Goal: Task Accomplishment & Management: Manage account settings

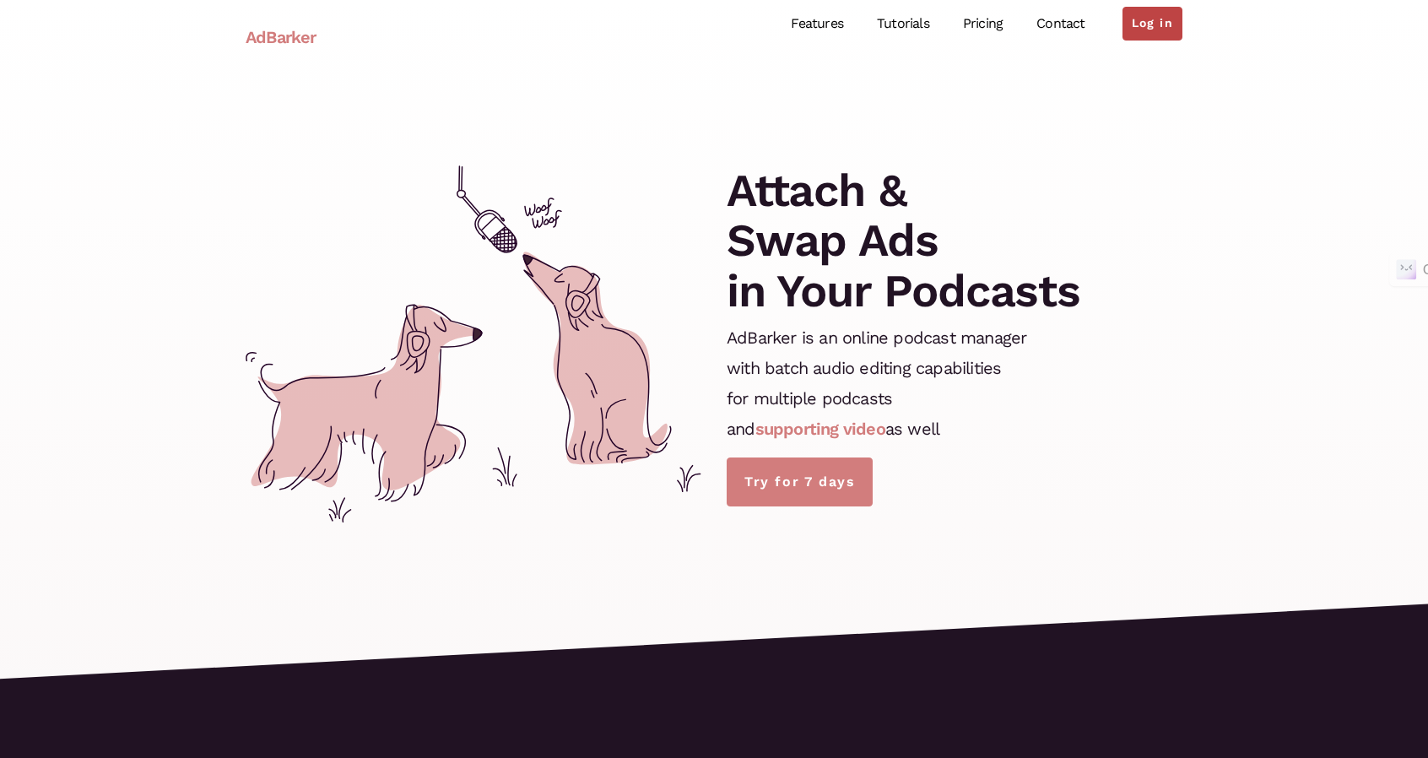
click at [1141, 29] on link "Log in" at bounding box center [1153, 24] width 60 height 34
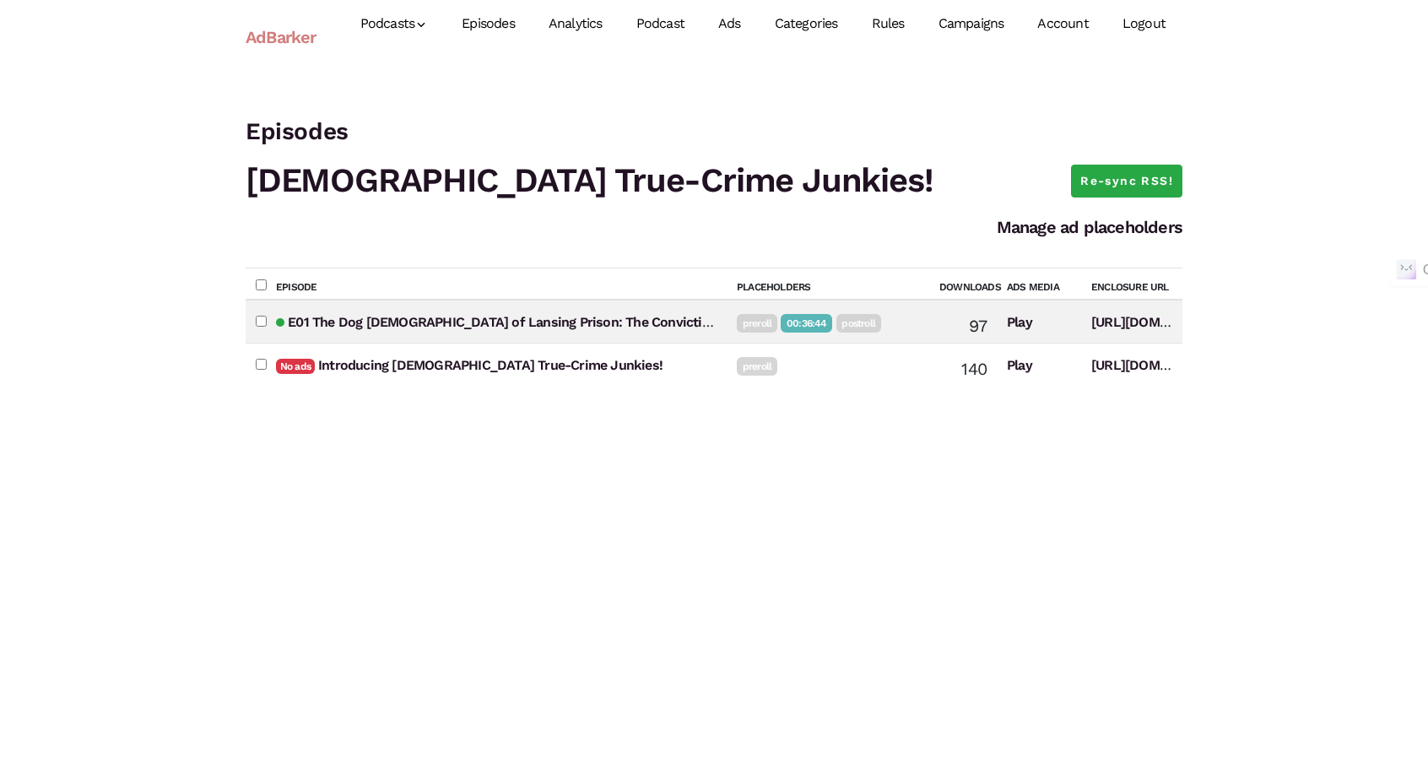
click at [964, 24] on link "Campaigns" at bounding box center [972, 23] width 100 height 75
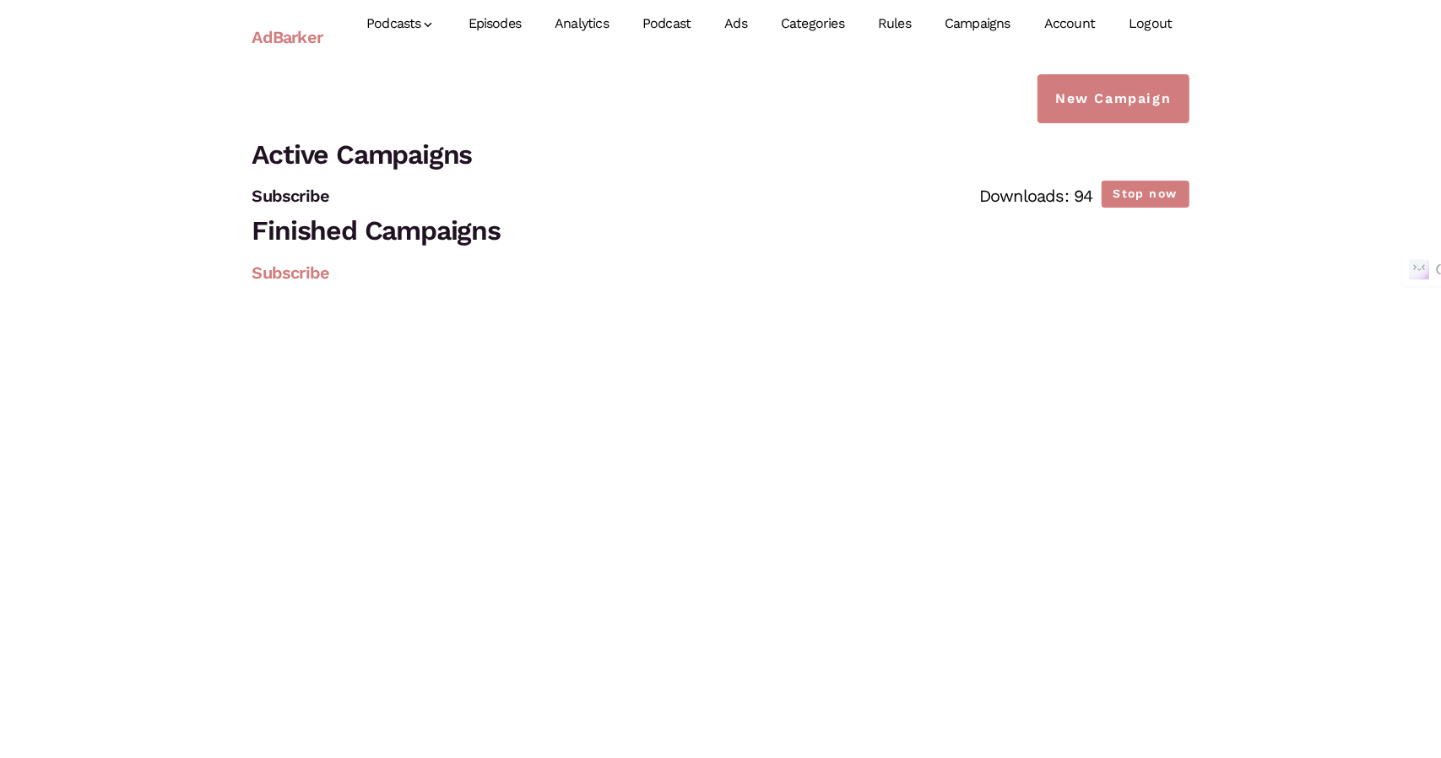
click at [307, 269] on link "Subscribe" at bounding box center [291, 273] width 78 height 20
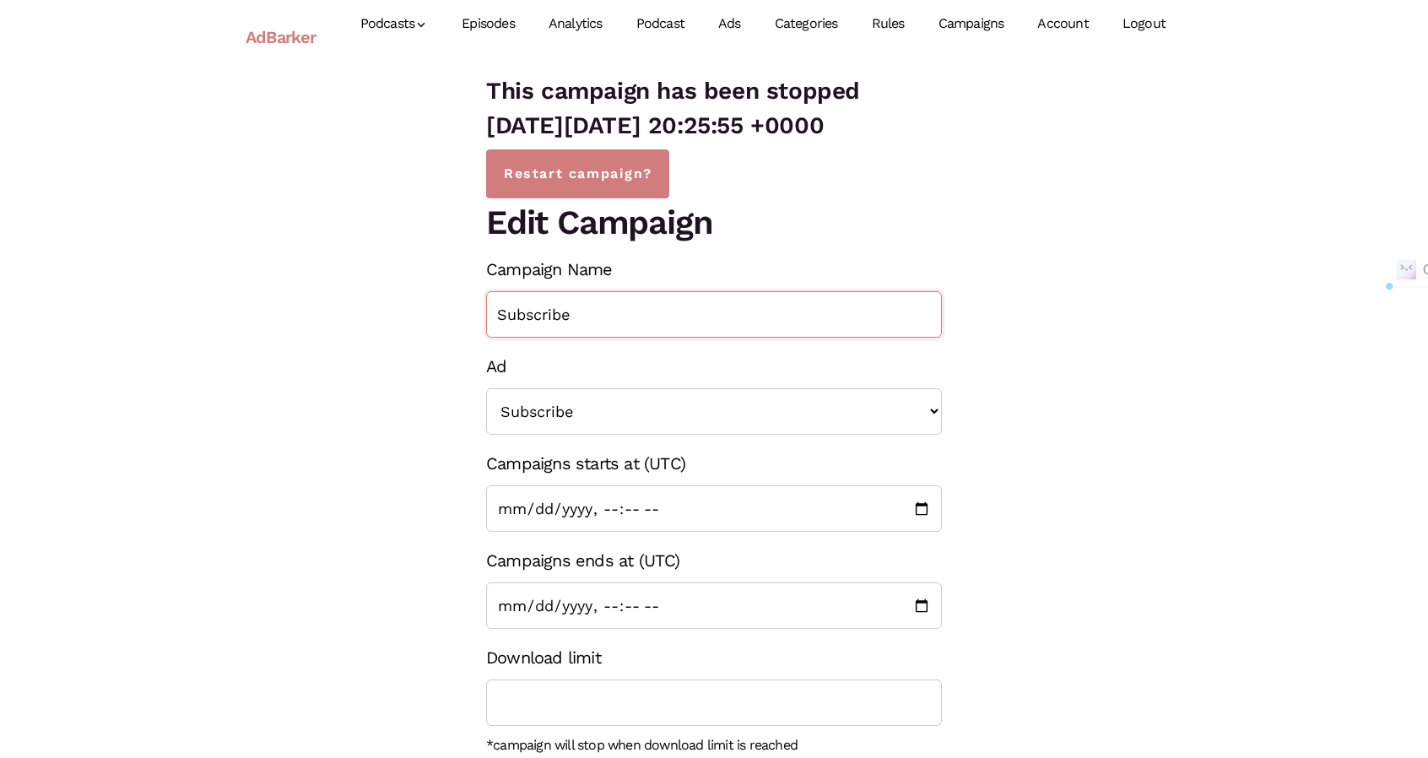
drag, startPoint x: 521, startPoint y: 316, endPoint x: 478, endPoint y: 316, distance: 43.1
click at [478, 316] on div "This campaign has been stopped on Tue, 02 Sep 2025 20:25:55 +0000 Restart campa…" at bounding box center [714, 563] width 481 height 978
type input "Week 1"
click at [598, 399] on select "<< None >> Subscribe" at bounding box center [714, 411] width 456 height 46
select select
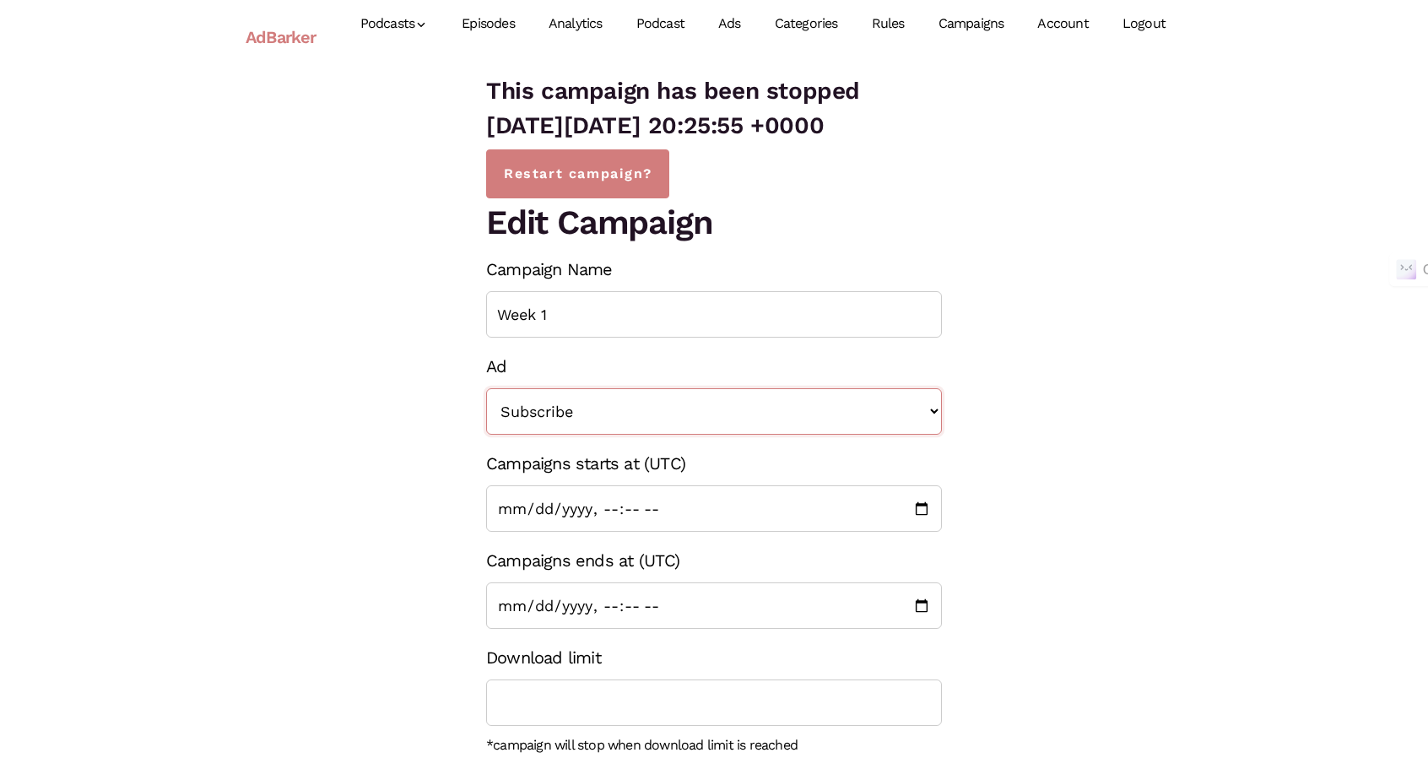
click at [486, 388] on select "<< None >> Subscribe" at bounding box center [714, 411] width 456 height 46
click at [1175, 463] on div "This campaign has been stopped on Tue, 02 Sep 2025 20:25:55 +0000 Restart campa…" at bounding box center [714, 563] width 962 height 978
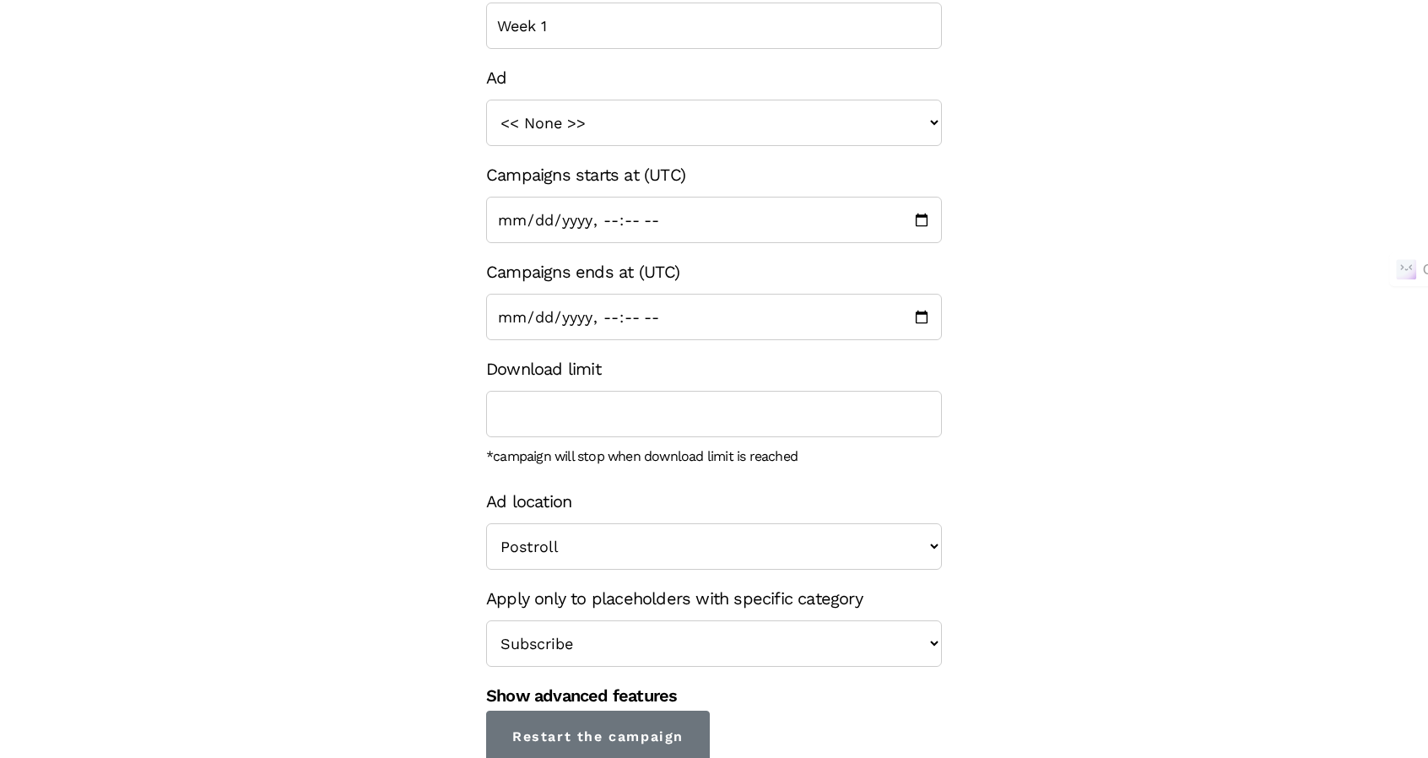
scroll to position [292, 0]
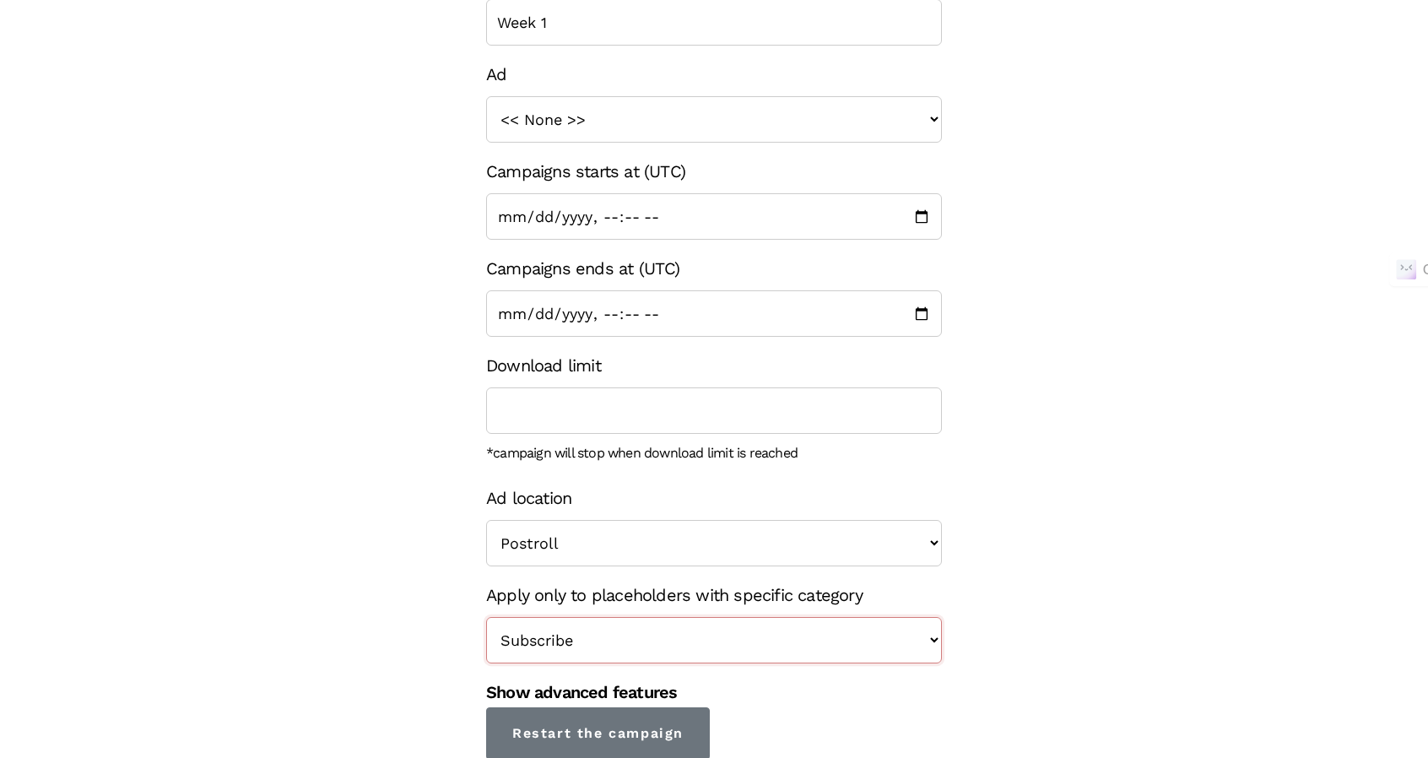
click at [562, 636] on select "<< Show in all placeholders >> Subscribe" at bounding box center [714, 640] width 456 height 46
click at [1070, 584] on div "This campaign has been stopped on Tue, 02 Sep 2025 20:25:55 +0000 Restart campa…" at bounding box center [714, 271] width 962 height 978
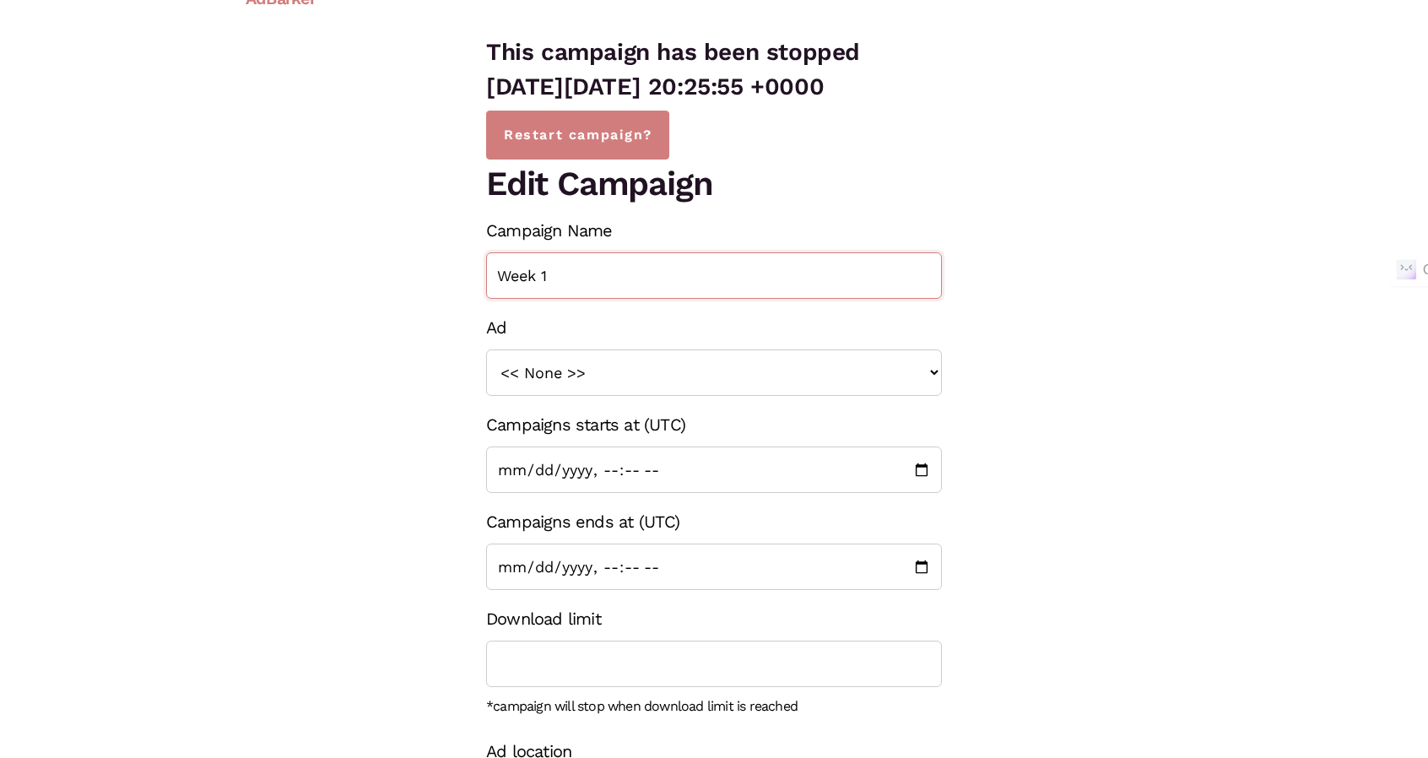
click at [571, 291] on input "Week 1" at bounding box center [714, 275] width 456 height 46
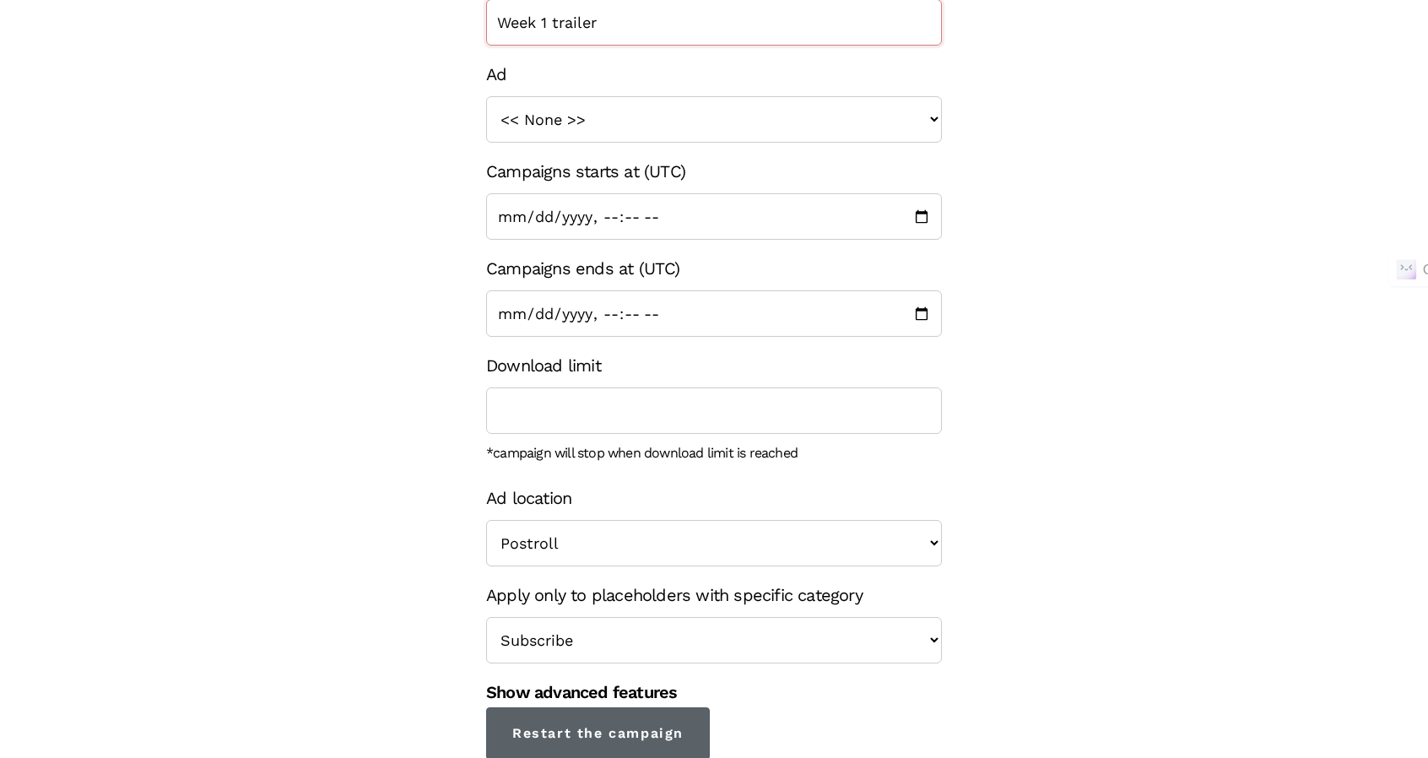
type input "Week 1 trailer"
click at [620, 732] on input "Restart the campaign" at bounding box center [598, 733] width 224 height 52
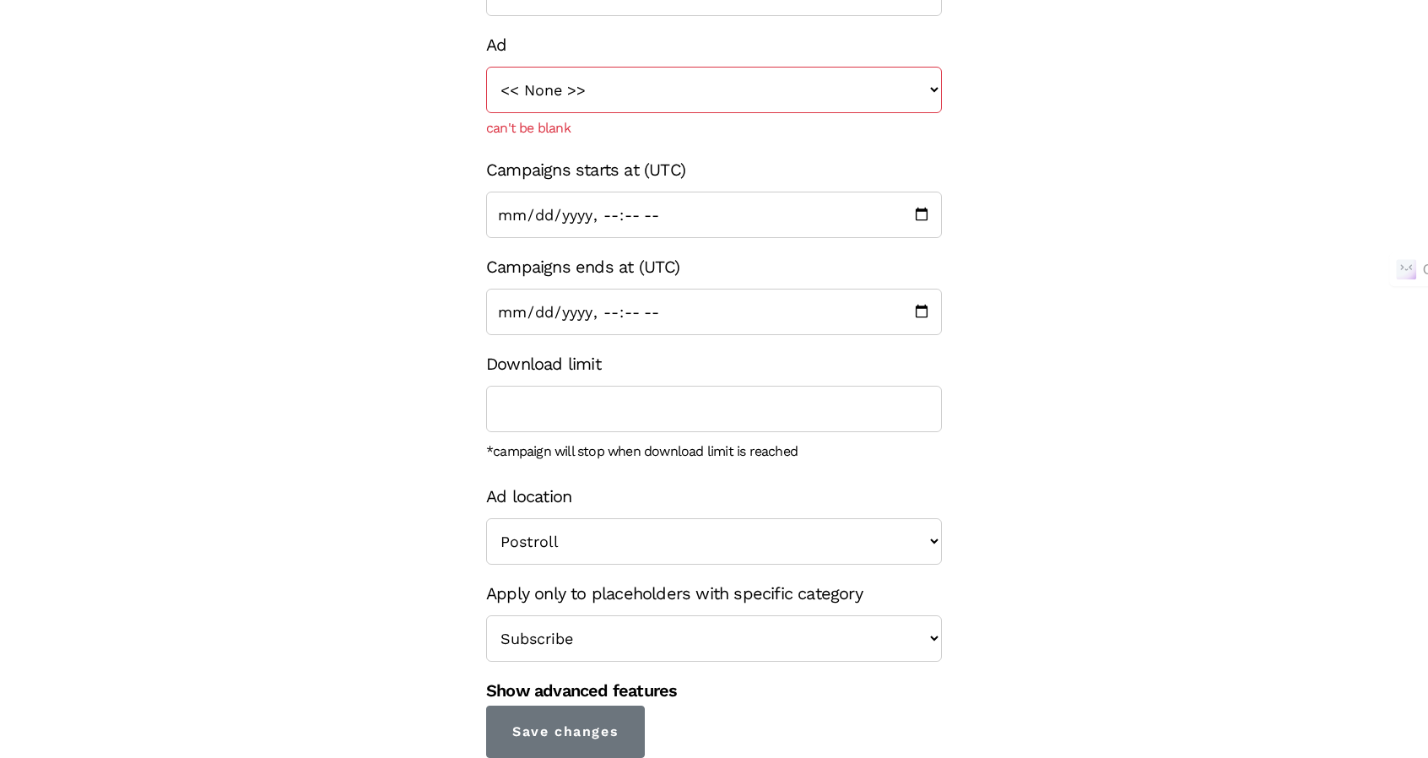
scroll to position [0, 0]
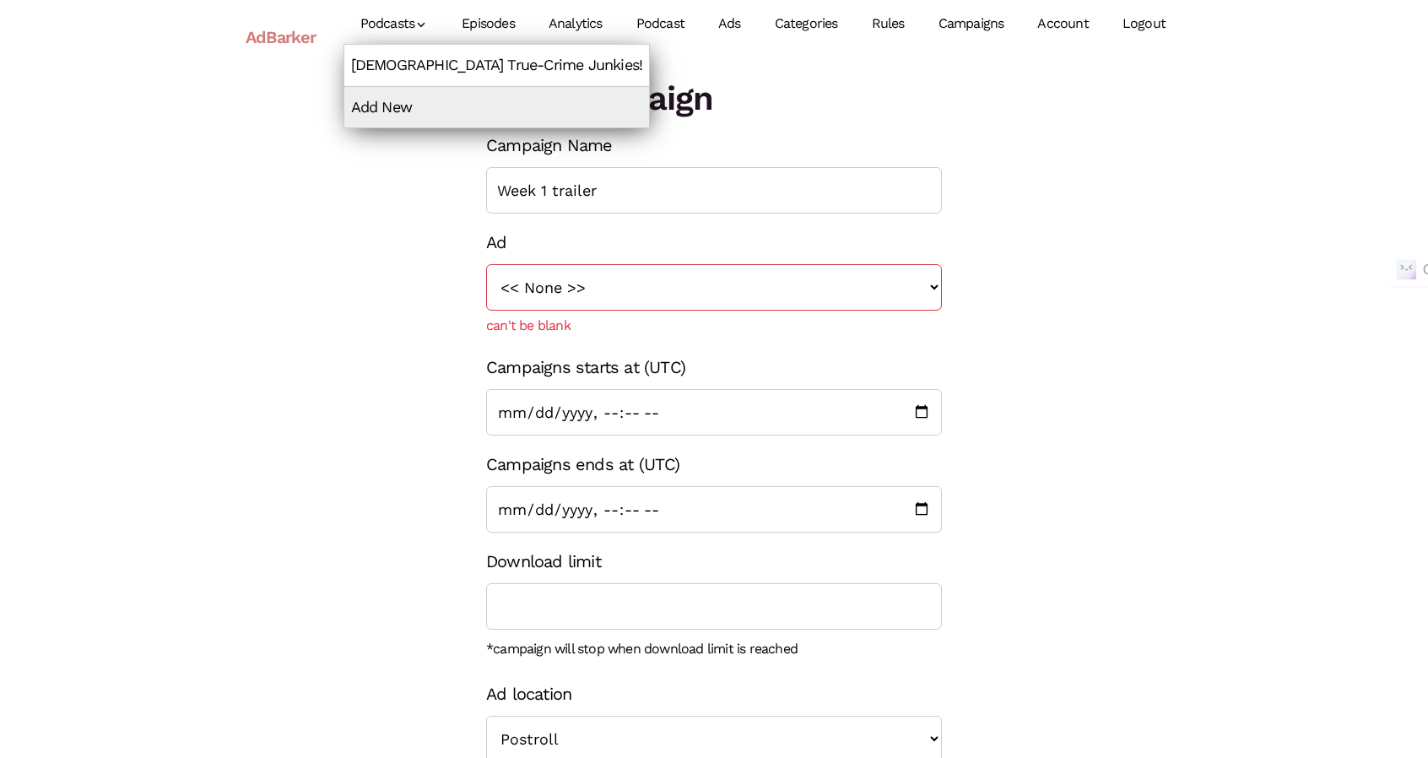
click at [403, 61] on link "[DEMOGRAPHIC_DATA] True-Crime Junkies!" at bounding box center [497, 65] width 306 height 41
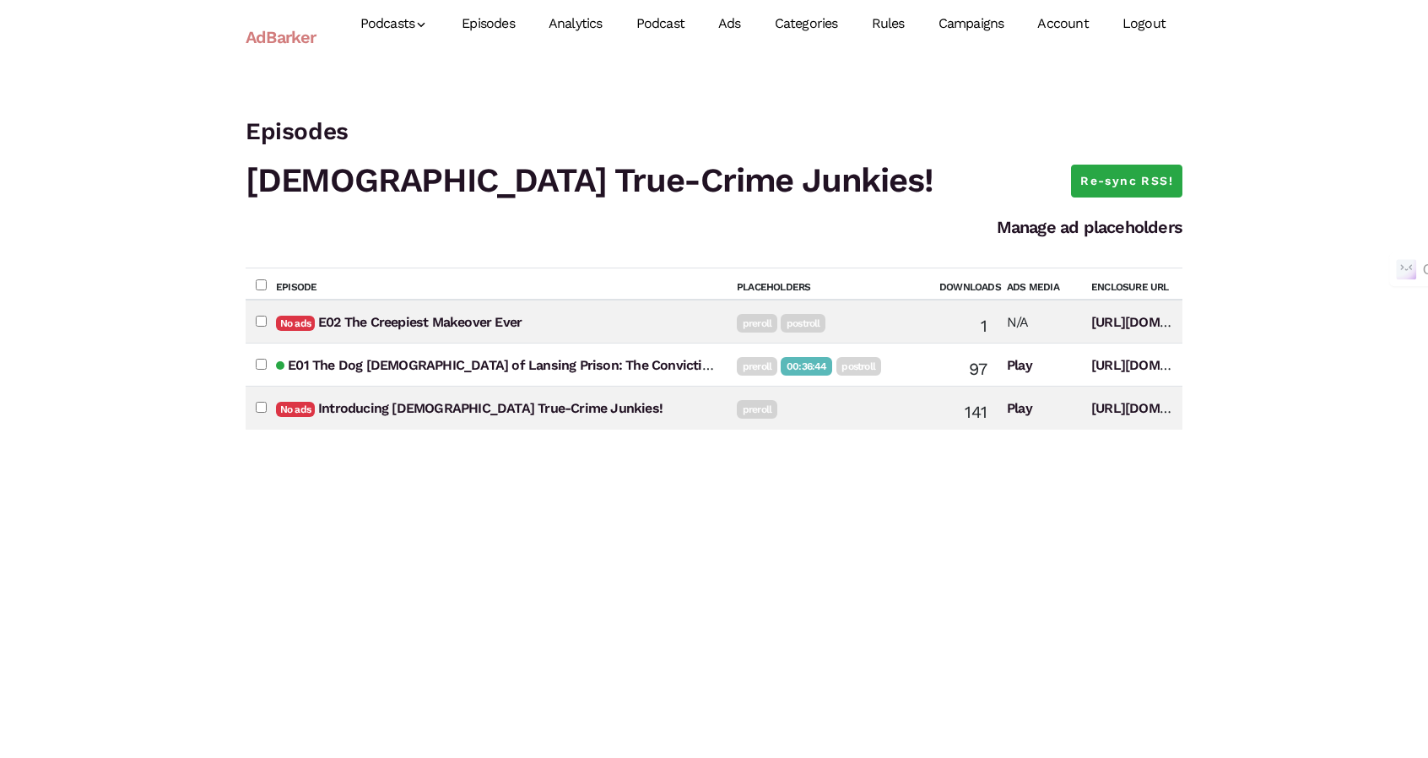
click at [1162, 24] on link "Logout" at bounding box center [1144, 23] width 77 height 75
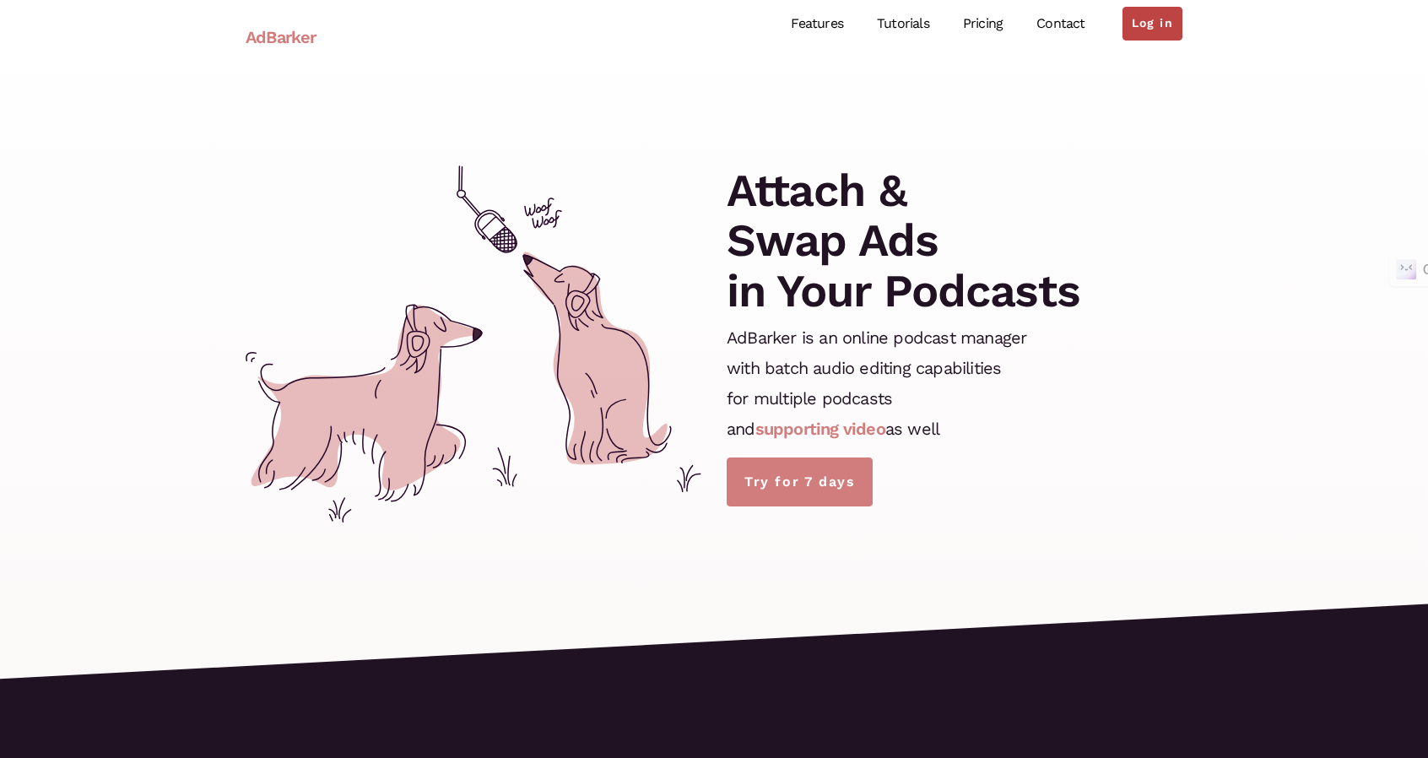
click at [1135, 32] on link "Log in" at bounding box center [1153, 24] width 60 height 34
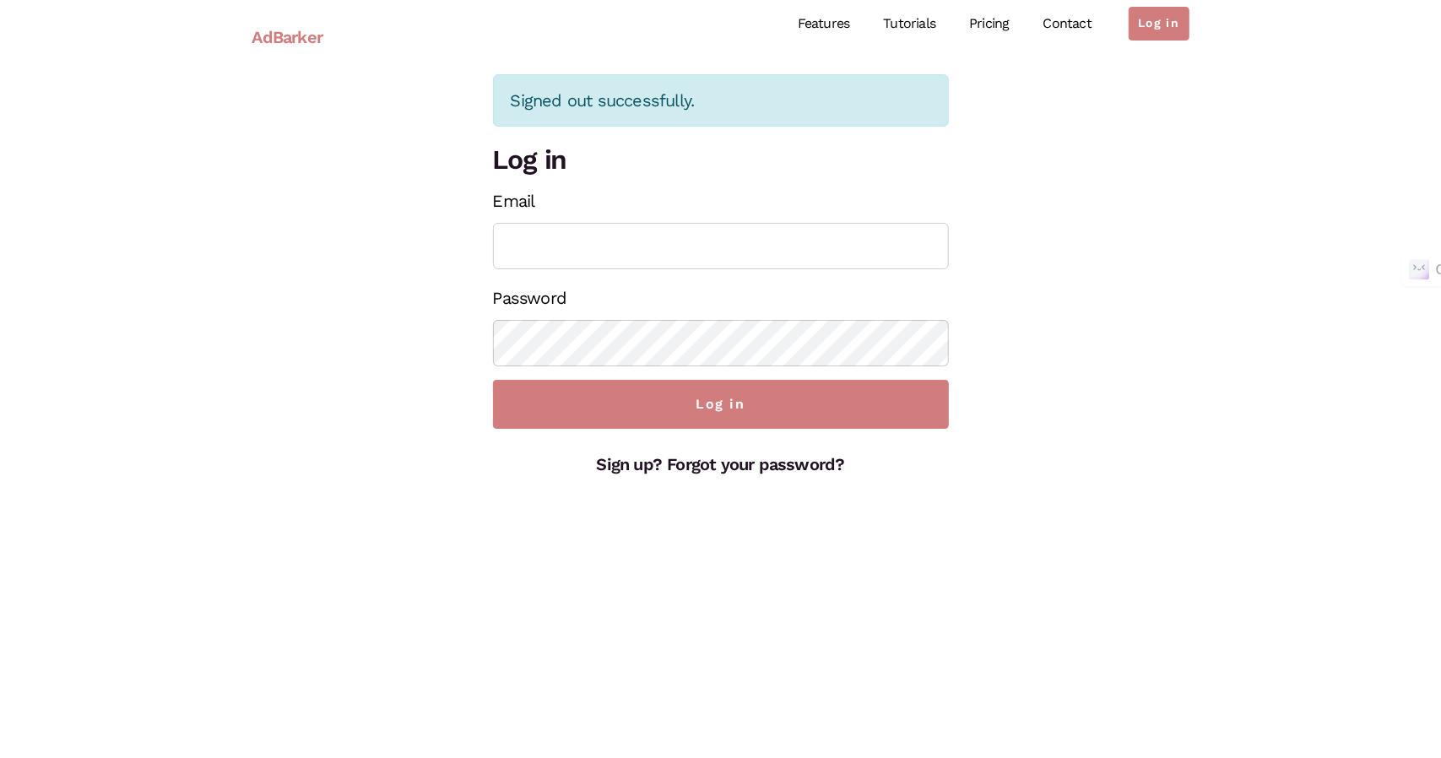
type input "alanaterrybooks+tcj@gmail.com"
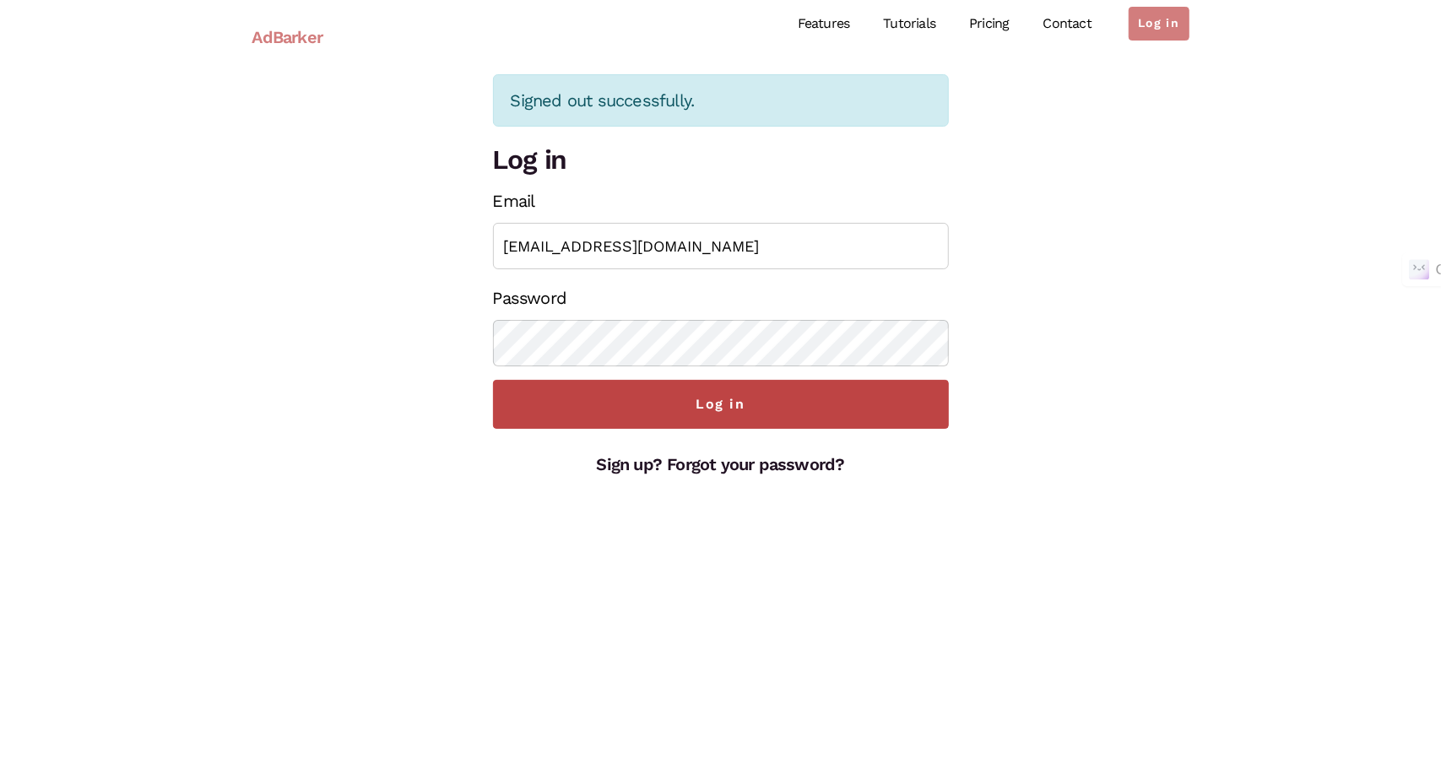
click at [773, 384] on input "Log in" at bounding box center [721, 404] width 456 height 49
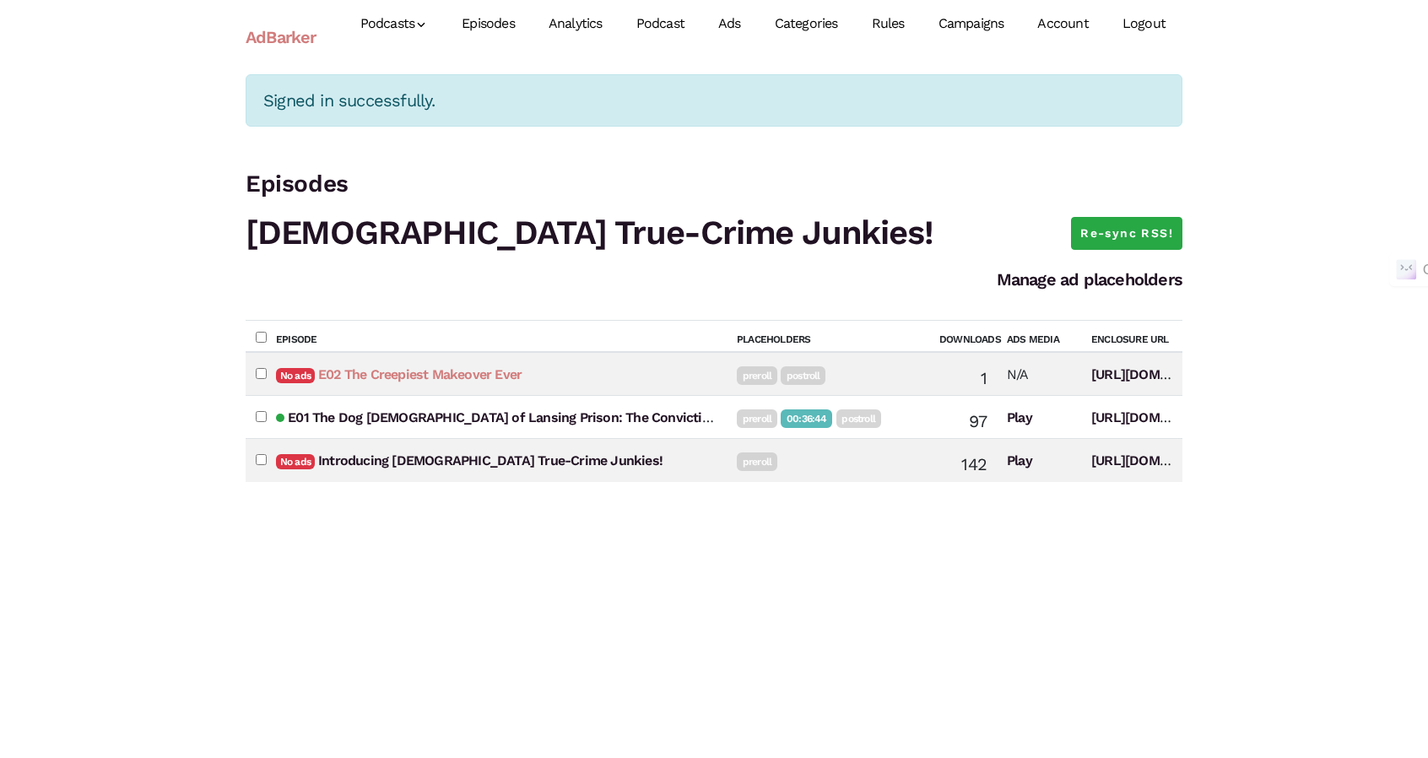
click at [449, 374] on link "E02 The Creepiest Makeover Ever" at bounding box center [419, 374] width 203 height 16
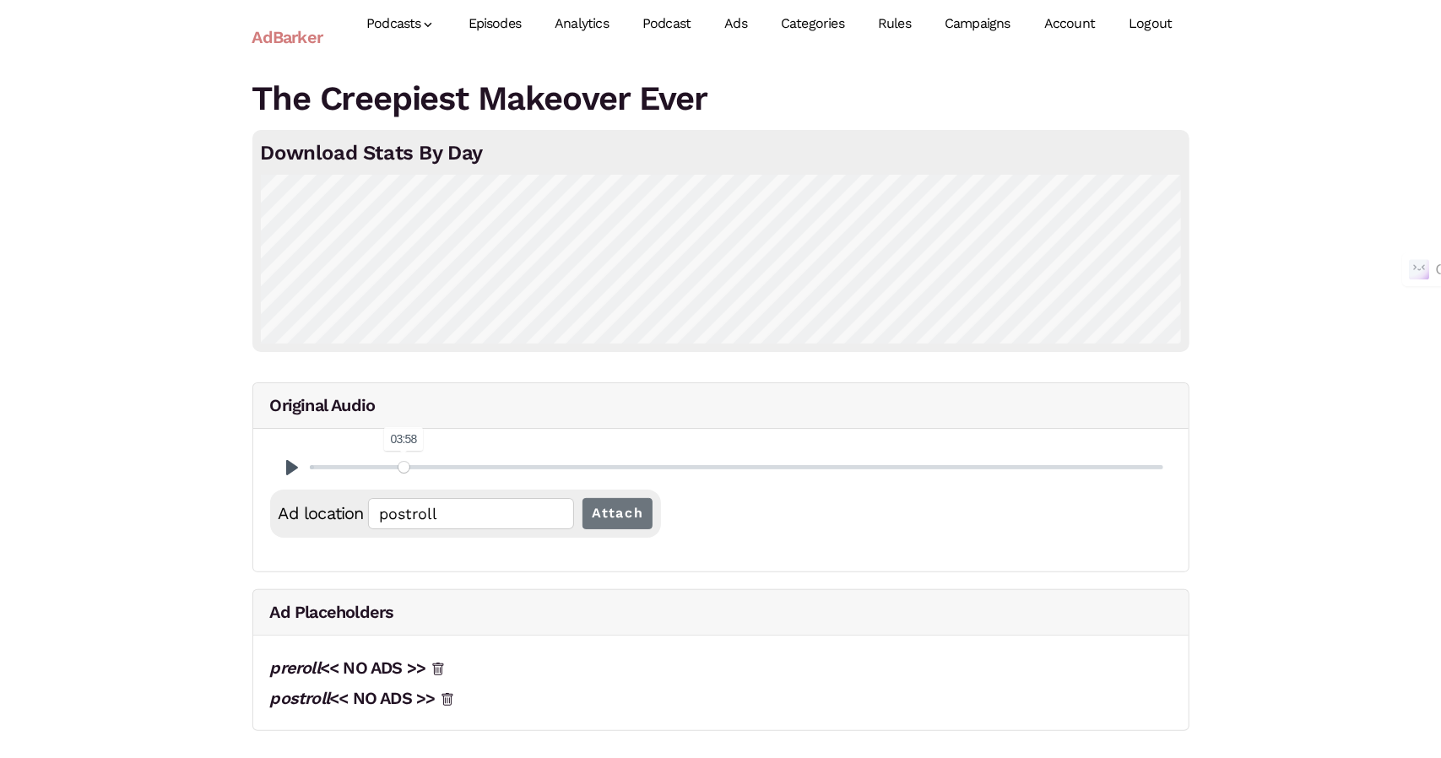
click at [403, 467] on input "Seek" at bounding box center [736, 467] width 853 height 16
click at [377, 465] on input "Seek" at bounding box center [736, 467] width 853 height 16
click at [366, 465] on input "Seek" at bounding box center [736, 467] width 853 height 16
click at [355, 465] on input "Seek" at bounding box center [736, 467] width 853 height 16
click at [366, 465] on input "Seek" at bounding box center [736, 467] width 853 height 16
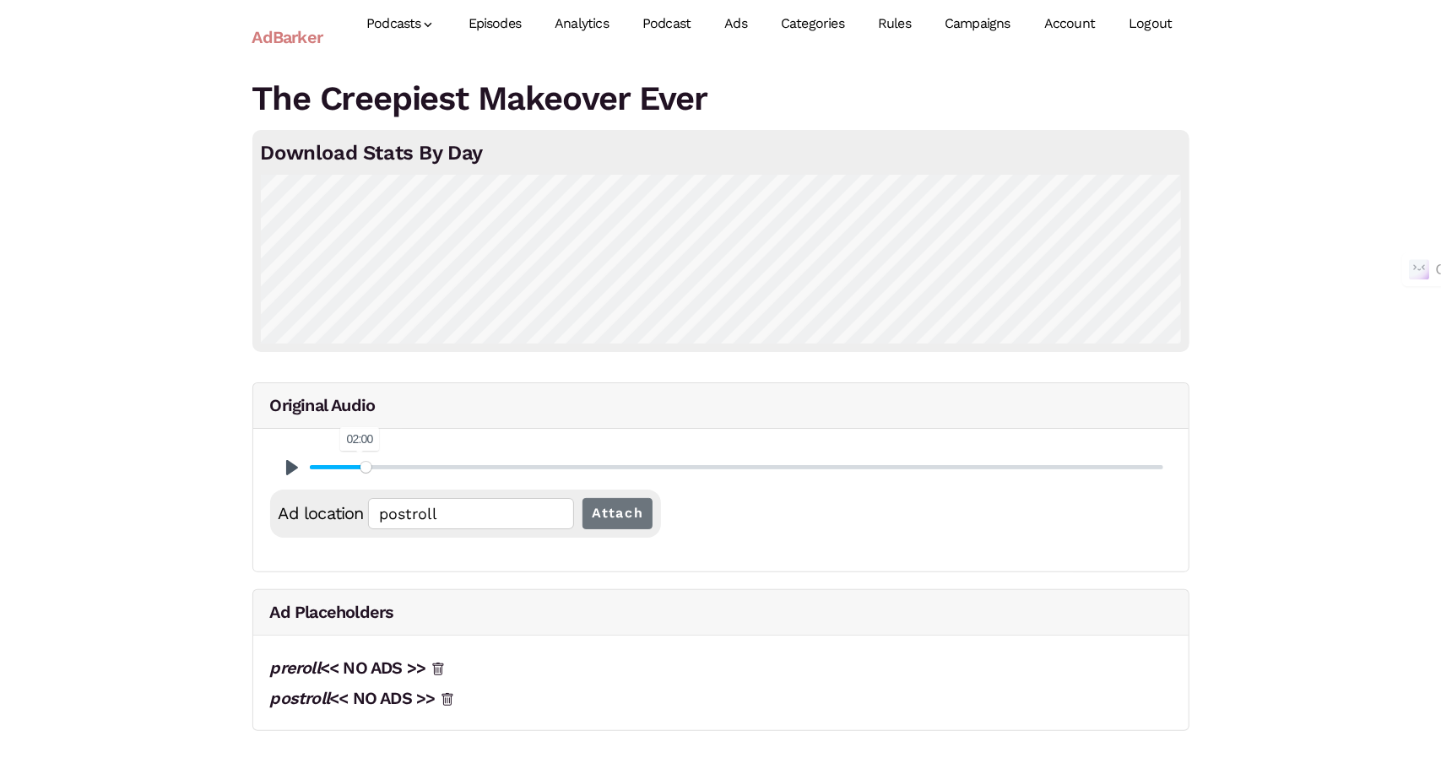
click at [360, 465] on input "Seek" at bounding box center [736, 467] width 853 height 16
click at [299, 475] on button "Pause Play" at bounding box center [292, 467] width 27 height 27
type input "6.02"
type input "00:02:16.67"
type input "6.03"
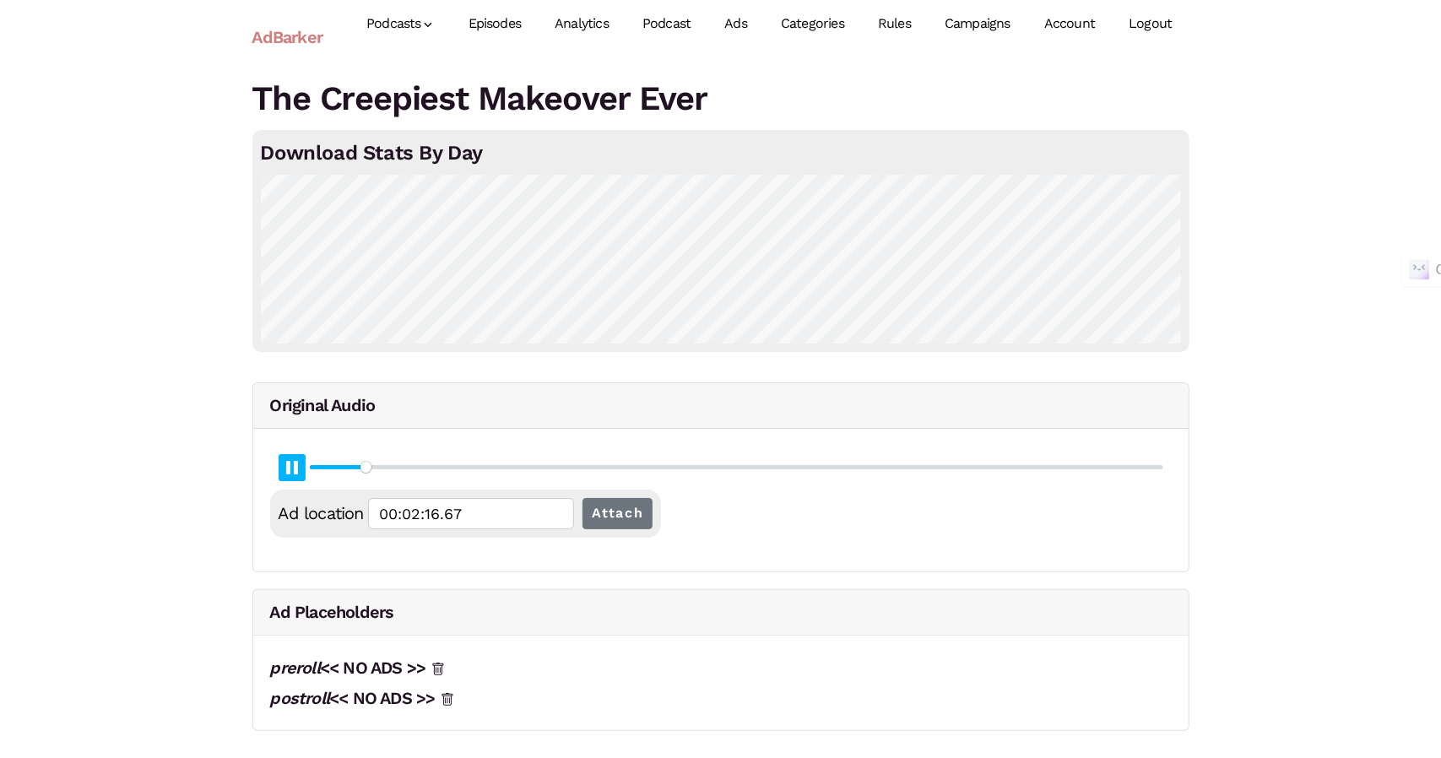
type input "00:02:16.87"
type input "6.05"
type input "00:02:17.15"
type input "6.06"
type input "00:02:17.42"
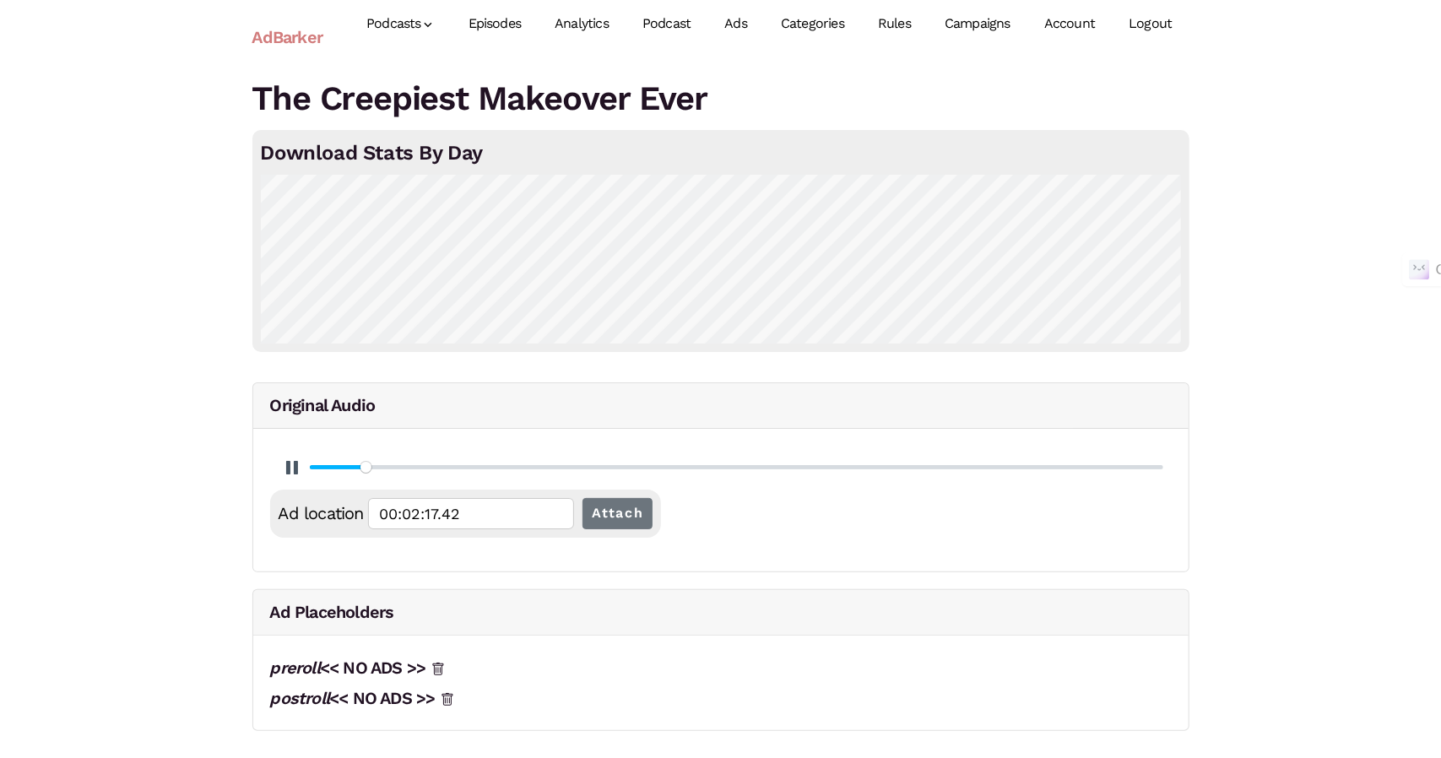
type input "6.07"
type input "00:02:17.67"
type input "6.08"
type input "00:02:17.95"
type input "6.09"
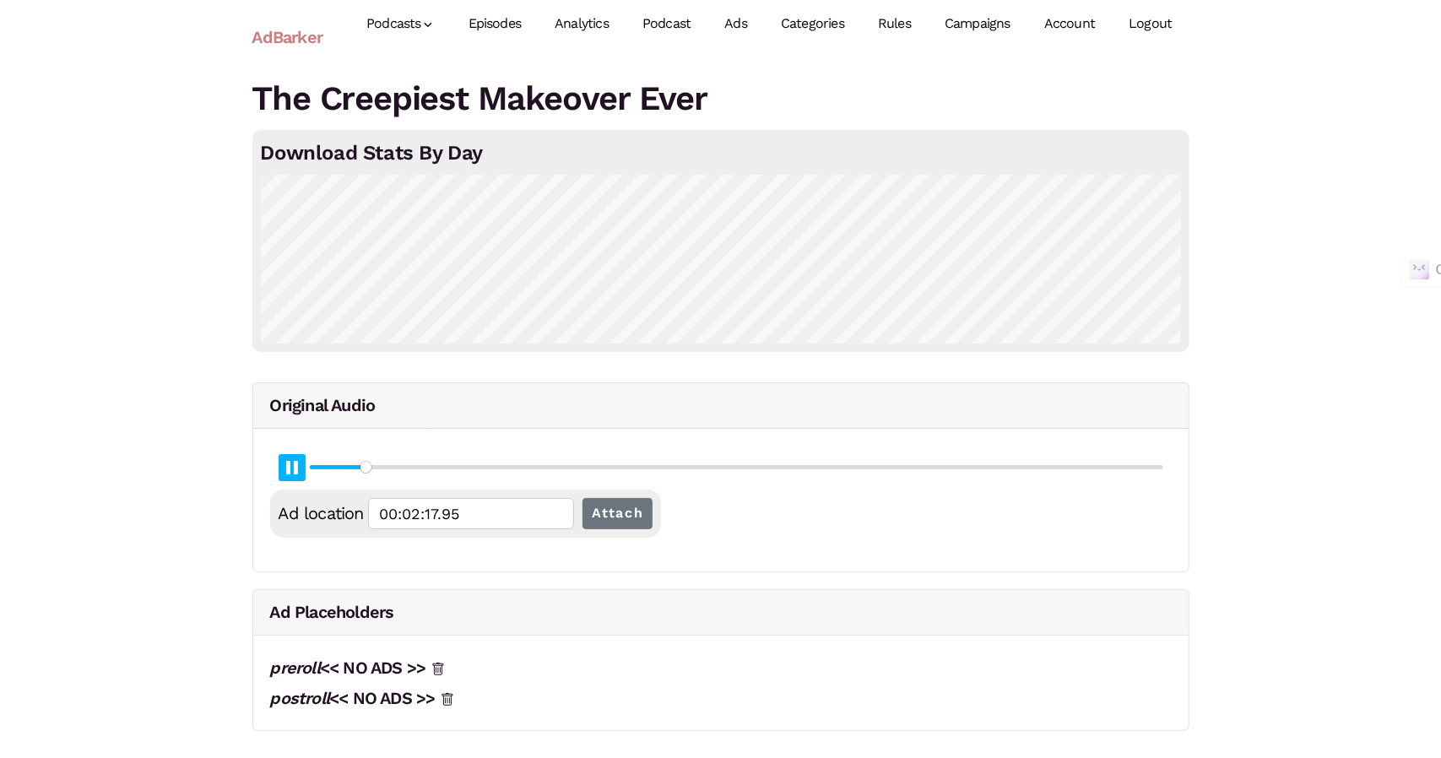
type input "00:02:18.21"
type input "6.1"
type input "00:02:18.47"
type input "6.12"
type input "00:02:18.73"
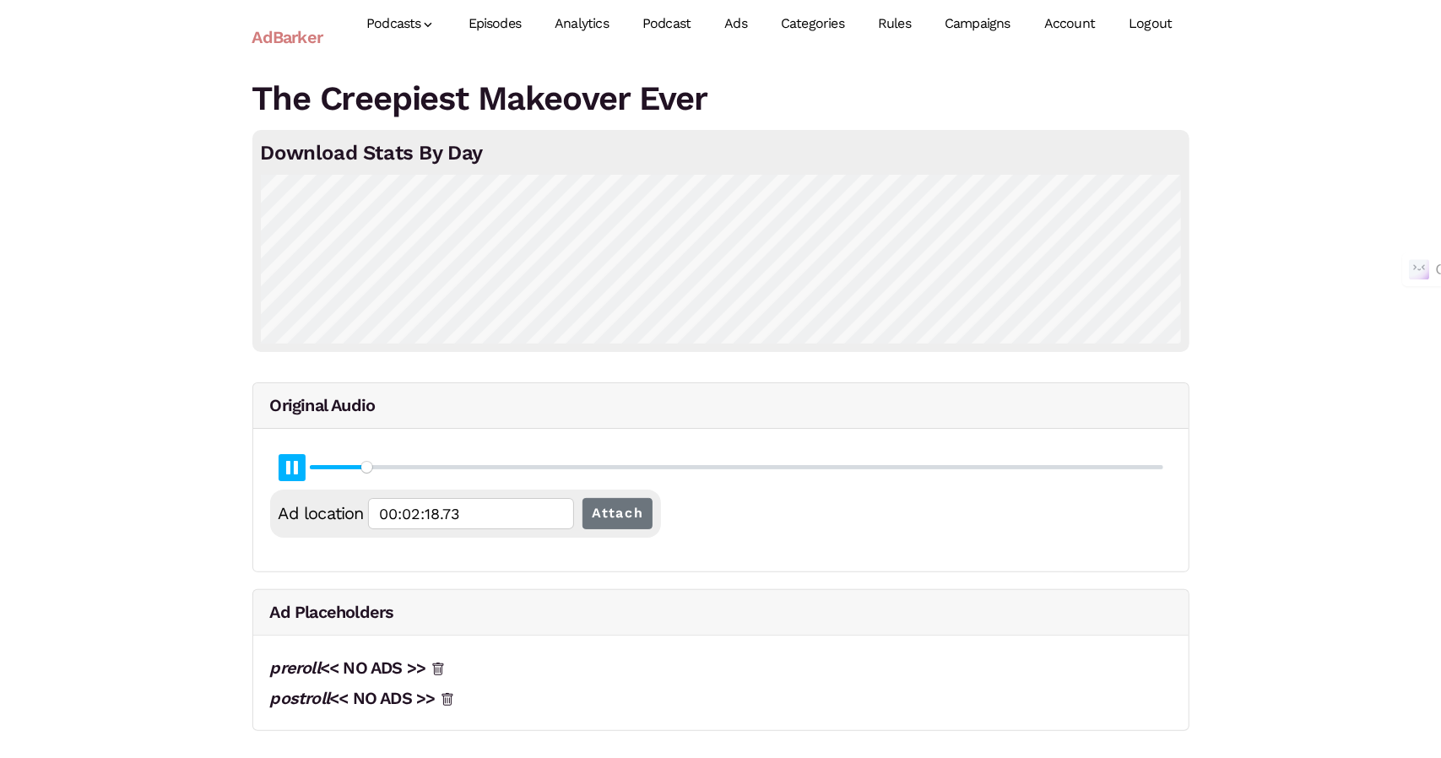
type input "6.13"
type input "00:02:19.01"
type input "6.14"
type input "00:02:19.27"
type input "6.15"
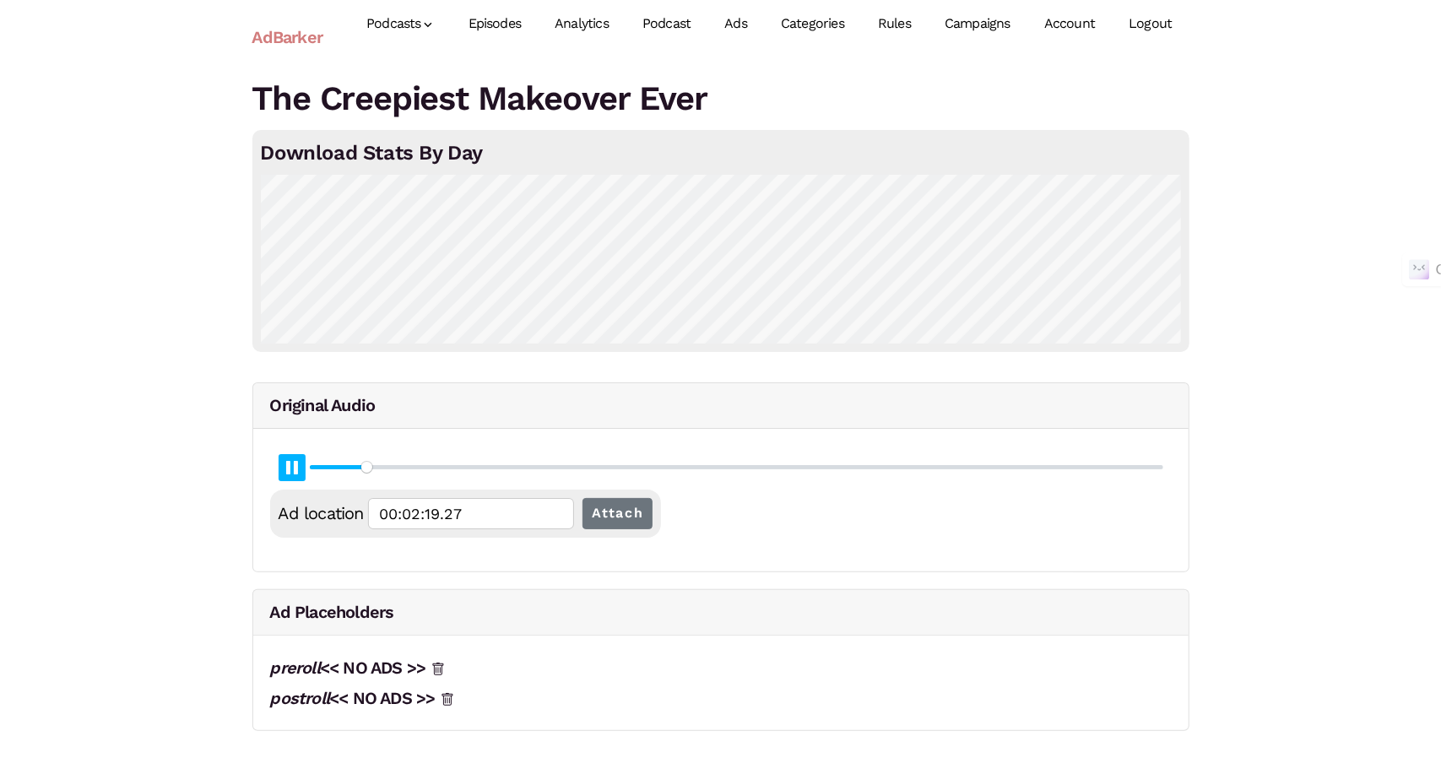
type input "00:02:19.53"
type input "6.16"
type input "00:02:19.80"
type input "6.17"
type input "00:02:20.07"
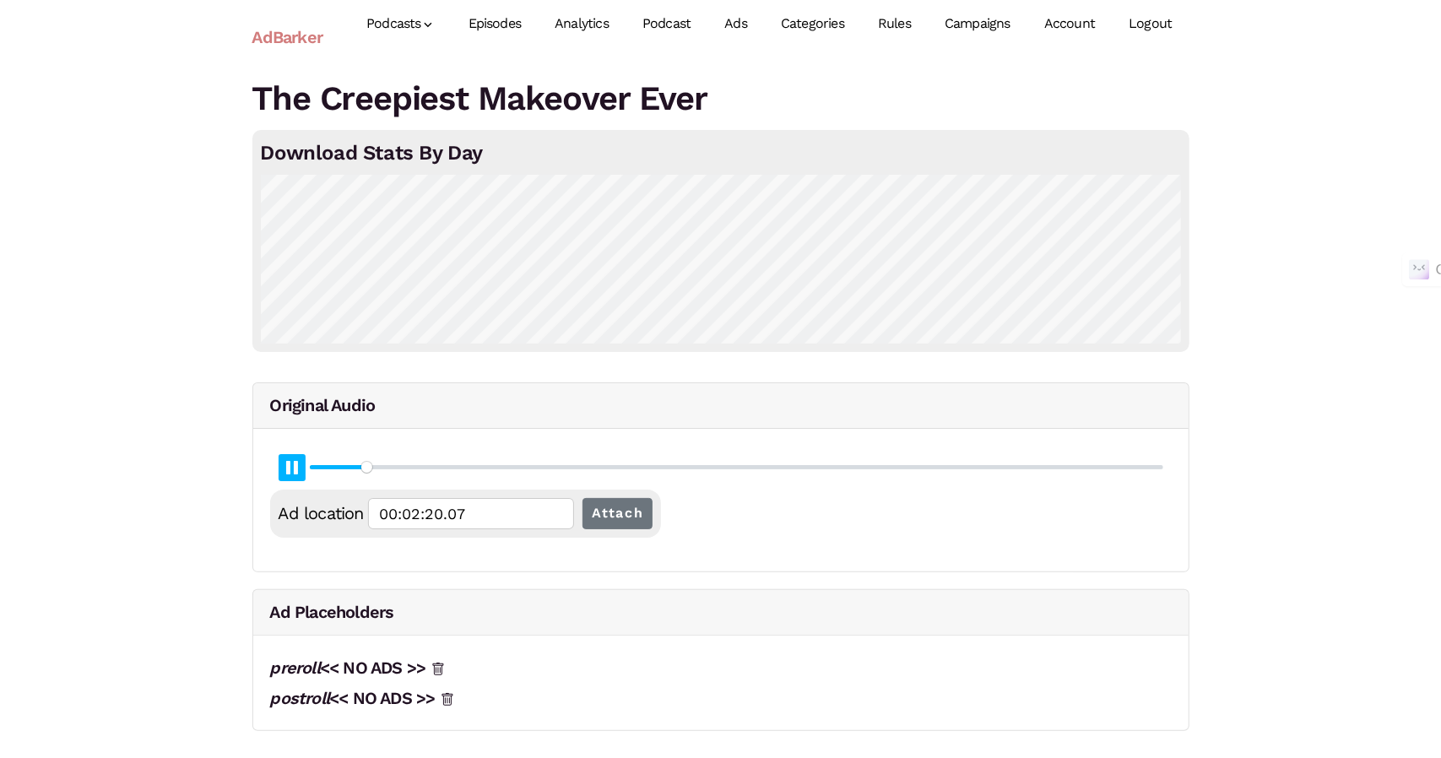
type input "6.19"
type input "00:02:20.33"
type input "6.2"
type input "00:02:20.60"
type input "6.21"
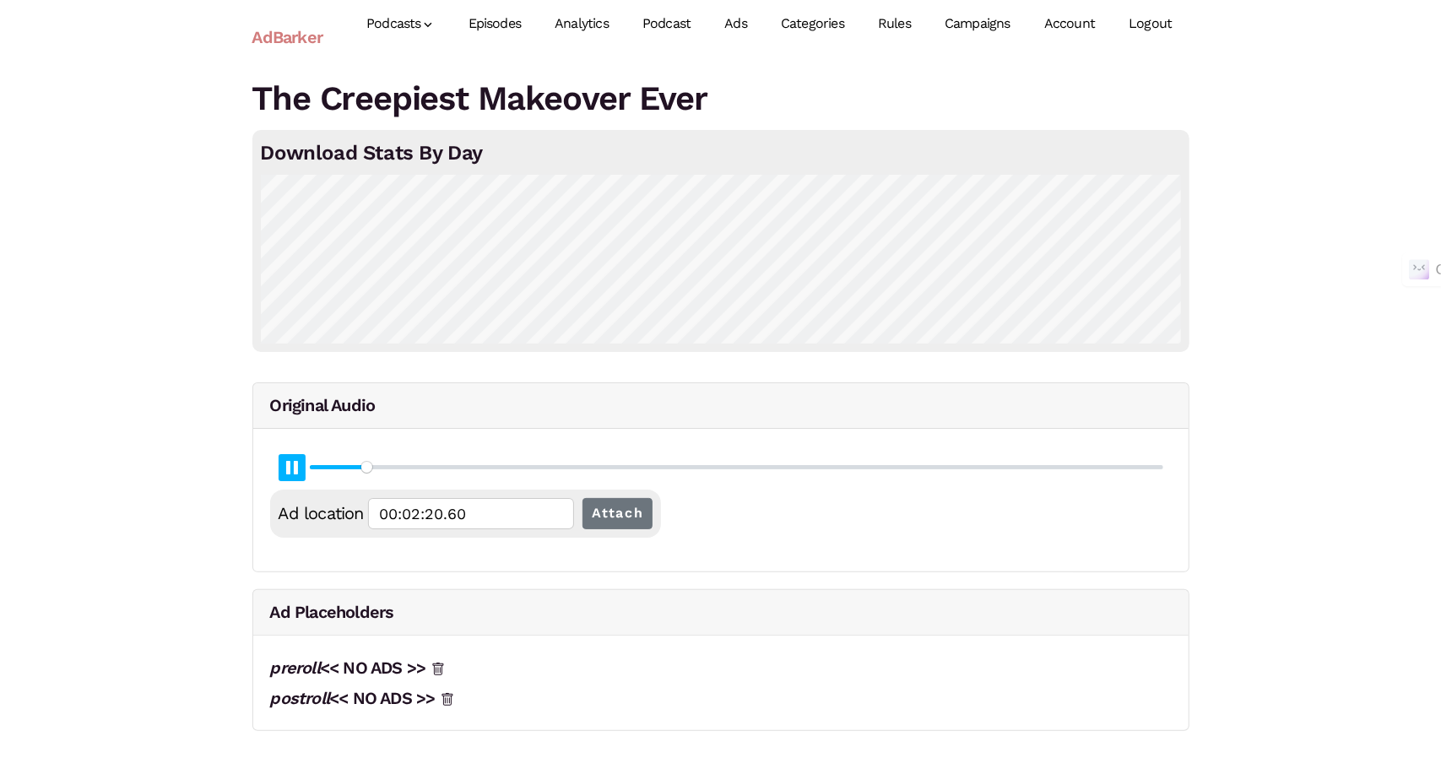
type input "00:02:20.86"
type input "6.22"
type input "00:02:21.13"
type input "6.23"
type input "00:02:21.40"
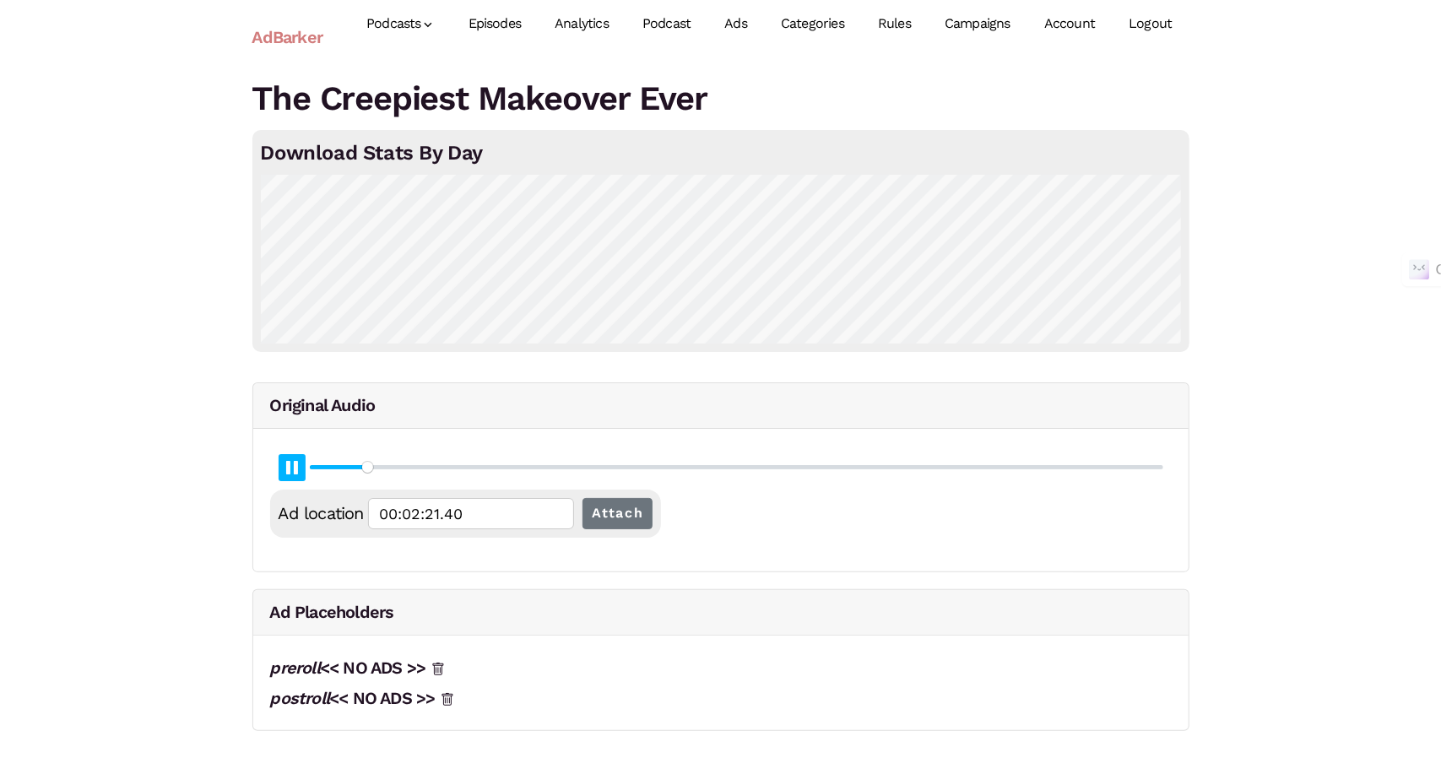
type input "6.24"
type input "00:02:21.66"
type input "6.26"
type input "00:02:21.92"
type input "6.27"
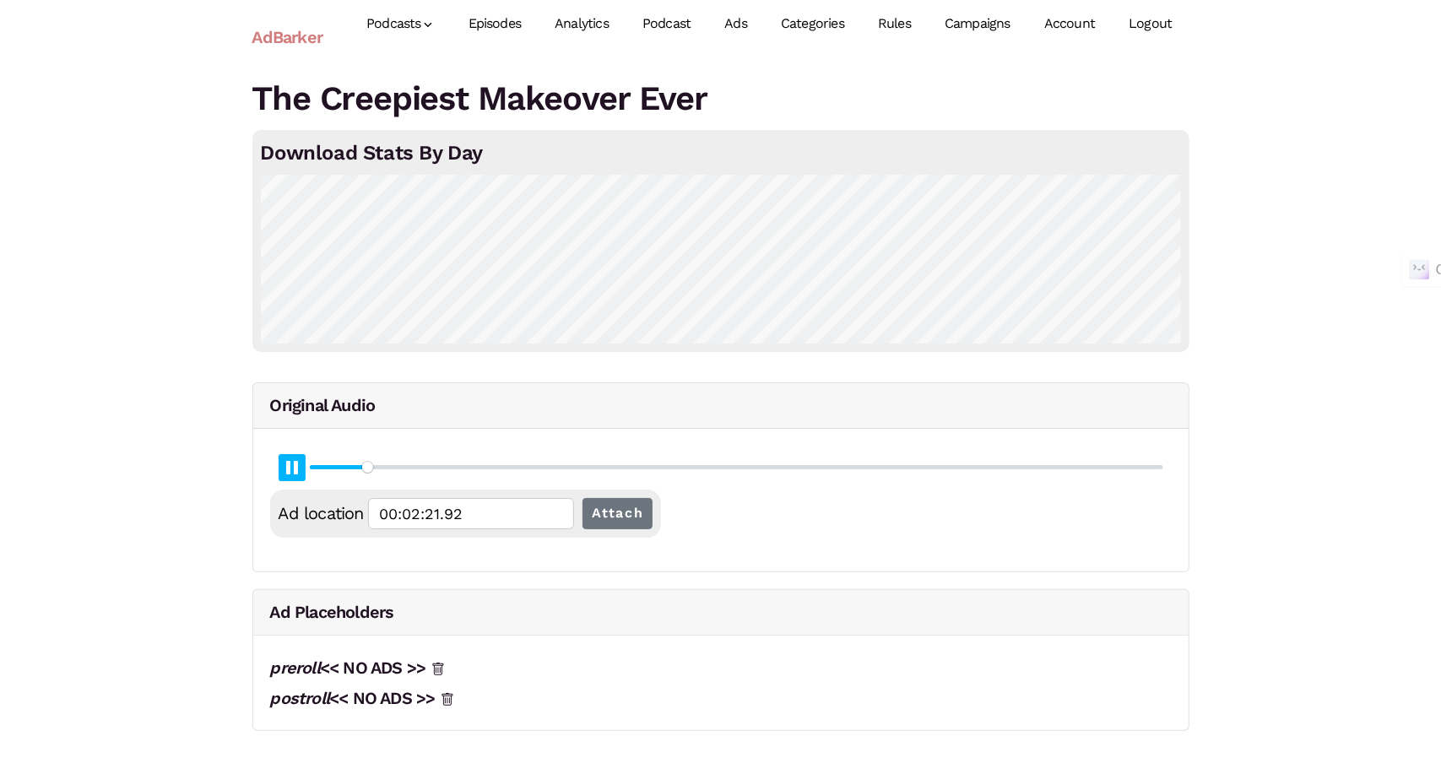
type input "00:02:22.18"
type input "6.28"
type input "00:02:22.46"
type input "6.29"
type input "00:02:22.72"
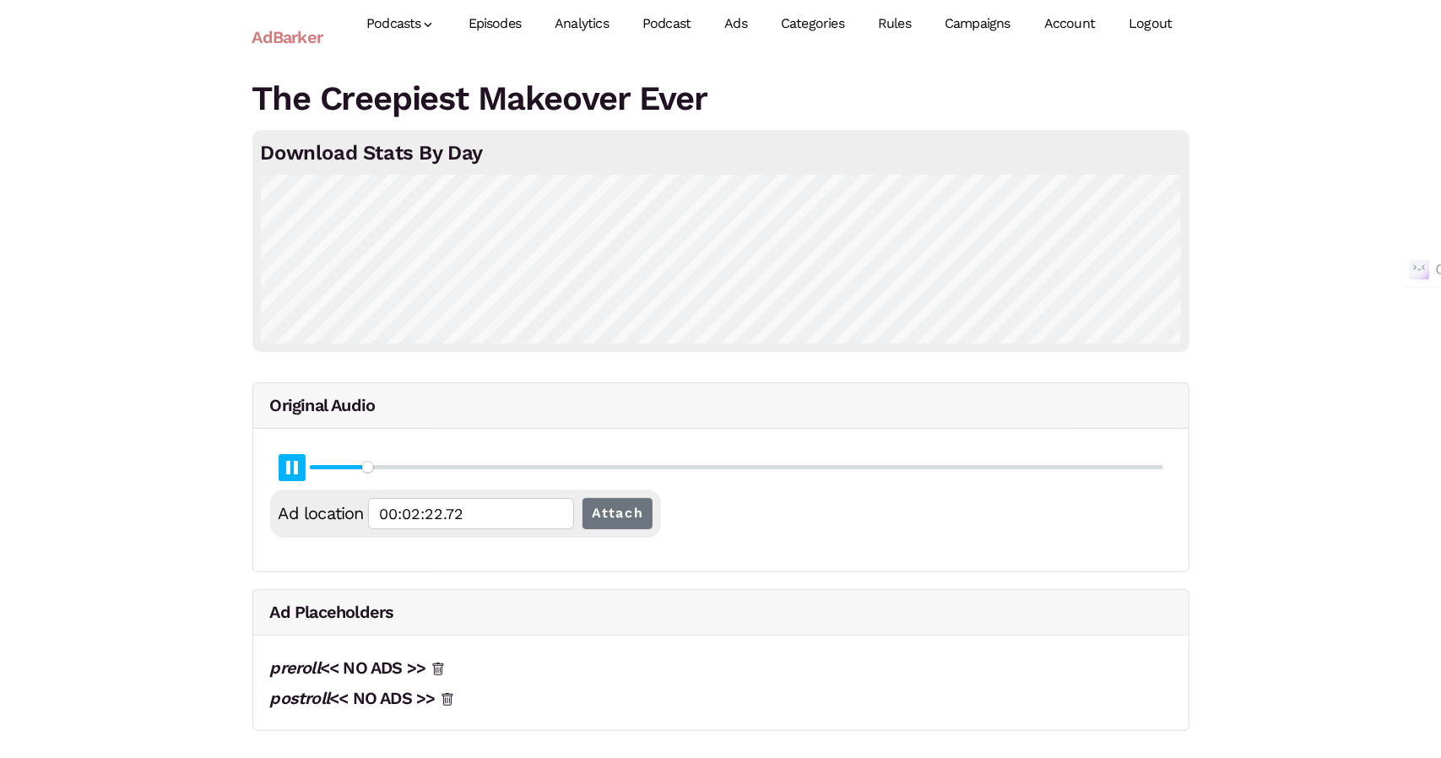
type input "6.3"
type input "00:02:22.98"
type input "6.31"
type input "00:02:23.26"
type input "6.33"
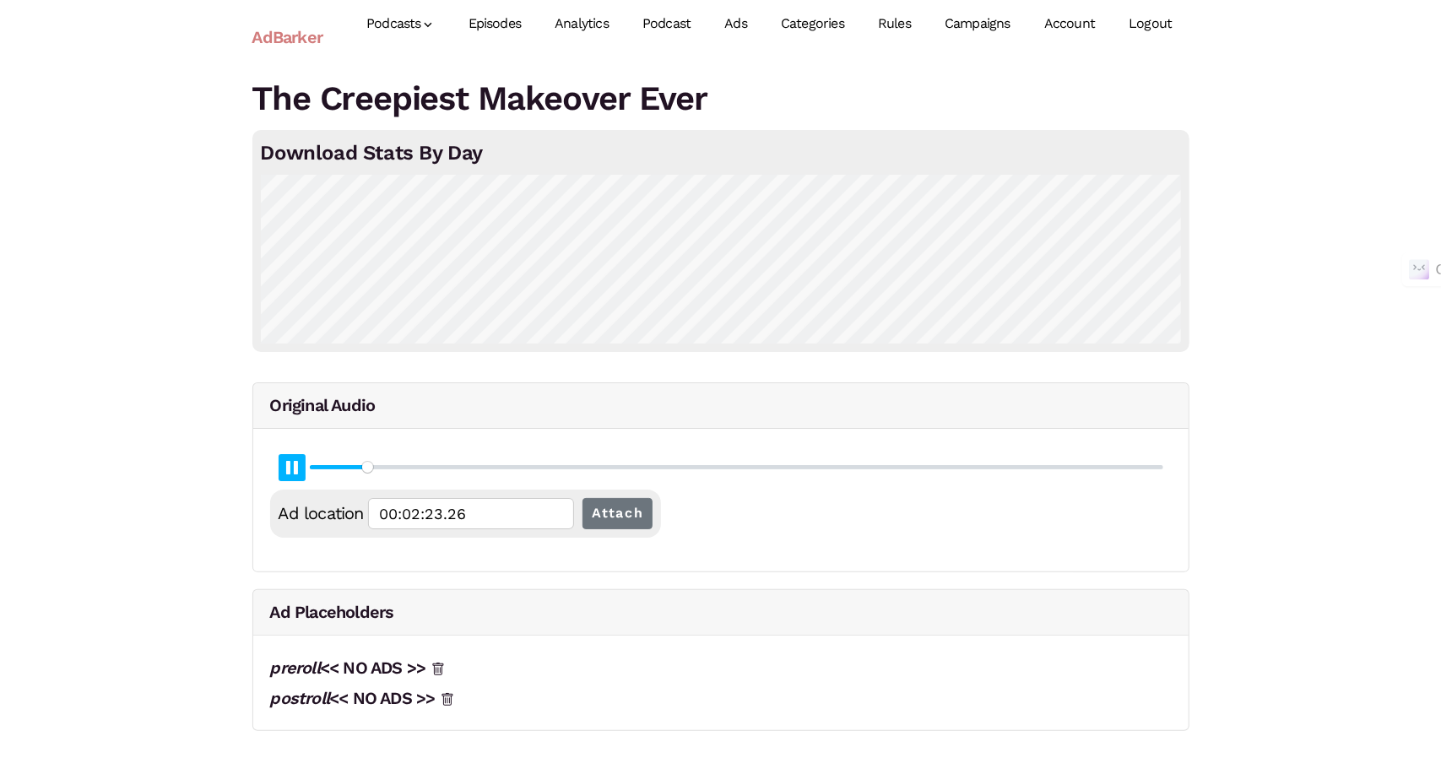
type input "00:02:23.52"
type input "6.34"
type input "00:02:23.78"
type input "6.35"
type input "00:02:24.05"
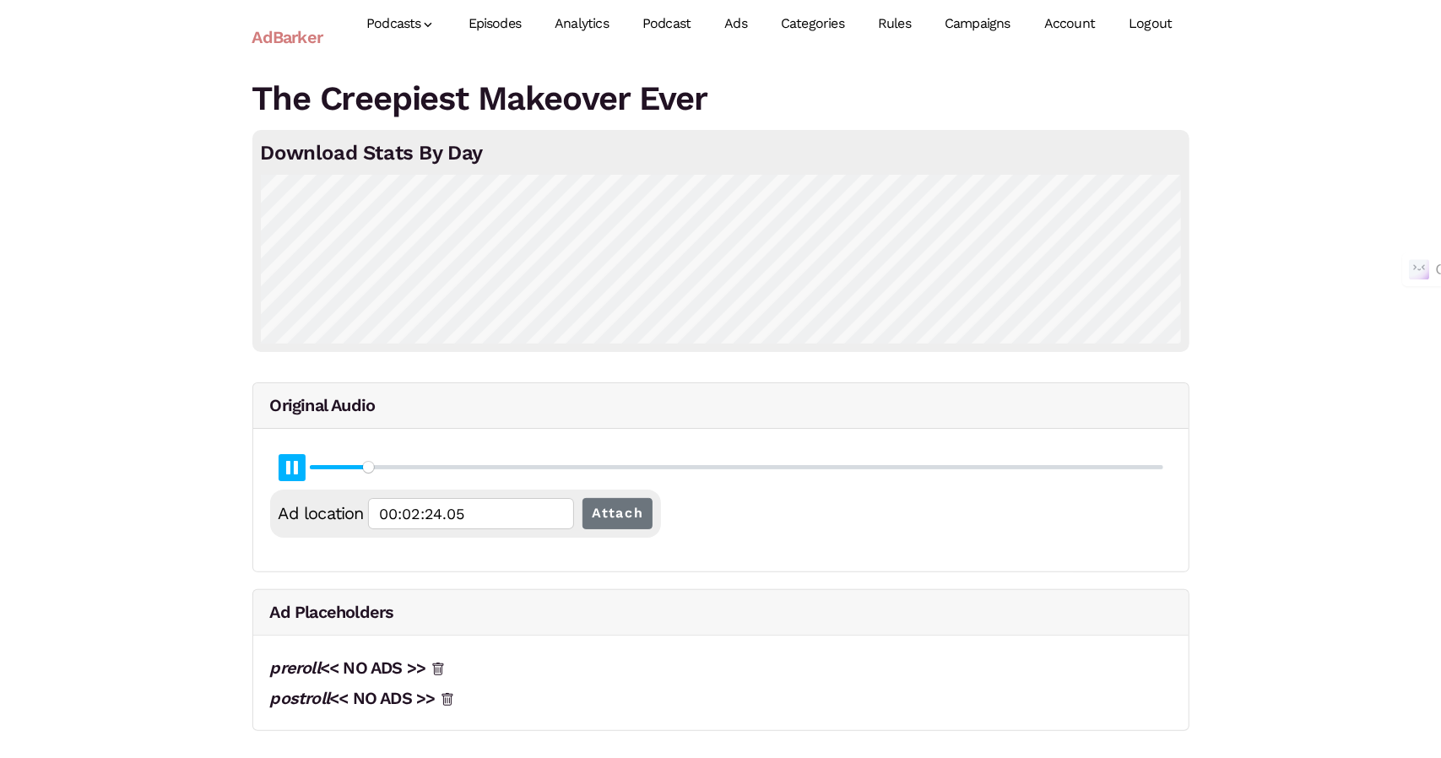
type input "6.36"
type input "00:02:24.31"
type input "6.37"
type input "00:02:24.58"
type input "6.39"
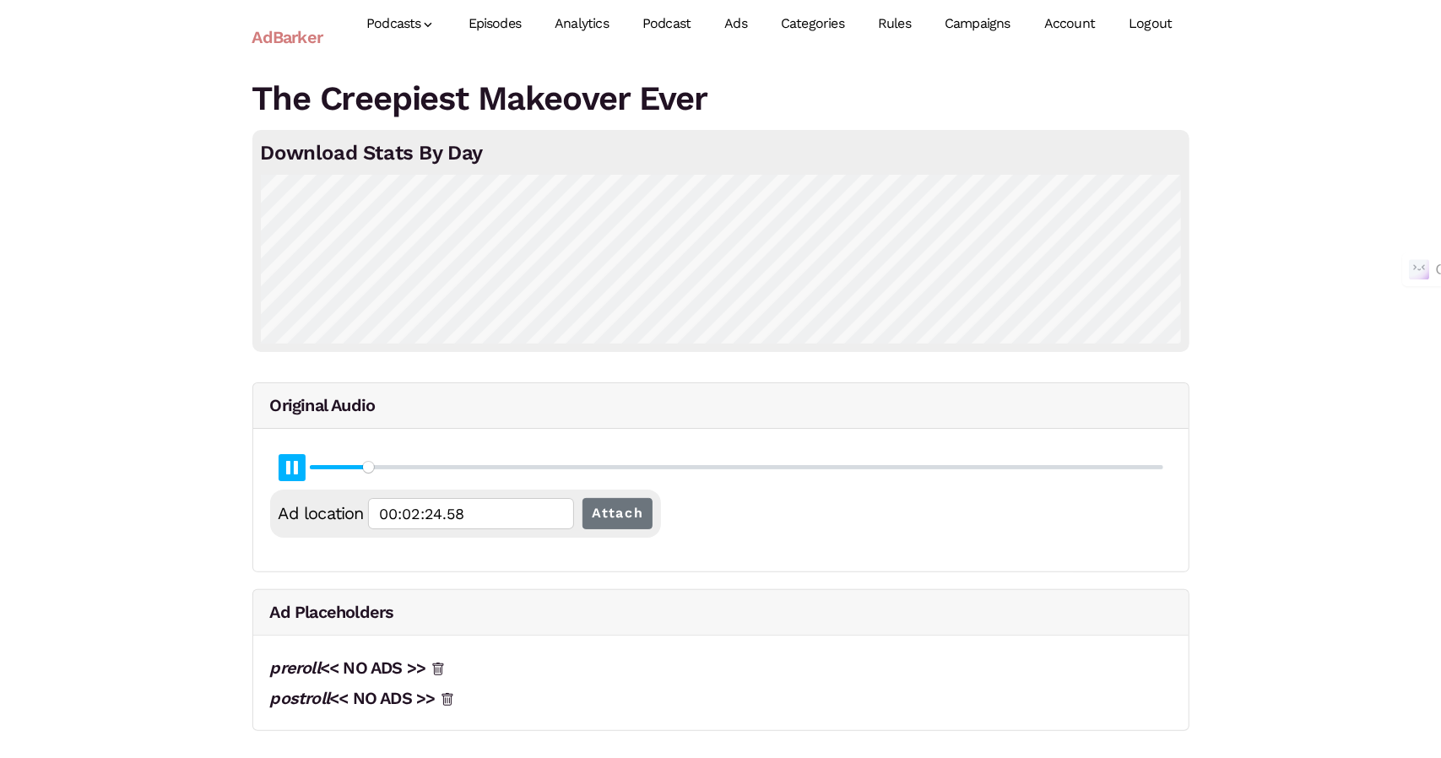
type input "00:02:24.85"
type input "6.4"
type input "00:02:25.11"
type input "6.41"
type input "00:02:25.37"
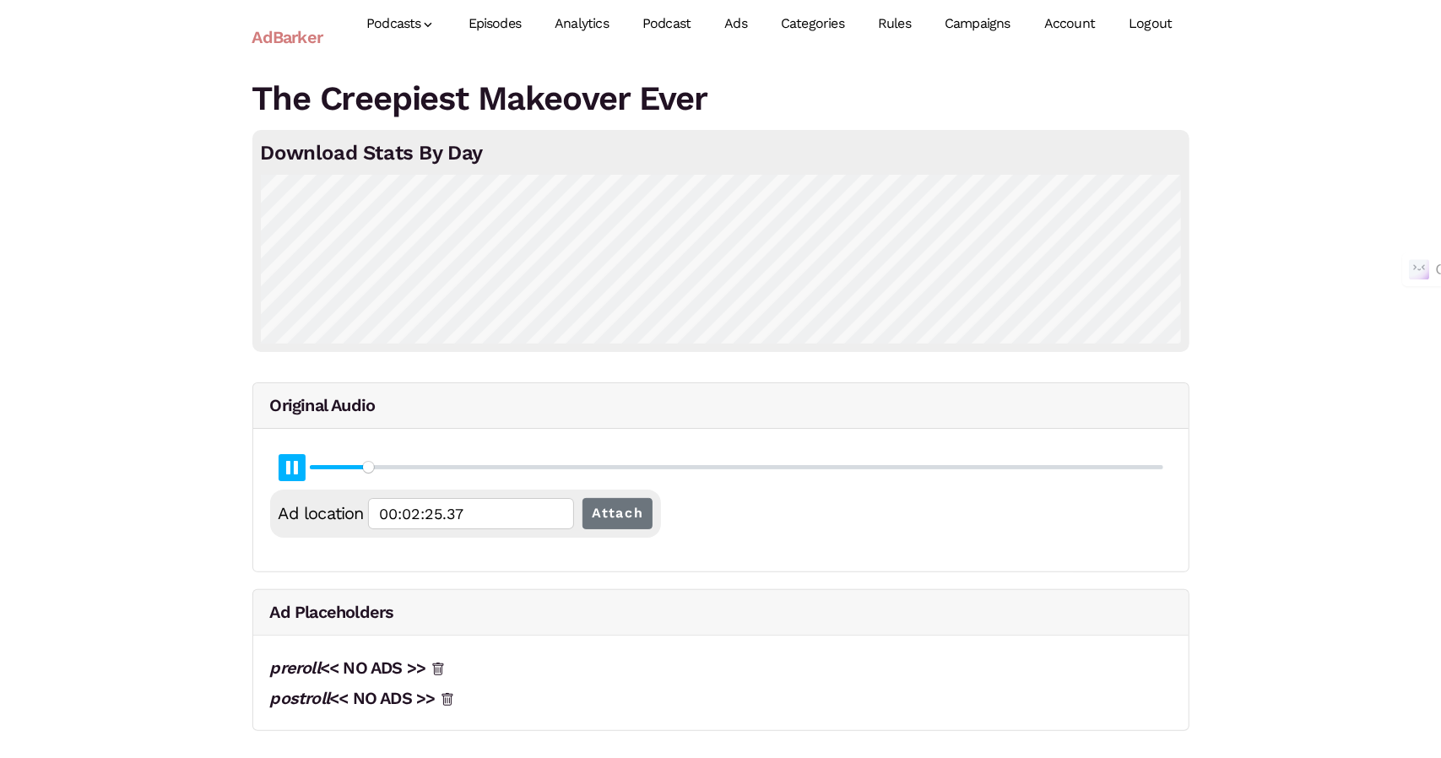
type input "6.42"
type input "00:02:25.65"
type input "6.43"
type input "00:02:25.91"
type input "6.44"
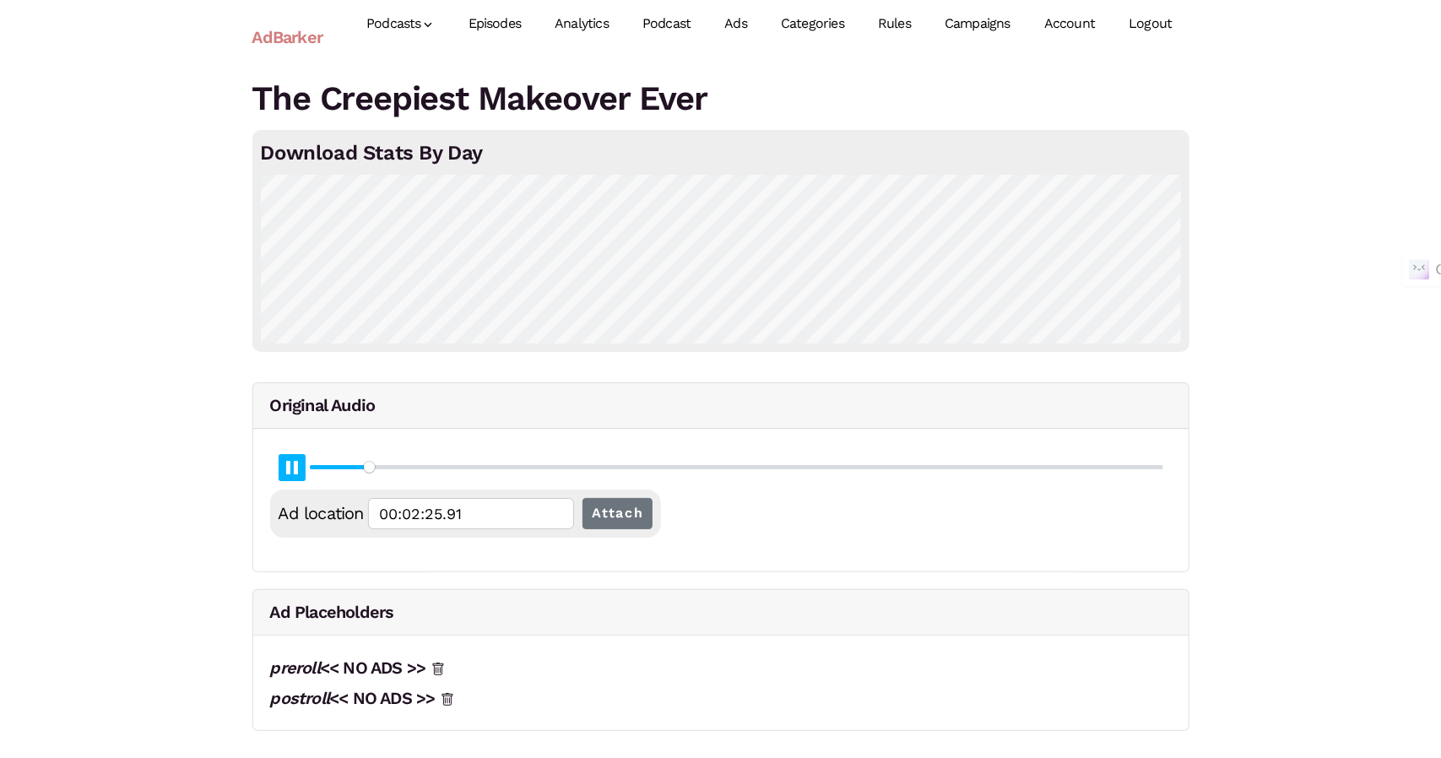
type input "00:02:26.17"
type input "6.46"
type input "00:02:26.44"
type input "6.47"
type input "00:02:26.71"
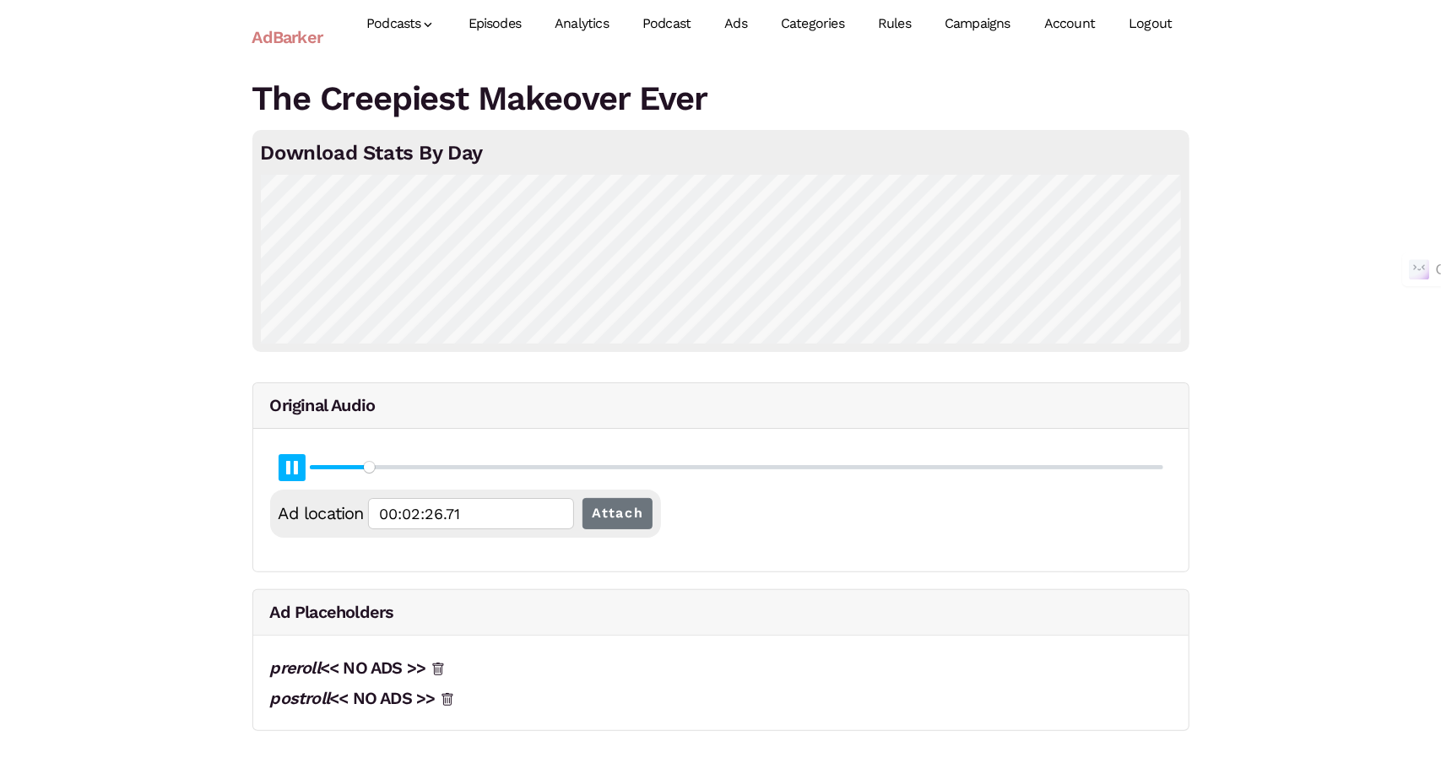
type input "6.48"
type input "00:02:26.97"
type input "6.49"
type input "00:02:27.24"
type input "6.5"
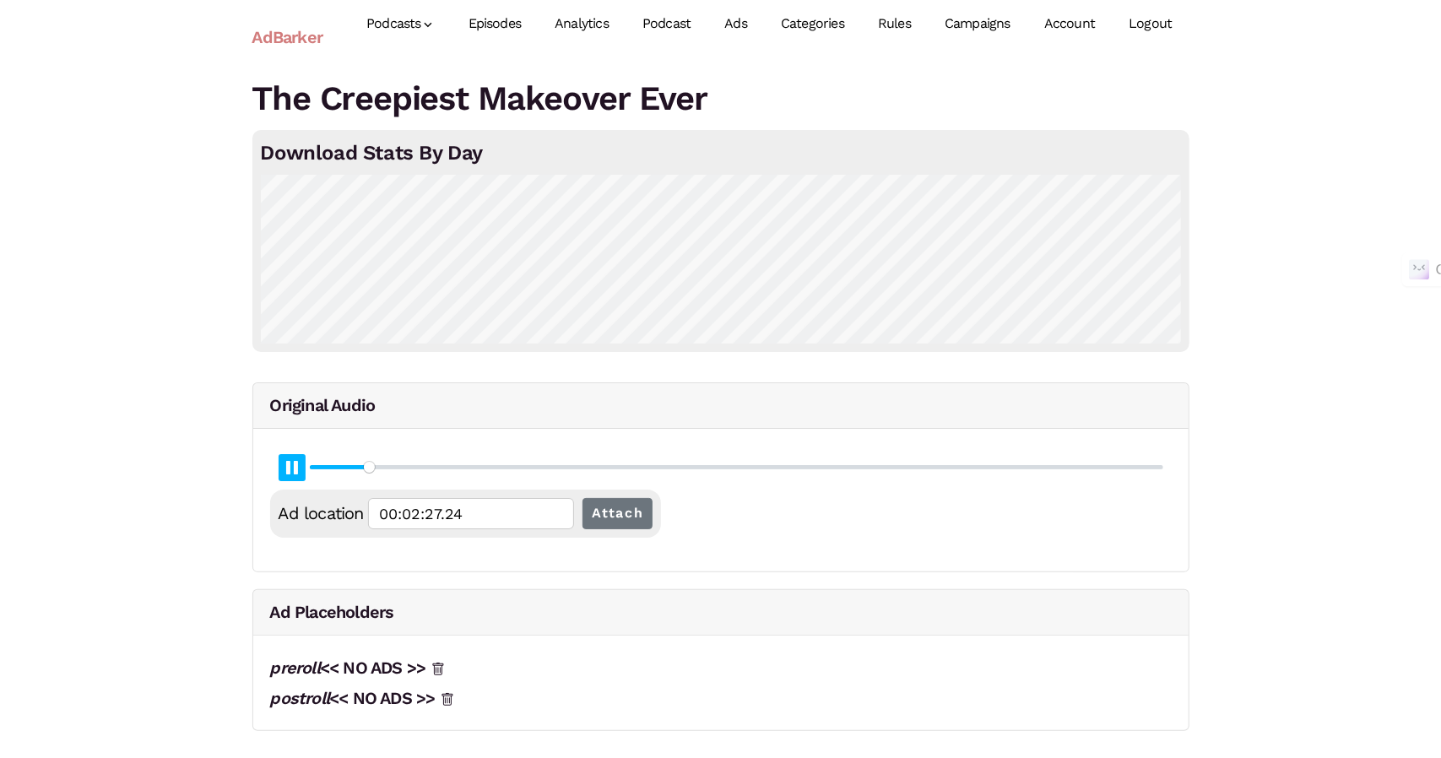
type input "00:02:27.50"
type input "6.51"
type input "00:02:27.77"
type input "6.53"
type input "00:02:28.03"
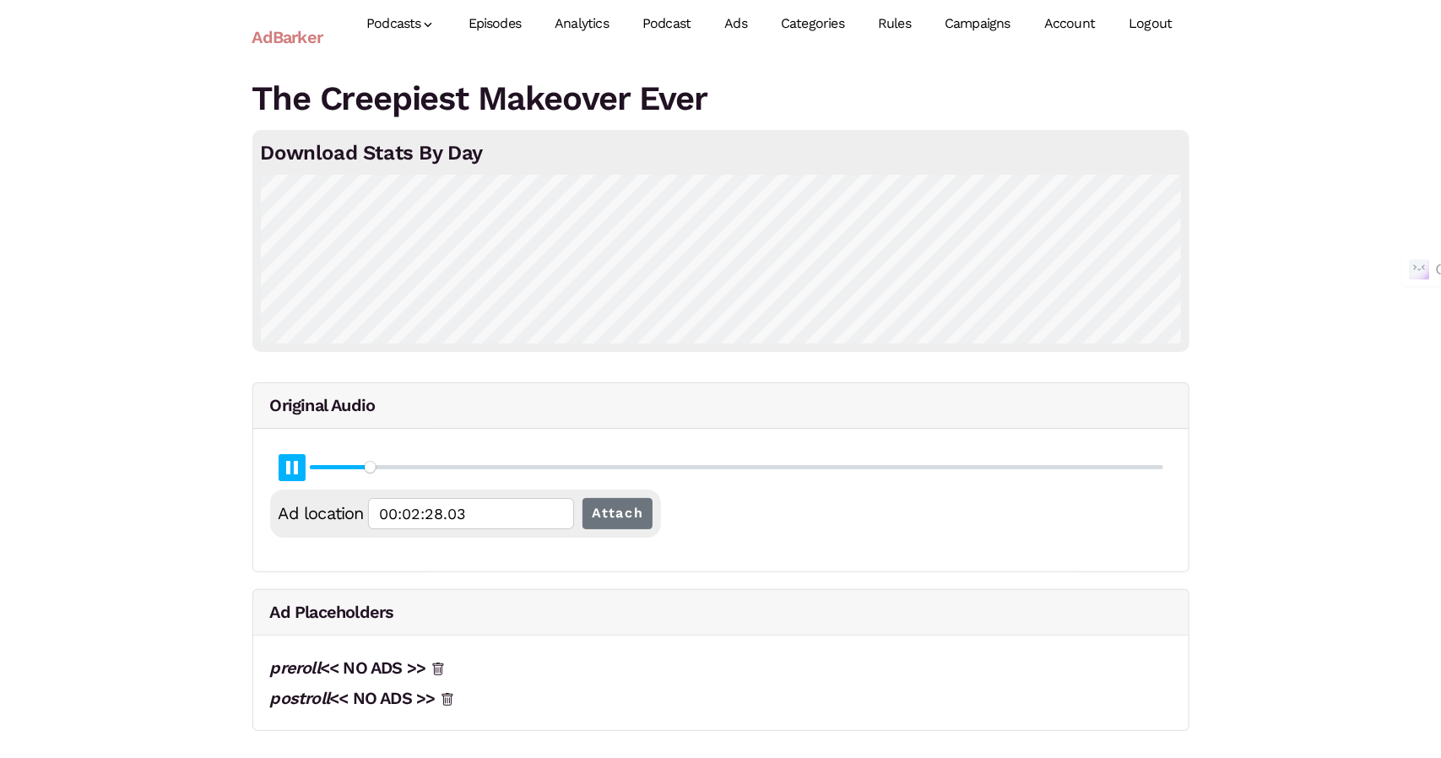
type input "6.54"
type input "00:02:28.30"
type input "6.55"
type input "00:02:28.56"
type input "6.56"
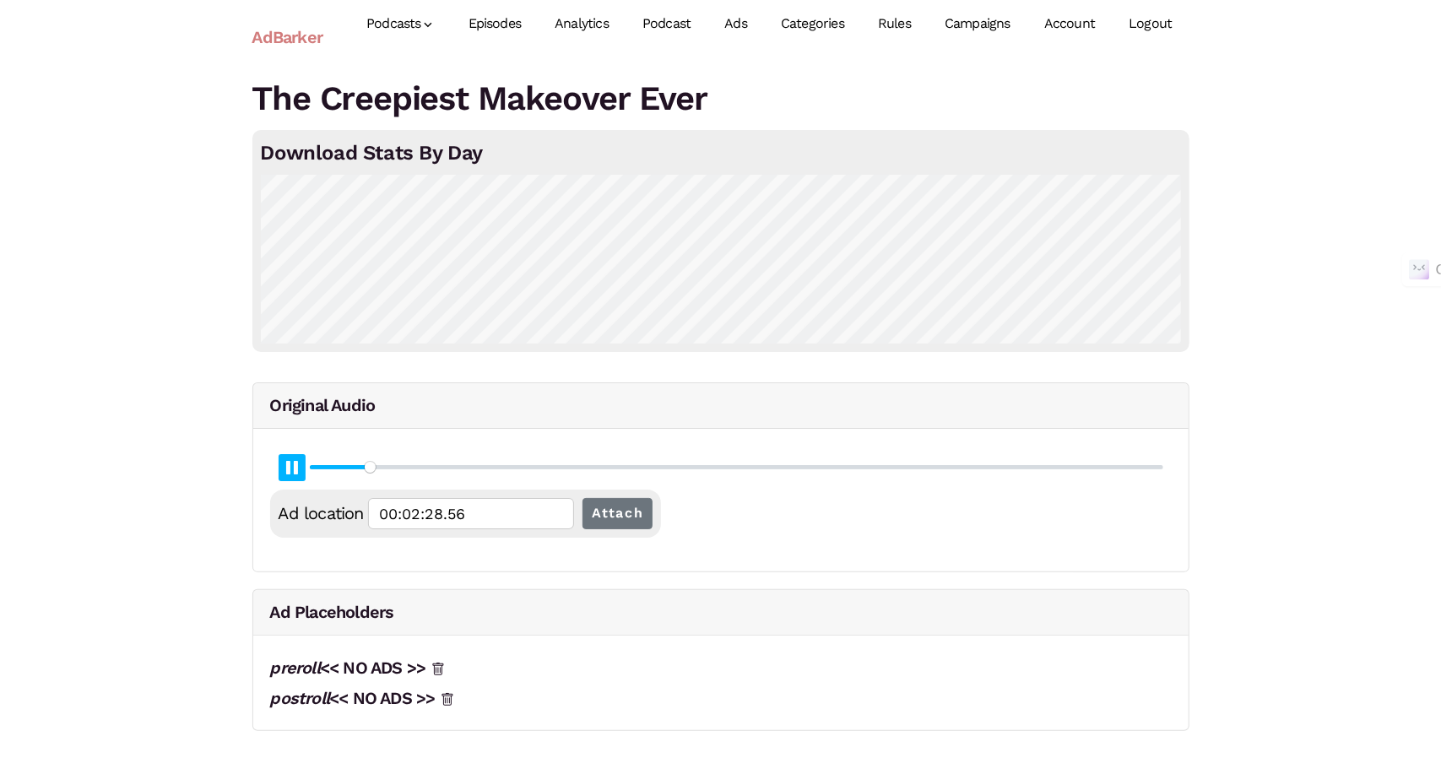
type input "00:02:28.83"
type input "6.57"
type input "00:02:29.10"
type input "6.58"
type input "00:02:29.36"
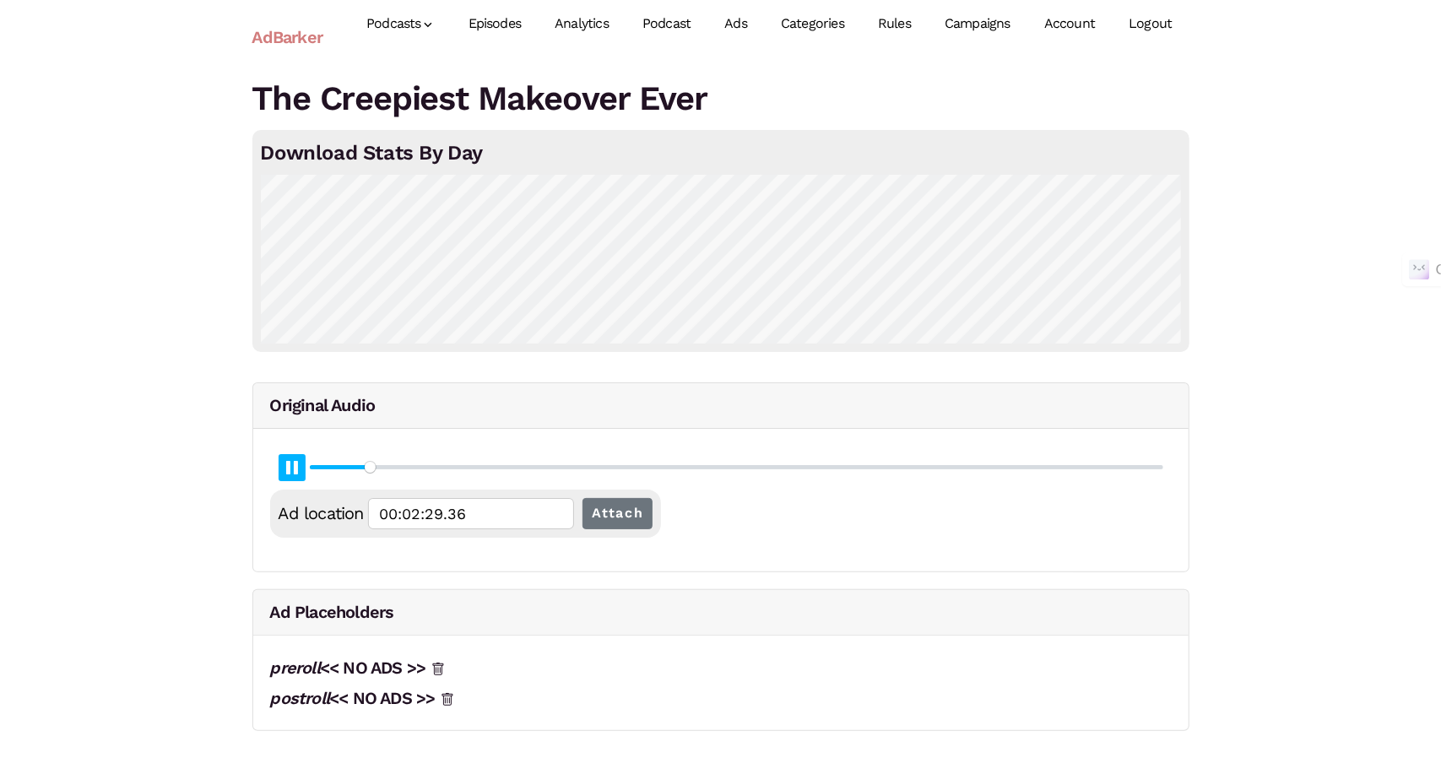
type input "6.6"
type input "00:02:29.64"
type input "6.61"
type input "00:02:29.90"
type input "6.62"
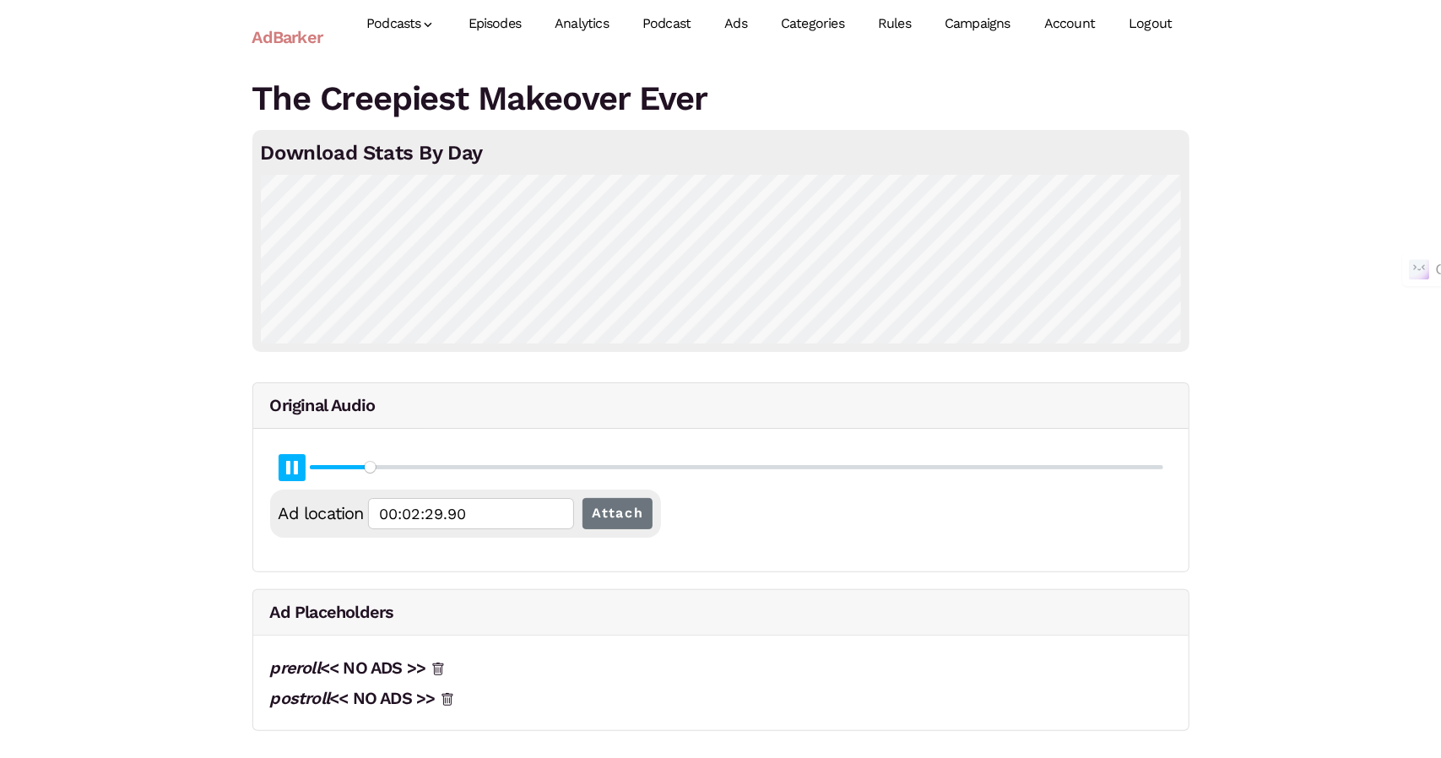
type input "00:02:30.16"
type input "6.63"
type input "00:02:30.42"
type input "6.64"
type input "00:02:30.69"
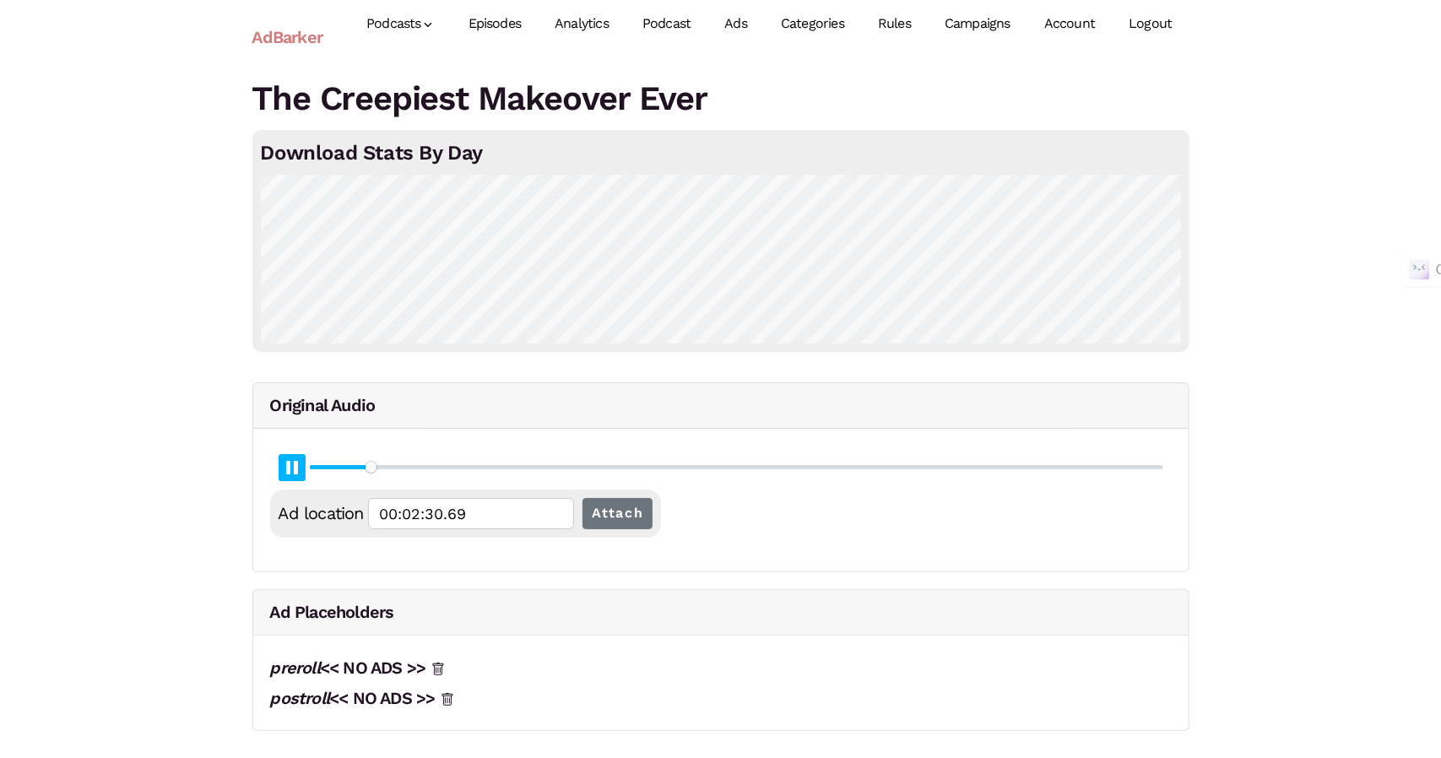
type input "6.65"
type input "00:02:30.96"
type input "6.67"
type input "00:02:31.22"
type input "6.68"
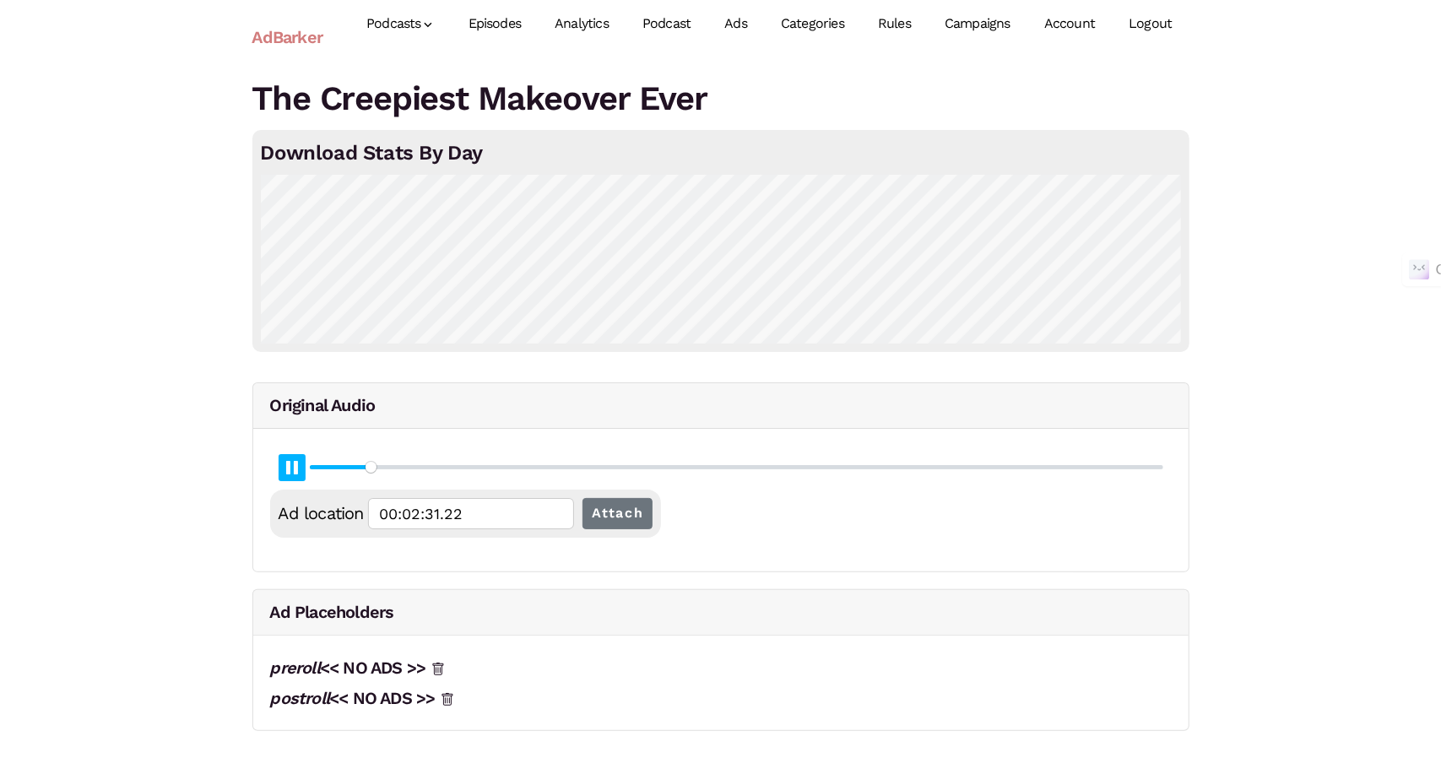
type input "00:02:31.48"
type input "6.69"
type input "00:02:31.75"
type input "6.7"
type input "00:02:32.02"
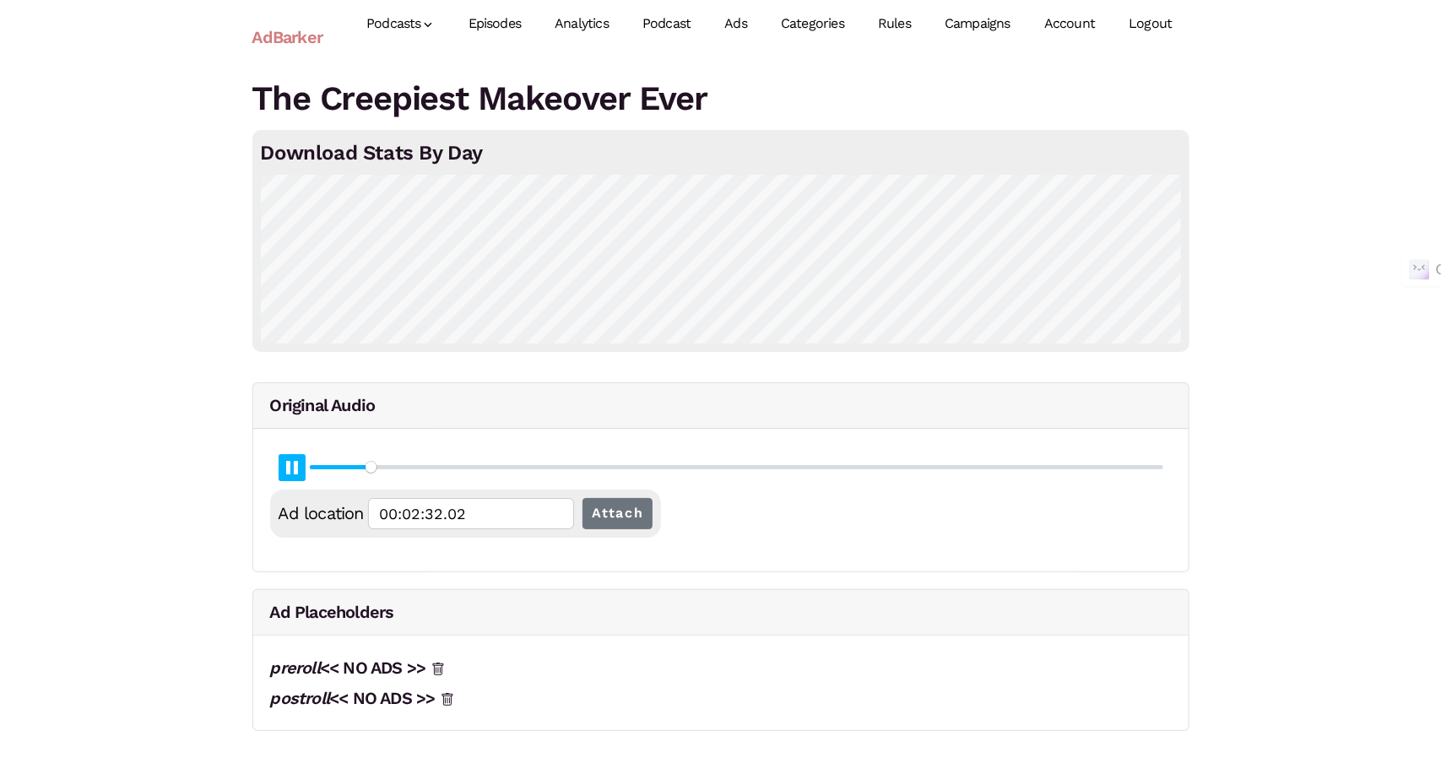
type input "6.71"
type input "00:02:32.29"
type input "6.72"
type input "00:02:32.55"
type input "6.74"
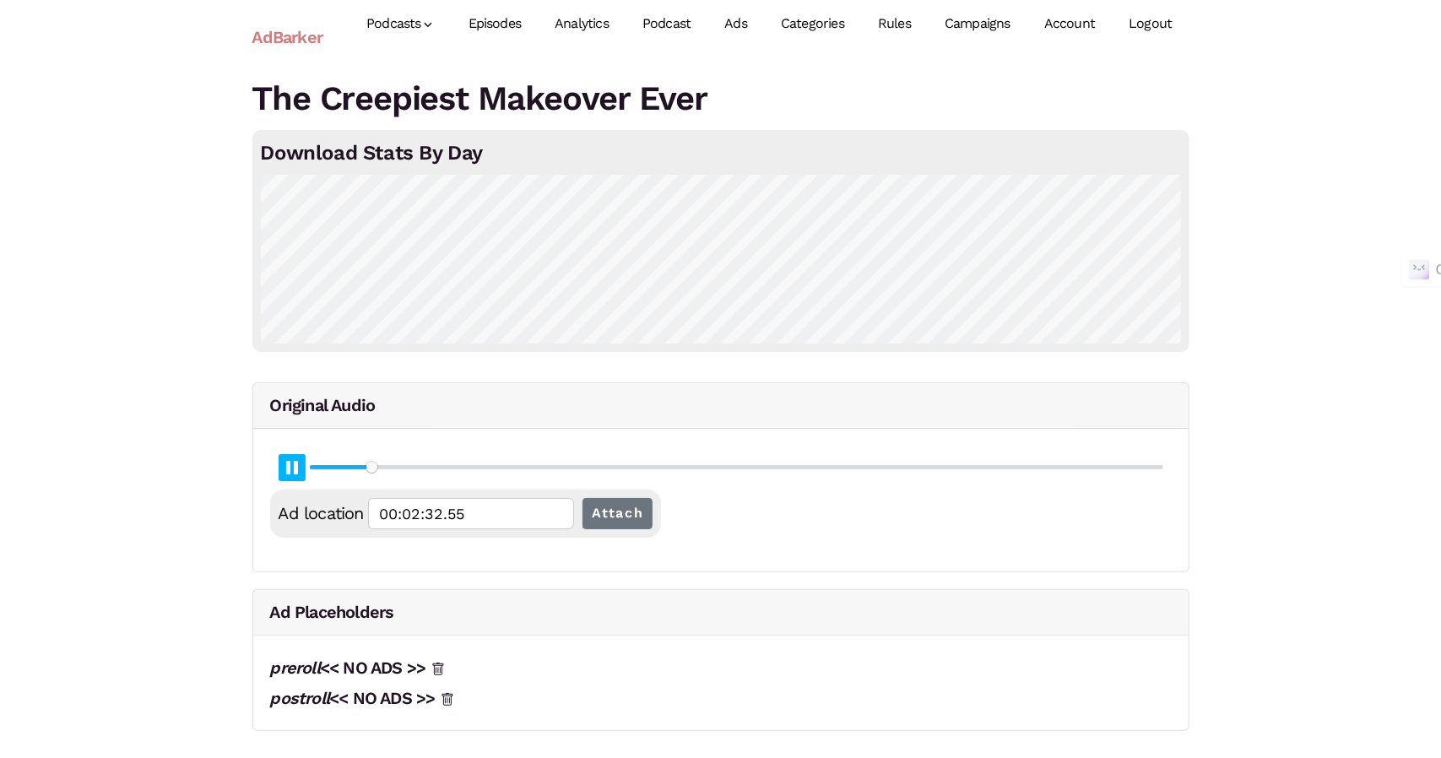
type input "00:02:32.81"
type input "6.75"
type input "00:02:33.09"
type input "6.76"
type input "00:02:33.35"
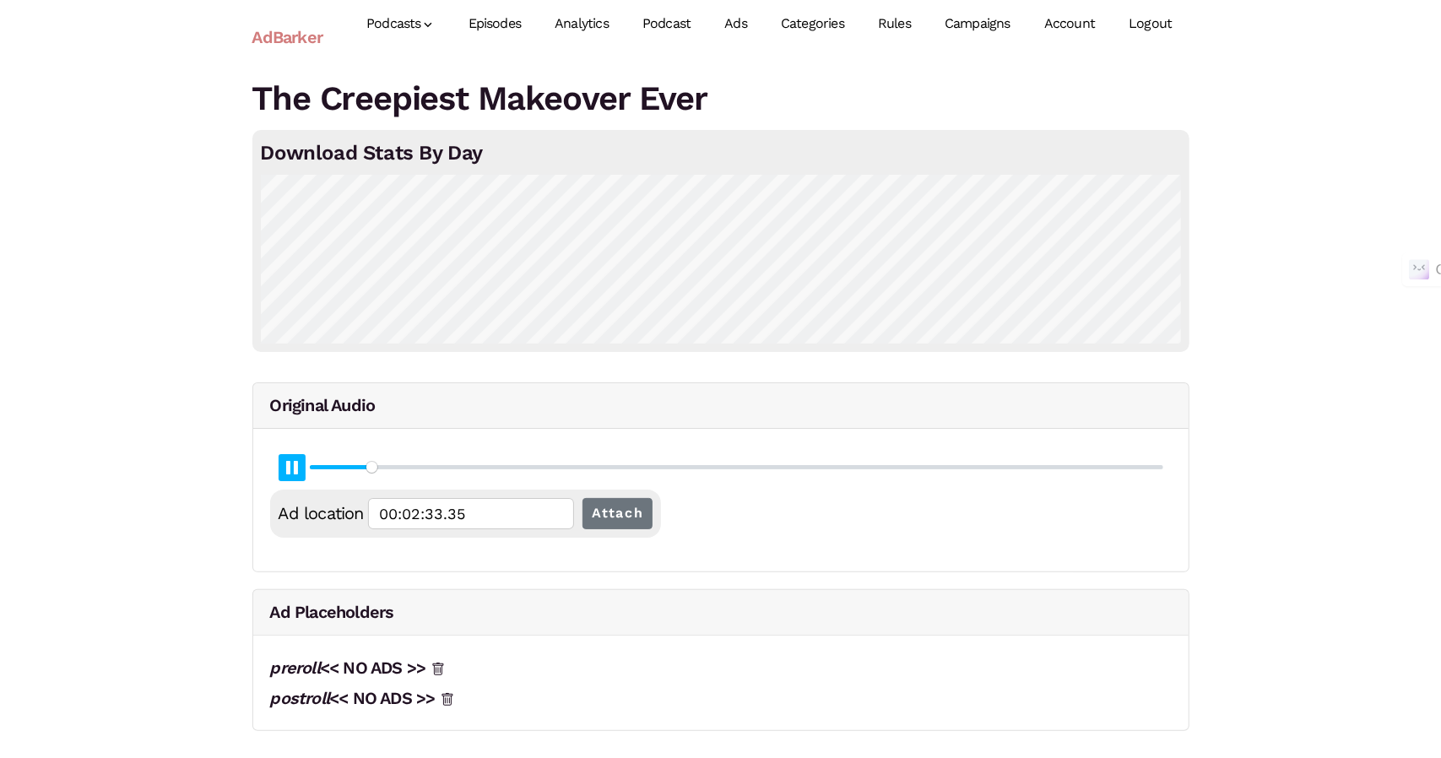
type input "6.77"
type input "00:02:33.61"
type input "6.78"
type input "00:02:33.87"
type input "6.79"
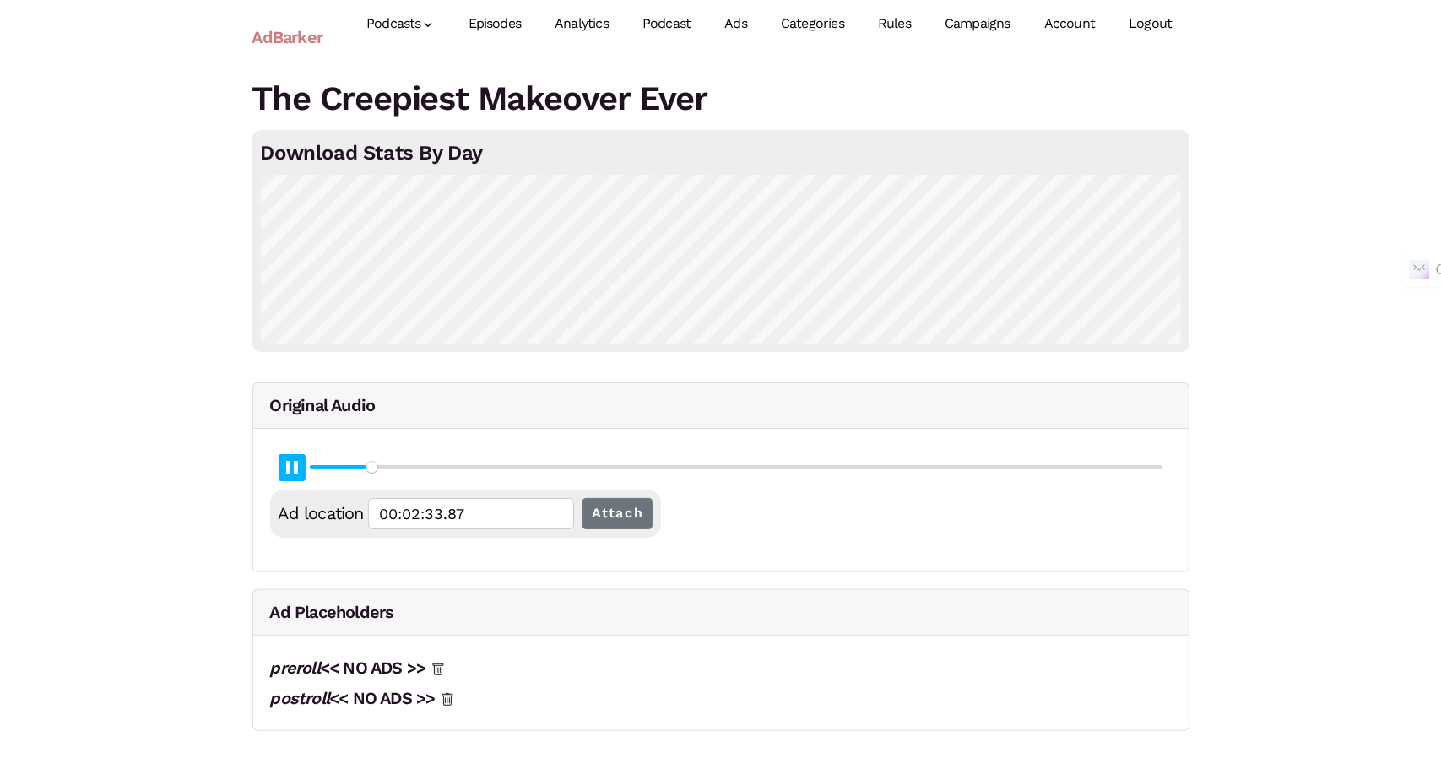
type input "00:02:34.14"
type input "6.81"
type input "00:02:34.41"
type input "6.82"
type input "00:02:34.67"
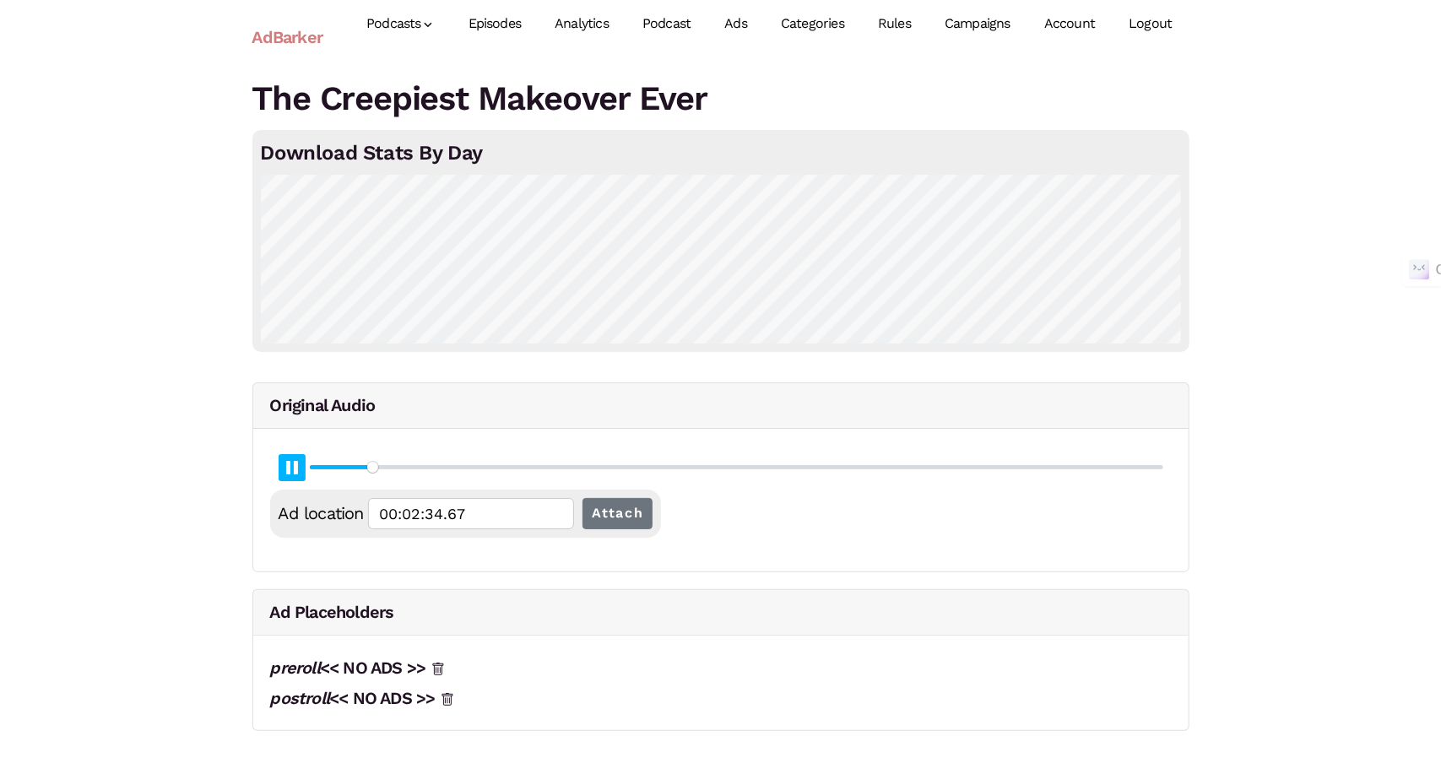
type input "6.83"
type input "00:02:34.94"
type input "6.84"
type input "00:02:35.21"
type input "6.85"
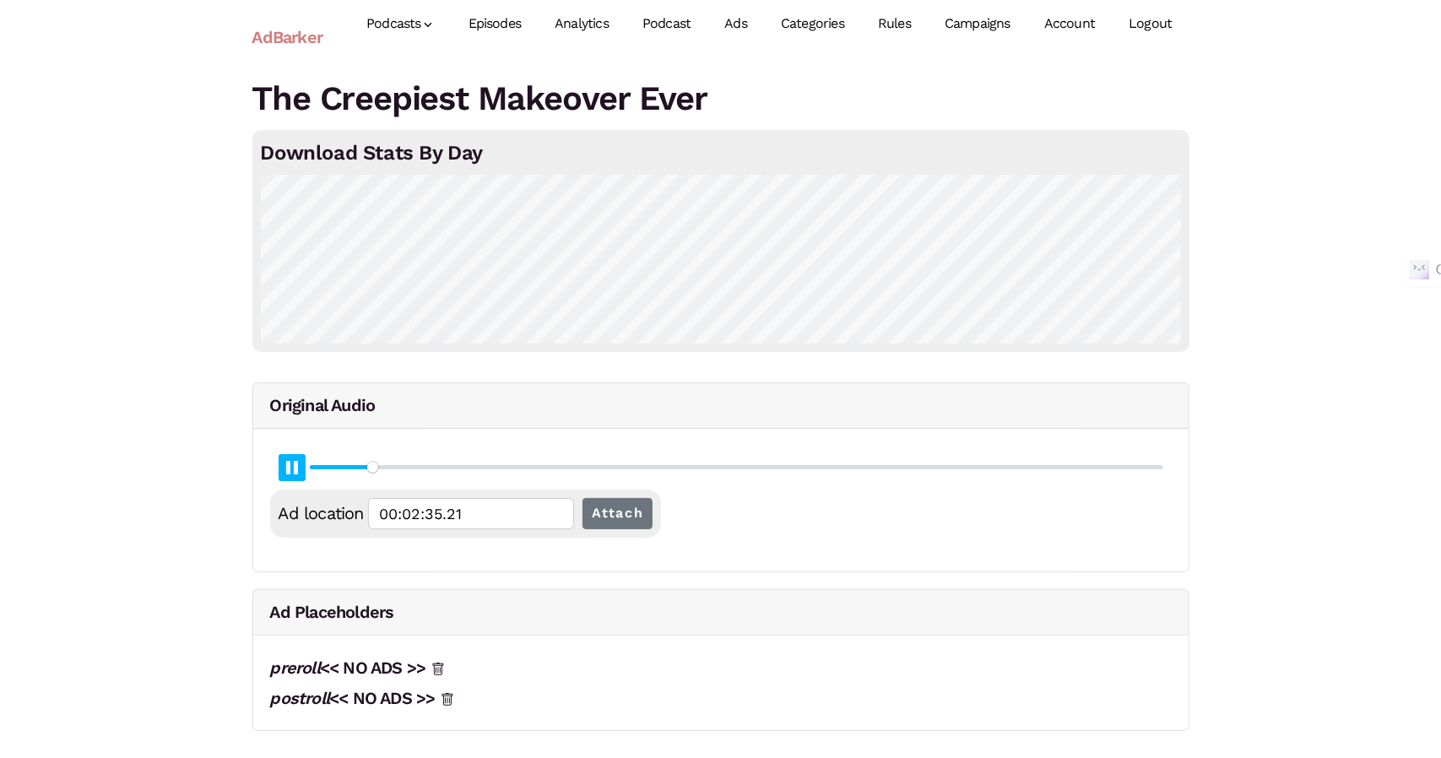
type input "00:02:35.47"
type input "6.87"
type input "00:02:35.75"
type input "6.88"
type input "00:02:36.00"
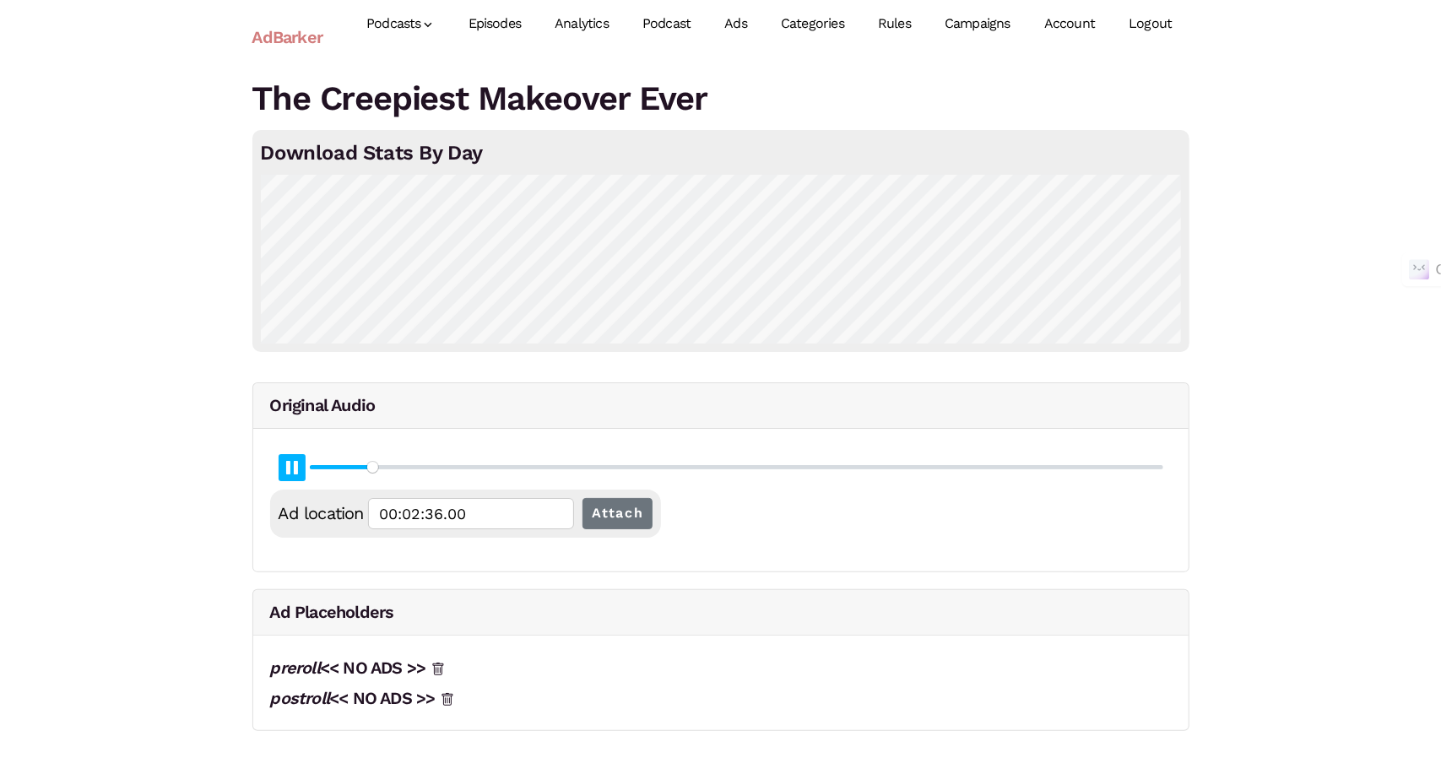
type input "6.89"
type input "00:02:36.27"
type input "6.9"
type input "00:02:36.54"
type input "6.91"
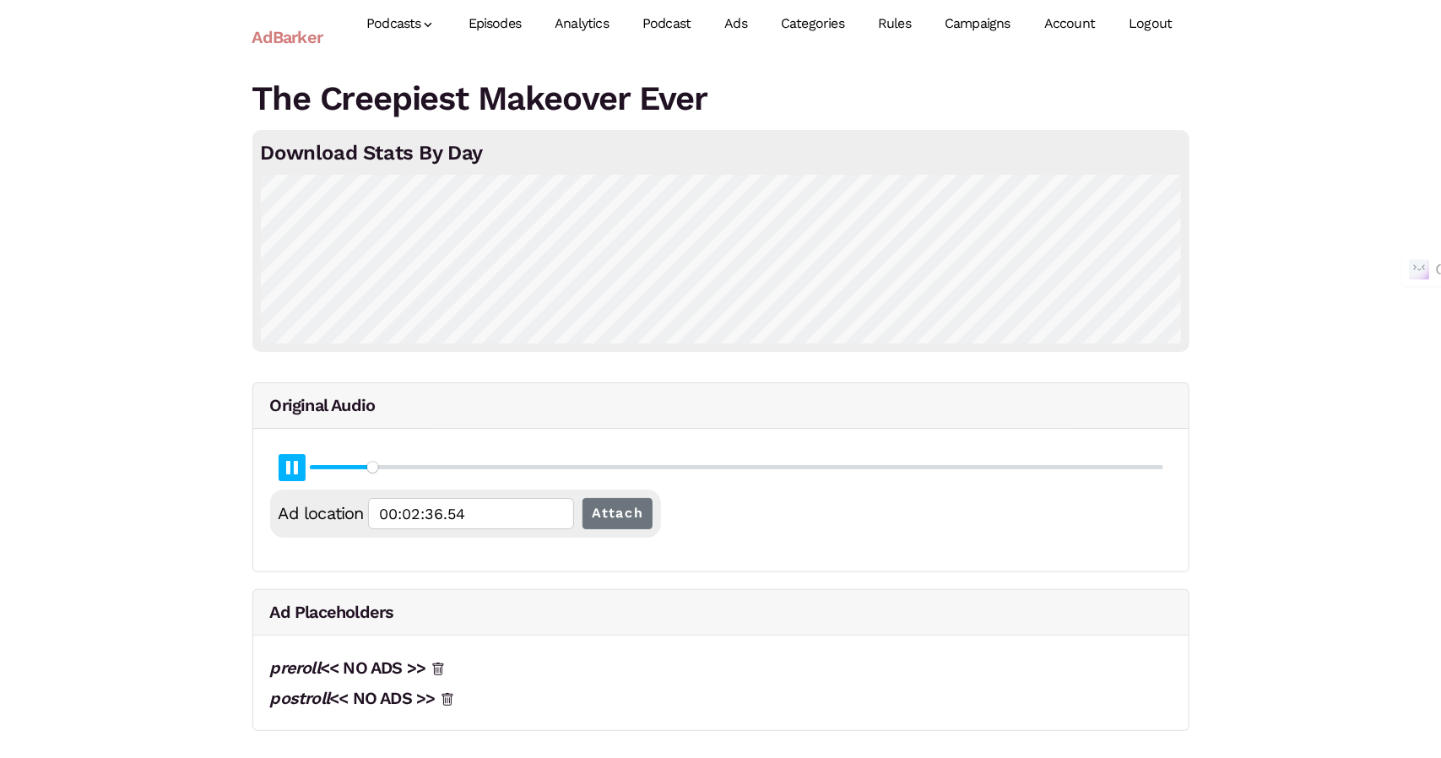
type input "00:02:36.80"
type input "6.92"
type input "00:02:37.06"
type input "6.94"
type input "00:02:37.34"
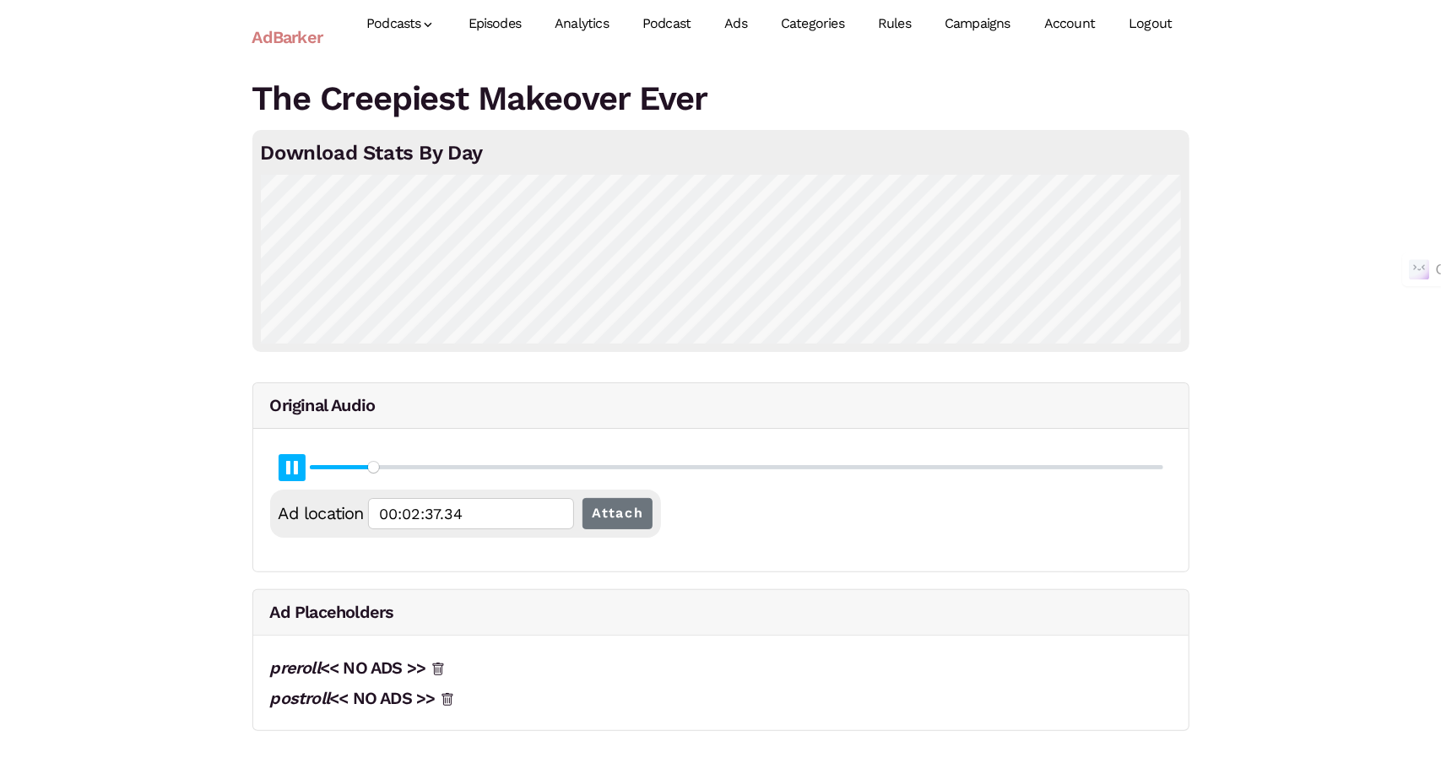
type input "6.95"
type input "00:02:37.60"
click at [298, 468] on button "Pause Play" at bounding box center [292, 467] width 27 height 27
type input "6.96"
type input "00:02:37.83"
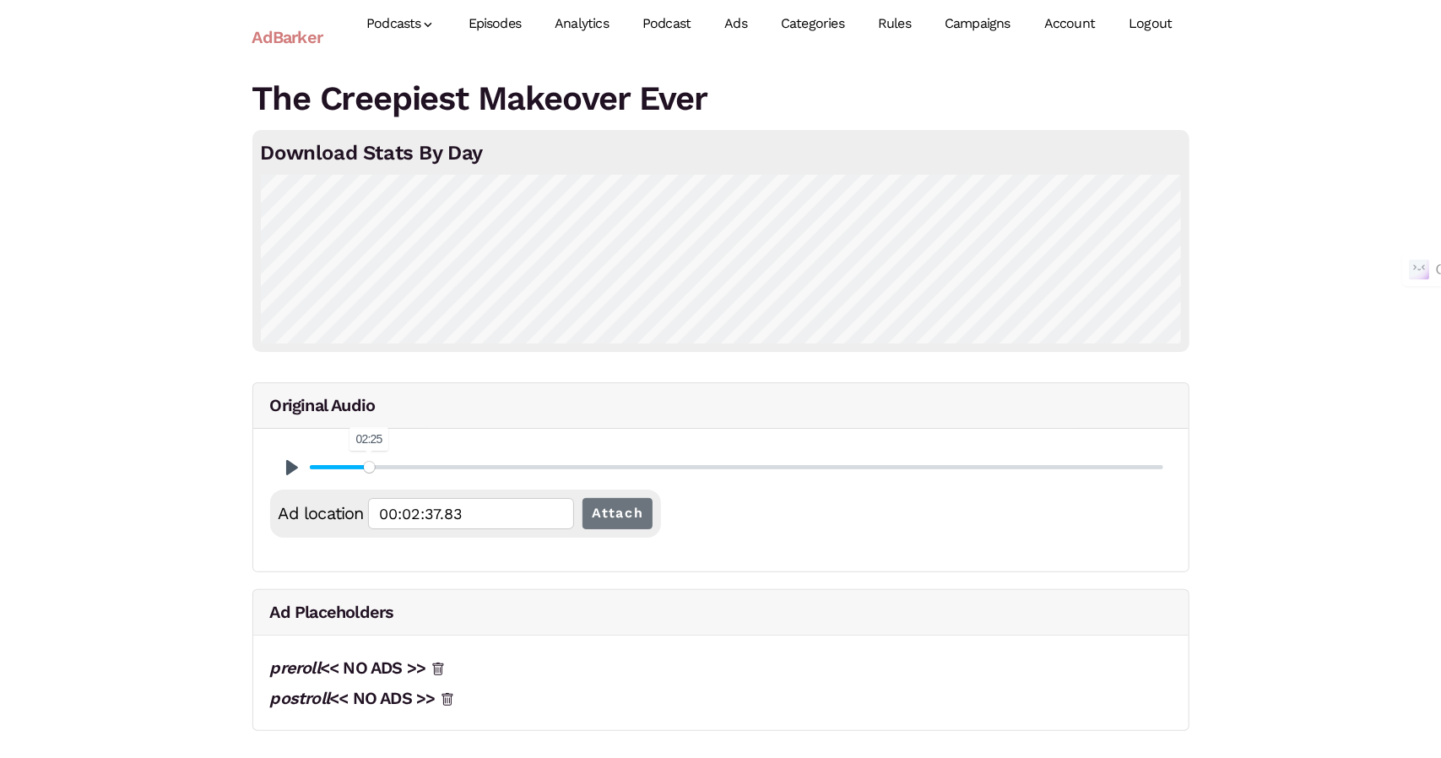
type input "6.43"
type input "00:02:25.76"
type input "6.43"
click at [369, 472] on input "Seek" at bounding box center [736, 467] width 853 height 16
click at [295, 468] on button "Pause Play" at bounding box center [292, 467] width 27 height 27
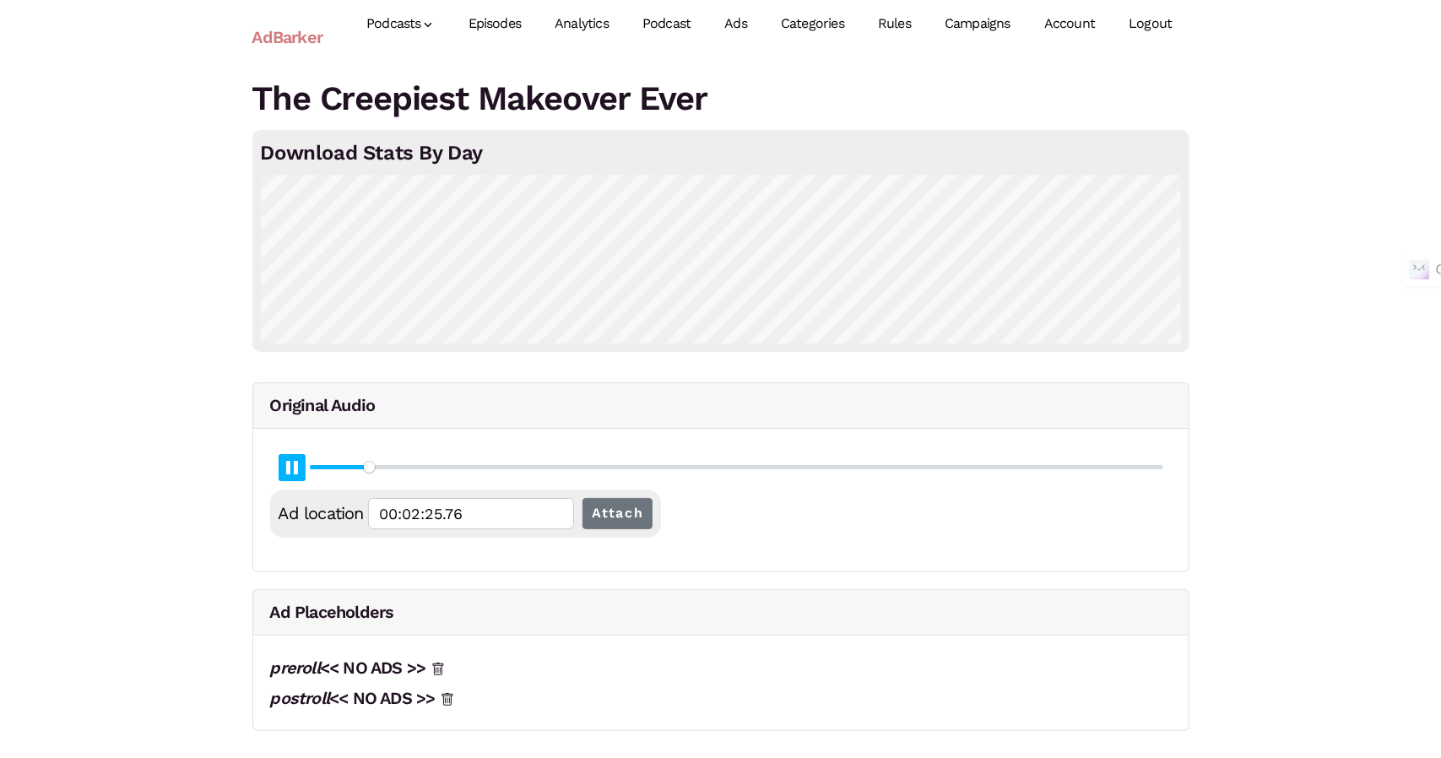
type input "00:02:25.95"
type input "6.45"
type input "00:02:26.22"
type input "6.46"
type input "00:02:26.48"
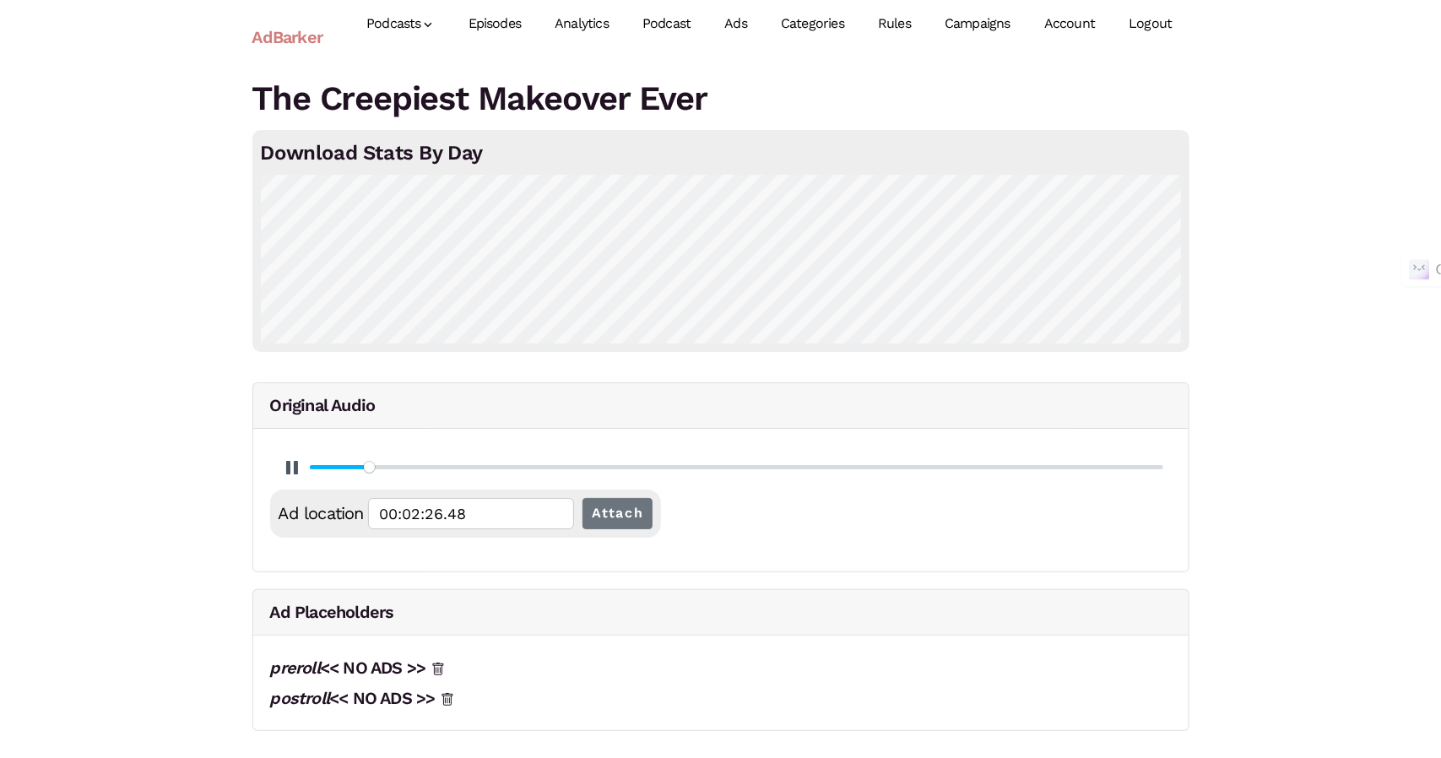
type input "6.47"
type input "00:02:26.74"
type input "6.48"
type input "00:02:27.02"
type input "6.49"
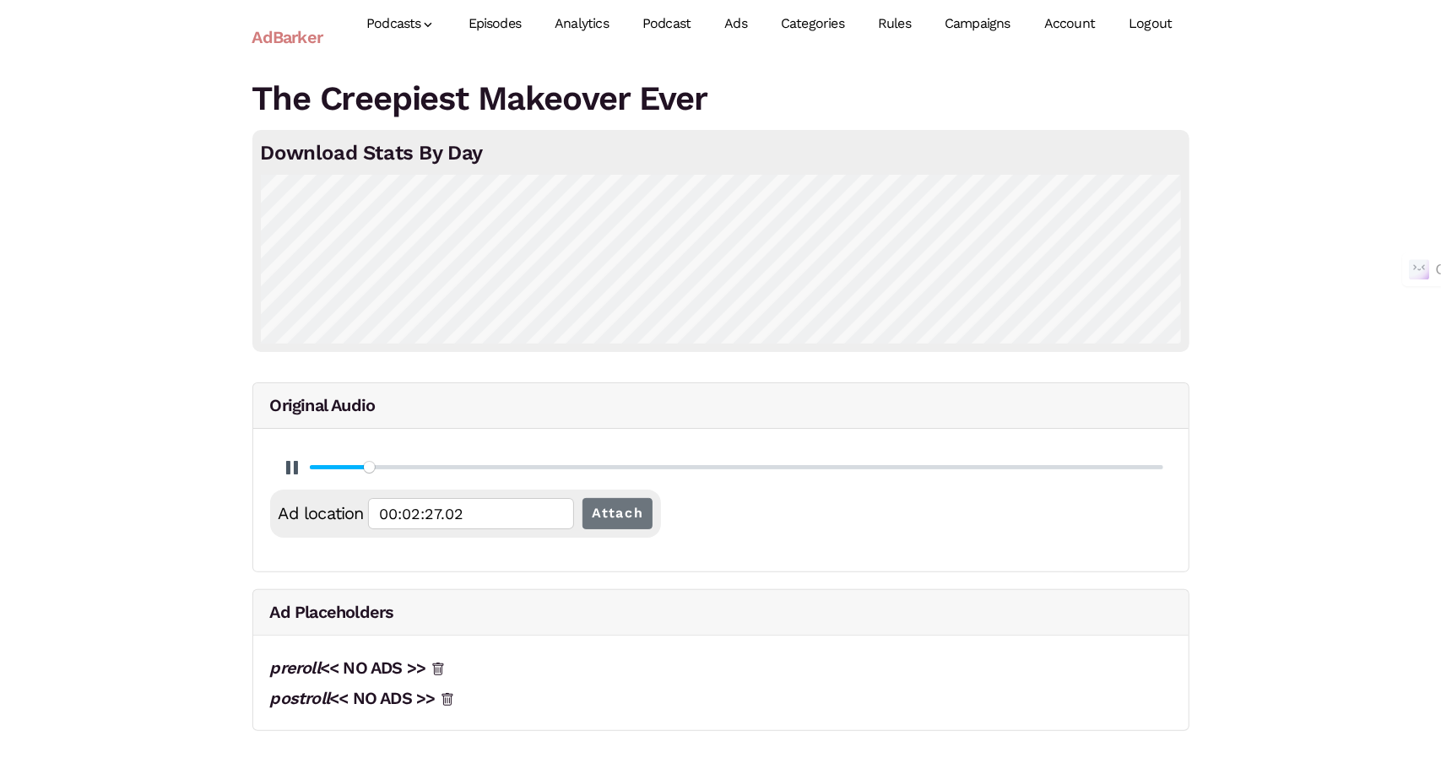
type input "00:02:27.28"
type input "6.5"
type input "00:02:27.54"
type input "6.52"
type input "00:02:27.81"
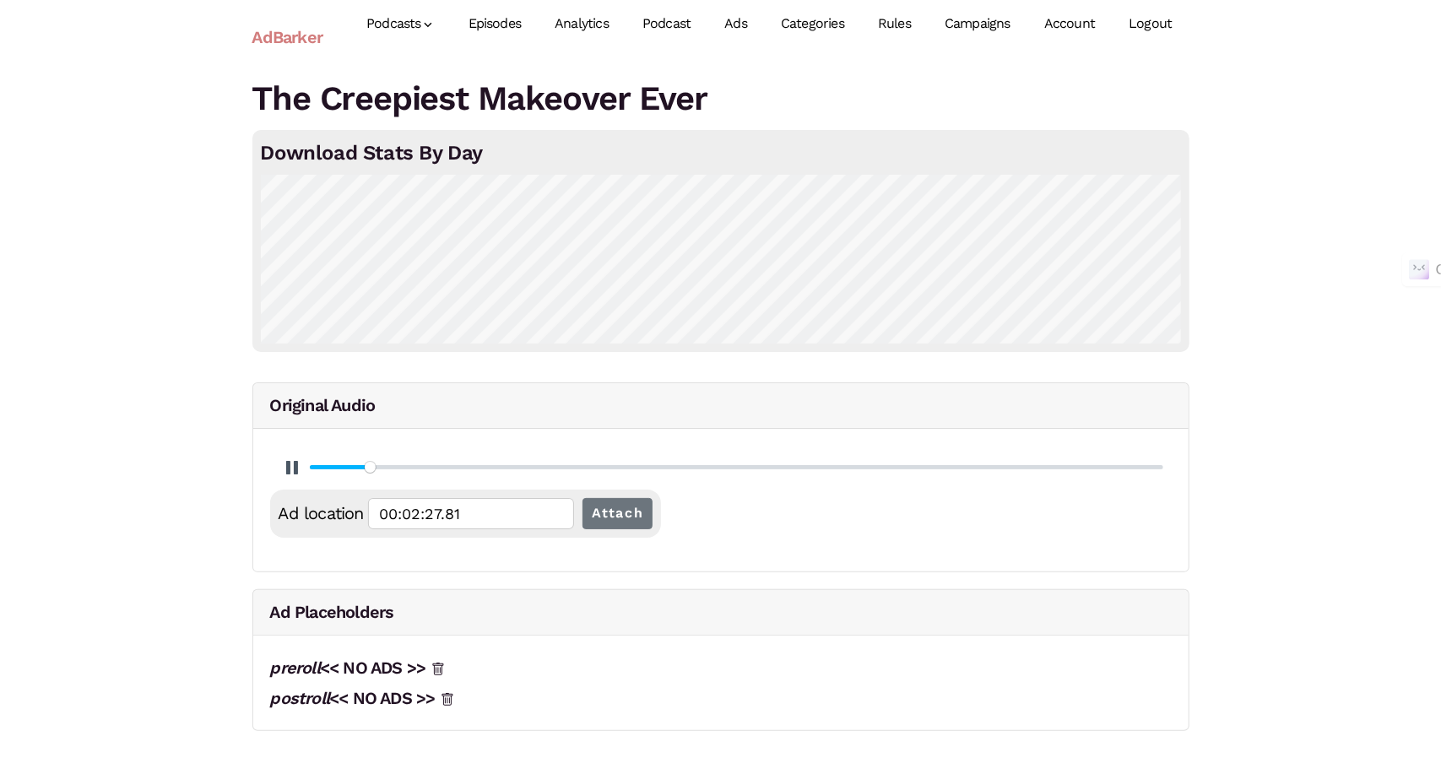
type input "6.53"
type input "00:02:28.08"
type input "6.54"
type input "00:02:28.34"
type input "6.55"
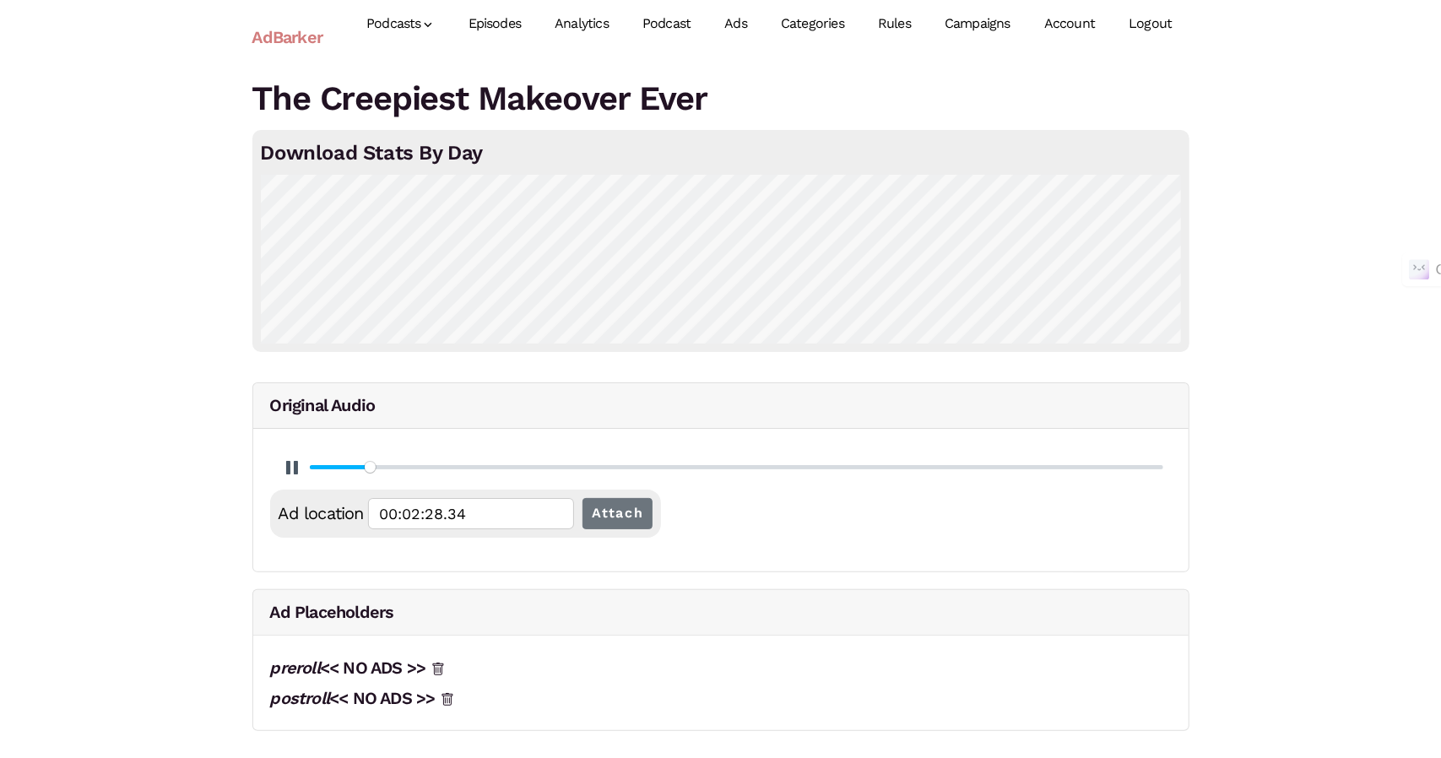
type input "00:02:28.61"
type input "6.56"
type input "00:02:28.88"
type input "6.57"
type input "00:02:29.14"
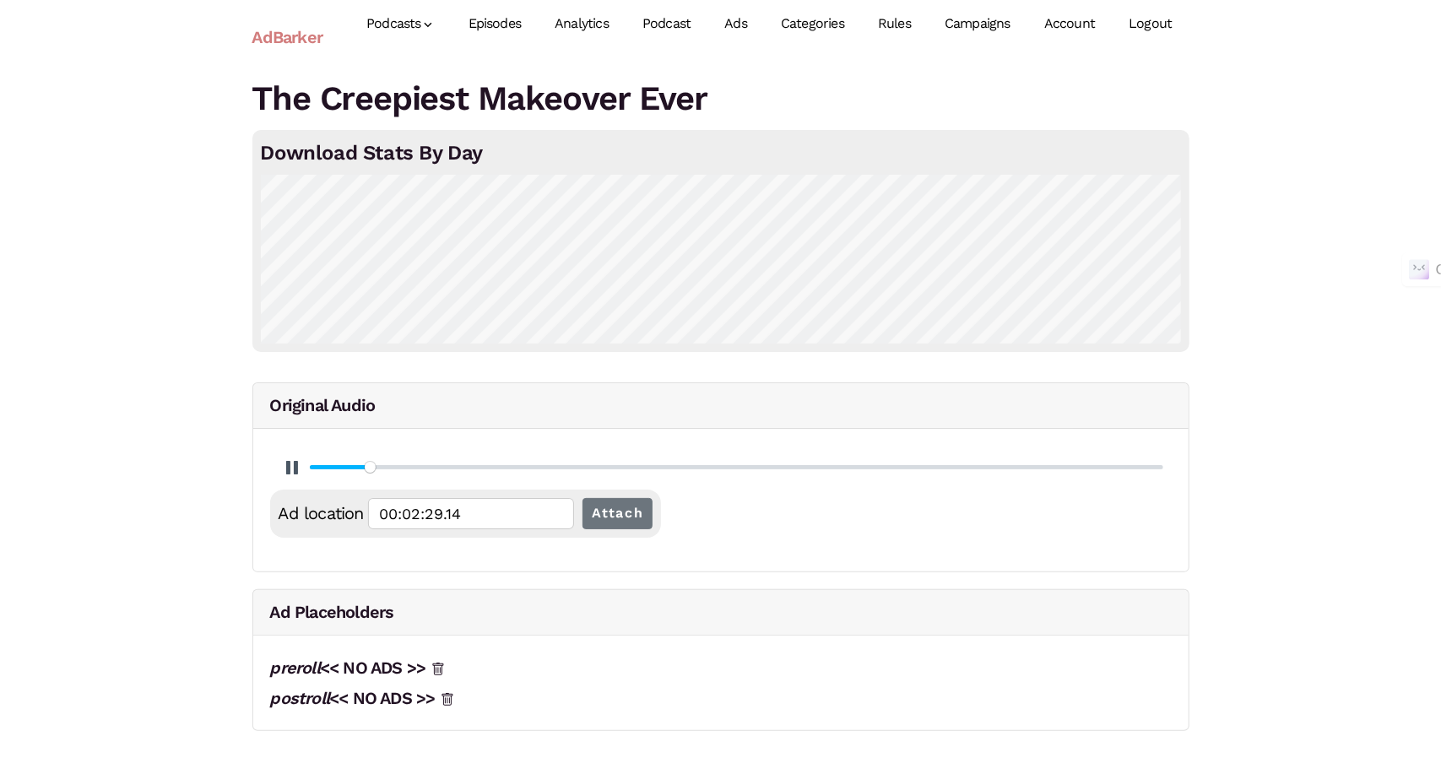
type input "6.59"
type input "00:02:29.41"
type input "6.6"
type input "00:02:29.68"
type input "6.61"
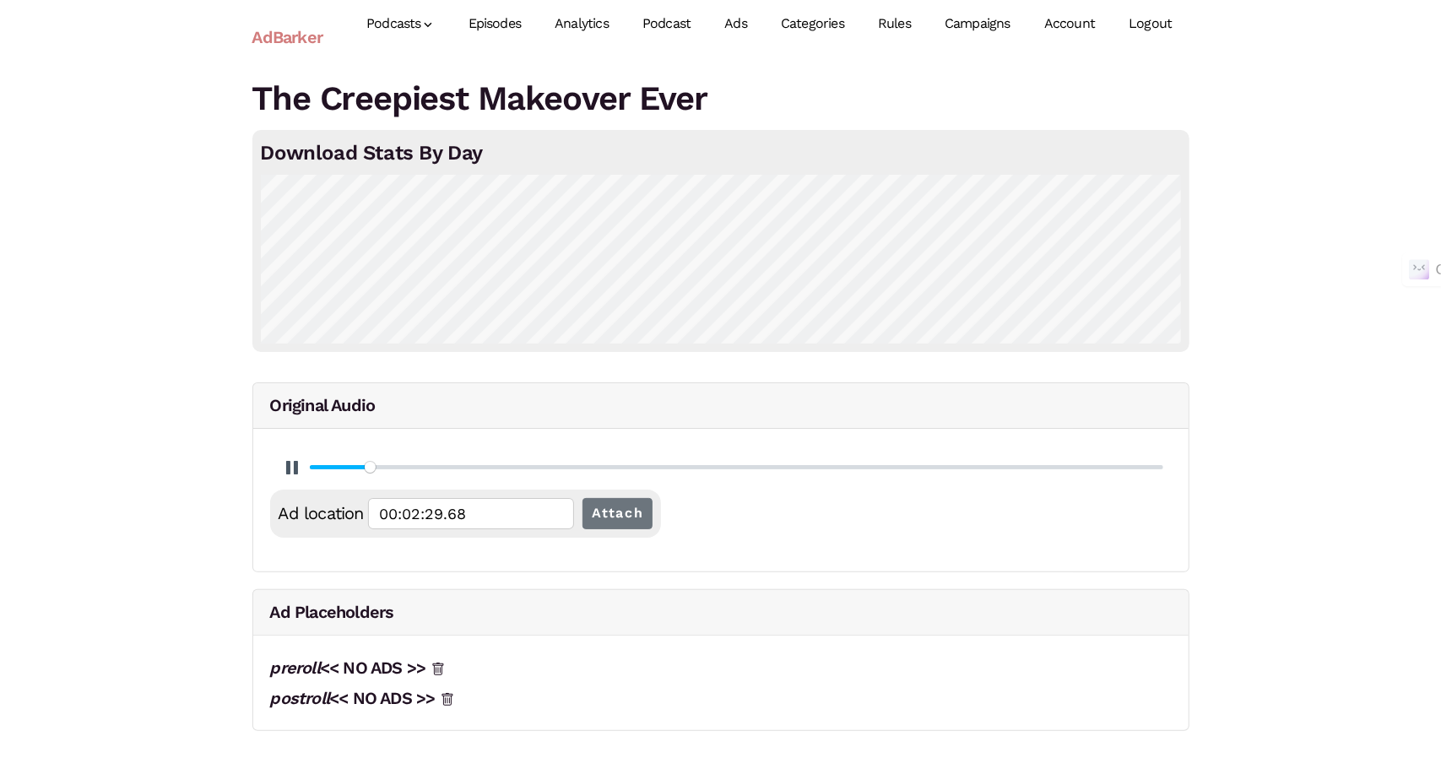
type input "00:02:29.94"
type input "6.62"
type input "00:02:30.20"
type input "6.63"
click at [280, 470] on button "Pause Play" at bounding box center [292, 467] width 27 height 27
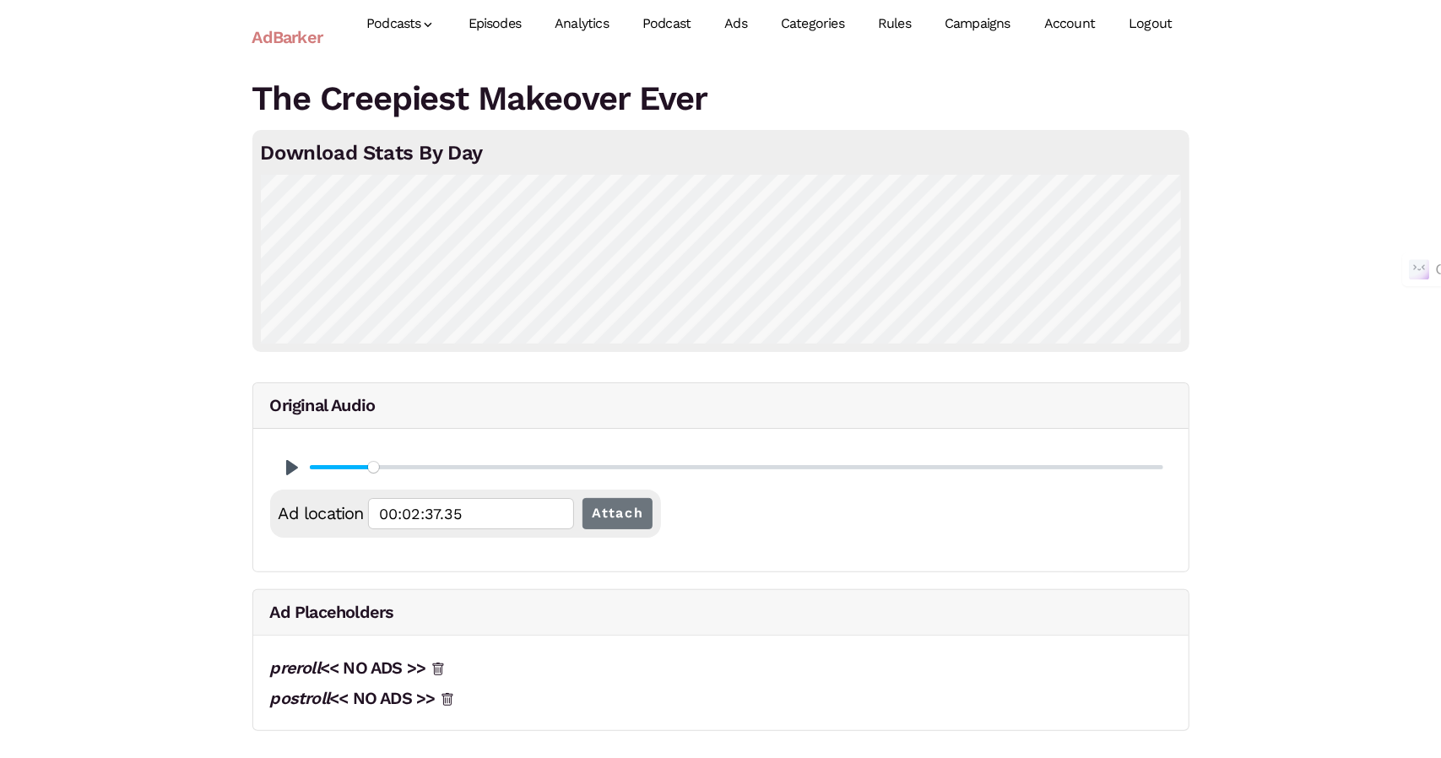
click at [1305, 634] on div "The Creepiest Makeover Ever Download Stats By Day Original Audio Pause Play % b…" at bounding box center [720, 411] width 1441 height 674
drag, startPoint x: 446, startPoint y: 523, endPoint x: 491, endPoint y: 523, distance: 45.6
click at [491, 523] on input "00:02:37.35" at bounding box center [471, 513] width 206 height 31
click at [582, 498] on input "Attach" at bounding box center [617, 513] width 71 height 31
click at [399, 465] on input "Seek" at bounding box center [729, 467] width 853 height 16
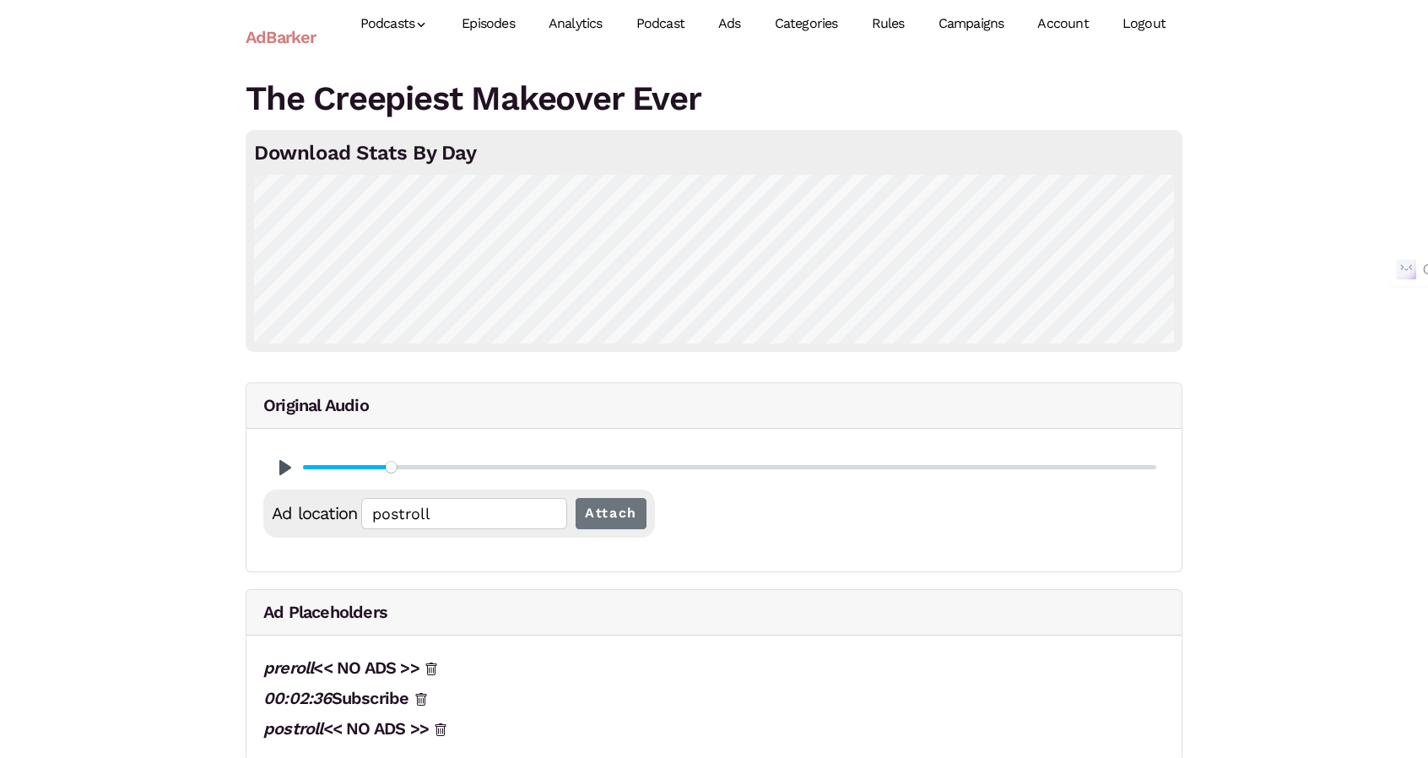
click at [391, 463] on input "Seek" at bounding box center [729, 467] width 853 height 16
drag, startPoint x: 309, startPoint y: 462, endPoint x: 376, endPoint y: 470, distance: 68.1
type input "8.16"
click at [376, 470] on input "Seek" at bounding box center [729, 467] width 853 height 16
click at [265, 458] on div "Pause Play % buffered 00:00" at bounding box center [714, 468] width 902 height 44
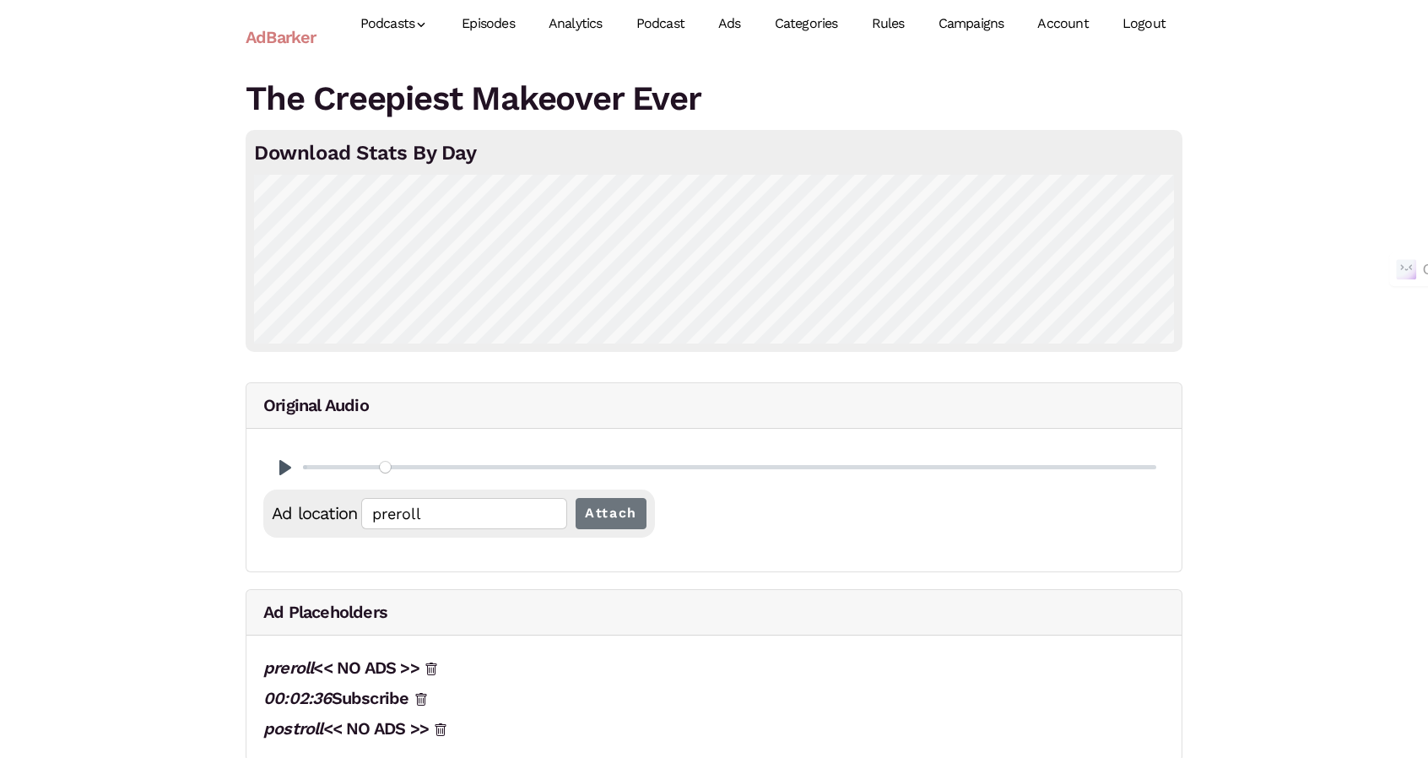
click at [385, 465] on input "Seek" at bounding box center [729, 467] width 853 height 16
type input "10.03"
click at [393, 463] on input "Seek" at bounding box center [729, 467] width 853 height 16
click at [416, 499] on input "preroll" at bounding box center [464, 513] width 206 height 31
drag, startPoint x: 427, startPoint y: 515, endPoint x: 277, endPoint y: 445, distance: 165.8
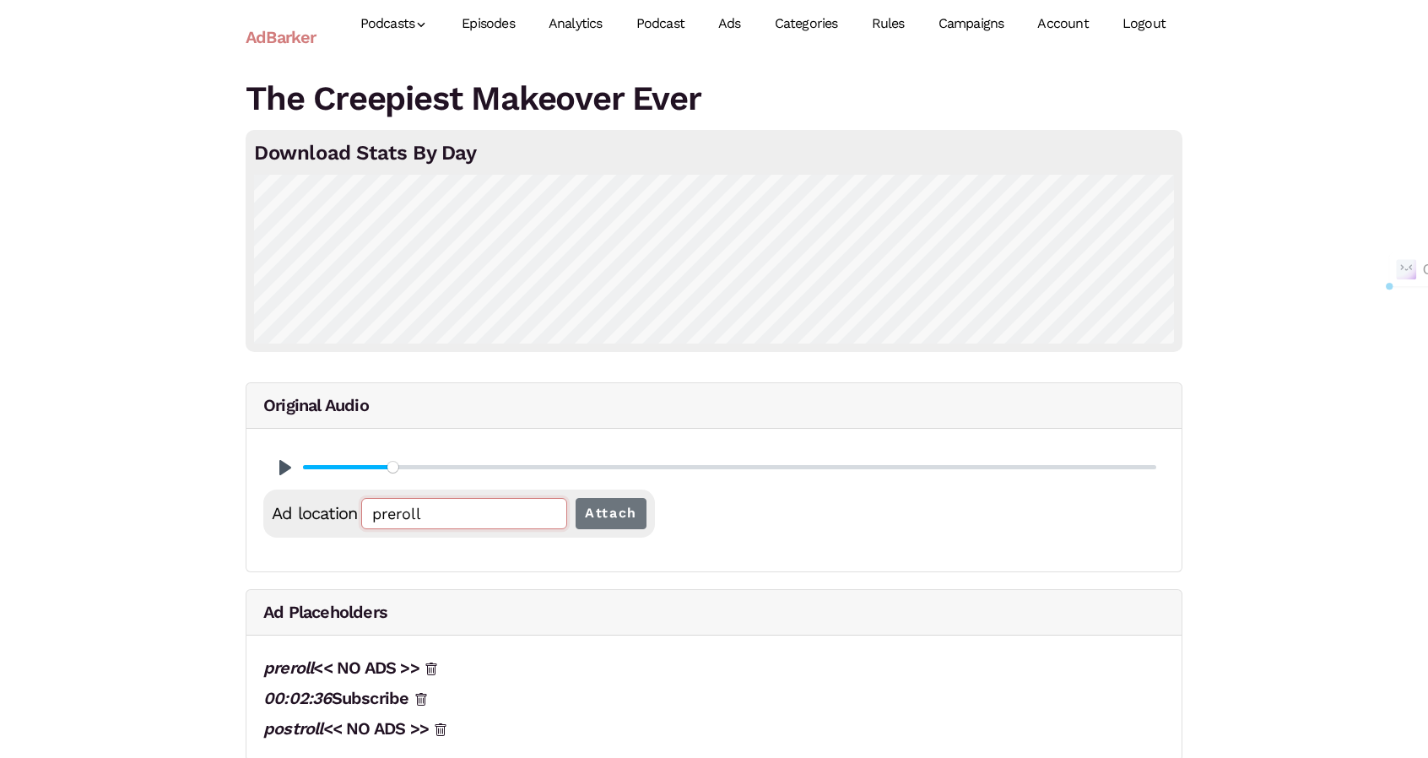
click at [316, 491] on div "Ad location preroll Attach" at bounding box center [459, 514] width 392 height 48
click at [414, 517] on input "preroll" at bounding box center [464, 513] width 206 height 31
click at [414, 516] on input "preroll" at bounding box center [464, 513] width 206 height 31
type input "prerol02l"
click at [423, 505] on input "preroll" at bounding box center [464, 513] width 206 height 31
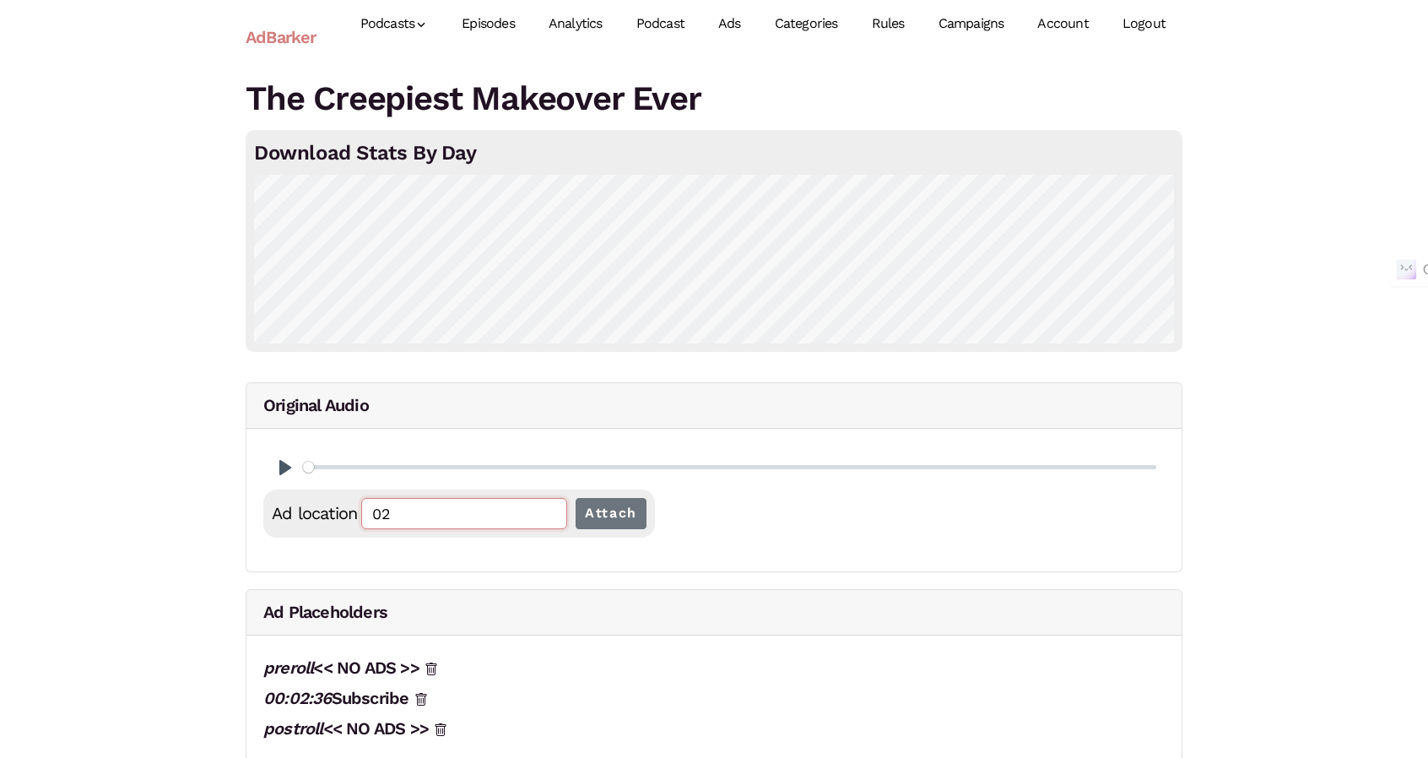
type input "02:"
click at [423, 505] on input "preroll" at bounding box center [464, 513] width 206 height 31
click at [274, 468] on div "Pause Play % buffered 00:00" at bounding box center [714, 468] width 902 height 44
click at [274, 468] on button "Pause Play" at bounding box center [285, 467] width 27 height 27
type input "7.03"
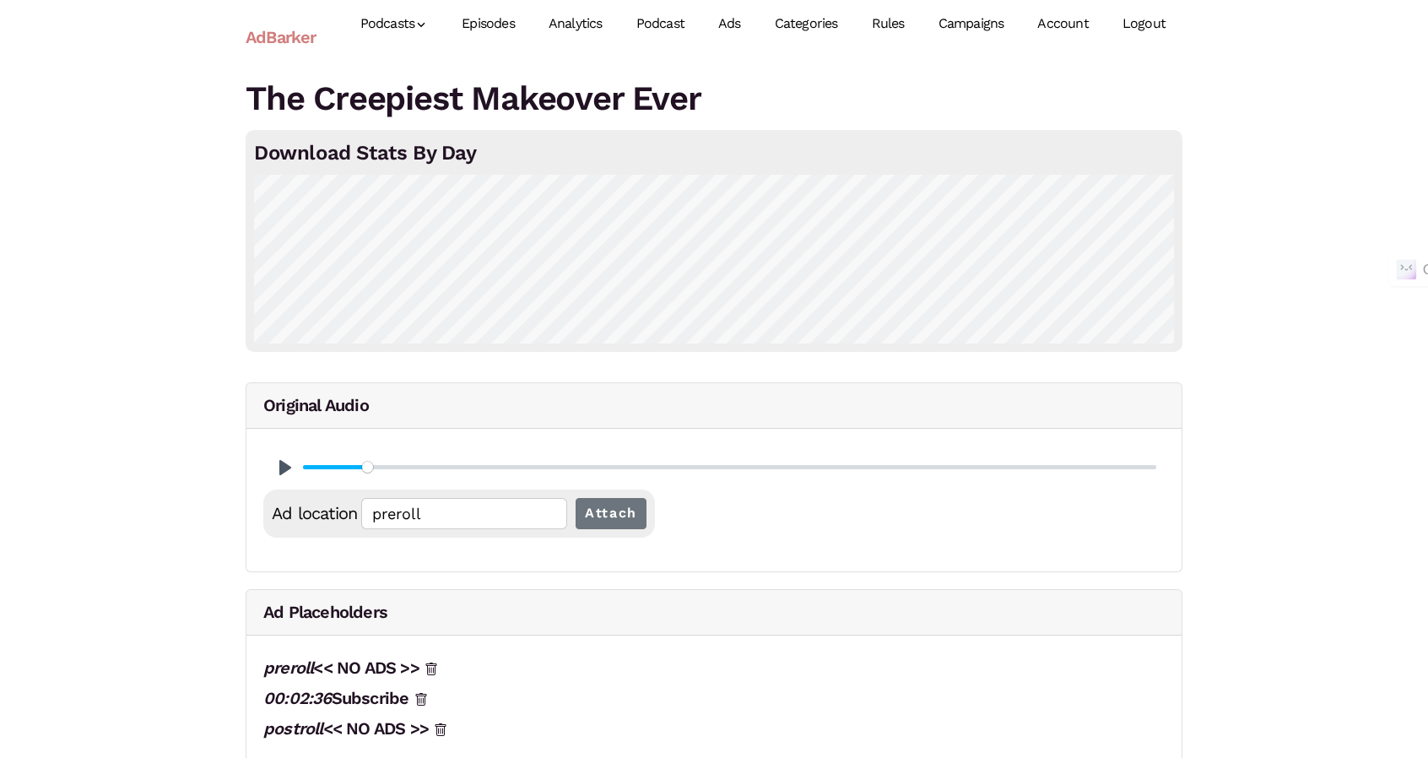
click at [367, 466] on input "Seek" at bounding box center [729, 467] width 853 height 16
click at [278, 468] on button "Pause Play" at bounding box center [285, 467] width 27 height 27
drag, startPoint x: 309, startPoint y: 468, endPoint x: 366, endPoint y: 460, distance: 58.0
type input "6.96"
click at [366, 460] on input "Seek" at bounding box center [729, 467] width 853 height 16
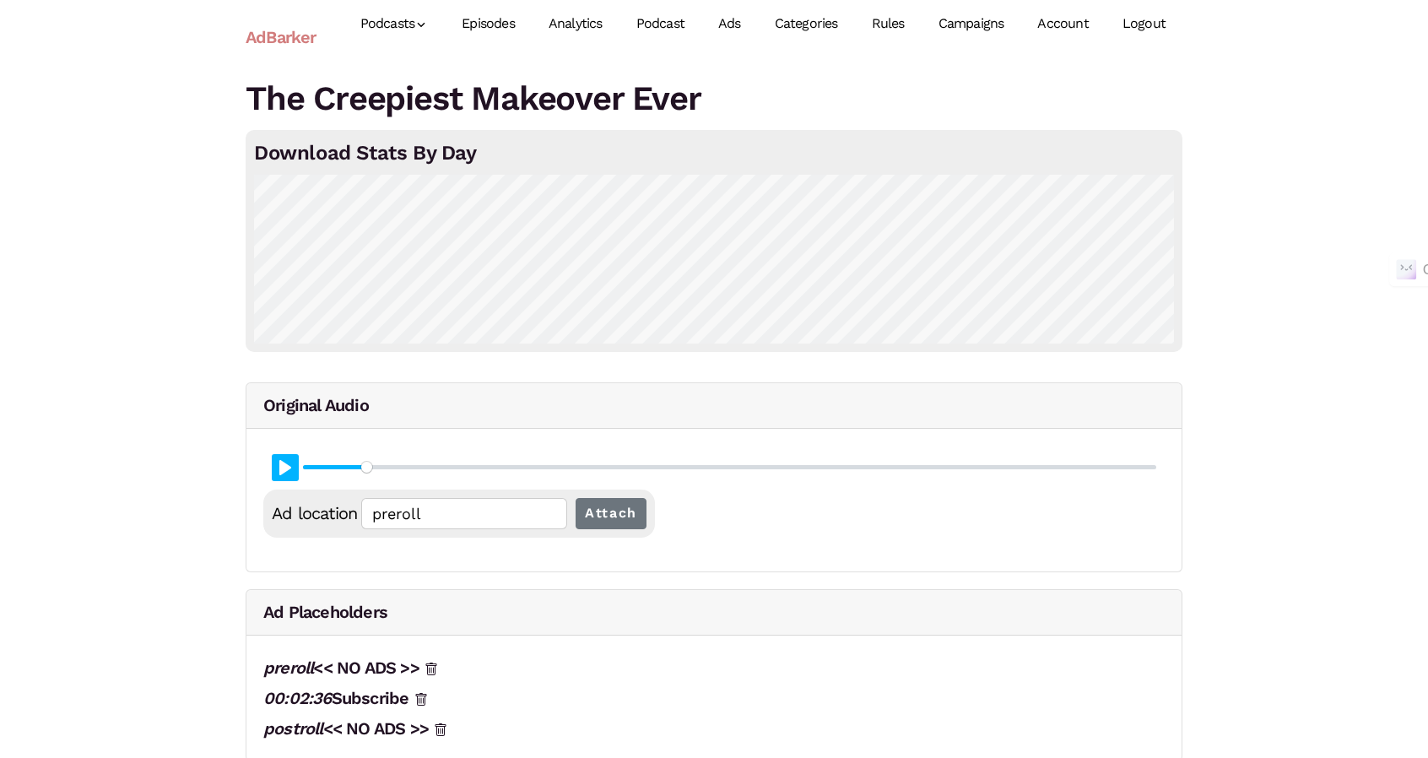
click at [281, 462] on button "Pause Play" at bounding box center [285, 467] width 27 height 27
click at [343, 691] on link "00:02:36 Subscribe" at bounding box center [335, 698] width 145 height 20
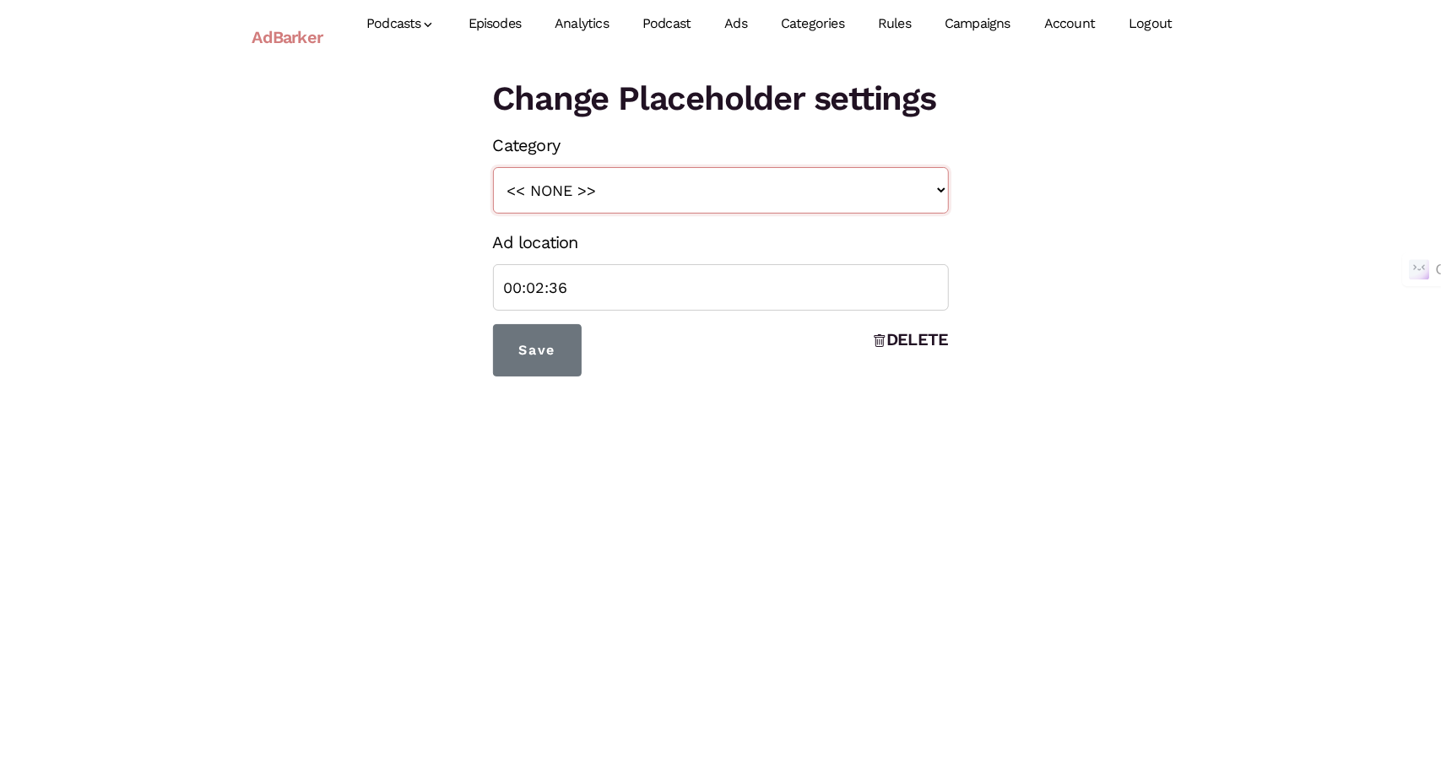
click at [642, 192] on select "<< NONE >> Subscribe" at bounding box center [721, 190] width 456 height 46
click at [603, 366] on form "Category << NONE >> Subscribe Ad location 00:02:36 Save DELETE" at bounding box center [721, 253] width 456 height 246
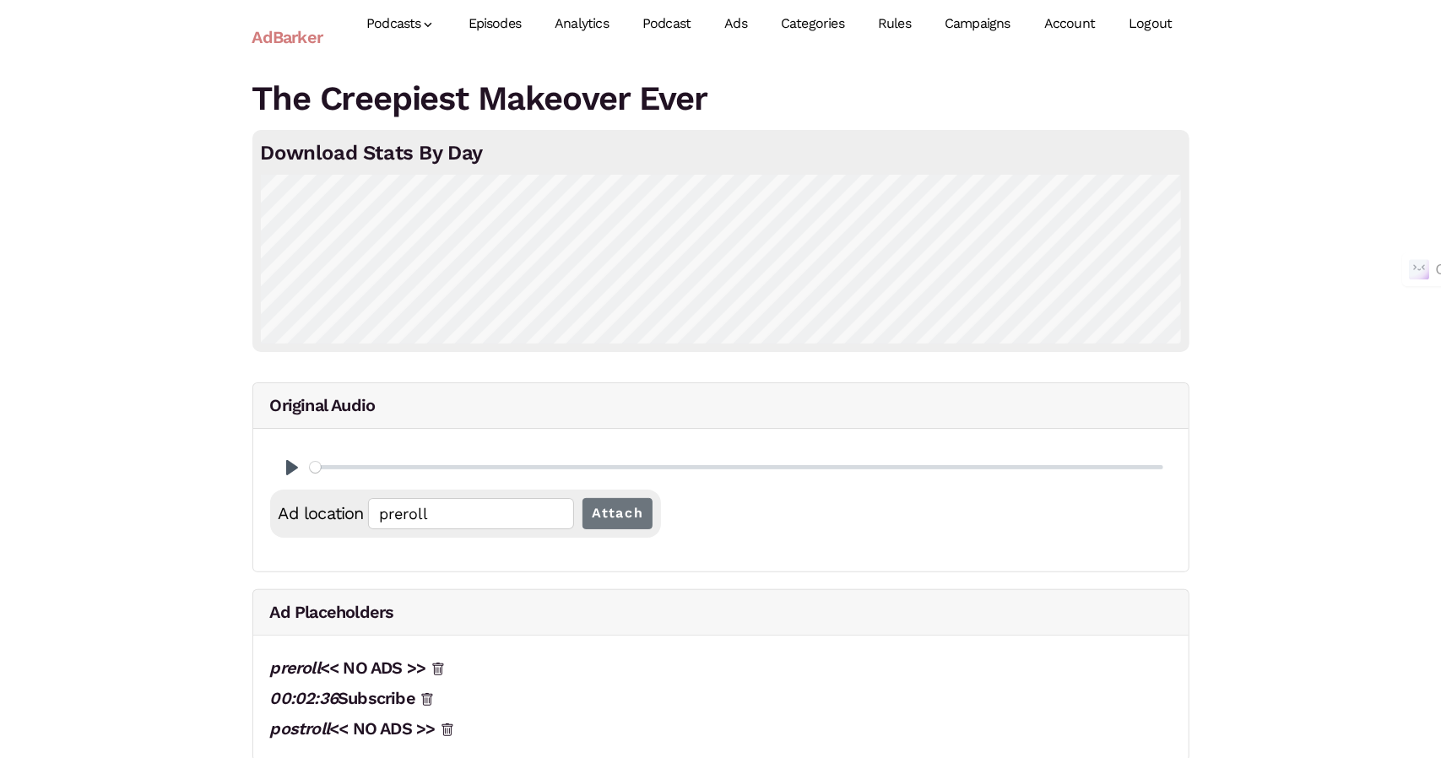
type input "postroll"
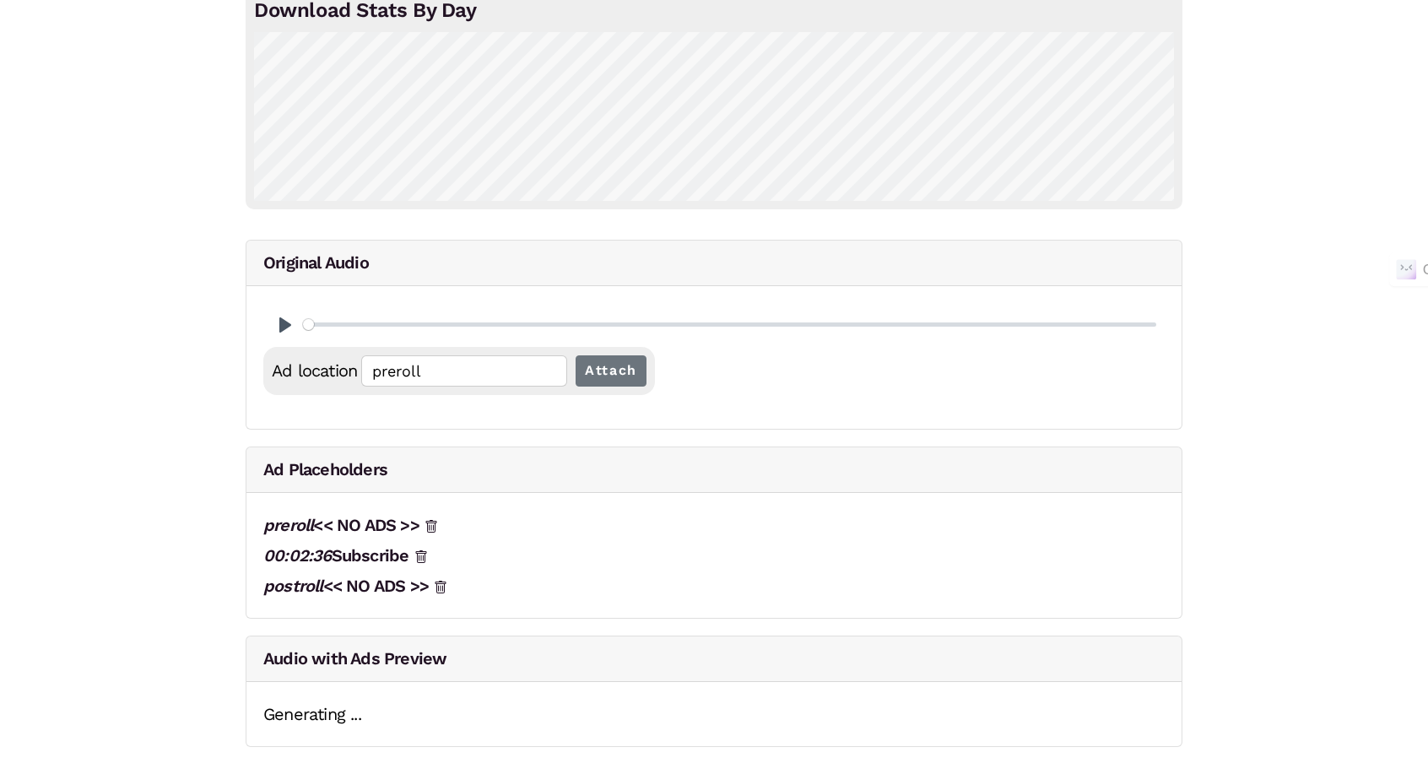
scroll to position [145, 0]
click at [428, 553] on icon at bounding box center [421, 557] width 14 height 14
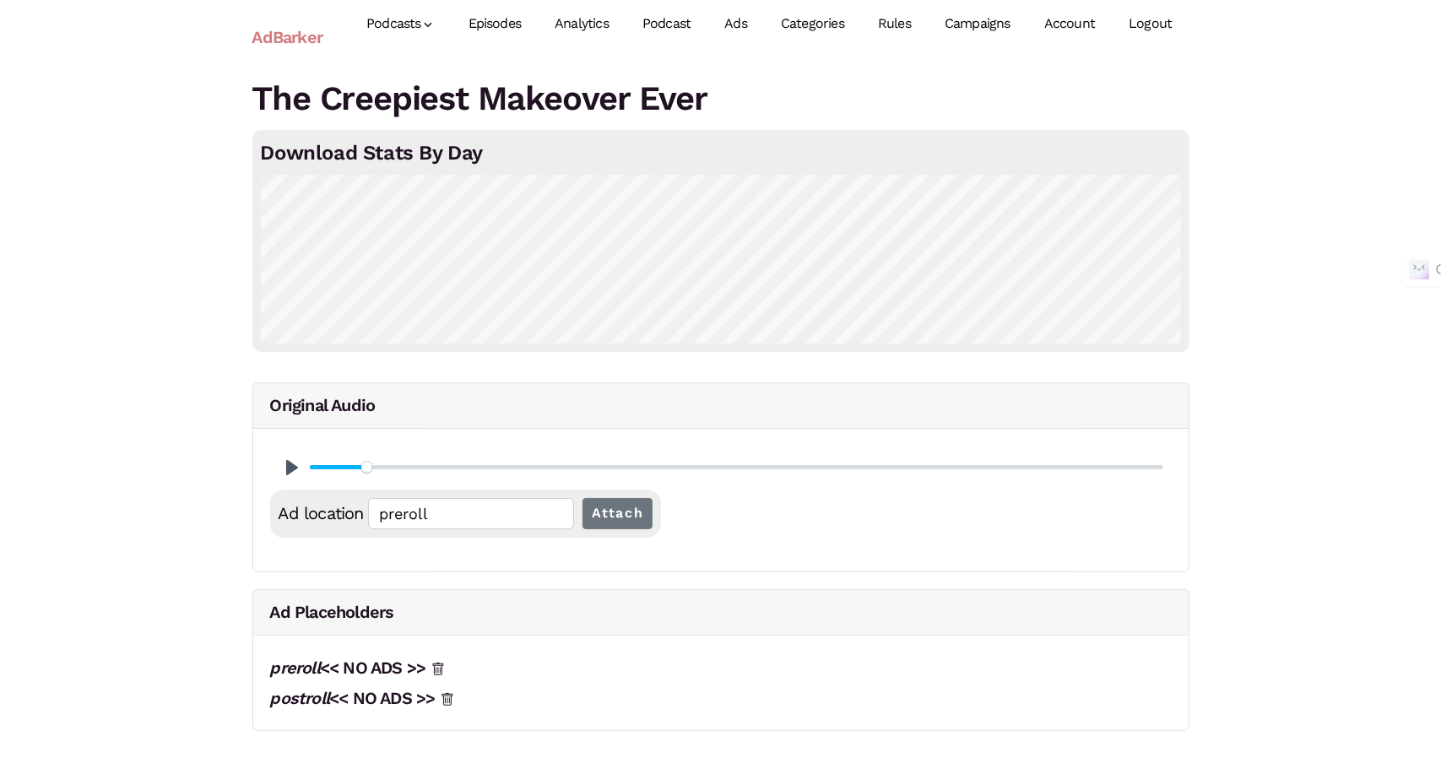
drag, startPoint x: 314, startPoint y: 474, endPoint x: 366, endPoint y: 470, distance: 52.4
click at [366, 470] on input "Seek" at bounding box center [736, 467] width 853 height 16
click at [295, 468] on button "Pause Play" at bounding box center [292, 467] width 27 height 27
type input "11.2"
type input "00:04:12.53"
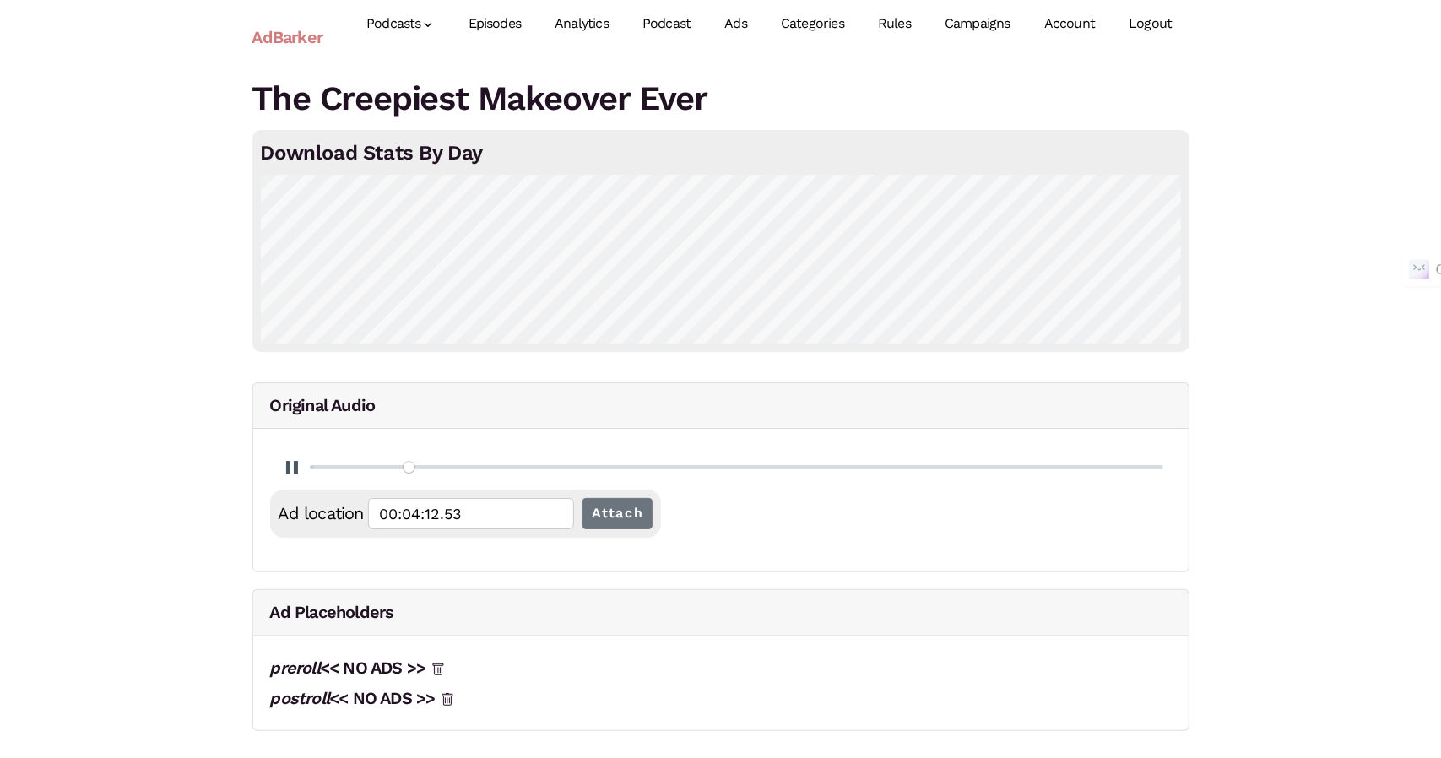
click at [409, 467] on input "Seek" at bounding box center [736, 467] width 853 height 16
type input "11.14"
type input "00:04:12.73"
type input "11.15"
type input "00:04:13.01"
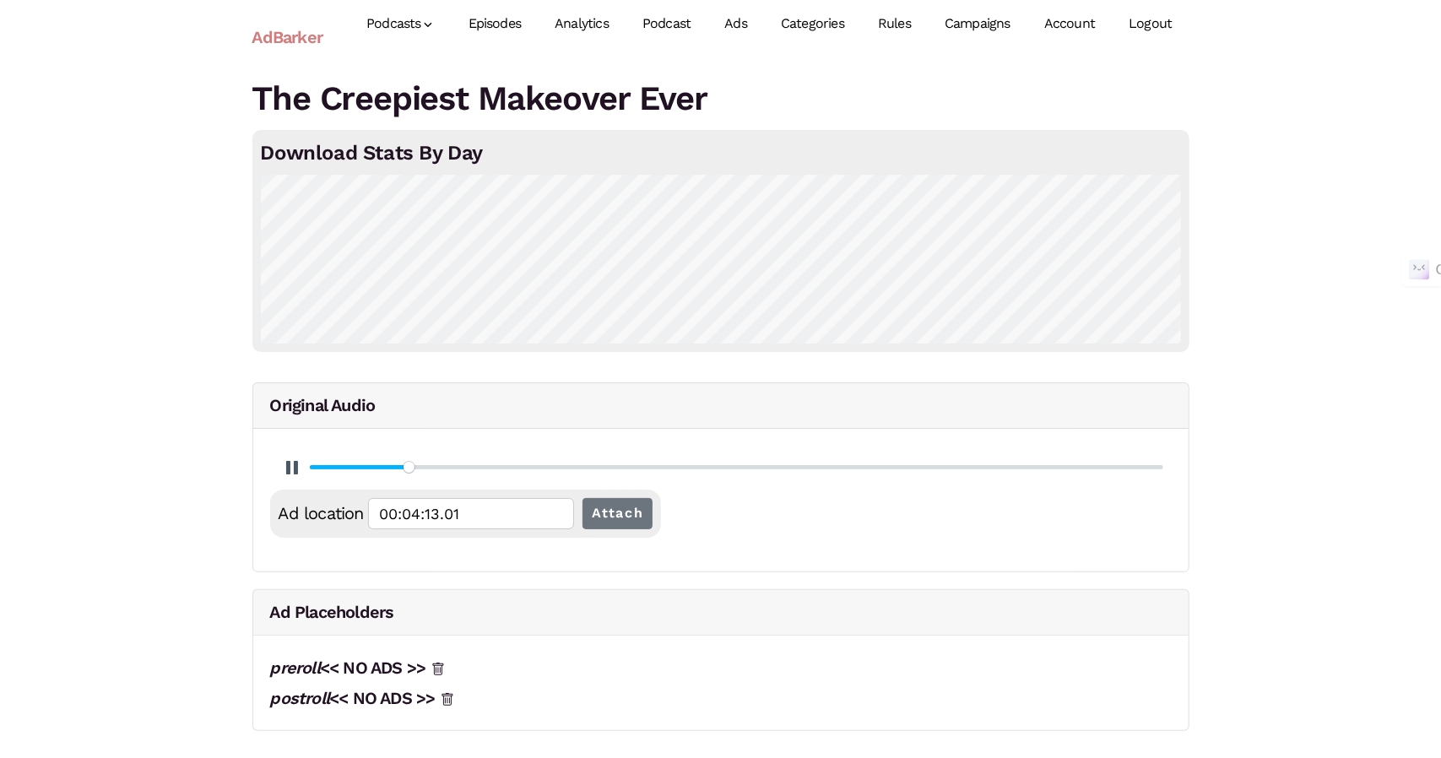
type input "9.33"
type input "00:03:31.64"
click at [393, 467] on input "Seek" at bounding box center [736, 467] width 853 height 16
type input "7.59"
type input "00:02:50.75"
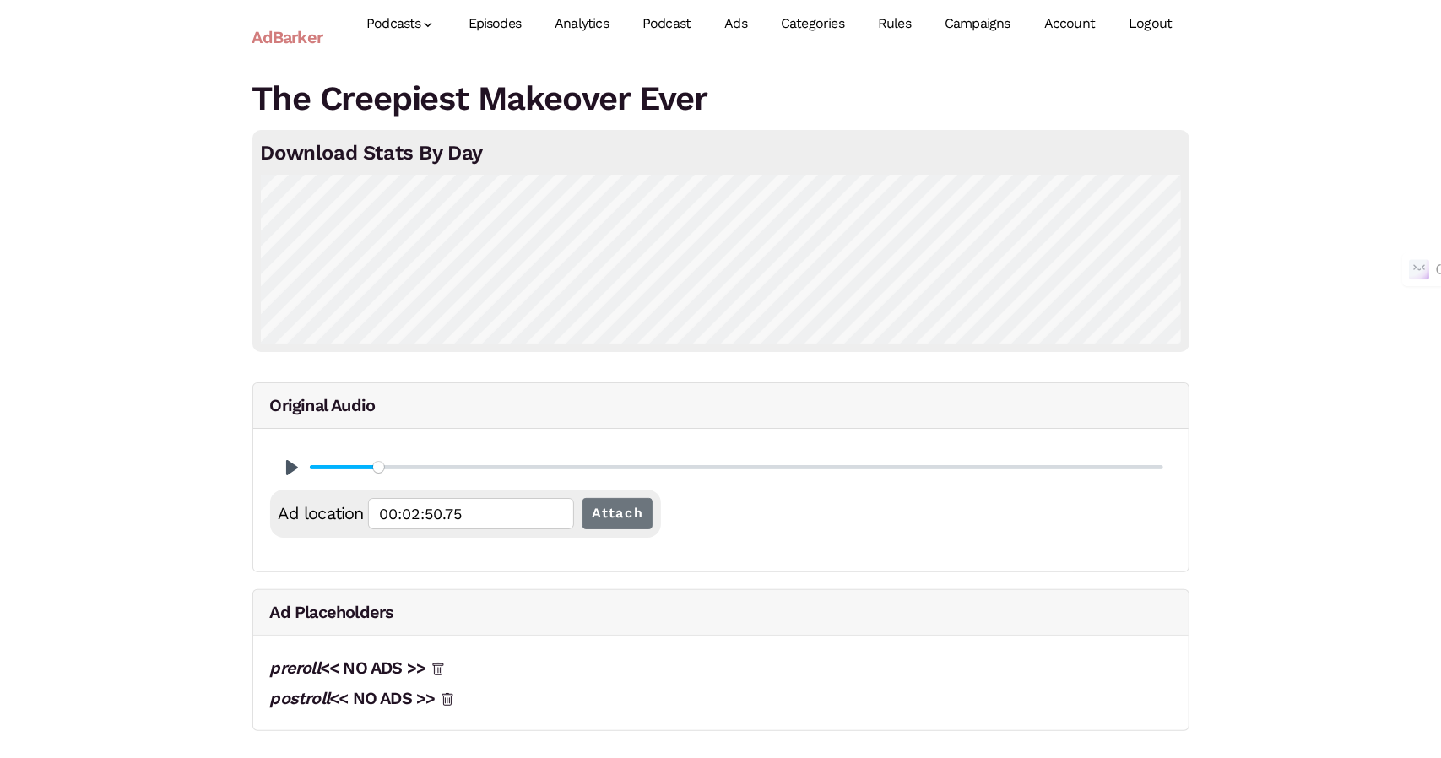
click at [378, 467] on input "Seek" at bounding box center [736, 467] width 853 height 16
type input "7.54"
type input "00:02:50.97"
type input "6.59"
type input "00:02:28.03"
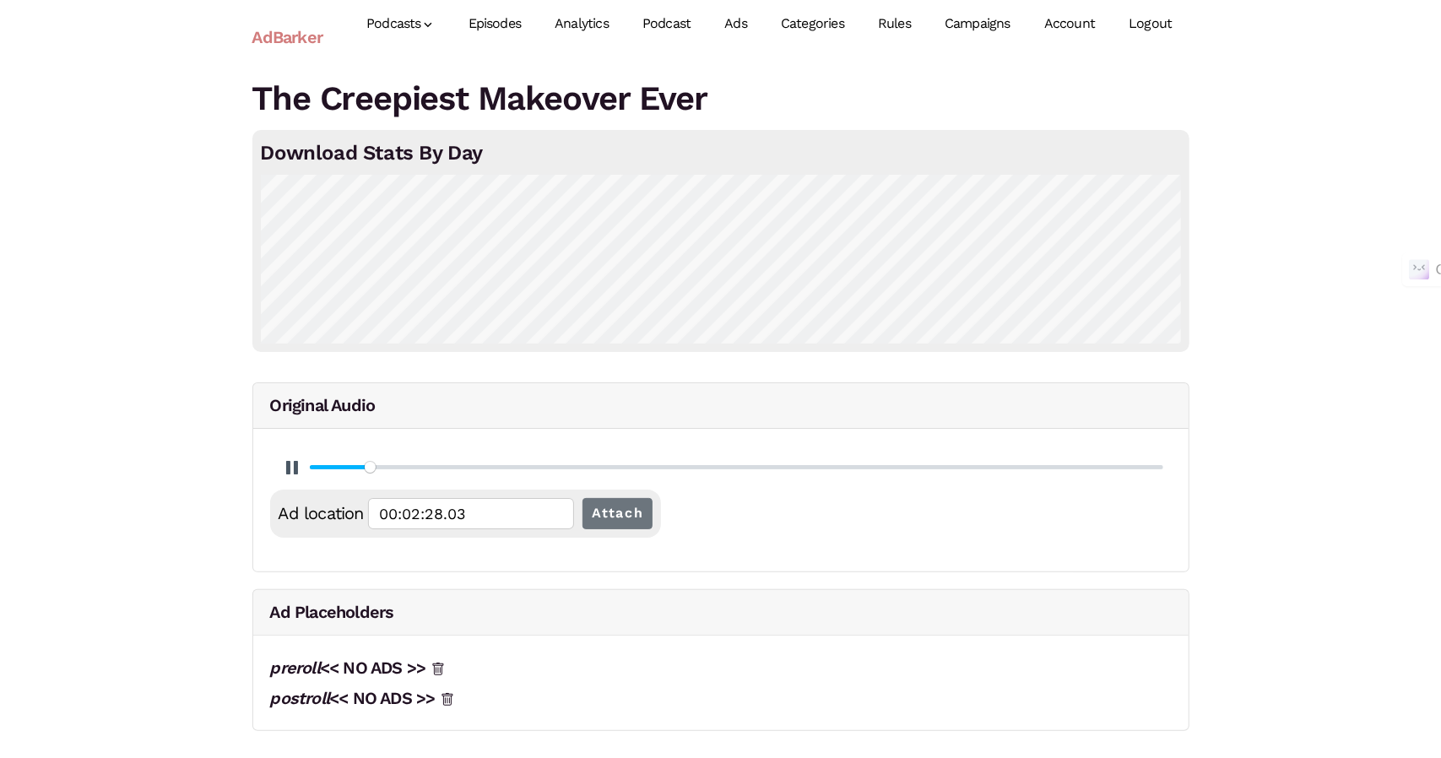
click at [370, 467] on input "Seek" at bounding box center [736, 467] width 853 height 16
type input "6.53"
type input "00:02:28.23"
type input "6.55"
type input "00:02:28.49"
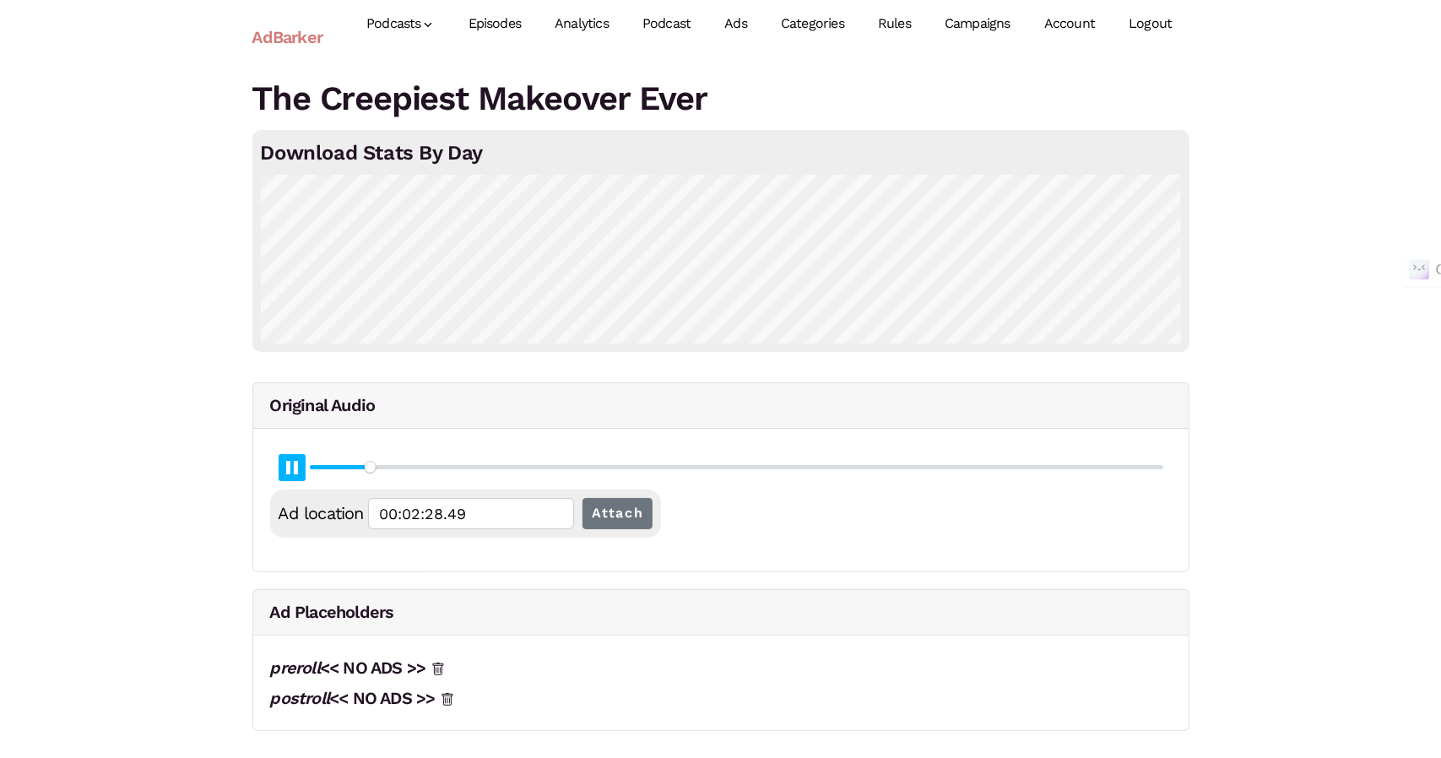
type input "6.56"
type input "00:02:28.76"
type input "6.57"
type input "00:02:29.01"
type input "6.58"
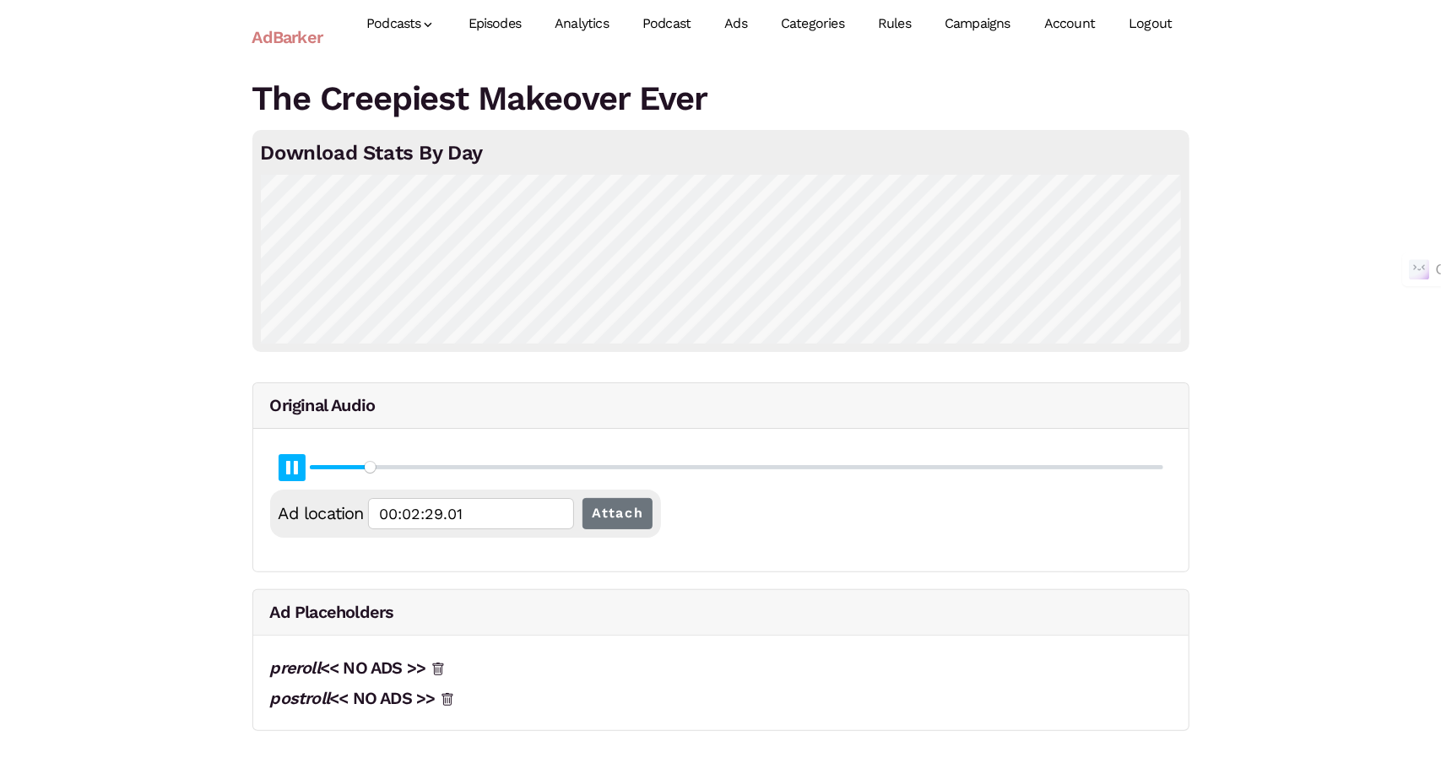
type input "00:02:29.30"
type input "6.59"
type input "00:02:29.56"
type input "6.6"
type input "00:02:29.83"
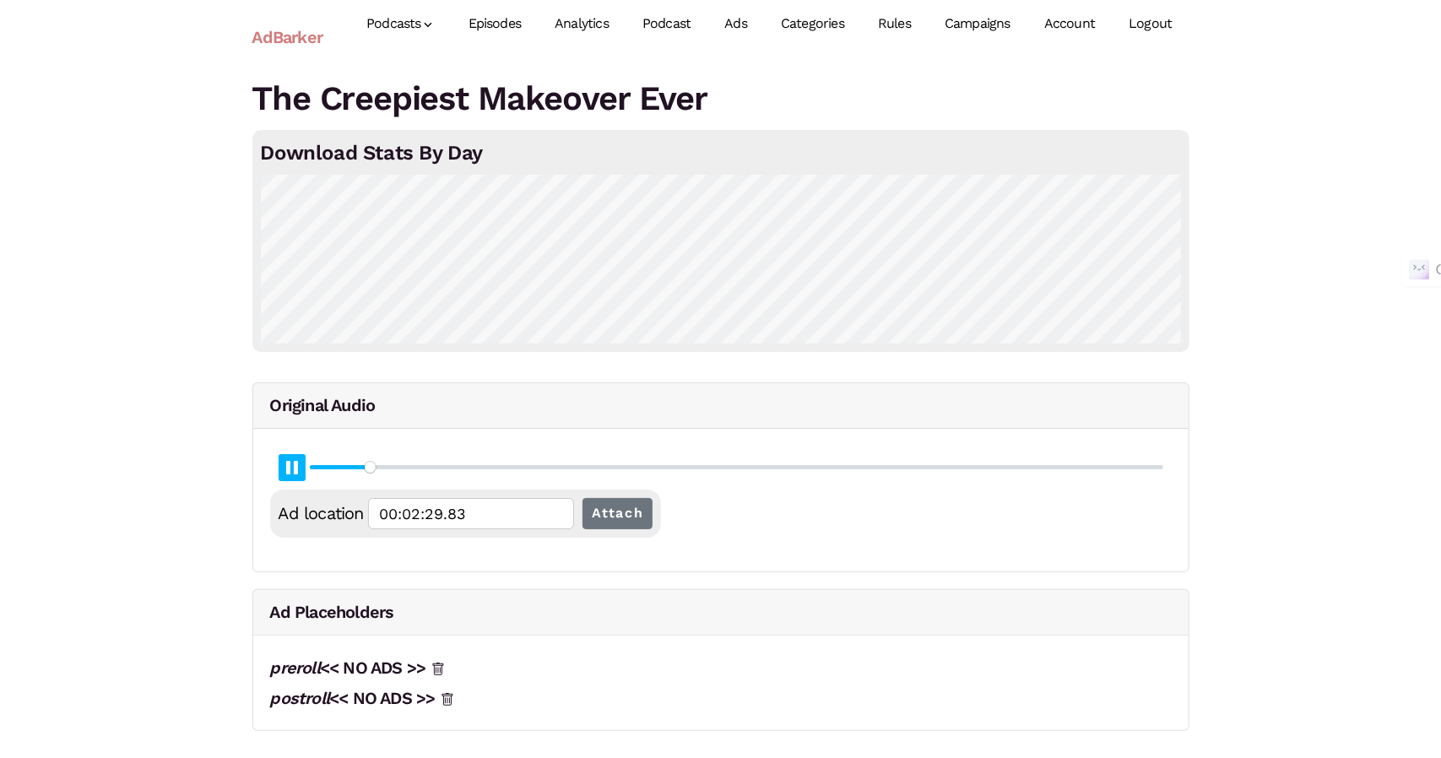
type input "6.62"
type input "00:02:30.09"
type input "6.63"
type input "00:02:30.35"
type input "6.64"
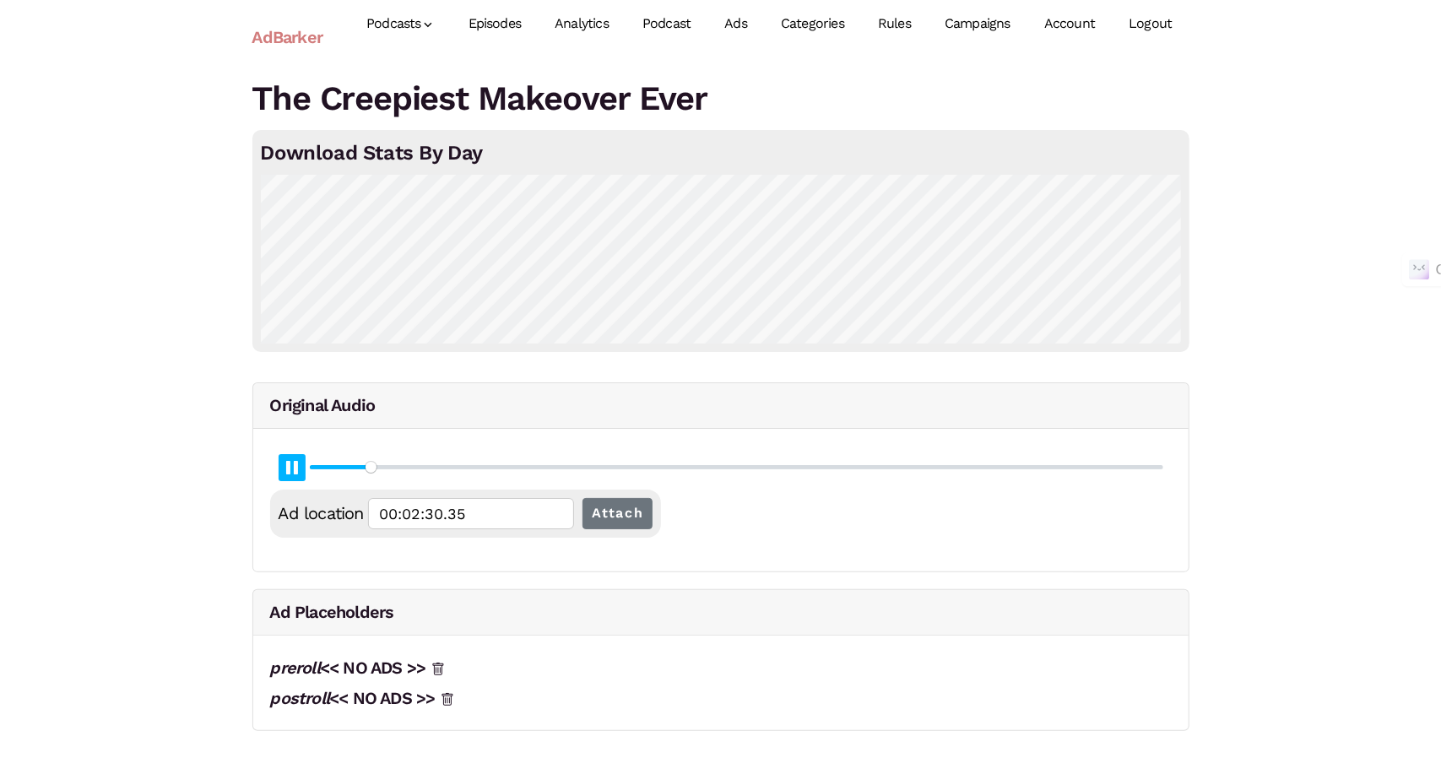
type input "00:02:30.62"
type input "6.65"
type input "00:02:30.88"
type input "6.66"
type input "00:02:31.16"
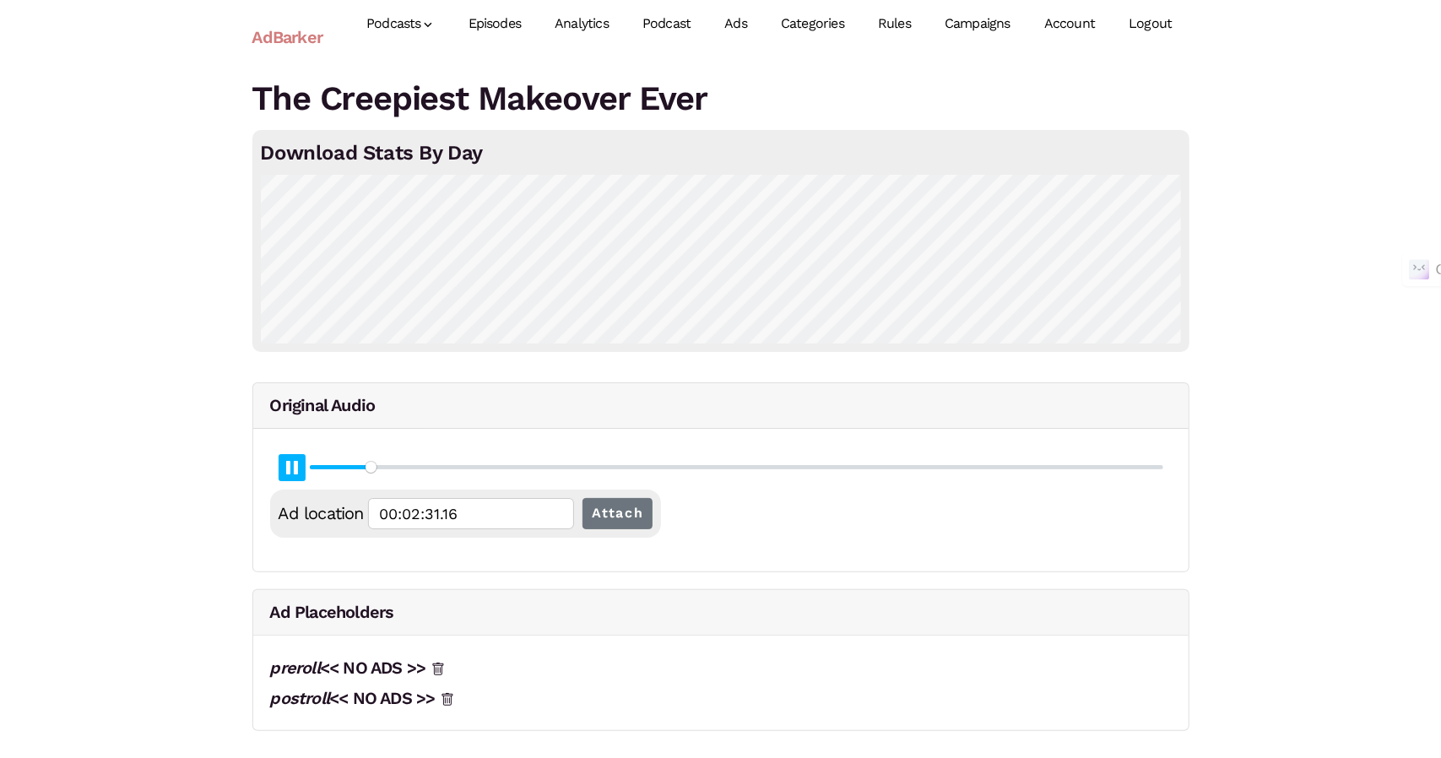
type input "6.67"
type input "00:02:31.42"
type input "6.69"
type input "00:02:31.69"
type input "6.7"
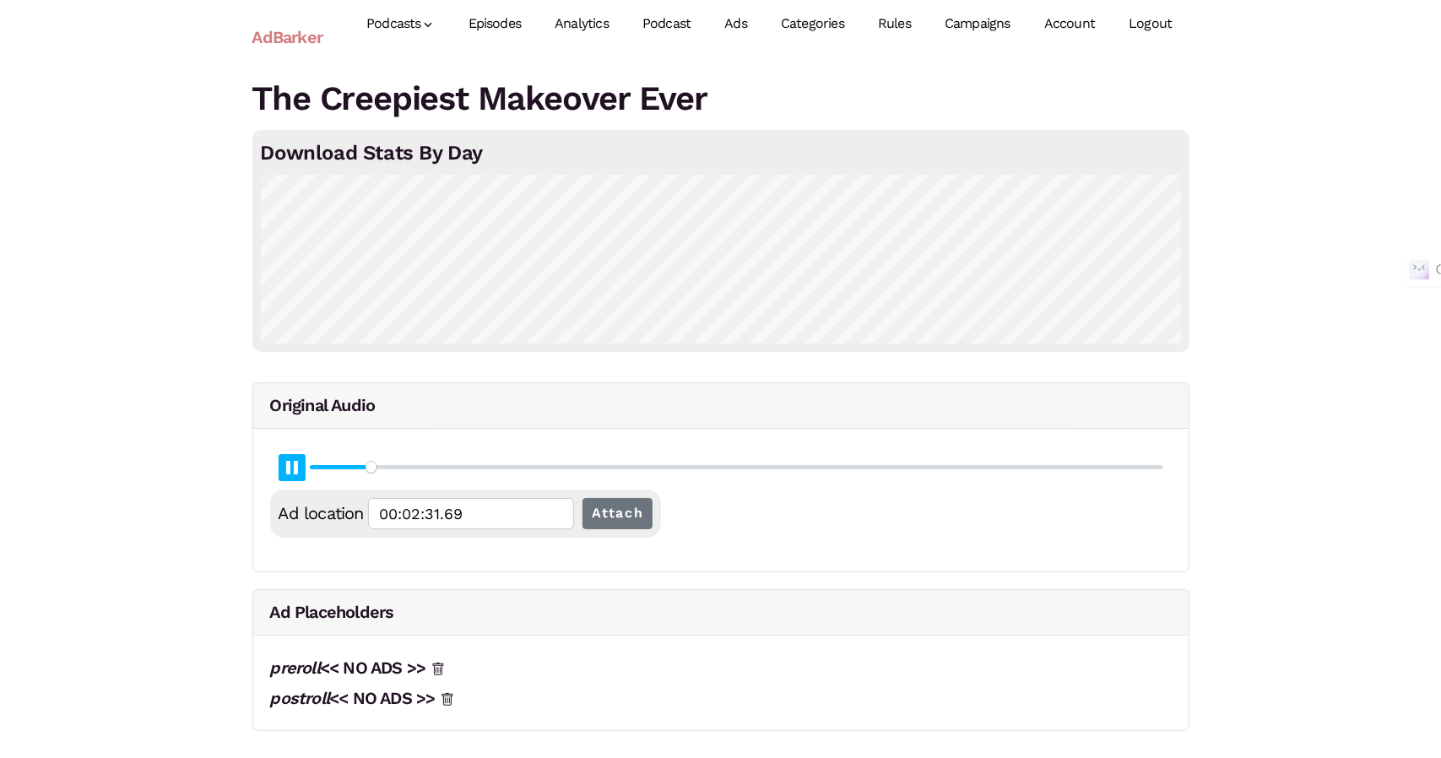
type input "00:02:31.96"
type input "6.71"
type input "00:02:32.24"
type input "6.72"
type input "00:02:32.48"
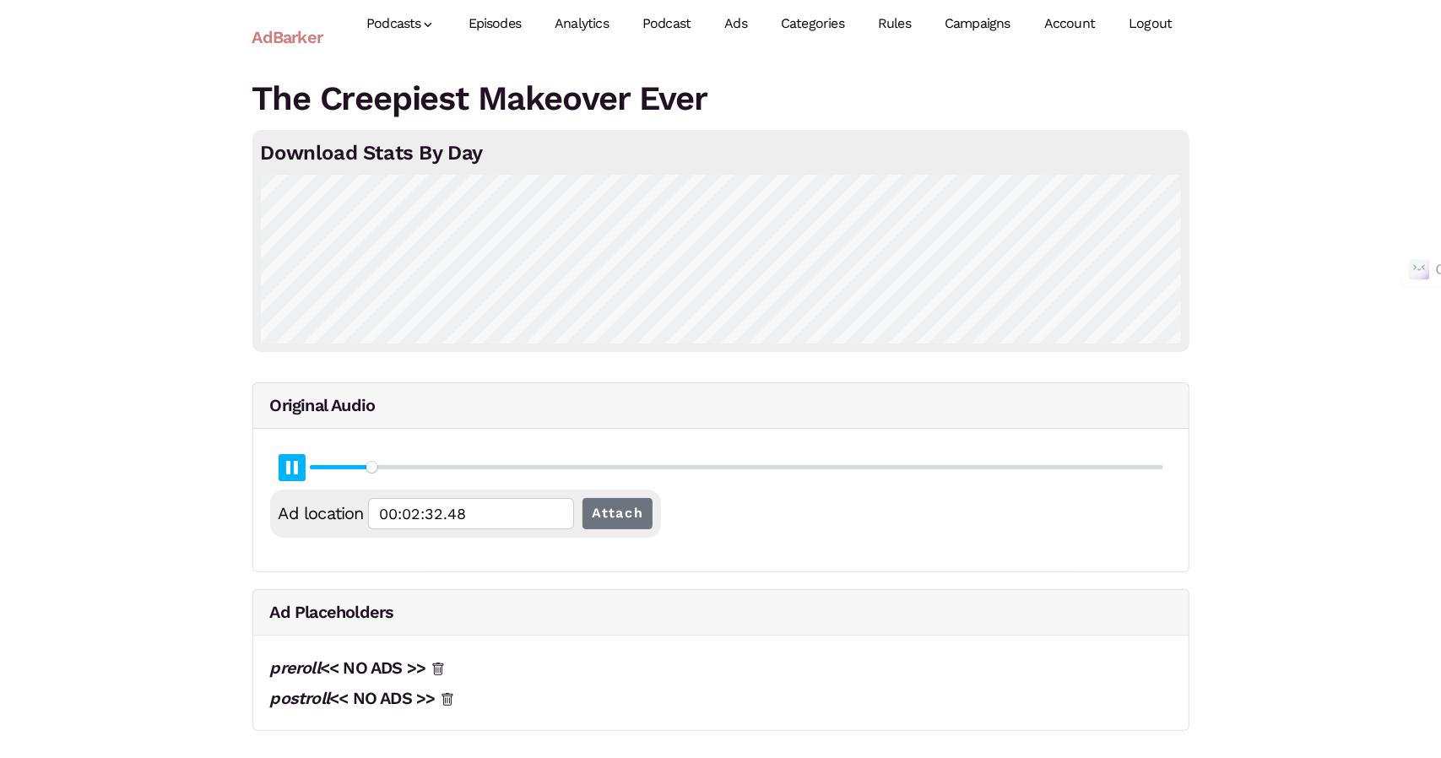
type input "6.73"
type input "00:02:32.77"
type input "6.75"
type input "00:02:33.03"
type input "6.76"
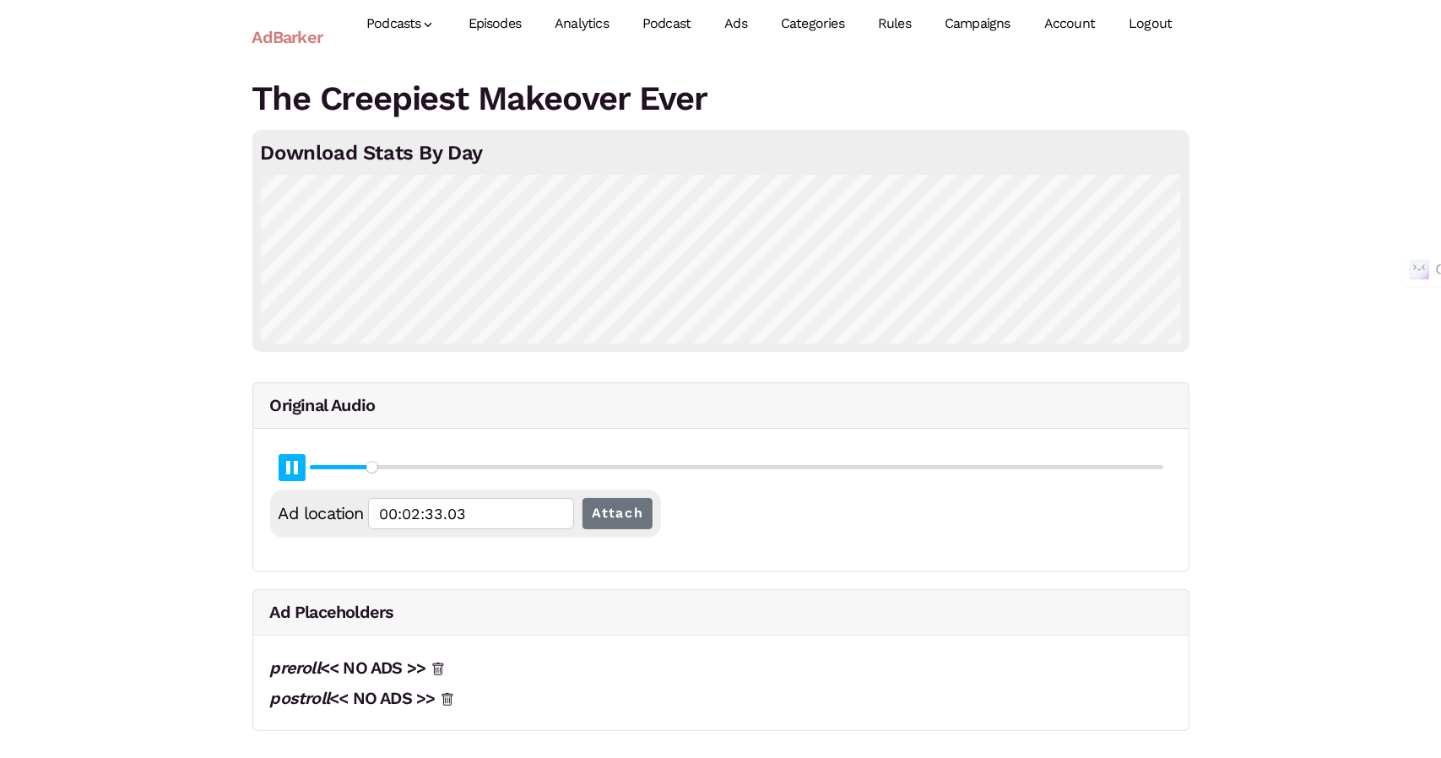
type input "00:02:33.29"
type input "6.77"
type input "00:02:33.55"
type input "6.78"
type input "00:02:33.82"
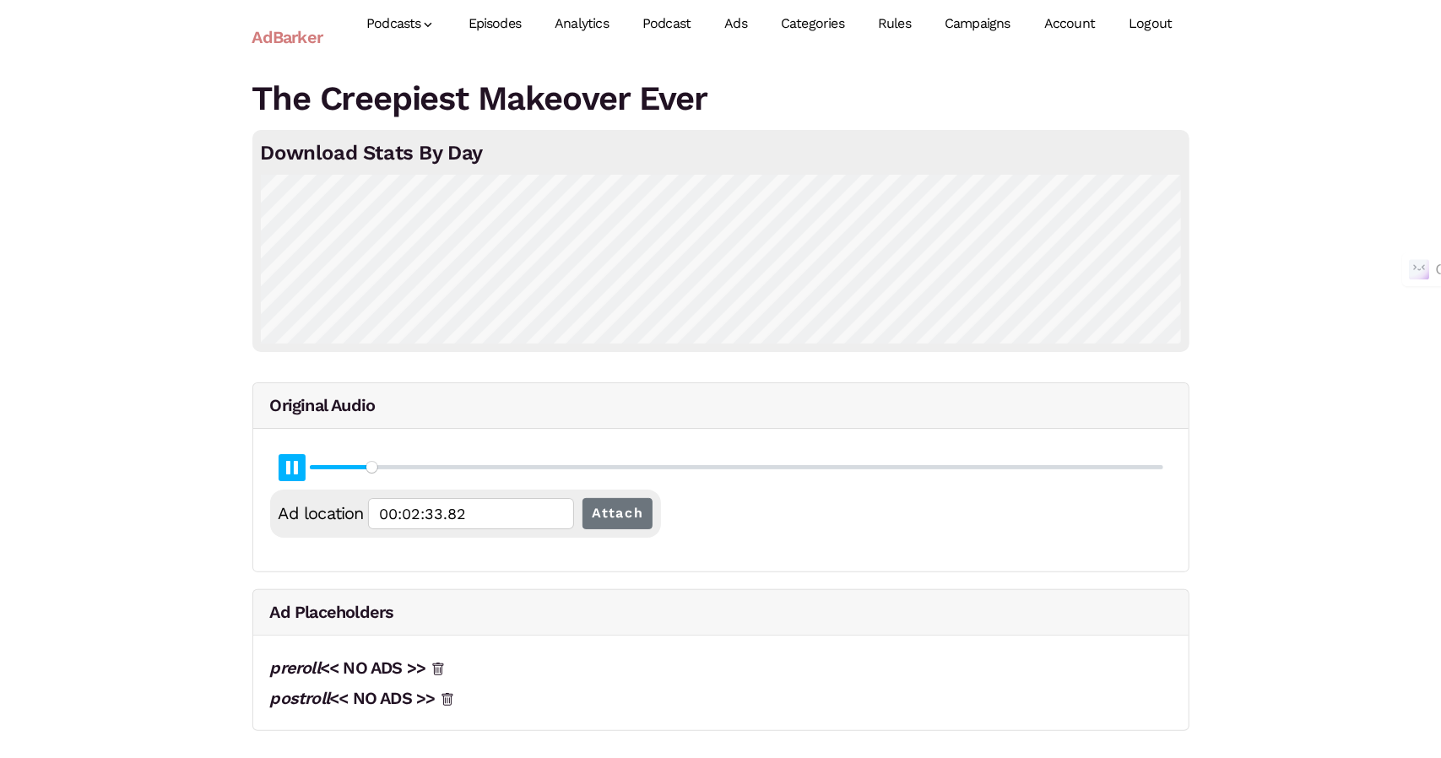
type input "6.79"
type input "00:02:34.08"
type input "6.8"
type input "00:02:34.35"
type input "6.82"
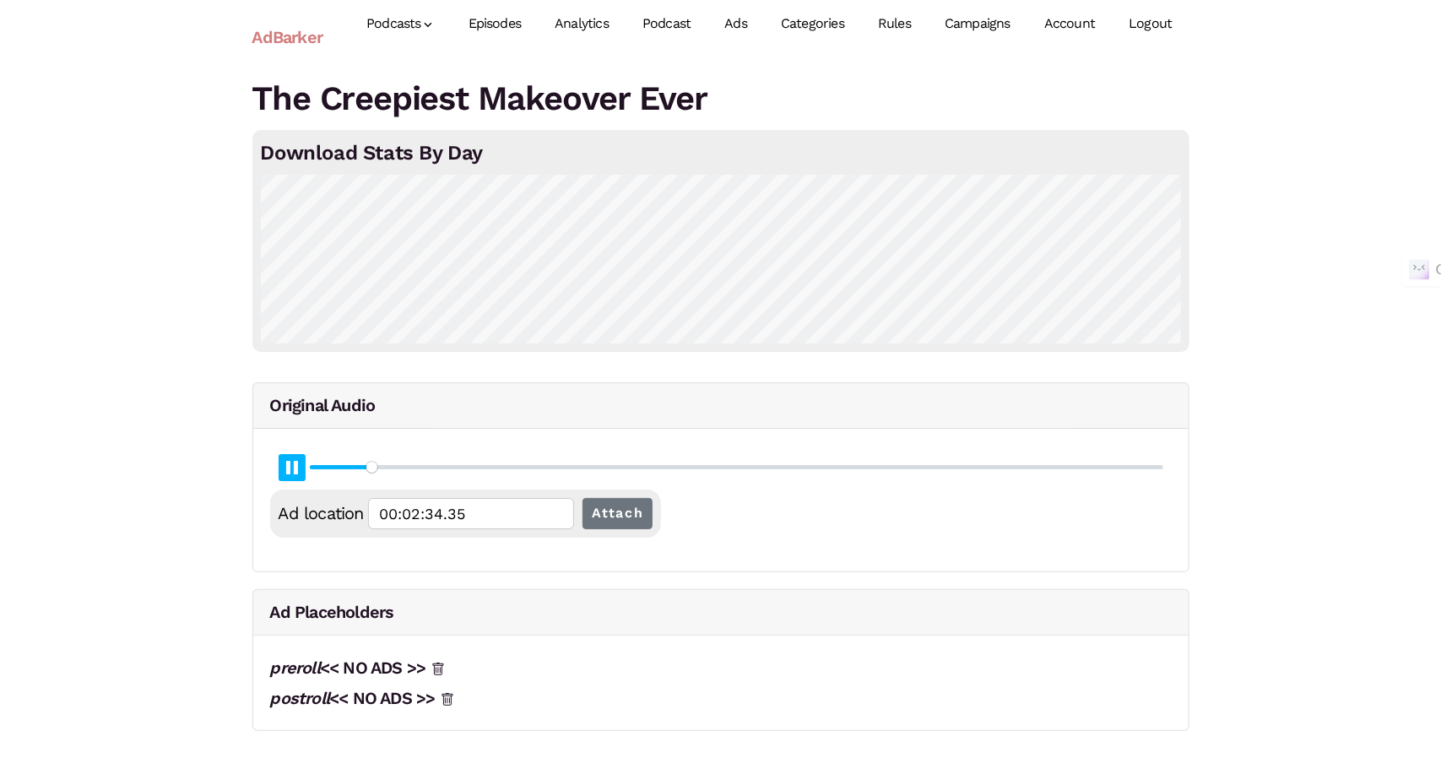
type input "00:02:34.62"
type input "6.83"
type input "00:02:34.88"
type input "6.84"
type input "00:02:35.15"
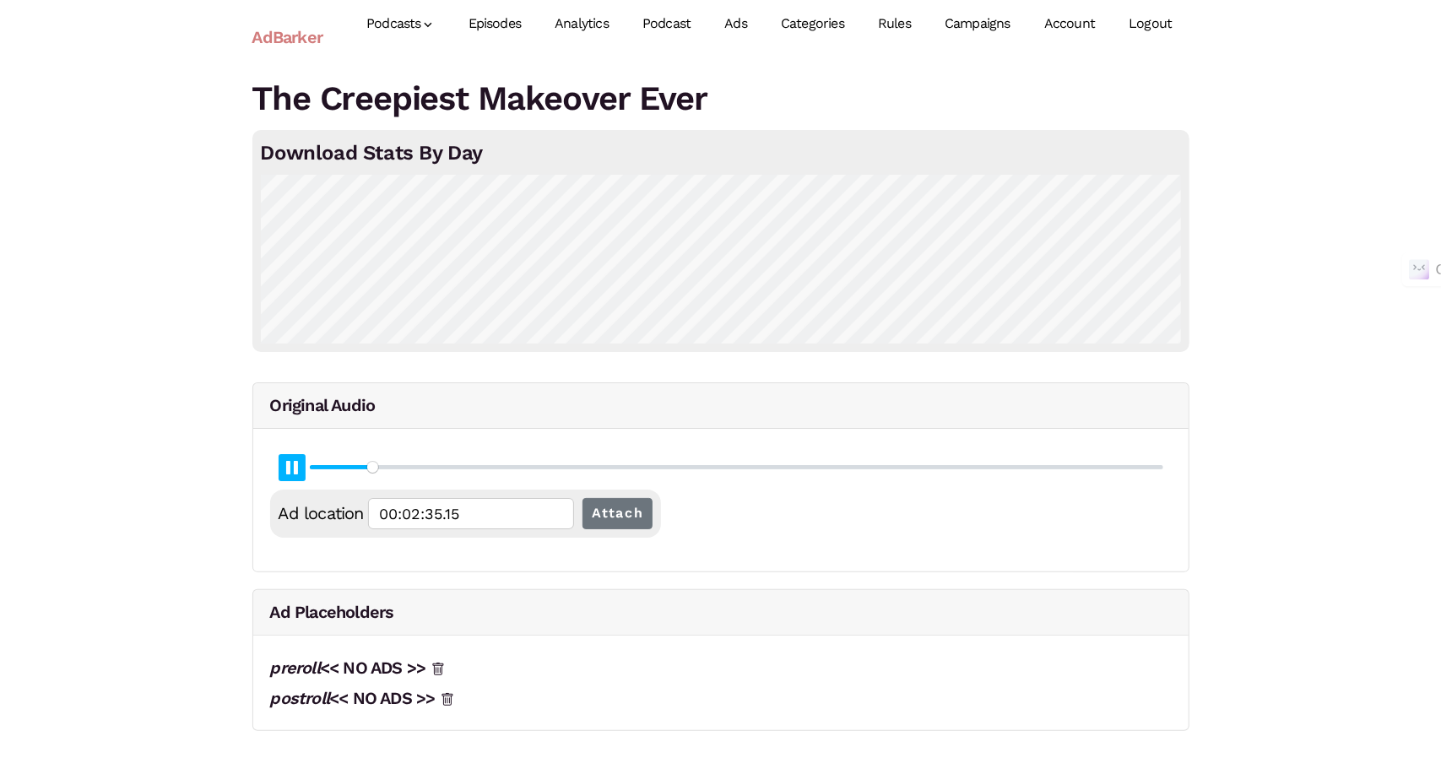
type input "6.85"
type input "00:02:35.42"
type input "6.86"
type input "00:02:35.68"
click at [298, 471] on button "Pause Play" at bounding box center [292, 467] width 27 height 27
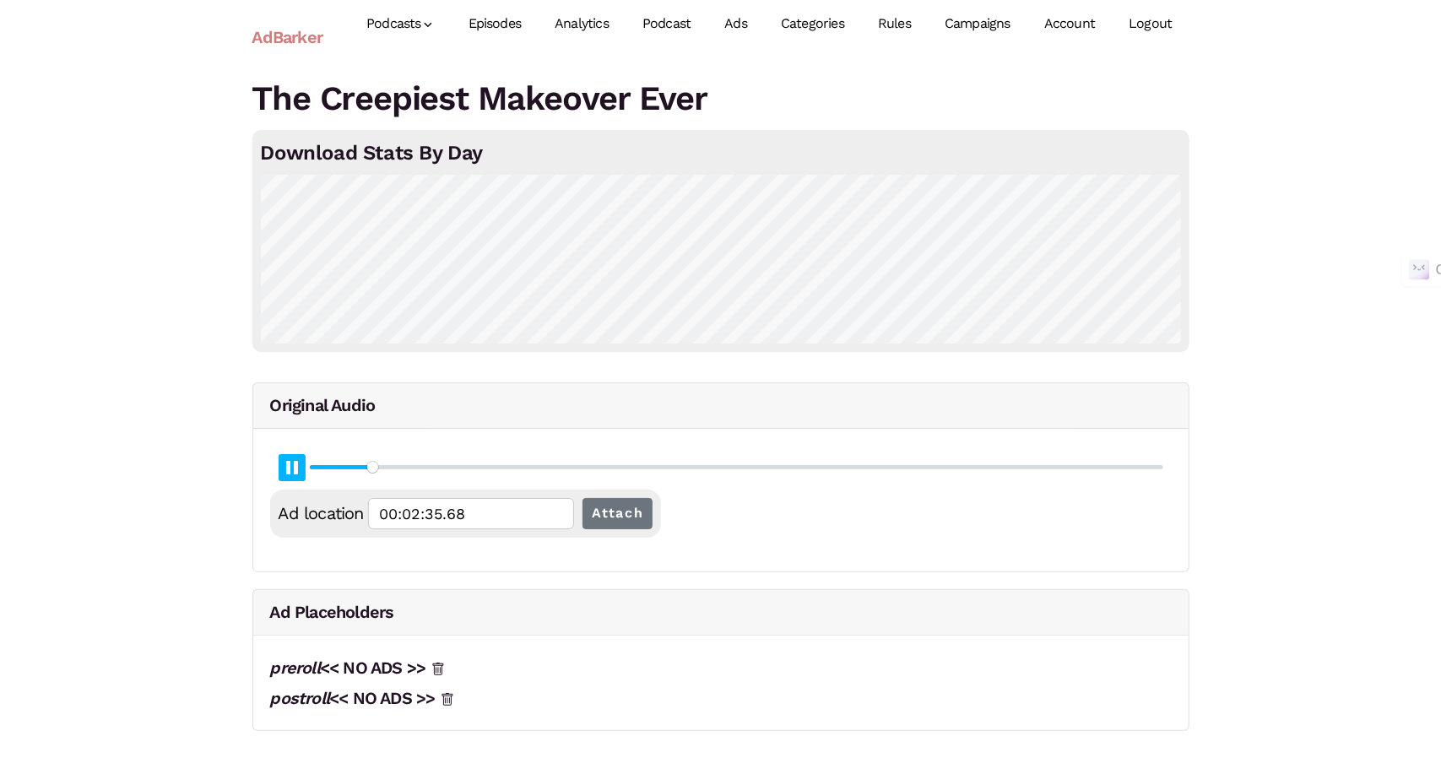
type input "6.87"
type input "00:02:35.82"
click at [603, 508] on input "Attach" at bounding box center [617, 513] width 71 height 31
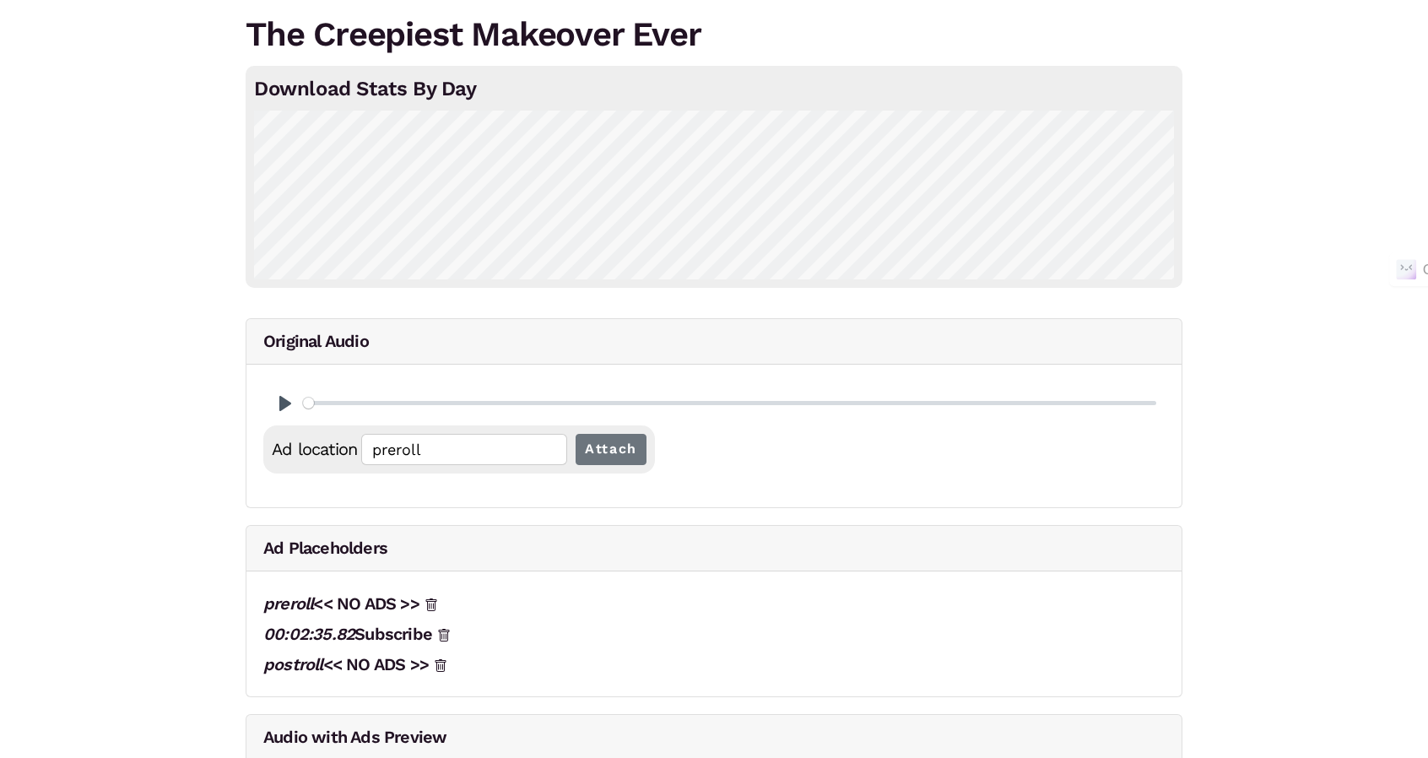
scroll to position [145, 0]
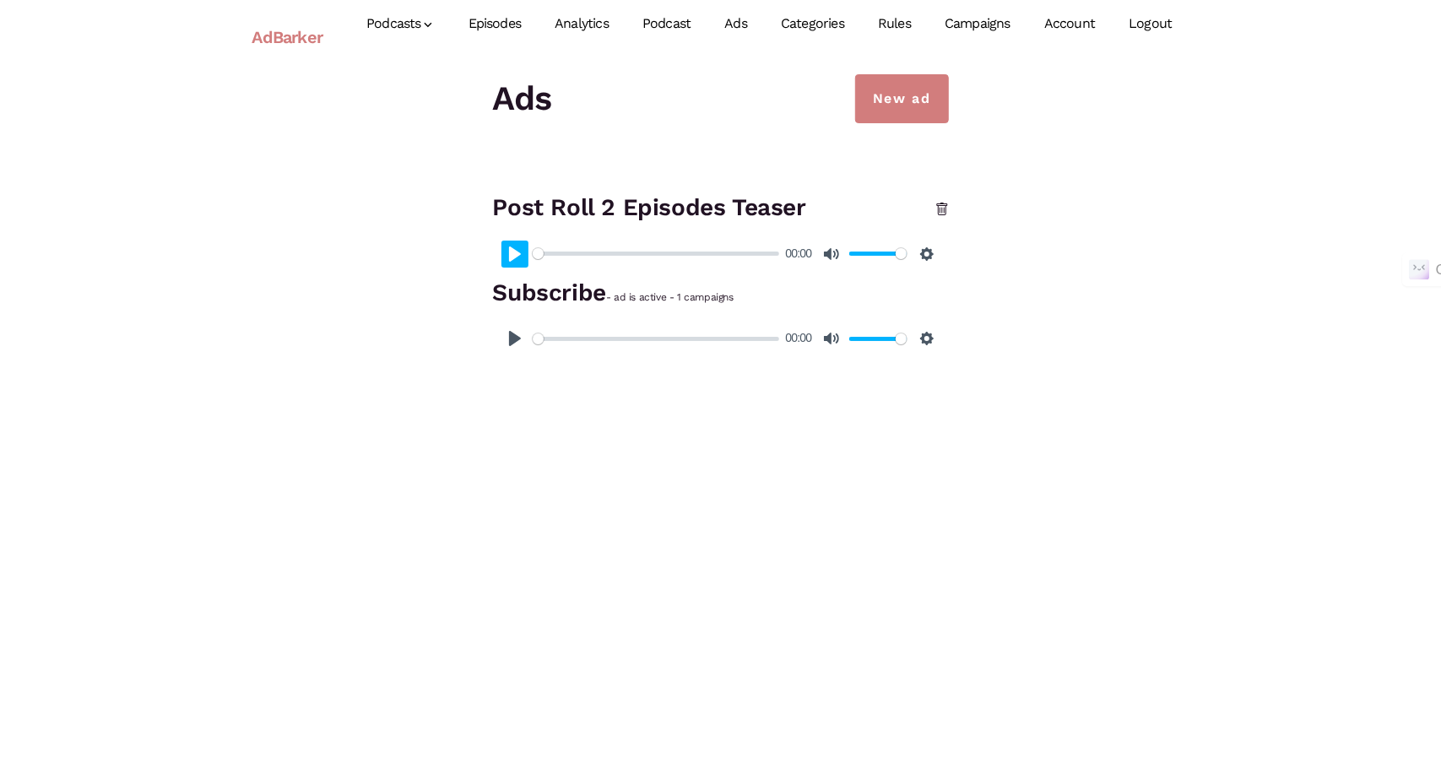
click at [517, 251] on button "Pause Play" at bounding box center [514, 254] width 27 height 27
type input "100"
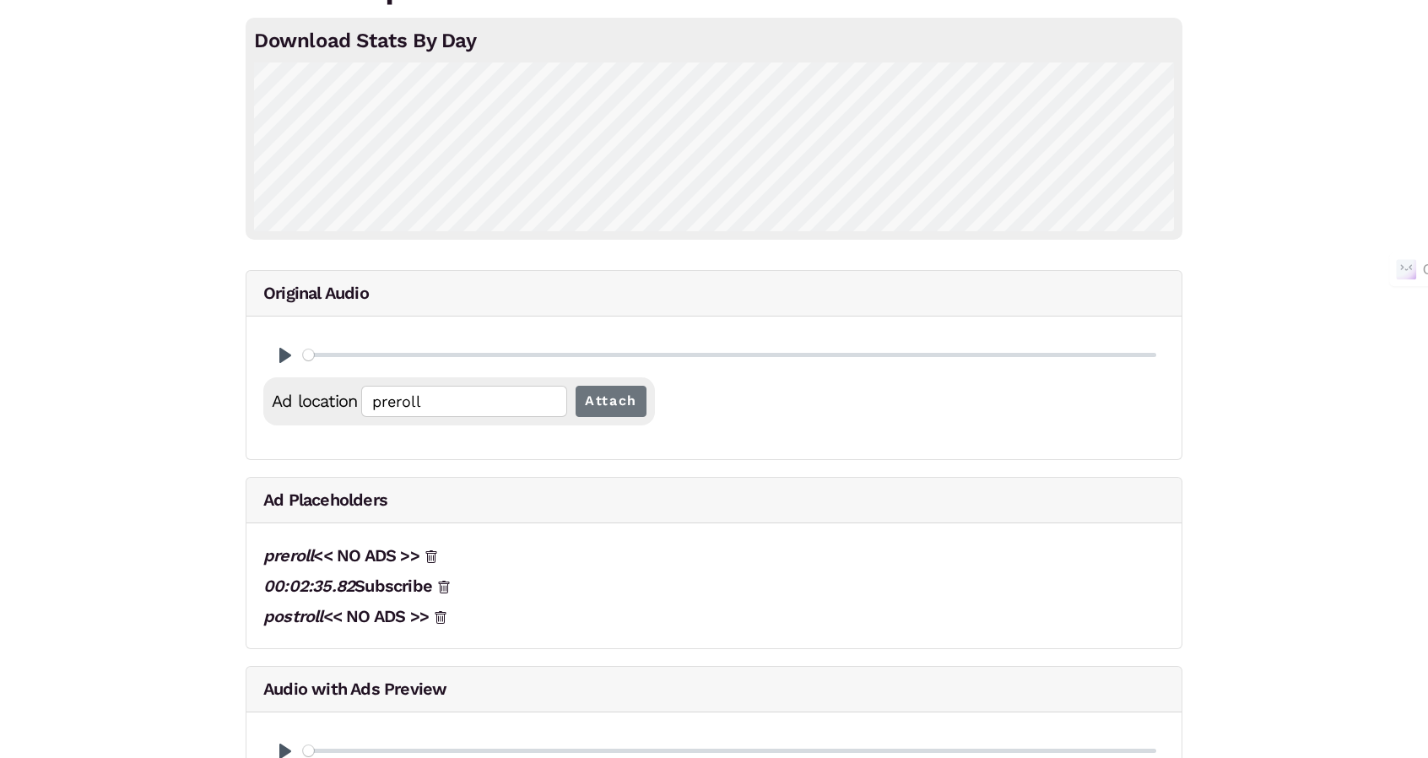
scroll to position [159, 0]
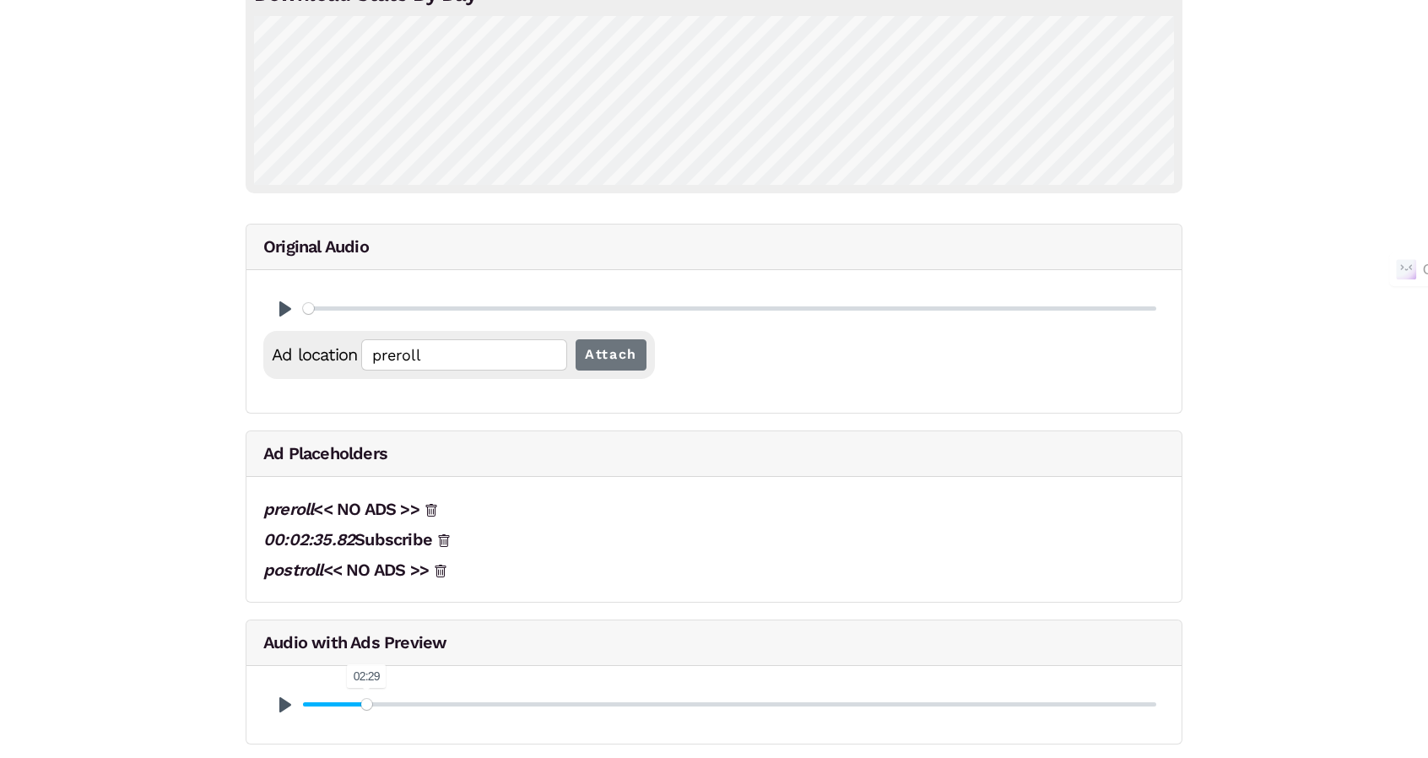
click at [366, 700] on input "Seek" at bounding box center [729, 704] width 853 height 16
click at [282, 712] on button "Pause Play" at bounding box center [285, 704] width 27 height 27
click at [147, 484] on div "The Creepiest Makeover Ever Download Stats By Day Original Audio Pause Play % b…" at bounding box center [714, 354] width 1428 height 876
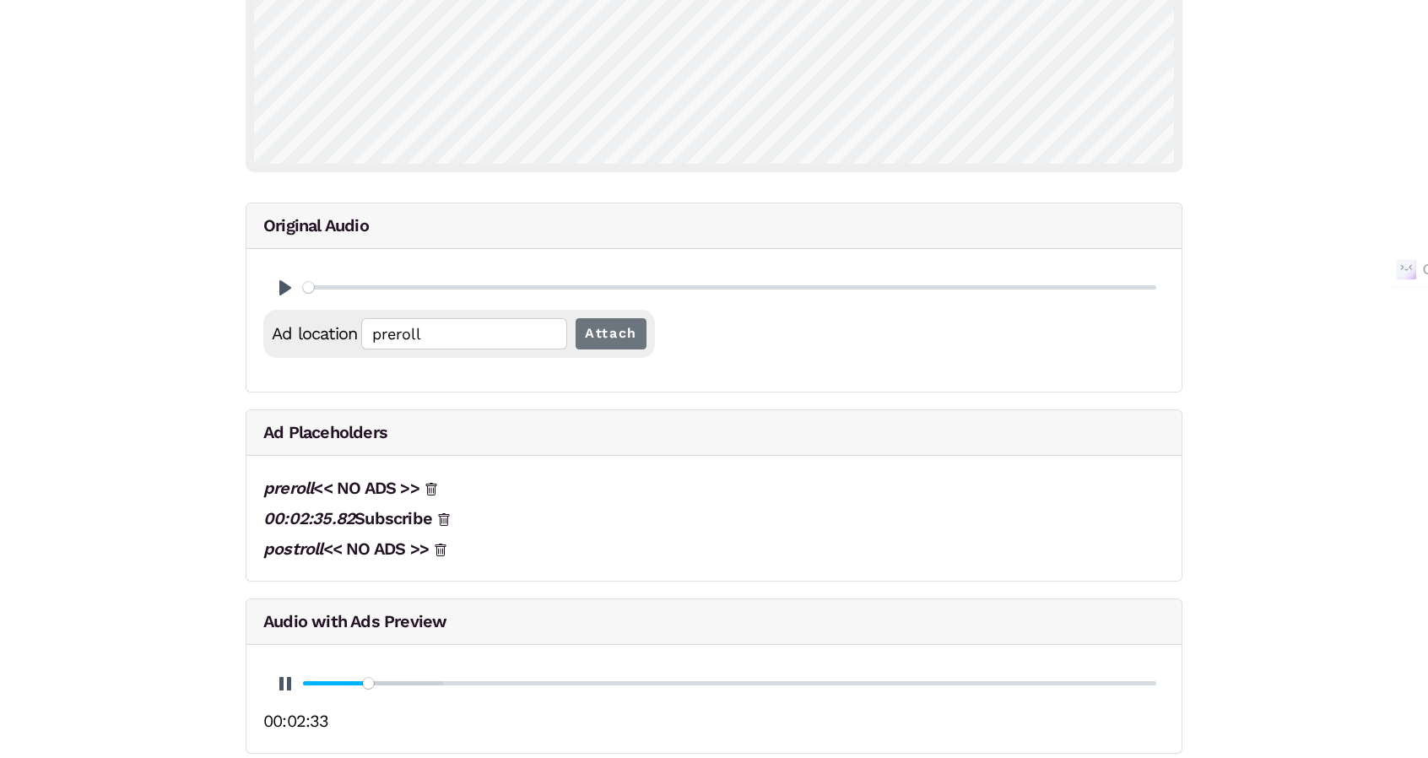
scroll to position [189, 0]
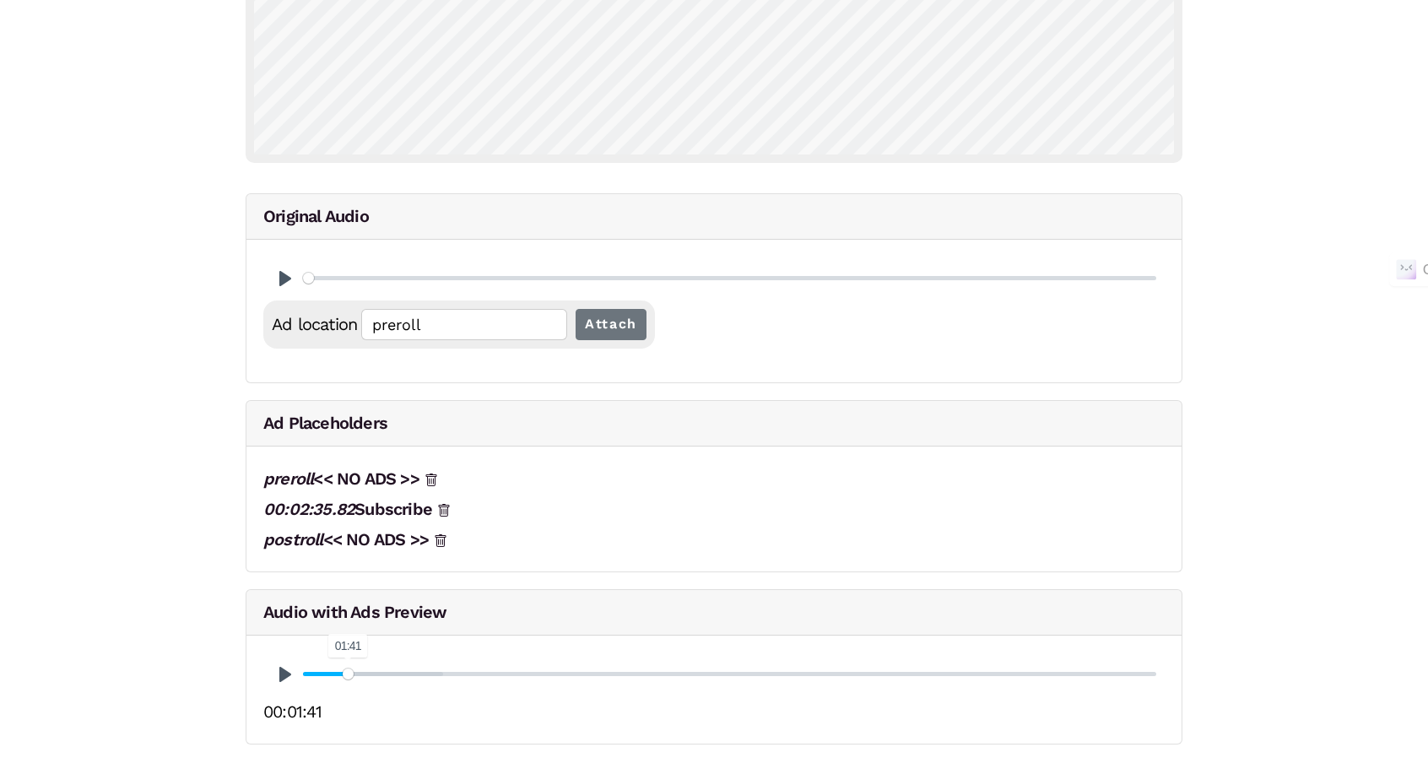
click at [348, 673] on input "Seek" at bounding box center [729, 674] width 853 height 16
click at [358, 673] on input "Seek" at bounding box center [729, 674] width 853 height 16
click at [354, 673] on input "Seek" at bounding box center [729, 674] width 853 height 16
click at [346, 674] on input "Seek" at bounding box center [729, 674] width 853 height 16
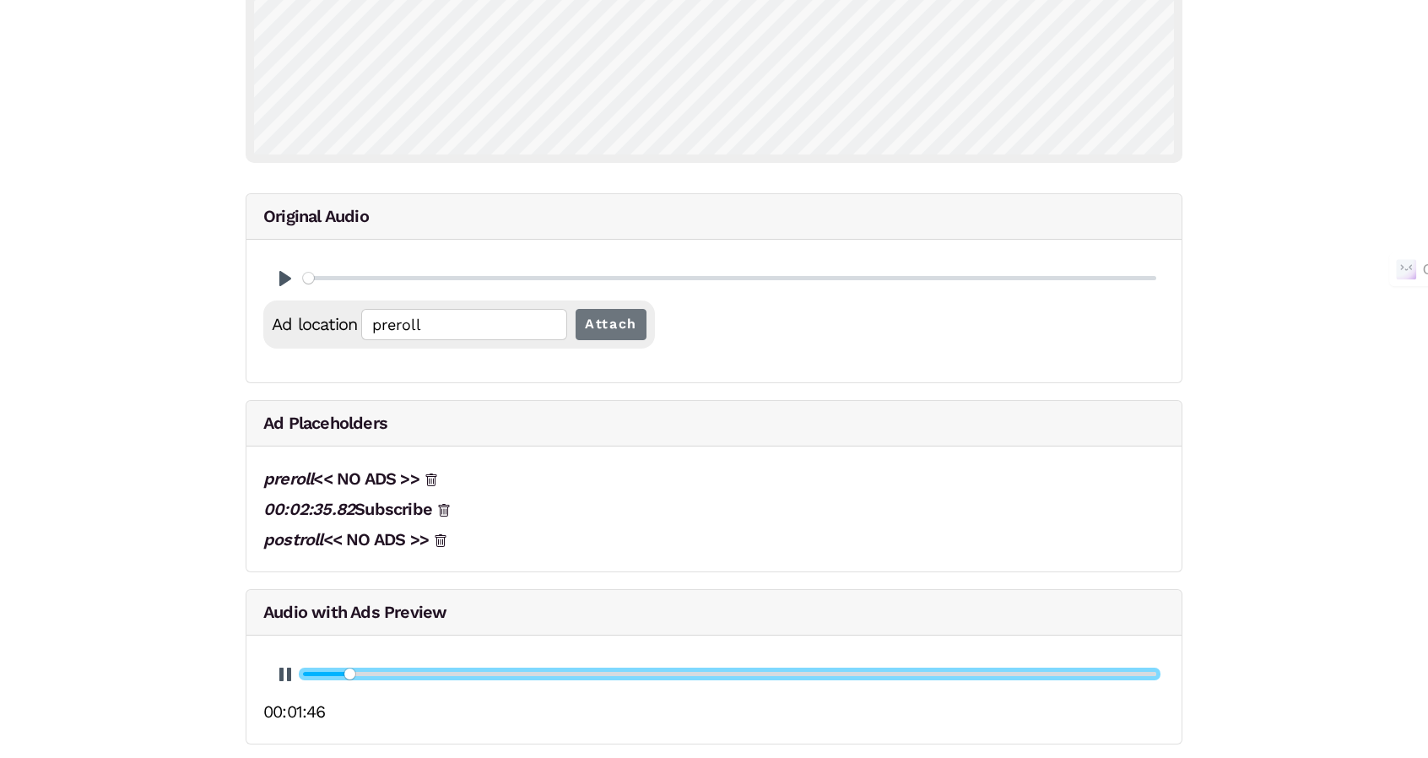
click at [212, 663] on div "The Creepiest Makeover Ever Download Stats By Day Original Audio Pause Play % b…" at bounding box center [714, 323] width 1428 height 876
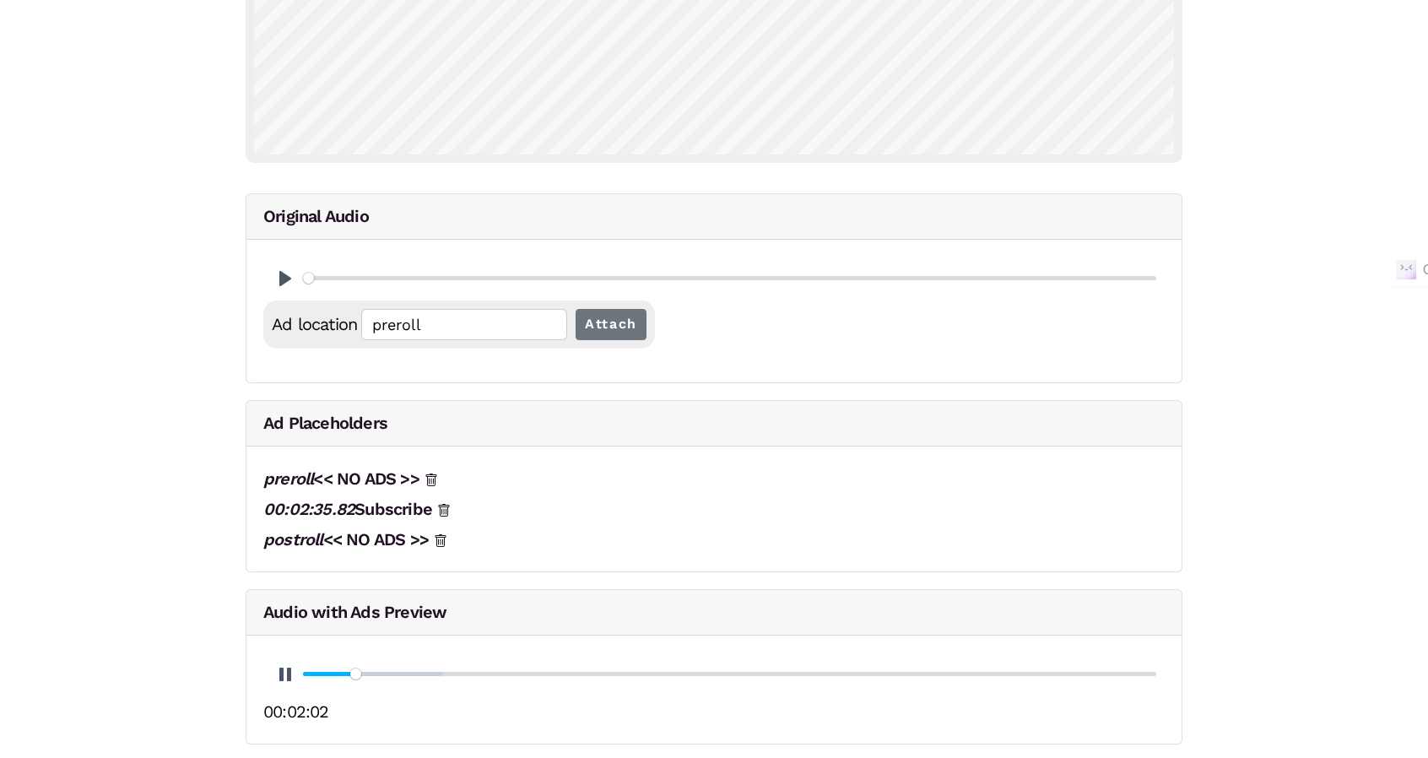
click at [1270, 441] on div "The Creepiest Makeover Ever Download Stats By Day Original Audio Pause Play % b…" at bounding box center [714, 323] width 1428 height 876
click at [369, 669] on input "Seek" at bounding box center [729, 674] width 853 height 16
click at [360, 669] on input "Seek" at bounding box center [729, 674] width 853 height 16
click at [362, 670] on input "Seek" at bounding box center [729, 674] width 853 height 16
click at [451, 509] on icon at bounding box center [444, 511] width 14 height 14
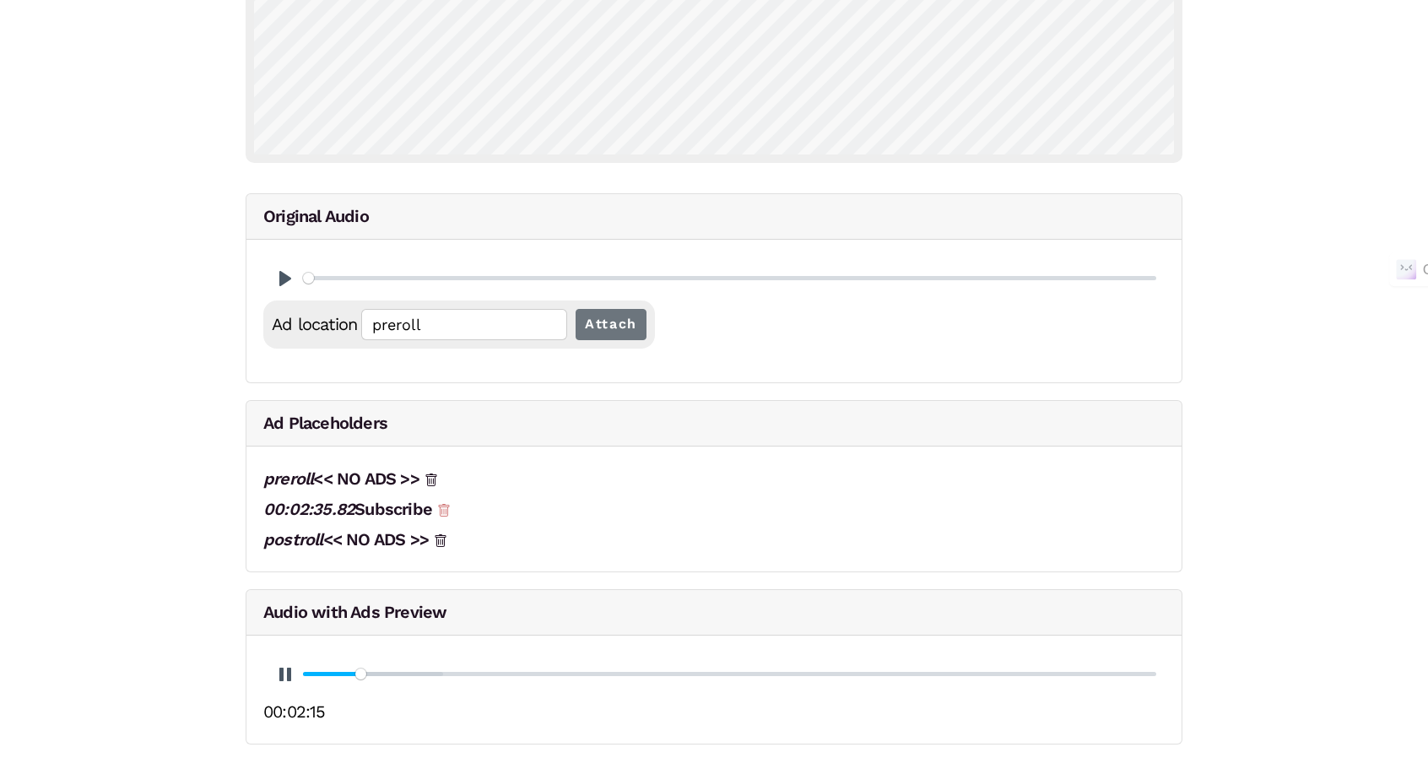
type input "6.27"
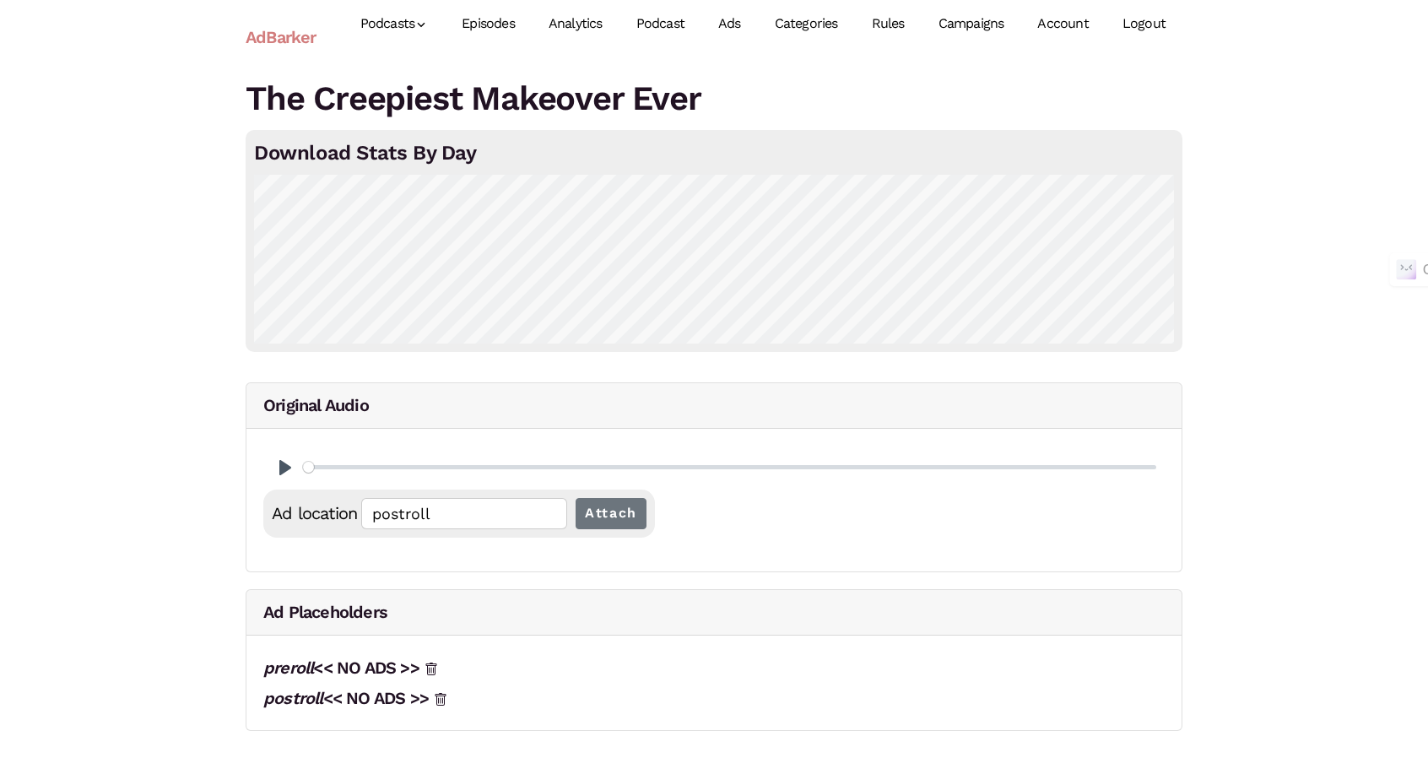
scroll to position [0, 0]
click at [283, 460] on button "Pause Play" at bounding box center [292, 467] width 27 height 27
type input "0.01"
type input "preroll"
type input "0.06"
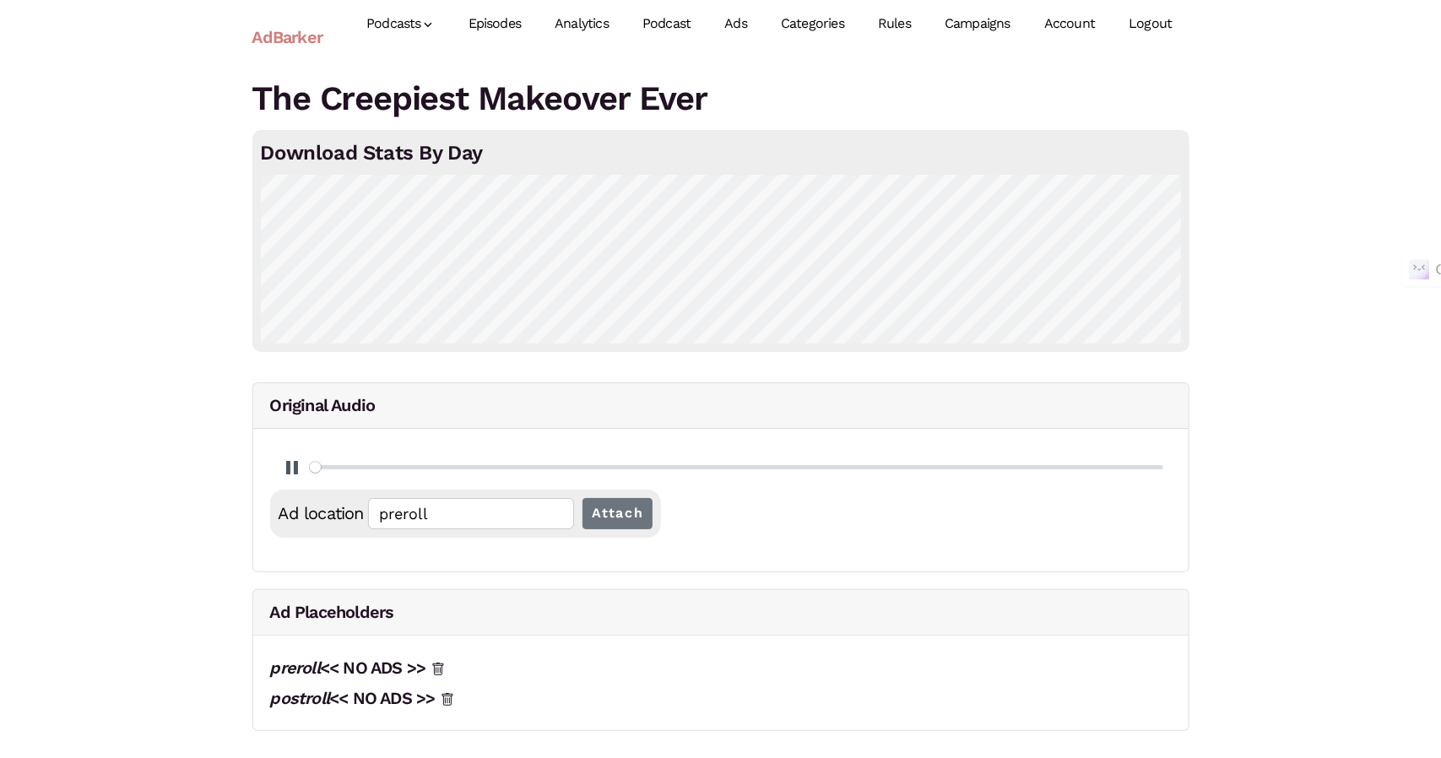
type input "00:00:01.25"
type input "0.07"
type input "00:00:01.51"
type input "0.08"
type input "00:00:01.77"
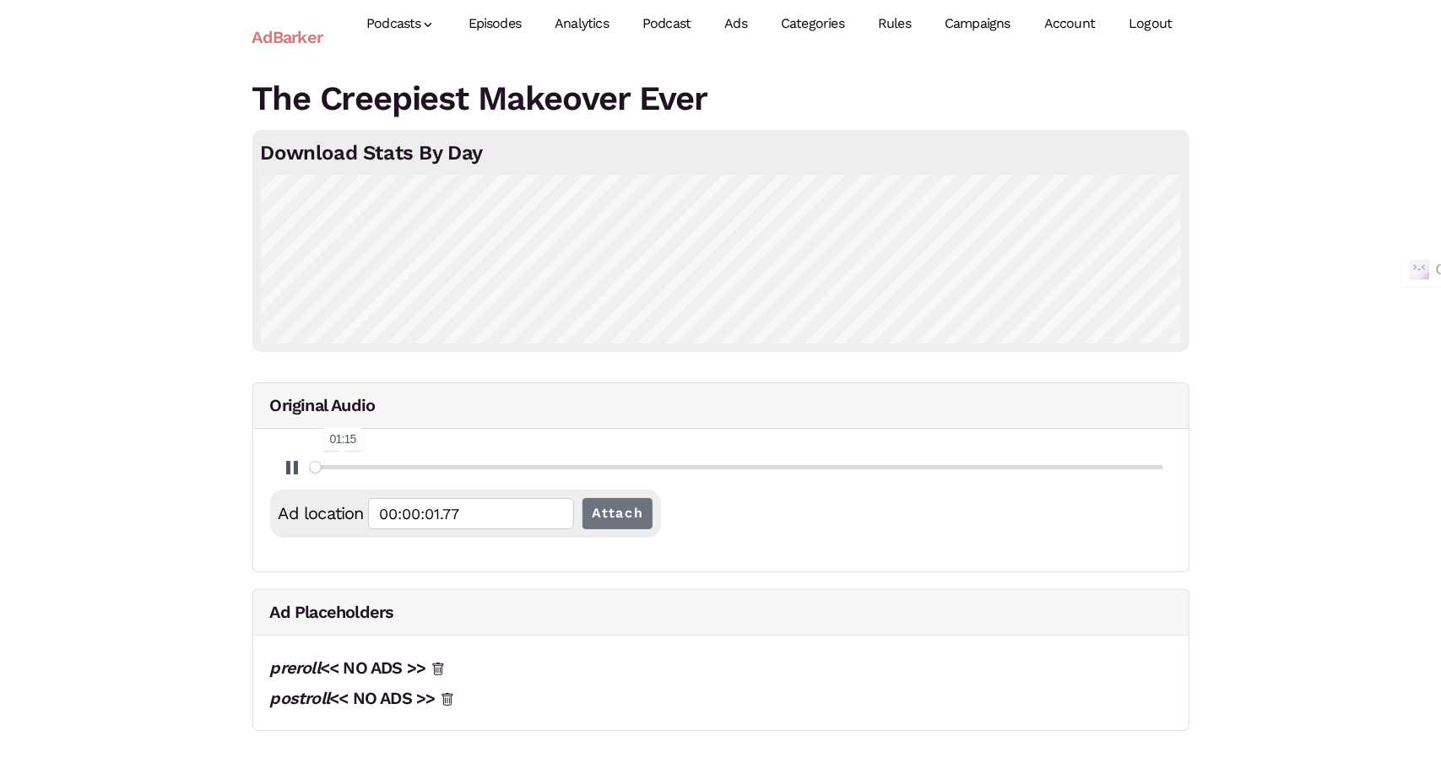
type input "0.09"
type input "00:00:02.04"
type input "0.1"
type input "00:00:02.31"
type input "0.11"
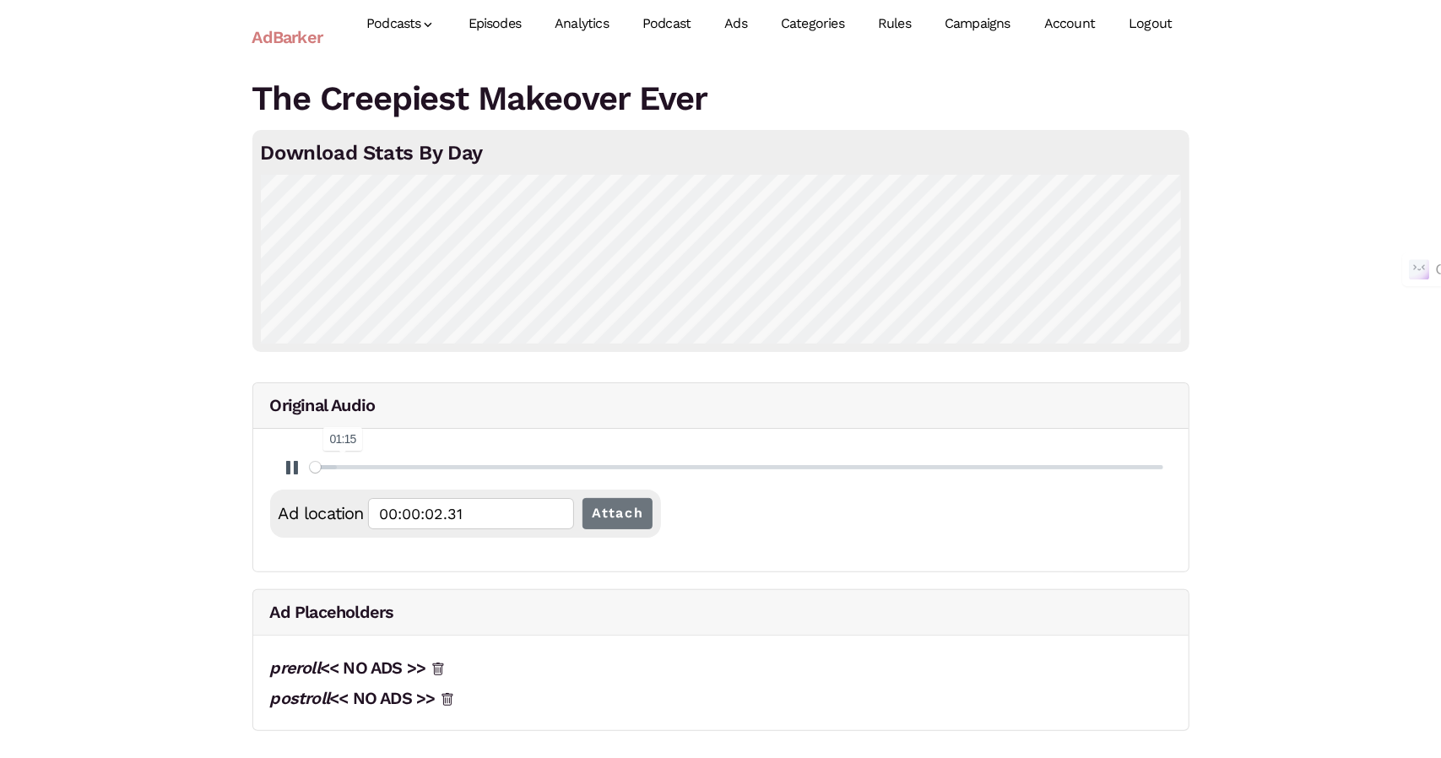
type input "00:00:02.57"
type input "0.13"
type input "00:00:02.84"
type input "0.14"
type input "00:00:03.10"
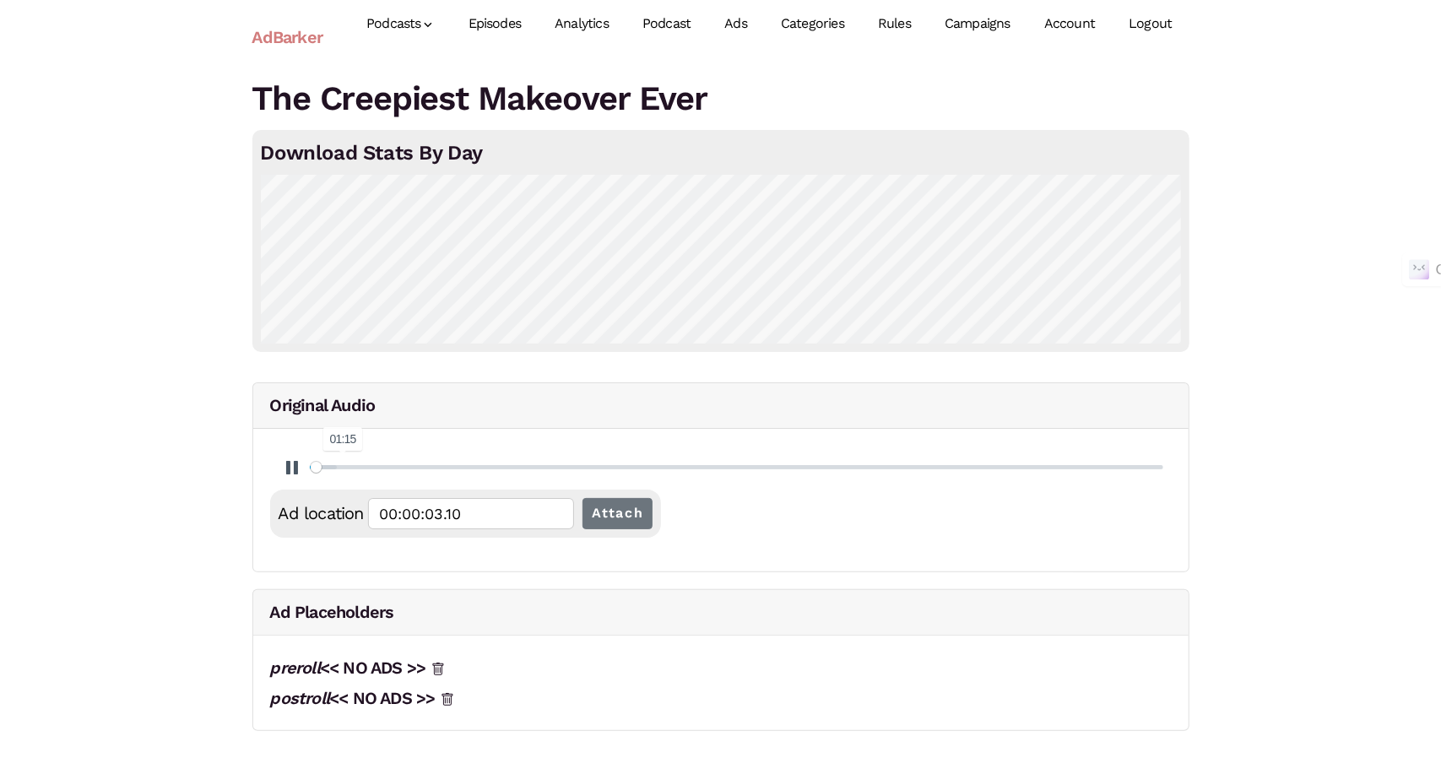
type input "0.15"
type input "00:00:03.37"
type input "0.16"
type input "00:00:03.64"
type input "0.17"
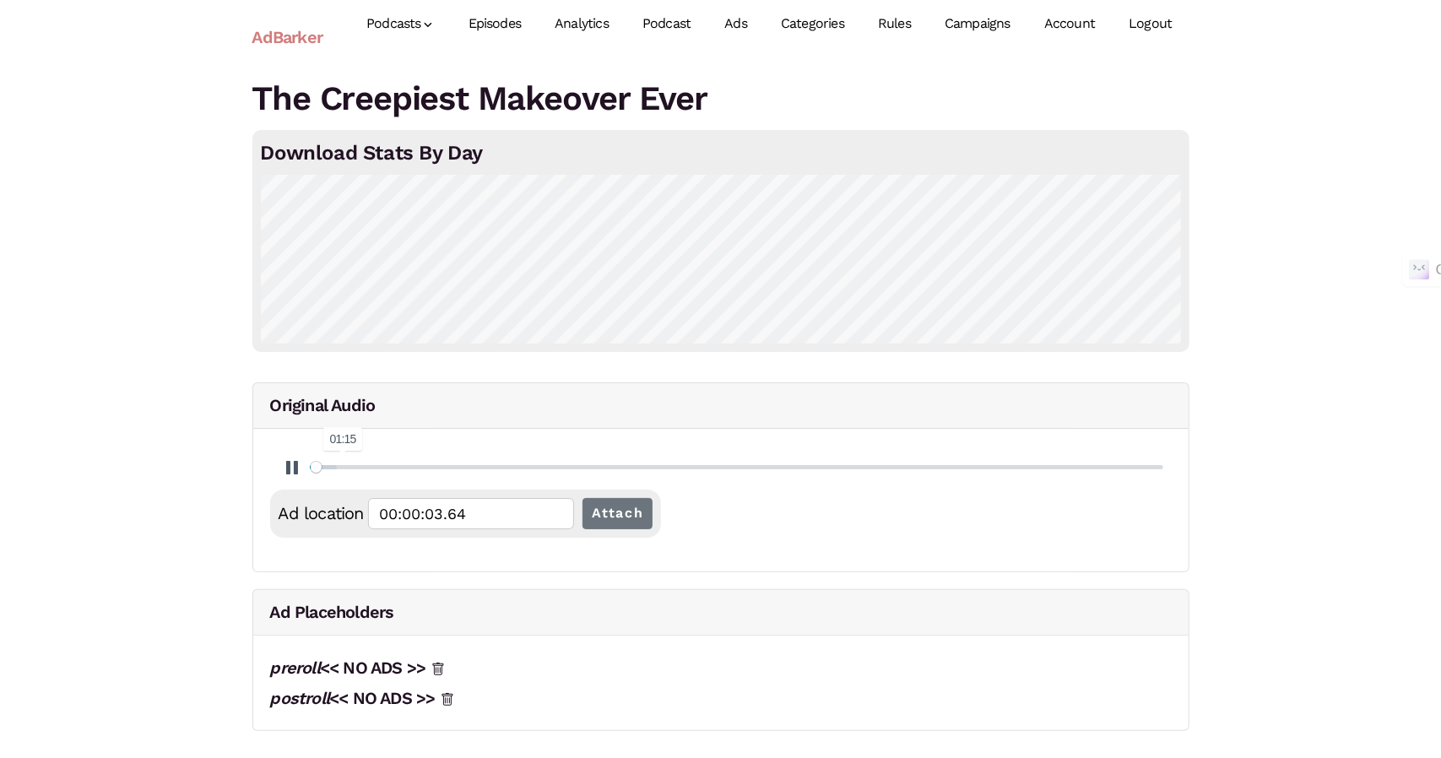
type input "00:00:03.90"
type input "0.18"
type input "00:00:04.16"
type input "0.2"
type input "00:00:04.43"
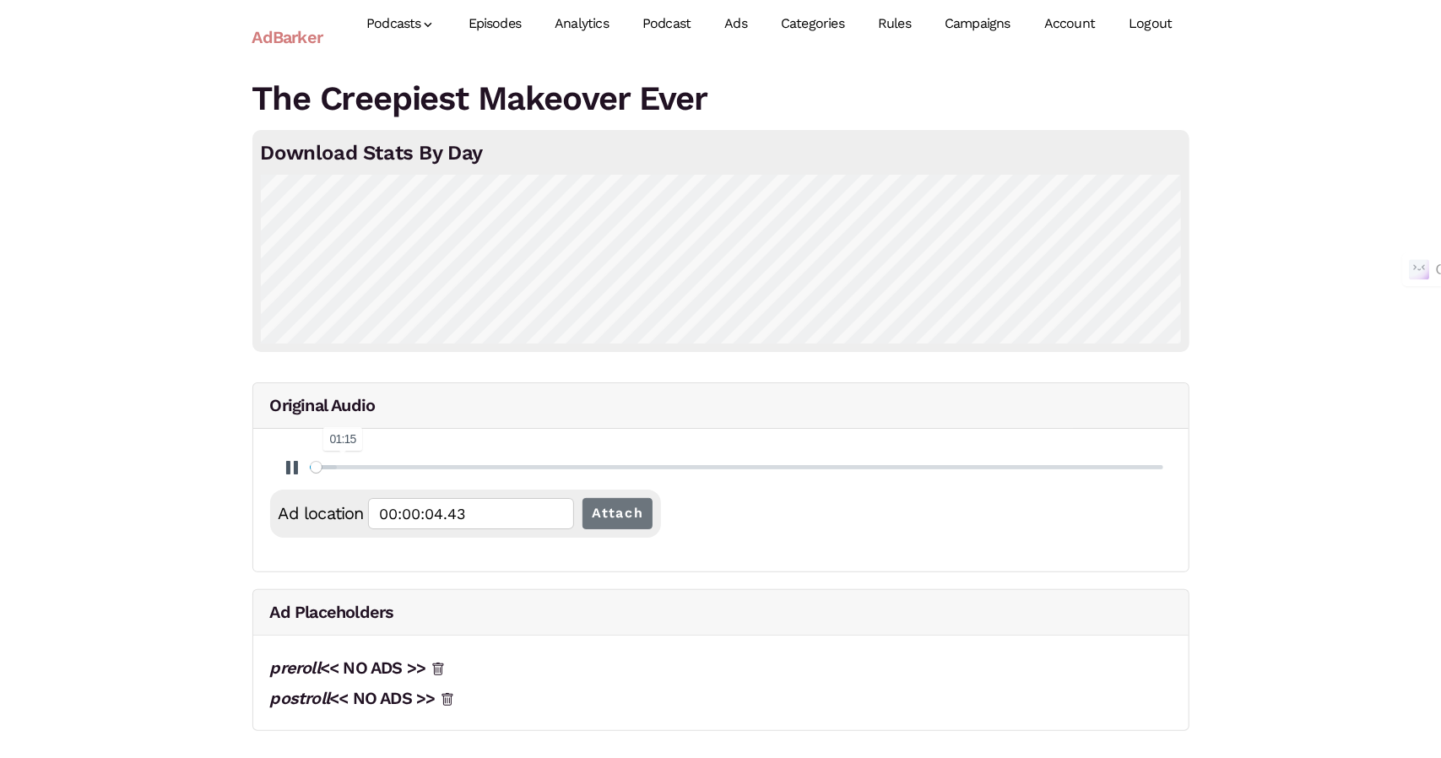
type input "0.21"
type input "00:00:04.70"
type input "0.22"
type input "00:00:04.96"
type input "0.23"
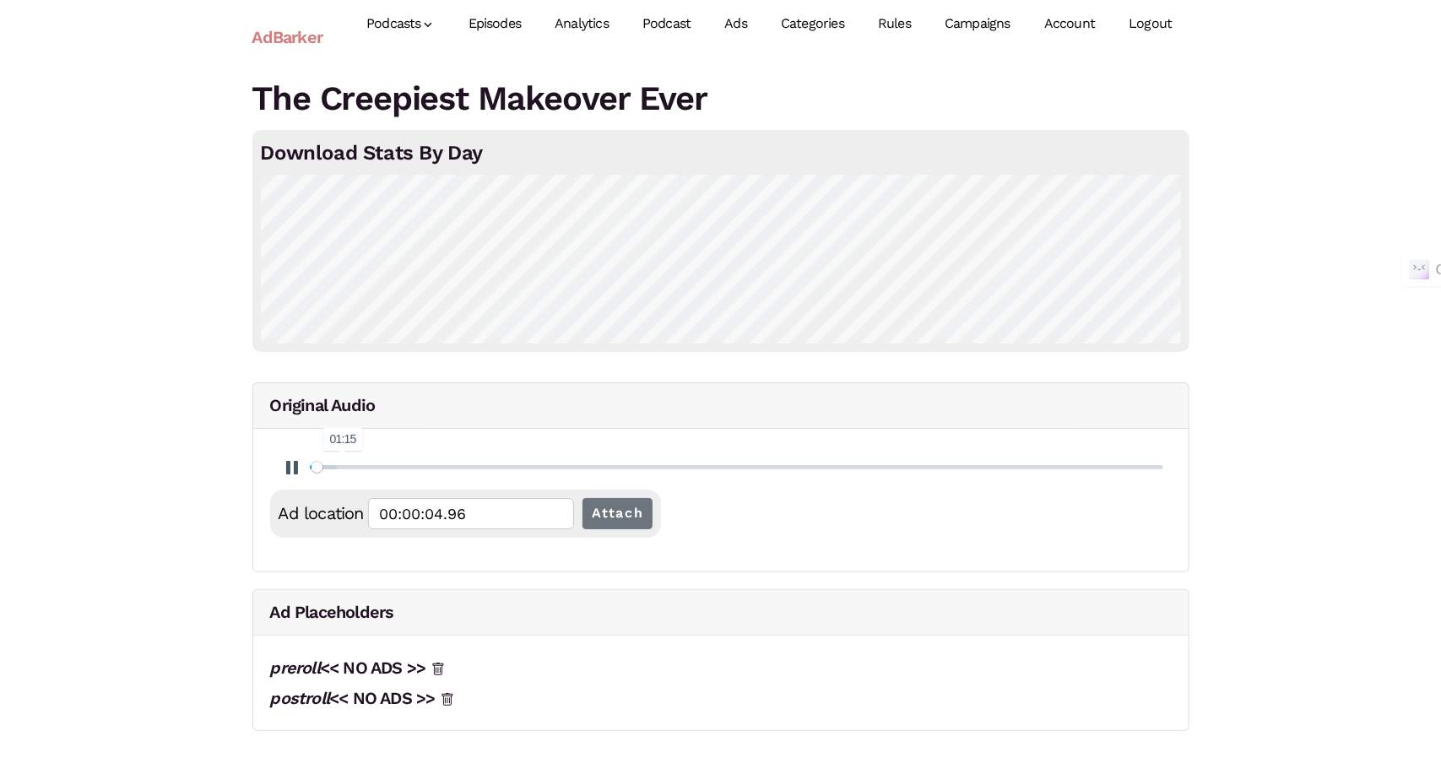
type input "00:00:05.22"
type input "0.24"
type input "00:00:05.50"
type input "0.25"
type input "00:00:05.76"
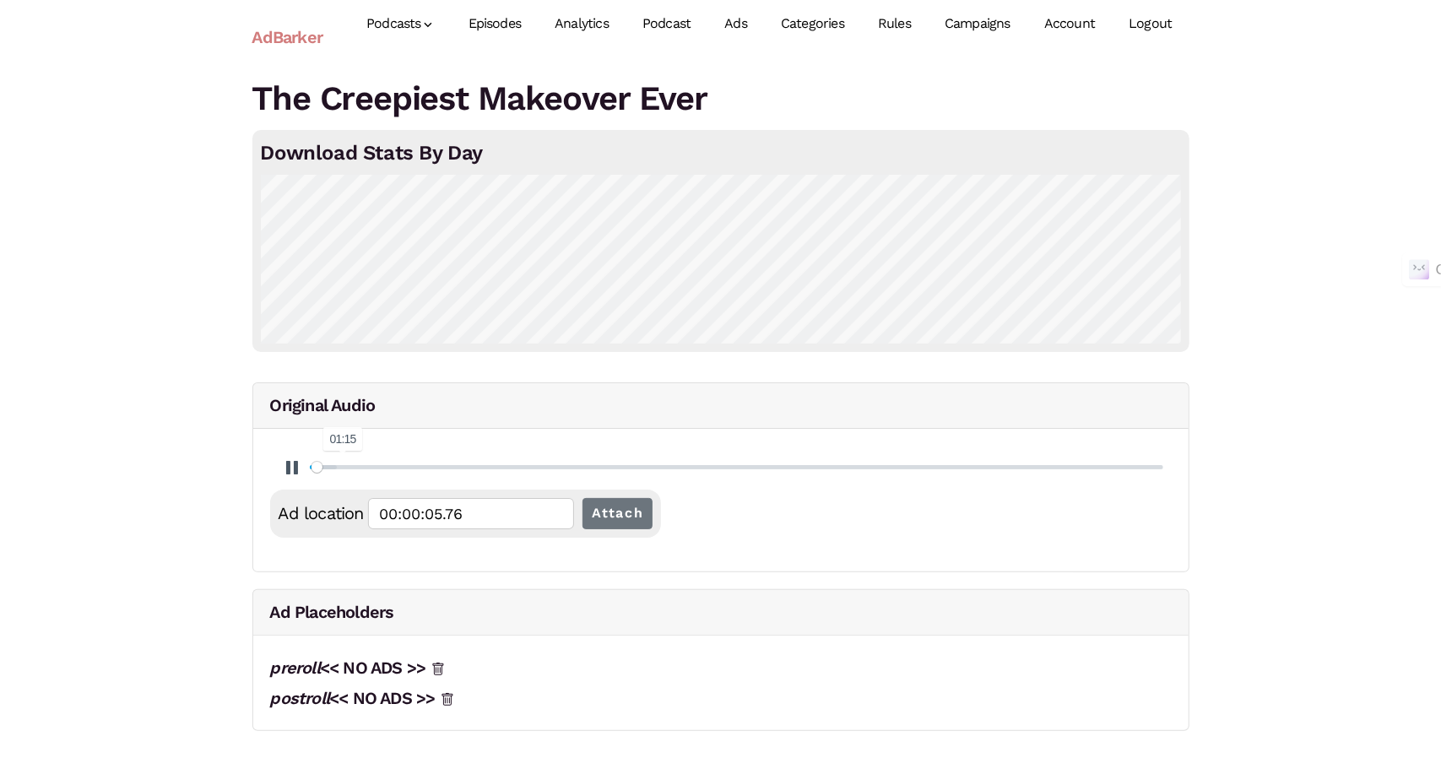
type input "0.27"
type input "00:00:06.03"
type input "0.28"
type input "00:00:06.30"
type input "0.29"
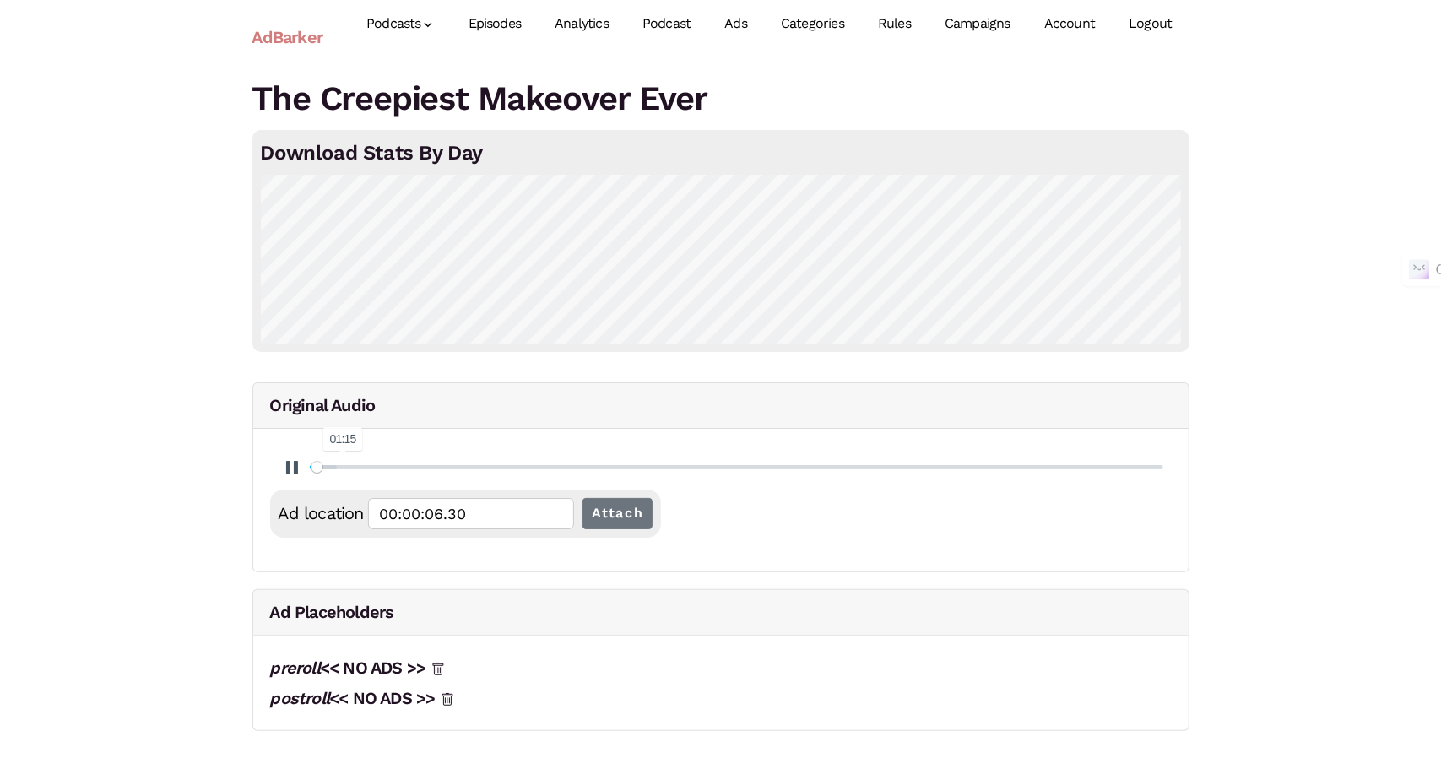
type input "00:00:06.55"
type input "0.3"
type input "00:00:06.82"
type input "0.31"
type input "00:00:07.09"
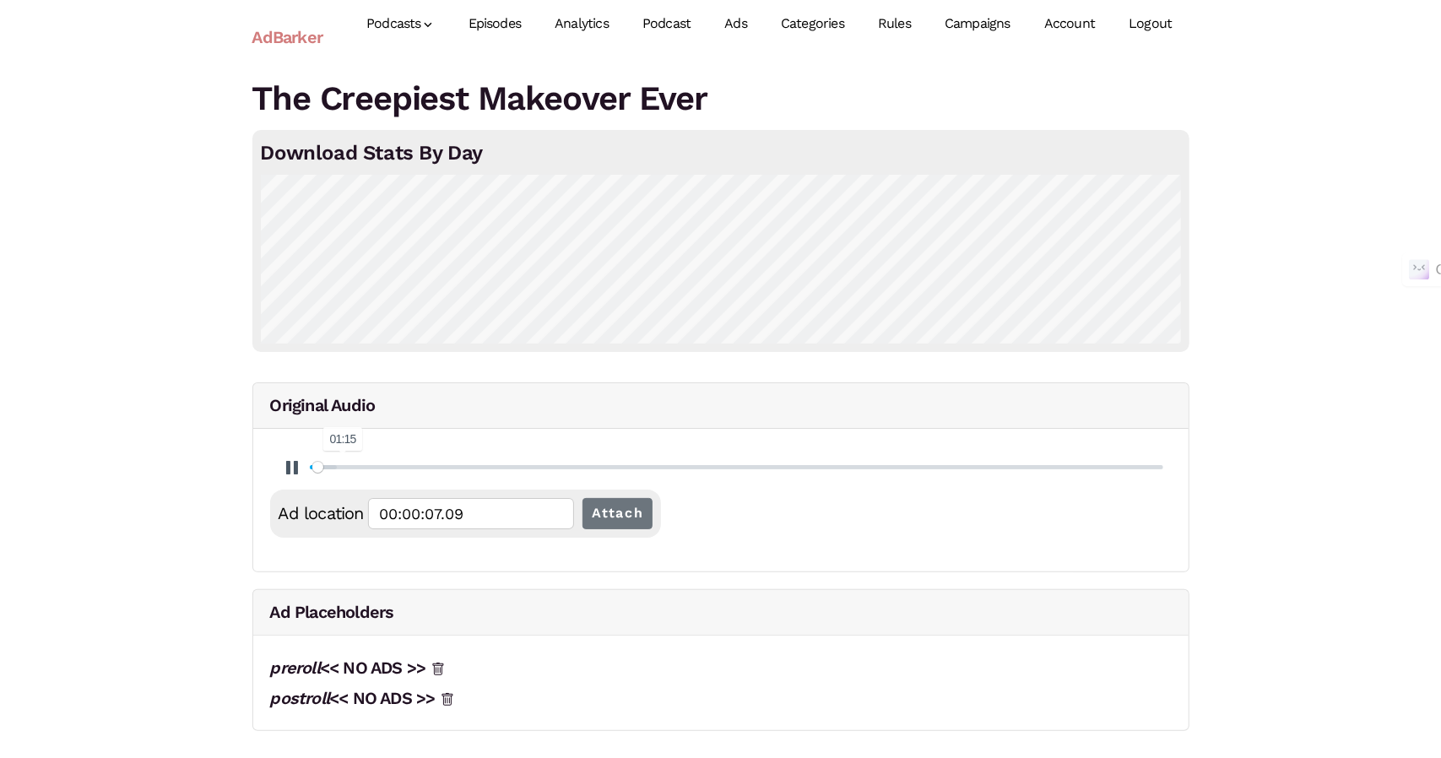
type input "0.32"
type input "00:00:07.35"
type input "0.34"
type input "00:00:07.61"
type input "0.35"
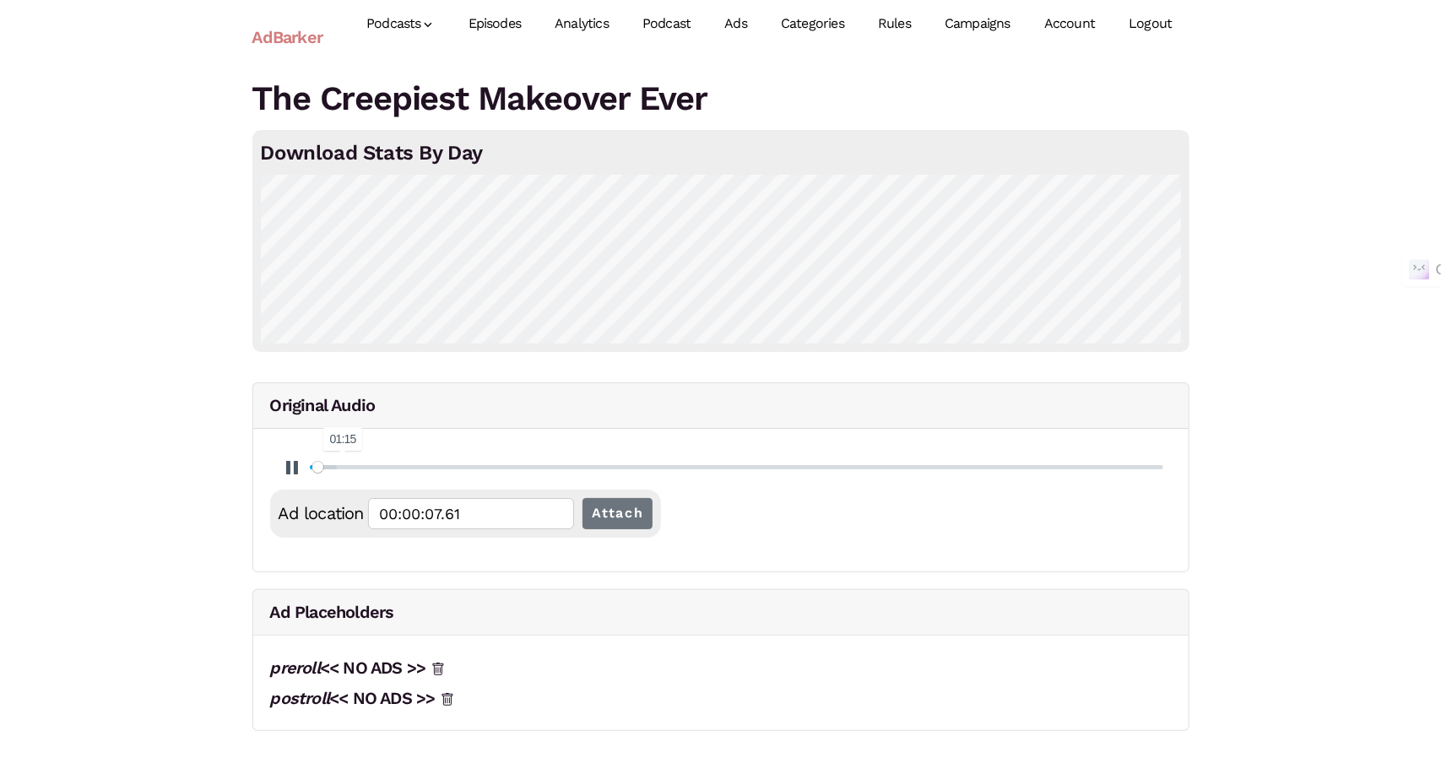
type input "00:00:07.89"
type input "0.36"
type input "00:00:08.15"
type input "0.37"
type input "00:00:08.41"
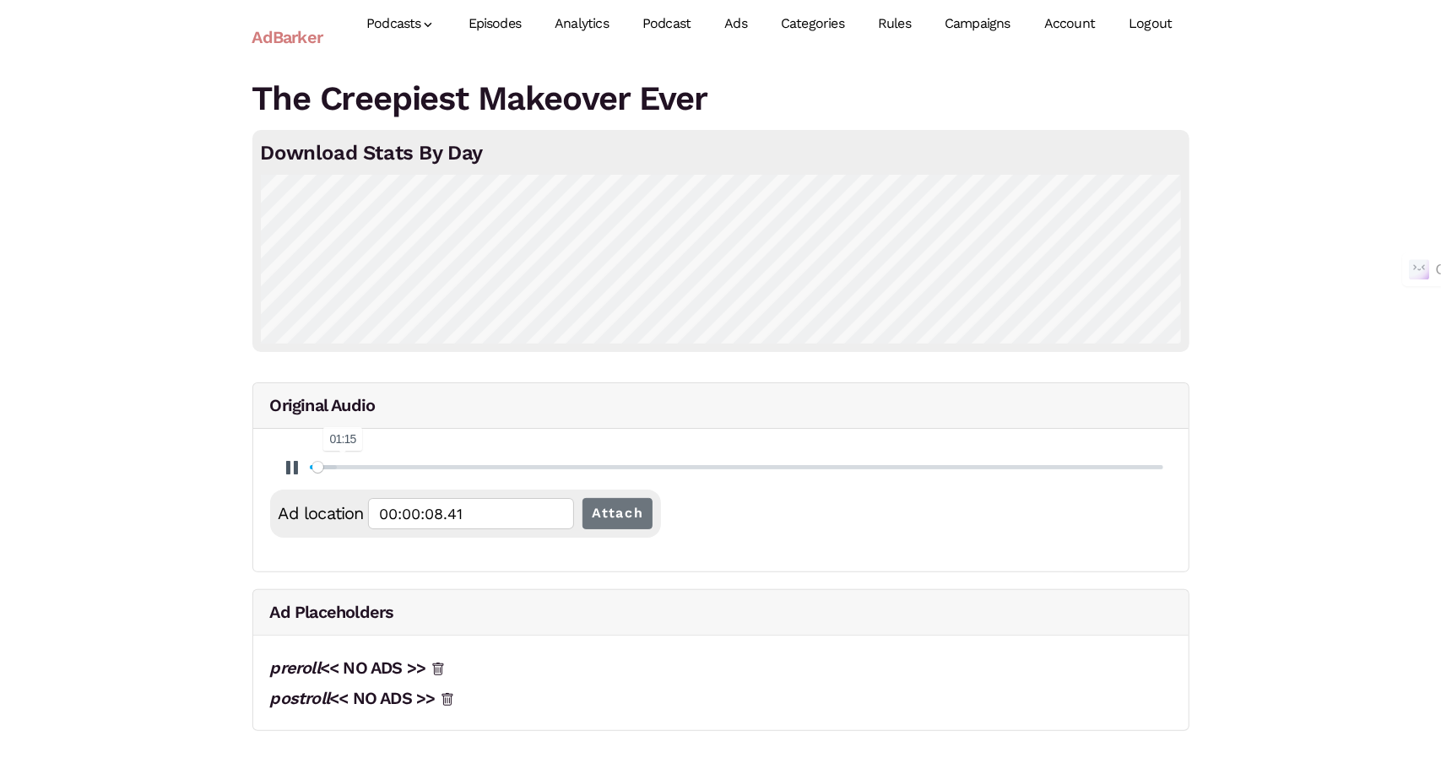
type input "0.38"
type input "00:00:08.68"
type input "0.39"
type input "00:00:08.95"
type input "0.41"
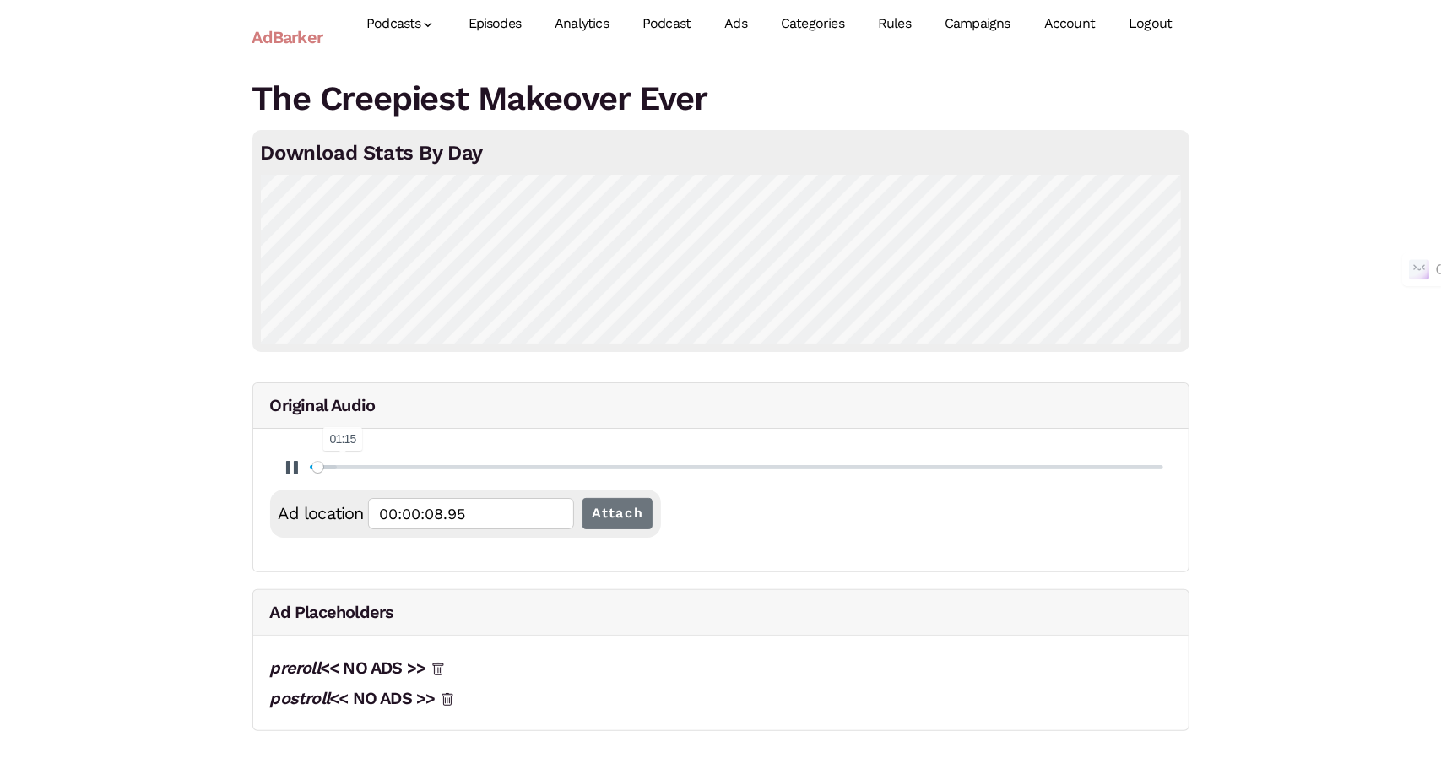
type input "00:00:09.21"
type input "0.42"
type input "00:00:09.48"
type input "0.43"
type input "00:00:09.74"
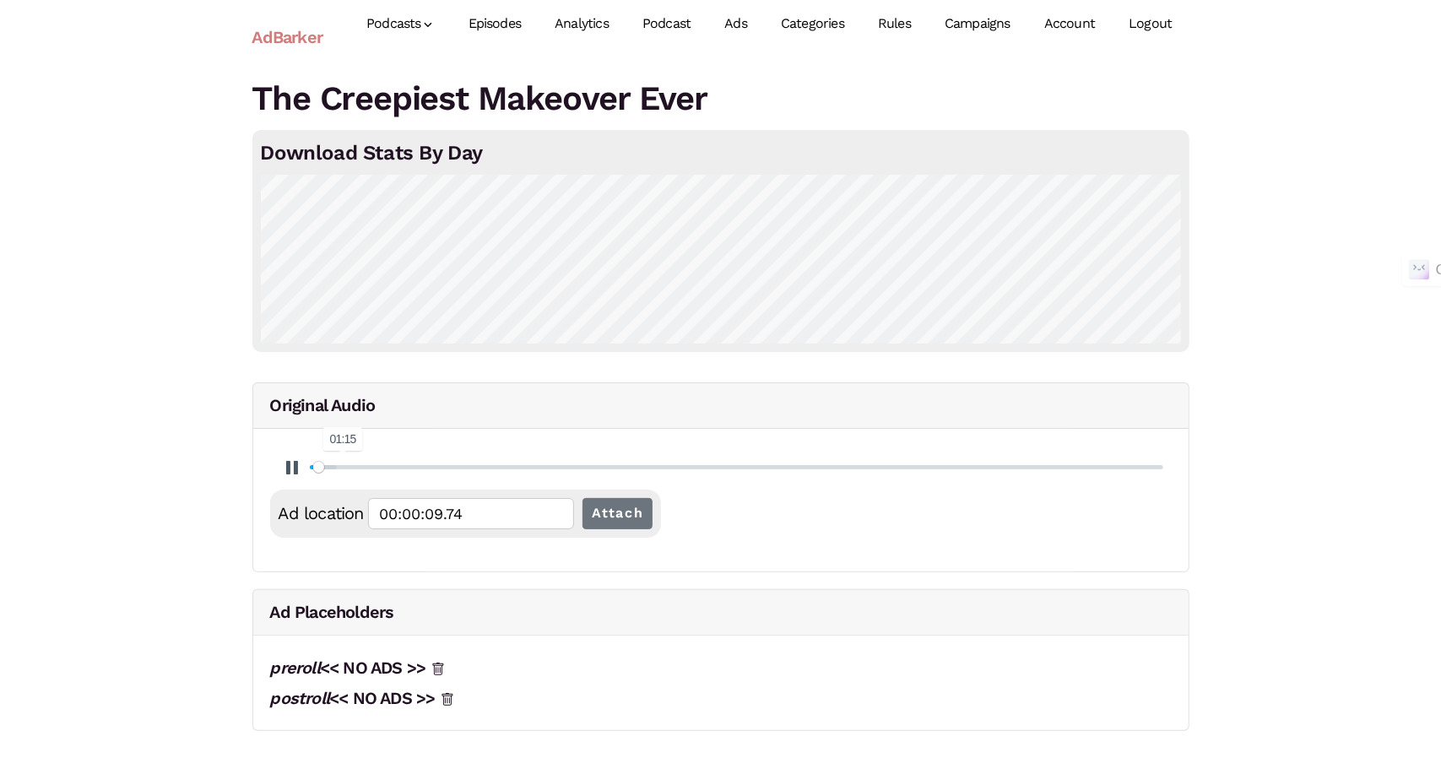
type input "0.44"
type input "00:00:10.01"
type input "0.45"
type input "00:00:10.27"
type input "0.46"
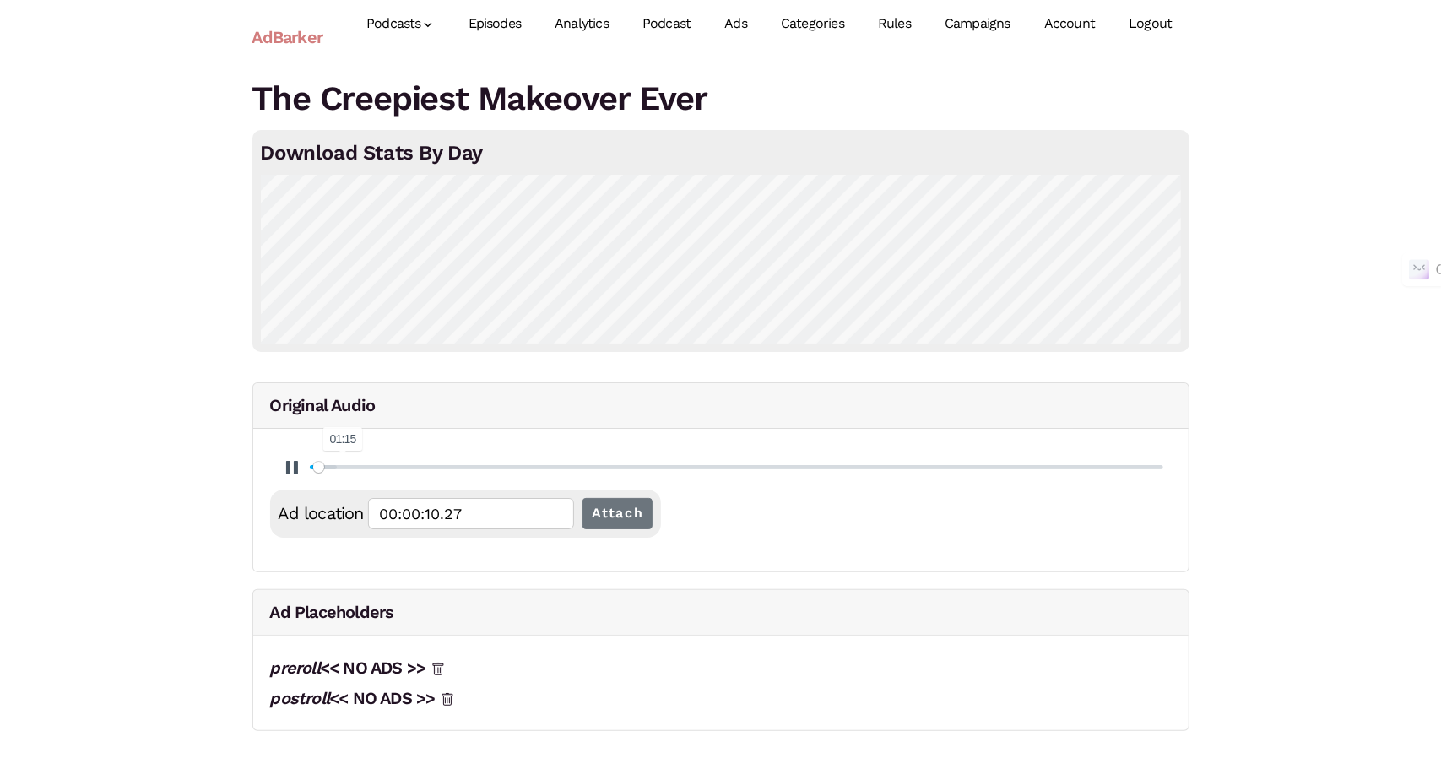
type input "00:00:10.54"
type input "0.48"
type input "00:00:10.81"
type input "0.49"
type input "00:00:11.07"
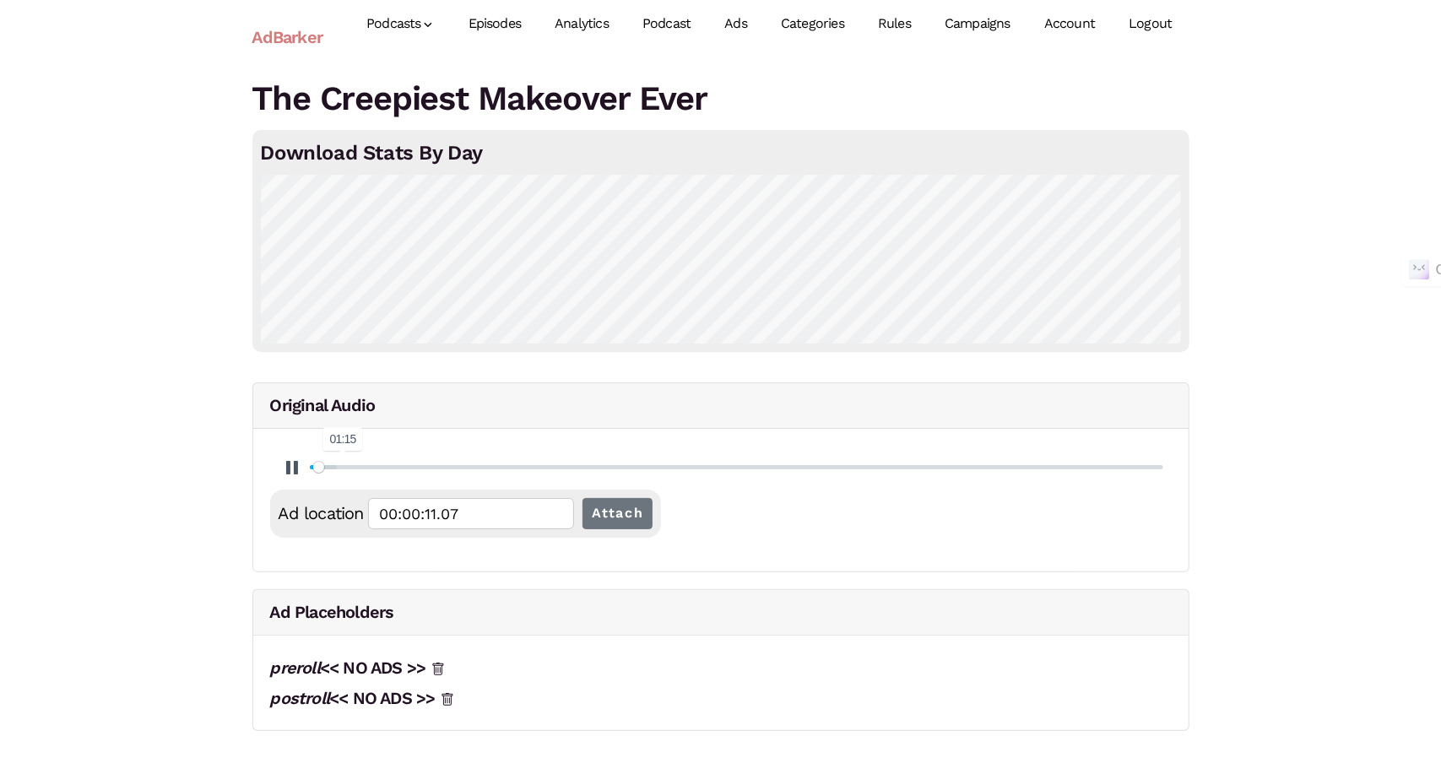
type input "0.5"
type input "00:00:11.34"
type input "0.51"
type input "00:00:11.60"
type input "0.52"
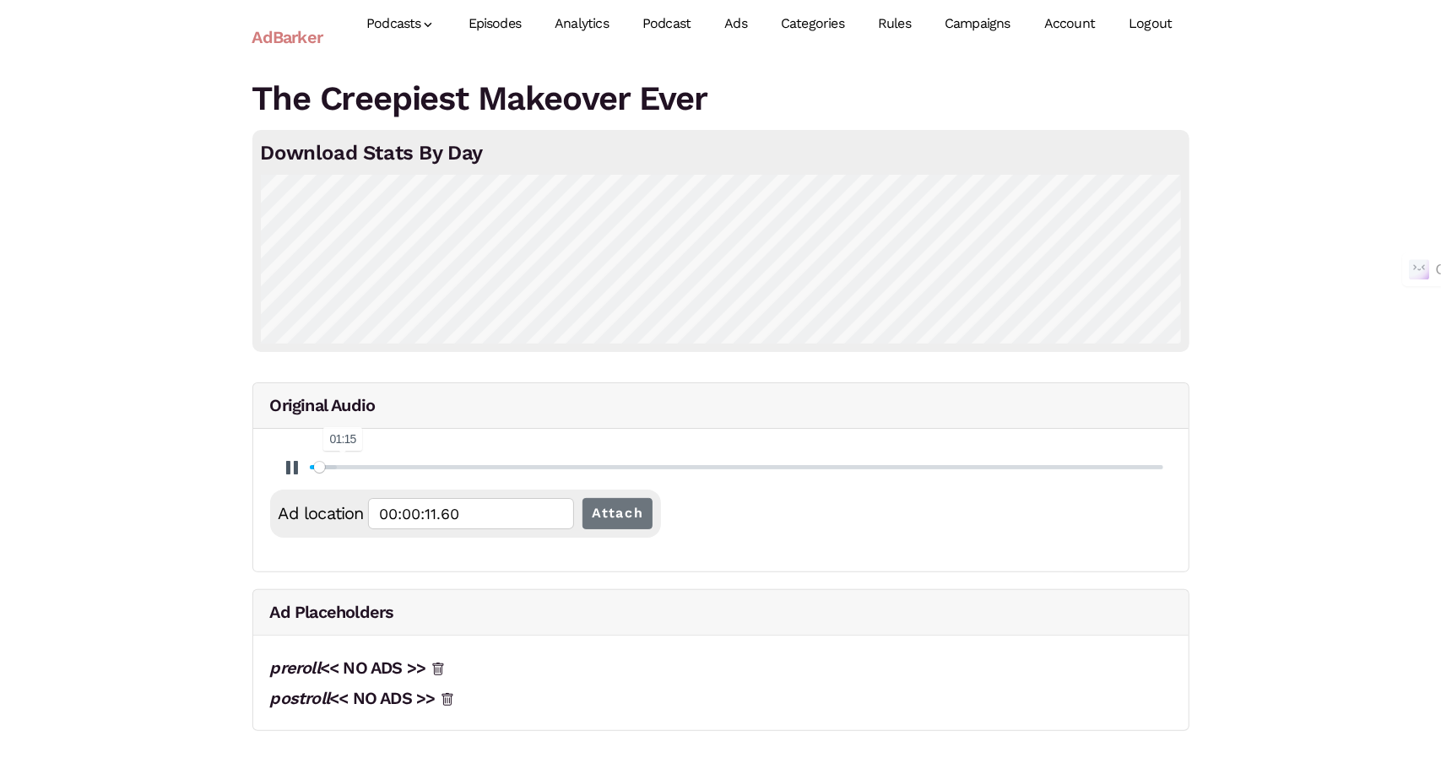
type input "00:00:11.86"
type input "0.54"
type input "00:00:12.14"
type input "0.55"
type input "00:00:12.40"
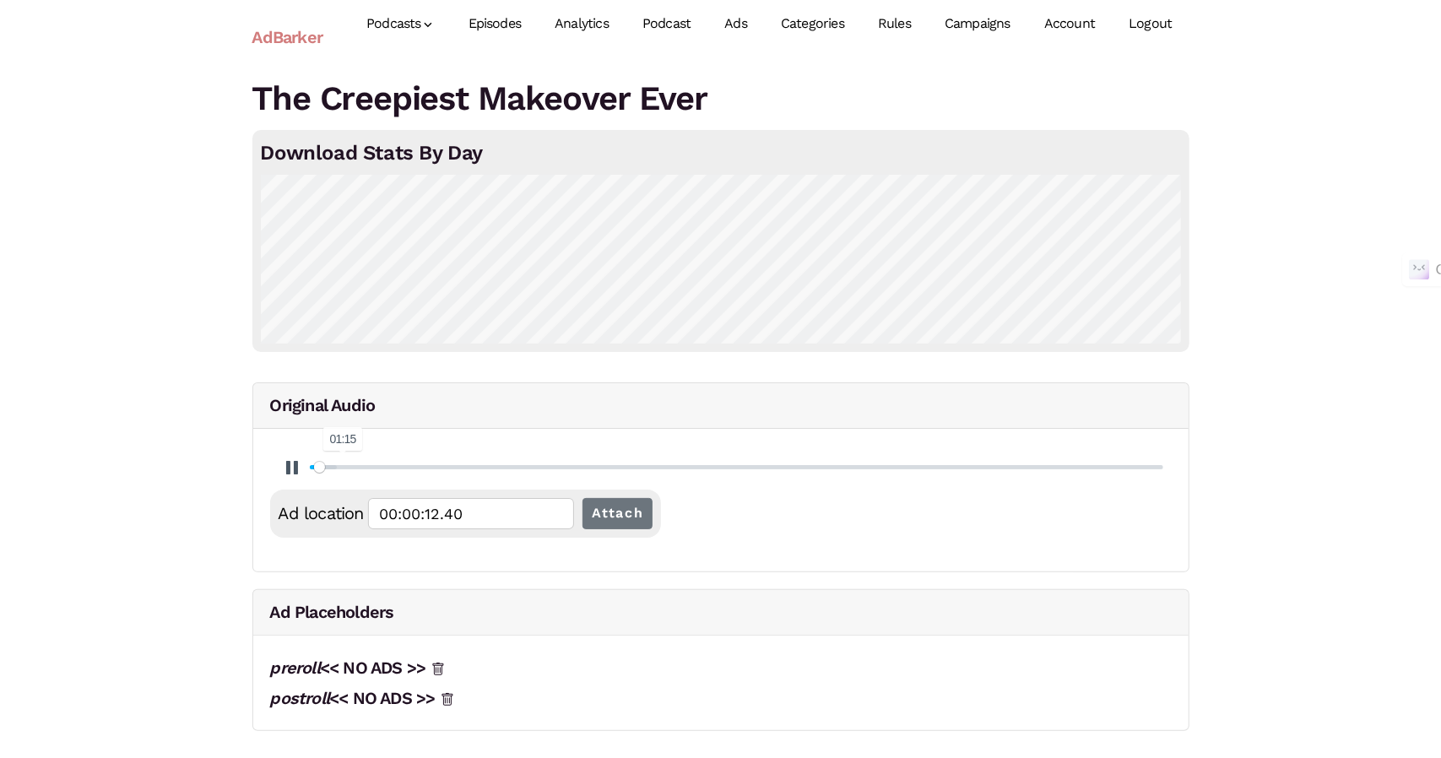
type input "0.56"
type input "00:00:12.66"
type input "0.57"
type input "00:00:12.94"
type input "0.58"
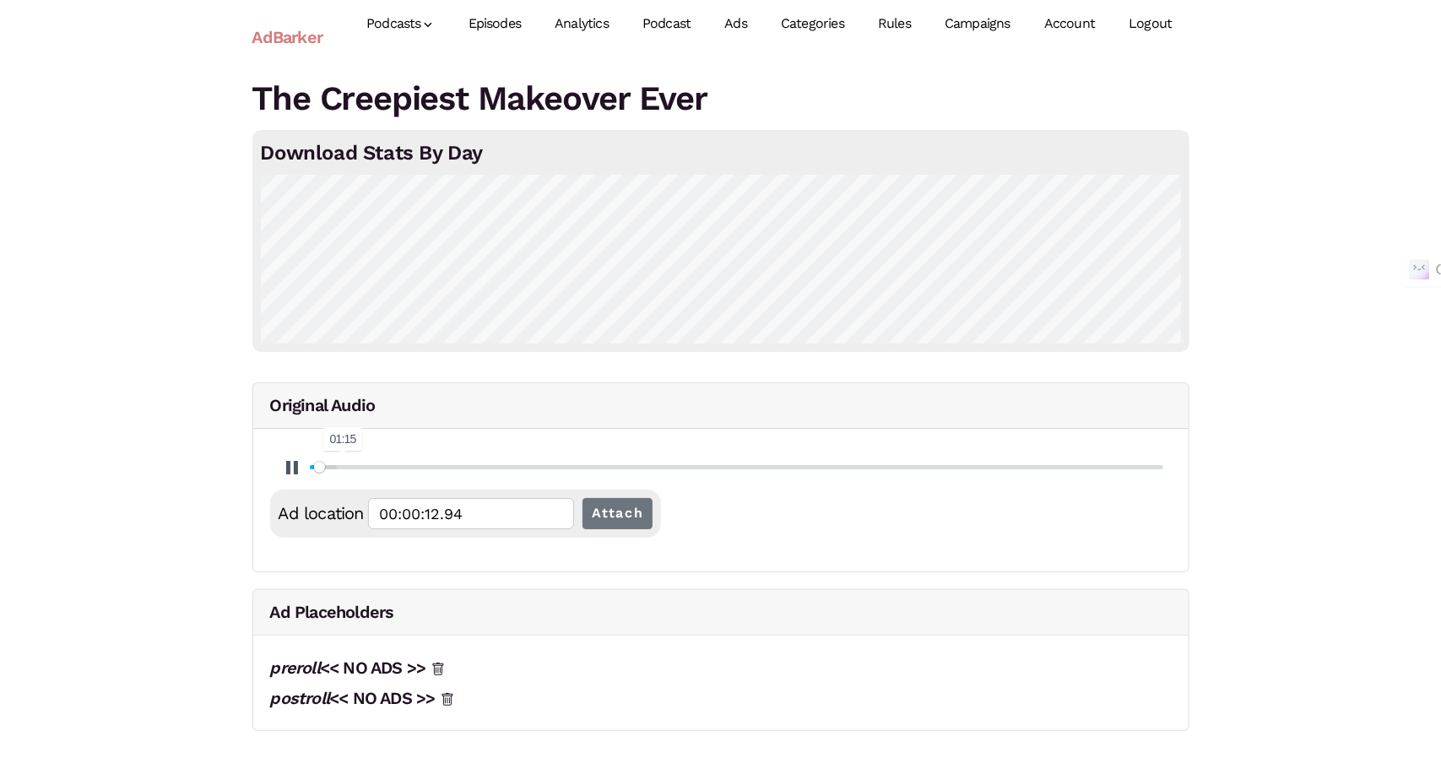
type input "00:00:13.20"
type input "0.59"
type input "00:00:13.47"
type input "0.6"
type input "00:00:13.72"
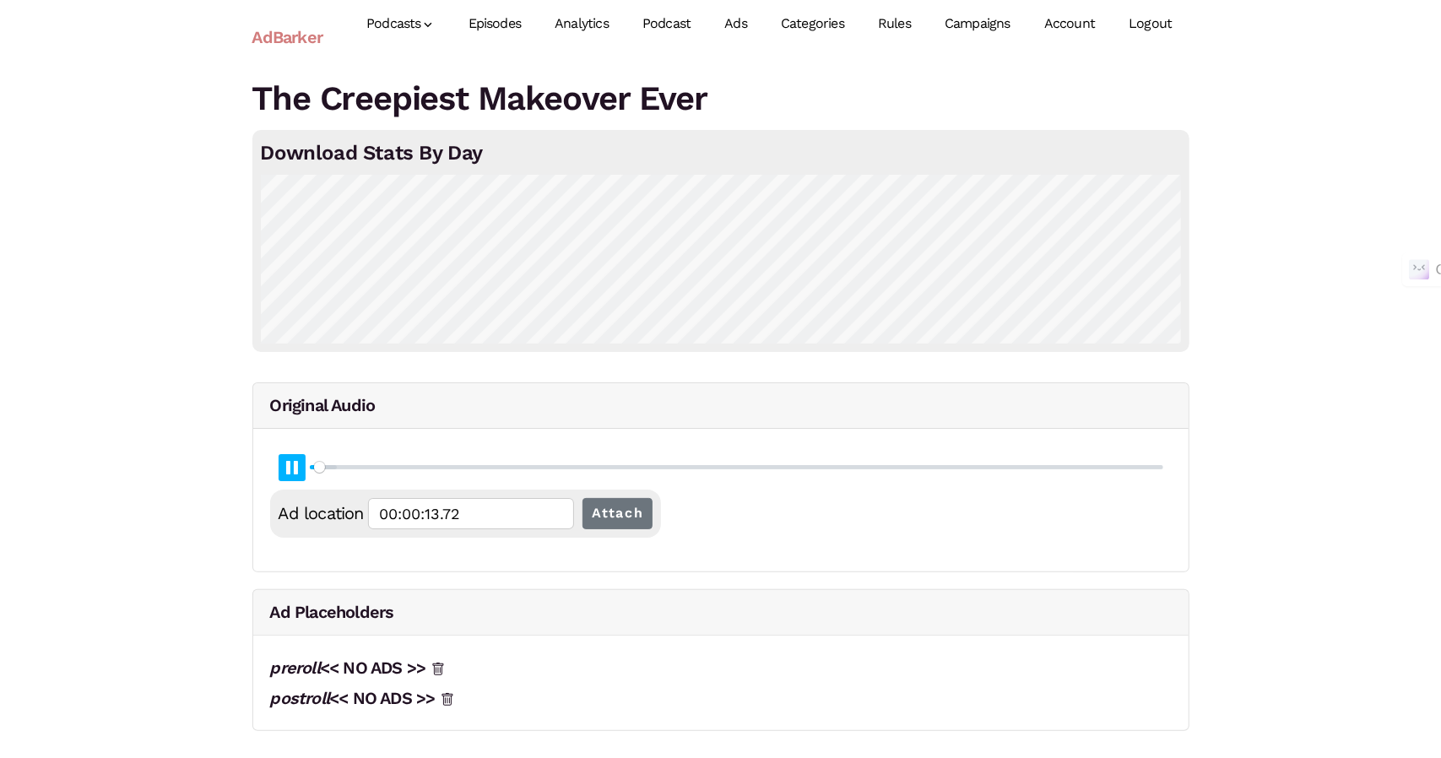
type input "0.62"
type input "00:00:14.00"
type input "0.63"
click at [290, 475] on button "Pause Play" at bounding box center [292, 467] width 27 height 27
type input "00:00:14.27"
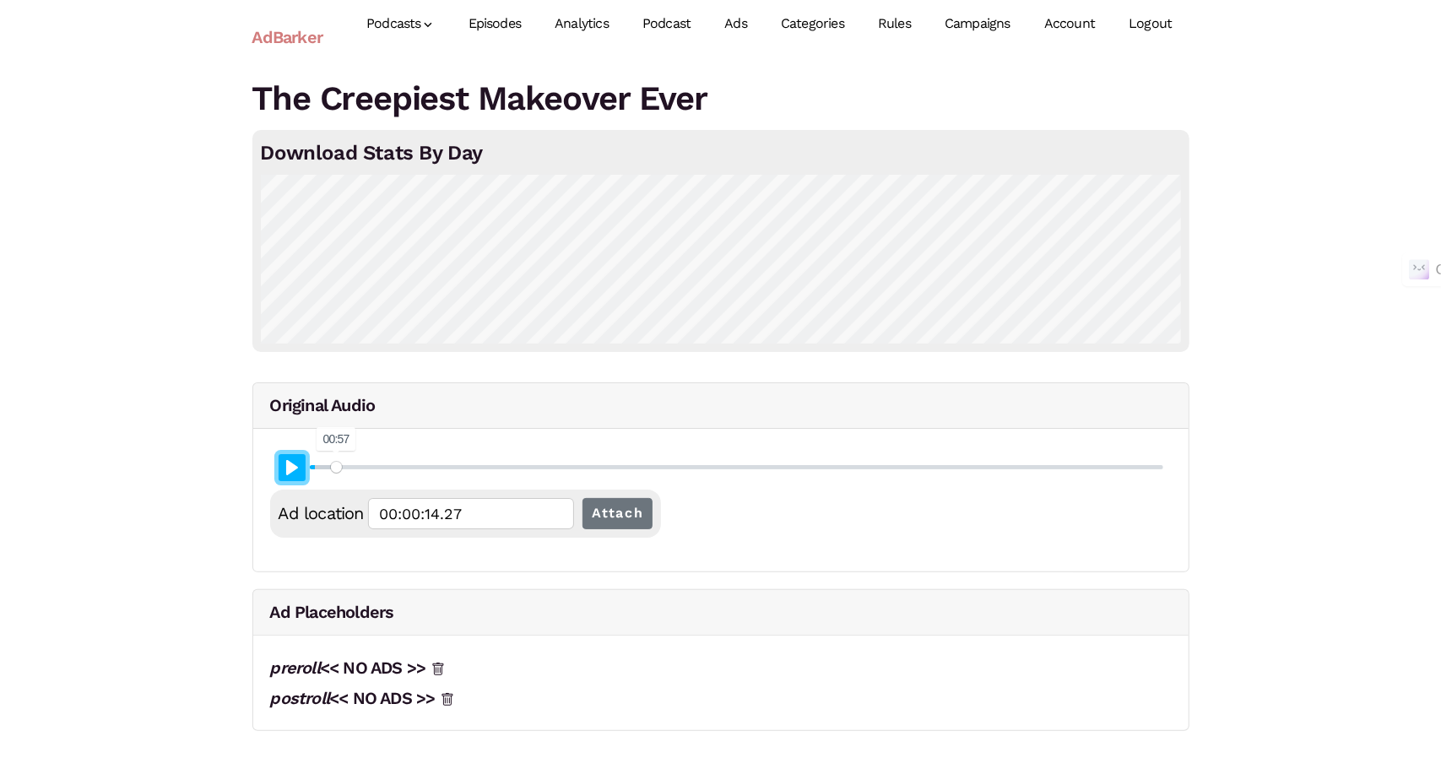
click at [336, 465] on input "Seek" at bounding box center [736, 467] width 853 height 16
click at [346, 471] on input "Seek" at bounding box center [736, 467] width 853 height 16
click at [360, 468] on input "Seek" at bounding box center [736, 467] width 853 height 16
click at [366, 468] on input "Seek" at bounding box center [736, 467] width 853 height 16
click at [286, 478] on button "Pause Play" at bounding box center [292, 467] width 27 height 27
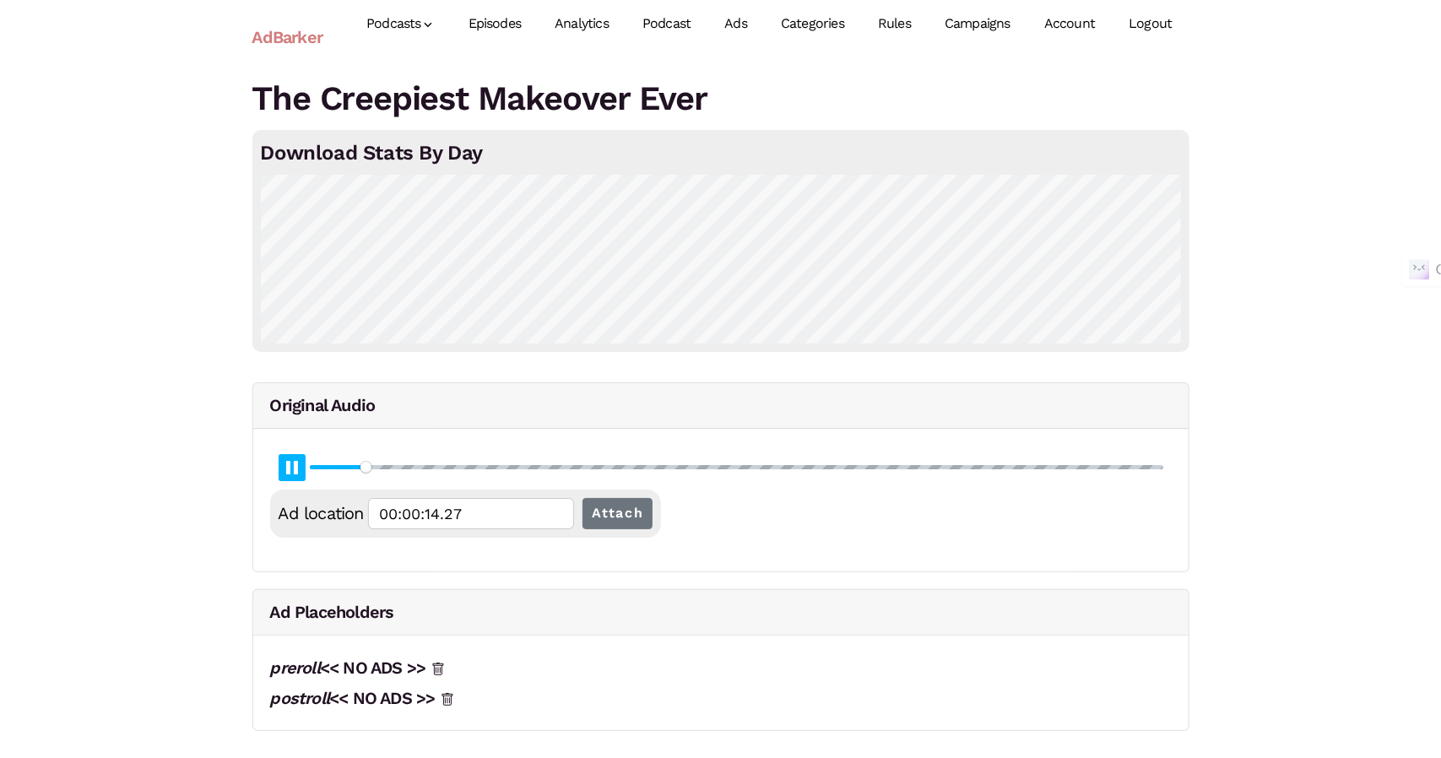
type input "6.02"
type input "00:02:16.67"
type input "6.03"
type input "00:02:16.87"
type input "6.05"
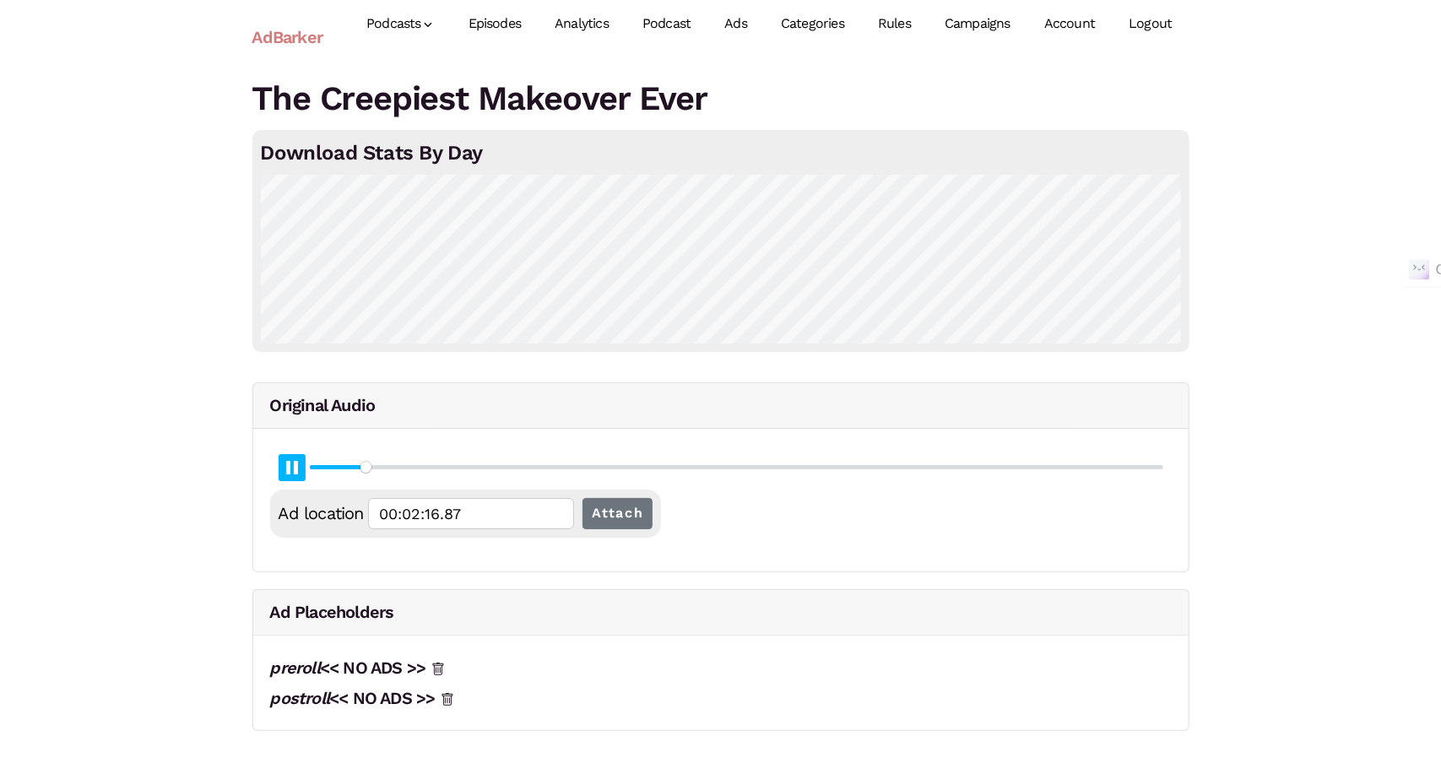
type input "00:02:17.14"
type input "6.06"
type input "00:02:17.40"
type input "6.07"
type input "00:02:17.66"
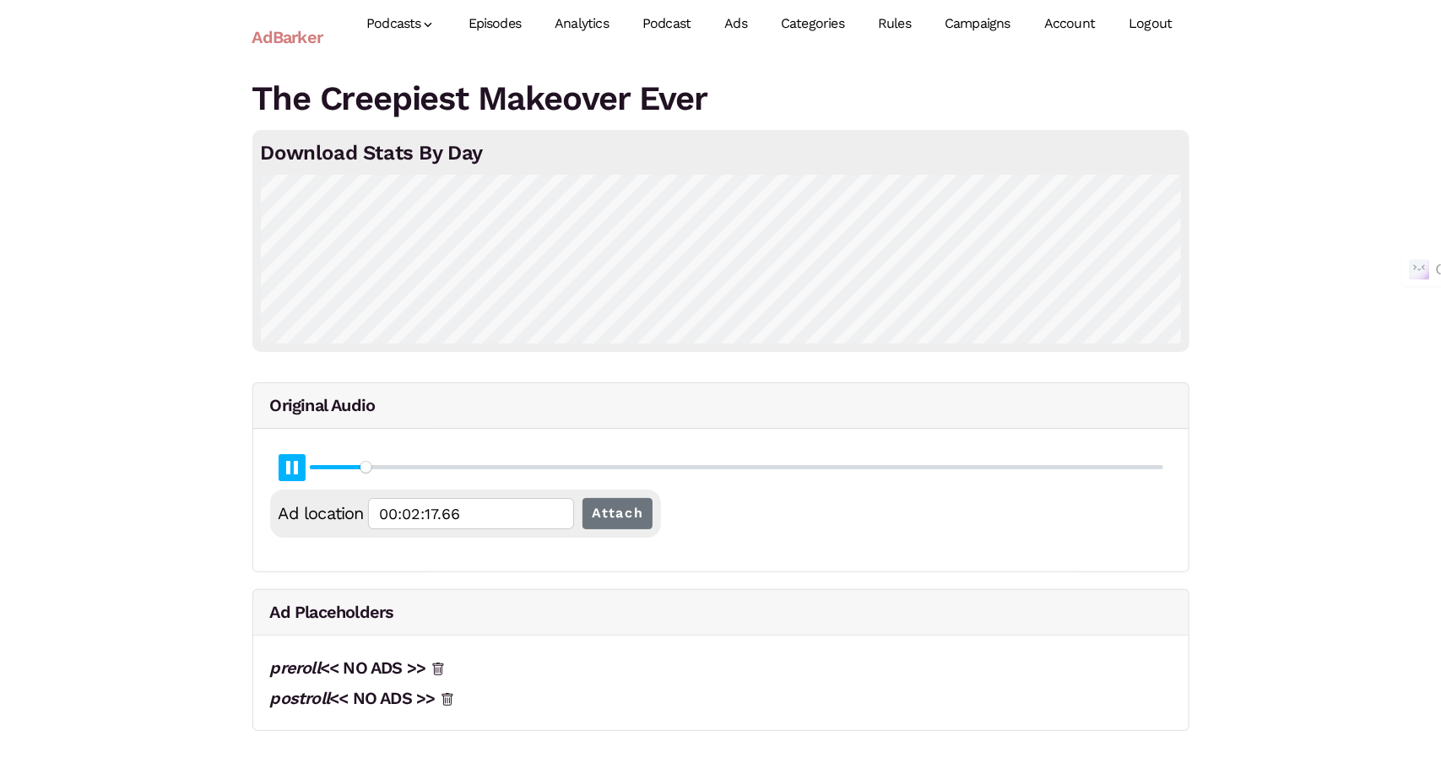
type input "6.08"
type input "00:02:17.94"
type input "6.09"
type input "00:02:18.20"
type input "6.1"
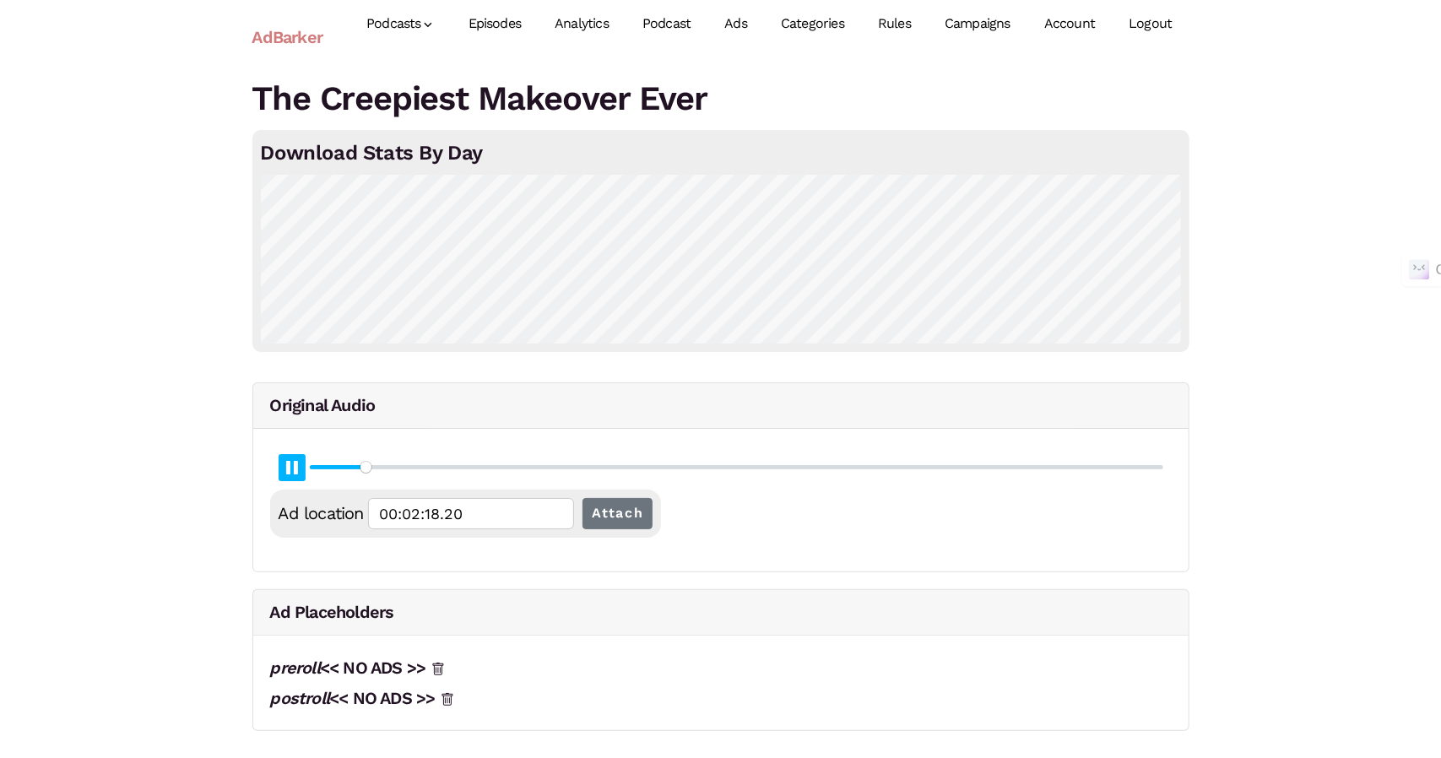
type input "00:02:18.46"
type input "6.11"
type input "00:02:18.72"
type input "6.13"
type input "00:02:19.00"
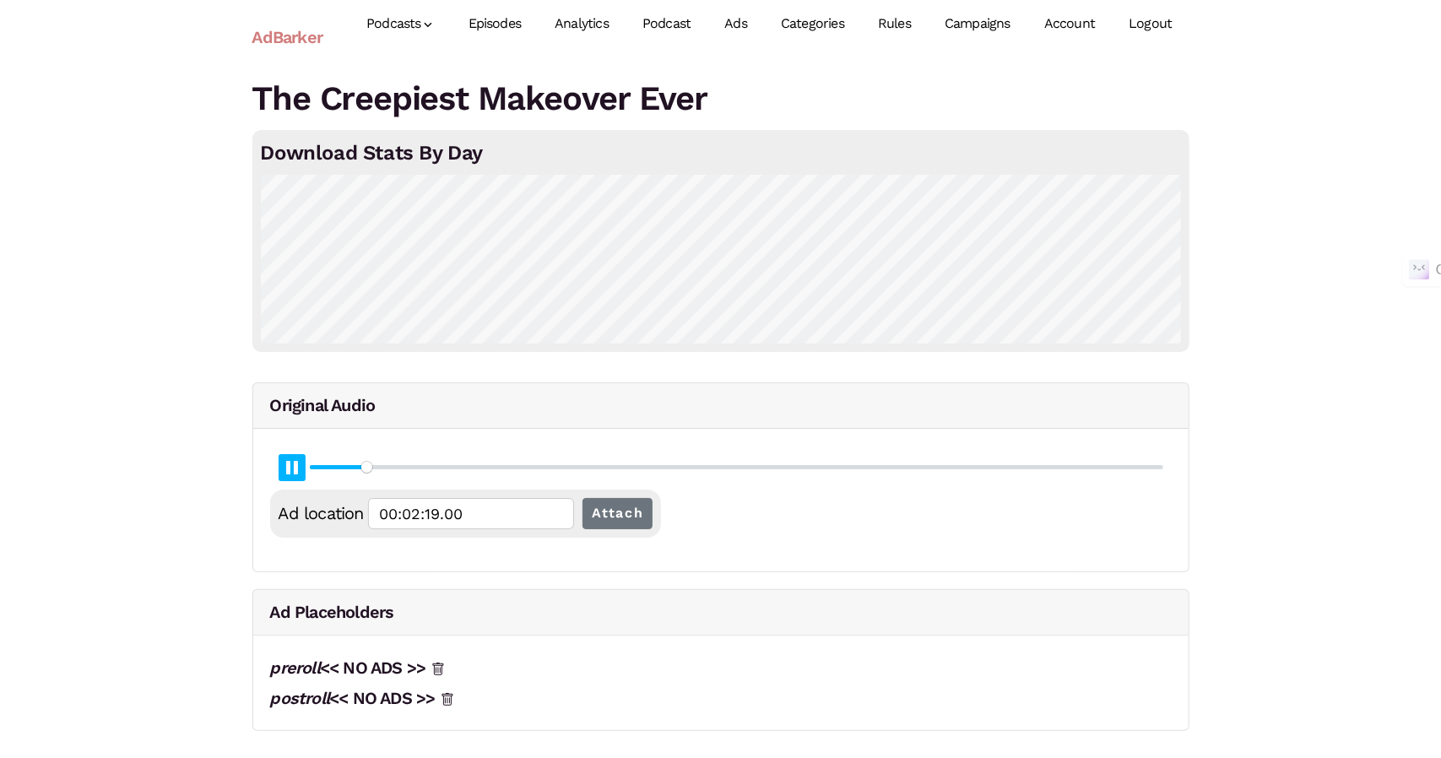
type input "6.14"
type input "00:02:19.26"
type input "6.15"
type input "00:02:19.53"
type input "6.16"
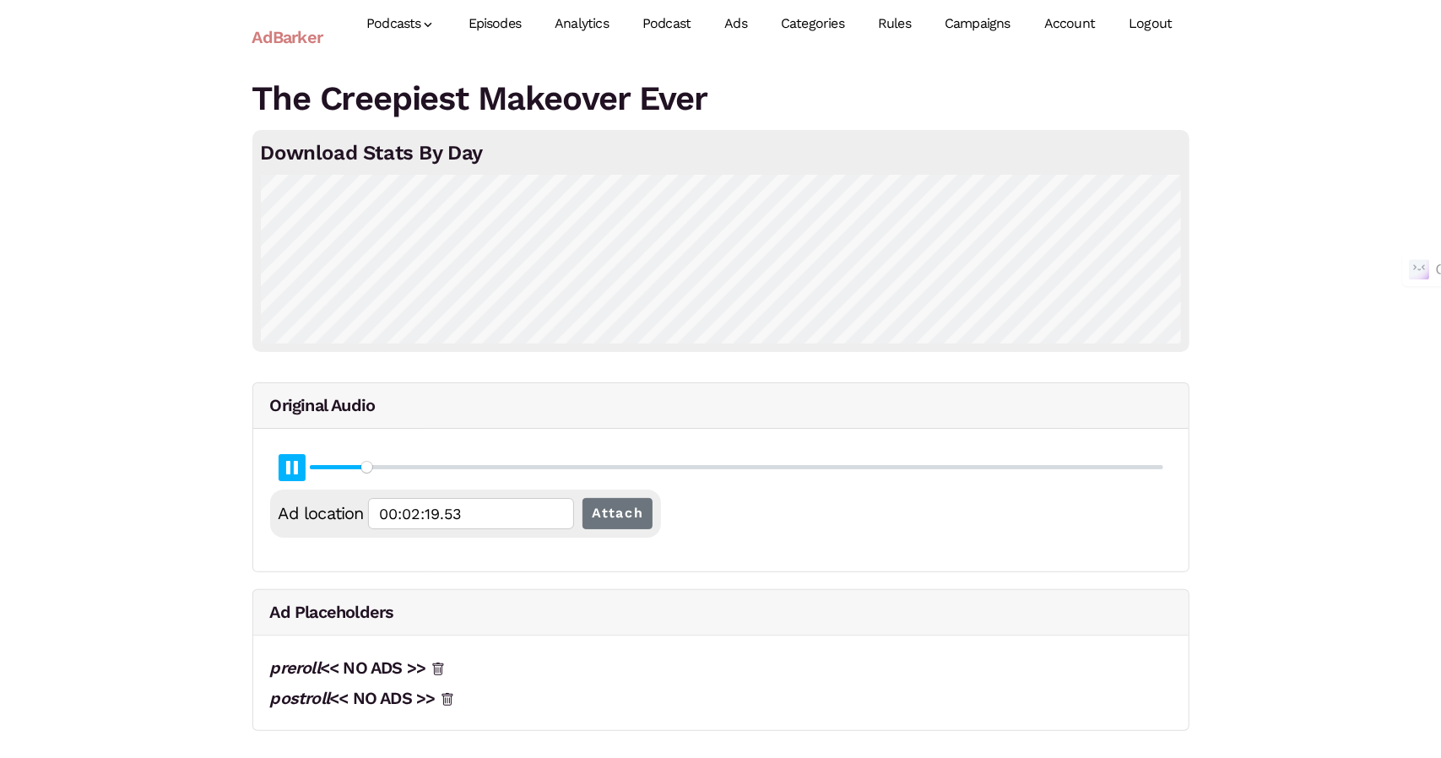
type input "00:02:19.79"
type input "6.17"
type input "00:02:20.05"
type input "6.19"
type input "00:02:20.33"
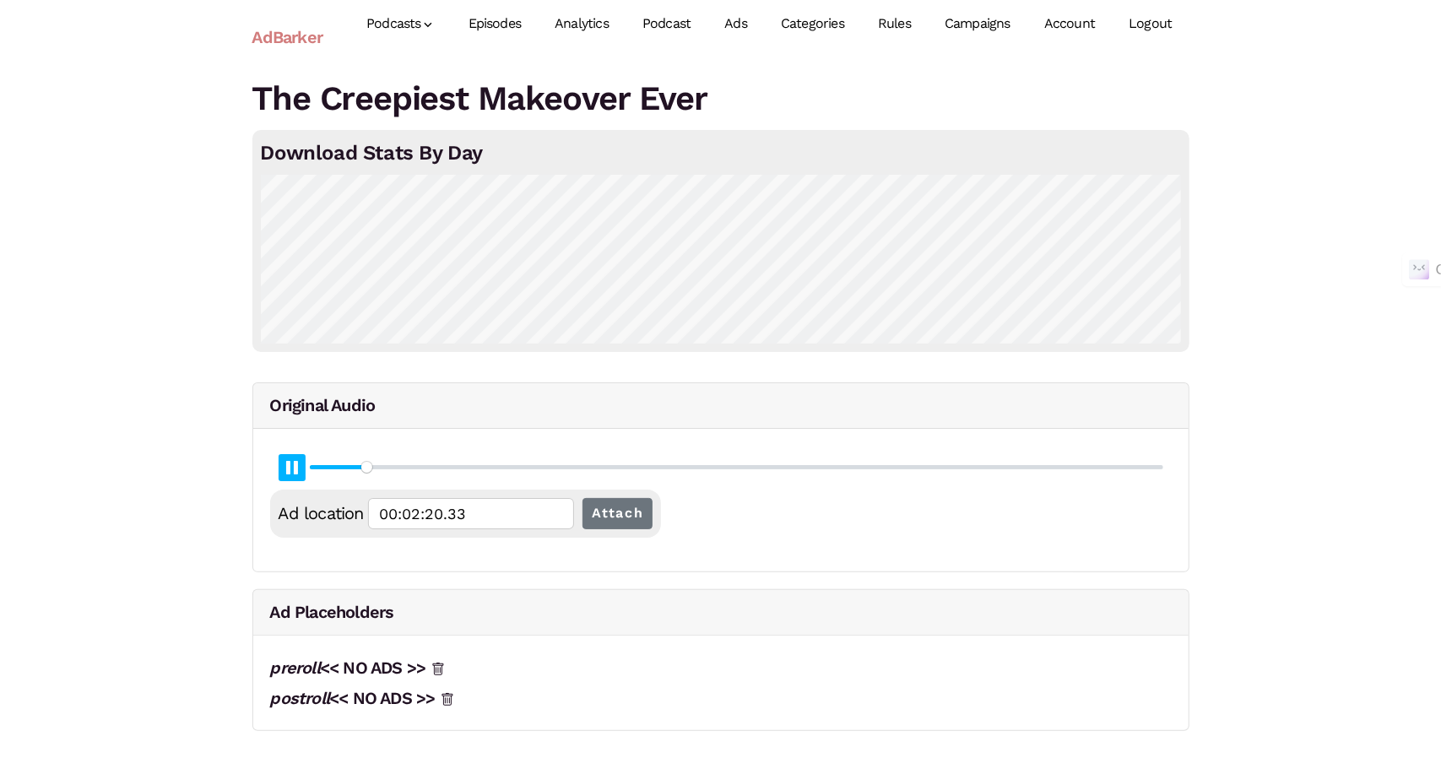
type input "6.2"
type input "00:02:20.59"
type input "6.21"
type input "00:02:20.85"
type input "6.22"
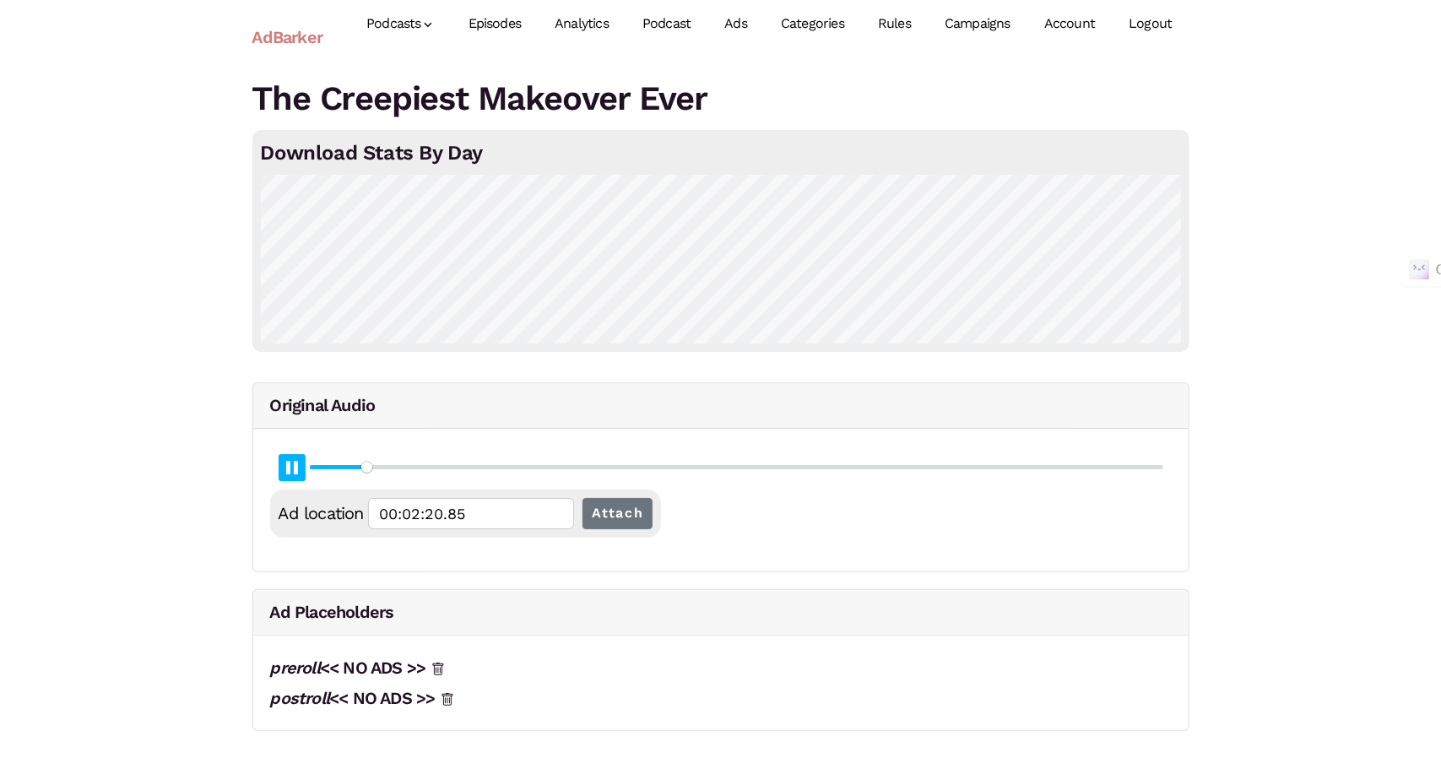
type input "00:02:21.11"
type input "6.23"
type input "00:02:21.39"
type input "6.24"
type input "00:02:21.66"
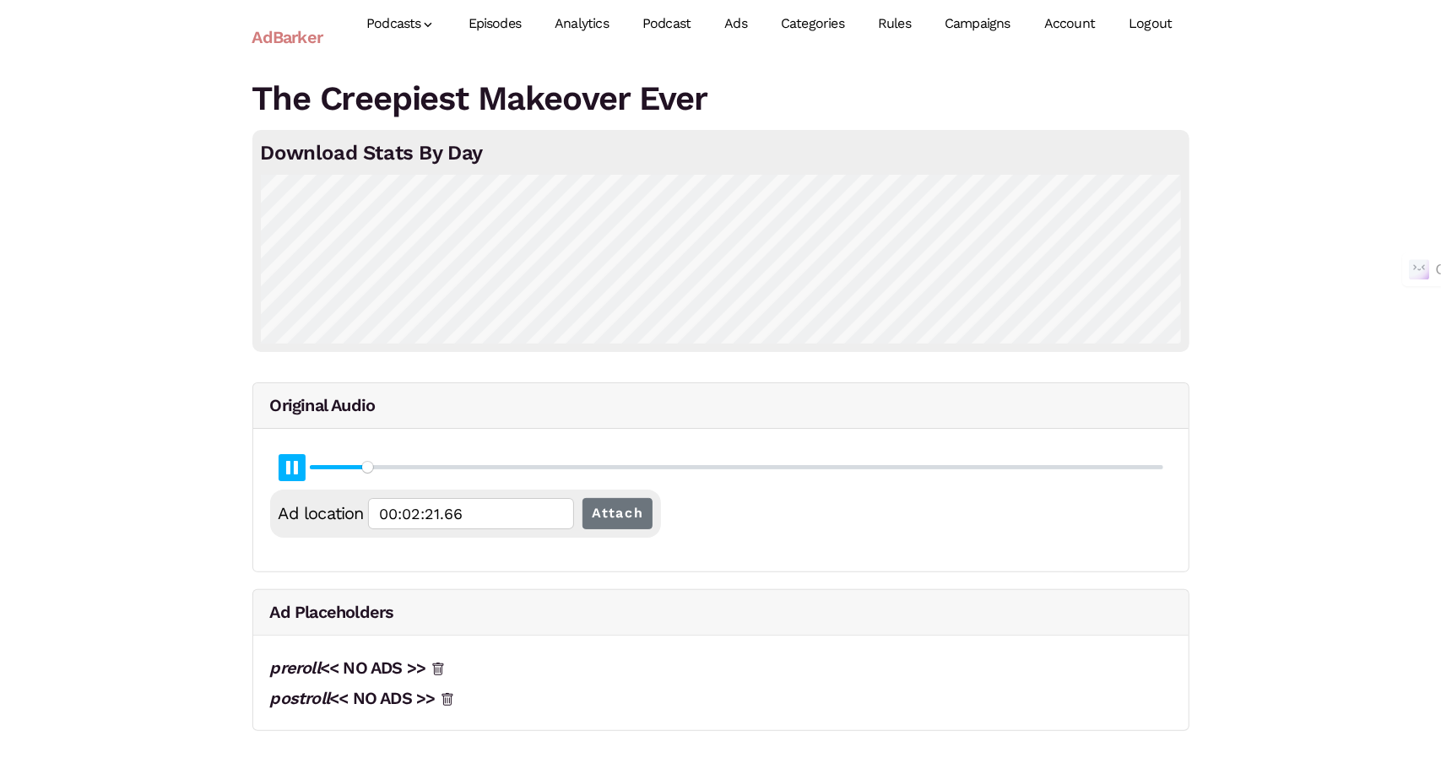
type input "6.26"
type input "00:02:21.91"
type input "6.27"
type input "00:02:22.19"
type input "6.28"
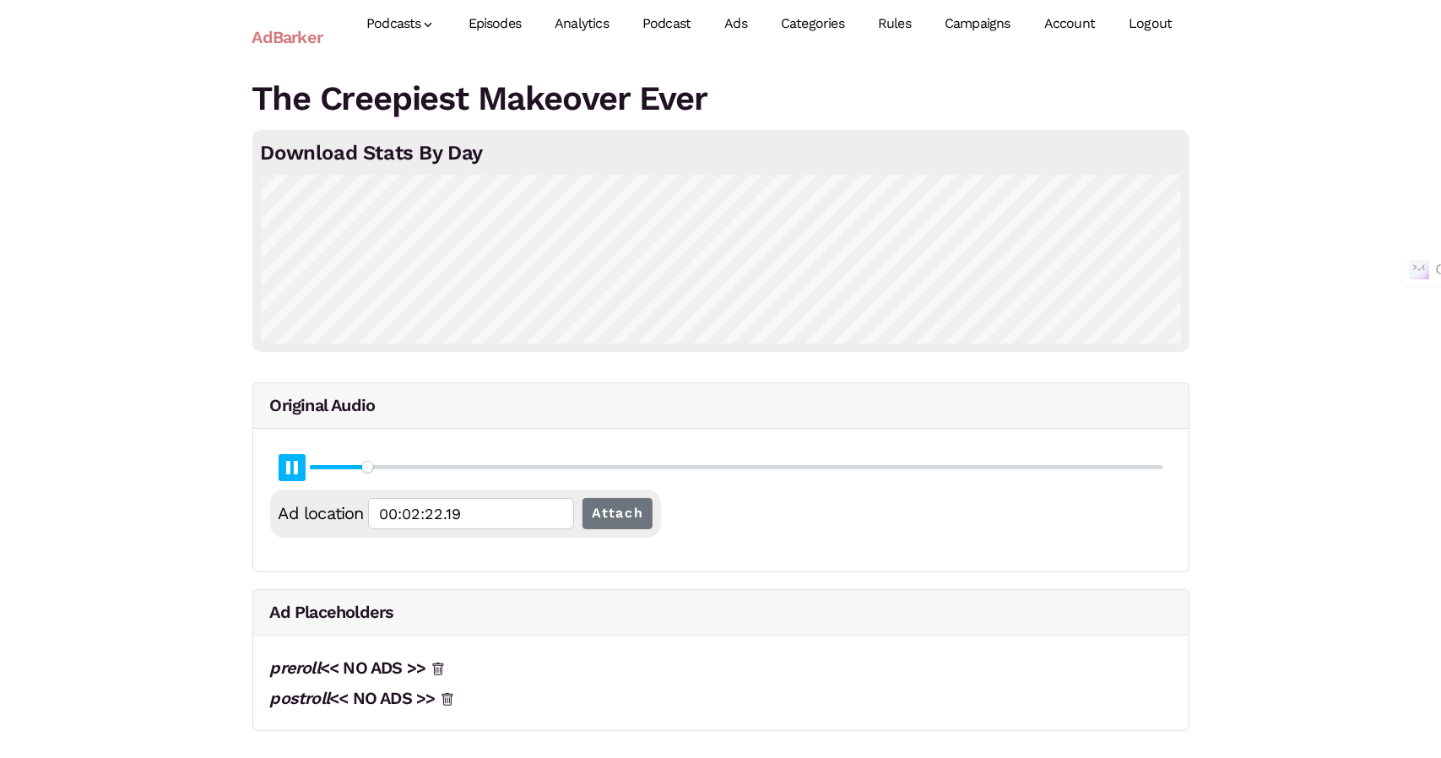
type input "00:02:22.45"
type input "6.29"
type input "00:02:22.71"
type input "6.3"
type input "00:02:22.98"
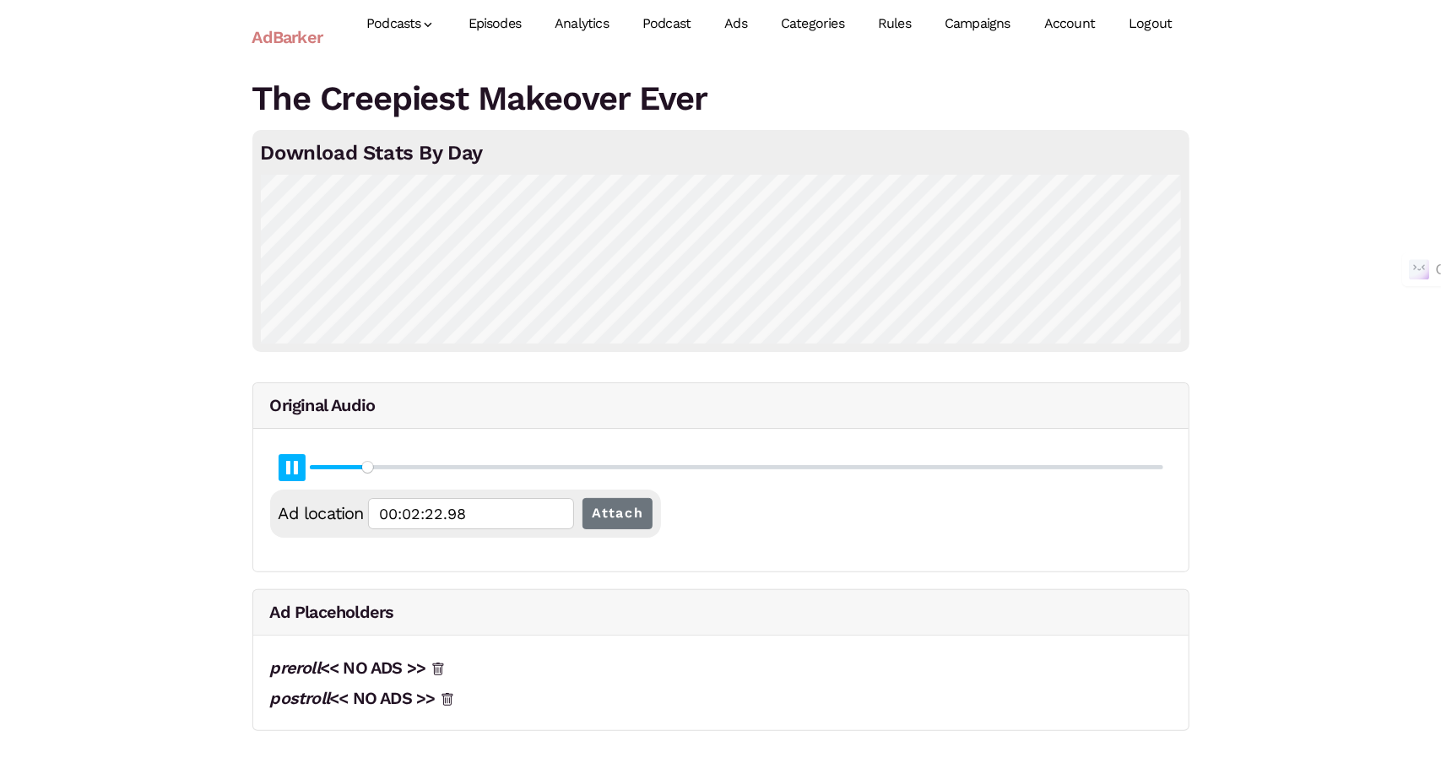
type input "6.31"
type input "00:02:23.25"
type input "6.33"
type input "00:02:23.51"
type input "6.34"
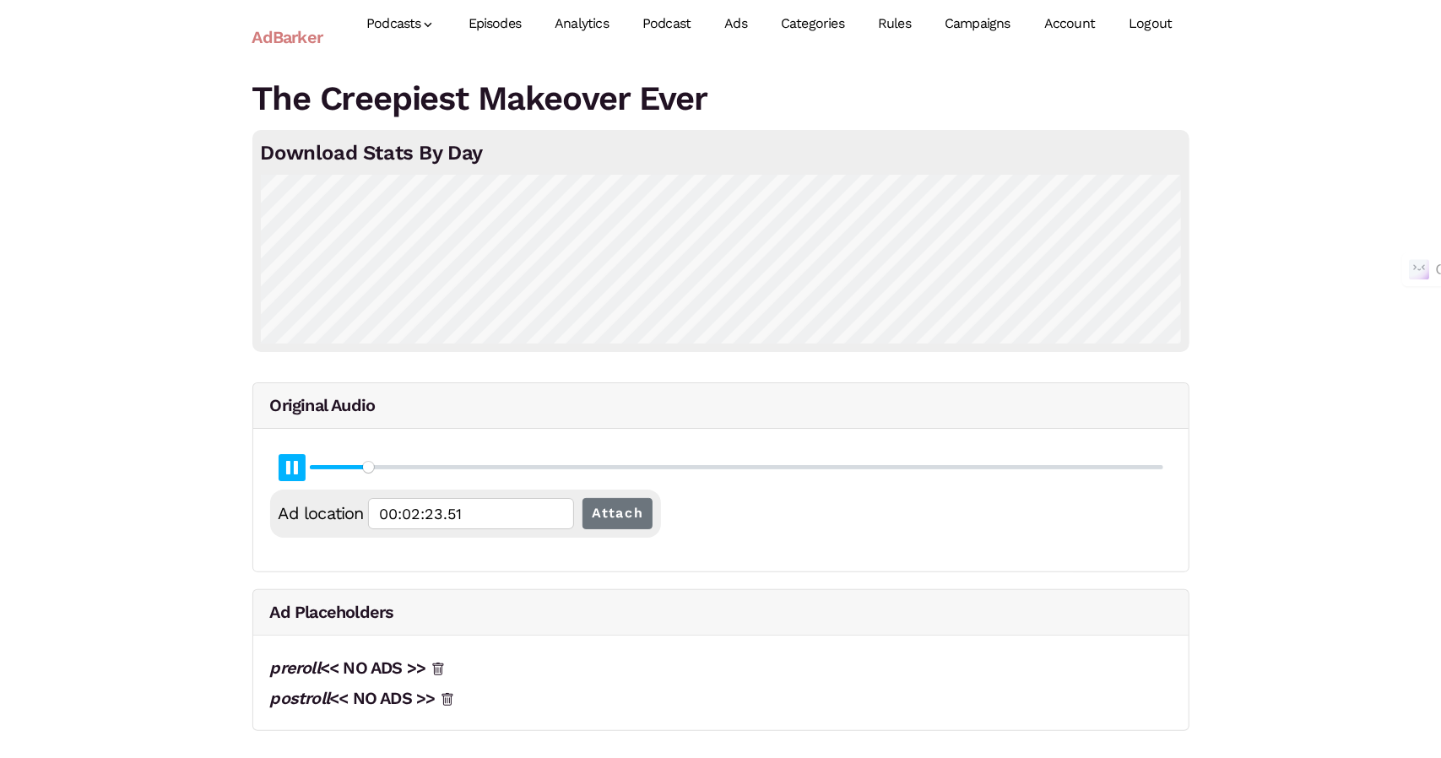
type input "00:02:23.79"
type input "6.35"
type input "00:02:24.04"
type input "6.36"
type input "00:02:24.31"
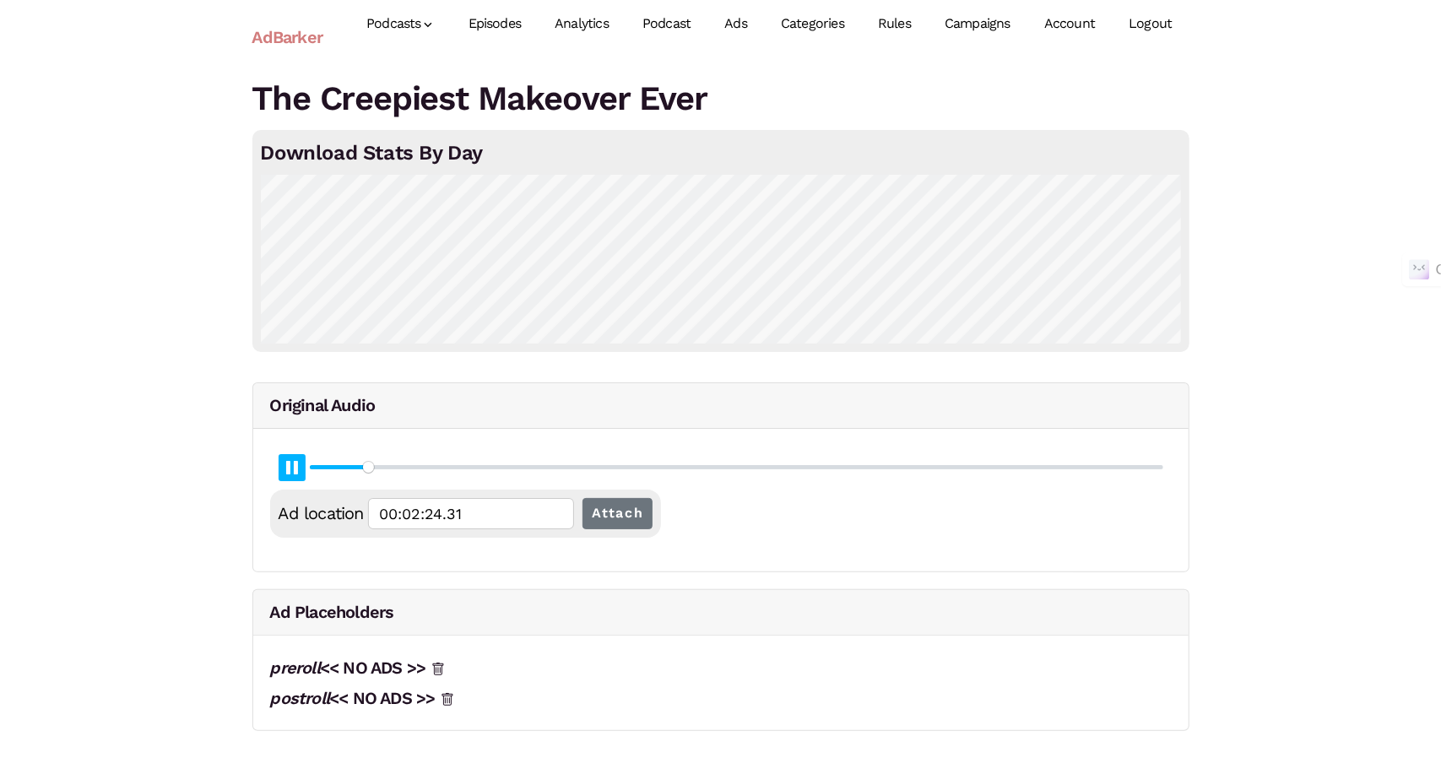
type input "6.37"
type input "00:02:24.57"
type input "6.38"
type input "00:02:24.84"
type input "6.4"
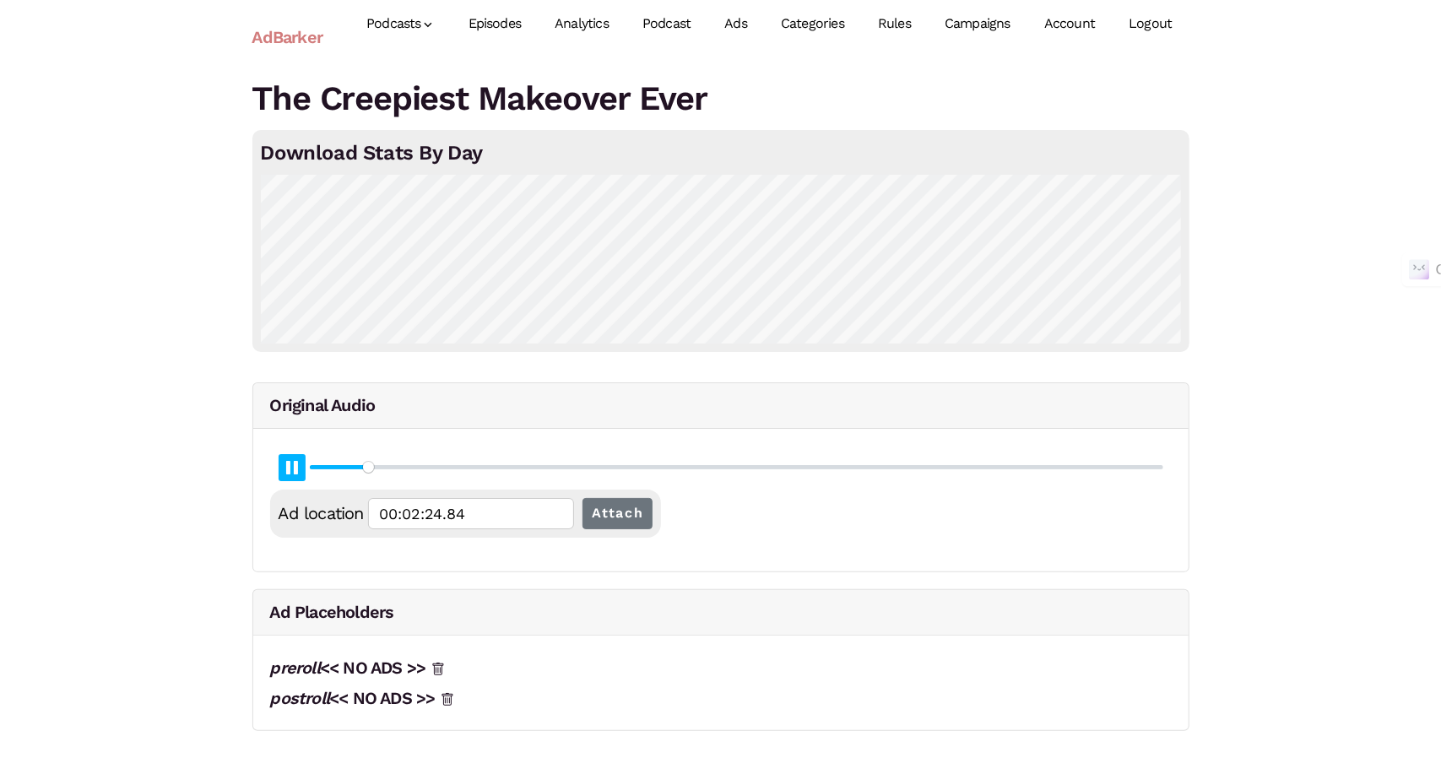
type input "00:02:25.11"
type input "6.41"
type input "00:02:25.37"
type input "6.42"
type input "00:02:25.64"
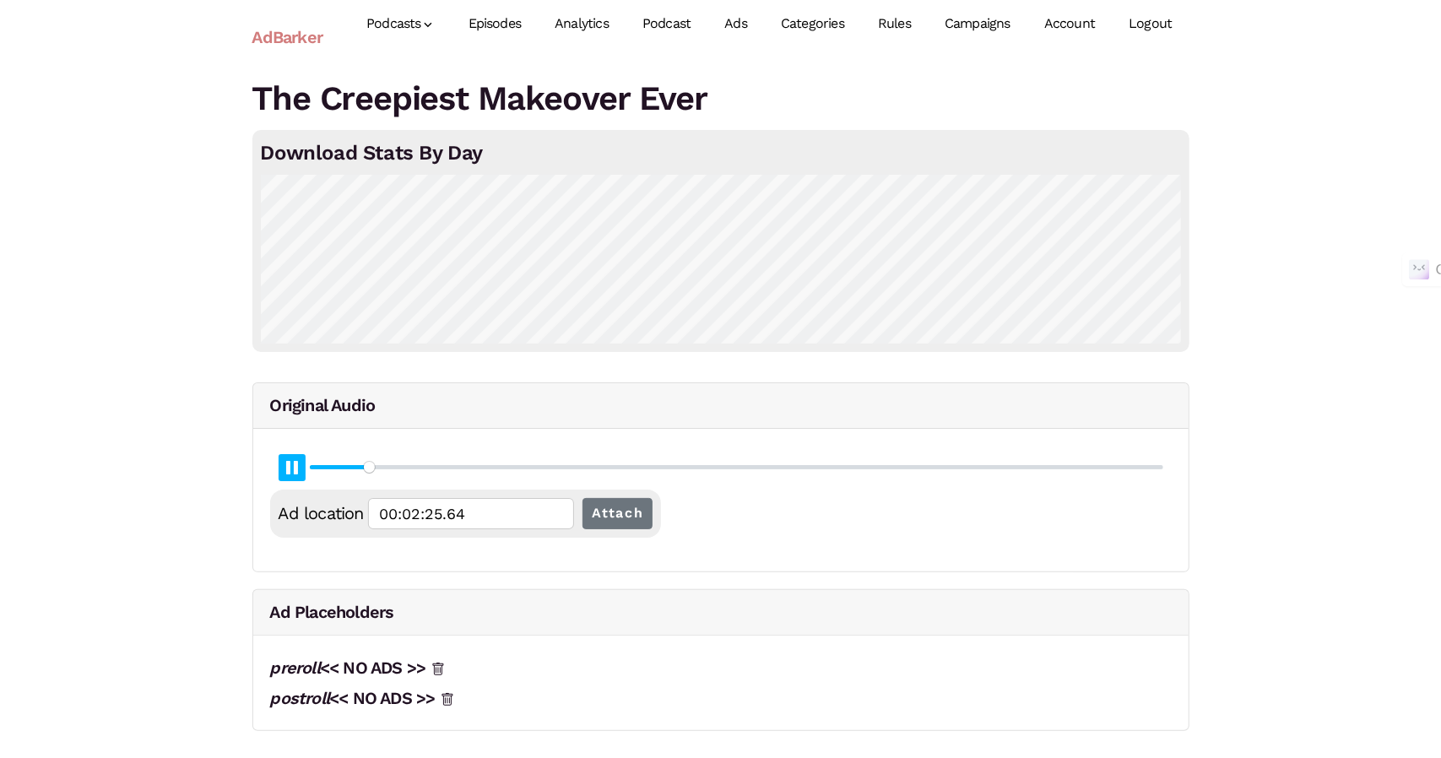
type input "6.43"
type input "00:02:25.90"
type input "6.44"
type input "00:02:26.16"
type input "6.45"
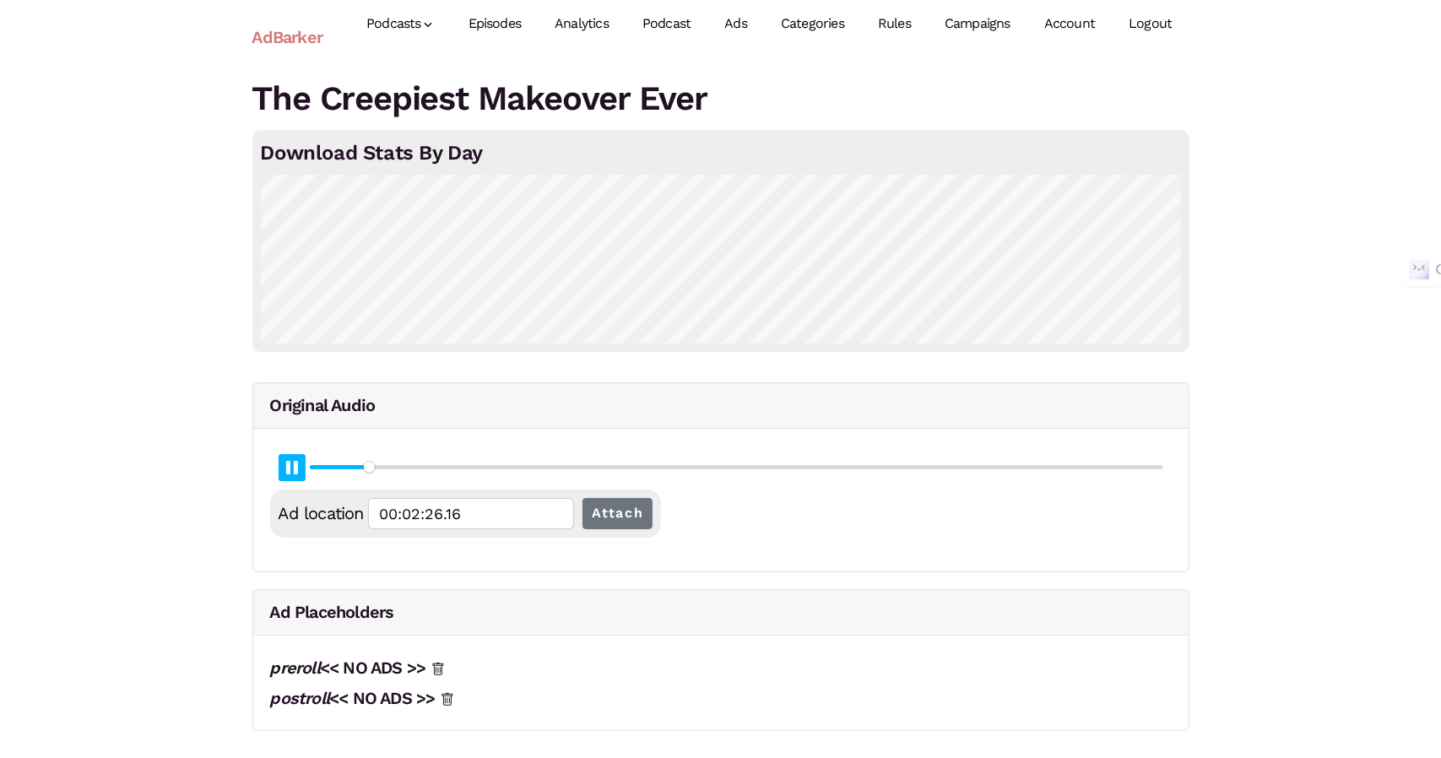
type input "00:02:26.44"
type input "6.47"
type input "00:02:26.70"
type input "6.48"
type input "00:02:26.96"
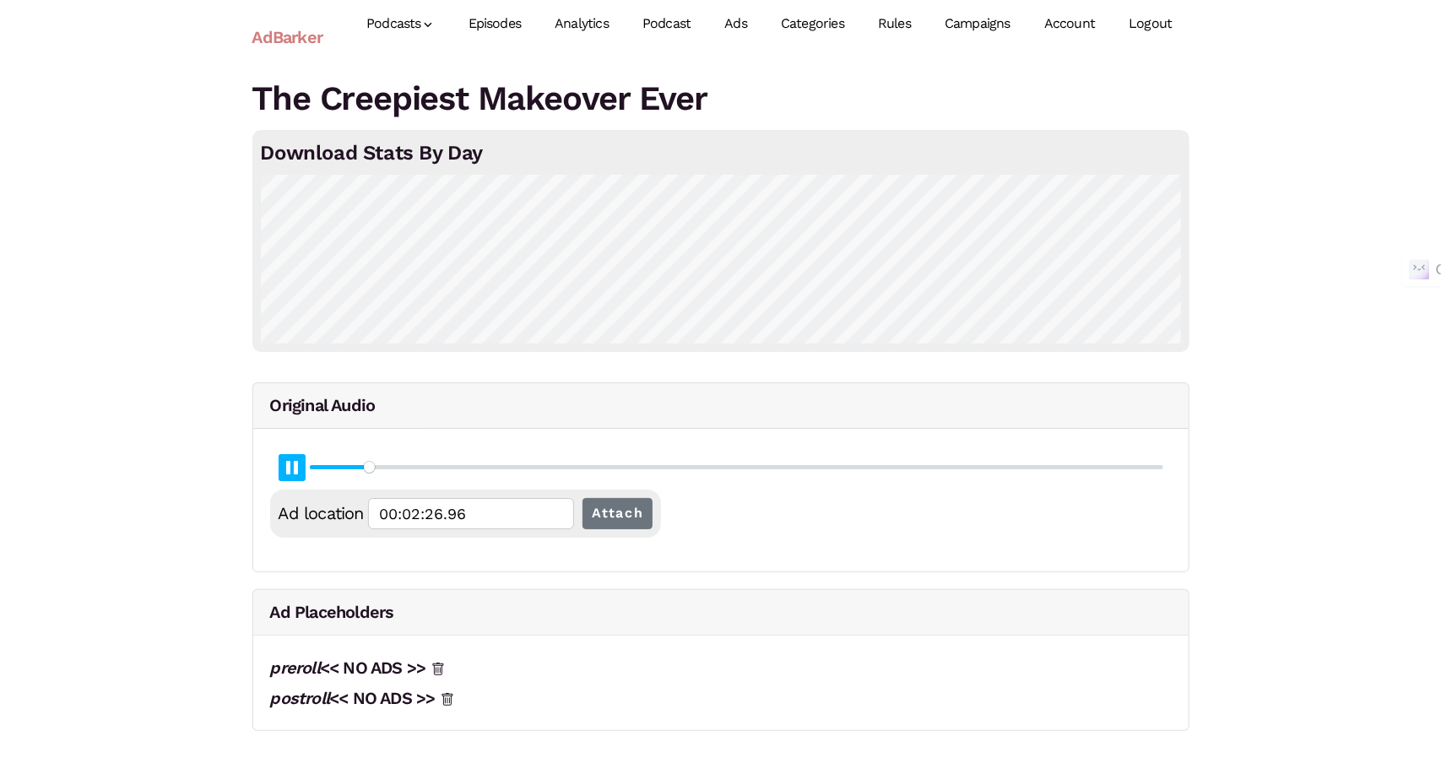
type input "6.49"
type input "00:02:27.23"
type input "6.5"
type input "00:02:27.50"
type input "6.51"
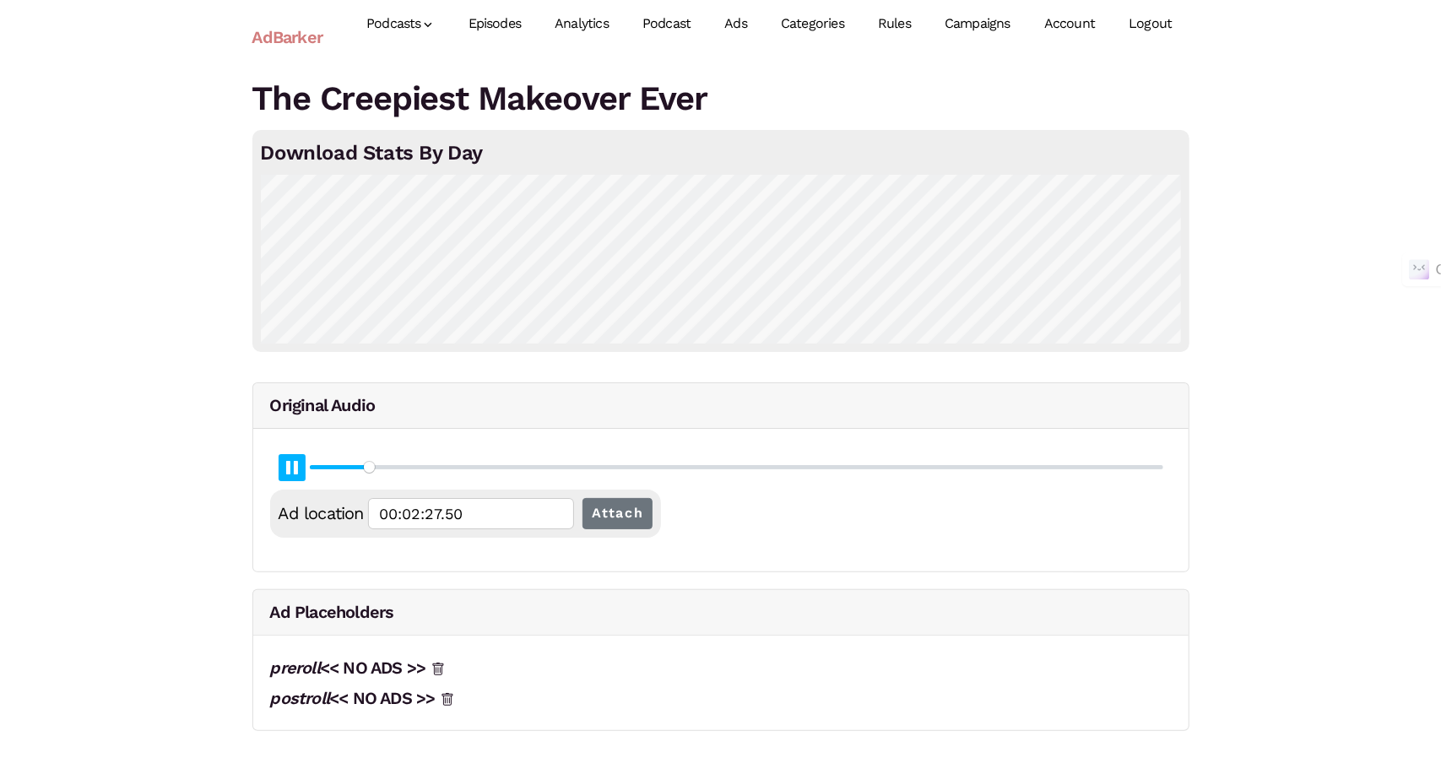
type input "00:02:27.75"
type input "6.52"
type input "00:02:28.02"
type input "6.54"
type input "00:02:28.29"
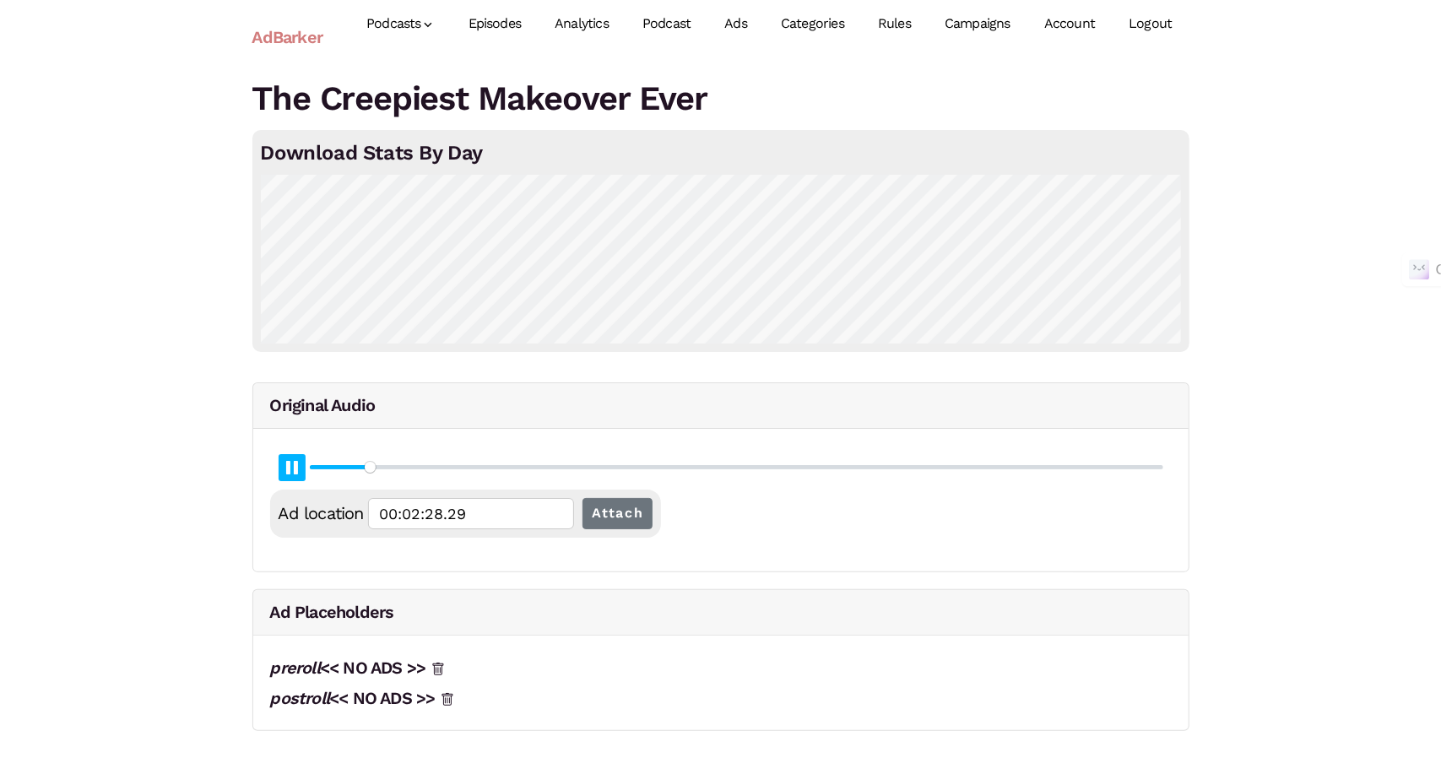
type input "6.55"
type input "00:02:28.55"
type input "6.56"
type input "00:02:28.83"
type input "6.57"
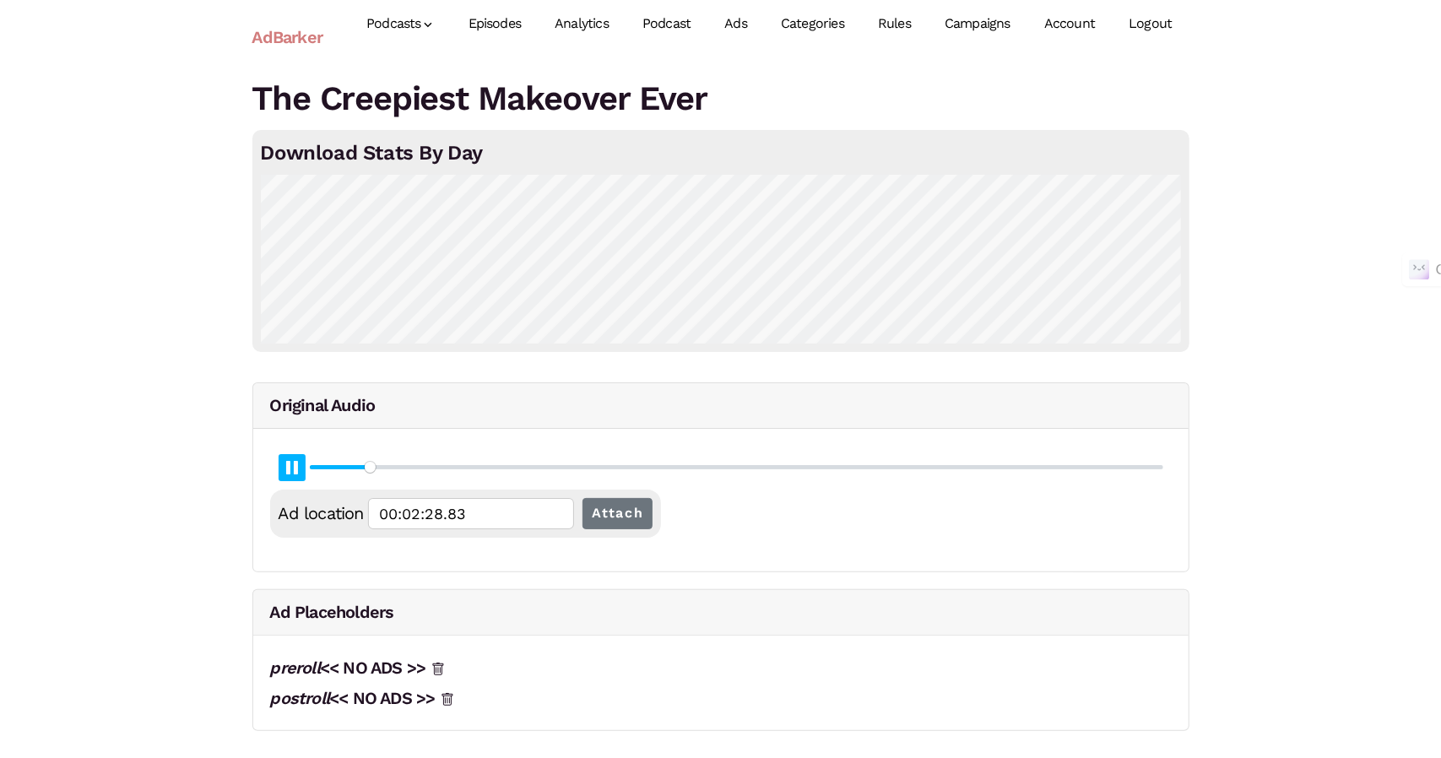
type input "00:02:29.09"
type input "6.58"
click at [297, 458] on button "Pause Play" at bounding box center [292, 467] width 27 height 27
click at [612, 512] on input "Attach" at bounding box center [617, 513] width 71 height 31
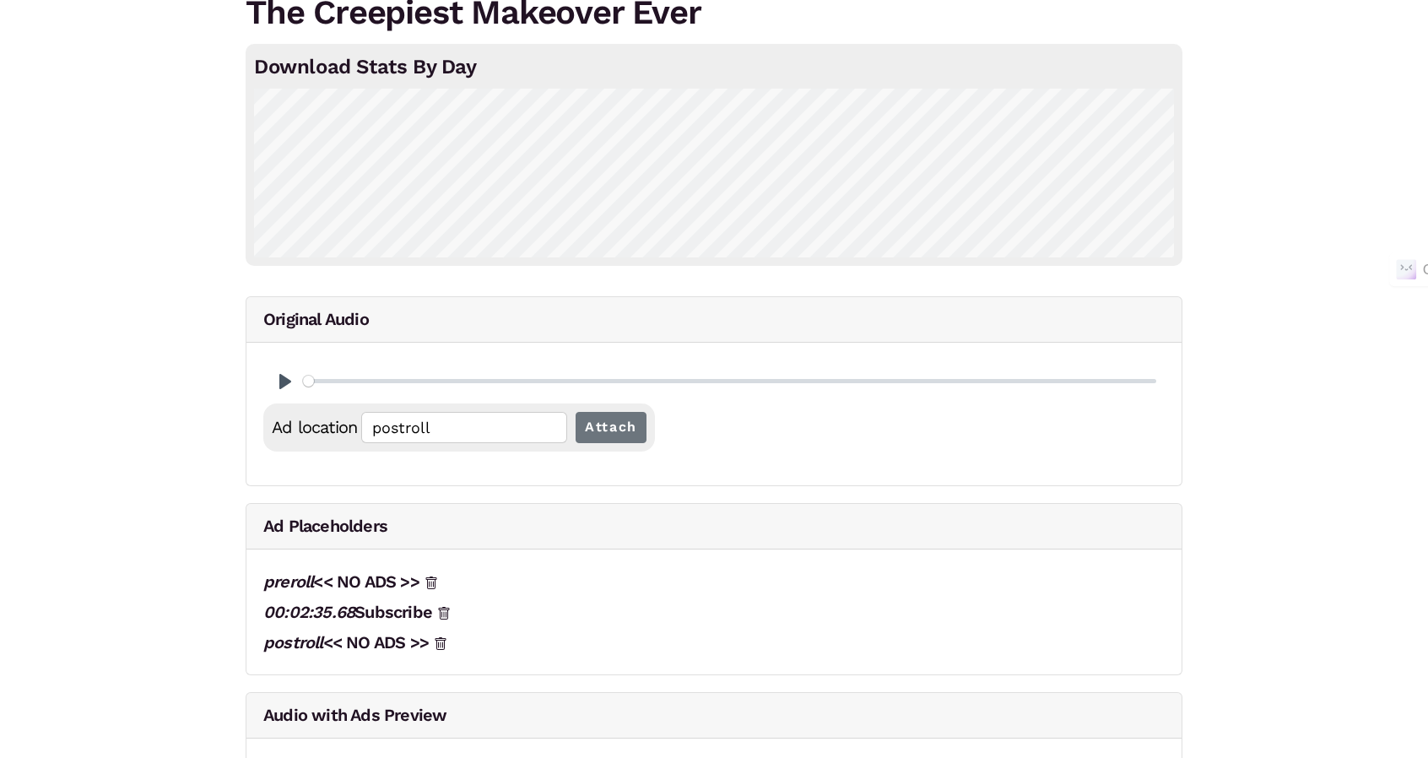
scroll to position [145, 0]
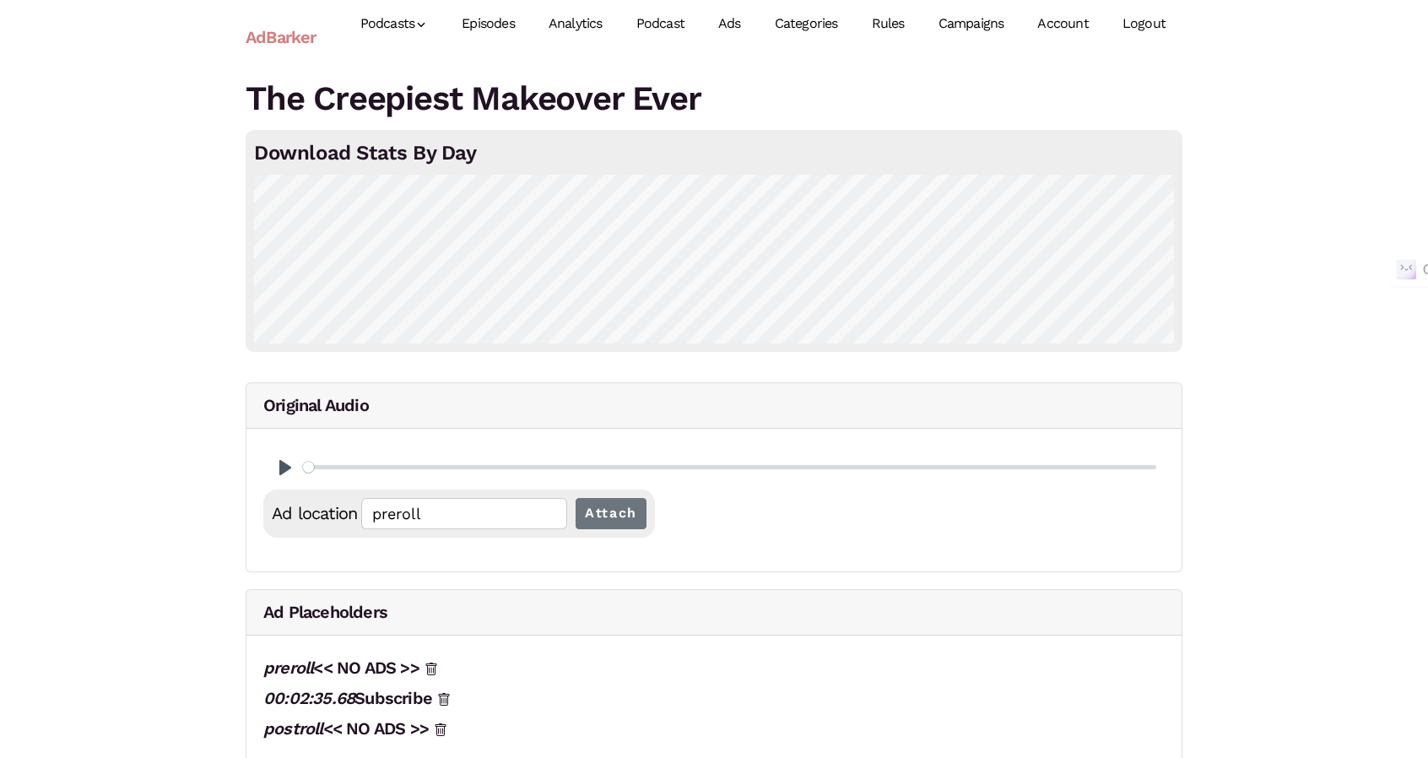
scroll to position [143, 0]
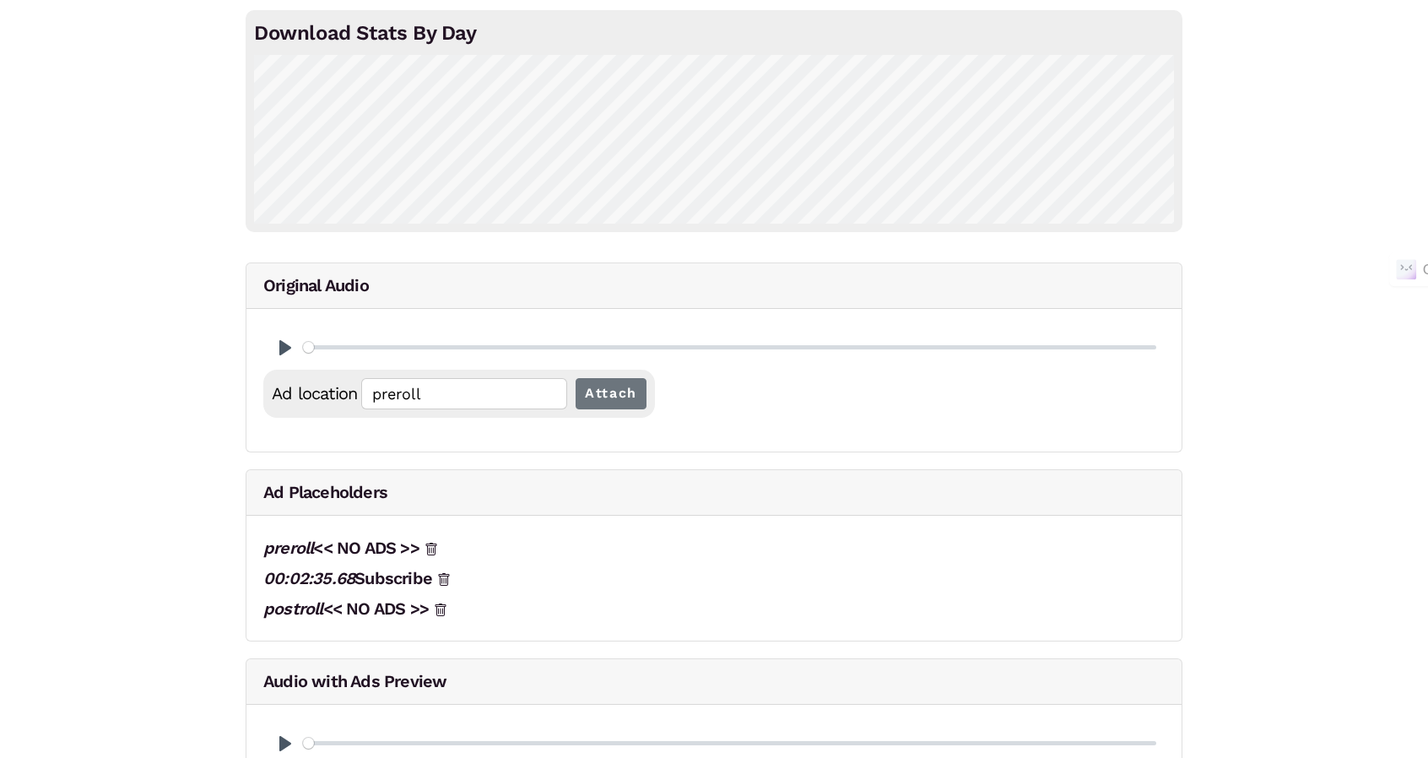
scroll to position [159, 0]
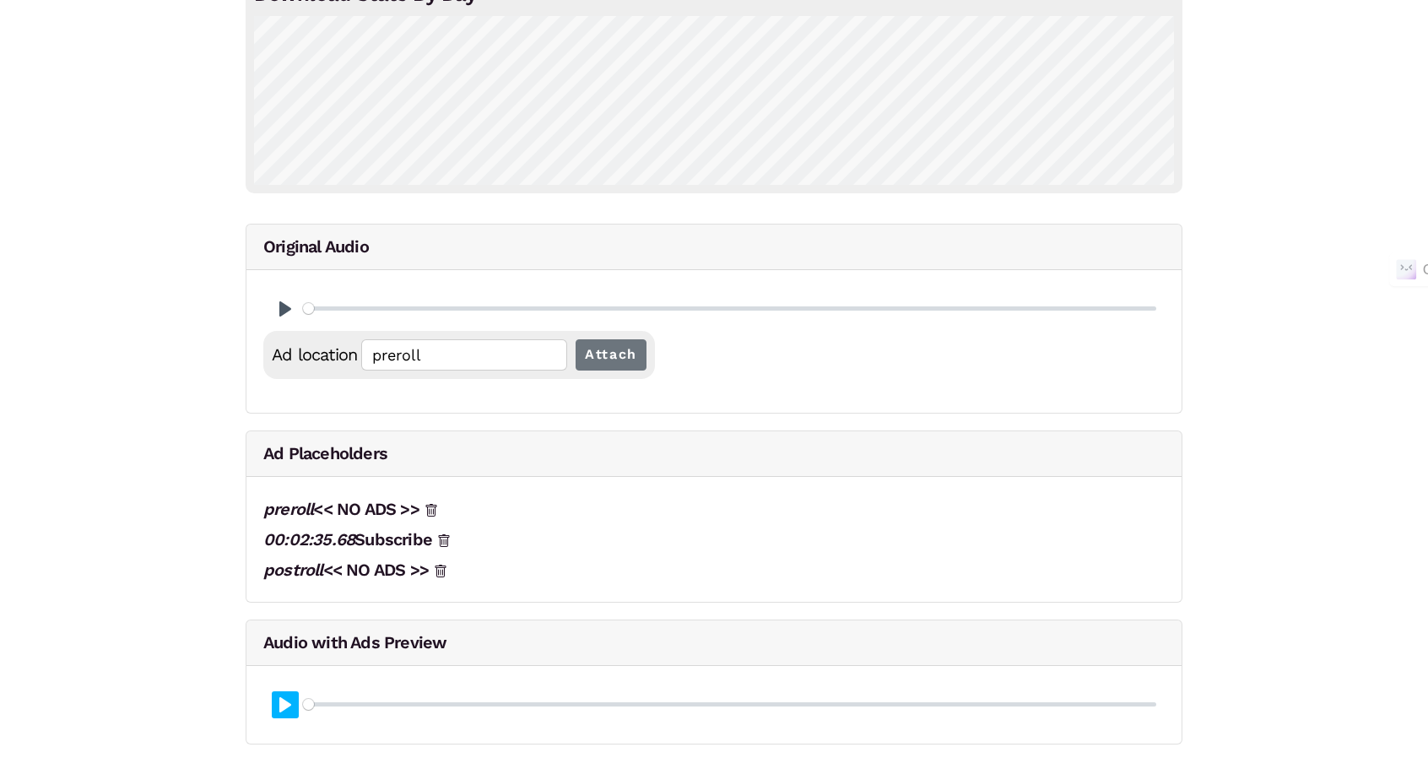
click at [275, 698] on button "Pause Play" at bounding box center [285, 704] width 27 height 27
click at [360, 701] on input "Seek" at bounding box center [729, 704] width 853 height 16
click at [363, 700] on input "Seek" at bounding box center [729, 704] width 853 height 16
click at [366, 700] on input "Seek" at bounding box center [729, 704] width 853 height 16
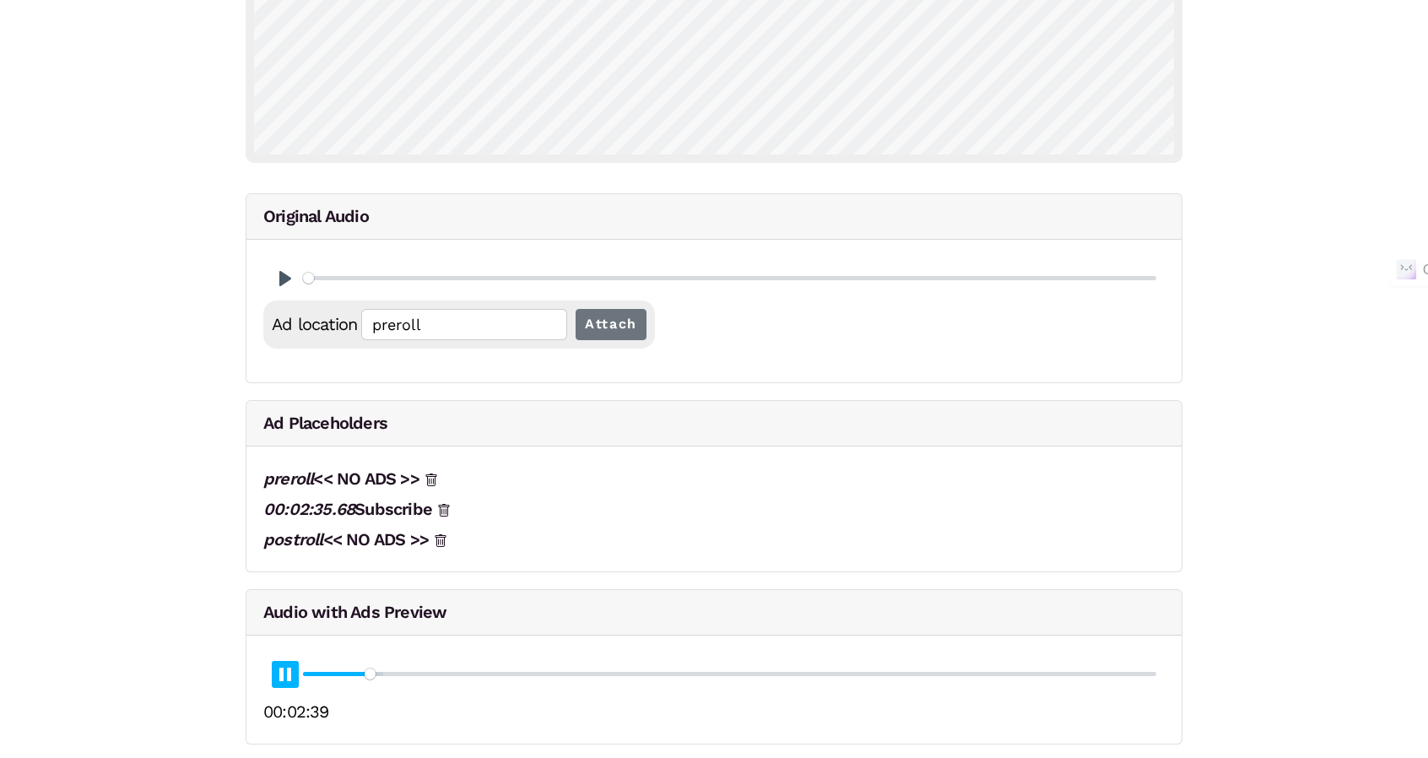
click at [284, 676] on button "Pause Play" at bounding box center [285, 674] width 27 height 27
click at [359, 668] on input "Seek" at bounding box center [729, 674] width 853 height 16
click at [363, 669] on input "Seek" at bounding box center [729, 674] width 853 height 16
click at [370, 669] on input "Seek" at bounding box center [729, 674] width 853 height 16
click at [366, 669] on input "Seek" at bounding box center [729, 674] width 853 height 16
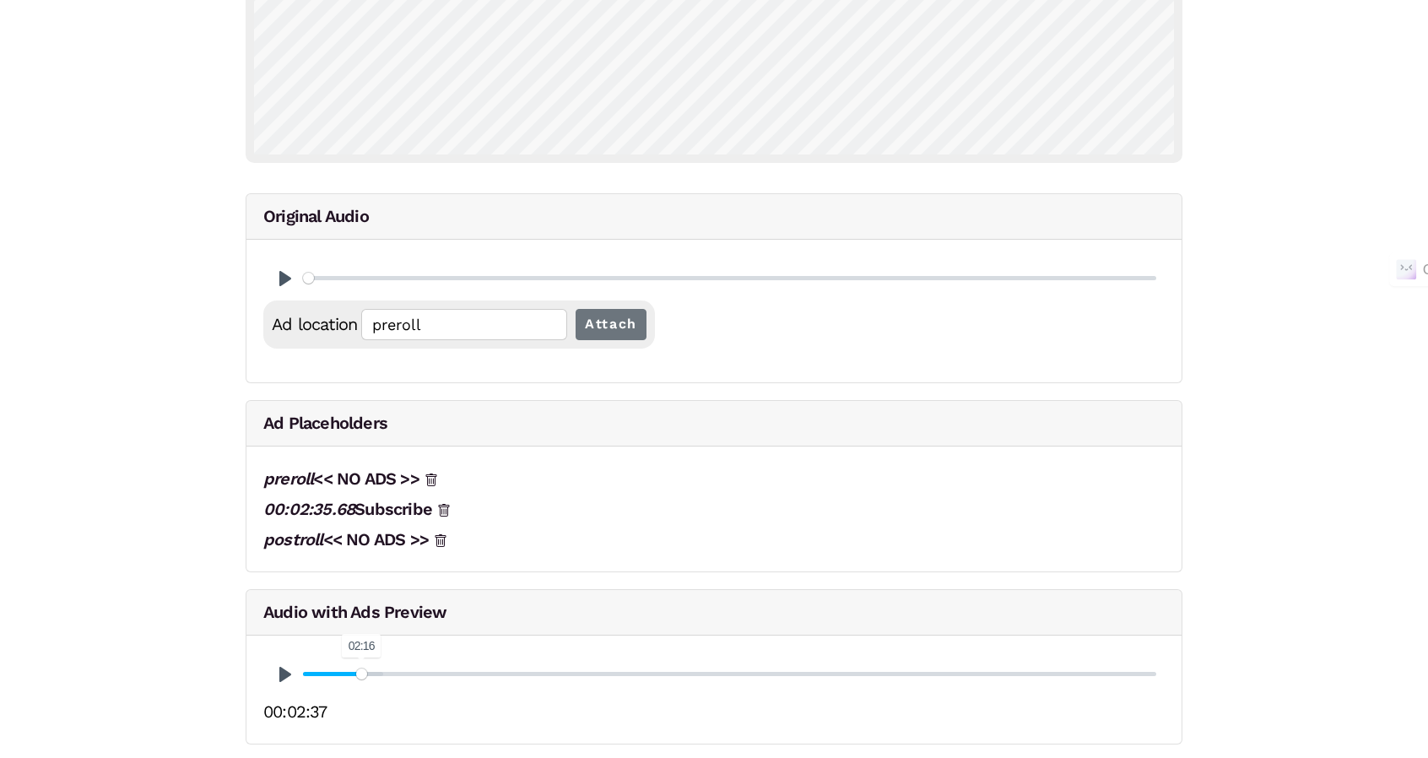
click at [361, 669] on input "Seek" at bounding box center [729, 674] width 853 height 16
click at [292, 673] on button "Pause Play" at bounding box center [285, 674] width 27 height 27
type input "7.26"
click at [291, 668] on button "Pause Play" at bounding box center [285, 674] width 27 height 27
click at [444, 504] on icon at bounding box center [444, 510] width 11 height 13
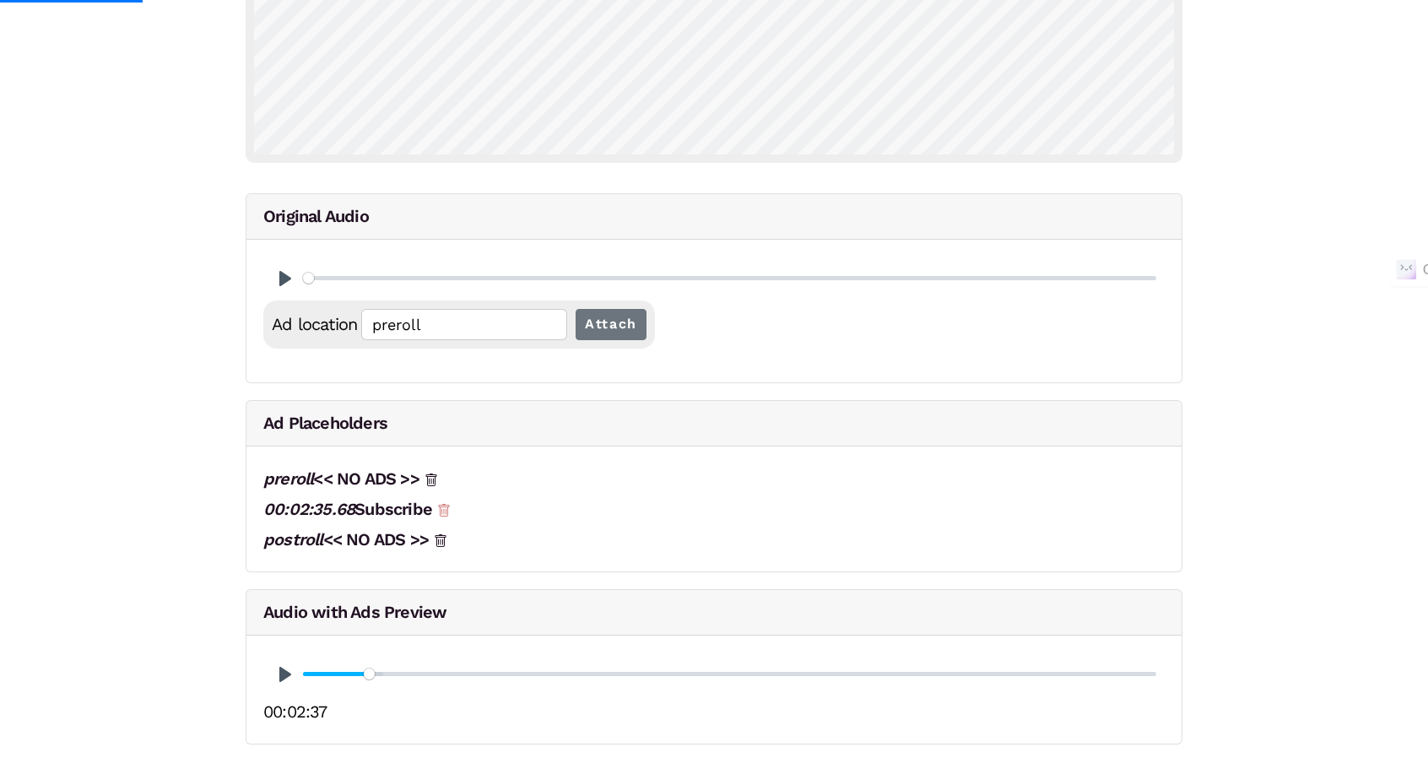
scroll to position [0, 0]
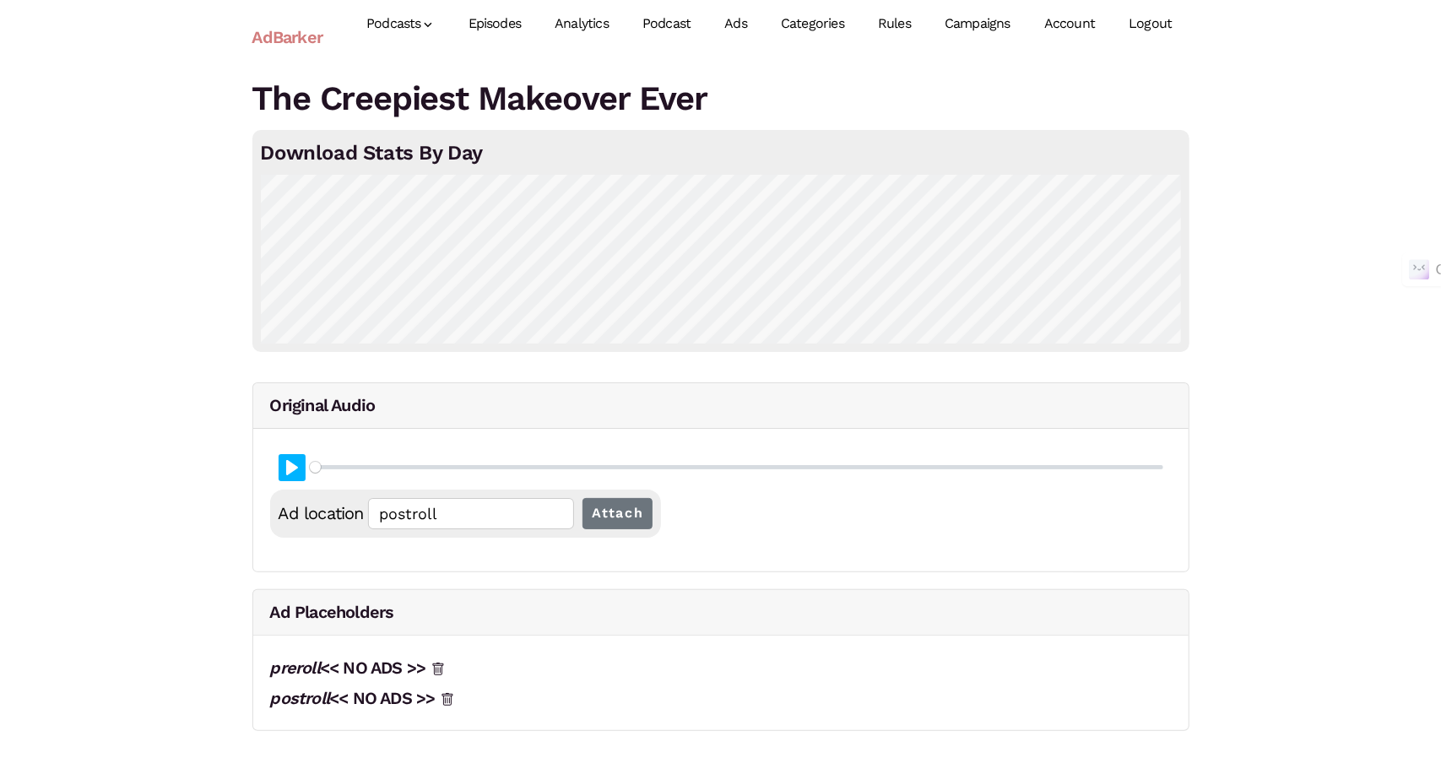
click at [295, 459] on button "Pause Play" at bounding box center [292, 467] width 27 height 27
type input "0.01"
type input "preroll"
type input "0.05"
type input "00:00:01.24"
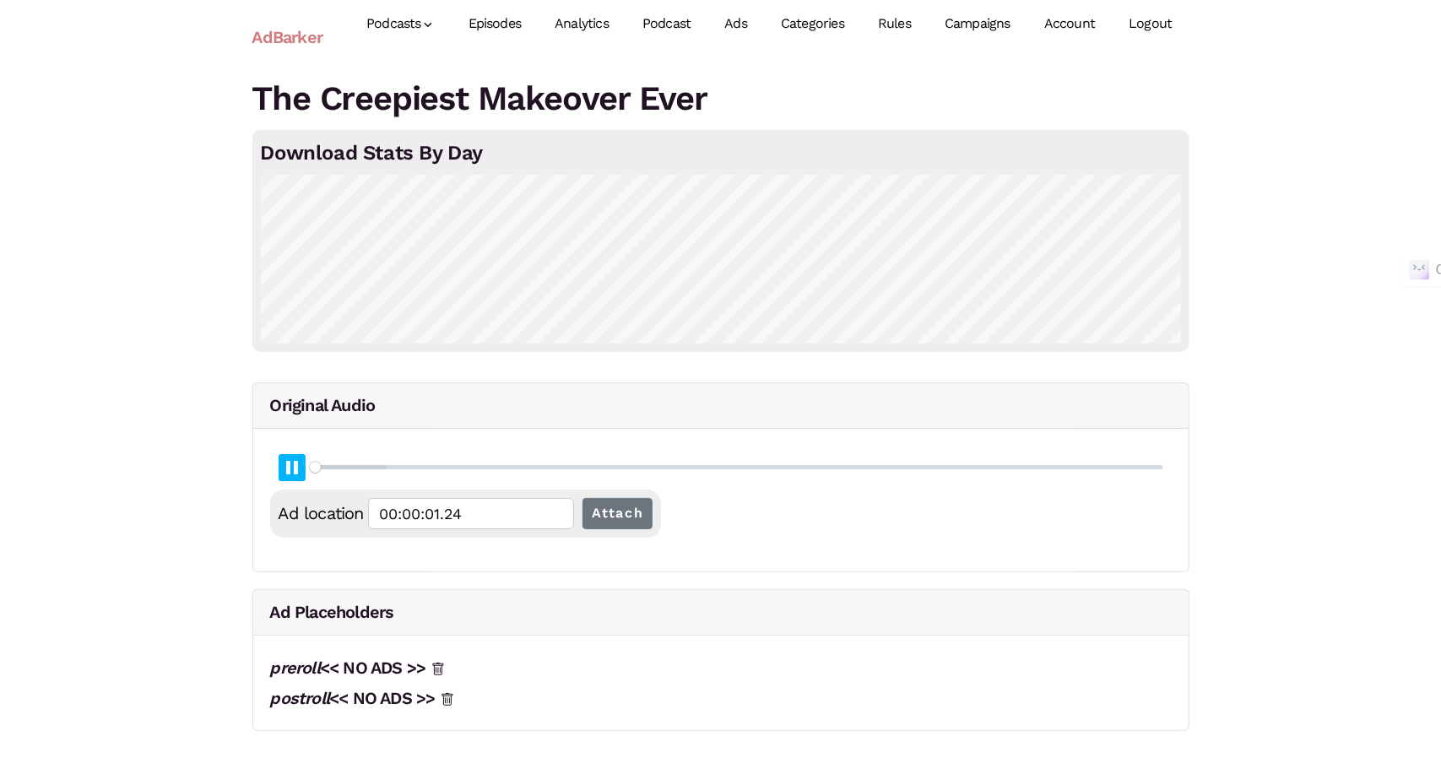
type input "0.07"
type input "00:00:01.50"
type input "0.08"
type input "00:00:01.77"
type input "0.09"
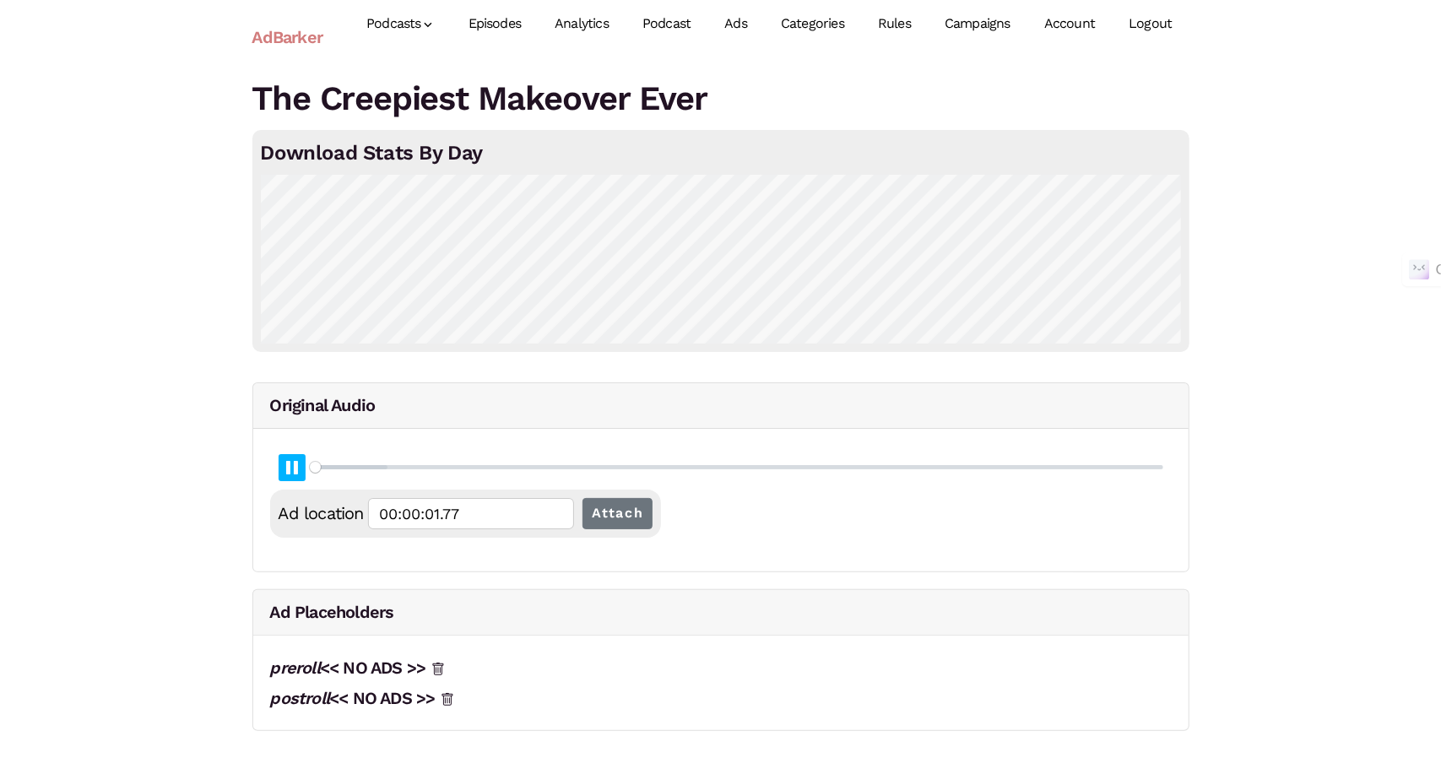
type input "00:00:02.04"
type input "0.1"
type input "00:00:02.30"
type input "0.11"
type input "00:00:02.57"
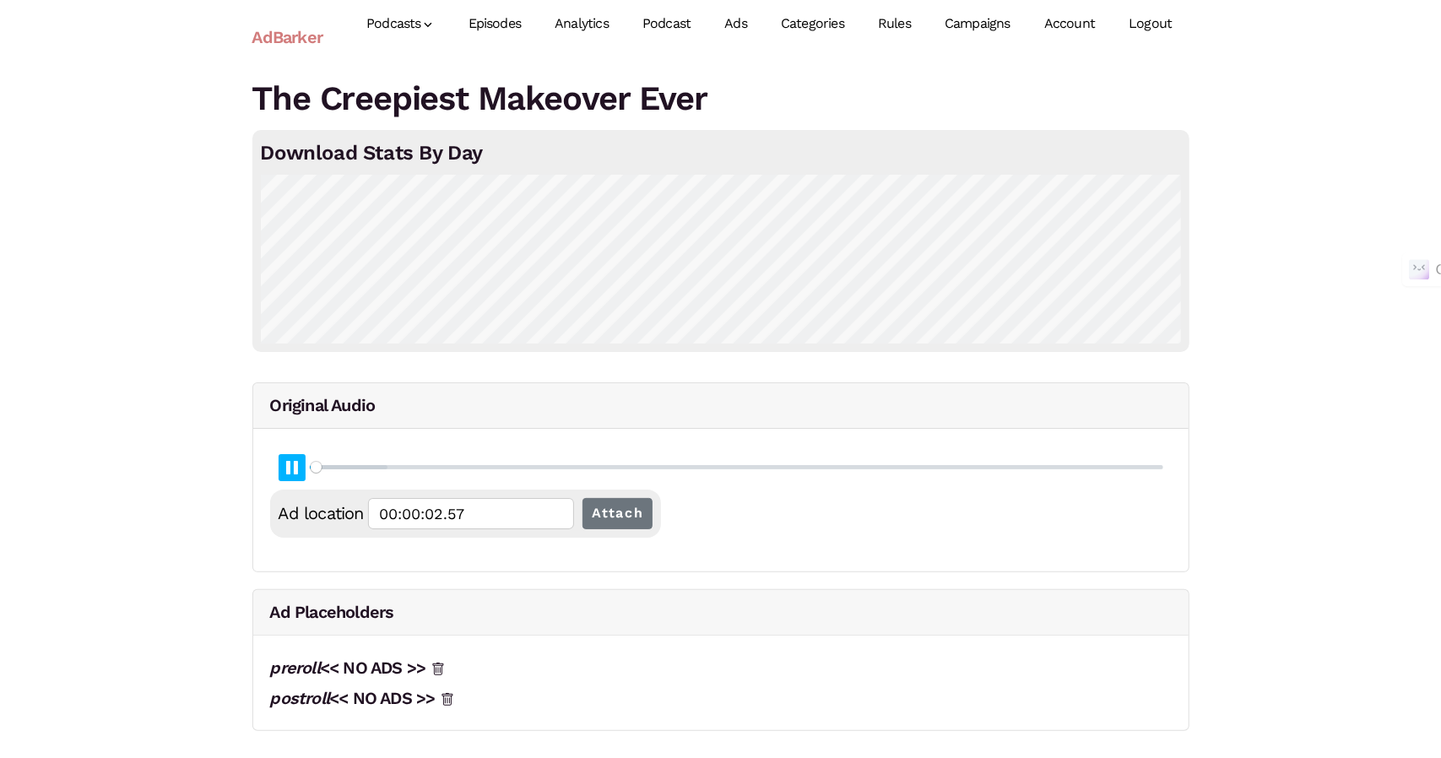
type input "0.13"
type input "00:00:02.84"
type input "0.14"
type input "00:00:03.10"
type input "0.15"
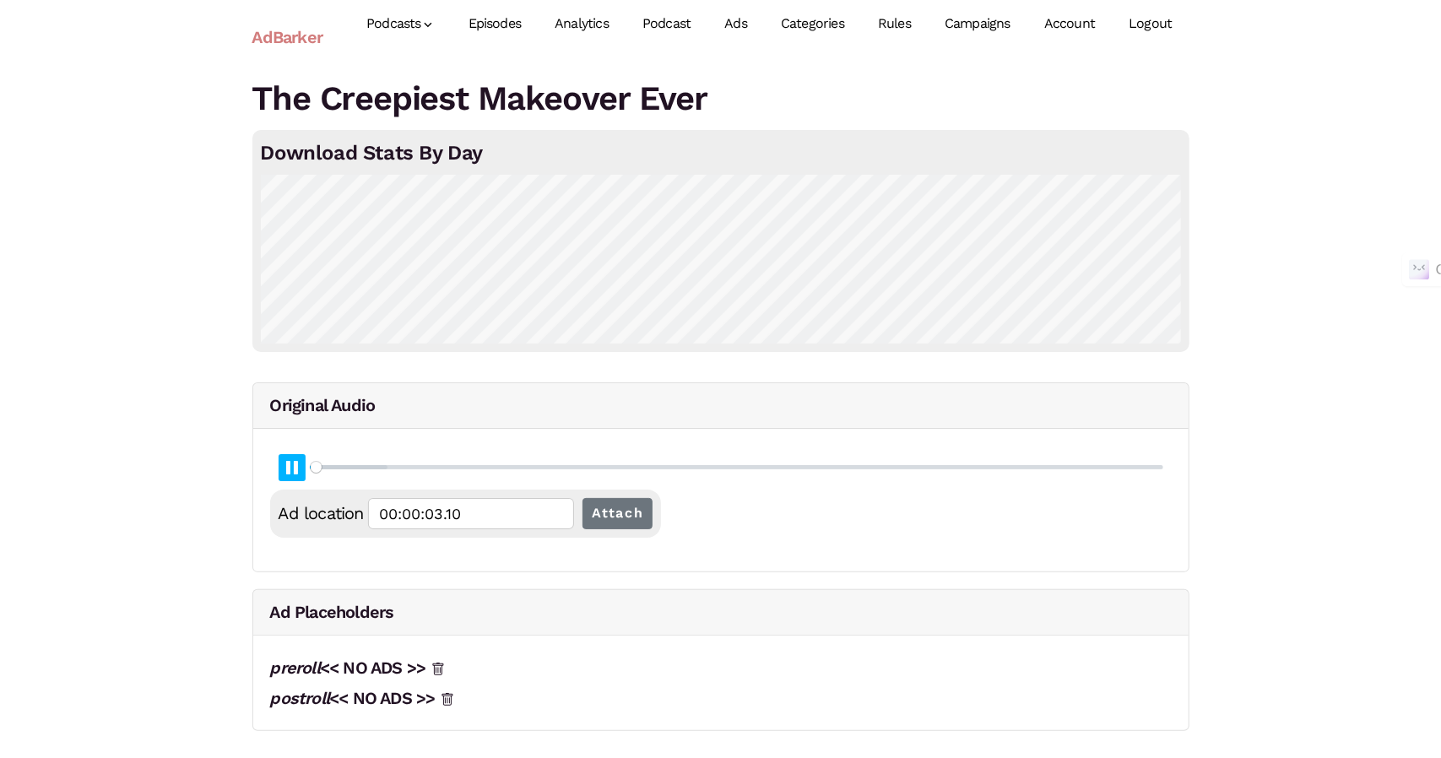
type input "00:00:03.36"
type input "0.16"
type input "00:00:03.64"
type input "0.17"
type input "00:00:03.90"
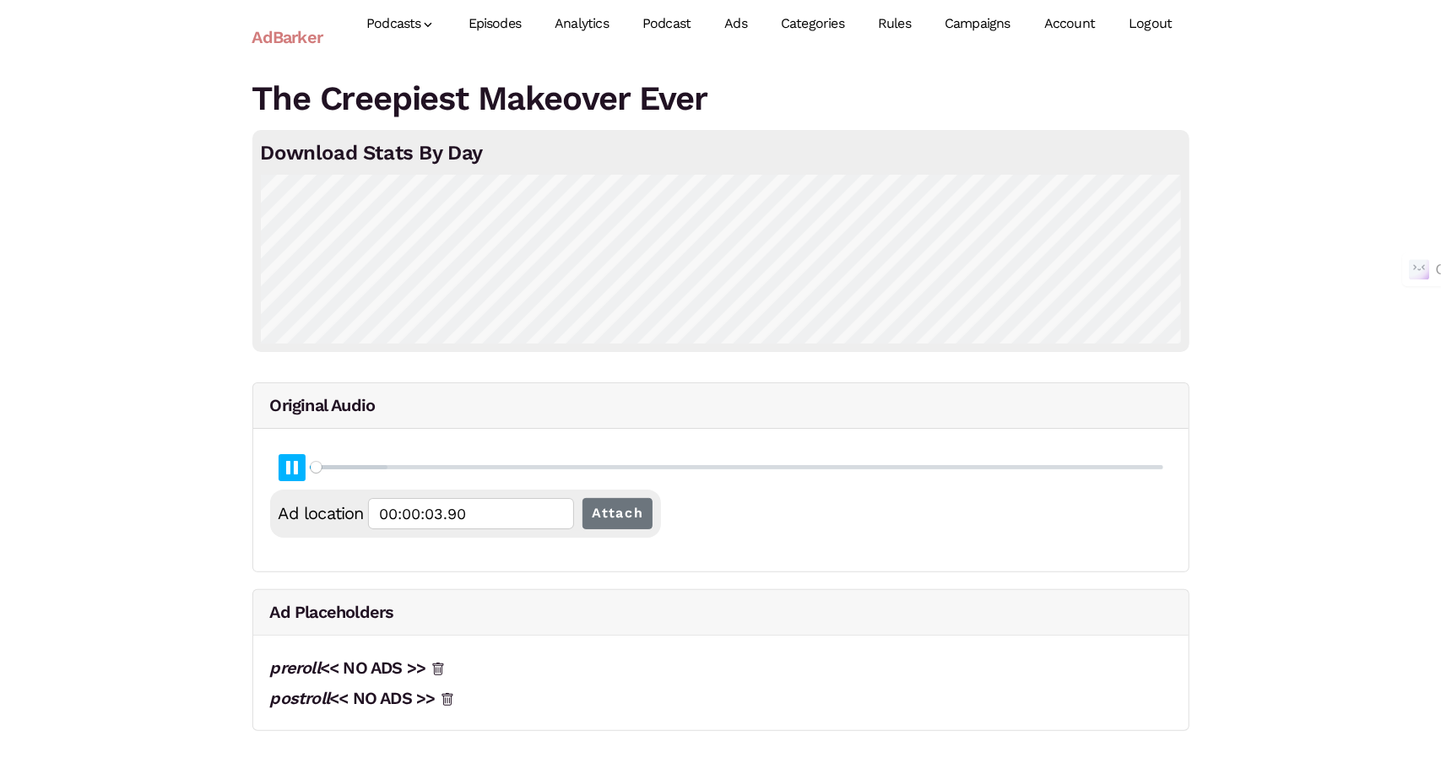
type input "0.18"
type input "00:00:04.16"
type input "0.2"
type input "00:00:04.43"
type input "0.21"
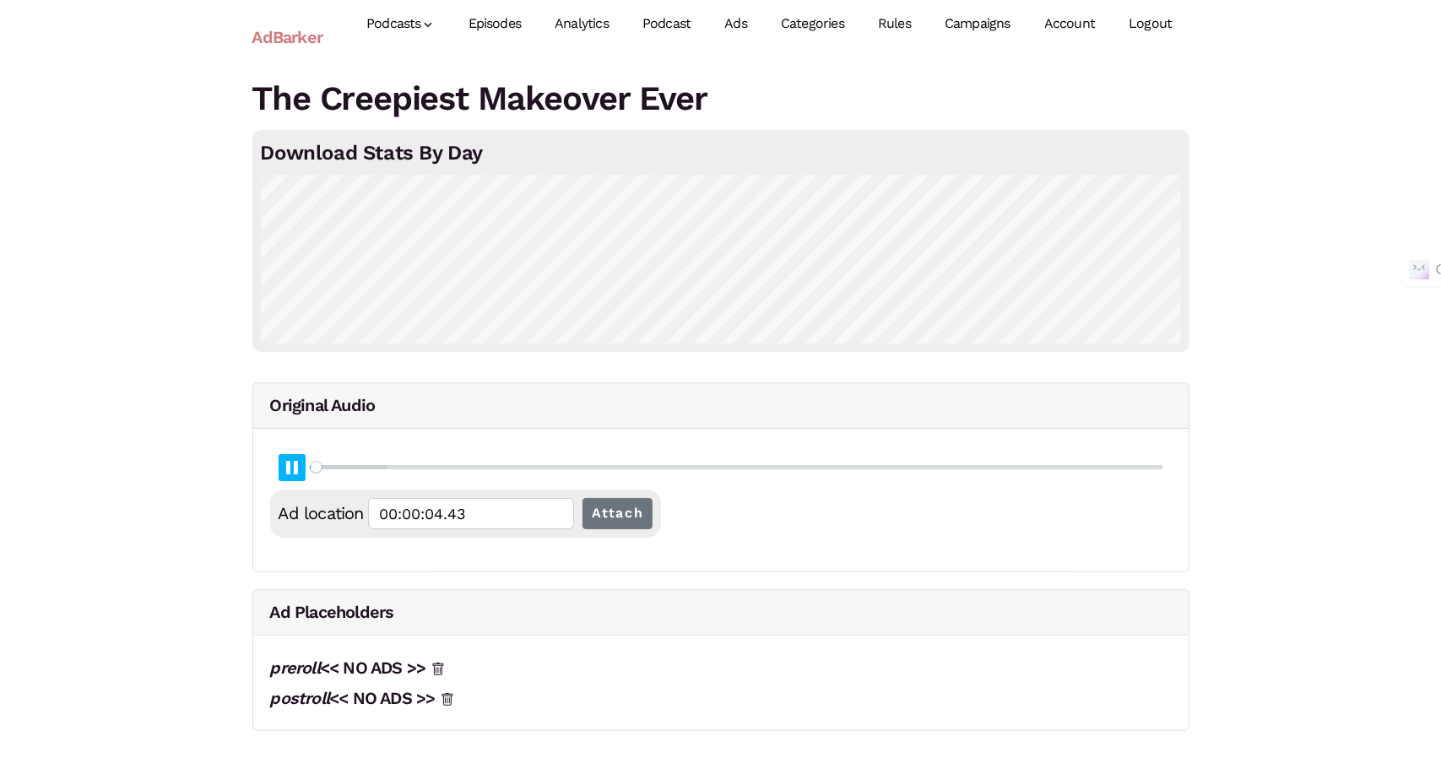
type input "00:00:04.70"
type input "0.22"
type input "00:00:04.96"
type input "0.23"
type input "00:00:05.23"
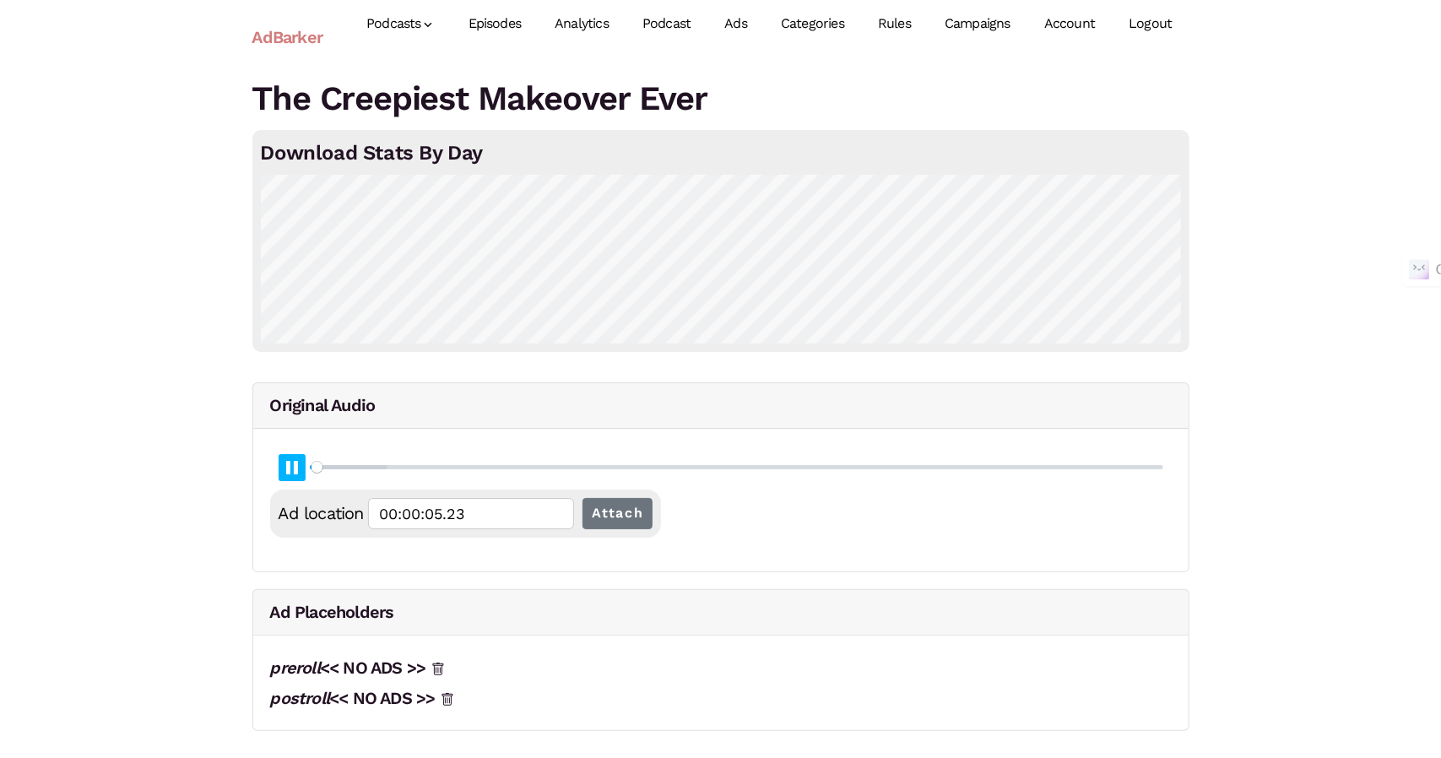
type input "0.24"
type input "00:00:05.49"
click at [295, 457] on button "Pause Play" at bounding box center [292, 467] width 27 height 27
type input "0.25"
type input "00:00:05.70"
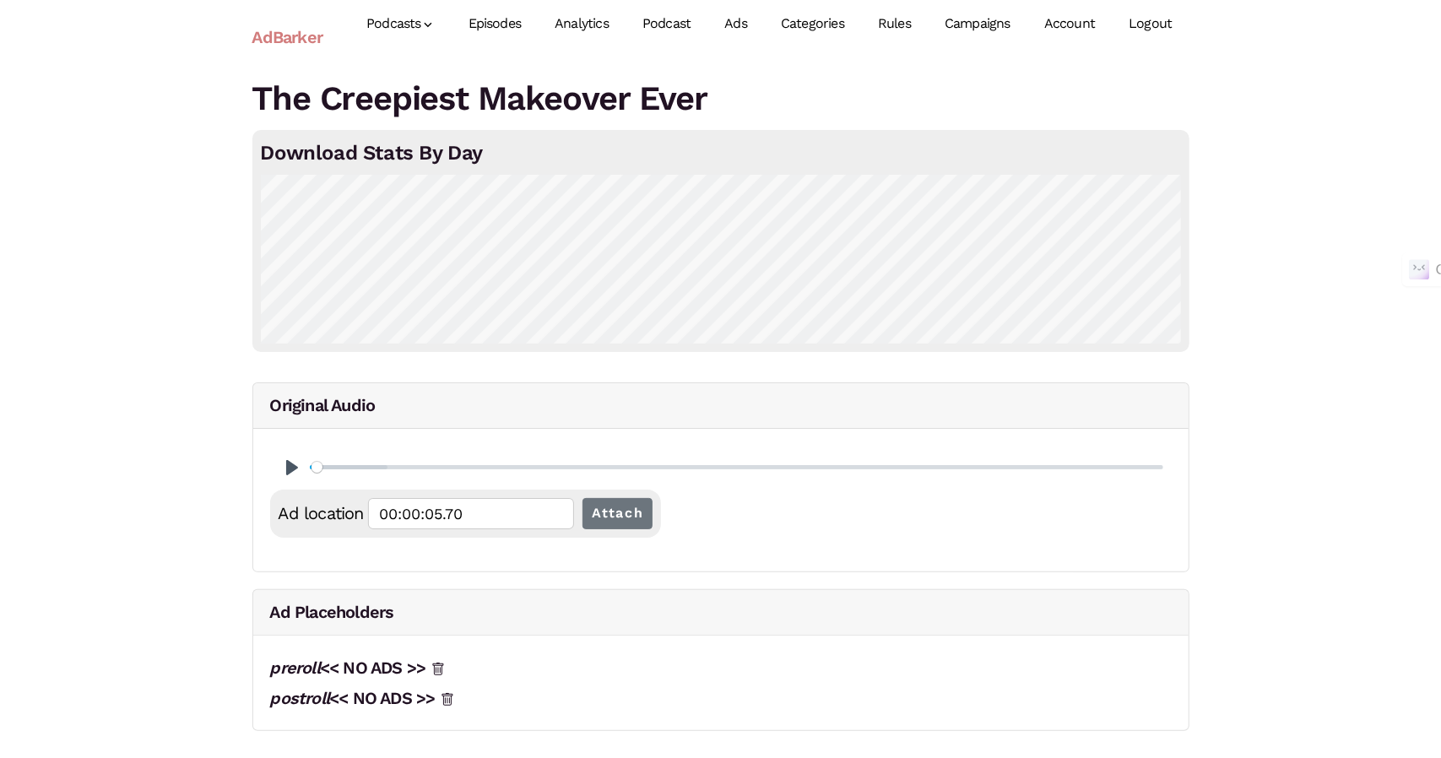
click at [745, 29] on link "Ads" at bounding box center [735, 23] width 57 height 75
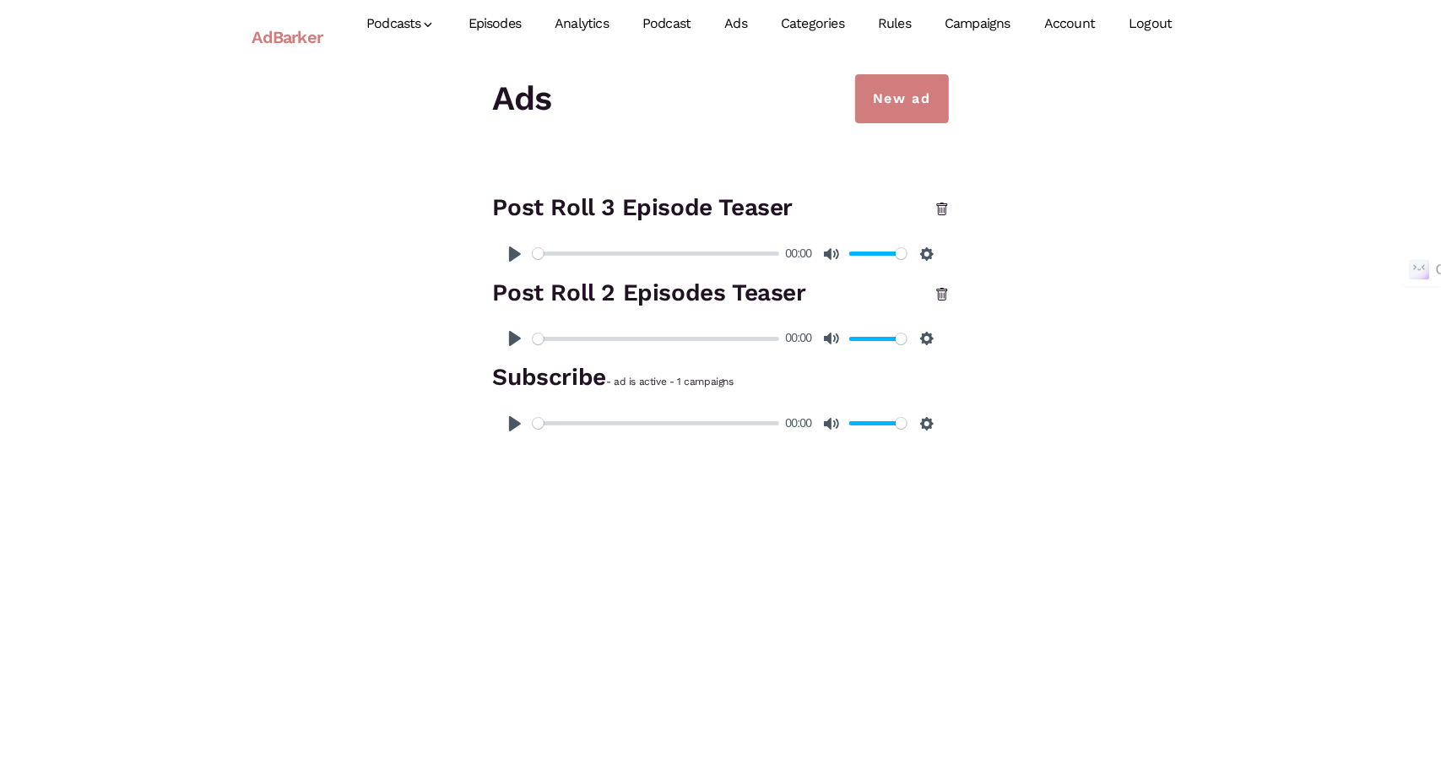
click at [485, 13] on link "Episodes" at bounding box center [495, 23] width 87 height 75
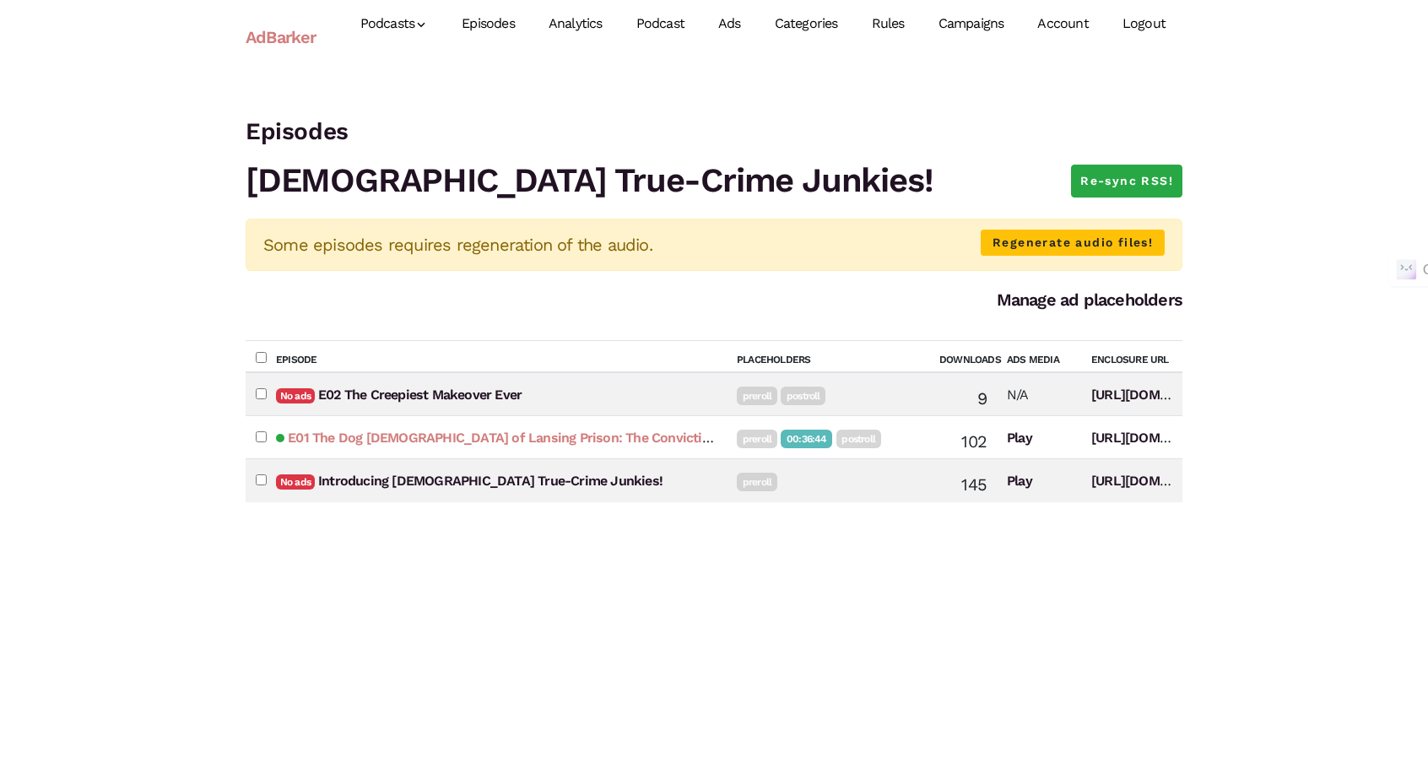
click at [696, 441] on link "E01 The Dog Lady of Lansing Prison: The Conviction and Redemption of Toby Dorr" at bounding box center [616, 438] width 657 height 16
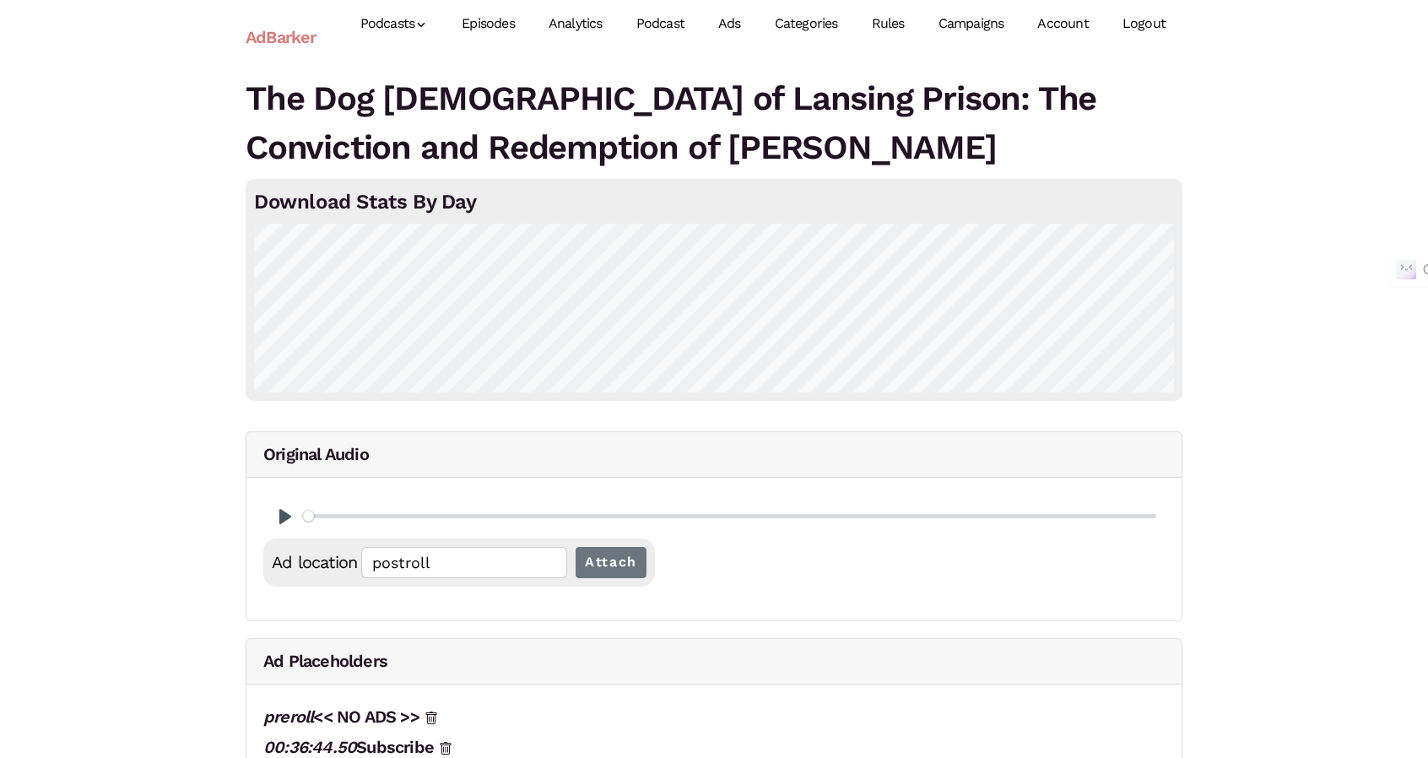
scroll to position [169, 0]
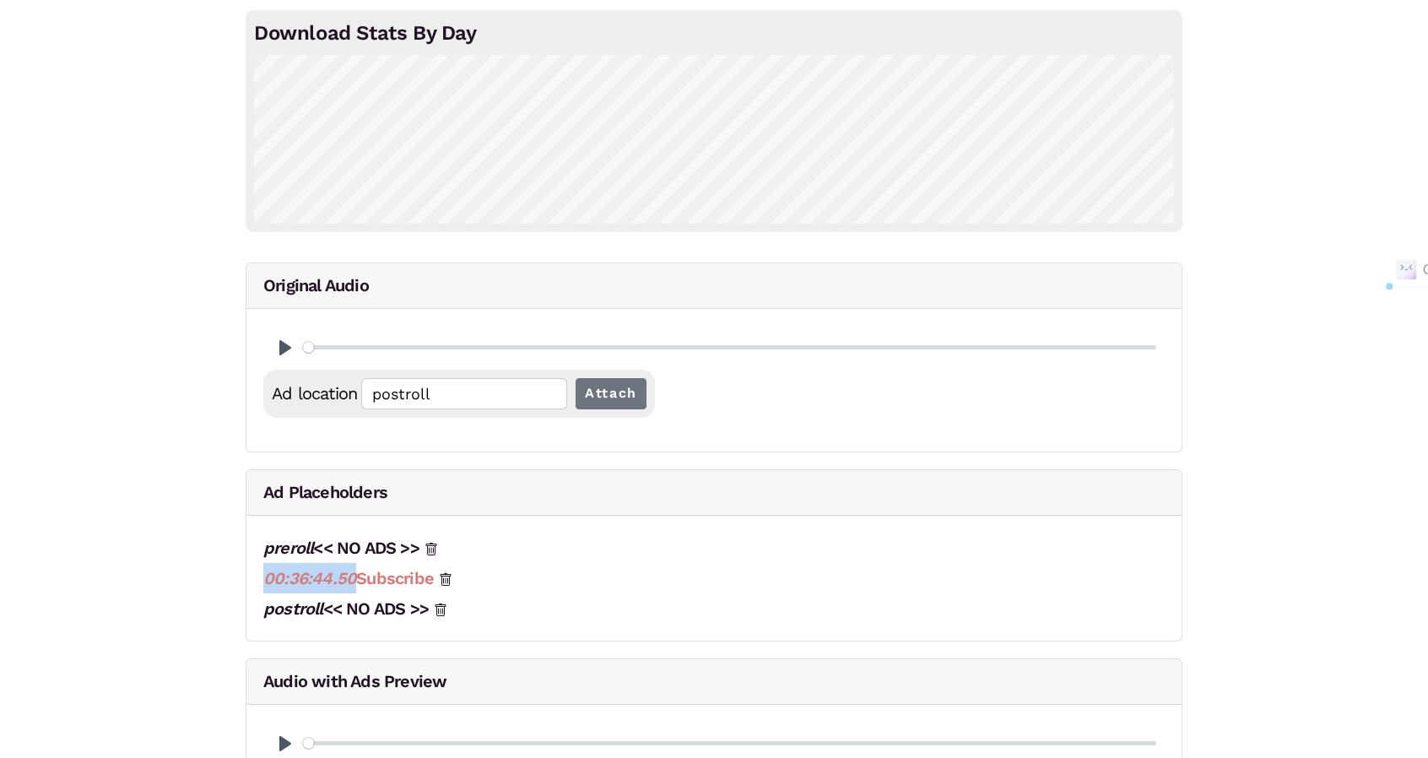
drag, startPoint x: 250, startPoint y: 573, endPoint x: 351, endPoint y: 573, distance: 101.3
click at [351, 573] on div "preroll << NO ADS >> 00:36:44.50 Subscribe postroll << NO ADS >>" at bounding box center [713, 578] width 935 height 125
copy span "00:36:44.50"
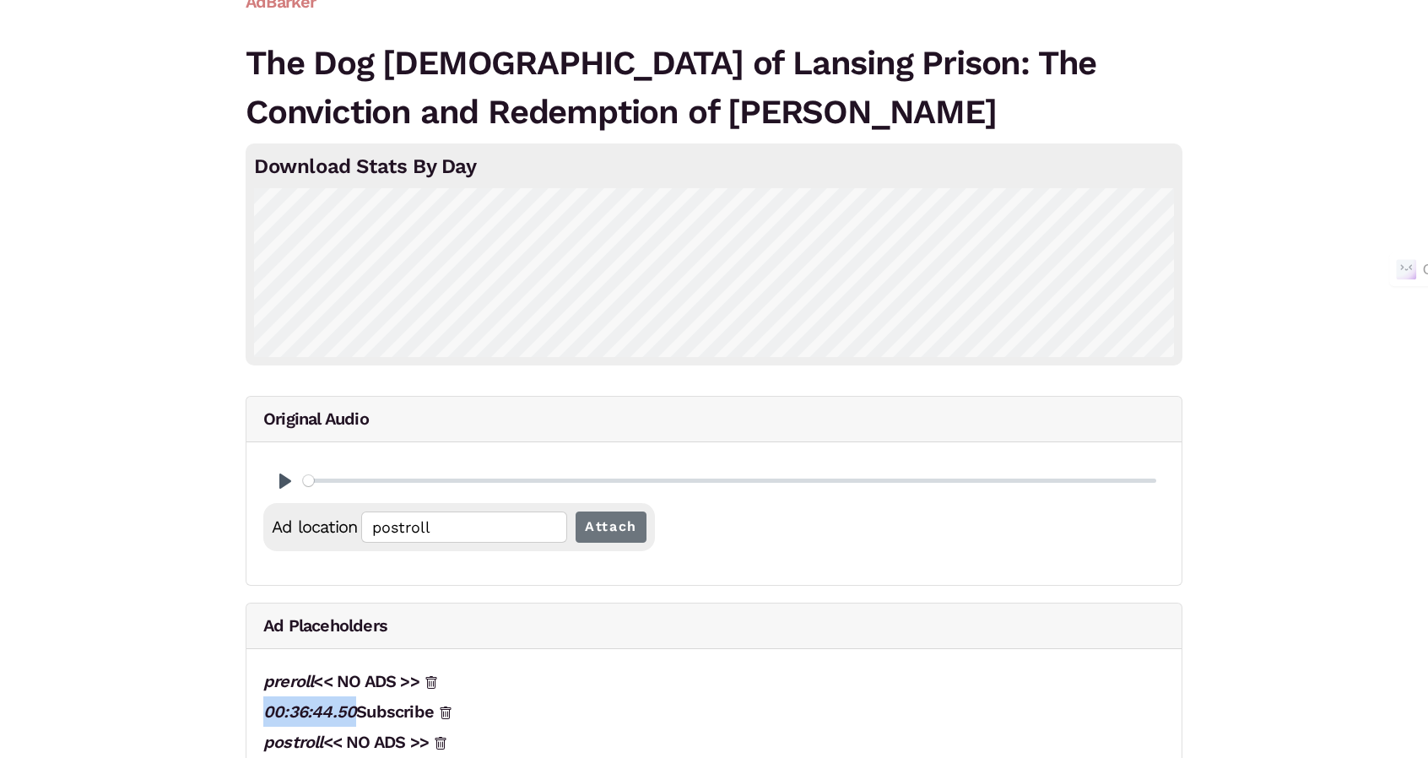
scroll to position [0, 0]
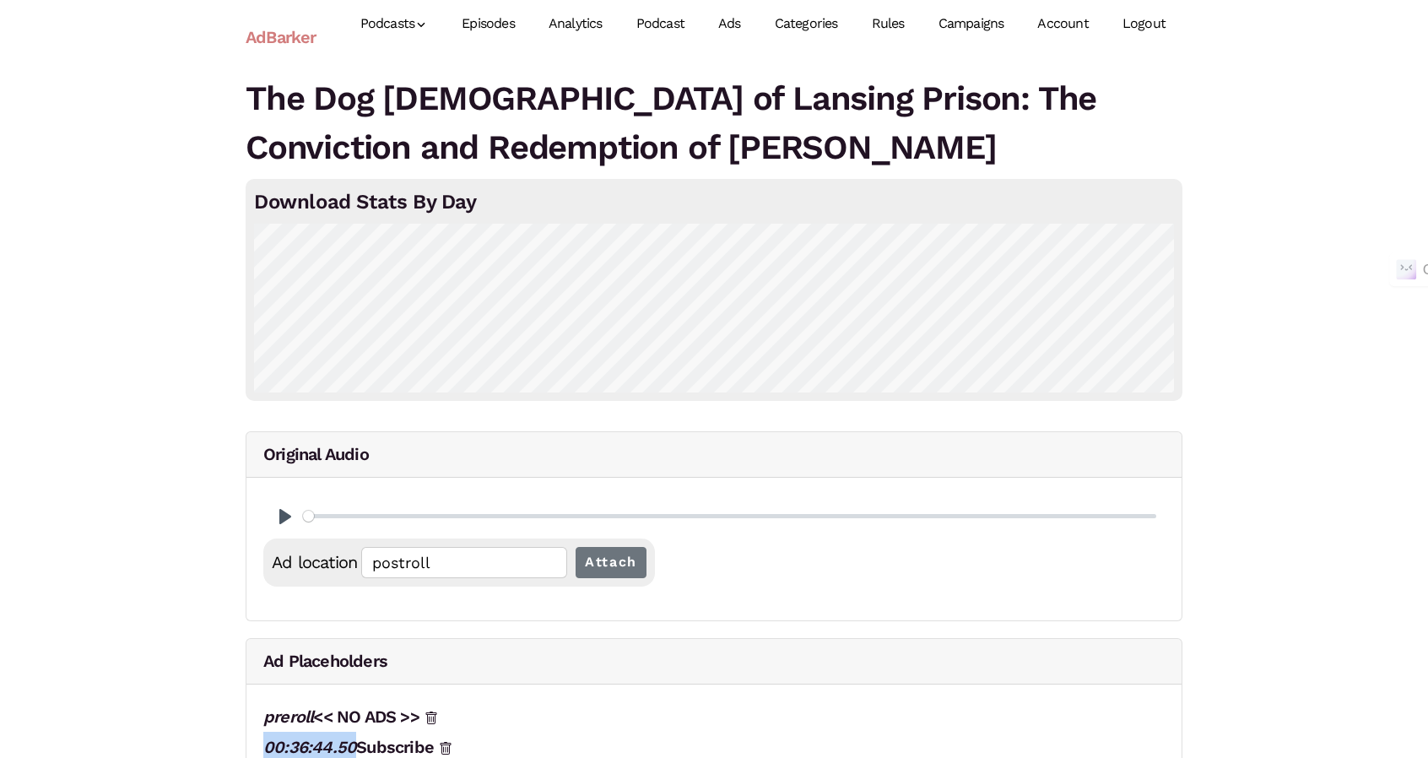
click at [961, 26] on link "Campaigns" at bounding box center [972, 23] width 100 height 75
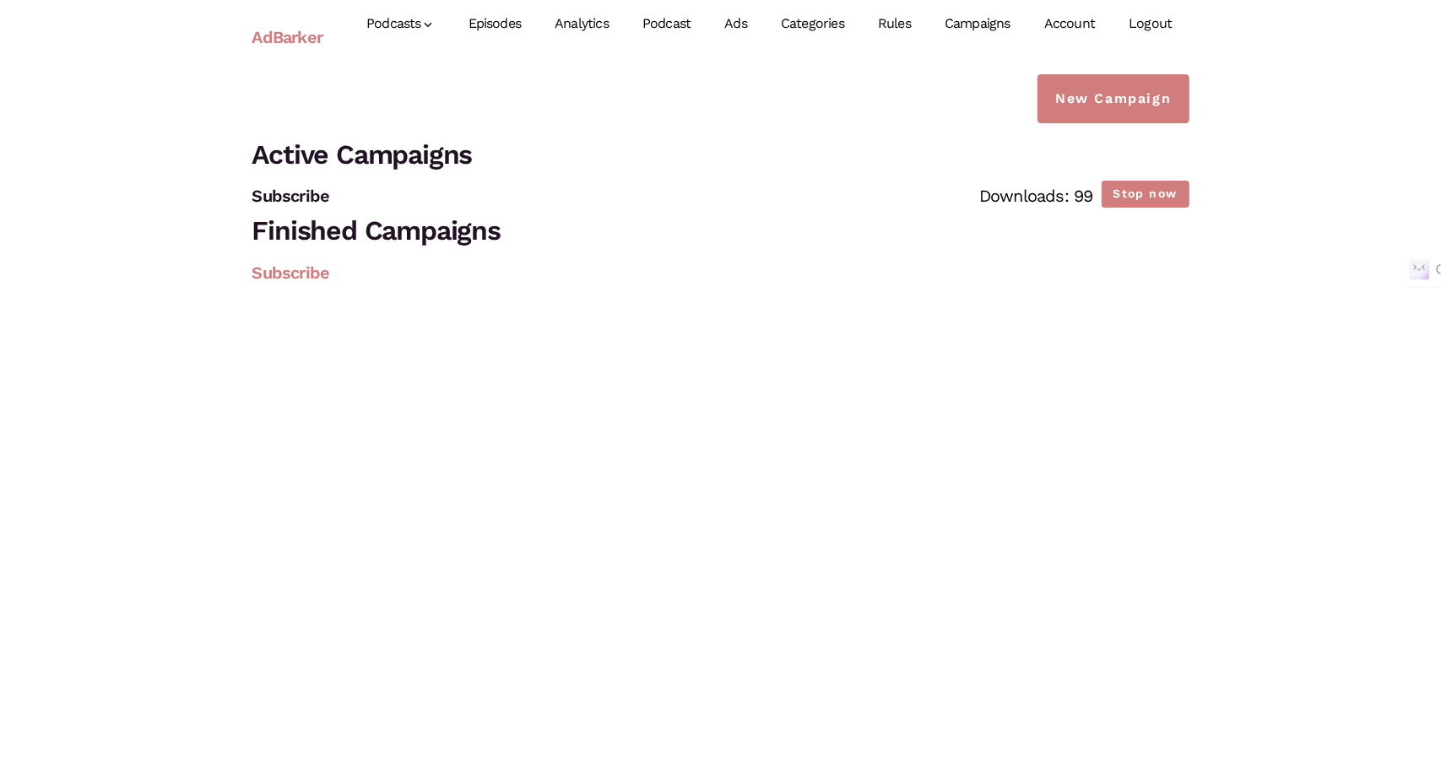
click at [314, 278] on link "Subscribe" at bounding box center [291, 273] width 78 height 20
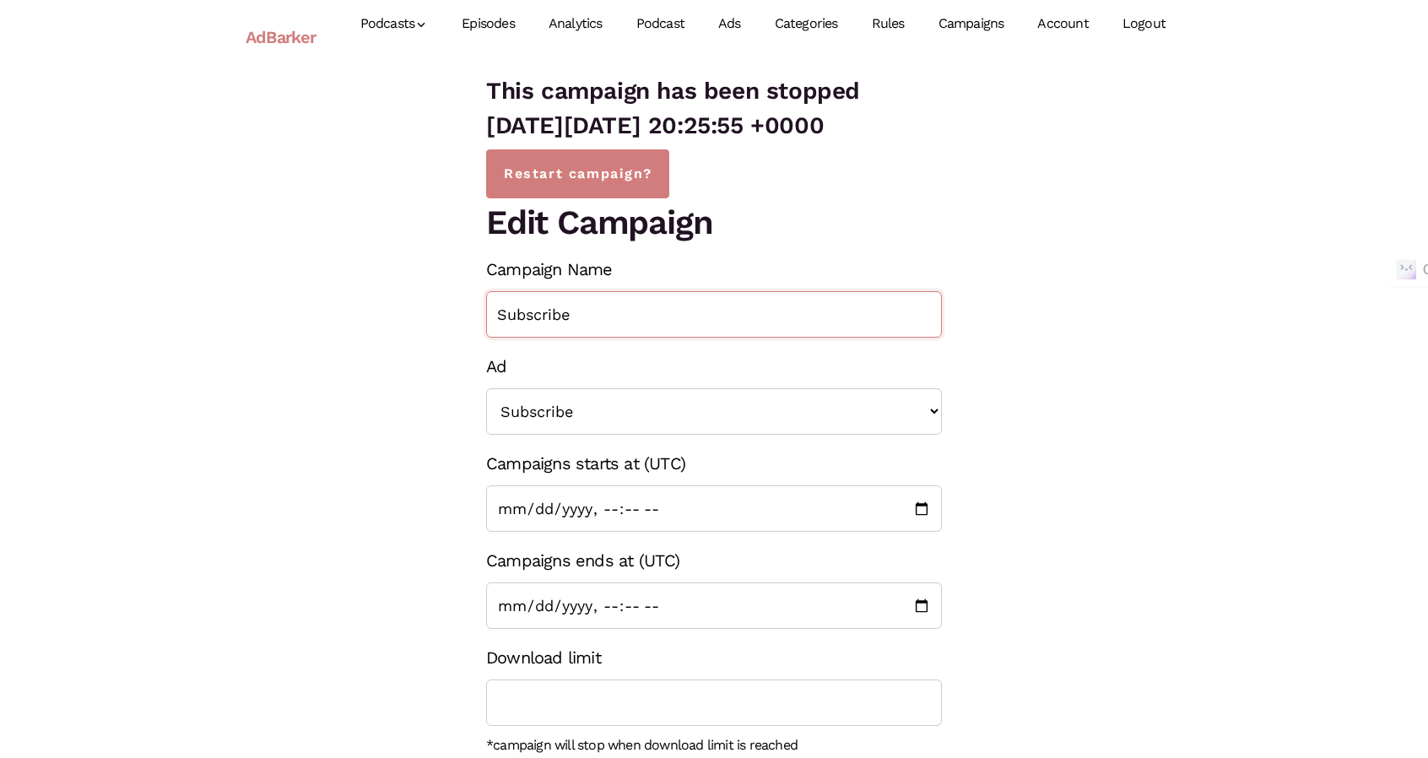
click at [568, 311] on input "Subscribe" at bounding box center [714, 314] width 456 height 46
click at [569, 311] on input "Subscribe" at bounding box center [714, 314] width 456 height 46
type input "2 episodes post trailer"
click at [596, 415] on select "<< None >> Subscribe Post Roll 2 Episodes Teaser Post Roll 3 Episode Teaser" at bounding box center [714, 411] width 456 height 46
select select "1367"
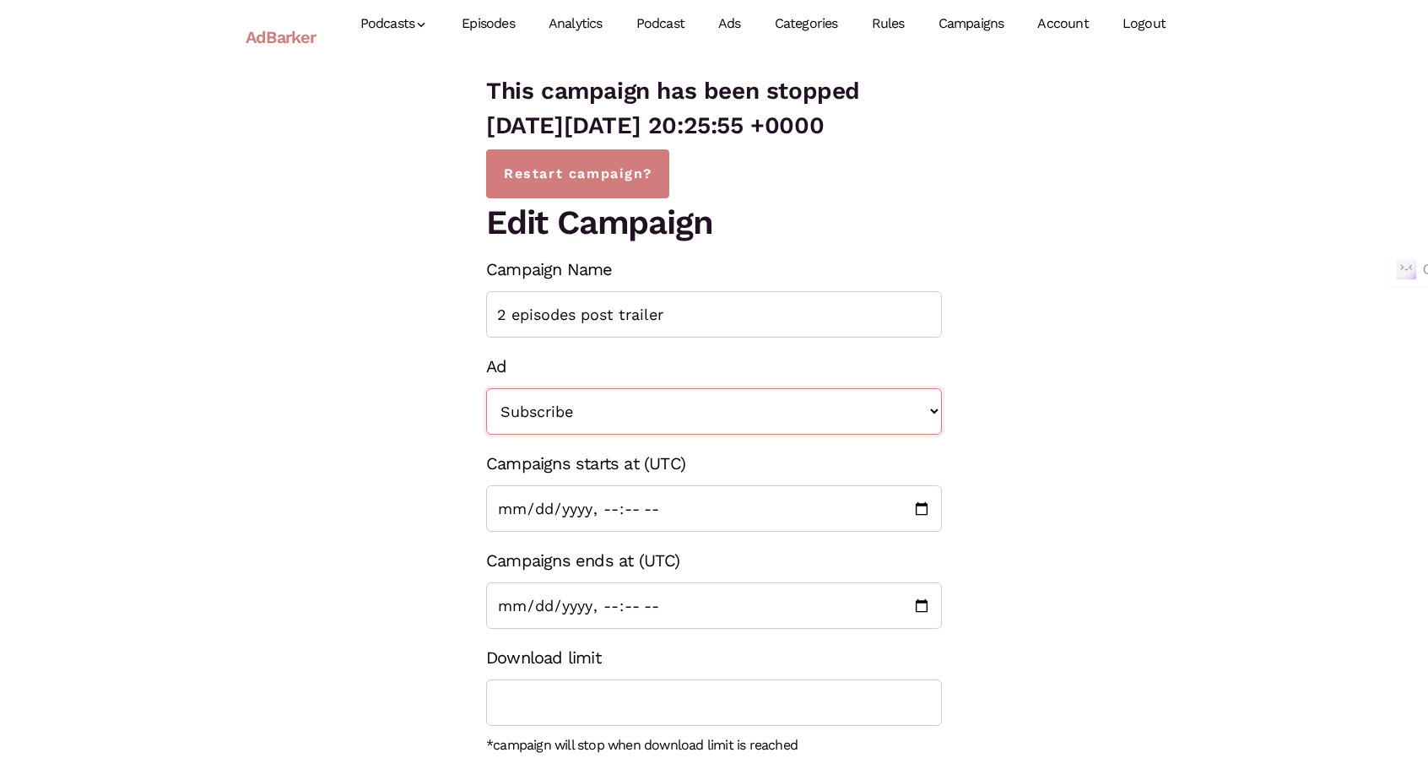
click at [486, 388] on select "<< None >> Subscribe Post Roll 2 Episodes Teaser Post Roll 3 Episode Teaser" at bounding box center [714, 411] width 456 height 46
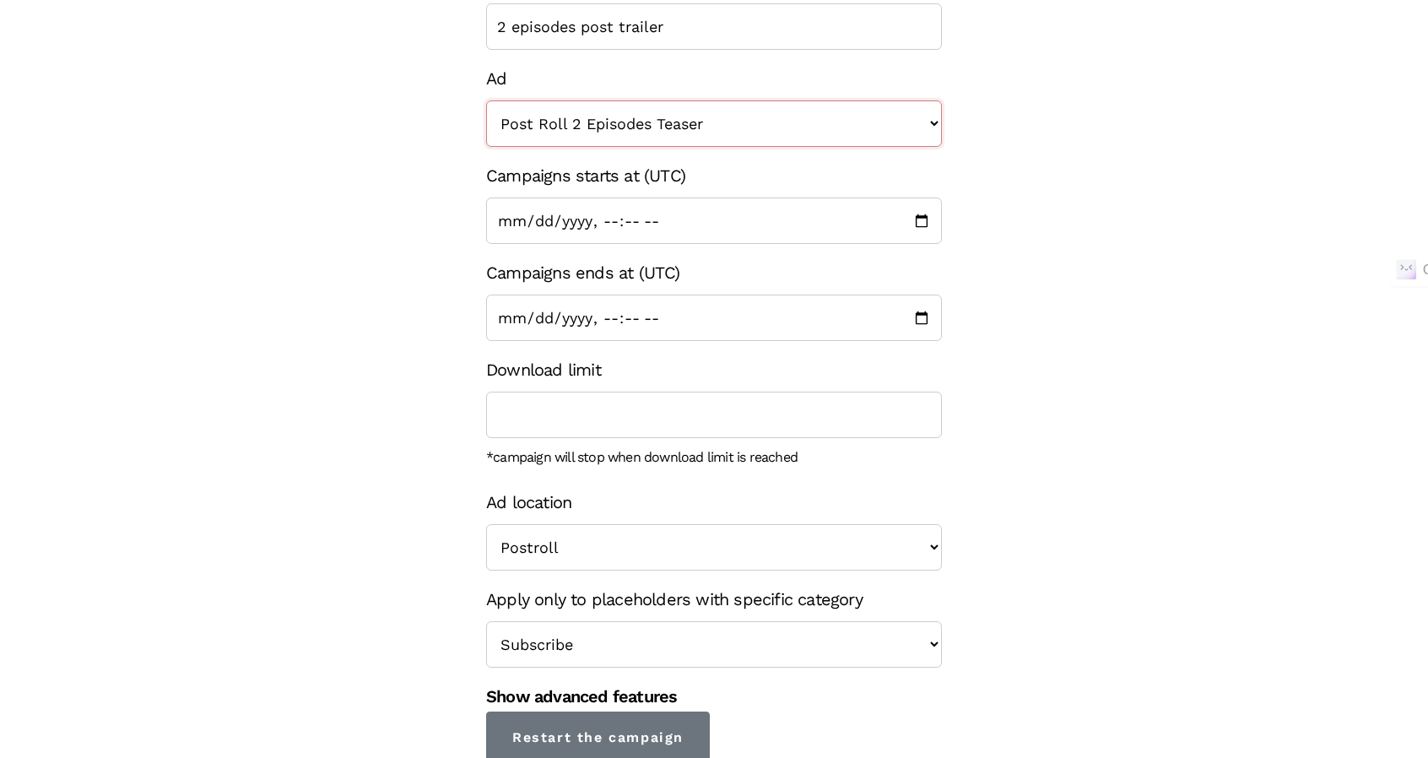
scroll to position [292, 0]
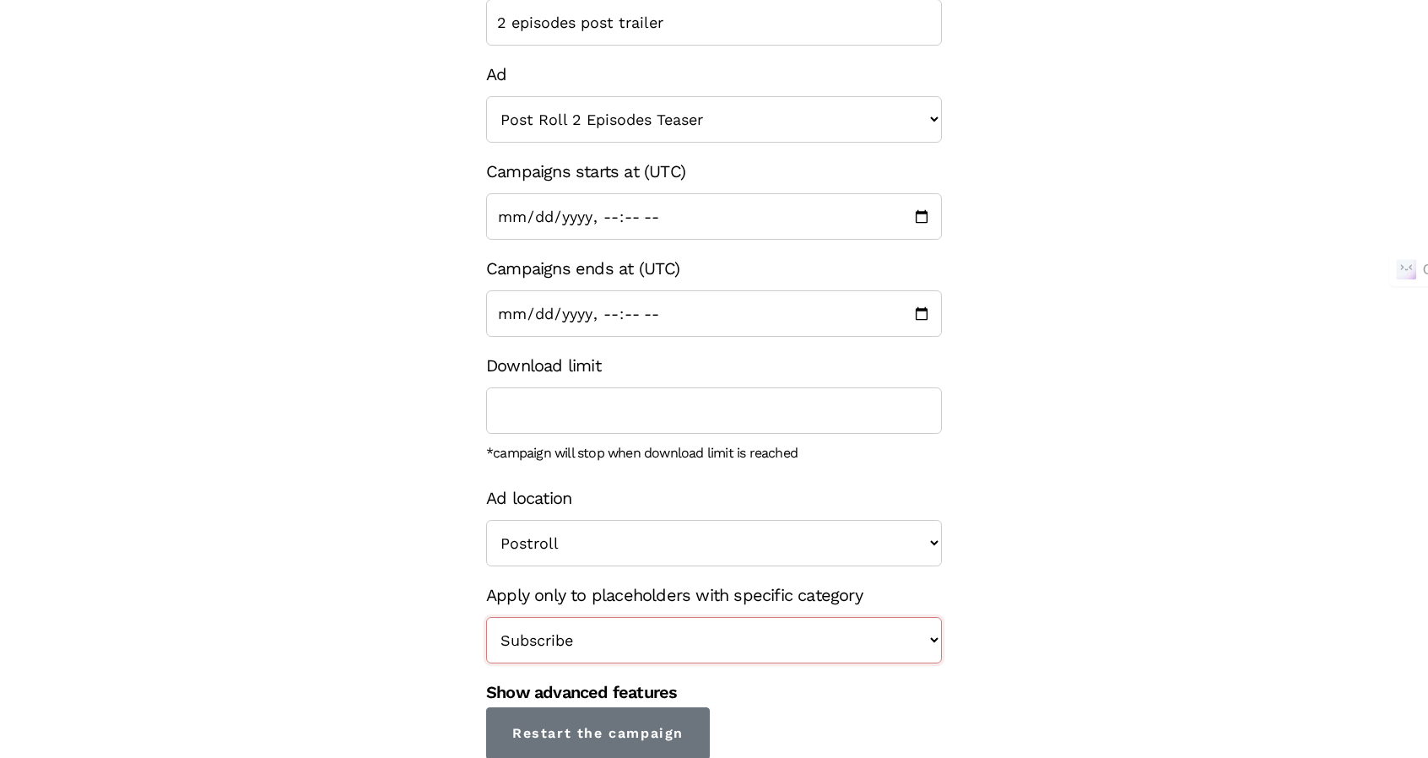
click at [555, 645] on select "<< Show in all placeholders >> Subscribe" at bounding box center [714, 640] width 456 height 46
click at [1077, 602] on div "This campaign has been stopped on Tue, 02 Sep 2025 20:25:55 +0000 Restart campa…" at bounding box center [714, 271] width 962 height 978
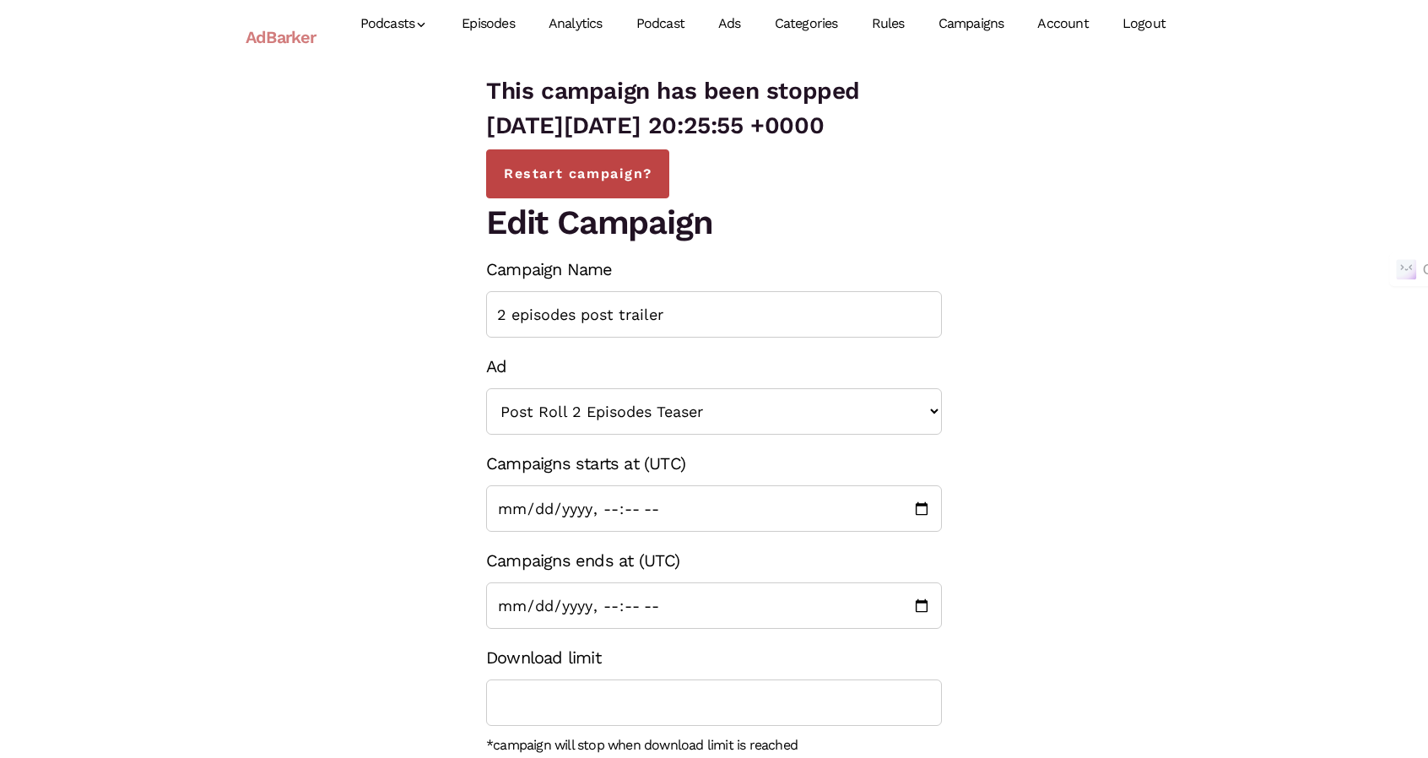
click at [580, 185] on button "Restart campaign?" at bounding box center [577, 173] width 183 height 49
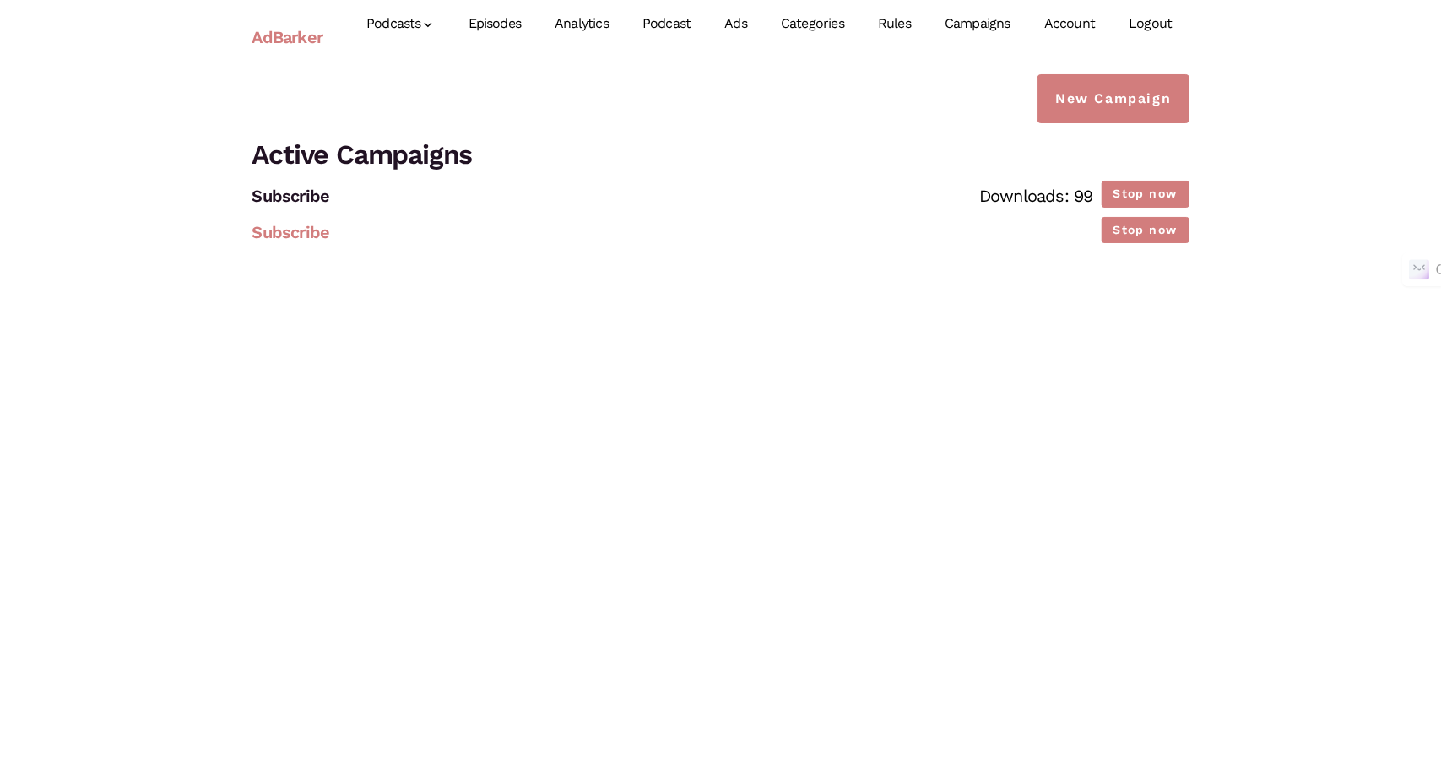
click at [306, 236] on link "Subscribe" at bounding box center [291, 232] width 78 height 20
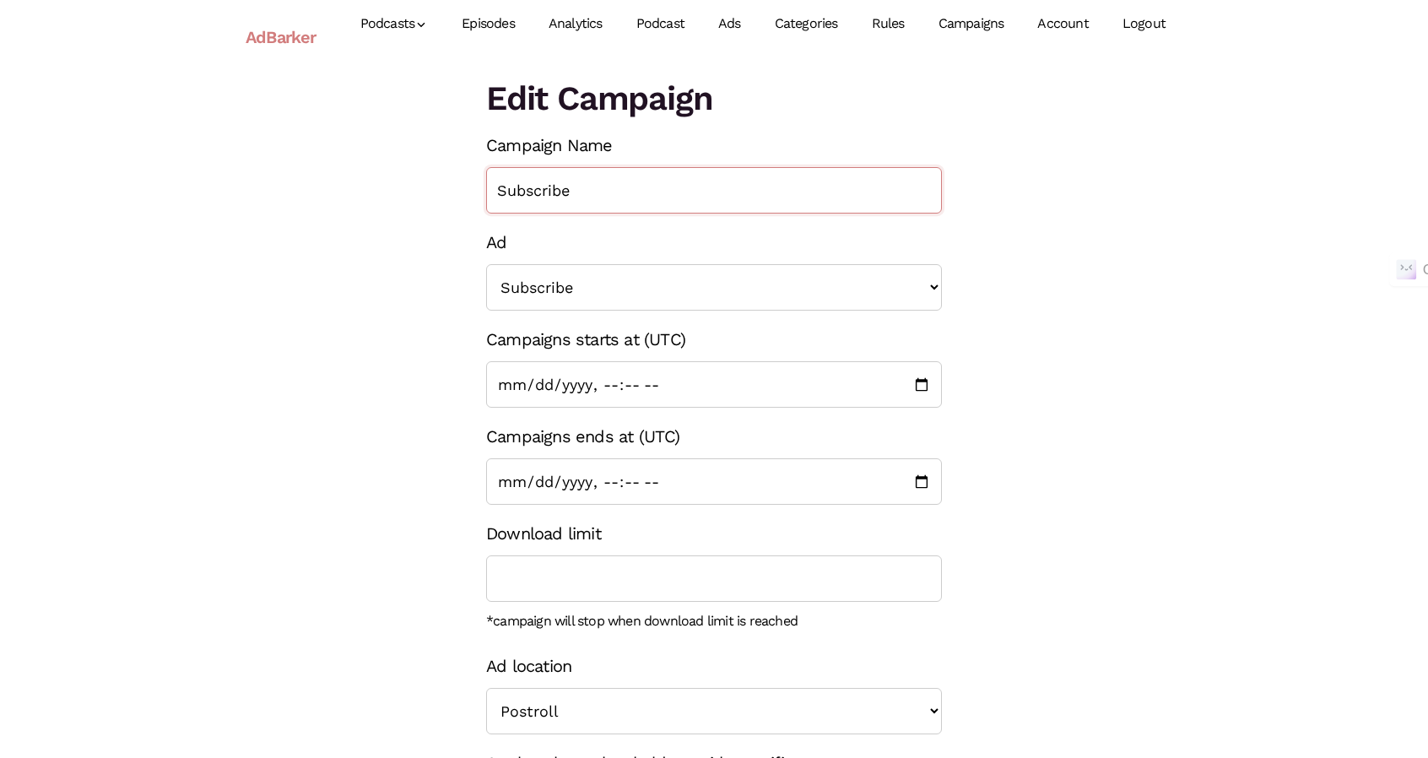
click at [557, 202] on input "Subscribe" at bounding box center [714, 190] width 456 height 46
click at [557, 200] on input "Subscribe" at bounding box center [714, 190] width 456 height 46
click at [529, 196] on input "Subscribe" at bounding box center [714, 190] width 456 height 46
type input "Teaser"
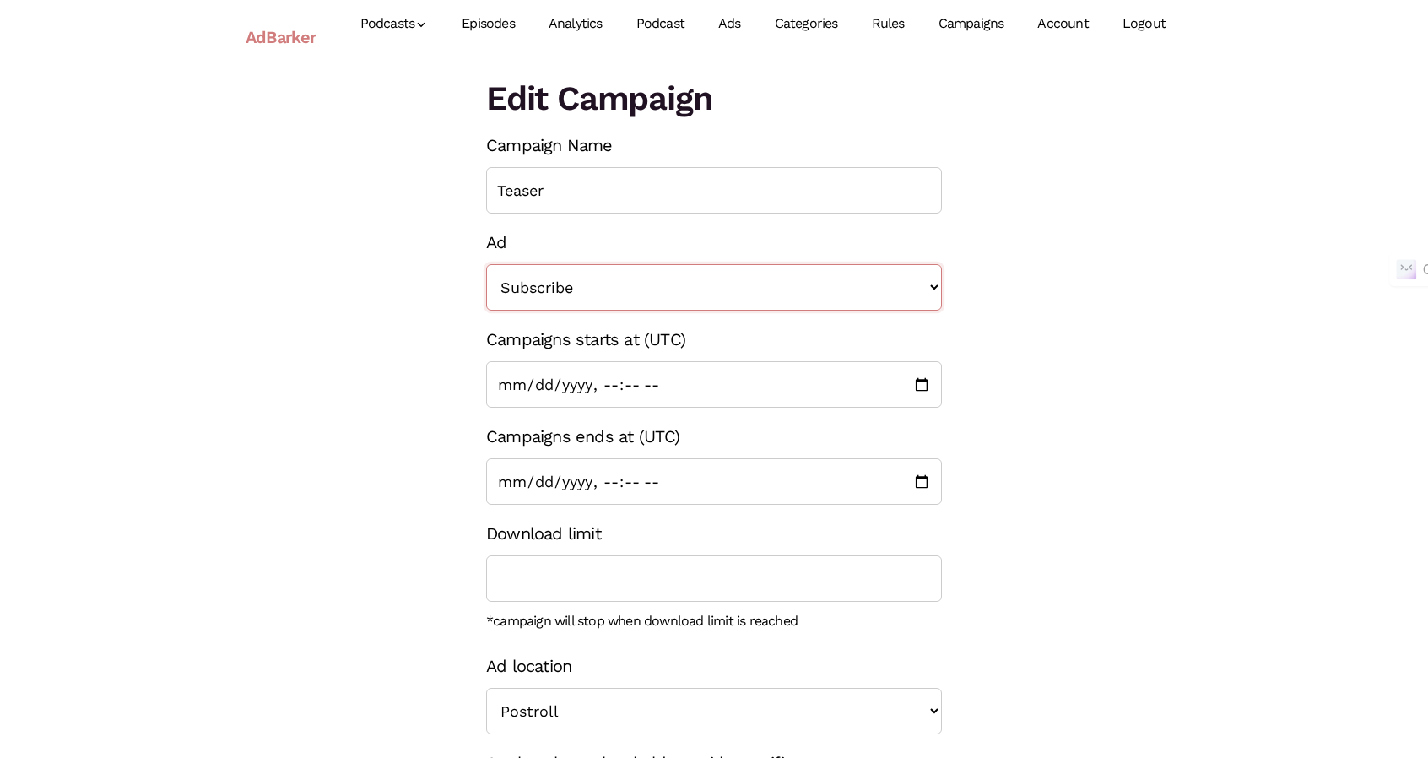
click at [507, 279] on select "<< None >> Subscribe Post Roll 2 Episodes Teaser Post Roll 3 Episode Teaser" at bounding box center [714, 287] width 456 height 46
select select "1367"
click at [486, 264] on select "<< None >> Subscribe Post Roll 2 Episodes Teaser Post Roll 3 Episode Teaser" at bounding box center [714, 287] width 456 height 46
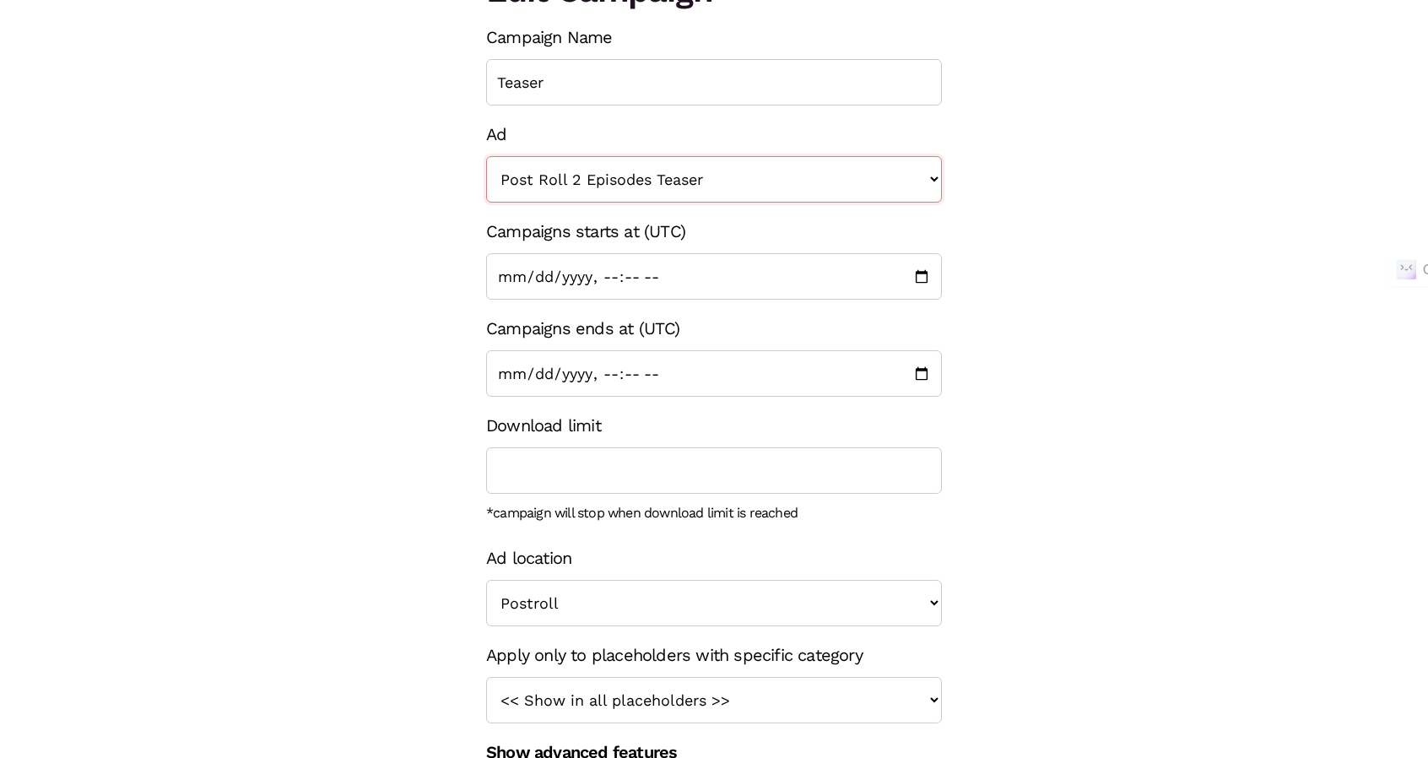
scroll to position [169, 0]
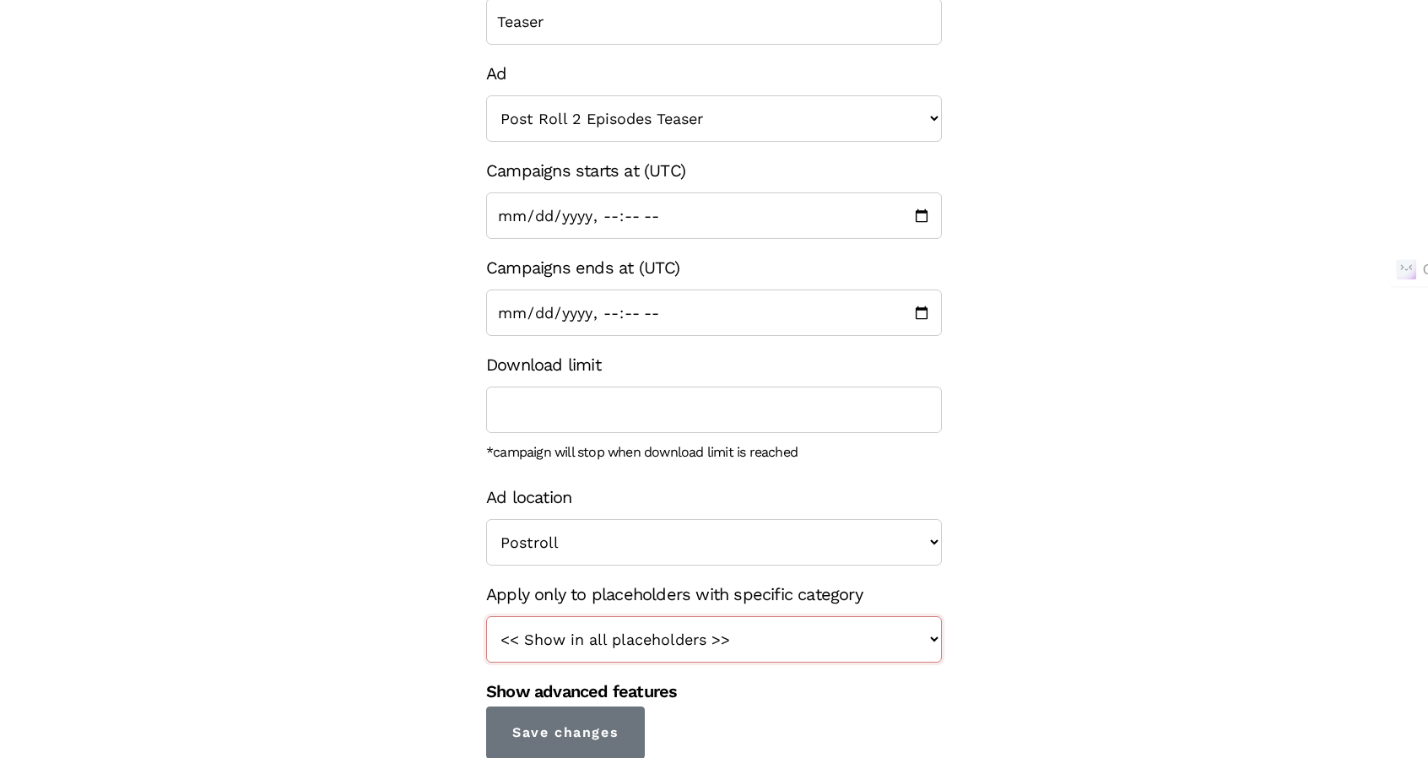
click at [653, 641] on select "<< Show in all placeholders >> Teaser" at bounding box center [714, 639] width 456 height 46
select select "130"
click at [486, 616] on select "<< Show in all placeholders >> Teaser" at bounding box center [714, 639] width 456 height 46
click at [580, 732] on input "Save changes" at bounding box center [565, 733] width 159 height 52
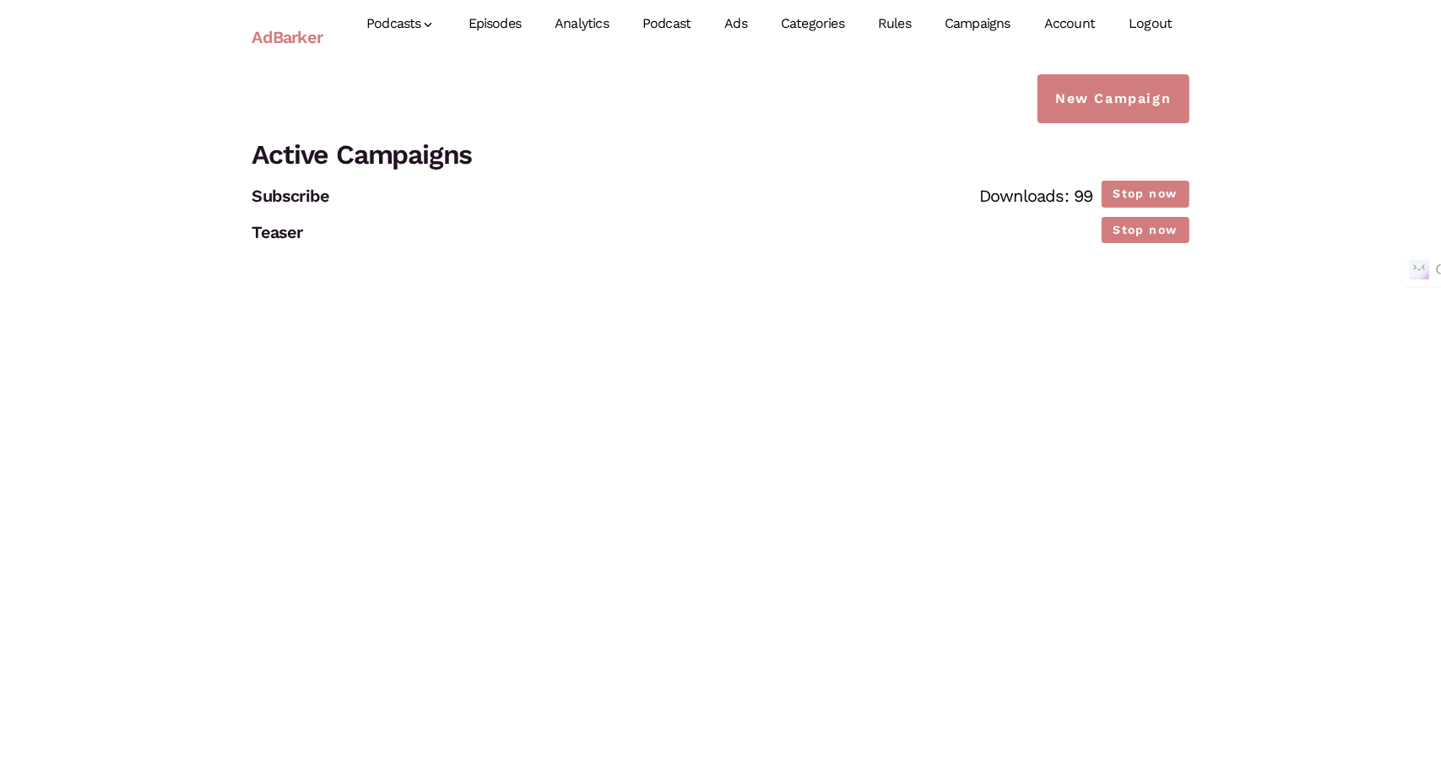
click at [490, 27] on link "Episodes" at bounding box center [495, 23] width 87 height 75
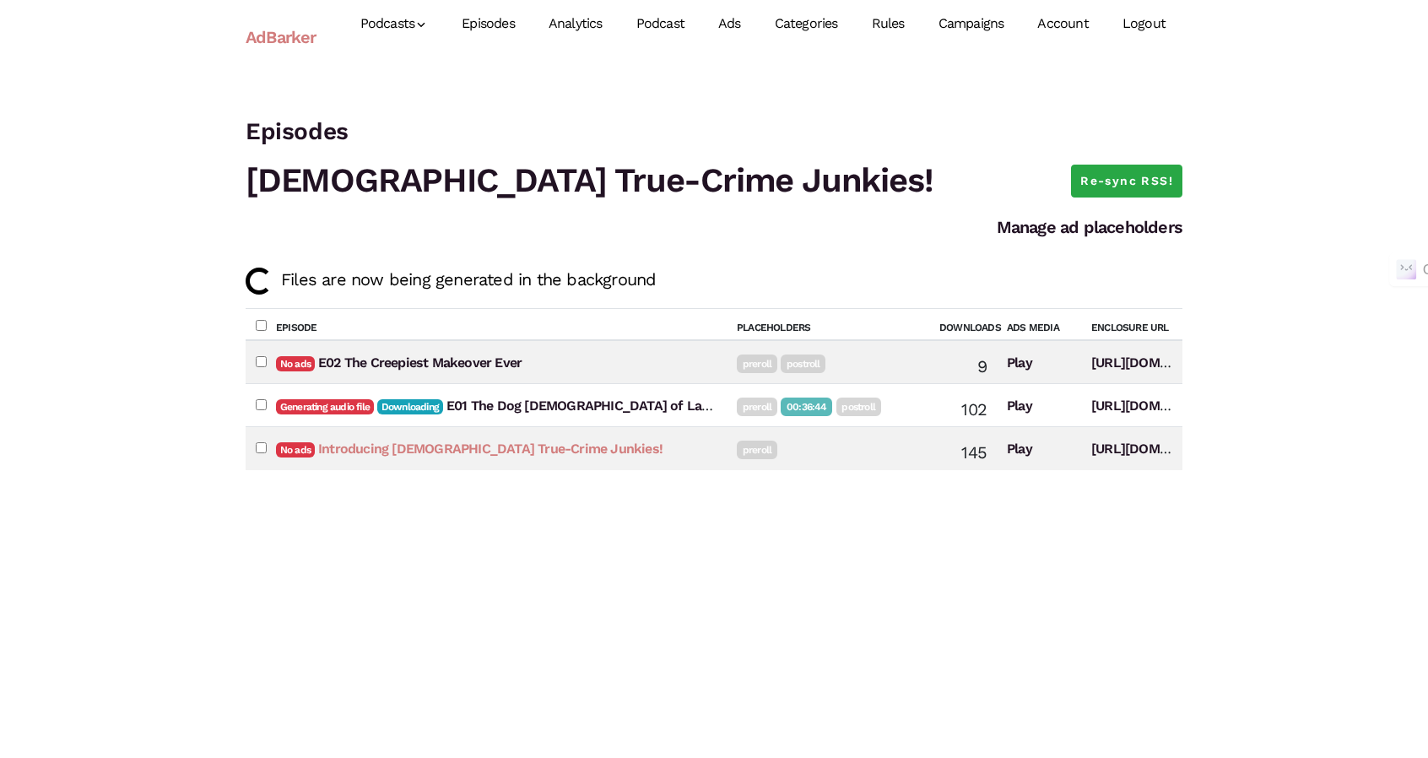
click at [468, 452] on link "Introducing Christian True-Crime Junkies!" at bounding box center [490, 449] width 344 height 16
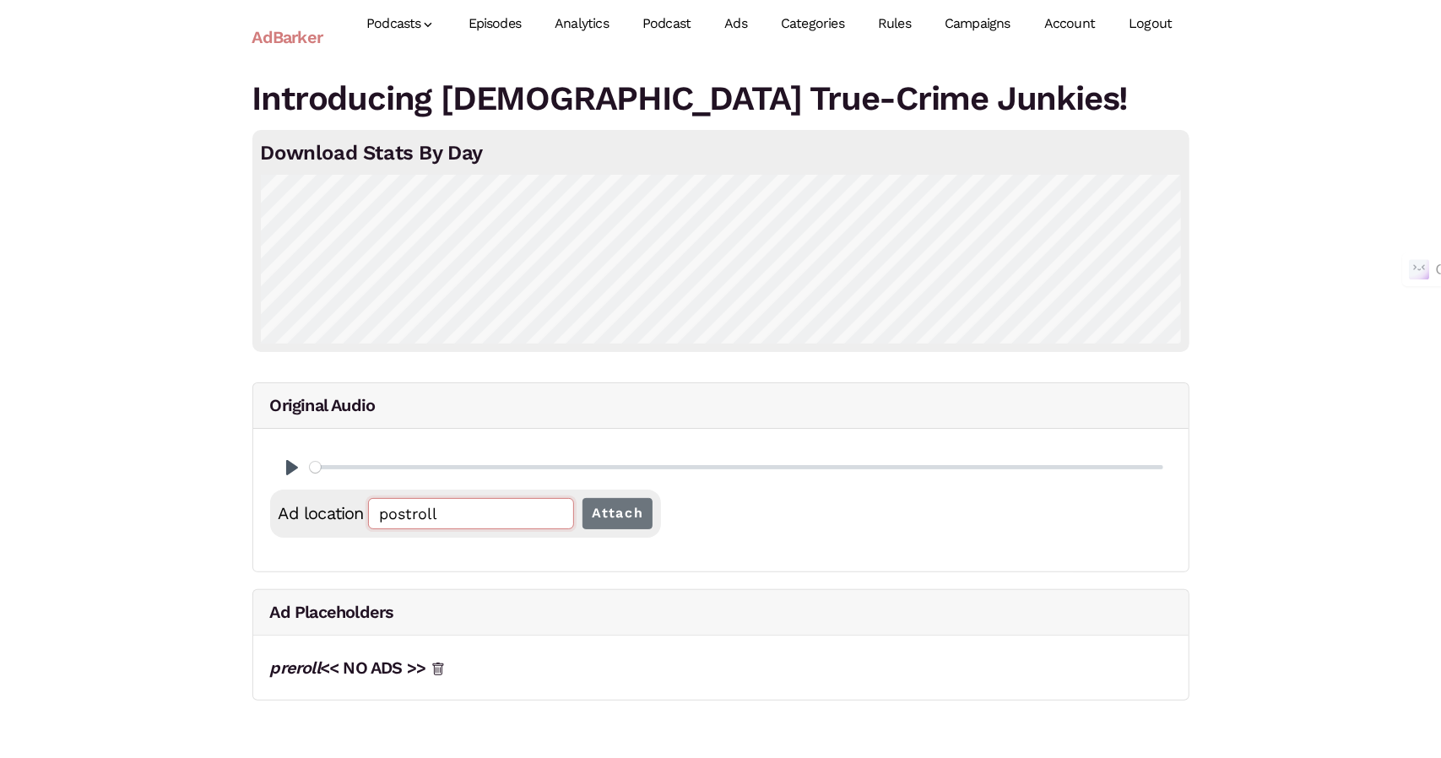
click at [405, 512] on input "postroll" at bounding box center [471, 513] width 206 height 31
click at [445, 663] on icon at bounding box center [438, 670] width 14 height 14
click at [614, 514] on input "Attach" at bounding box center [617, 513] width 71 height 31
click at [411, 693] on link "postroll << NO ADS >>" at bounding box center [352, 698] width 165 height 20
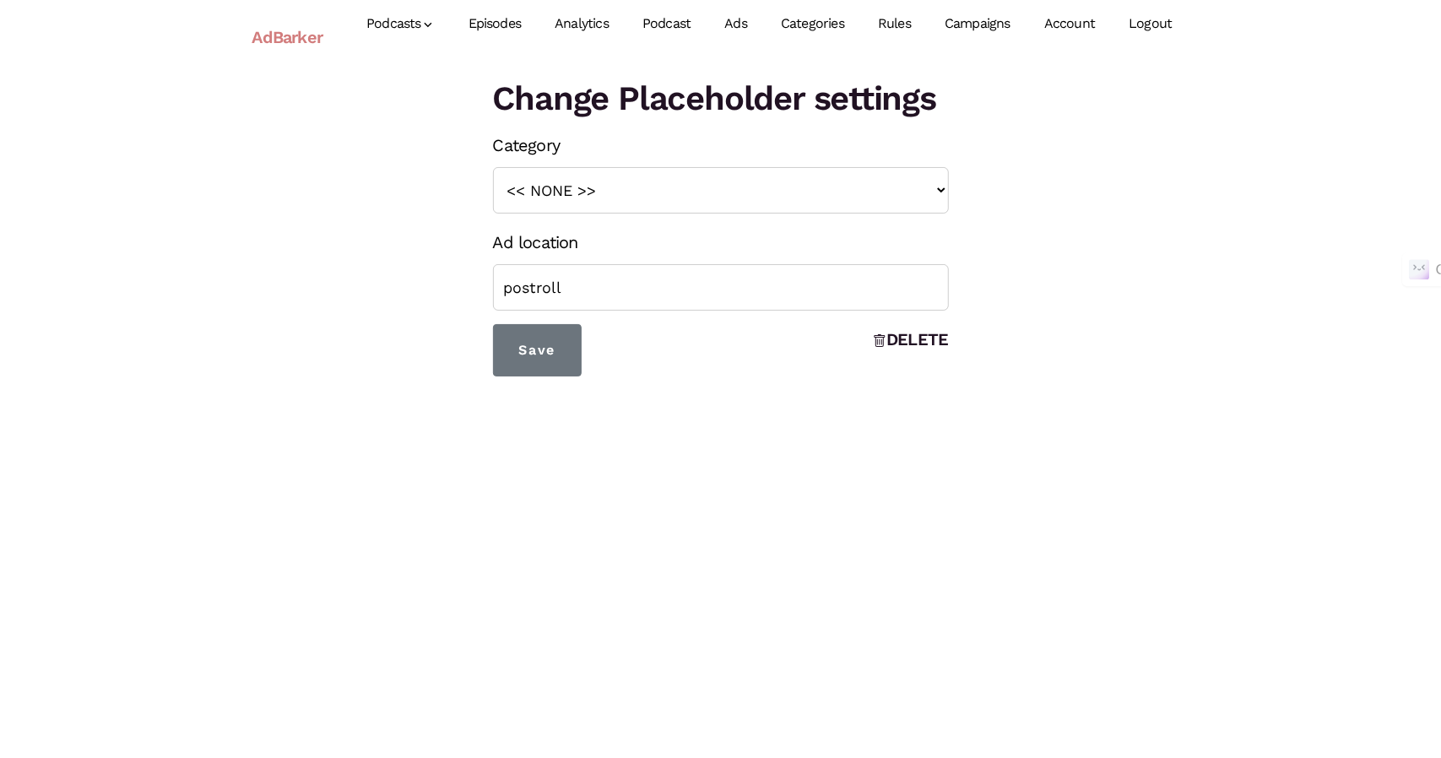
click at [582, 155] on div "Category << NONE >> Teaser" at bounding box center [721, 172] width 456 height 84
click at [584, 191] on select "<< NONE >> Teaser" at bounding box center [721, 190] width 456 height 46
click at [493, 167] on select "<< NONE >> Teaser" at bounding box center [721, 190] width 456 height 46
click at [581, 205] on select "<< NONE >> Teaser" at bounding box center [721, 190] width 456 height 46
select select "130"
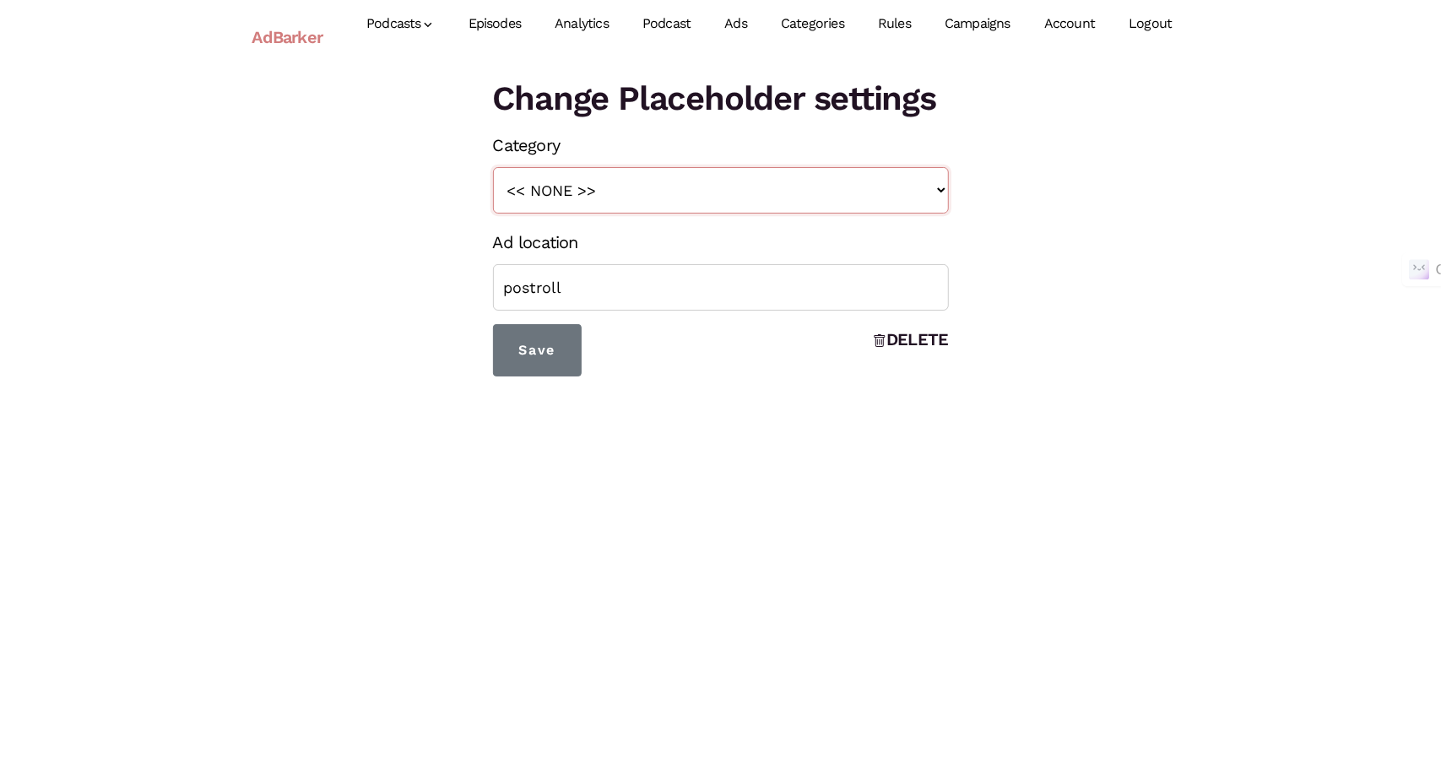
click at [493, 167] on select "<< NONE >> Teaser" at bounding box center [721, 190] width 456 height 46
click at [525, 367] on input "Save" at bounding box center [537, 350] width 89 height 52
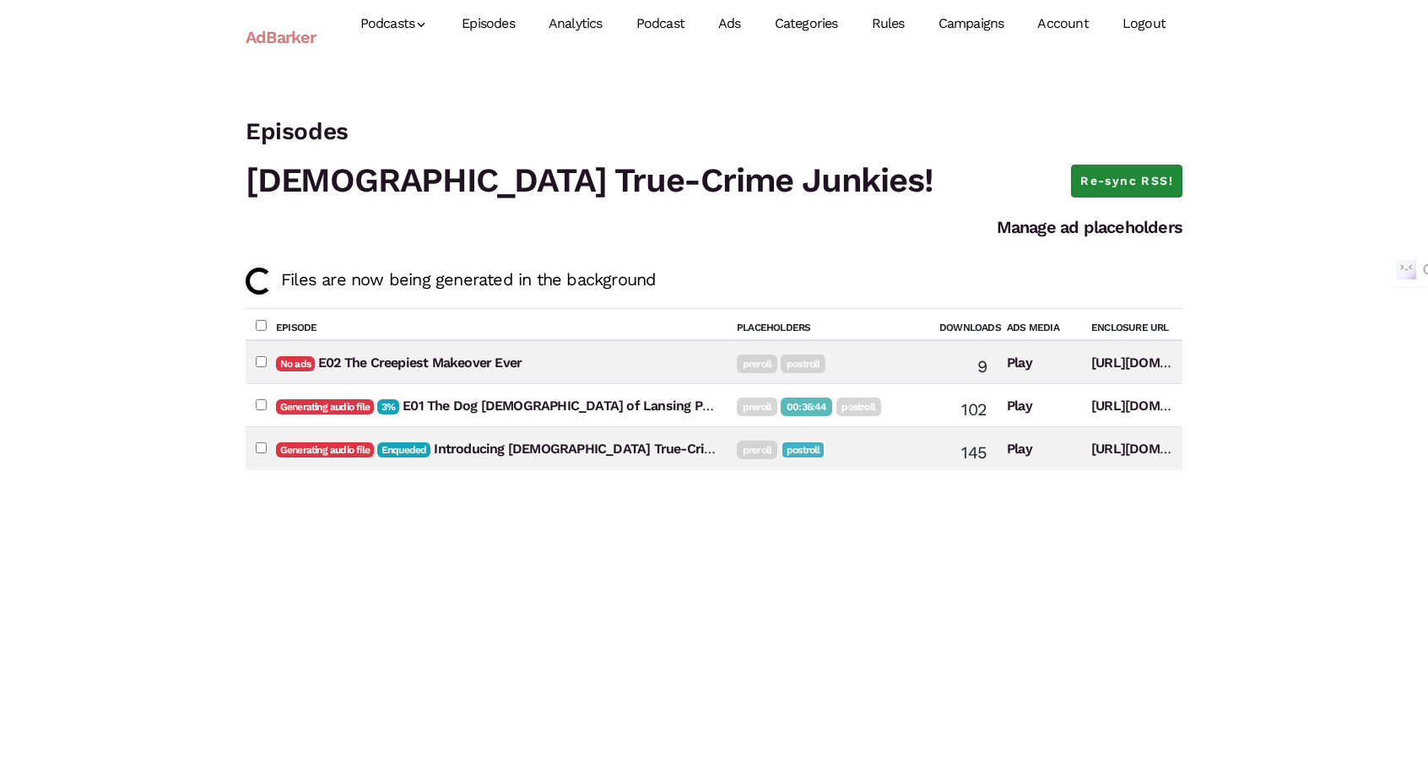
click at [1175, 188] on link "Re-sync RSS!" at bounding box center [1126, 182] width 111 height 34
click at [1129, 183] on link "Re-sync RSS!" at bounding box center [1126, 182] width 111 height 34
click at [1121, 182] on link "Re-sync RSS!" at bounding box center [1126, 182] width 111 height 34
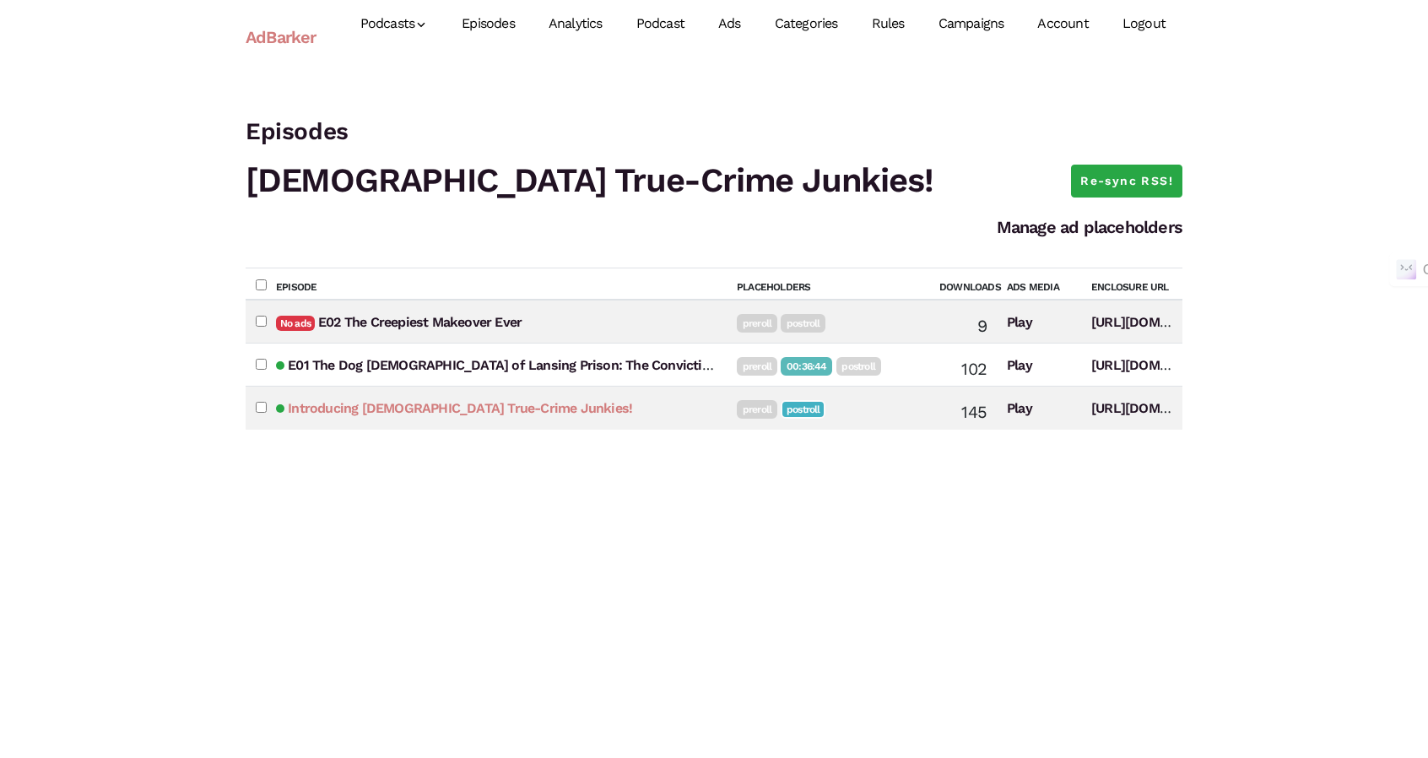
click at [466, 408] on link "Introducing Christian True-Crime Junkies!" at bounding box center [460, 408] width 344 height 16
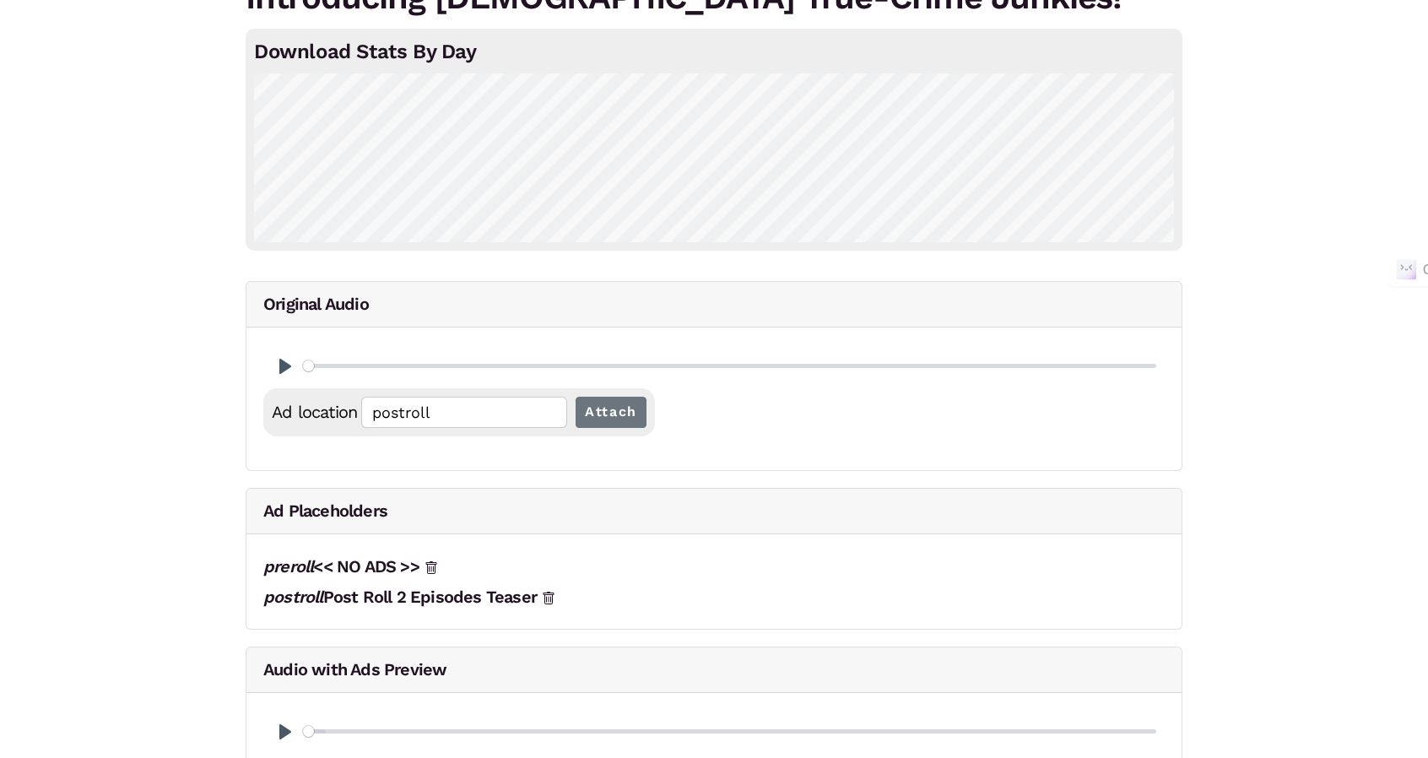
scroll to position [159, 0]
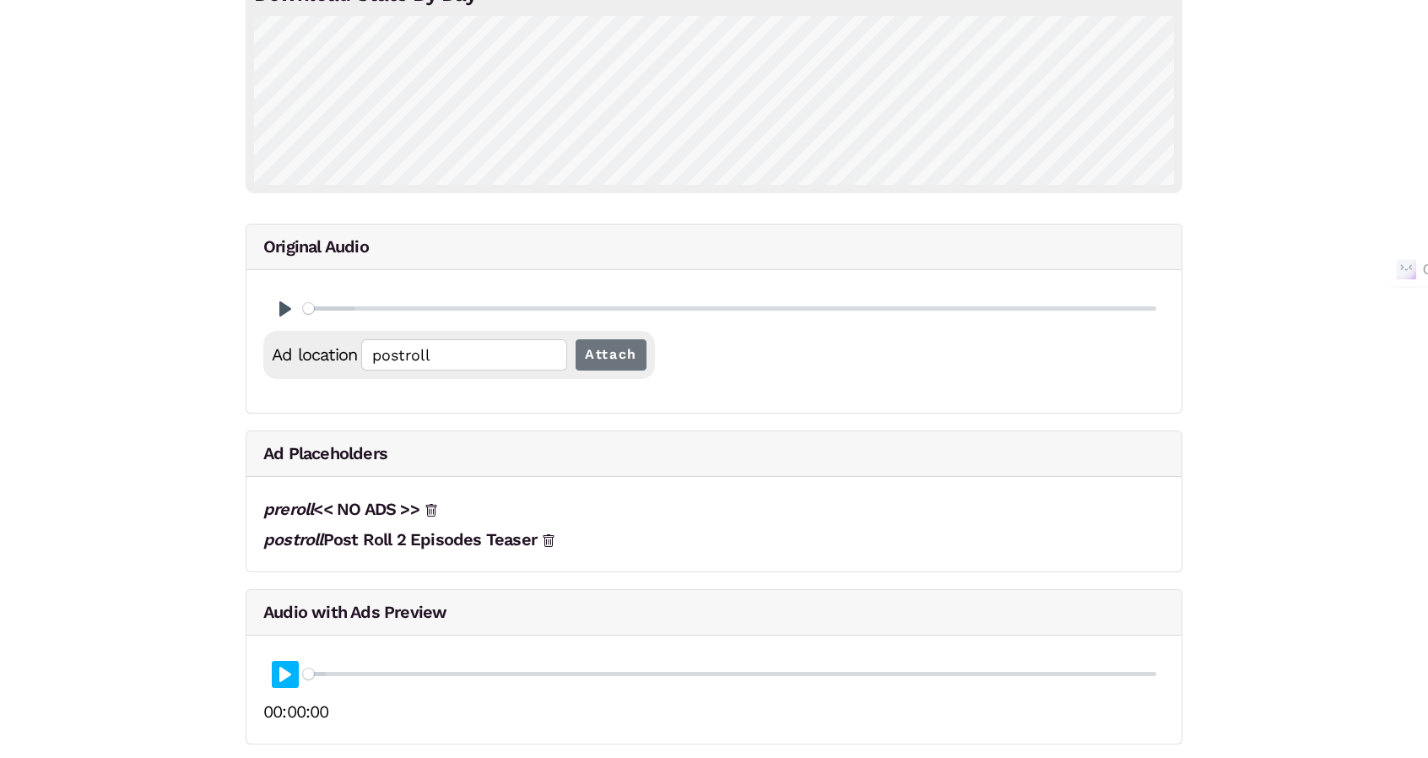
click at [278, 681] on button "Pause Play" at bounding box center [285, 674] width 27 height 27
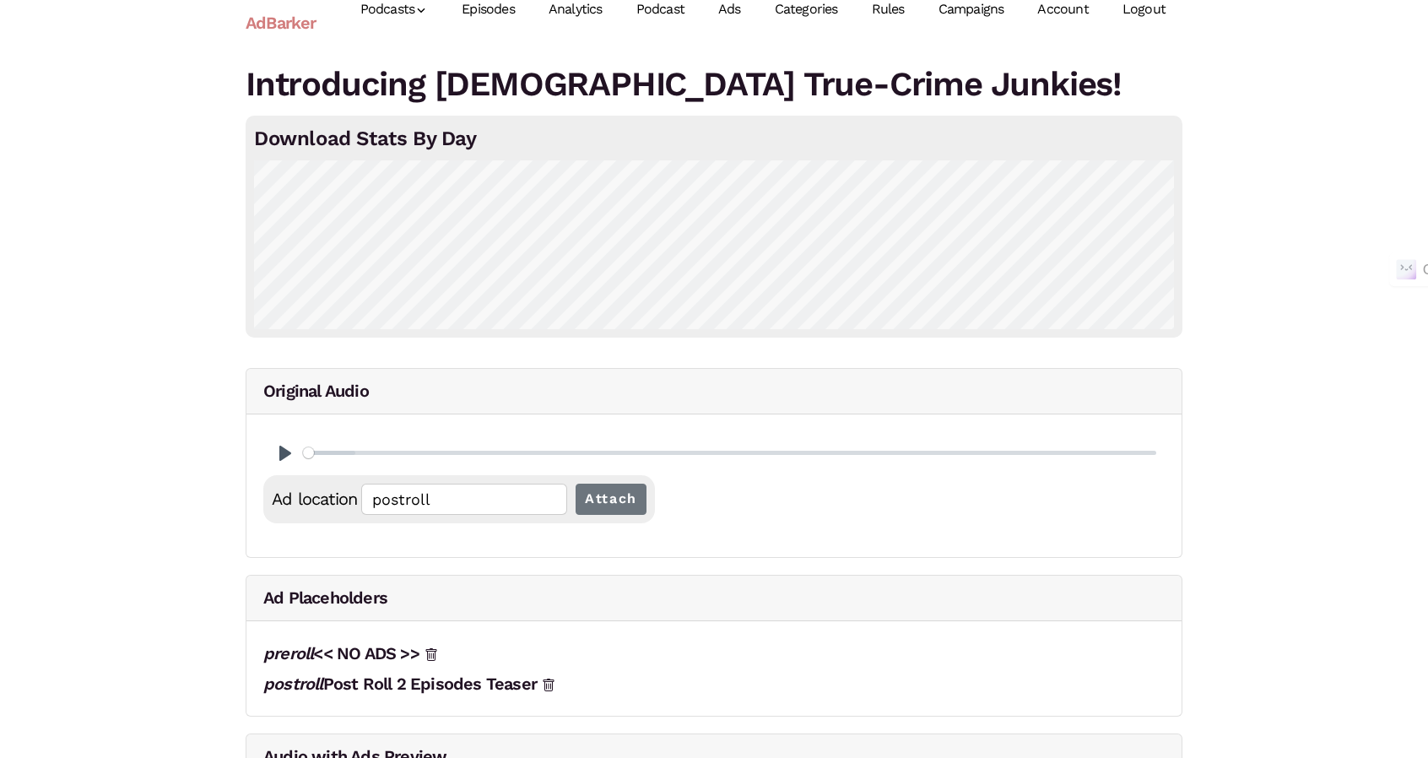
scroll to position [0, 0]
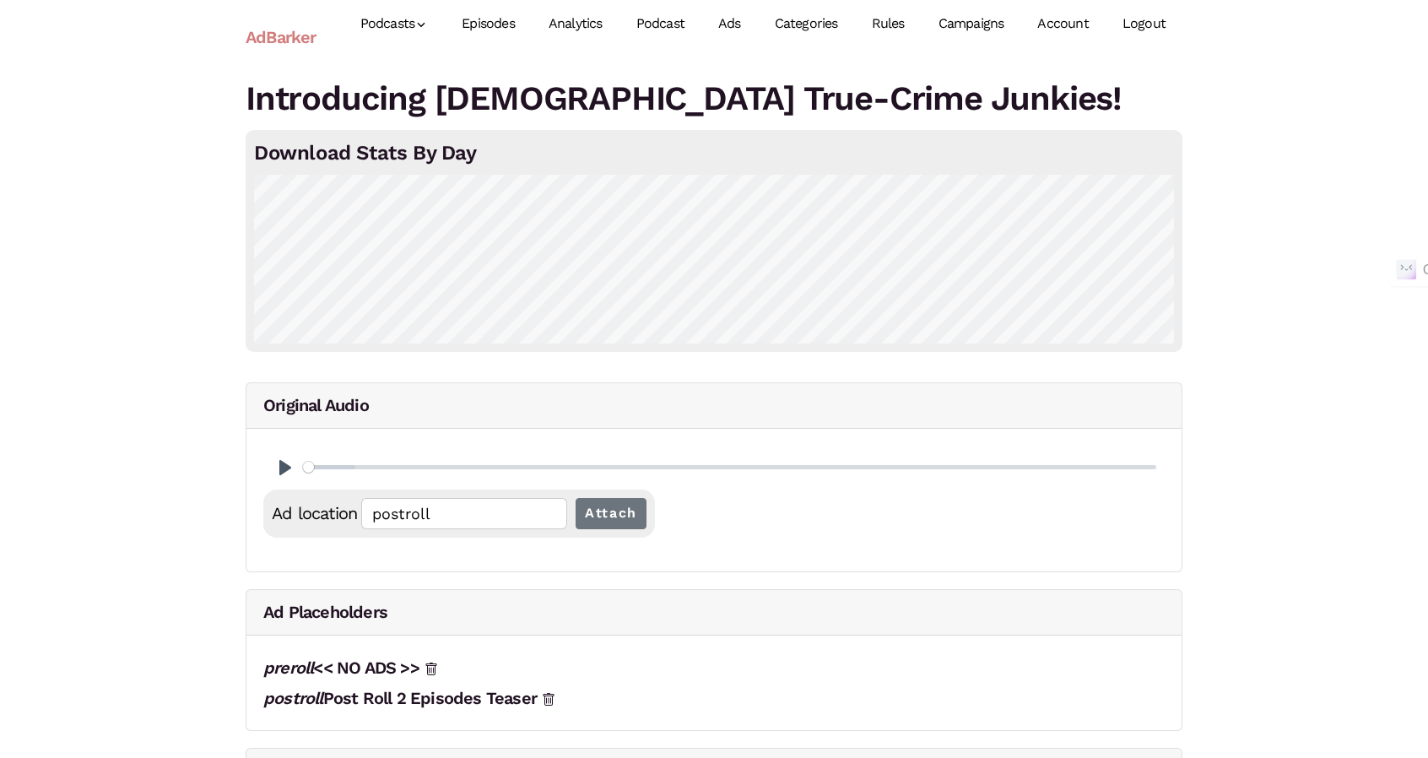
type input "100"
click at [489, 30] on link "Episodes" at bounding box center [488, 23] width 87 height 75
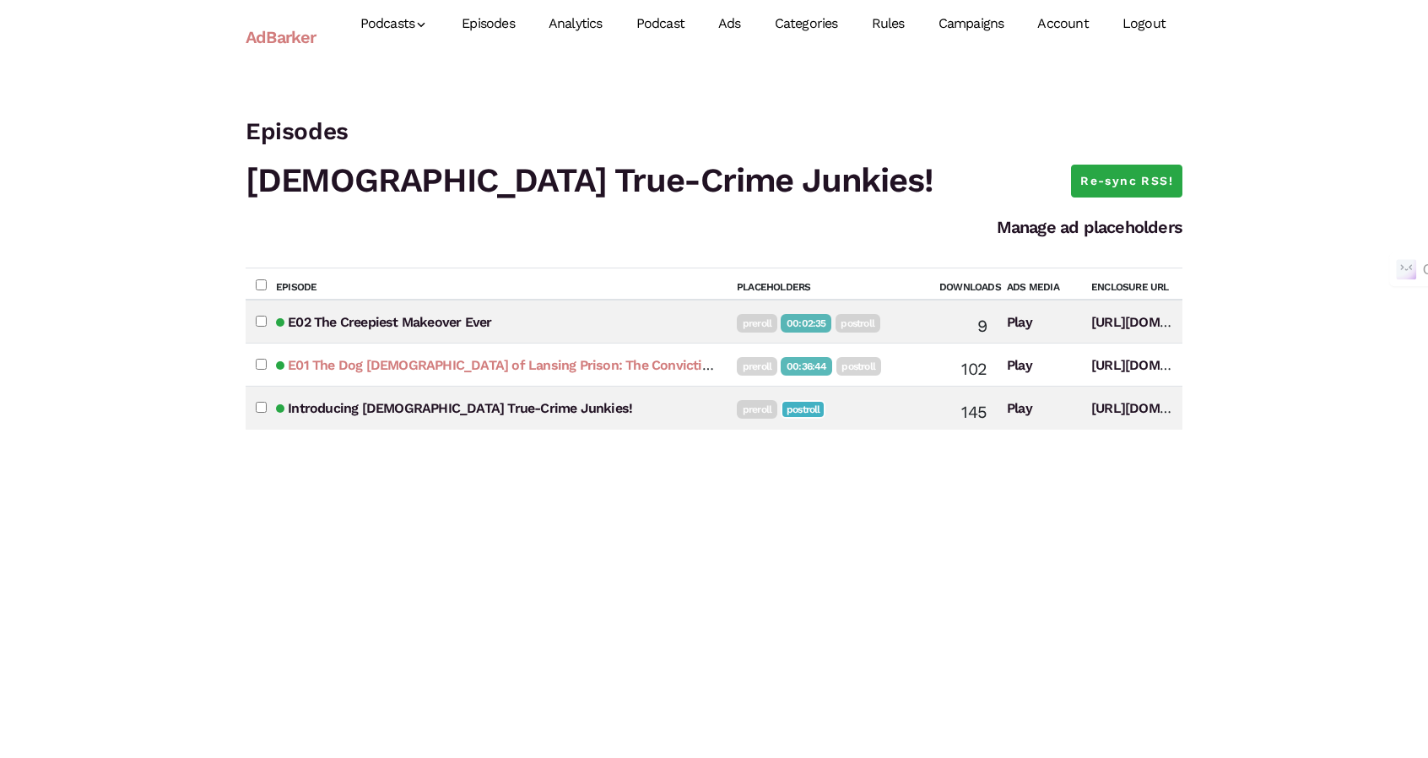
click at [546, 363] on link "E01 The Dog [DEMOGRAPHIC_DATA] of Lansing Prison: The Conviction and Redemption…" at bounding box center [616, 365] width 657 height 16
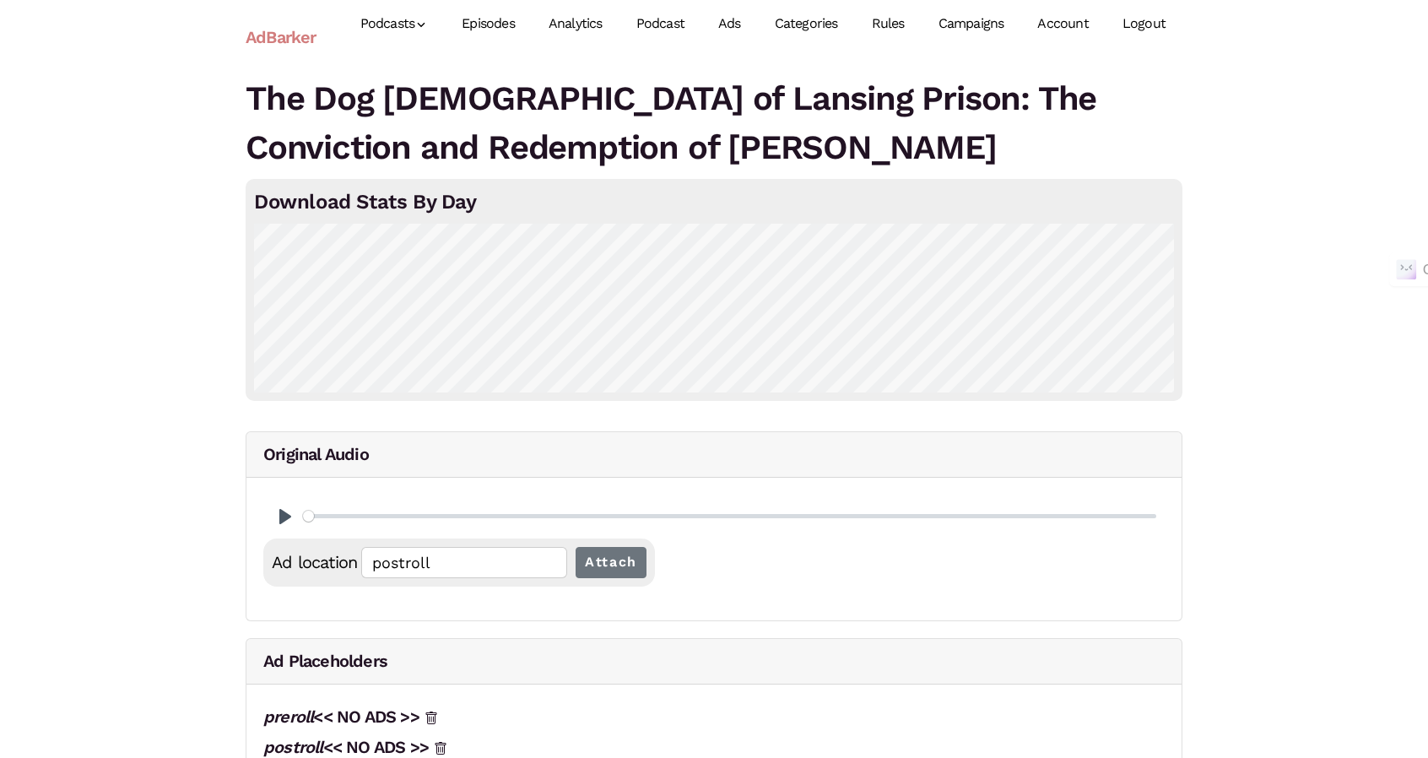
click at [491, 16] on link "Episodes" at bounding box center [488, 23] width 87 height 75
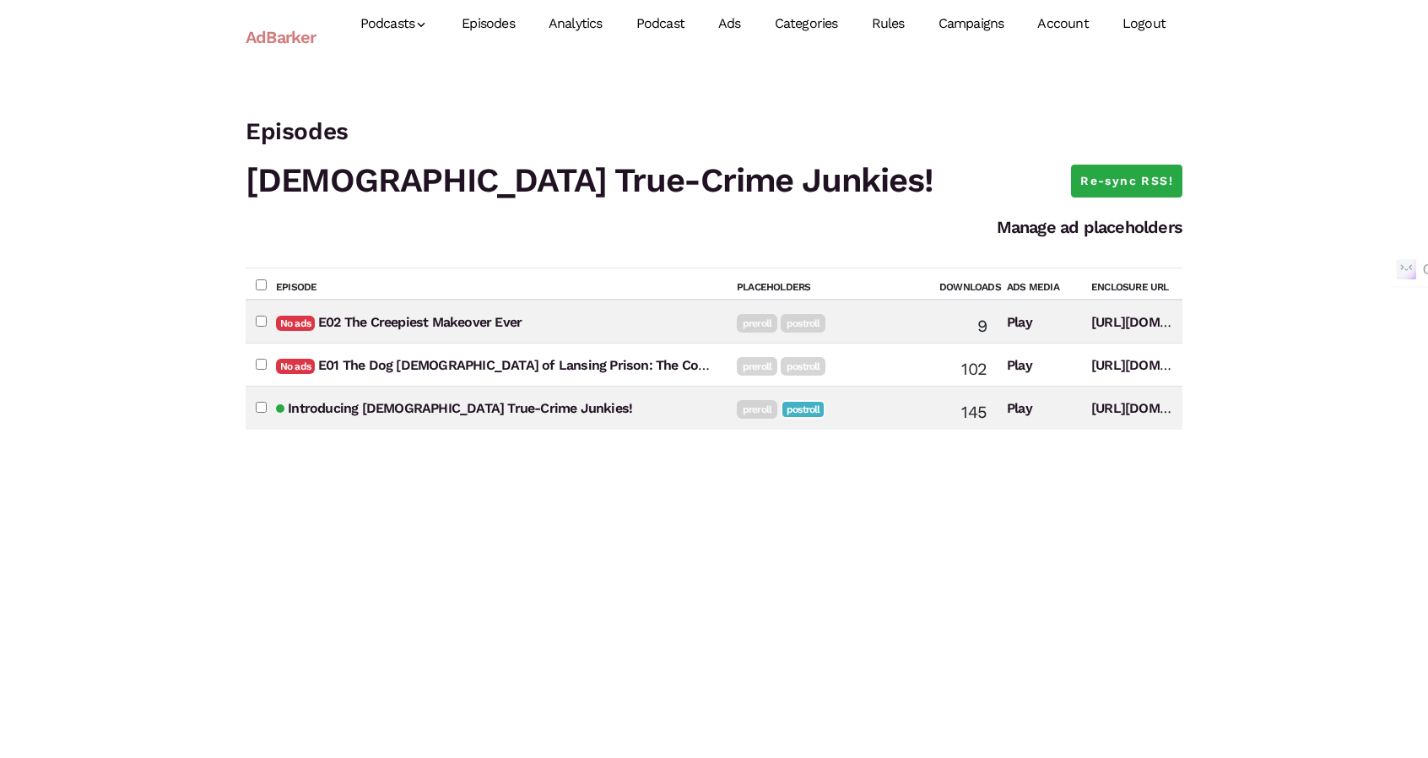
click at [1063, 17] on link "Account" at bounding box center [1063, 23] width 84 height 75
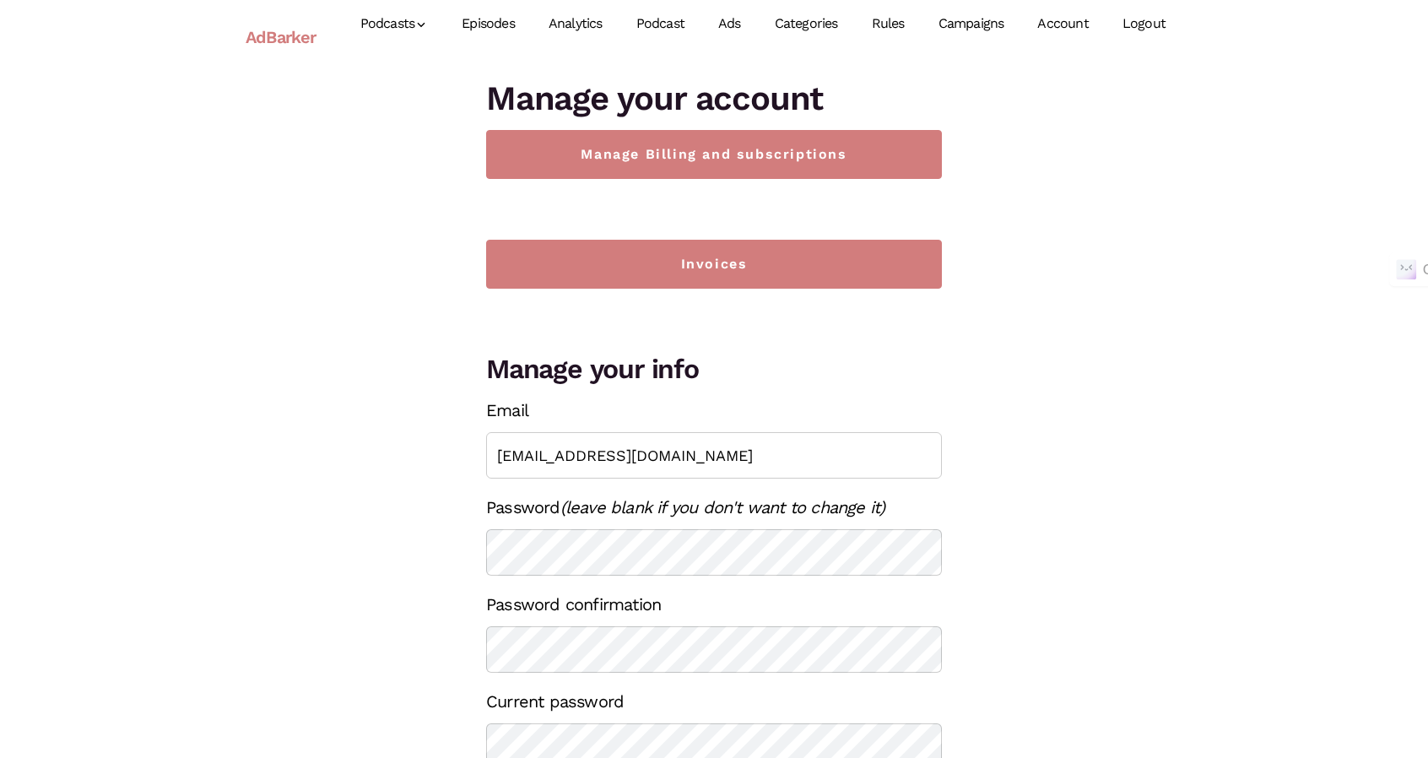
click at [677, 181] on div "Manage your account Manage Billing and subscriptions Invoices Manage your info …" at bounding box center [714, 453] width 481 height 758
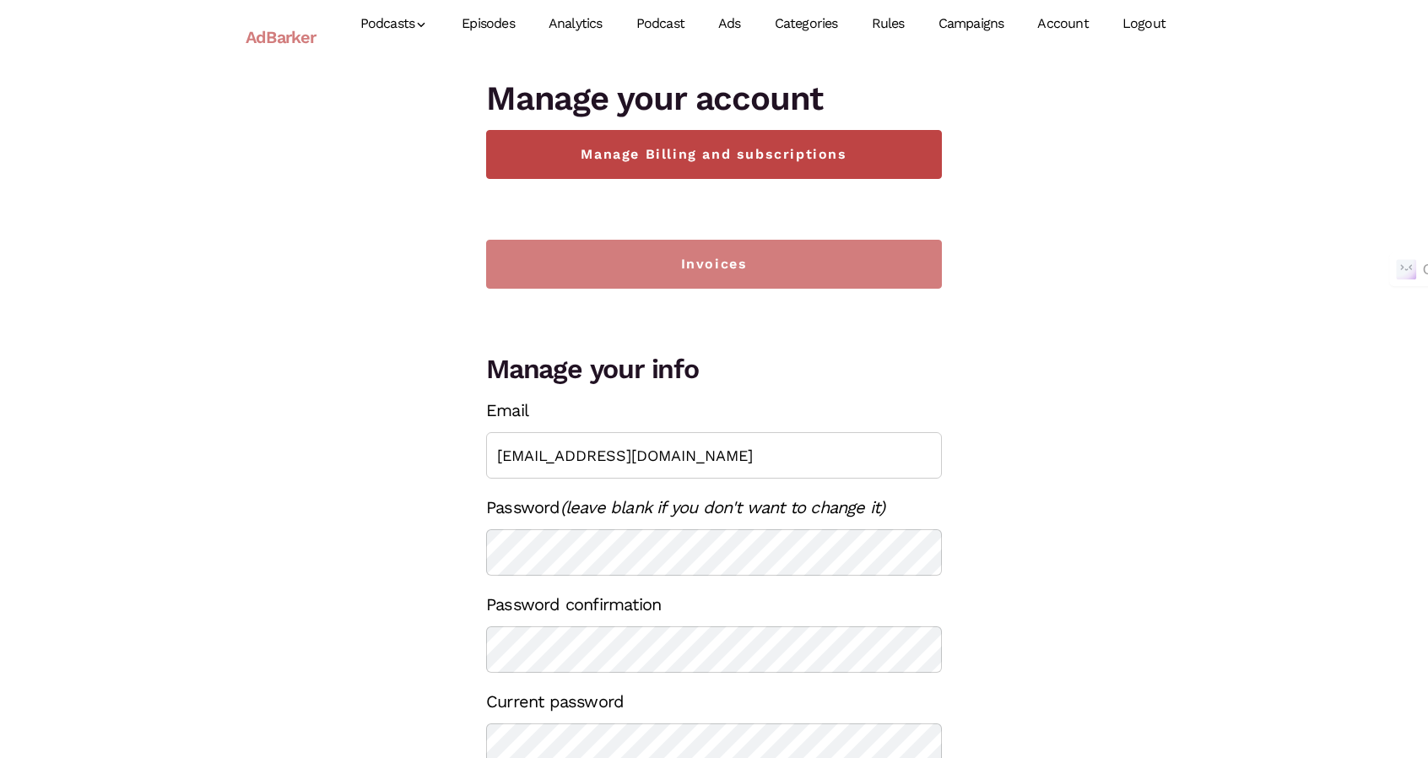
click at [677, 161] on link "Manage Billing and subscriptions" at bounding box center [714, 154] width 456 height 49
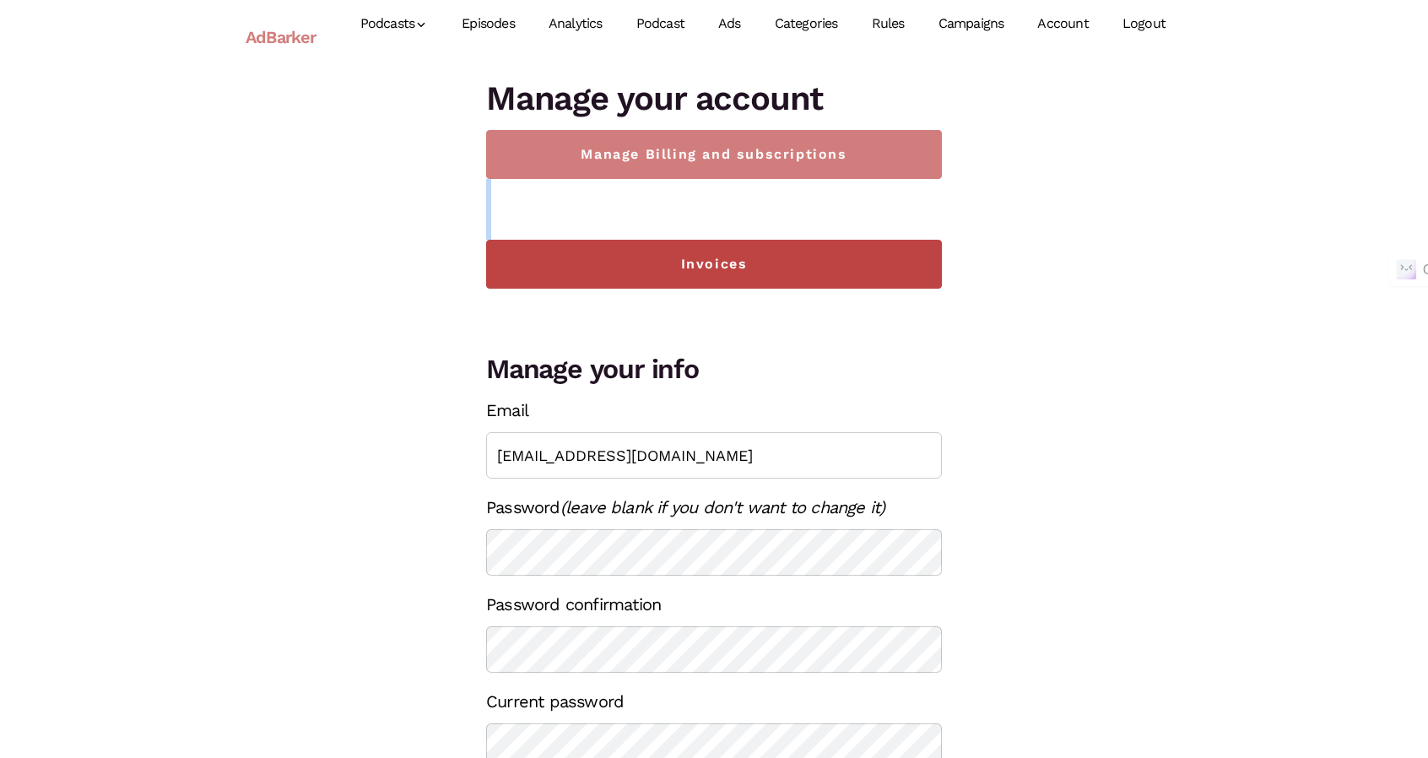
drag, startPoint x: 697, startPoint y: 241, endPoint x: 696, endPoint y: 254, distance: 12.8
click at [696, 254] on div "Manage your account Manage Billing and subscriptions Invoices Manage your info …" at bounding box center [714, 453] width 481 height 758
click at [694, 263] on link "Invoices" at bounding box center [714, 264] width 456 height 49
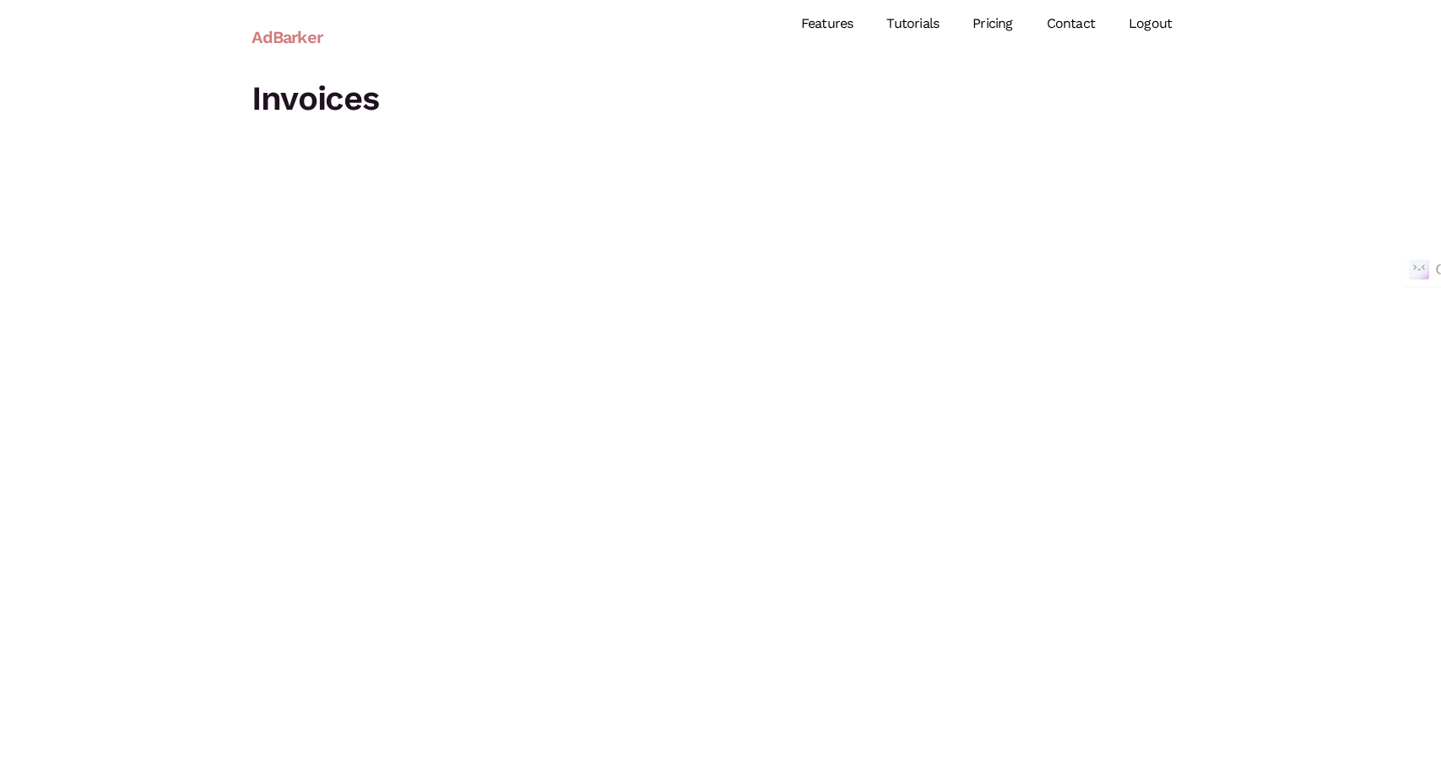
click at [297, 38] on link "AdBarker" at bounding box center [287, 37] width 71 height 39
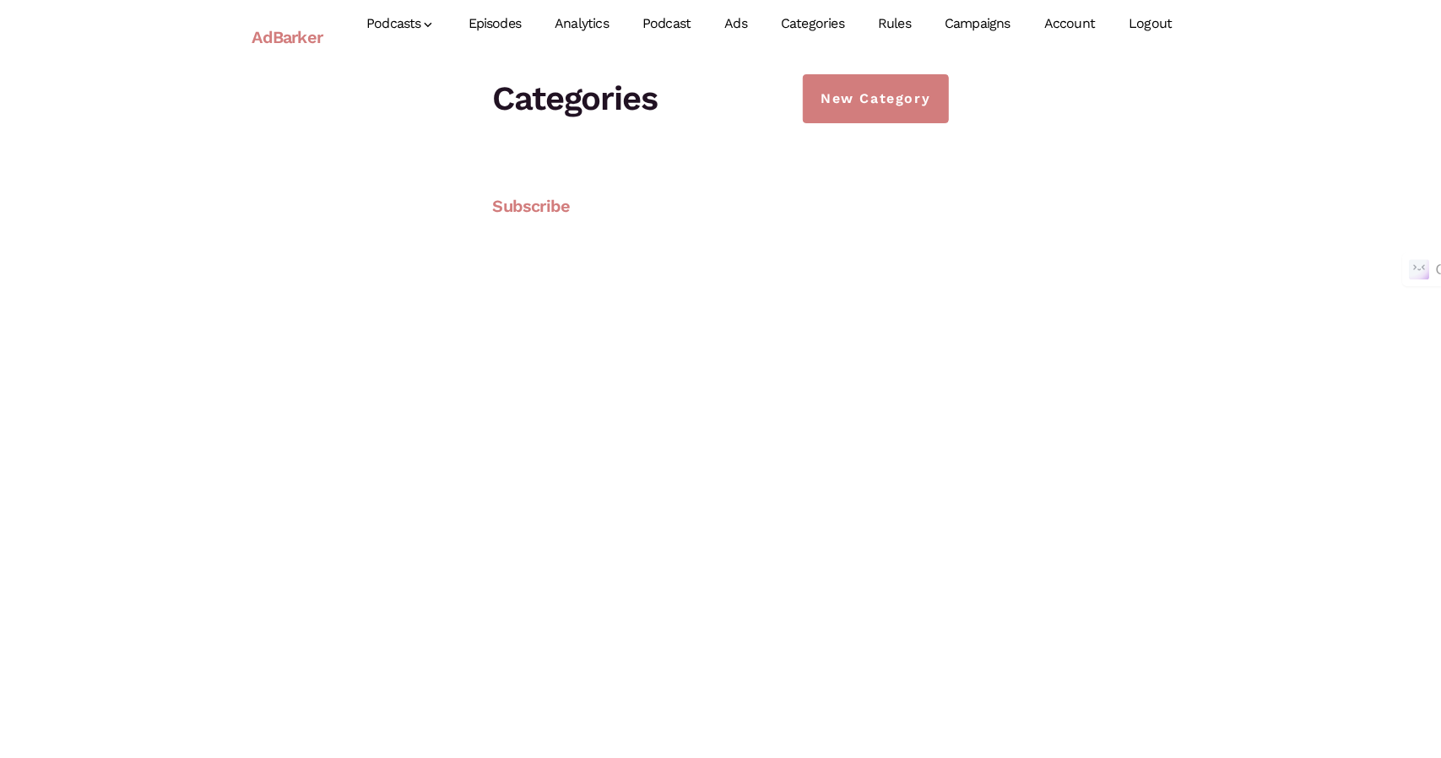
click at [513, 200] on link "Subscribe" at bounding box center [532, 206] width 78 height 20
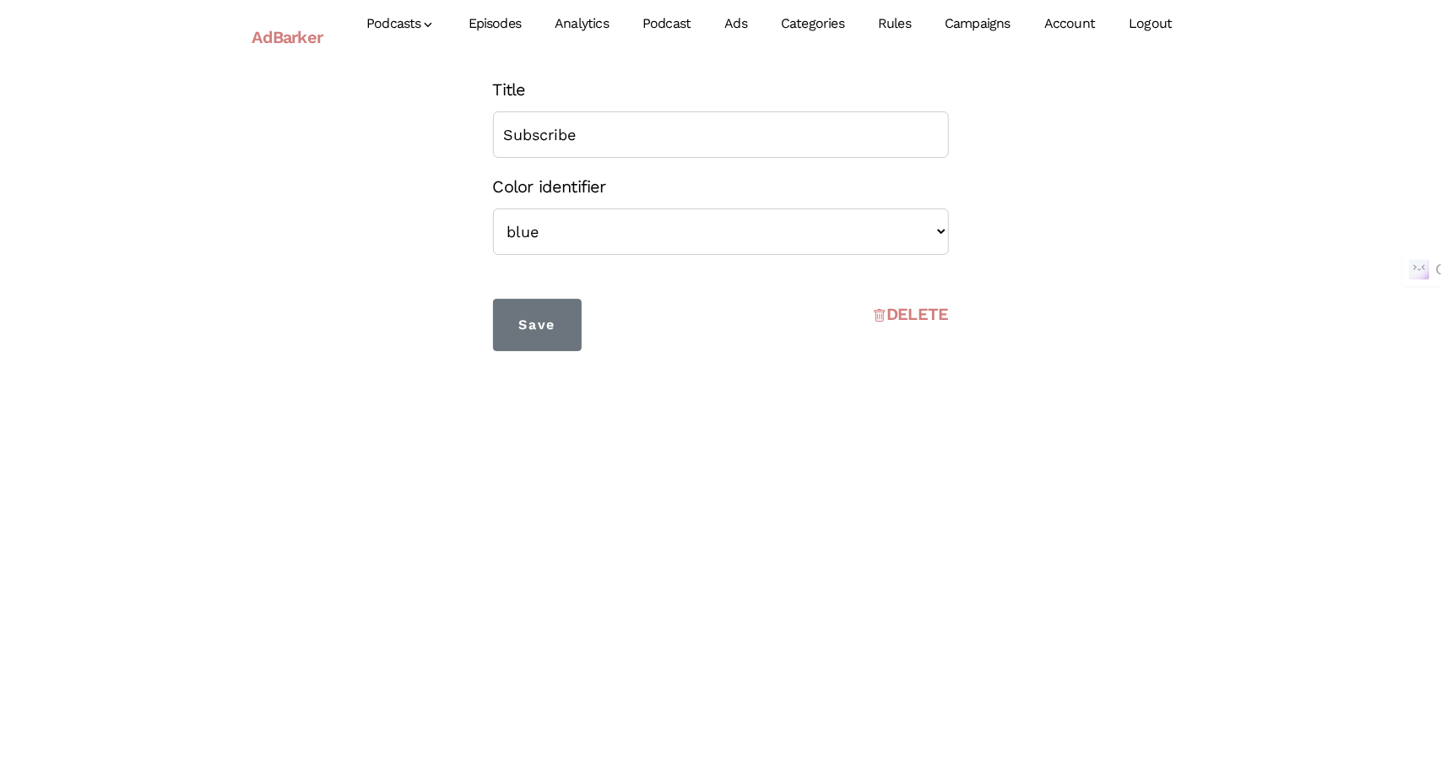
click at [929, 320] on link "DELETE" at bounding box center [910, 314] width 75 height 30
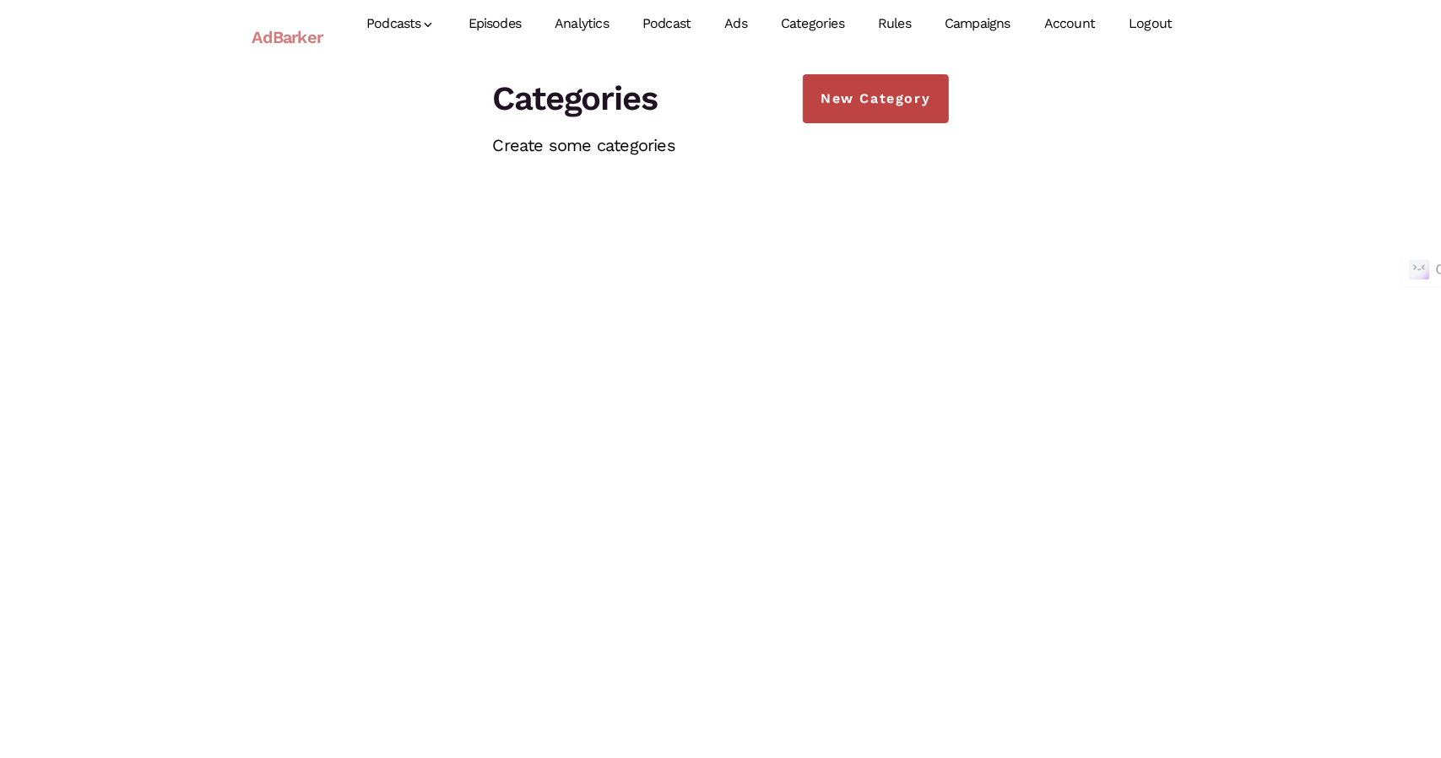
click at [856, 104] on link "New Category" at bounding box center [875, 98] width 145 height 49
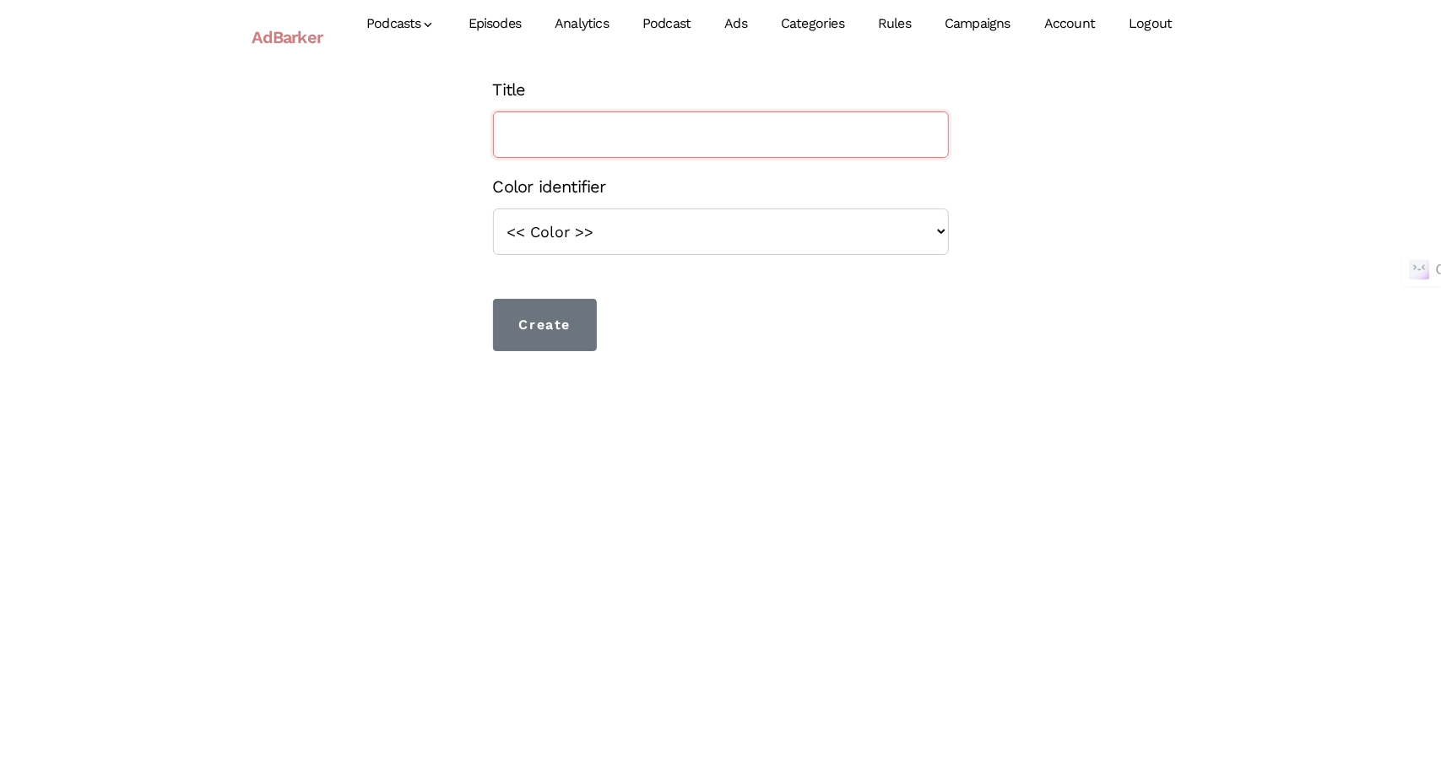
click at [716, 138] on input "Title" at bounding box center [721, 134] width 456 height 46
type input "Teaser"
click at [530, 317] on input "Create" at bounding box center [545, 325] width 105 height 52
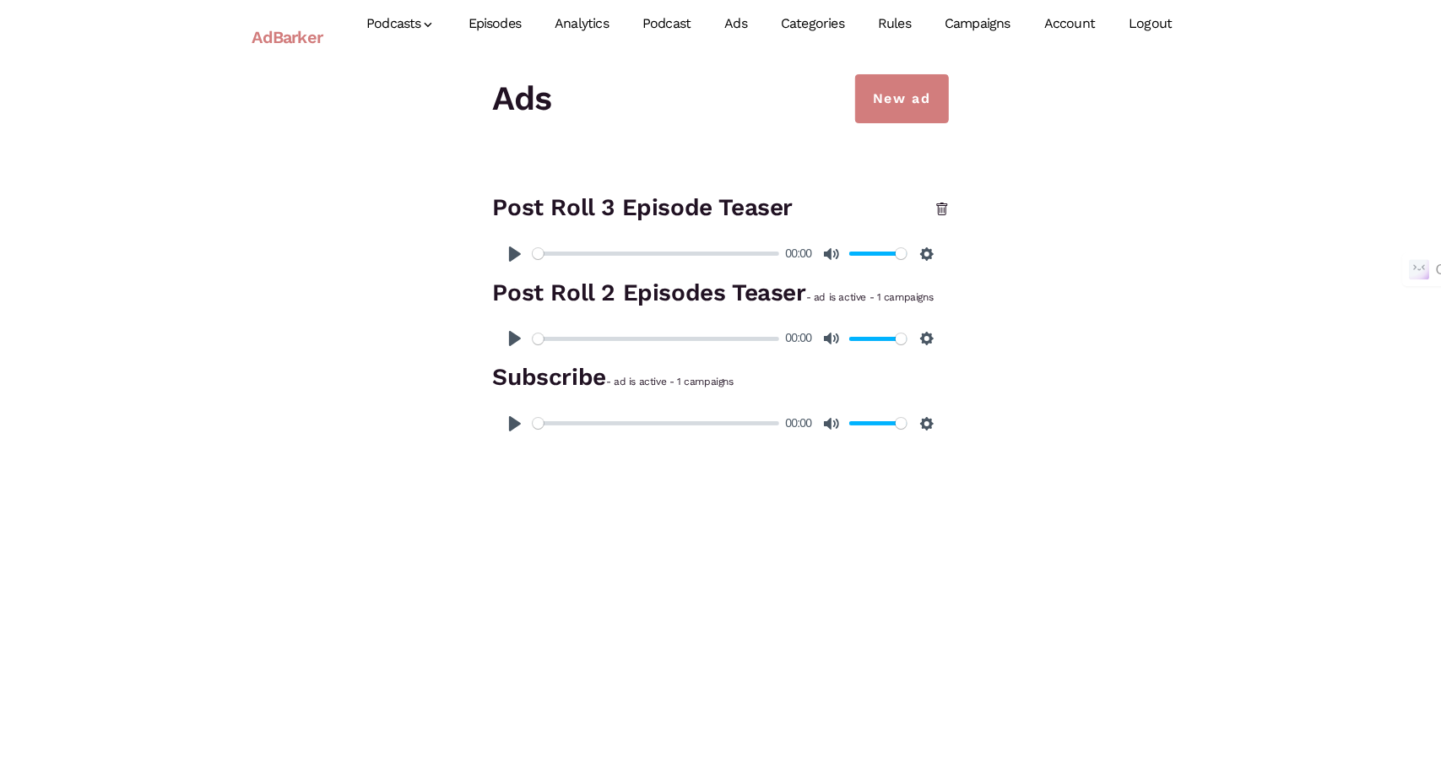
click at [828, 16] on link "Categories" at bounding box center [812, 23] width 97 height 75
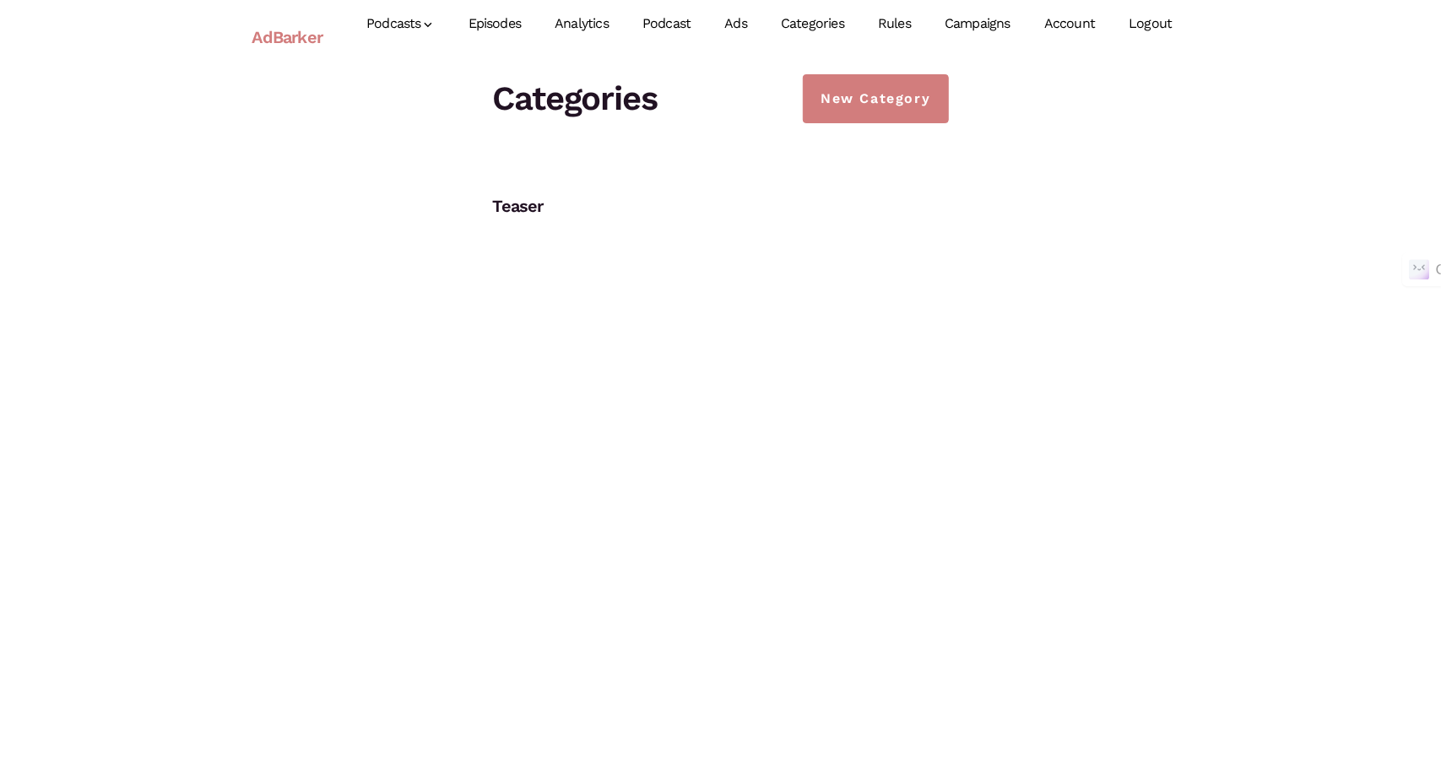
click at [828, 16] on link "Categories" at bounding box center [812, 23] width 97 height 75
click at [893, 120] on link "New Category" at bounding box center [875, 98] width 145 height 49
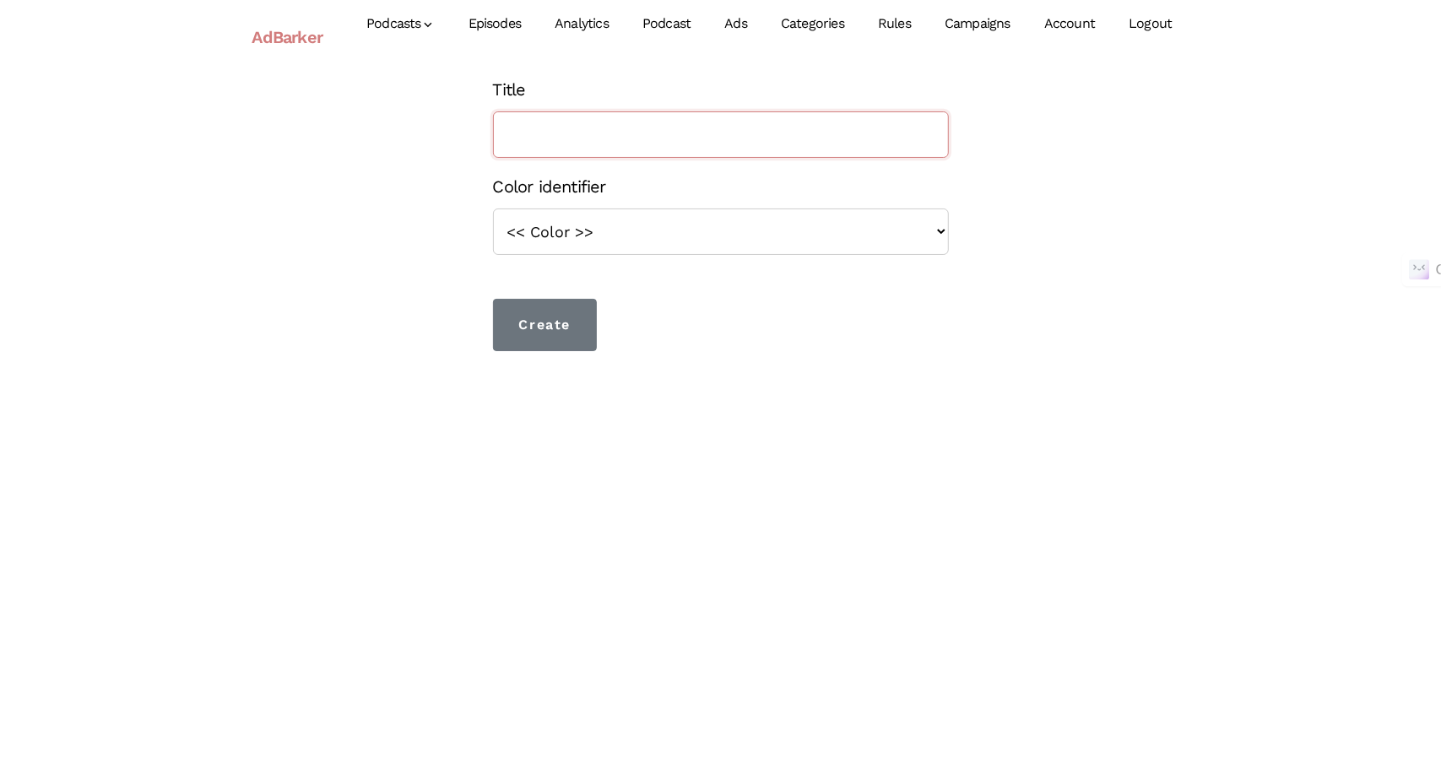
click at [691, 124] on input "Title" at bounding box center [721, 134] width 456 height 46
type input "True Crime Midroll Ads"
click at [521, 317] on input "Create" at bounding box center [545, 325] width 105 height 52
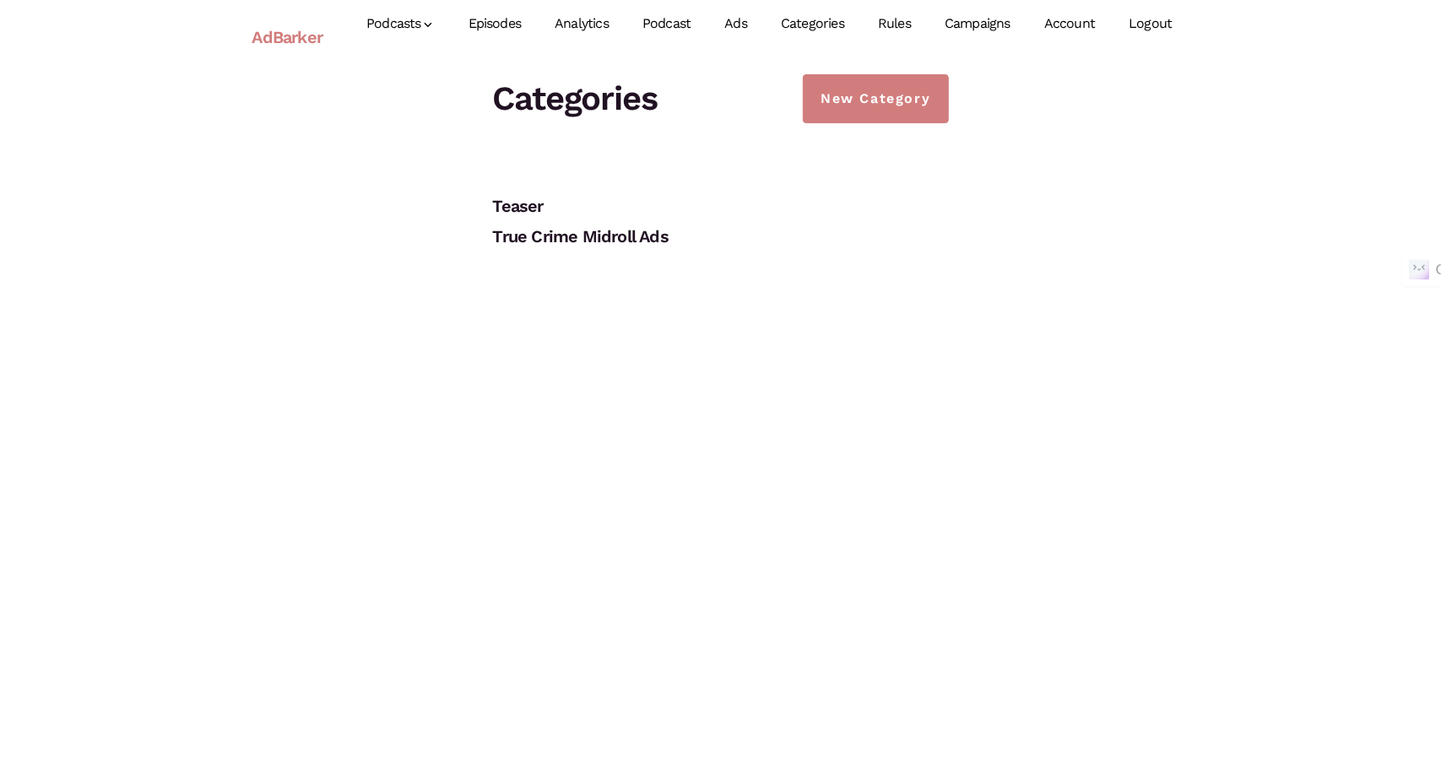
click at [730, 19] on link "Ads" at bounding box center [735, 23] width 57 height 75
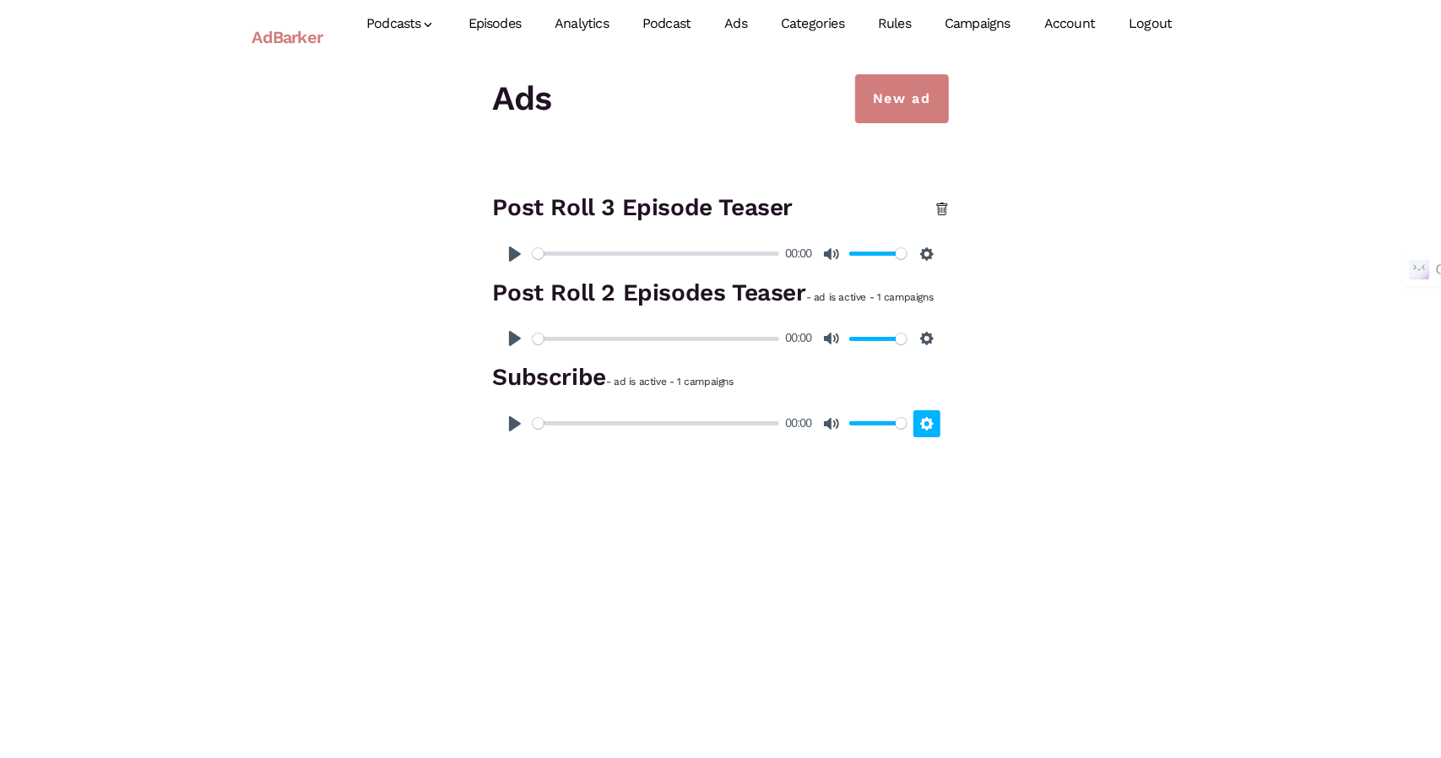
click at [922, 426] on button "Settings" at bounding box center [926, 423] width 27 height 27
click at [934, 387] on button "Speed Normal" at bounding box center [876, 382] width 122 height 27
click at [1055, 419] on div "New ad Ads Post Roll 3 Episode Teaser Pause Play % buffered 00:00 00:00 Unmute …" at bounding box center [721, 259] width 962 height 371
click at [489, 16] on link "Episodes" at bounding box center [495, 23] width 87 height 75
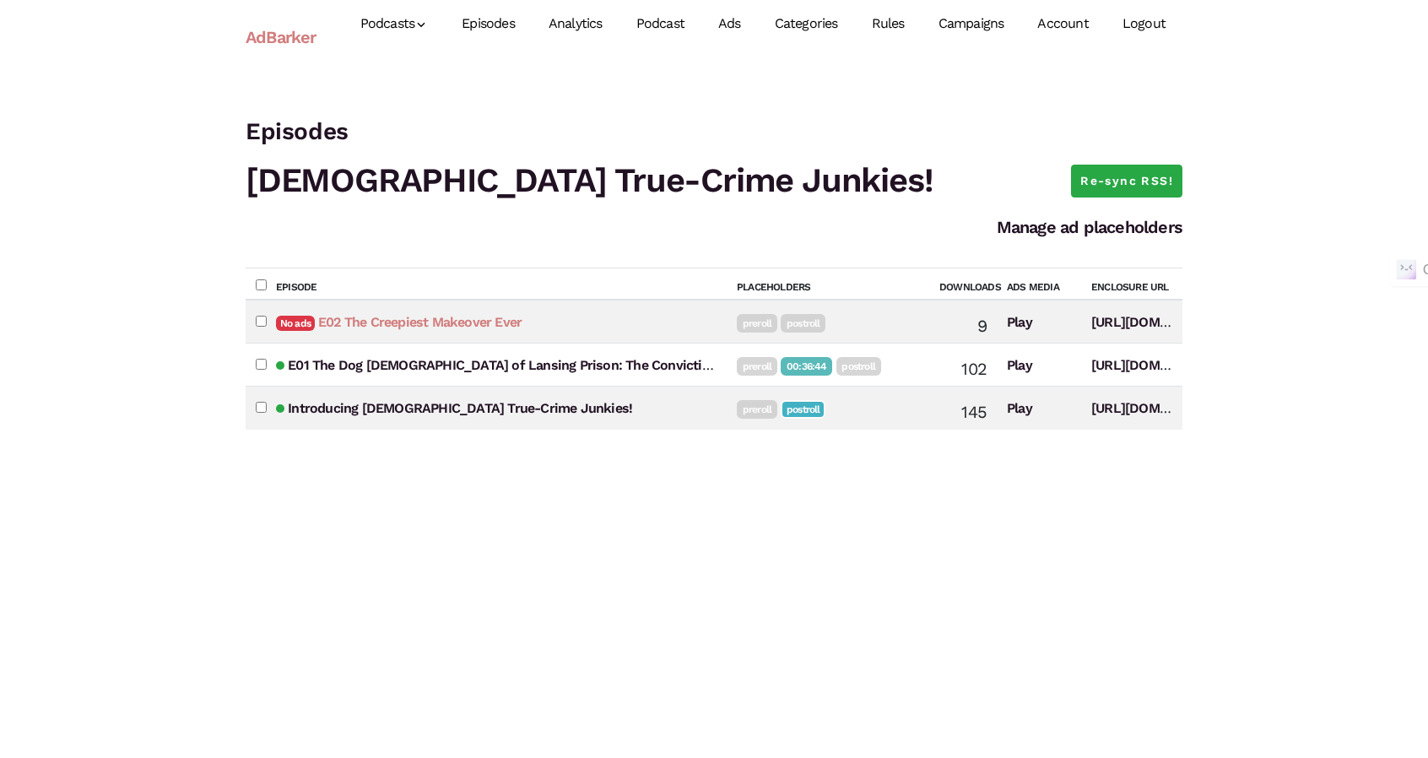
click at [419, 316] on link "E02 The Creepiest Makeover Ever" at bounding box center [419, 322] width 203 height 16
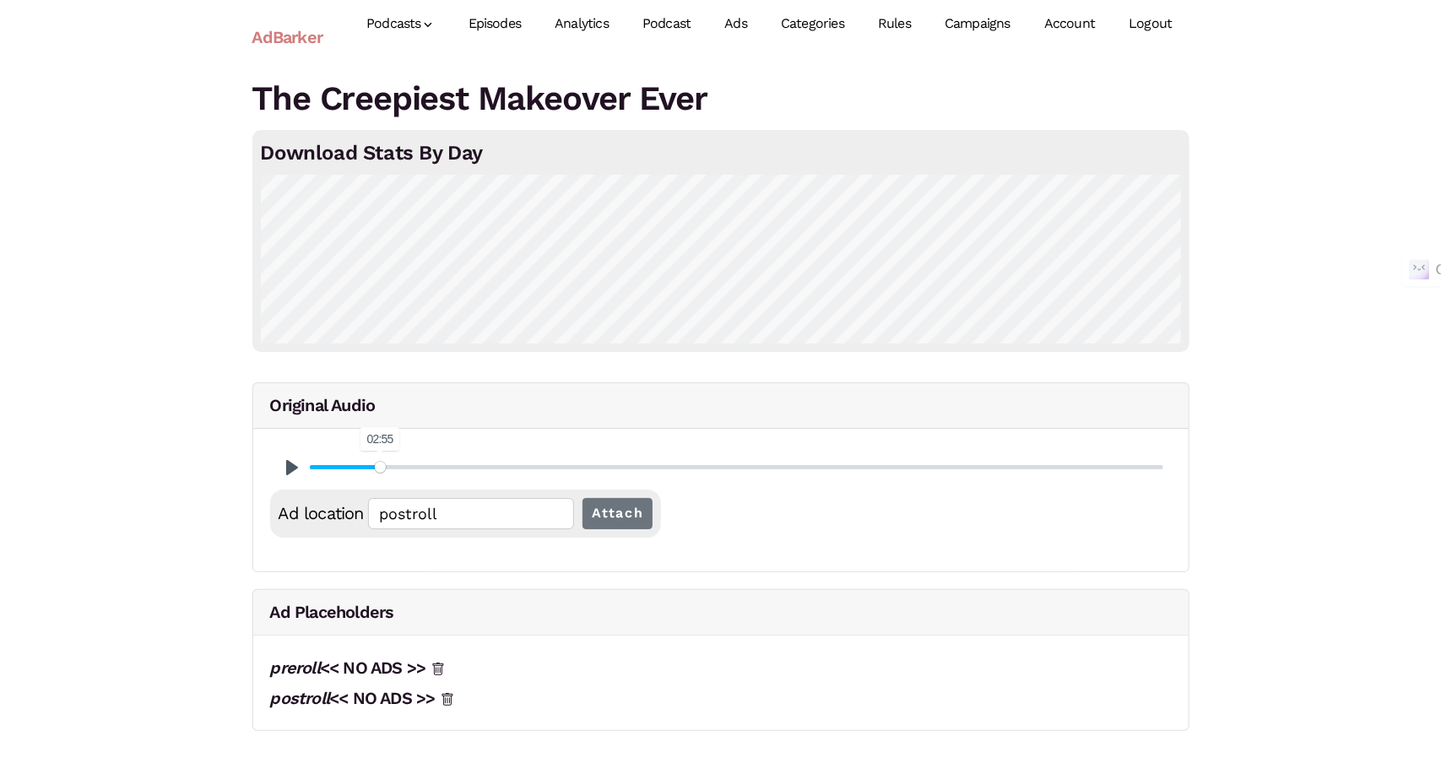
click at [380, 472] on input "Seek" at bounding box center [736, 467] width 853 height 16
type input "7.73"
type input "00:02:55.29"
click at [366, 468] on input "Seek" at bounding box center [736, 467] width 853 height 16
type input "6.12"
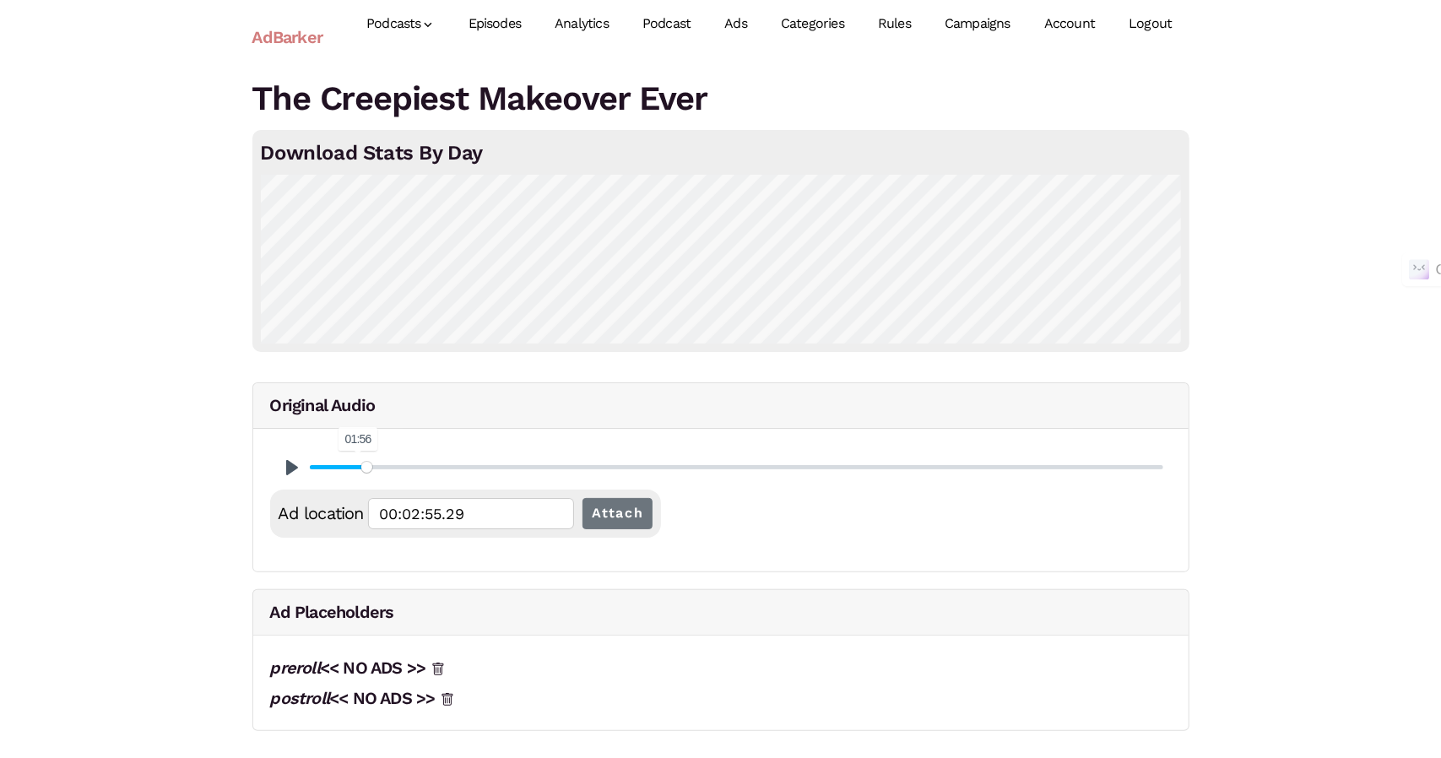
type input "00:02:18.95"
click at [371, 467] on input "Seek" at bounding box center [736, 467] width 853 height 16
click at [295, 467] on button "Pause Play" at bounding box center [292, 467] width 27 height 27
type input "6.13"
type input "00:02:19.16"
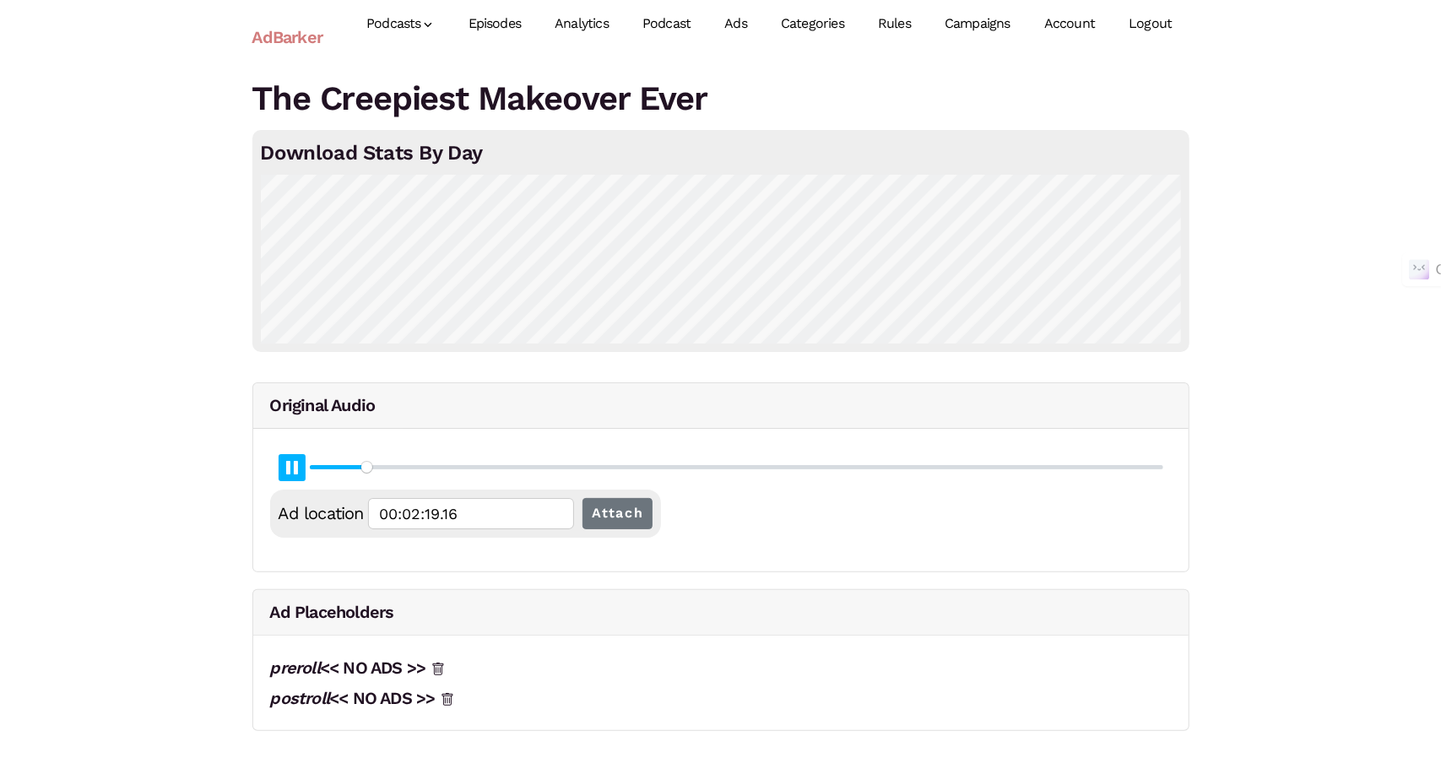
type input "6.15"
type input "00:02:19.42"
type input "6.16"
type input "00:02:19.69"
type input "6.17"
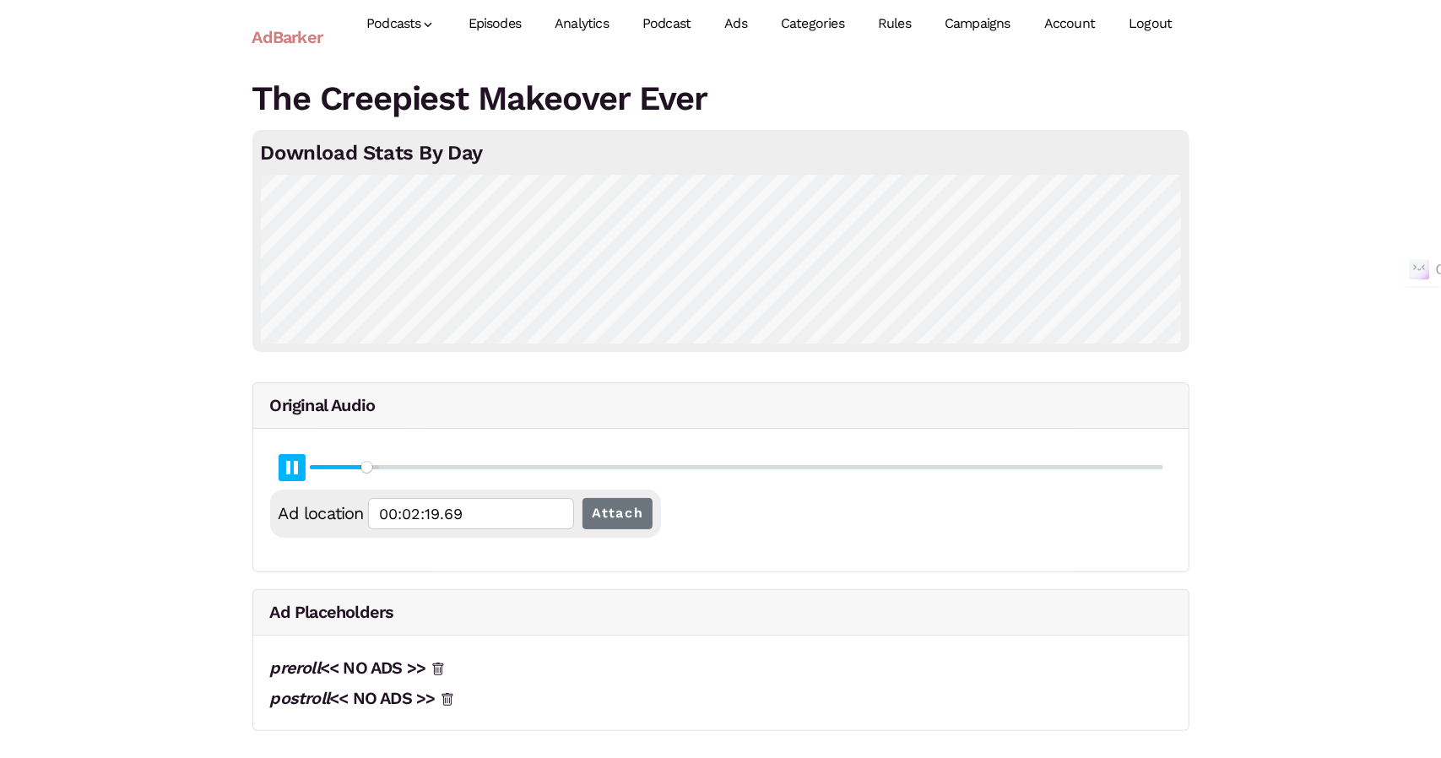
type input "00:02:19.96"
type input "6.18"
type input "00:02:20.22"
type input "6.19"
type input "00:02:20.49"
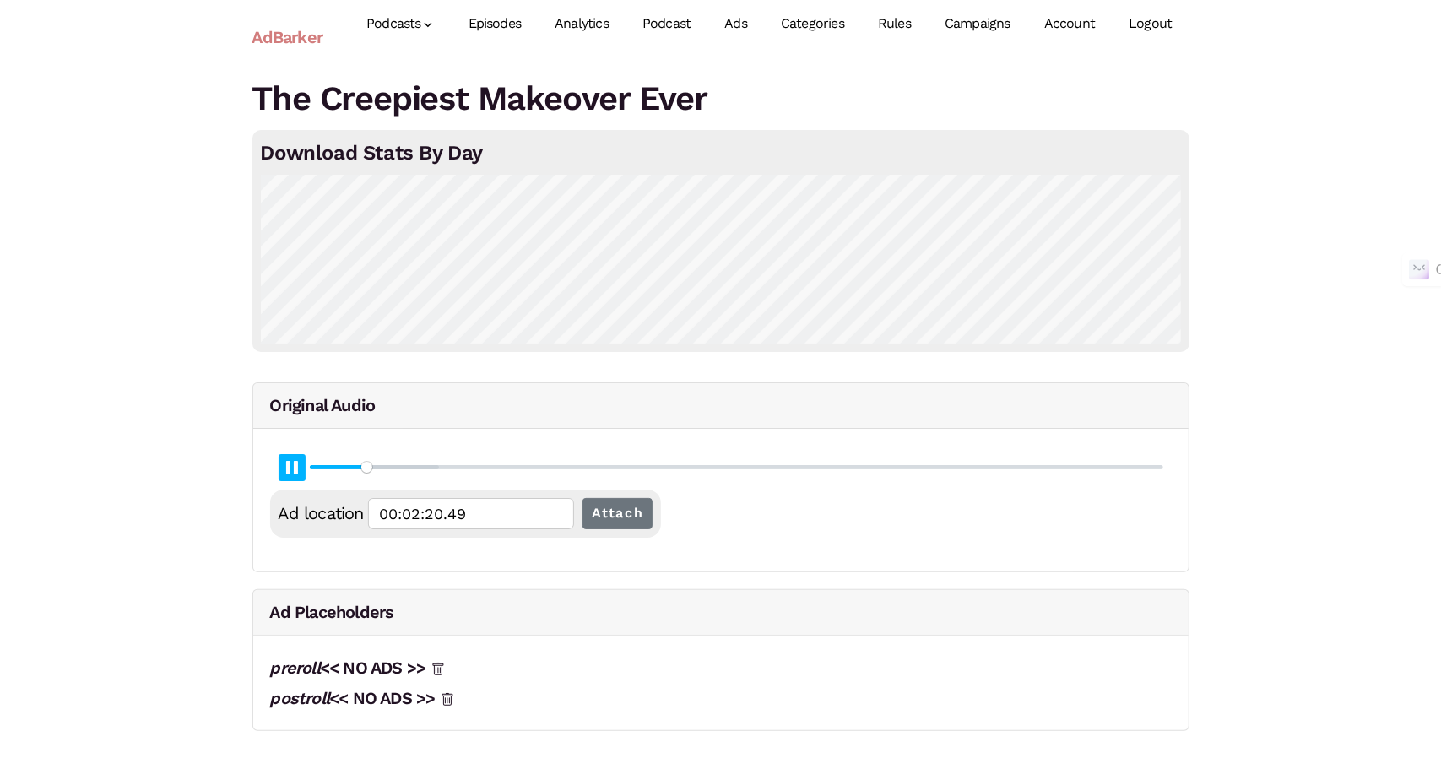
type input "6.2"
type input "00:02:20.76"
type input "6.22"
type input "00:02:21.02"
type input "6.23"
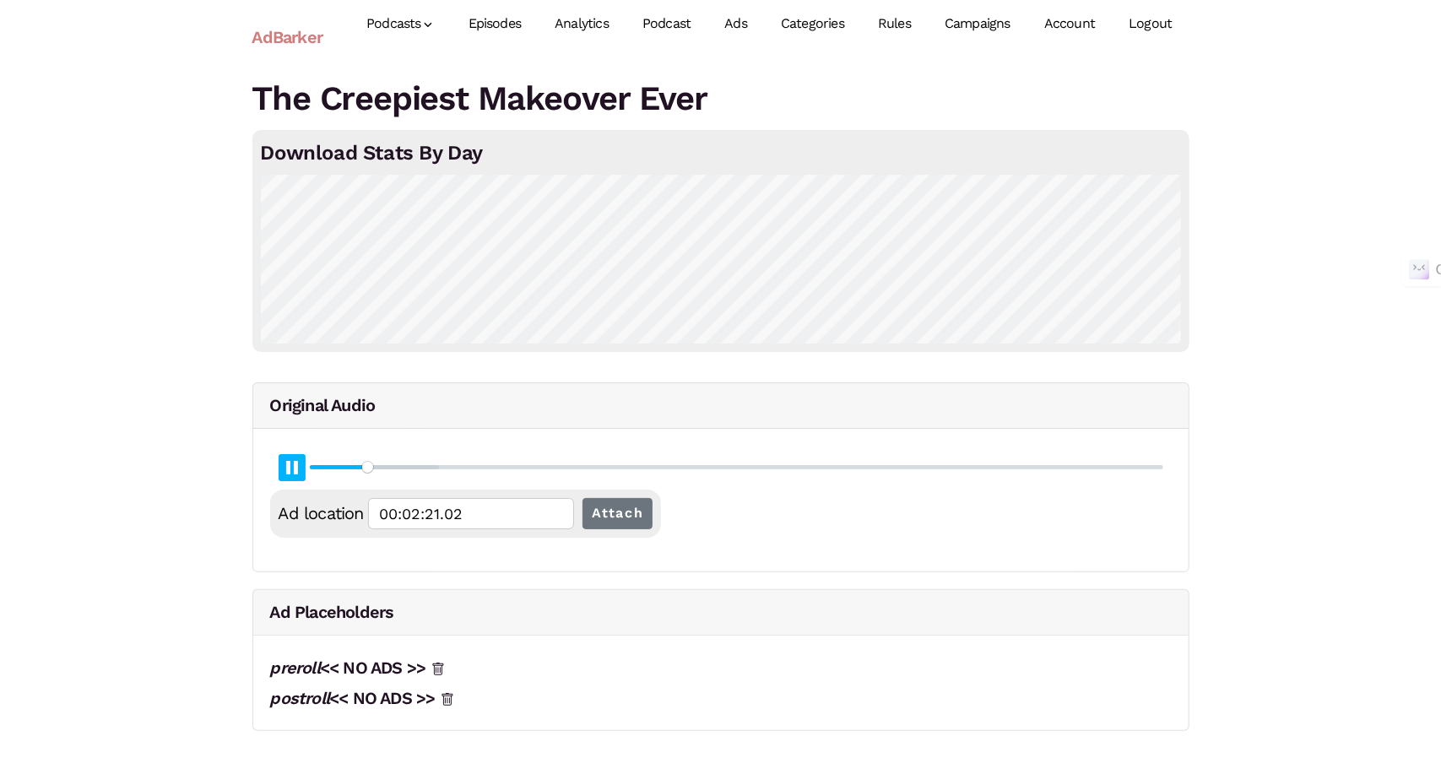
type input "00:02:21.29"
type input "6.24"
type input "00:02:21.55"
type input "6.25"
type input "00:02:21.81"
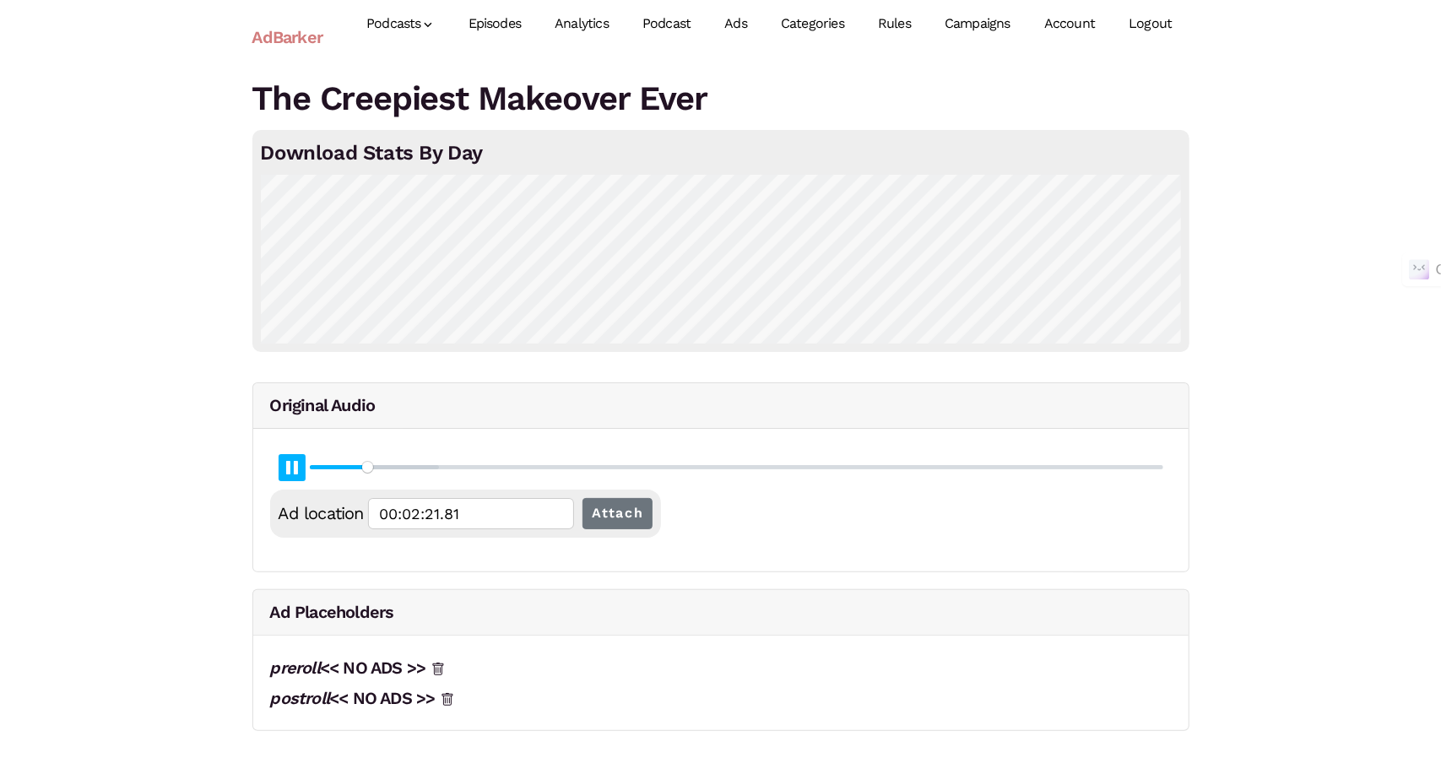
type input "6.26"
type input "00:02:22.08"
type input "6.27"
type input "00:02:22.35"
type input "6.29"
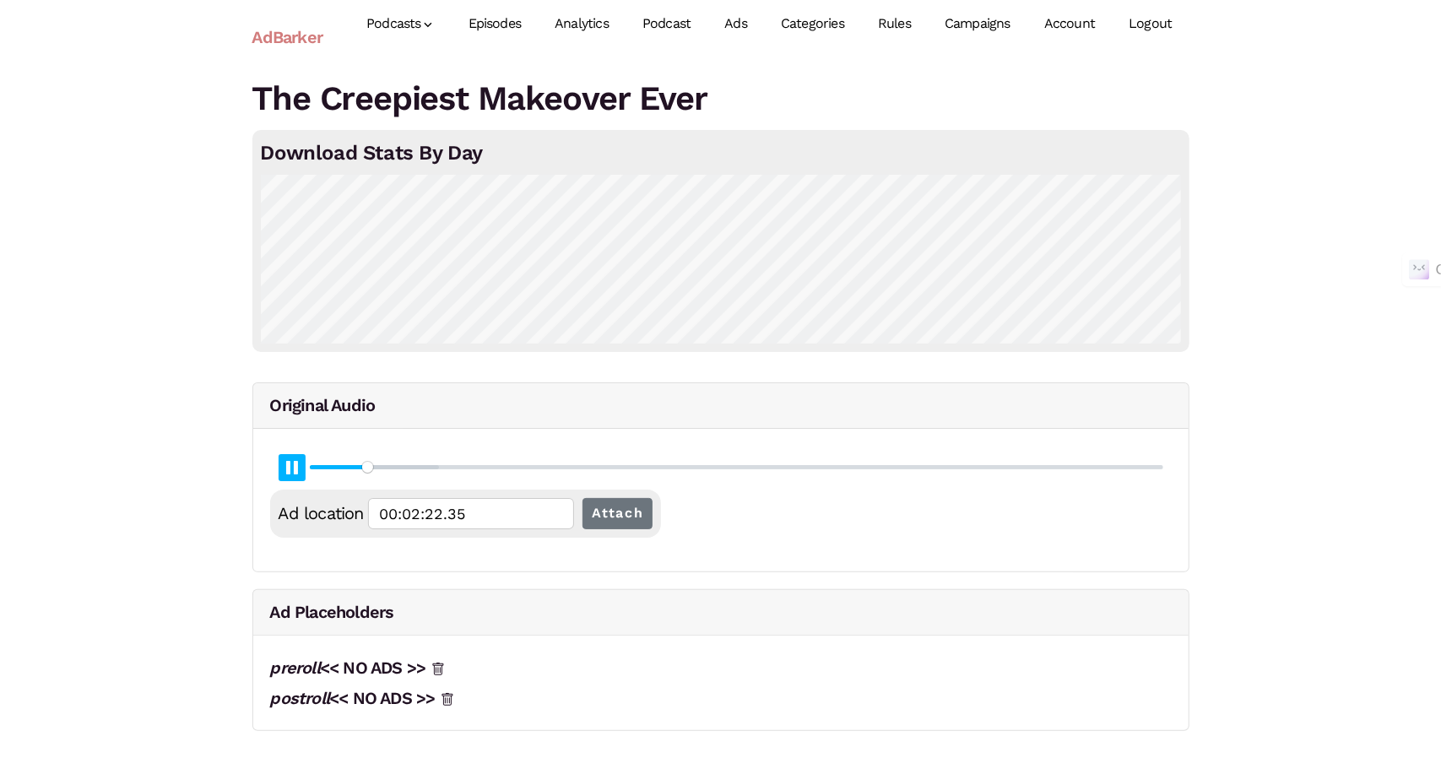
type input "00:02:22.61"
type input "6.3"
type input "00:02:22.88"
type input "6.31"
type input "00:02:23.16"
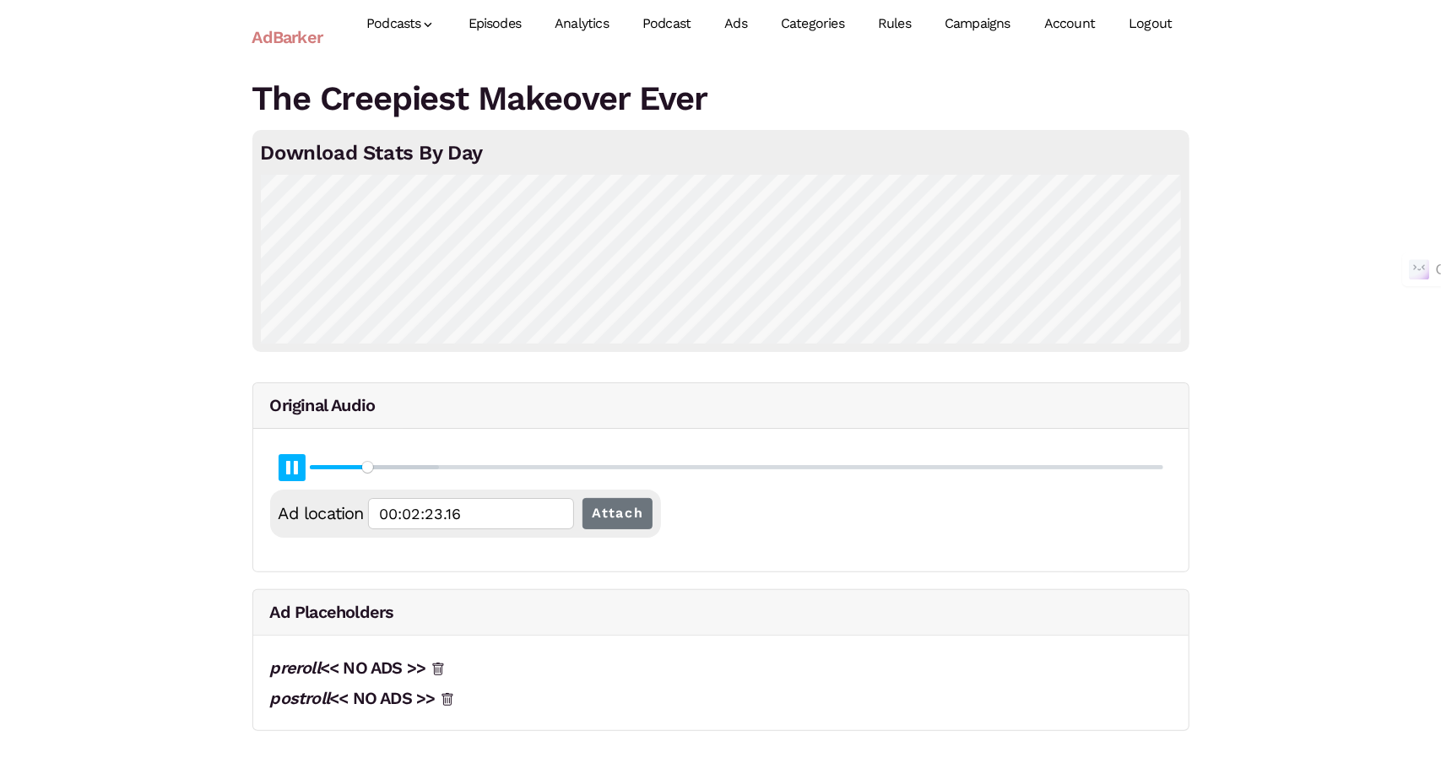
type input "6.32"
type input "00:02:23.42"
type input "6.33"
type input "00:02:23.68"
type input "6.35"
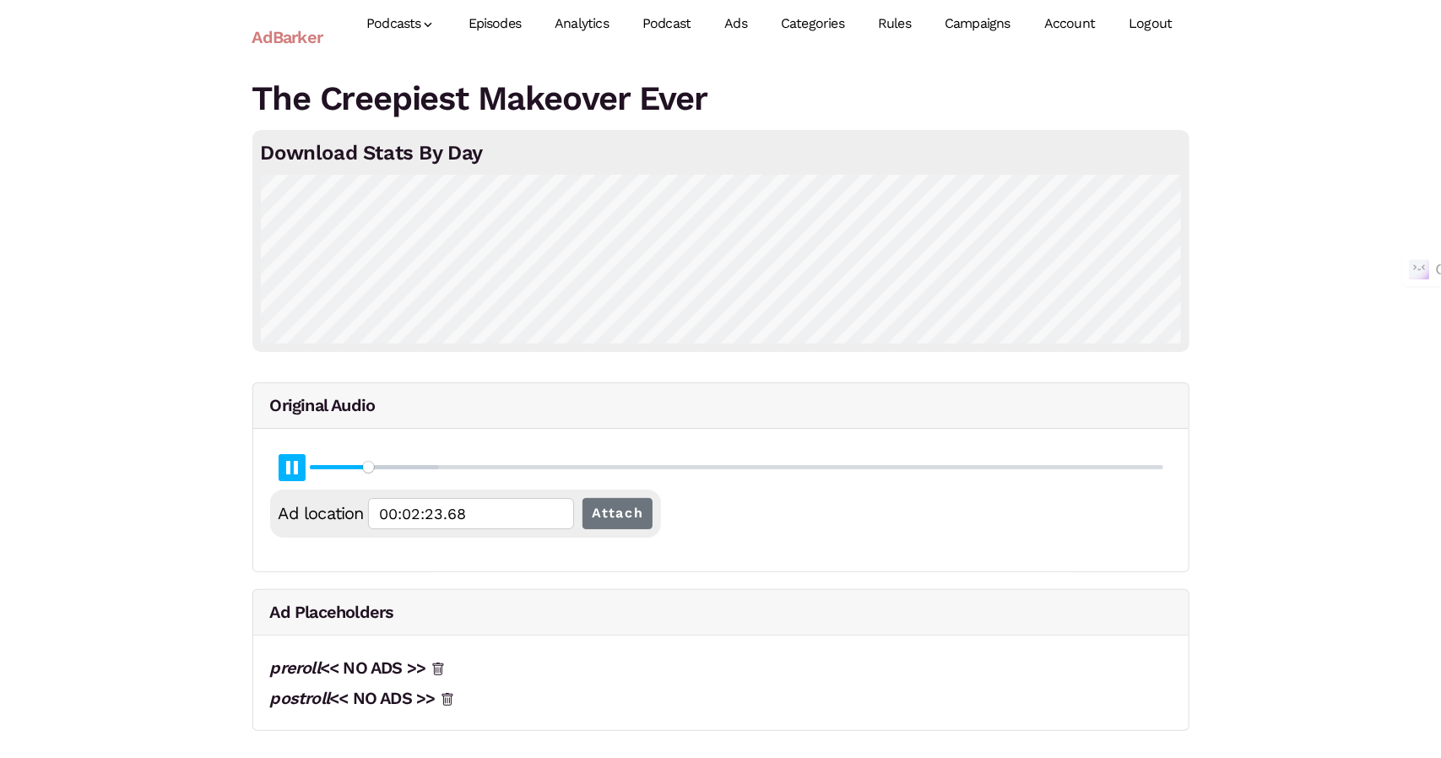
type input "00:02:23.95"
type input "6.36"
type input "00:02:24.21"
type input "6.37"
type input "00:02:24.47"
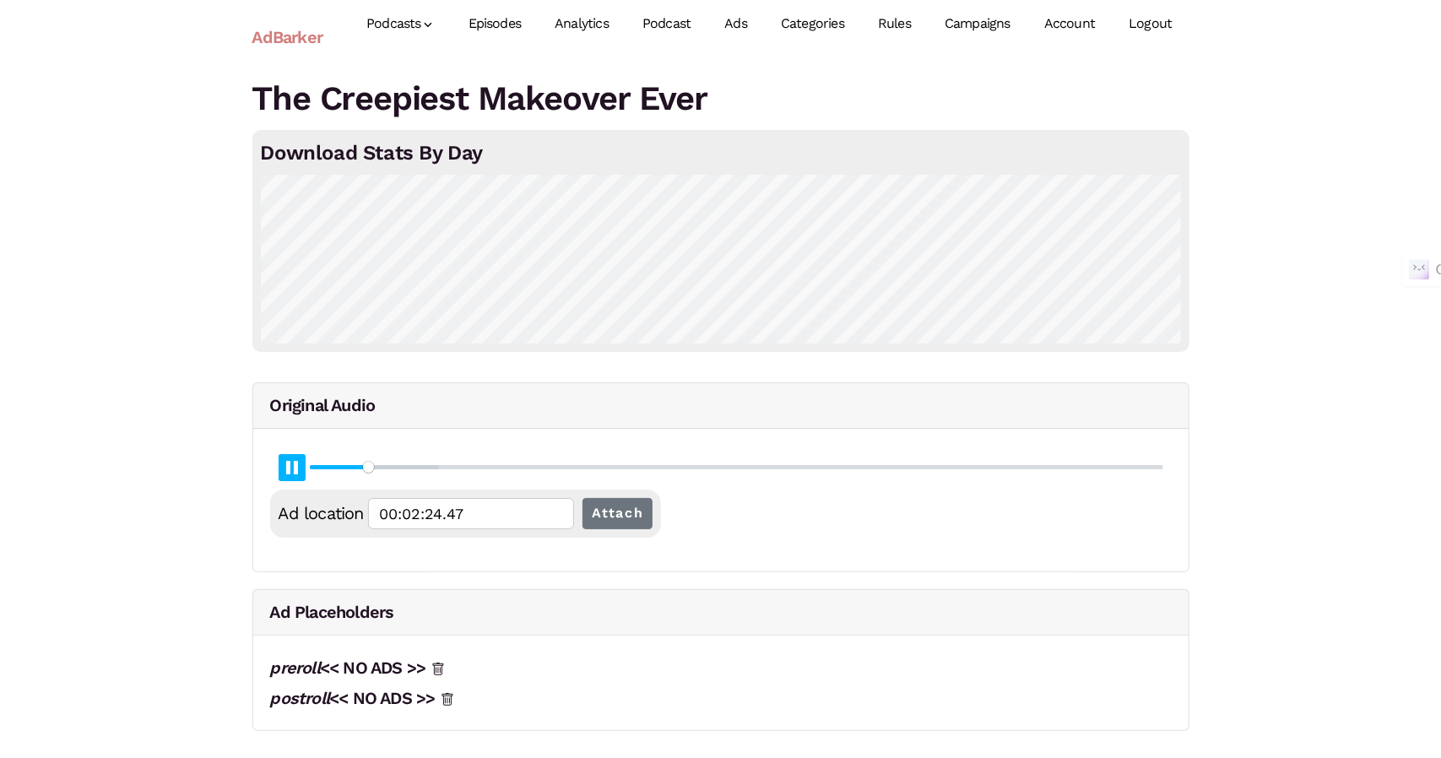
type input "6.38"
type input "00:02:24.74"
type input "6.39"
type input "00:02:25.00"
type input "6.4"
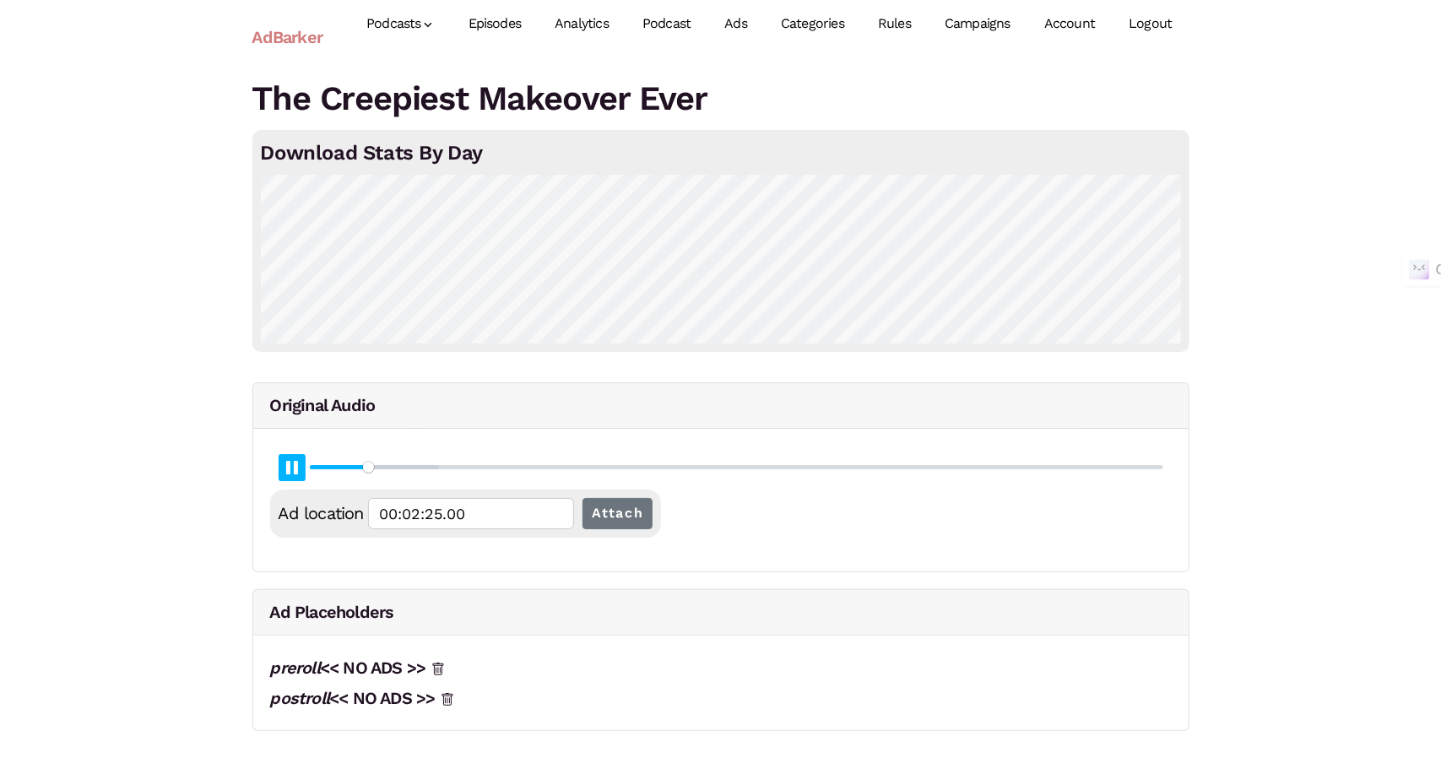
type input "00:02:25.27"
type input "6.42"
type input "00:02:25.54"
type input "6.43"
type input "00:02:25.80"
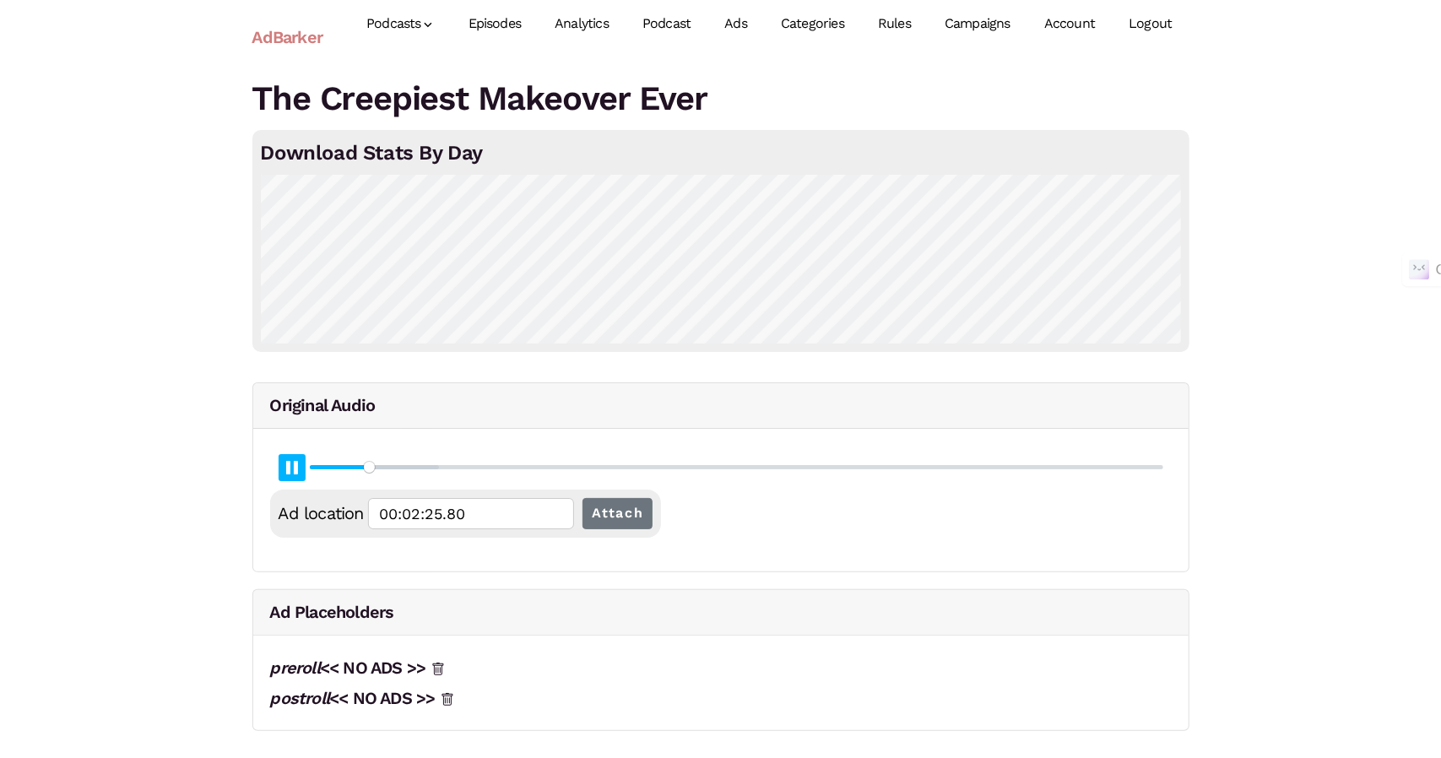
type input "6.44"
type input "00:02:26.07"
type input "6.45"
type input "00:02:26.34"
type input "6.46"
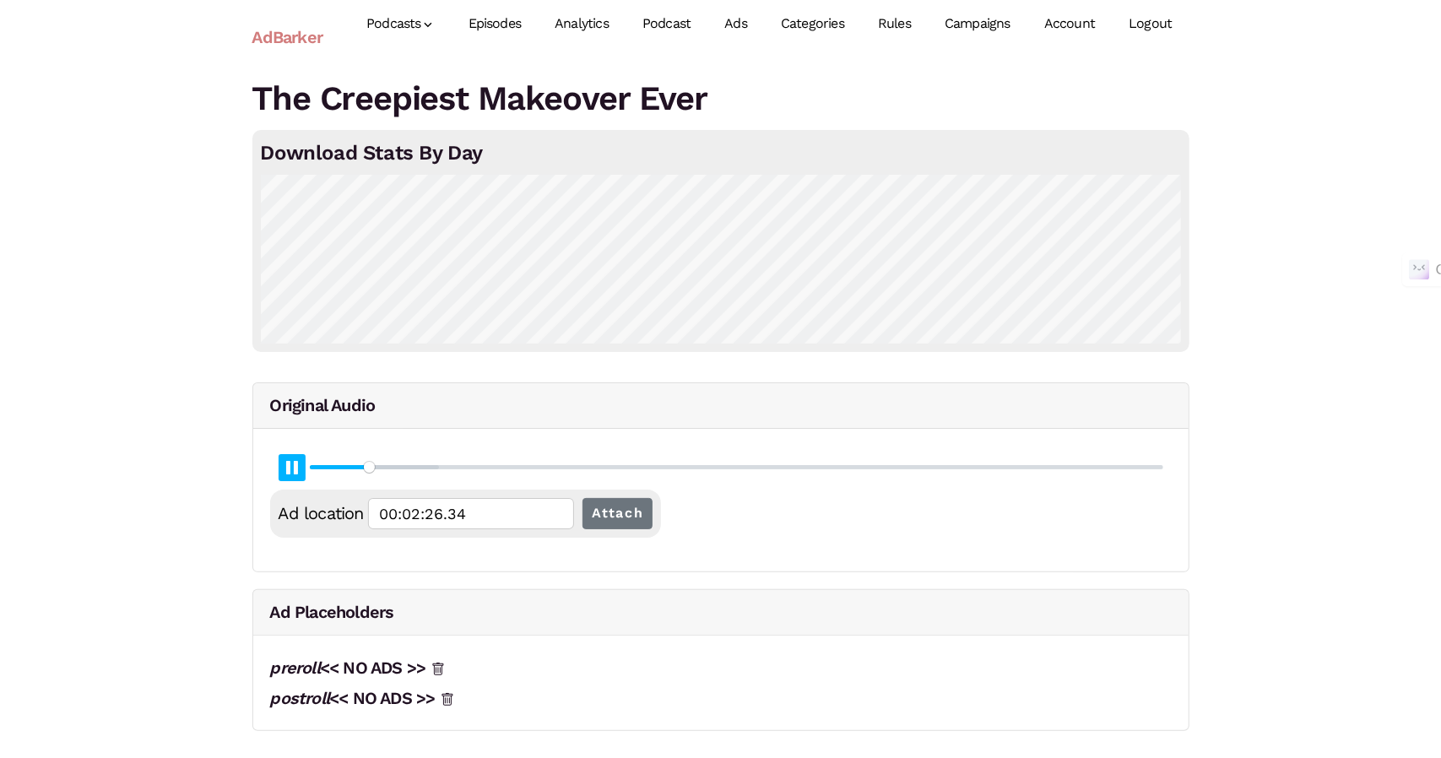
type input "00:02:26.60"
type input "6.47"
type input "00:02:26.86"
type input "6.49"
type input "00:02:27.14"
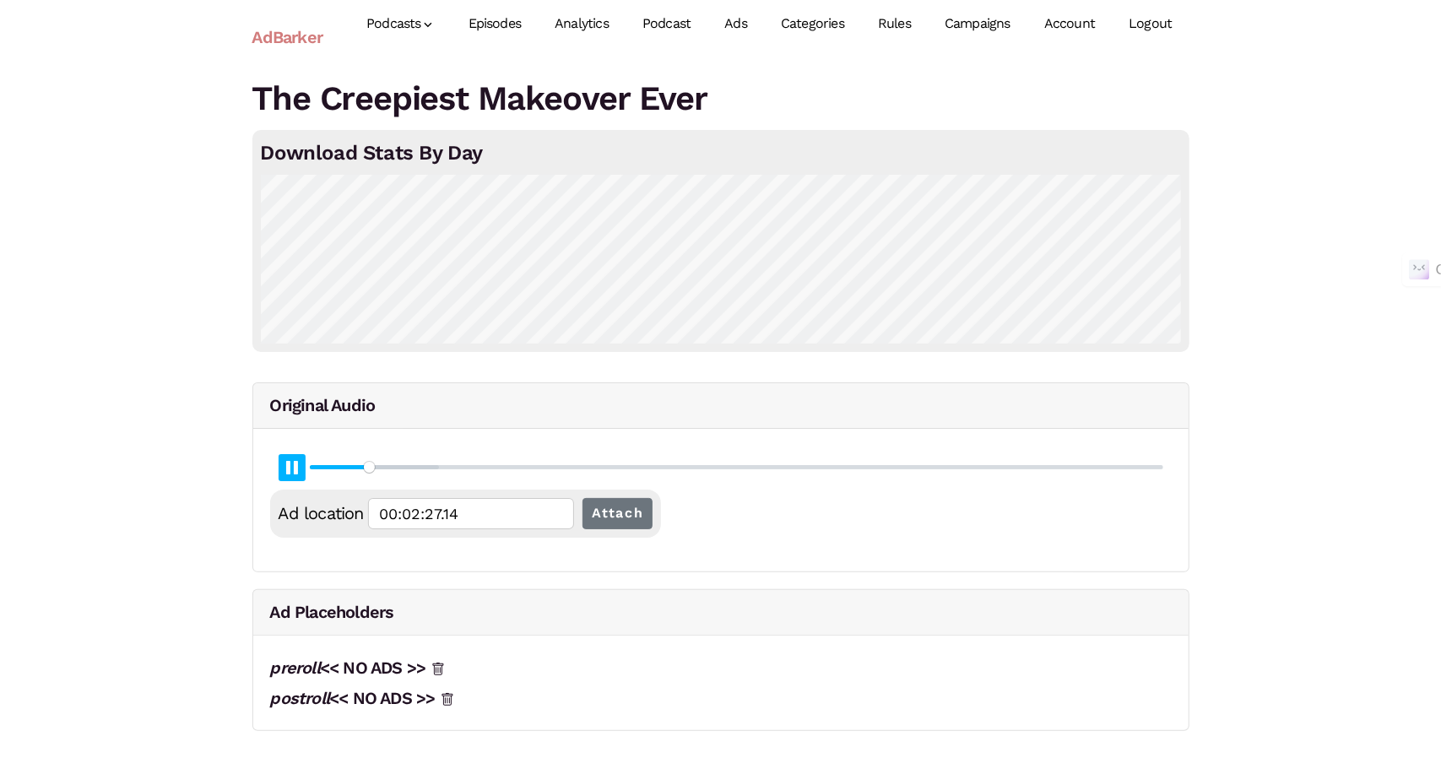
type input "6.5"
type input "00:02:27.40"
type input "6.51"
type input "00:02:27.66"
type input "6.52"
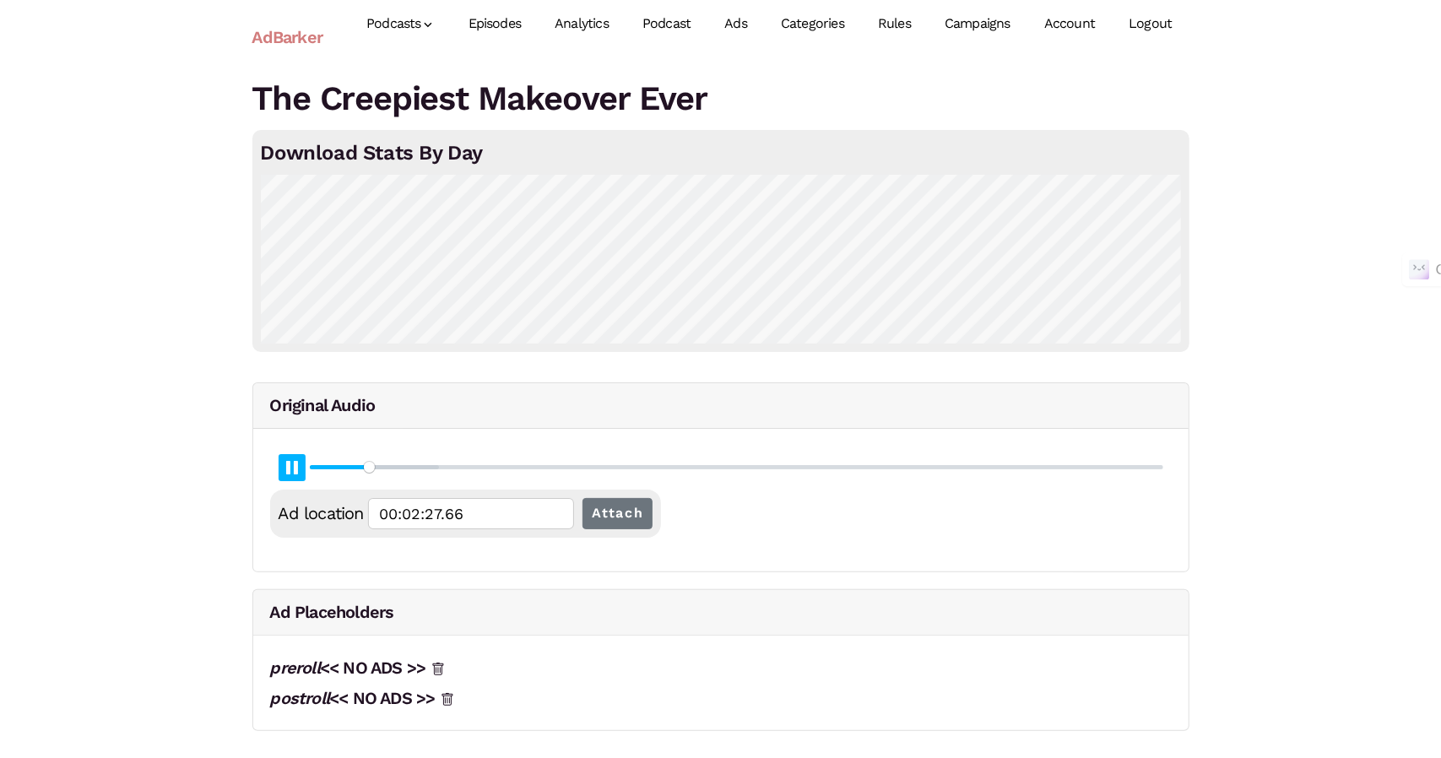
type input "00:02:27.92"
type input "6.53"
type input "00:02:28.19"
type input "6.54"
type input "00:02:28.45"
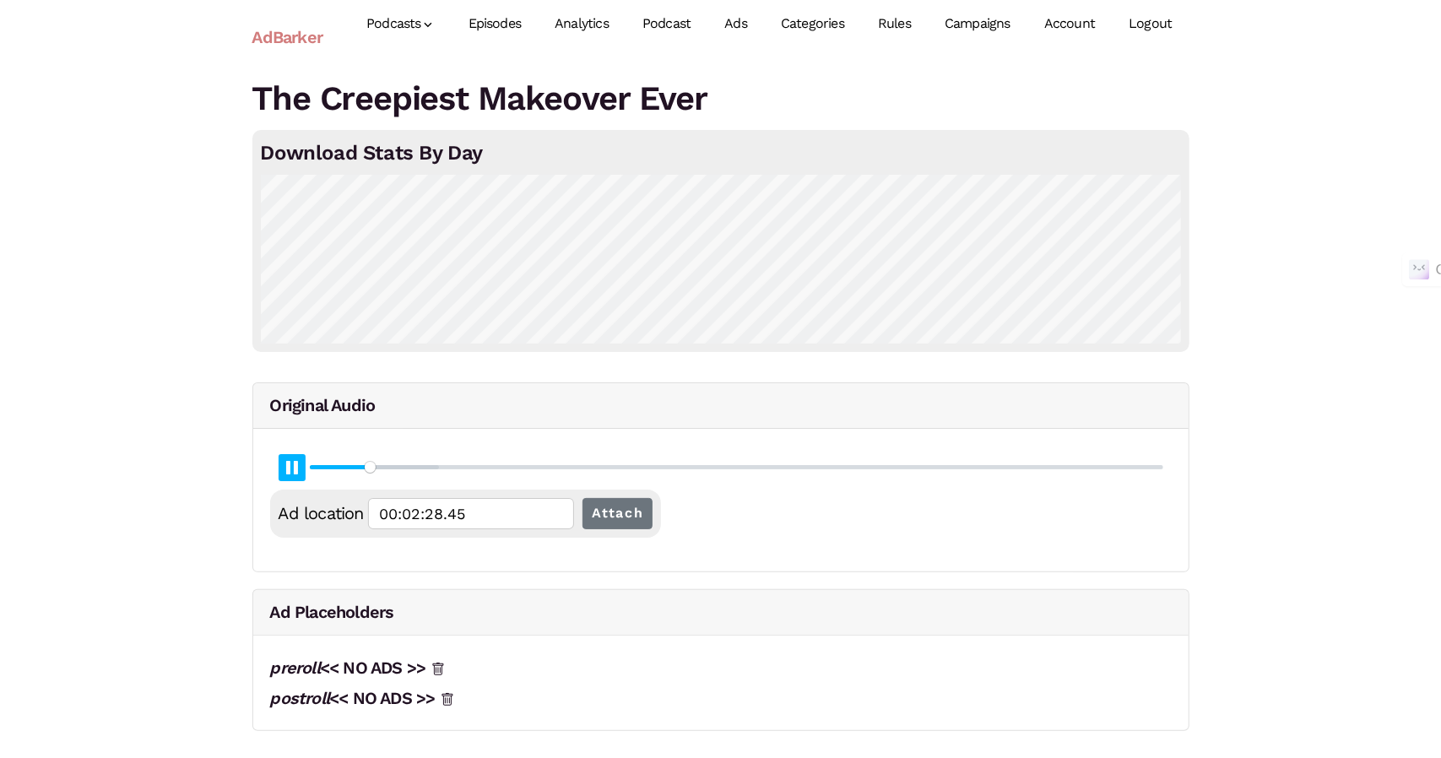
type input "6.56"
type input "00:02:28.72"
type input "6.57"
type input "00:02:28.99"
type input "6.58"
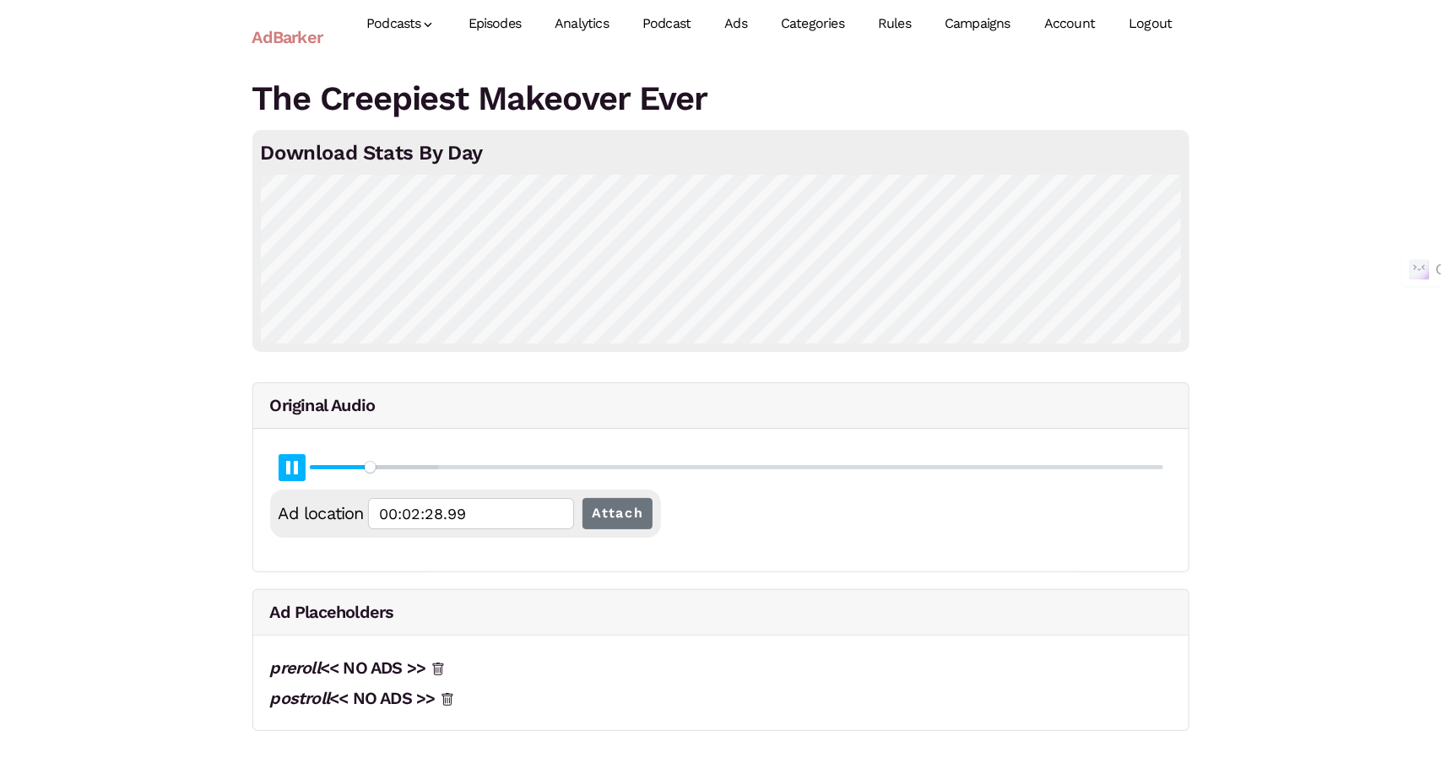
type input "00:02:29.25"
type input "6.59"
type input "00:02:29.52"
type input "6.6"
type input "00:02:29.79"
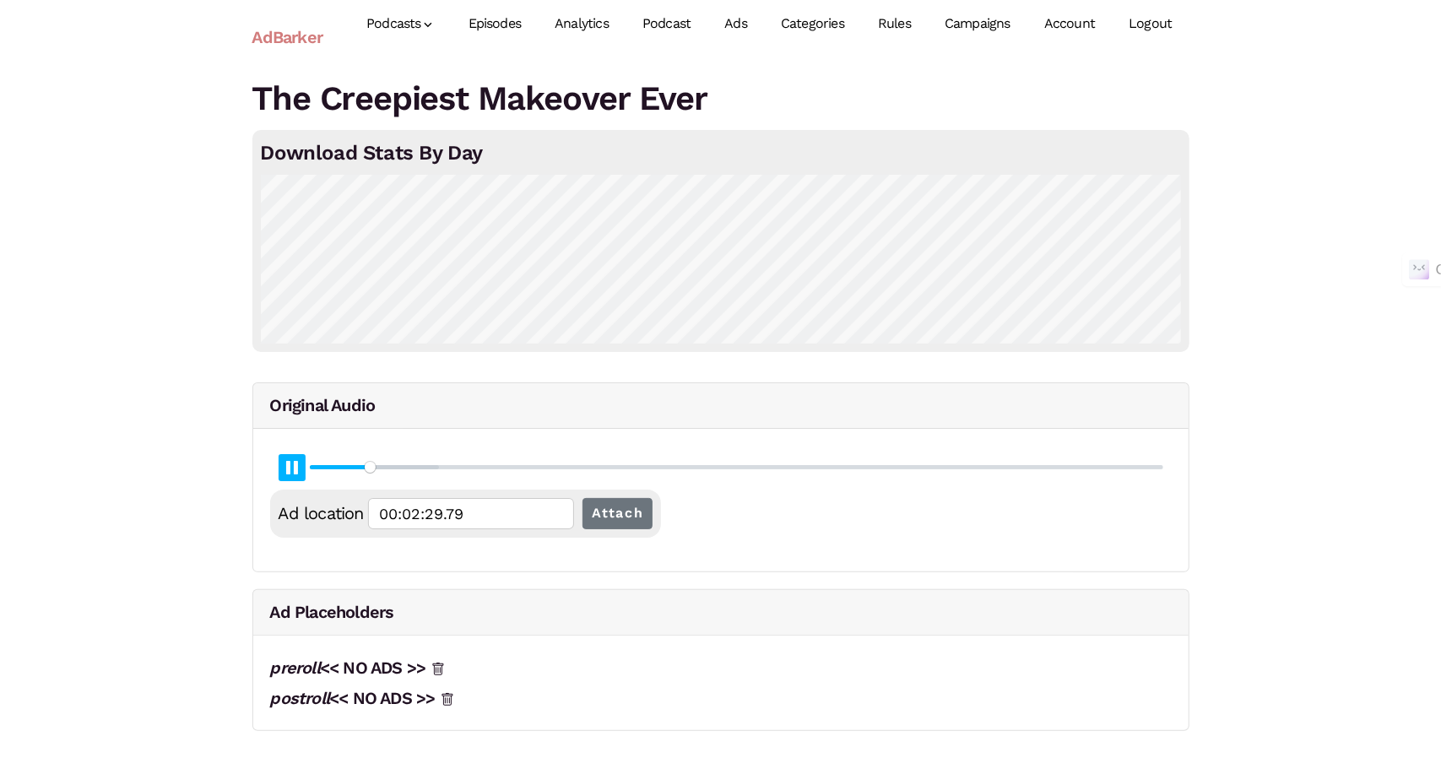
type input "6.61"
type input "00:02:30.05"
type input "6.63"
type input "00:02:30.31"
type input "6.64"
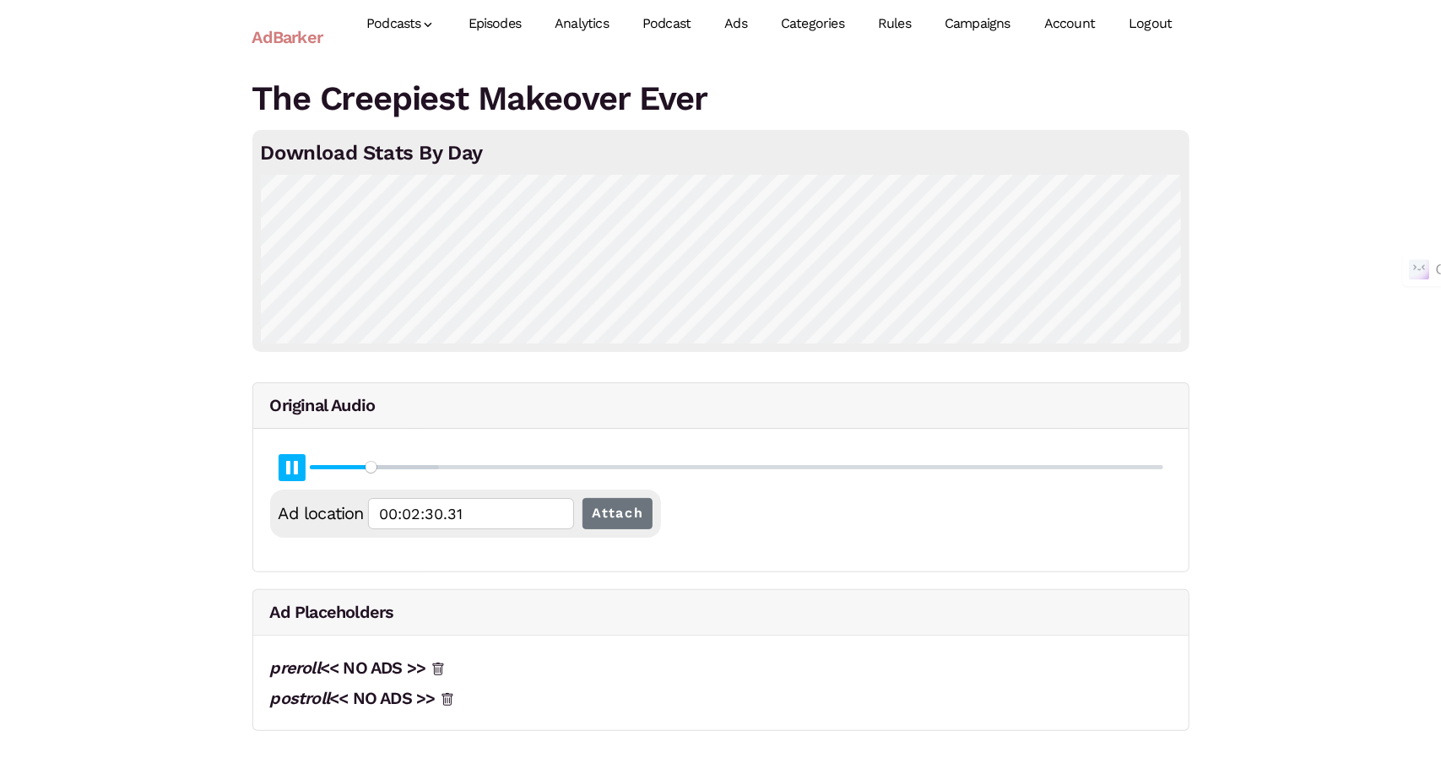
type input "00:02:30.59"
type input "6.65"
type input "00:02:30.85"
type input "6.66"
type input "00:02:31.11"
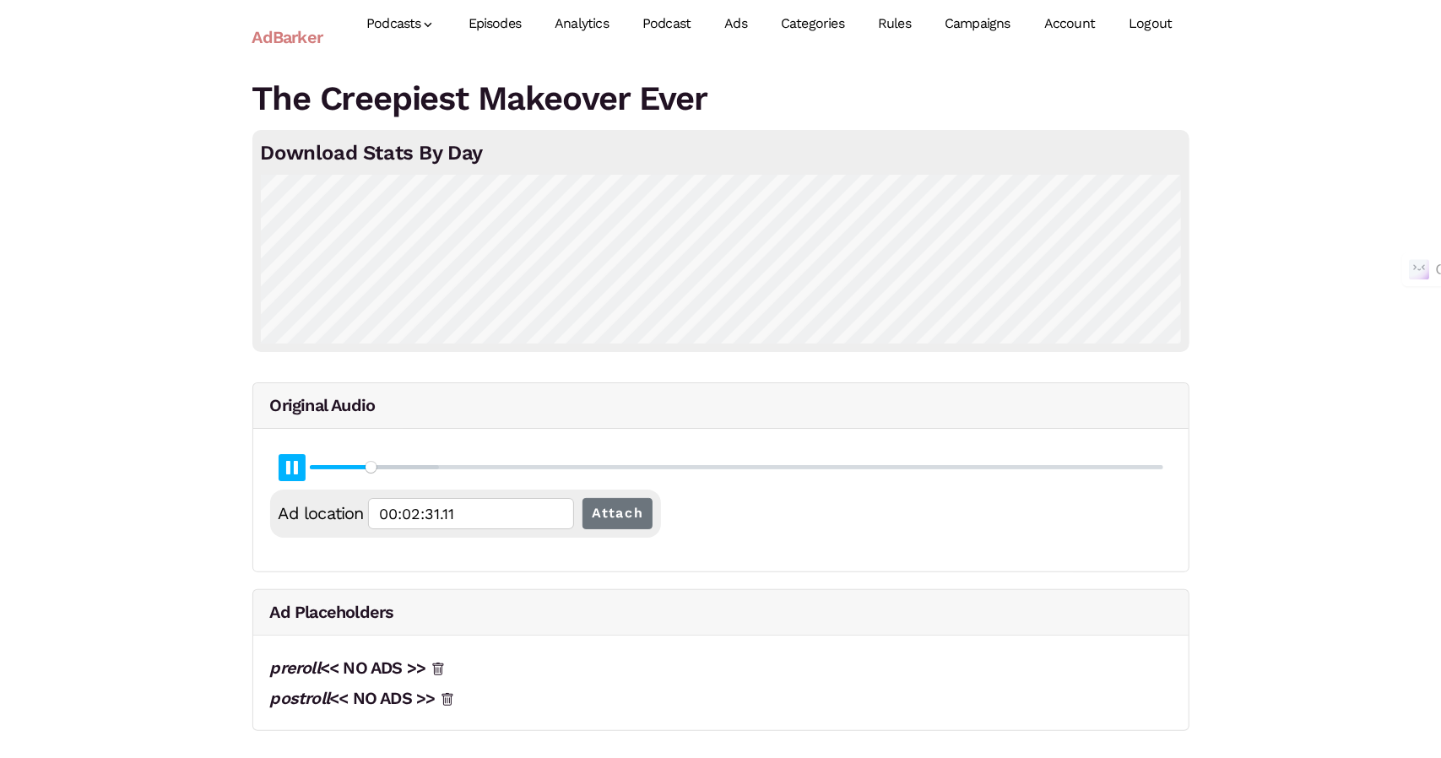
type input "6.67"
type input "00:02:31.38"
type input "6.68"
type input "00:02:31.65"
type input "6.7"
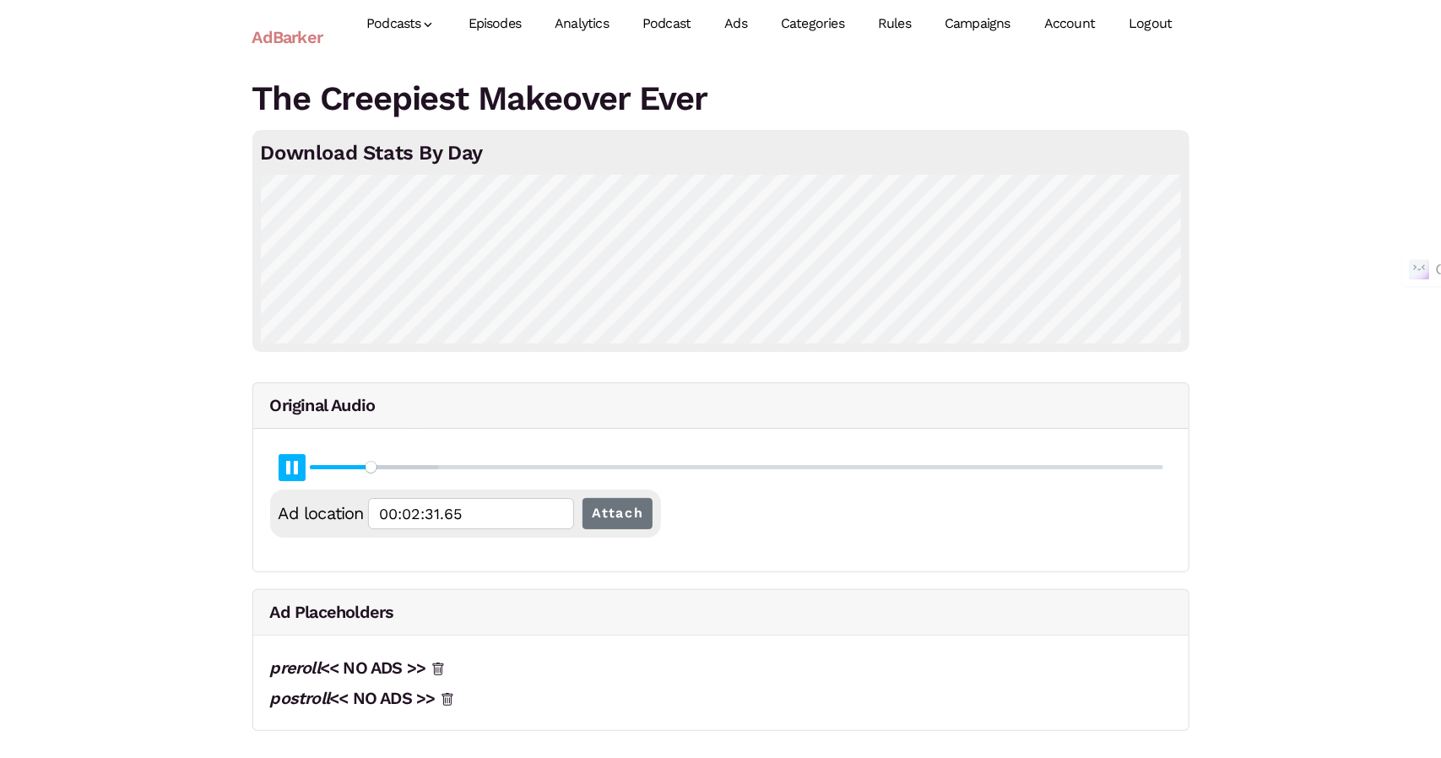
type input "00:02:31.91"
type input "6.71"
type input "00:02:32.18"
type input "6.72"
type input "00:02:32.44"
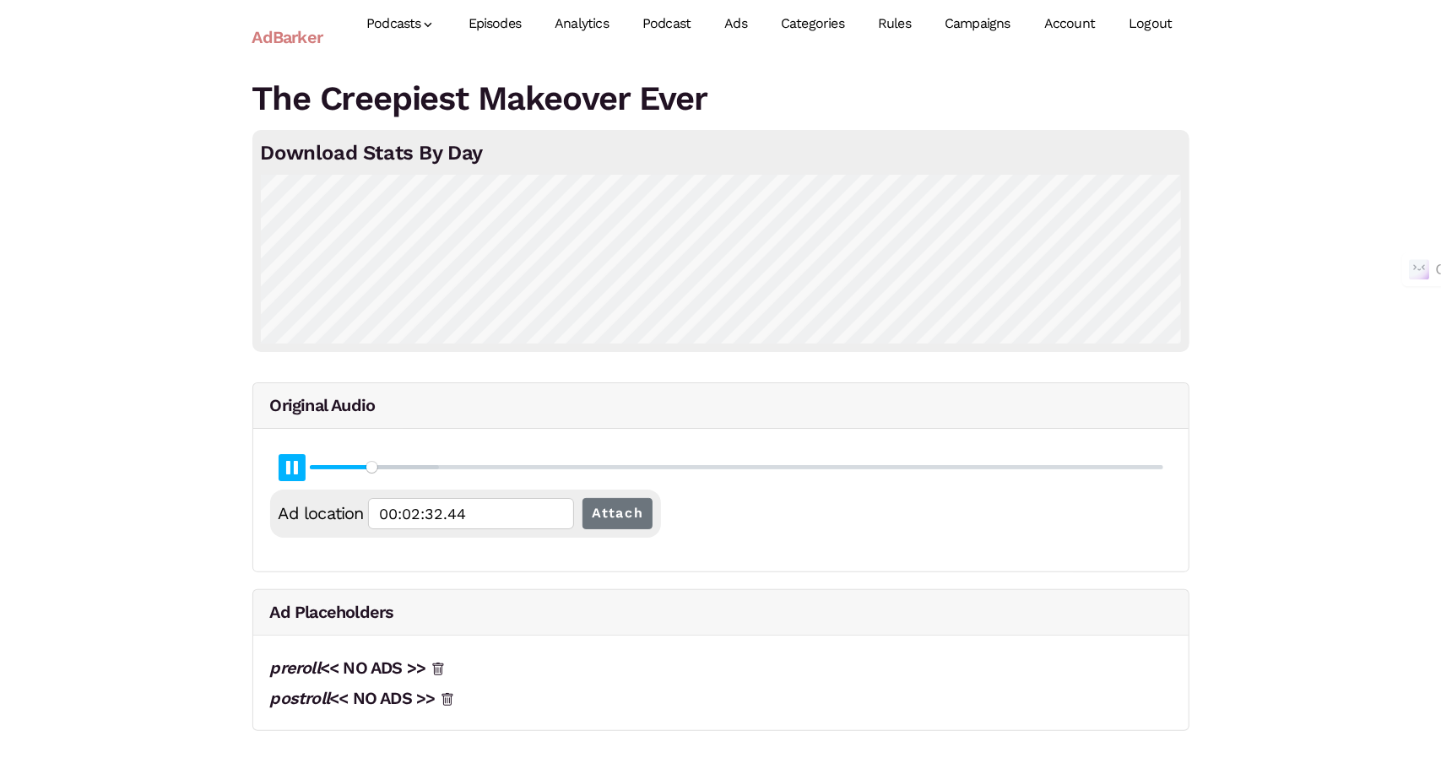
type input "6.73"
type input "00:02:32.71"
type input "6.74"
type input "00:02:32.98"
type input "6.75"
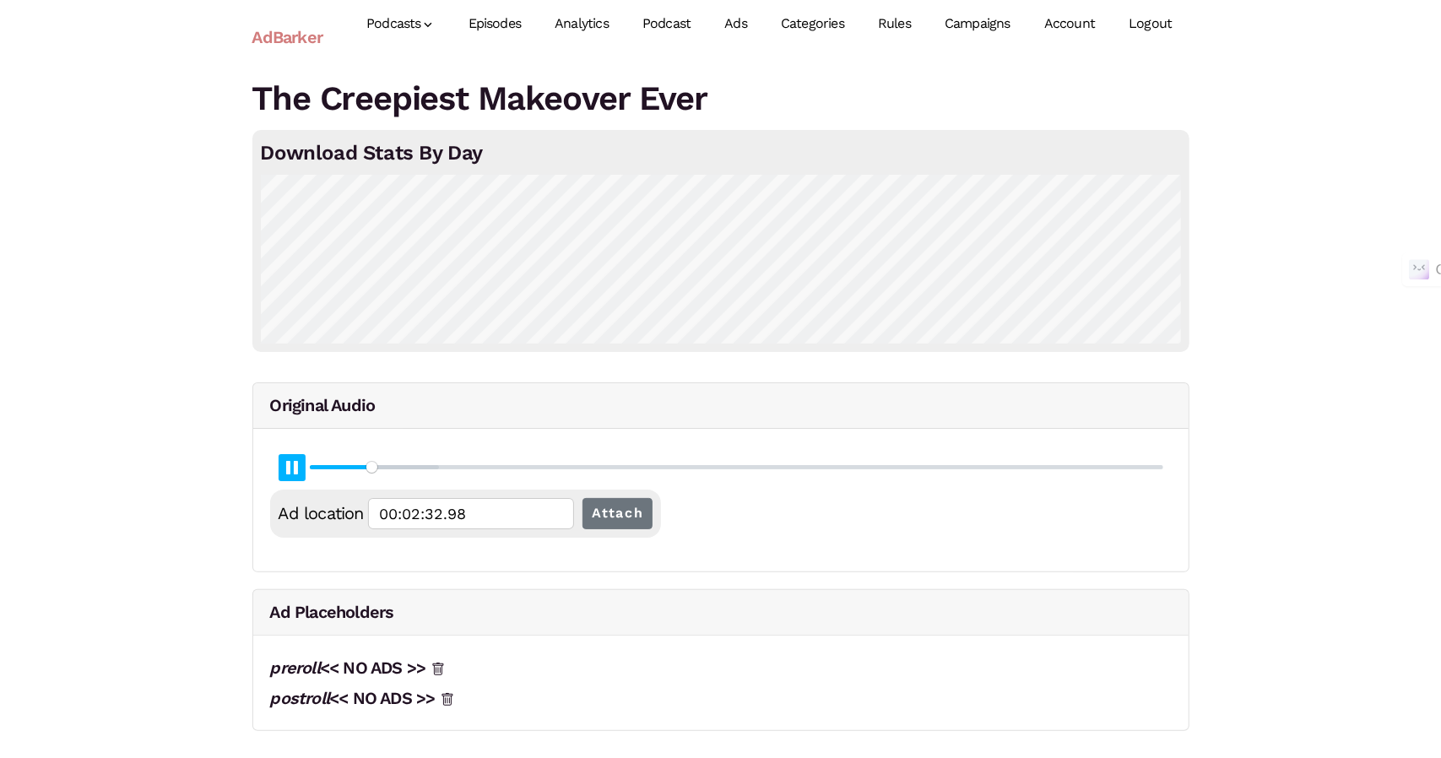
type input "00:02:33.24"
type input "6.77"
type input "00:02:33.50"
type input "6.78"
type input "00:02:33.77"
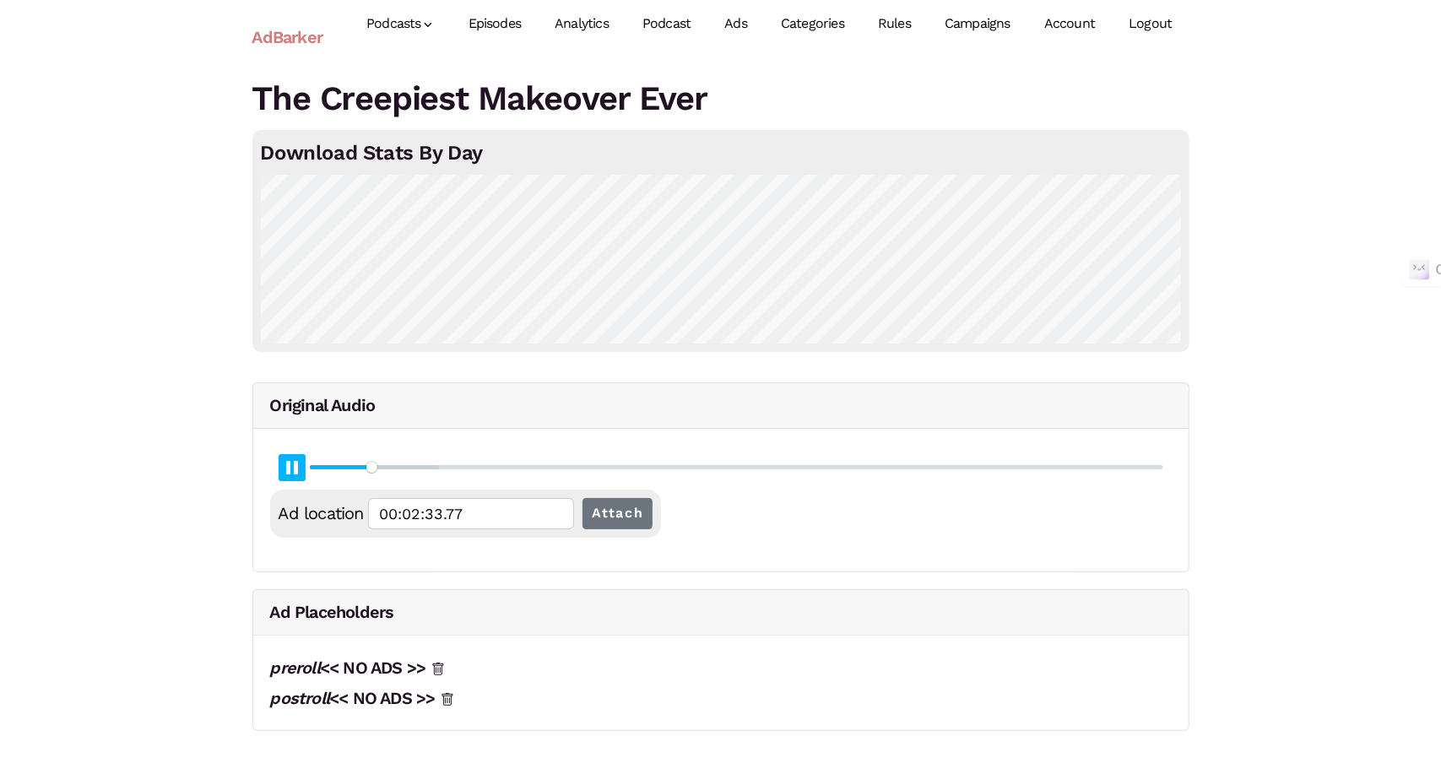
type input "6.79"
type input "00:02:34.04"
type input "6.8"
type input "00:02:34.30"
type input "6.81"
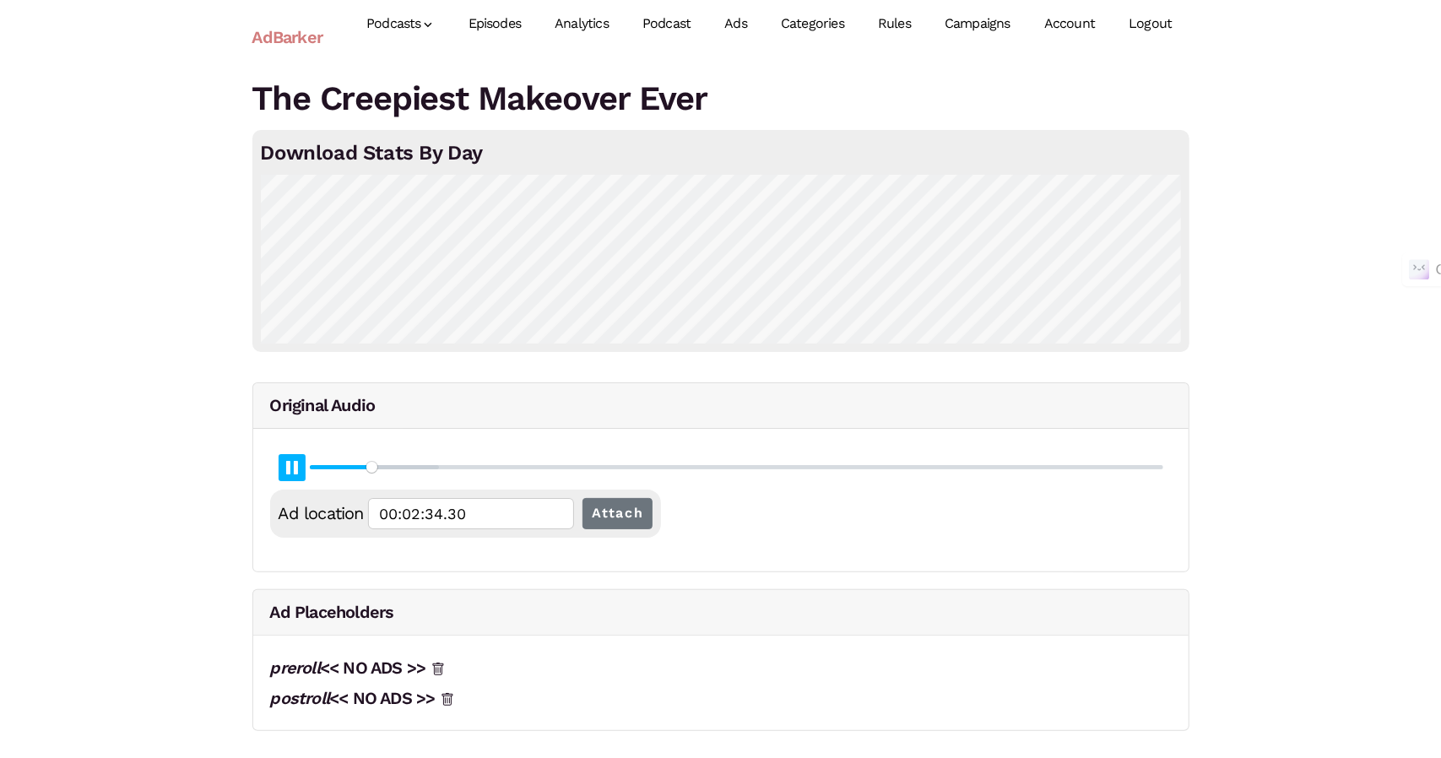
type input "00:02:34.56"
type input "6.83"
type input "00:02:34.84"
type input "6.84"
type input "00:02:35.10"
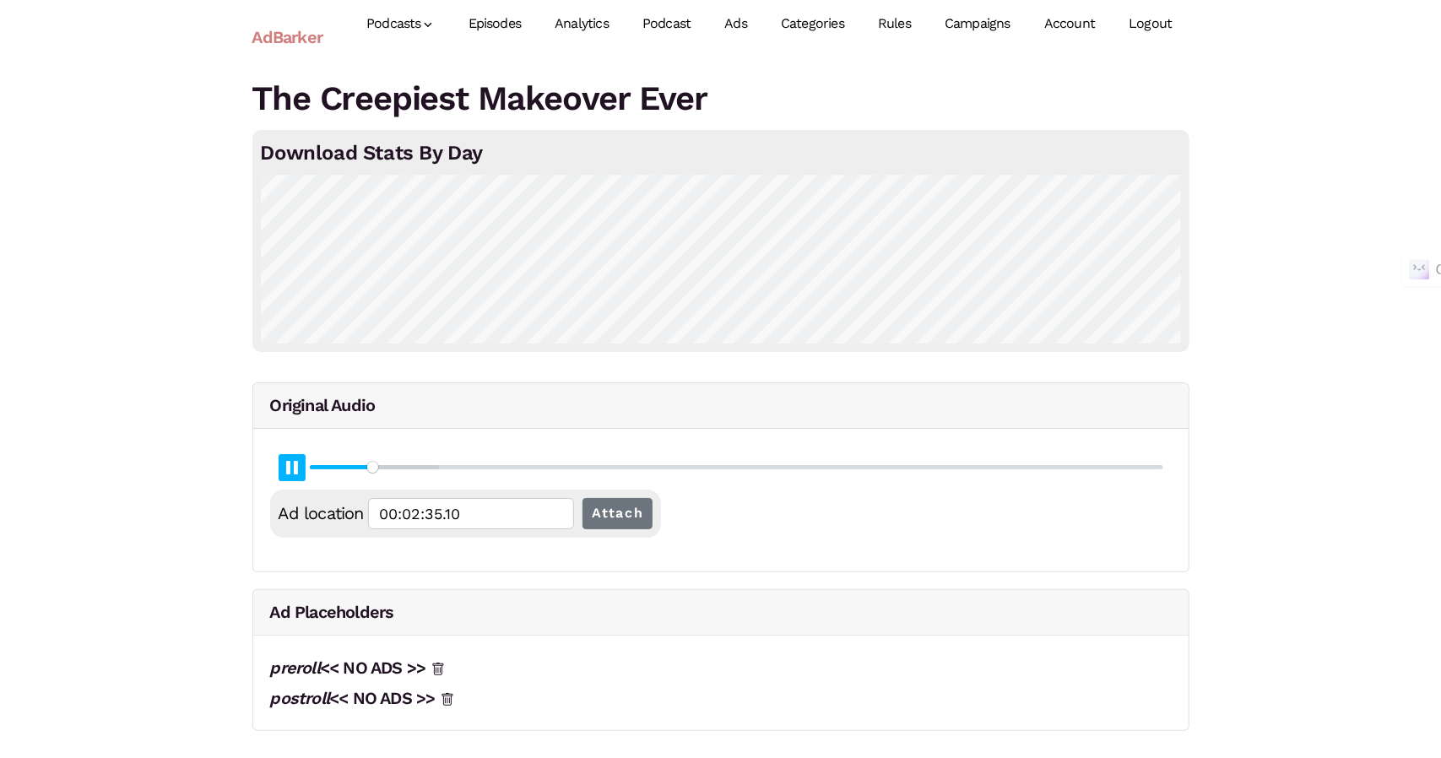
type input "6.85"
click at [295, 467] on button "Pause Play" at bounding box center [292, 467] width 27 height 27
type input "00:02:35.37"
click at [295, 467] on button "Pause Play" at bounding box center [292, 467] width 27 height 27
type input "6.86"
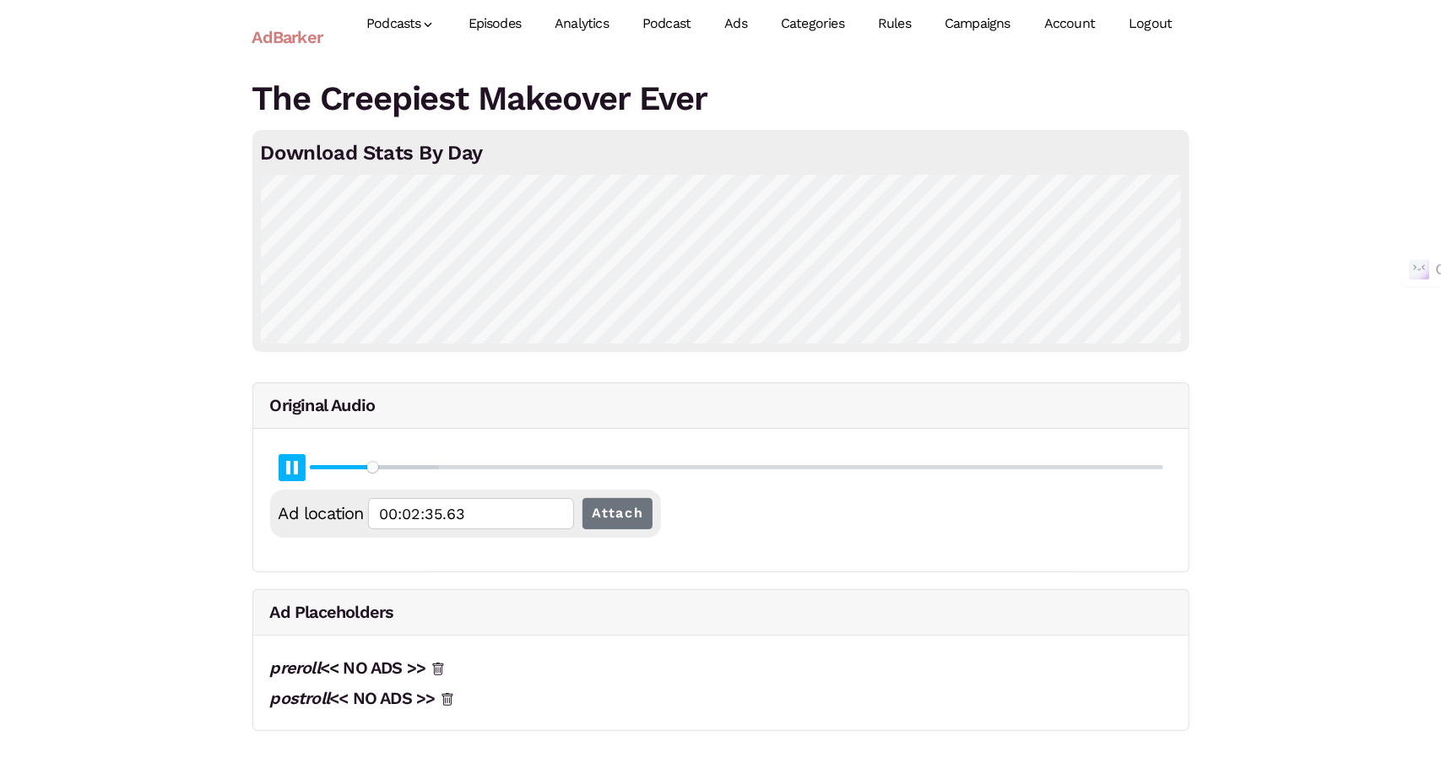
click at [295, 467] on button "Pause Play" at bounding box center [292, 467] width 27 height 27
type input "00:02:35.69"
click at [638, 512] on input "Attach" at bounding box center [617, 513] width 71 height 31
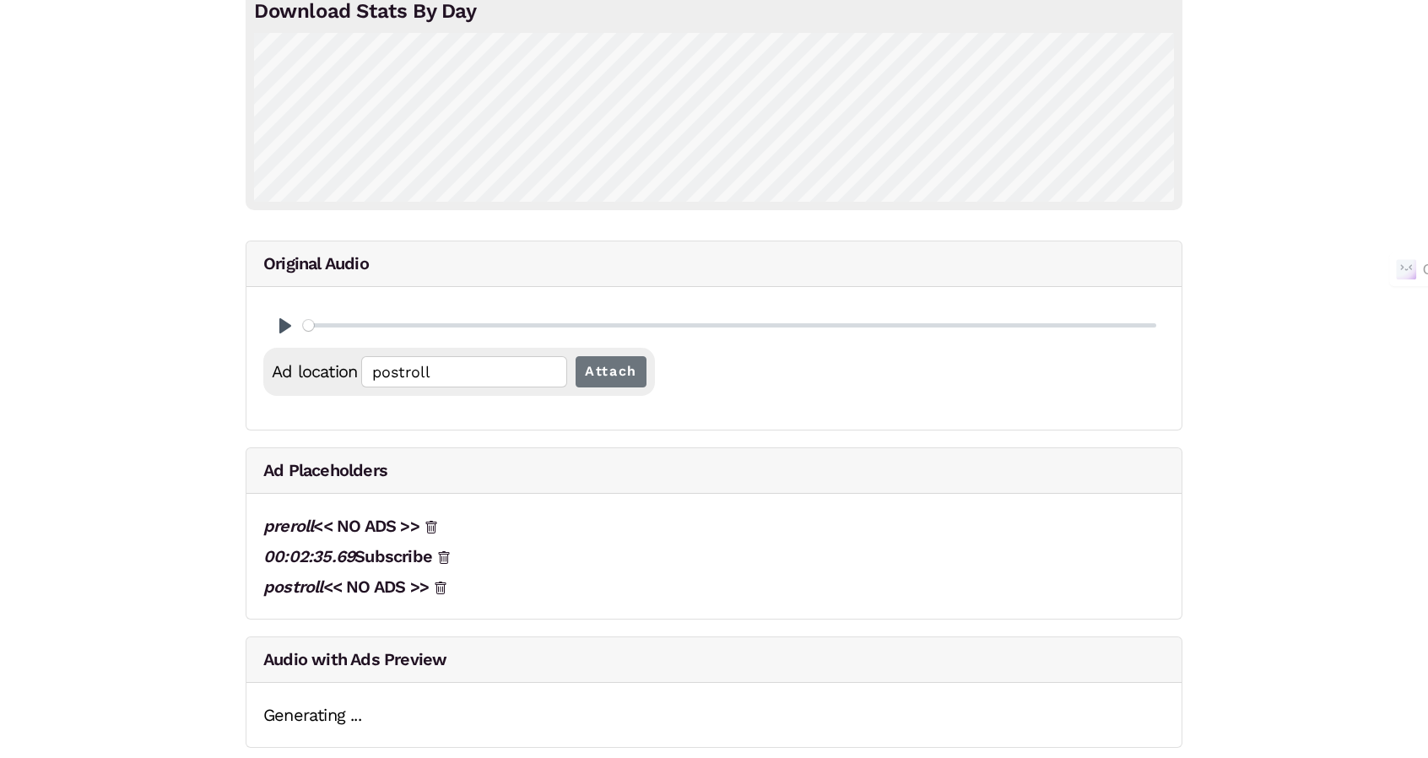
scroll to position [145, 0]
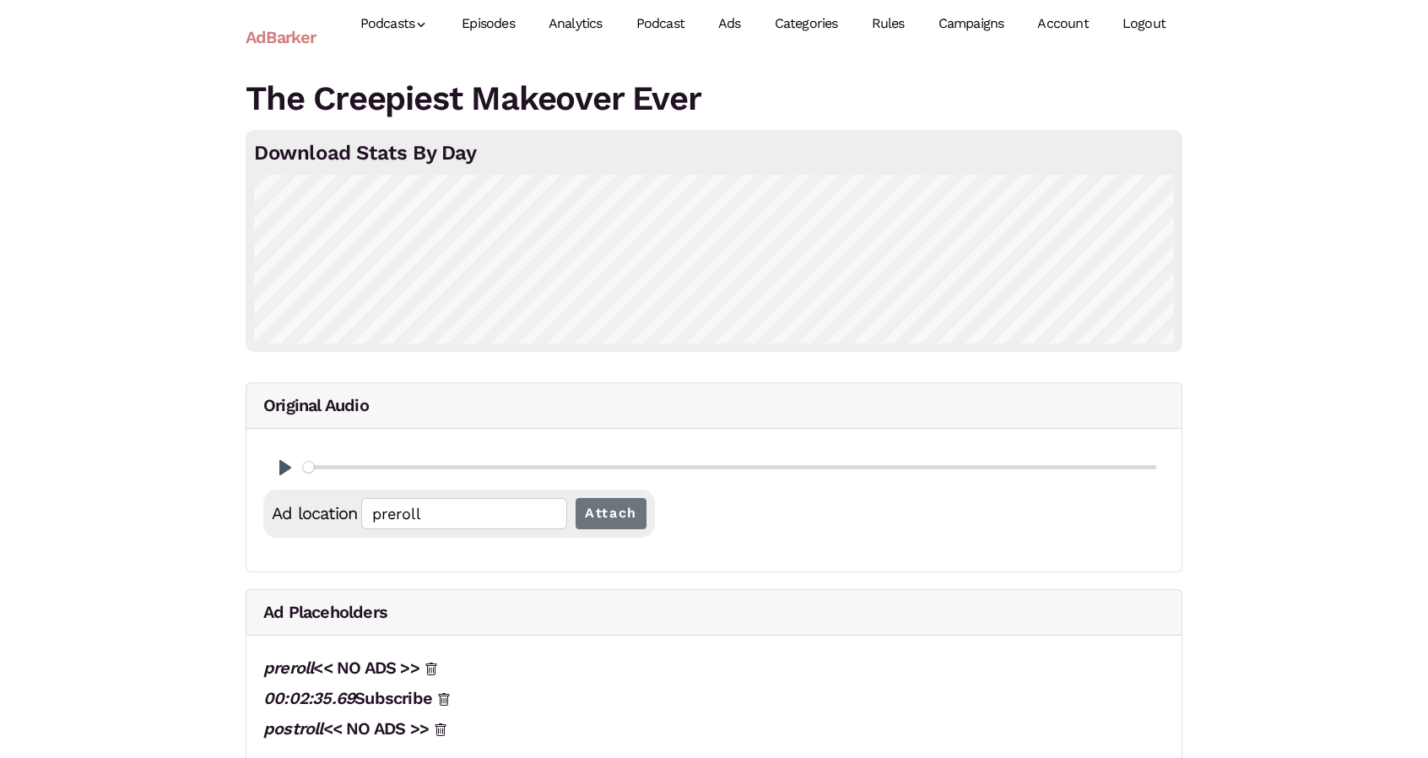
scroll to position [143, 0]
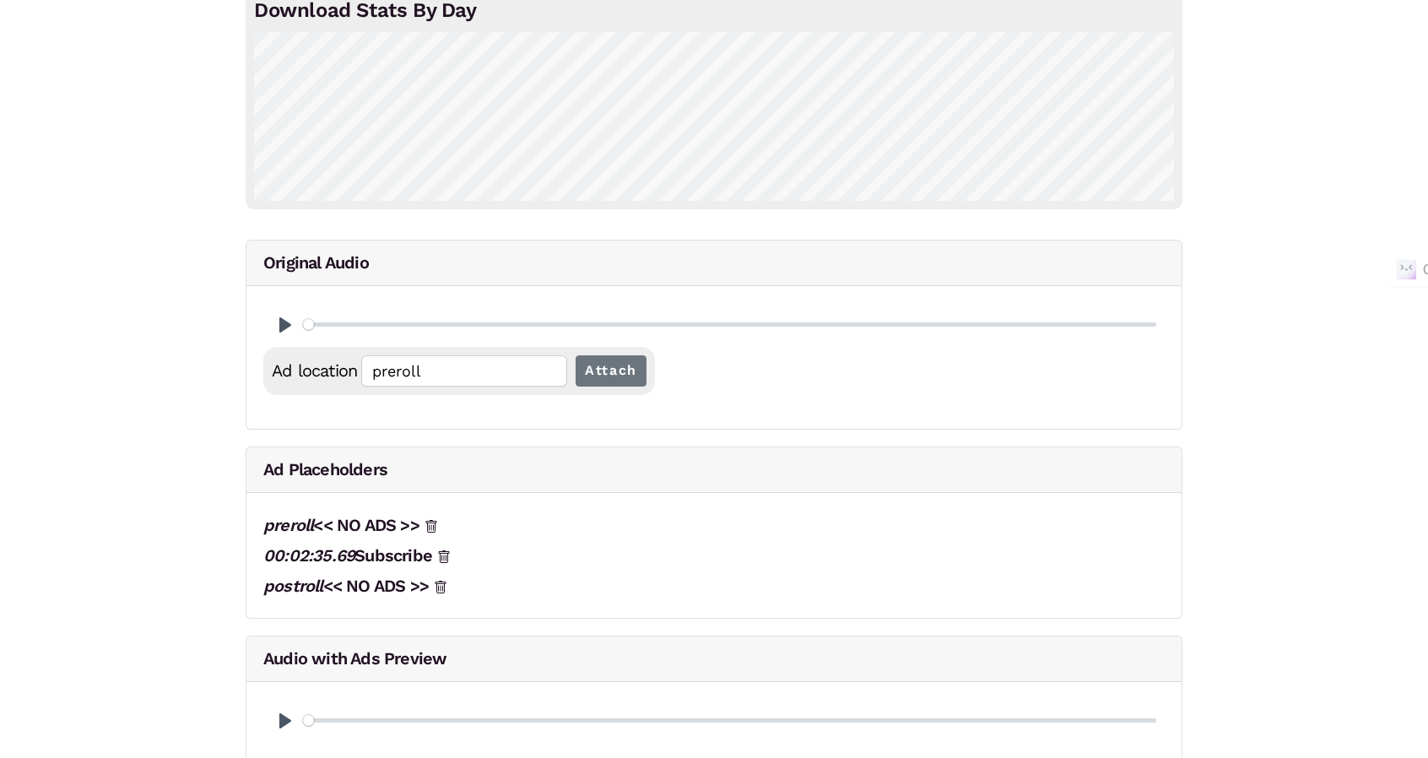
scroll to position [159, 0]
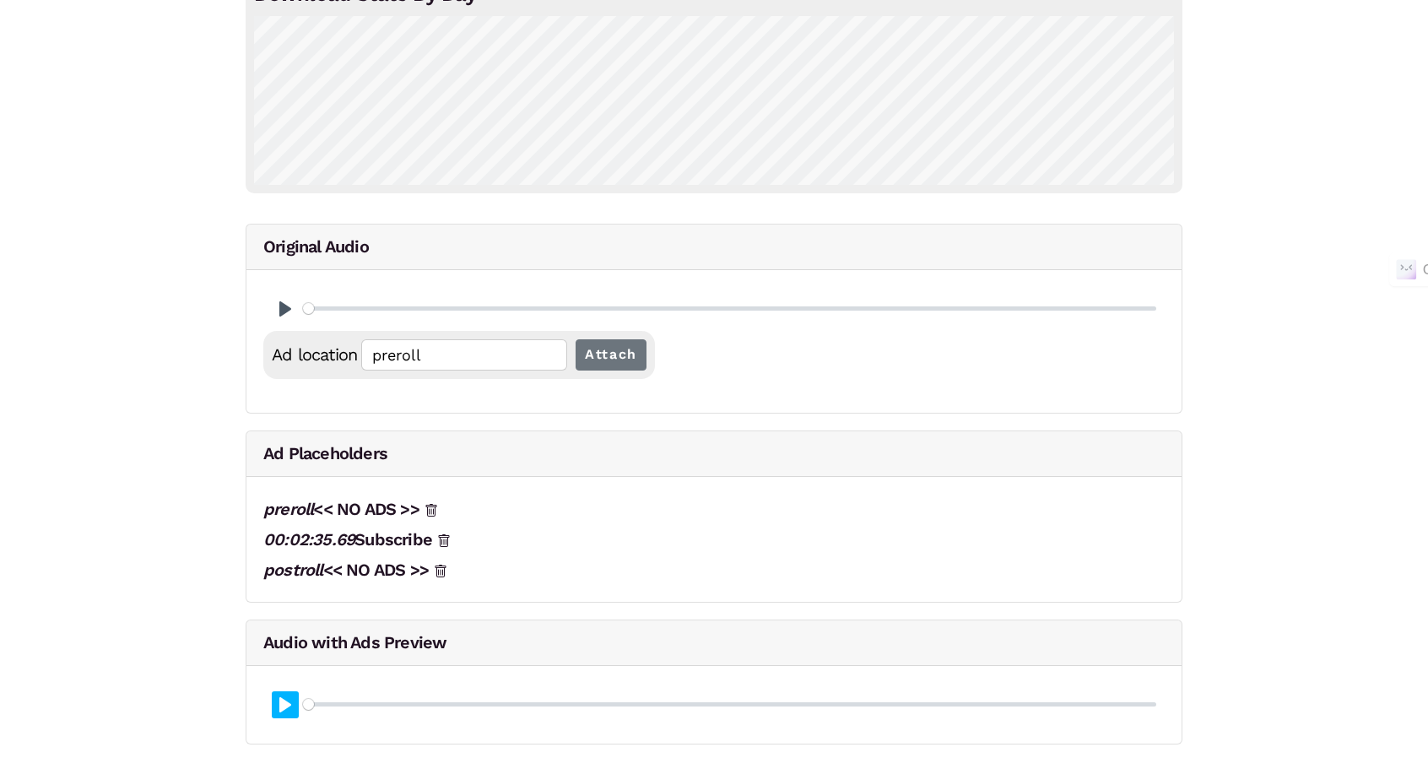
click at [275, 701] on button "Pause Play" at bounding box center [285, 704] width 27 height 27
click at [364, 698] on input "Seek" at bounding box center [729, 704] width 853 height 16
click at [275, 712] on button "Pause Play" at bounding box center [285, 704] width 27 height 27
drag, startPoint x: 368, startPoint y: 703, endPoint x: 263, endPoint y: 704, distance: 105.5
click at [303, 704] on input "Seek" at bounding box center [729, 704] width 853 height 16
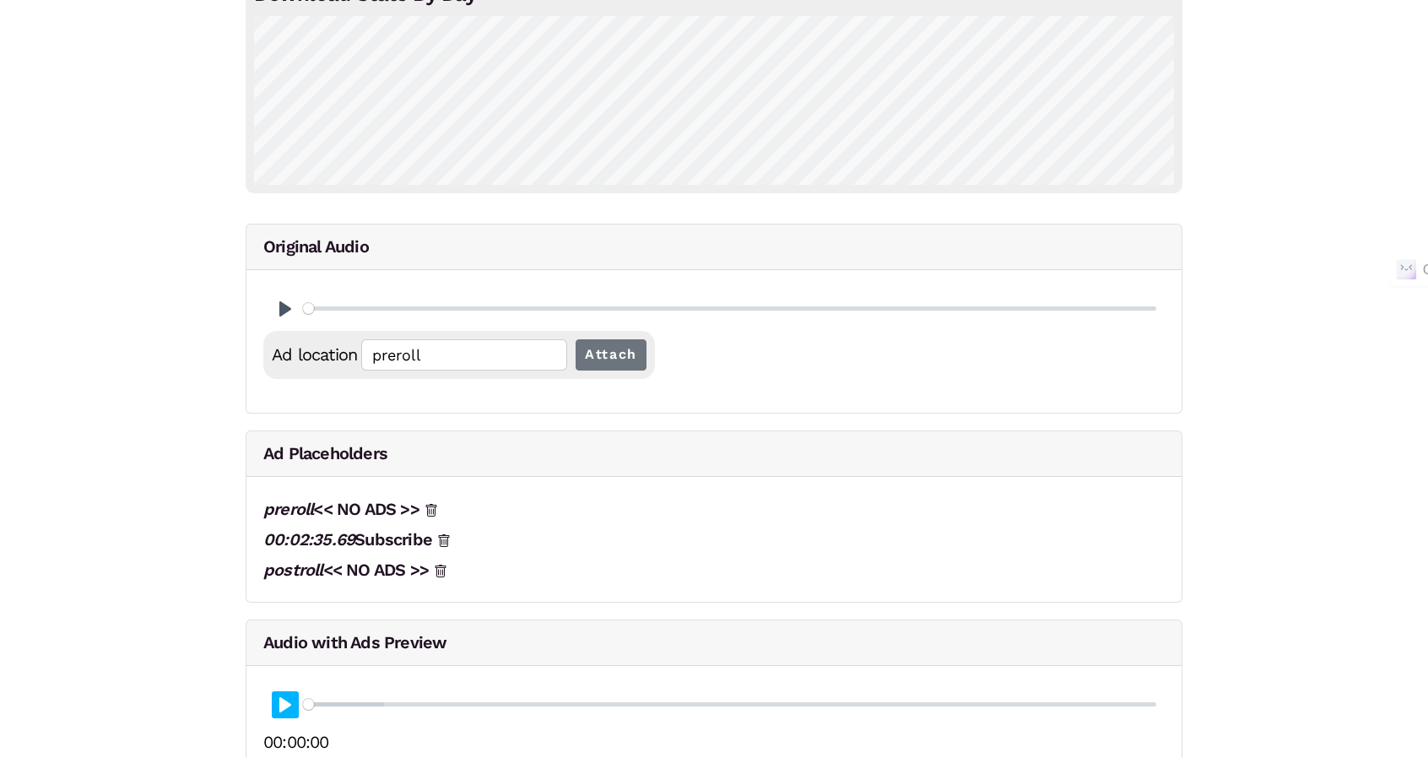
click at [275, 703] on button "Pause Play" at bounding box center [285, 704] width 27 height 27
click at [290, 705] on button "Pause Play" at bounding box center [285, 704] width 27 height 27
type input "0.16"
click at [275, 311] on button "Pause Play" at bounding box center [285, 308] width 27 height 27
type input "0.05"
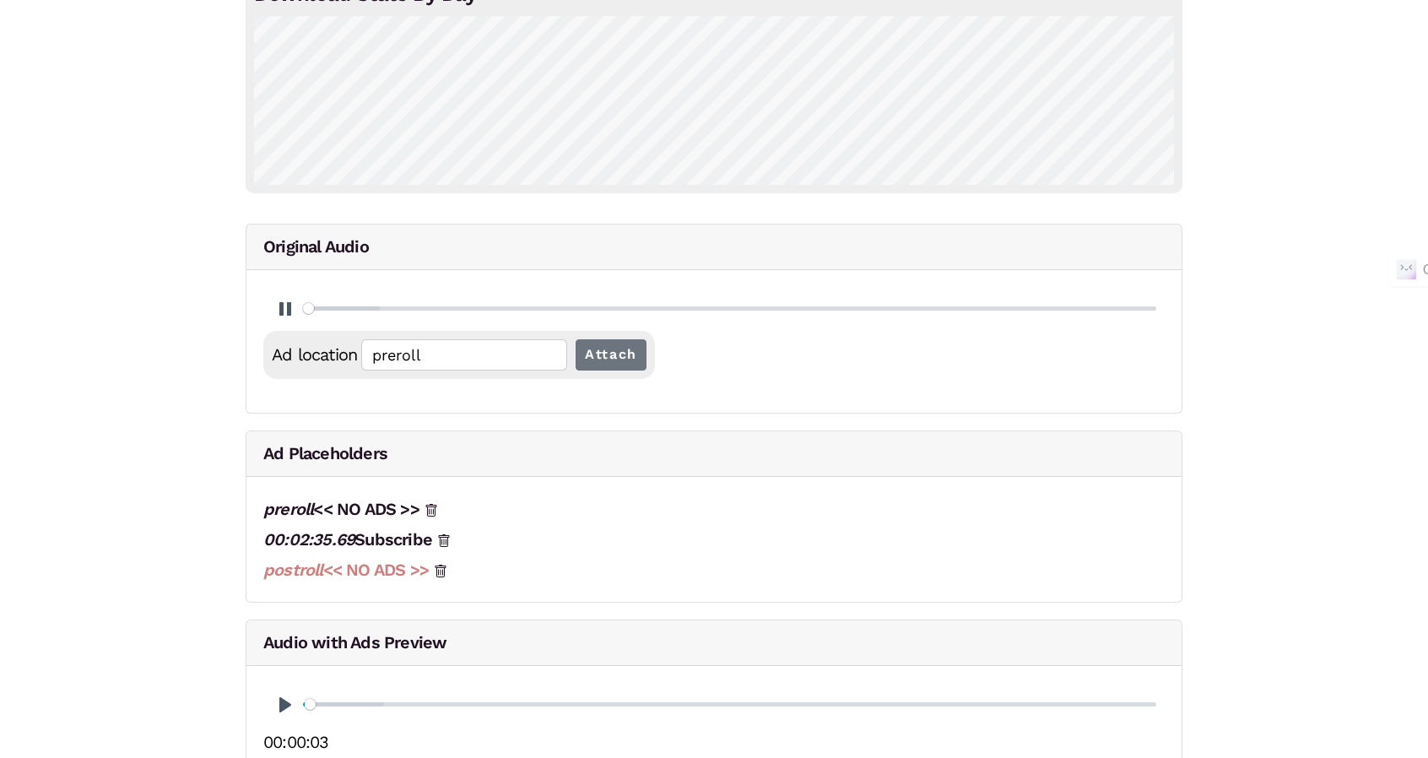
type input "00:00:01.24"
type input "0.07"
type input "00:00:01.50"
type input "0.08"
type input "00:00:01.77"
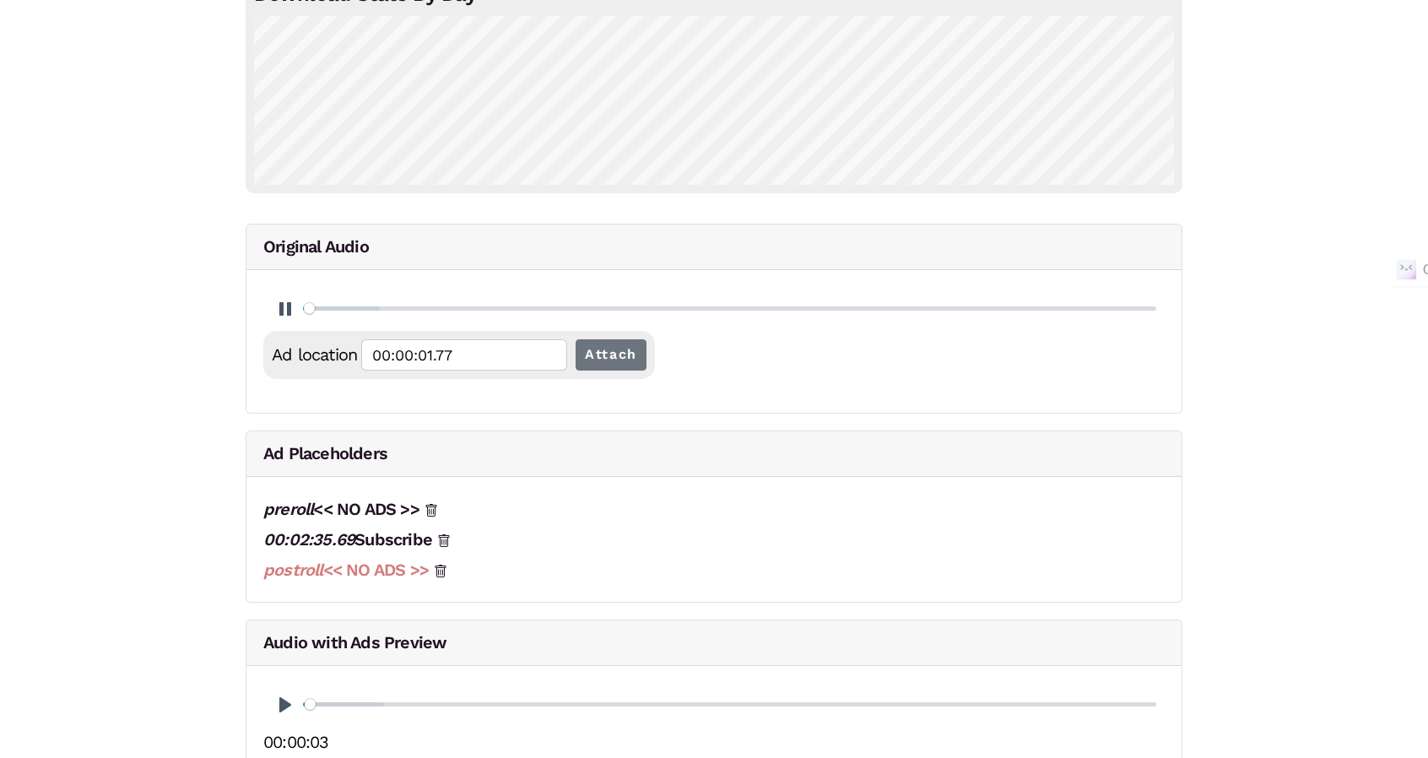
type input "0.09"
type input "00:00:02.04"
type input "0.1"
type input "00:00:02.31"
type input "0.11"
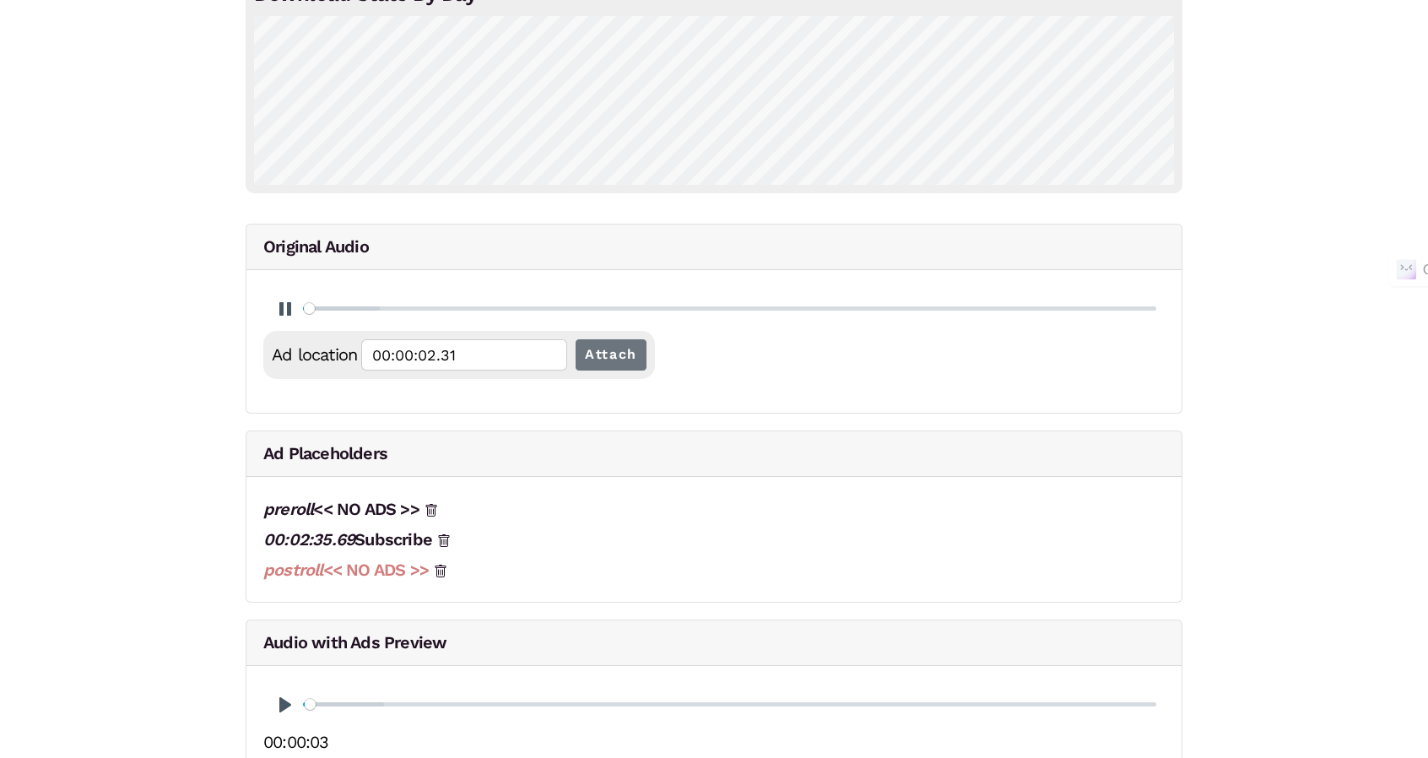
type input "00:00:02.57"
type input "0.13"
type input "00:00:02.84"
type input "0.14"
type input "00:00:03.10"
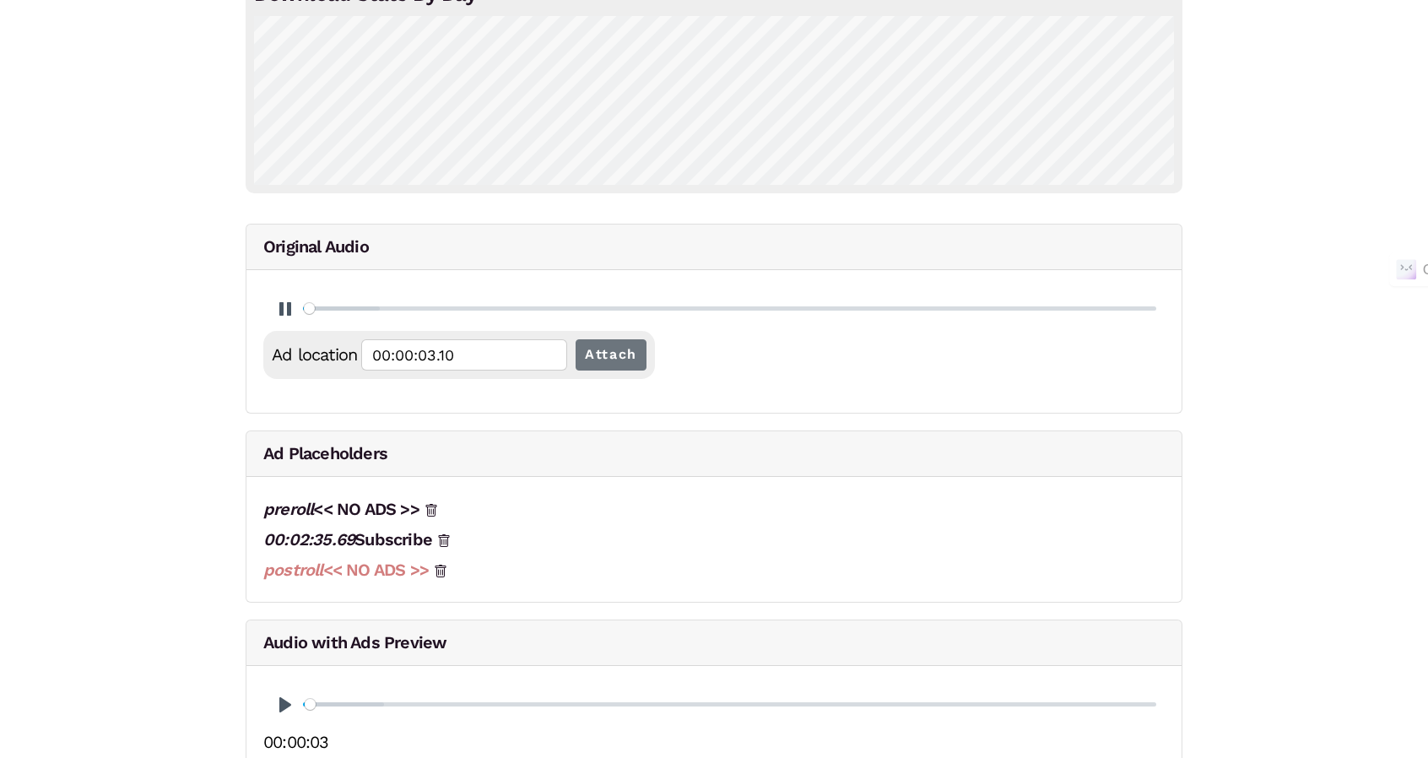
type input "0.15"
type input "00:00:03.36"
type input "0.16"
type input "00:00:03.64"
type input "0.17"
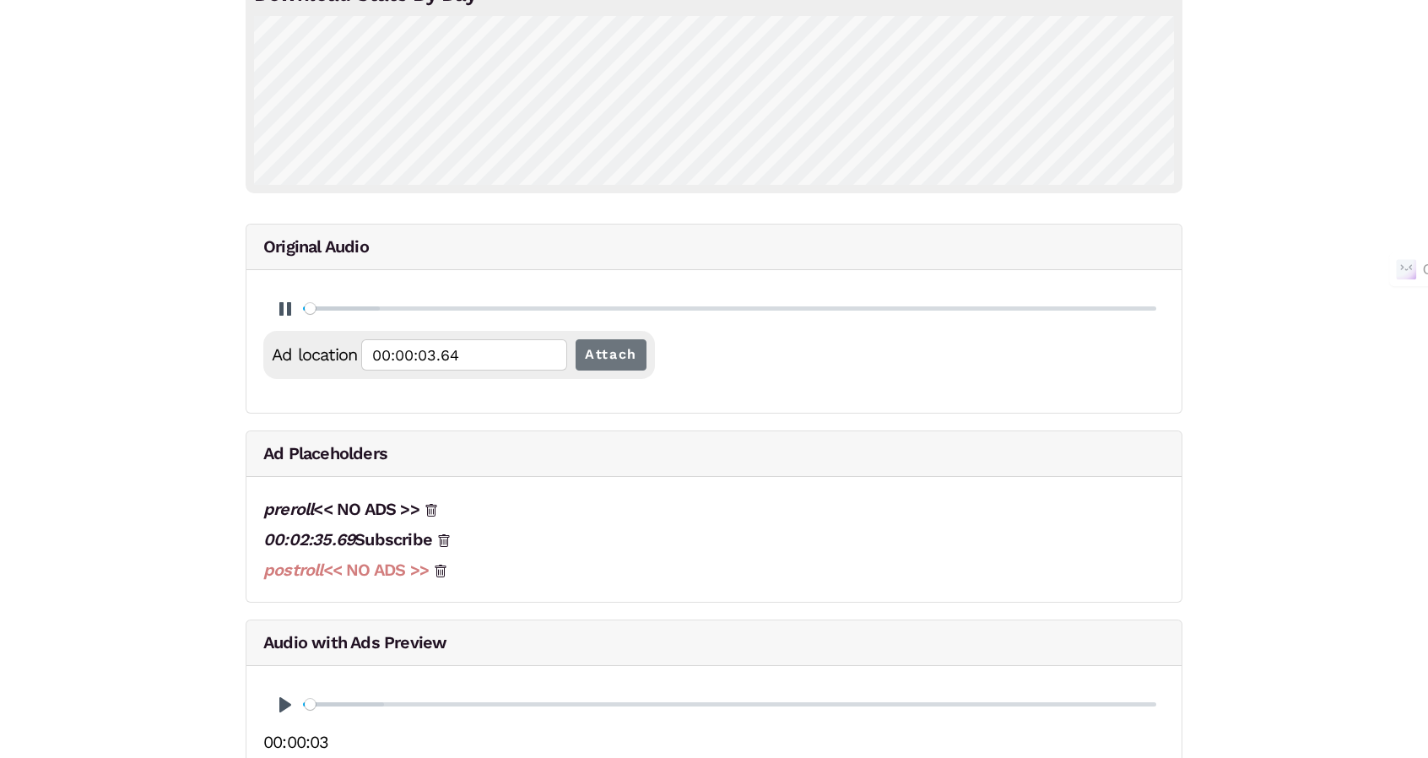
type input "00:00:03.90"
type input "0.18"
type input "00:00:04.16"
type input "0.2"
type input "00:00:04.43"
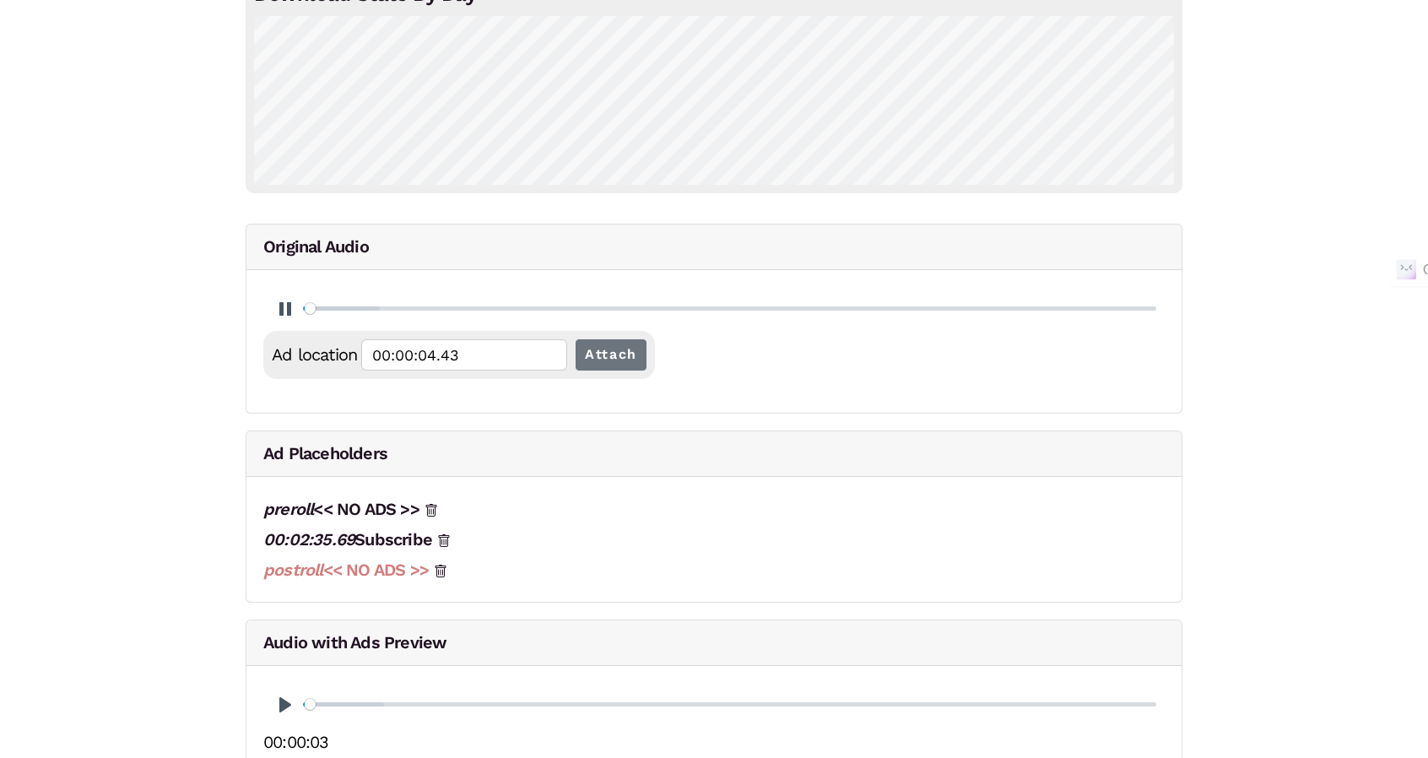
type input "0.21"
type input "00:00:04.70"
type input "0.22"
type input "00:00:04.96"
type input "0.23"
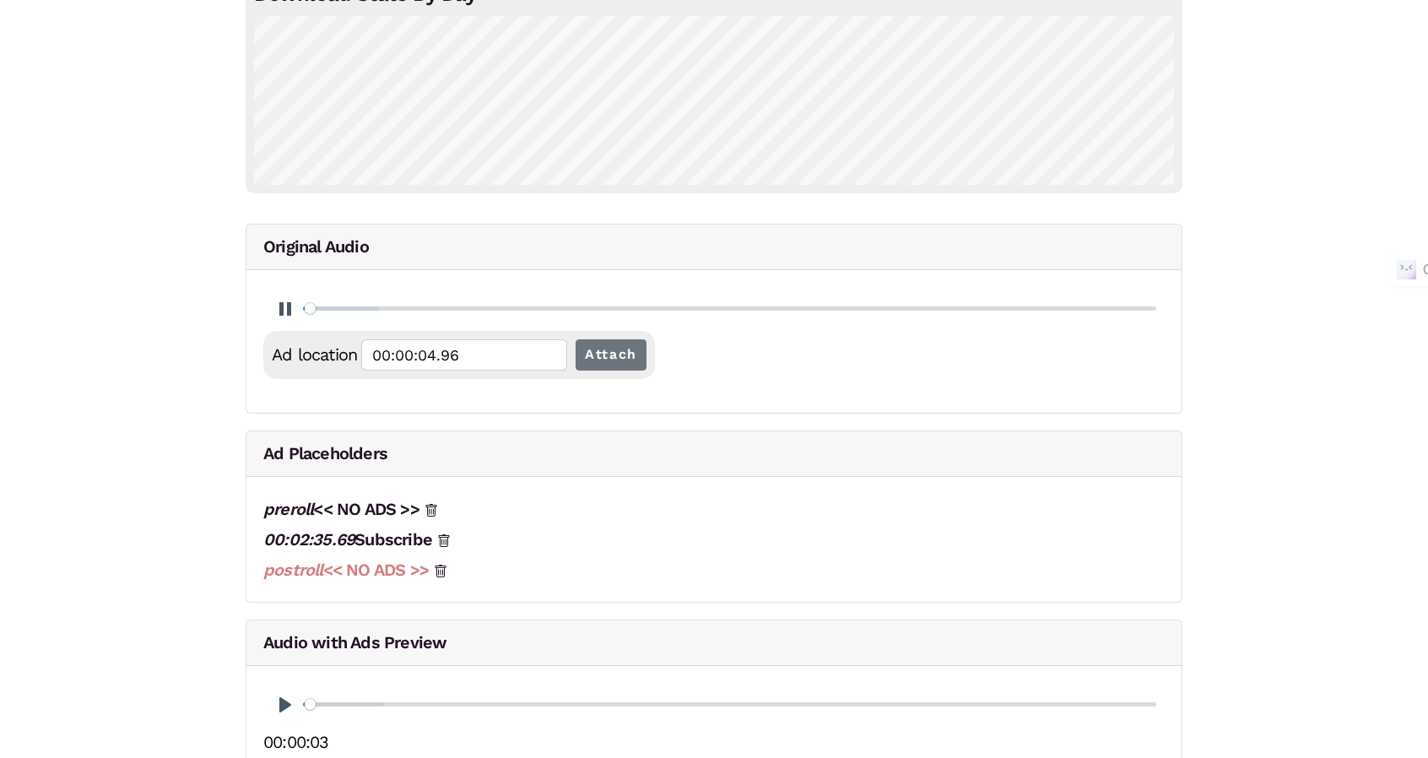
type input "00:00:05.23"
type input "0.24"
type input "00:00:05.49"
type input "0.25"
type input "00:00:05.76"
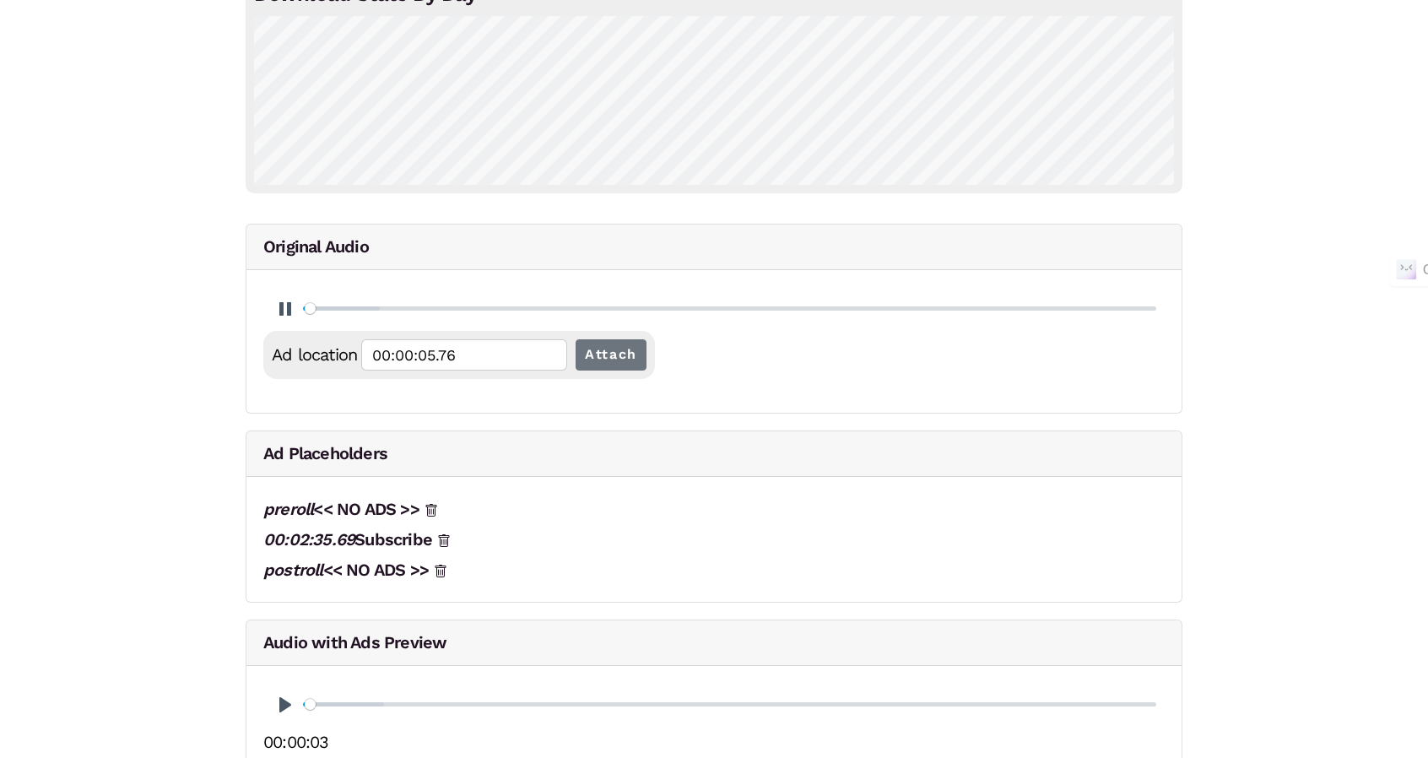
type input "0.27"
type input "00:00:06.03"
type input "0.28"
type input "00:00:06.29"
type input "0.29"
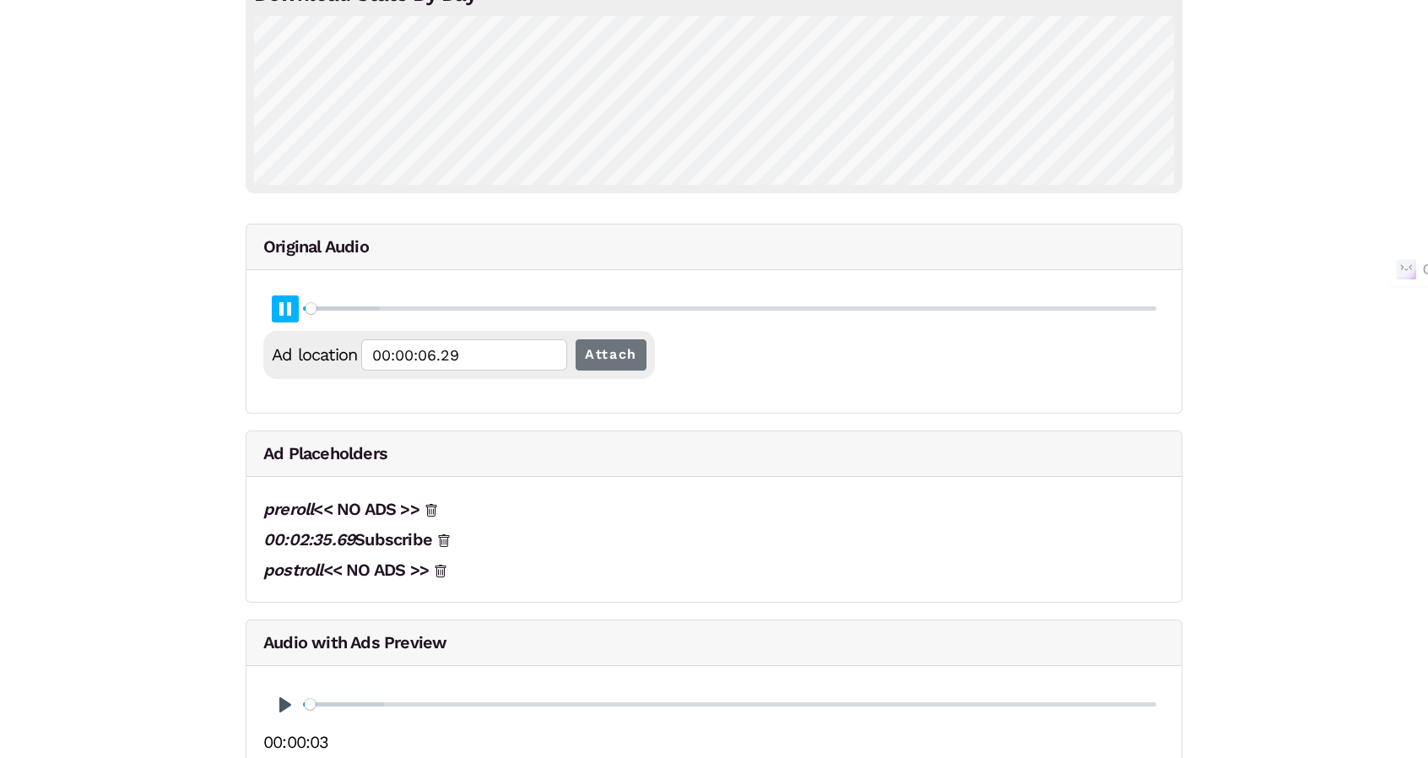
type input "00:00:06.55"
type input "0.3"
type input "00:00:06.81"
click at [290, 312] on button "Pause Play" at bounding box center [285, 308] width 27 height 27
type input "0.3"
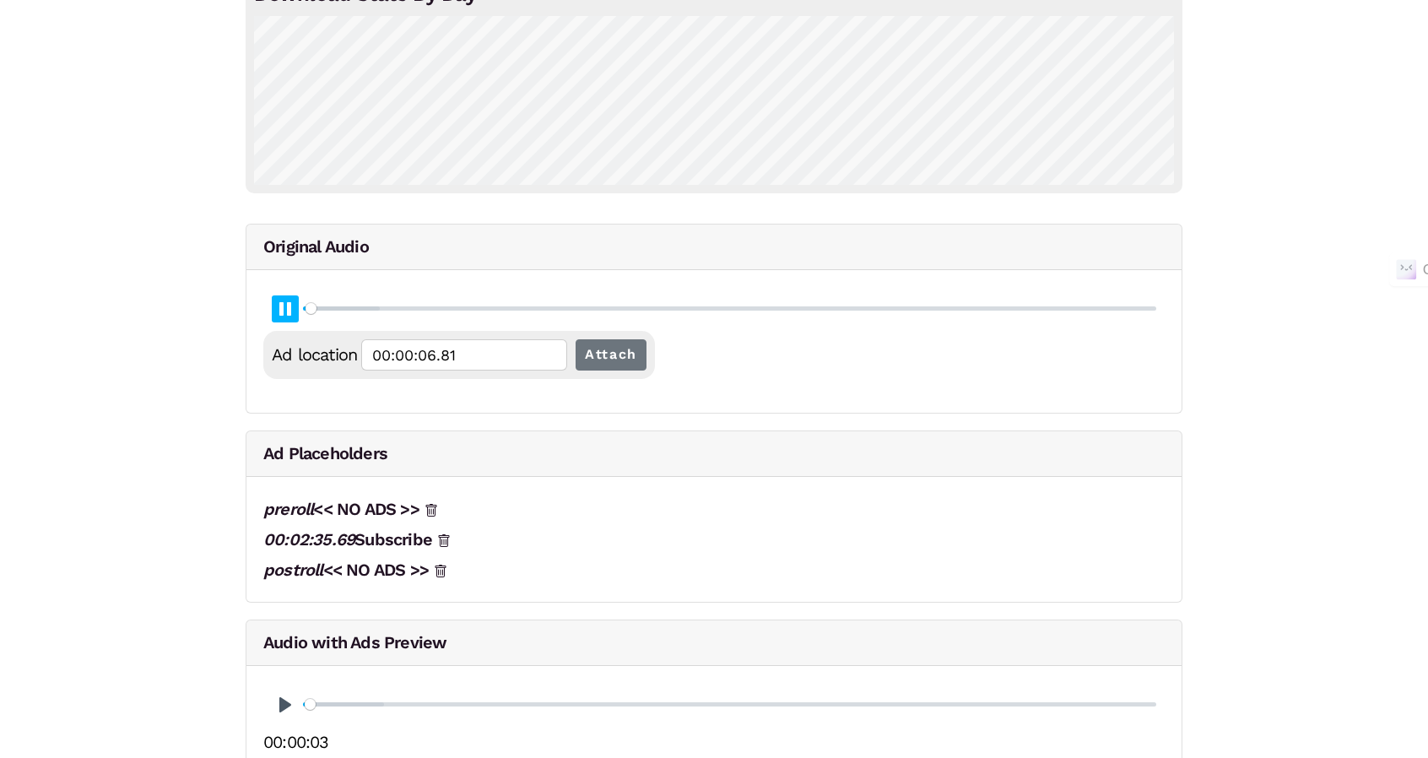
type input "00:00:06.89"
click at [446, 534] on icon at bounding box center [444, 541] width 14 height 14
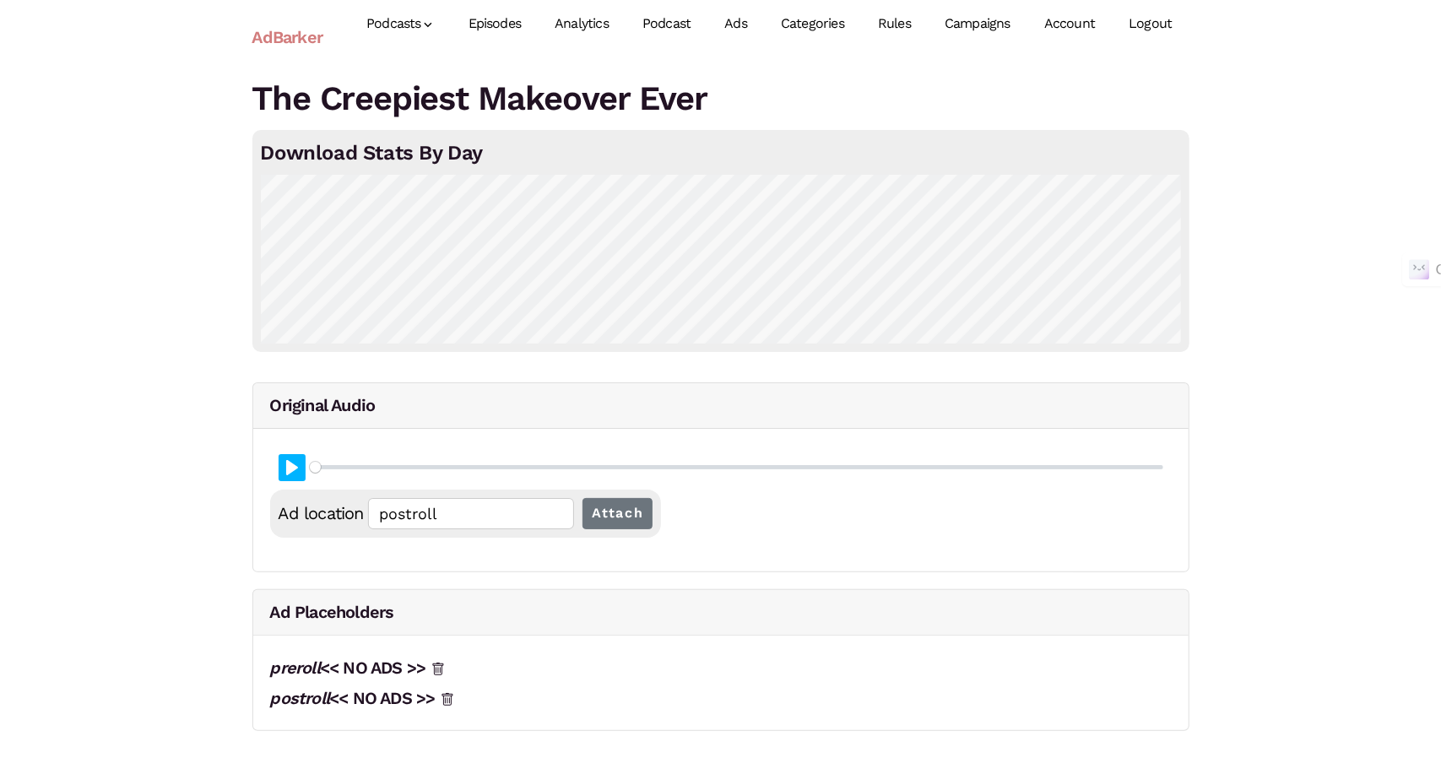
click at [300, 477] on button "Pause Play" at bounding box center [292, 467] width 27 height 27
type input "0"
type input "preroll"
type input "0.05"
type input "00:00:01.13"
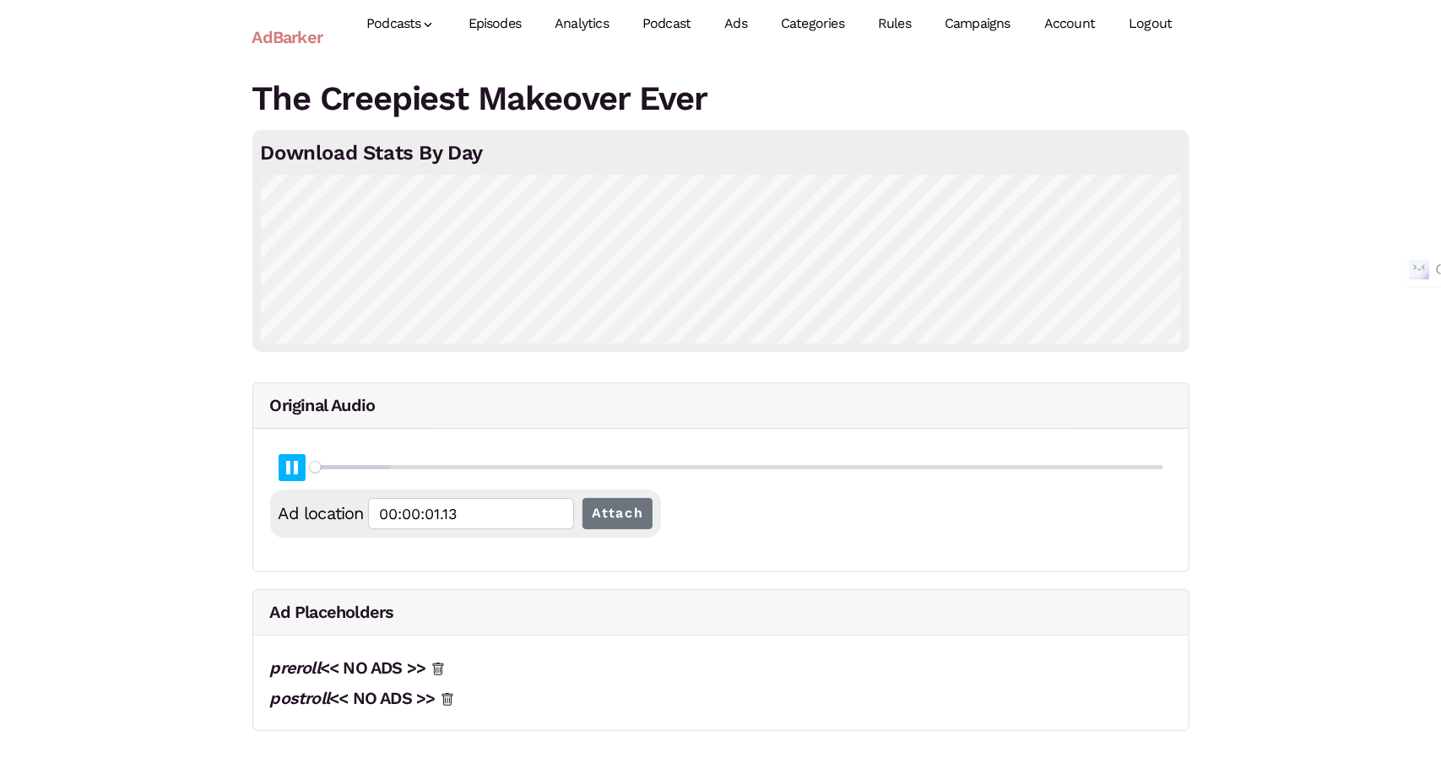
type input "0.07"
type input "00:00:01.41"
type input "0.08"
type input "00:00:01.67"
type input "0.09"
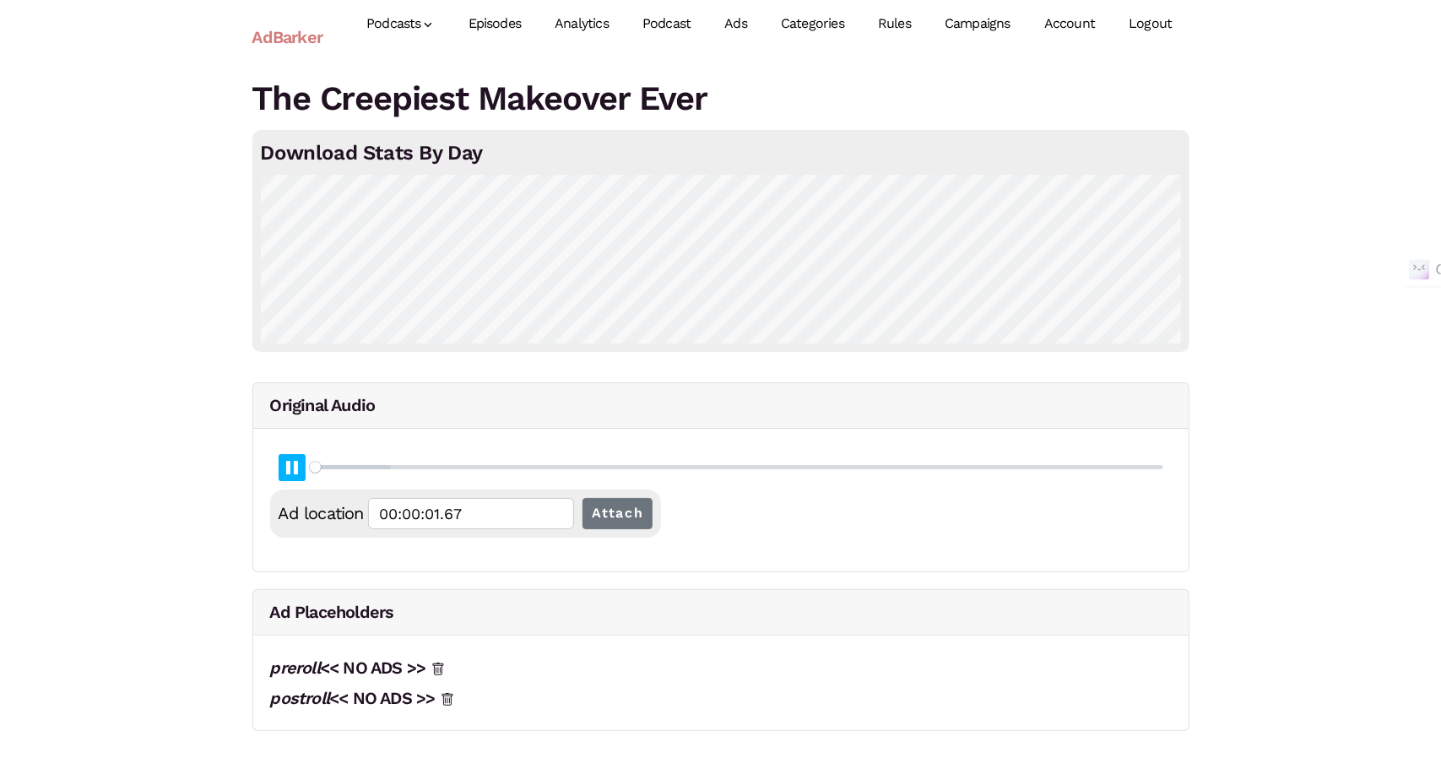
type input "00:00:01.93"
type input "0.1"
type input "00:00:02.19"
type input "0.12"
type input "00:00:02.47"
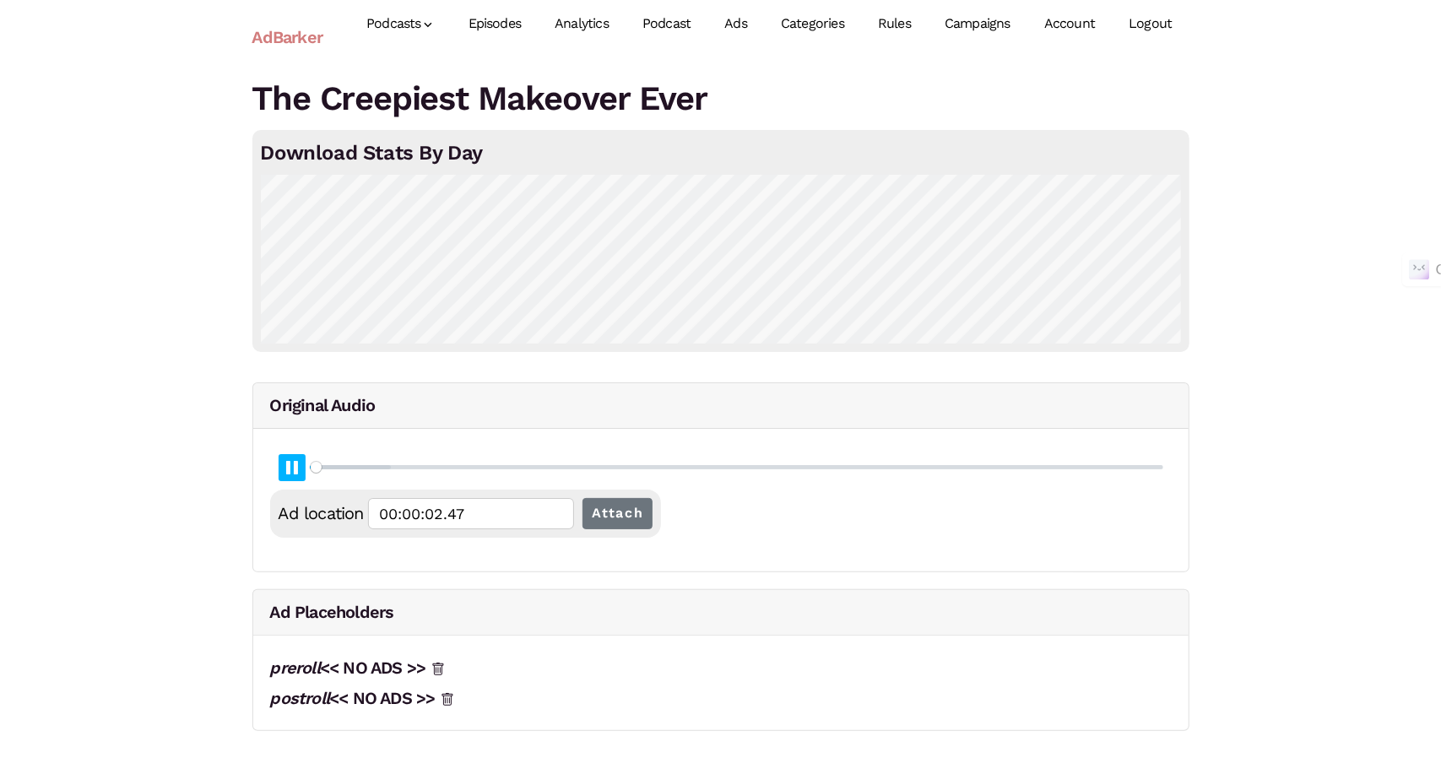
type input "0.13"
type input "00:00:02.73"
type input "0.14"
type input "00:00:02.99"
type input "0.15"
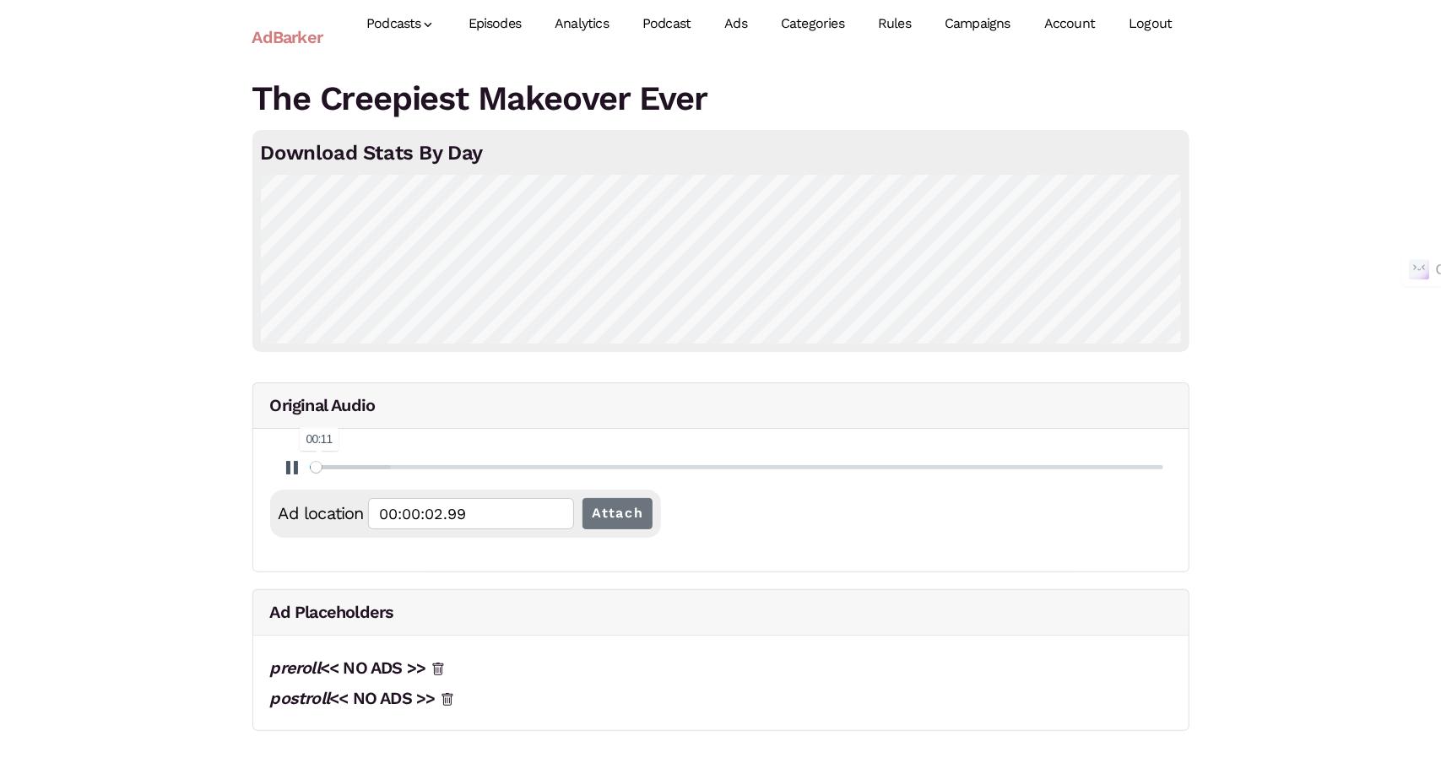
type input "00:00:03.26"
type input "0.17"
type input "00:00:03.53"
type input "0.18"
type input "00:00:03.79"
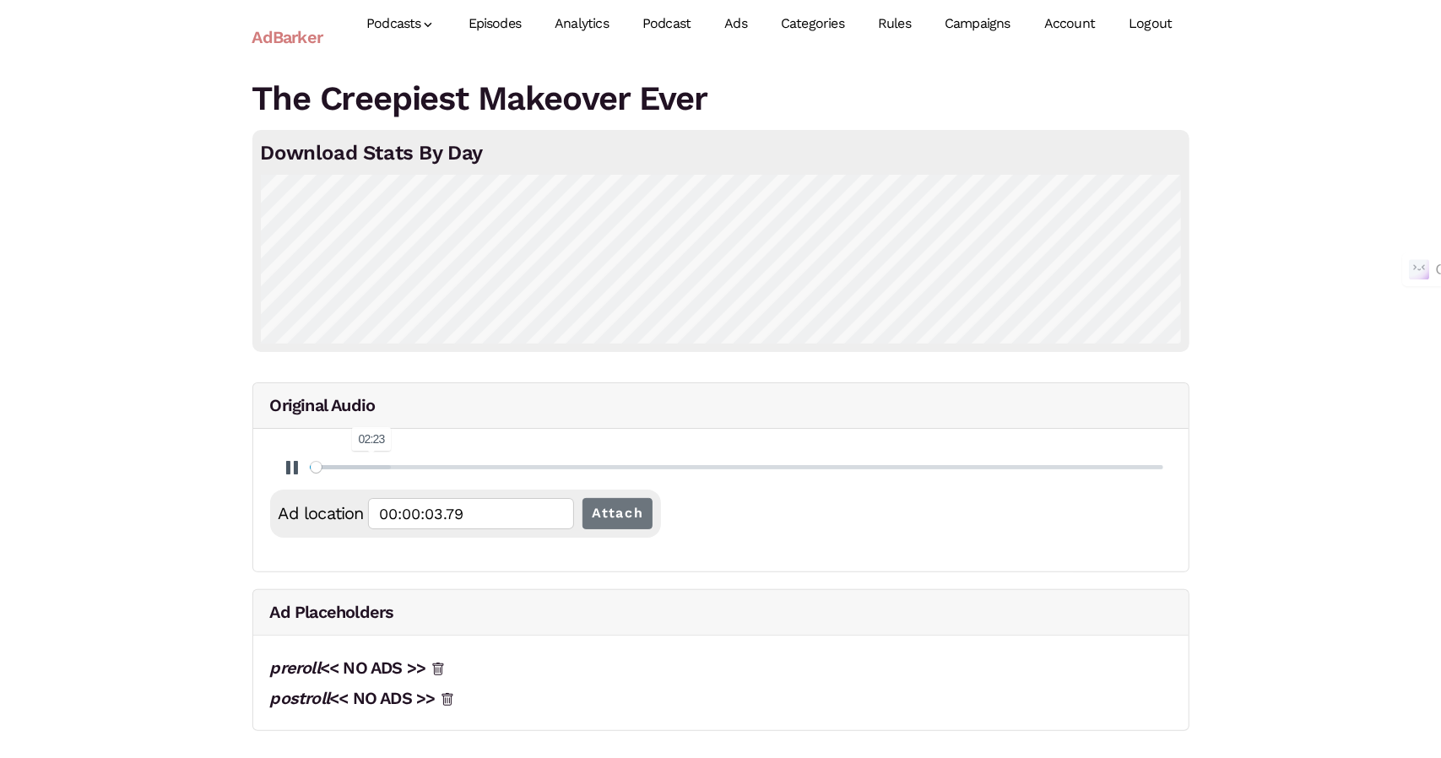
type input "6.73"
type input "00:02:23.61"
click at [371, 473] on input "Seek" at bounding box center [736, 467] width 853 height 16
type input "6.74"
type input "00:02:23.82"
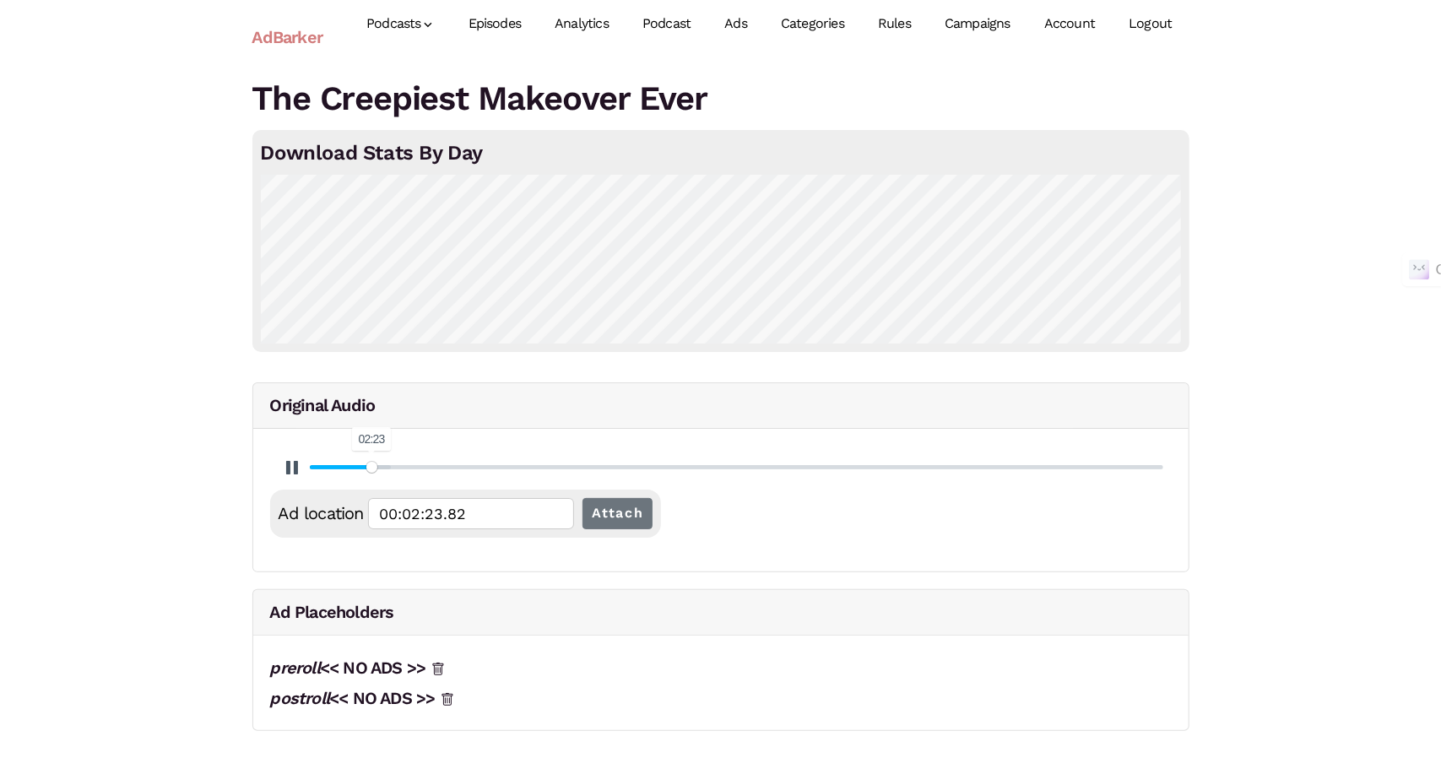
type input "6.75"
type input "00:02:24.08"
type input "6.76"
type input "00:02:24.35"
type input "6.77"
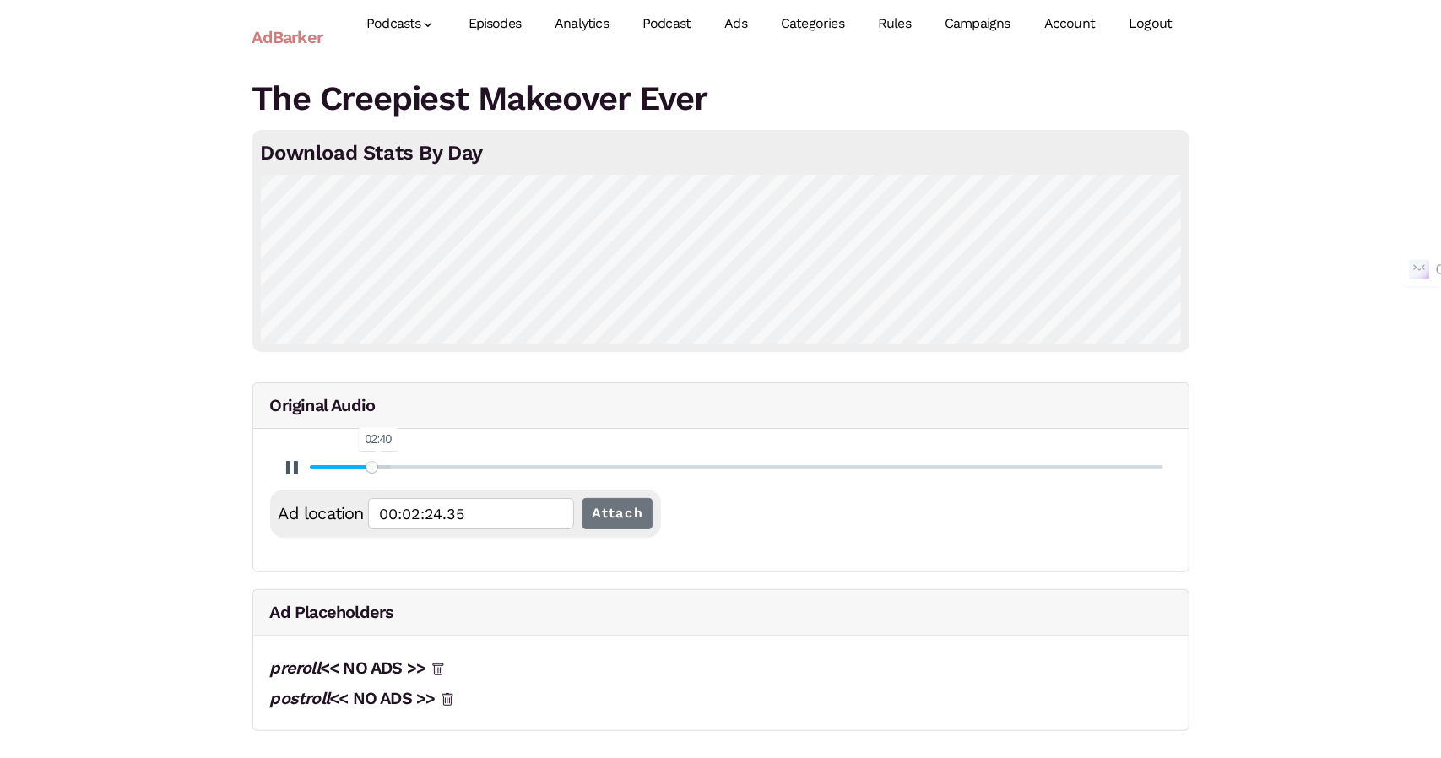
type input "00:02:24.61"
type input "6.78"
type input "00:02:24.87"
type input "6.8"
type input "00:02:25.15"
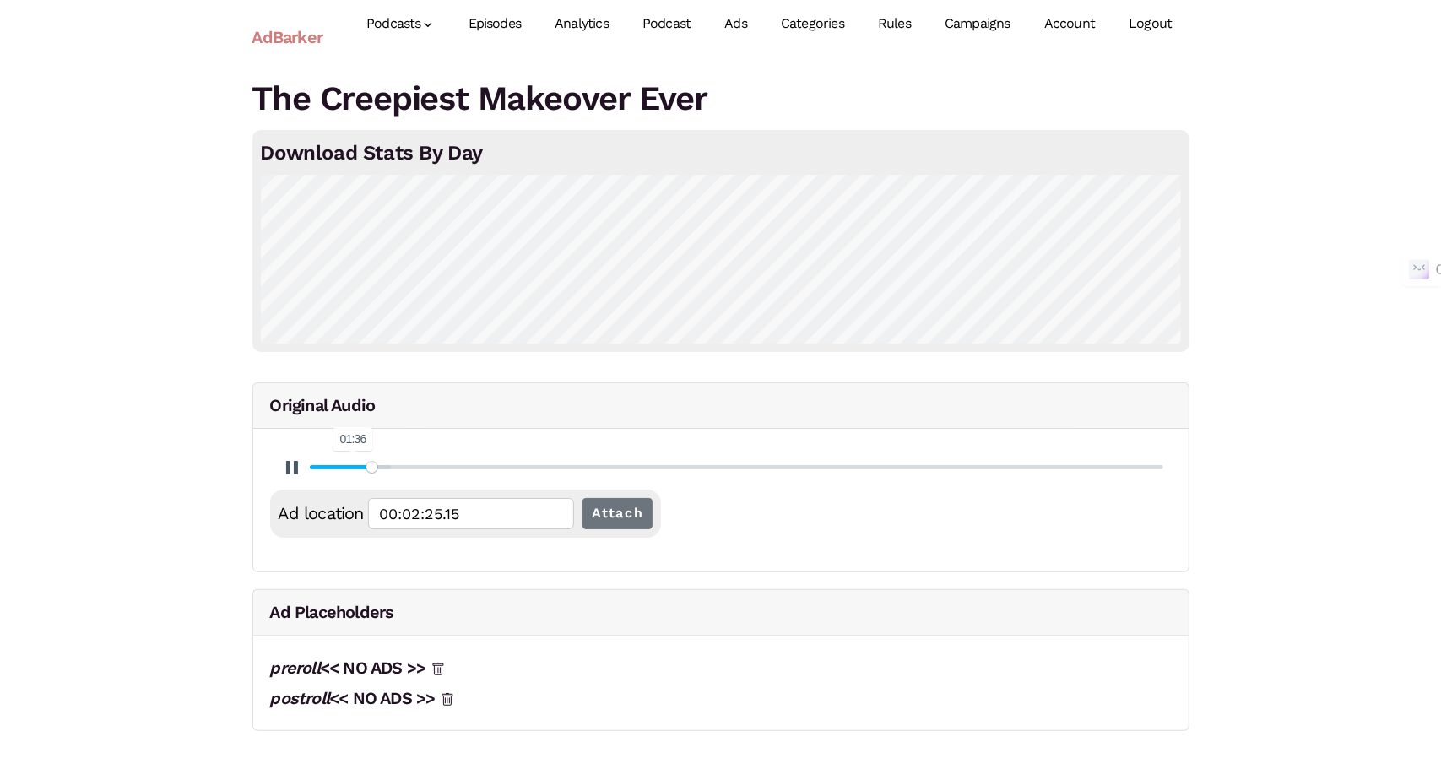
type input "6.81"
type input "00:02:25.41"
type input "4.52"
type input "00:01:36.57"
click at [353, 464] on input "Seek" at bounding box center [736, 467] width 853 height 16
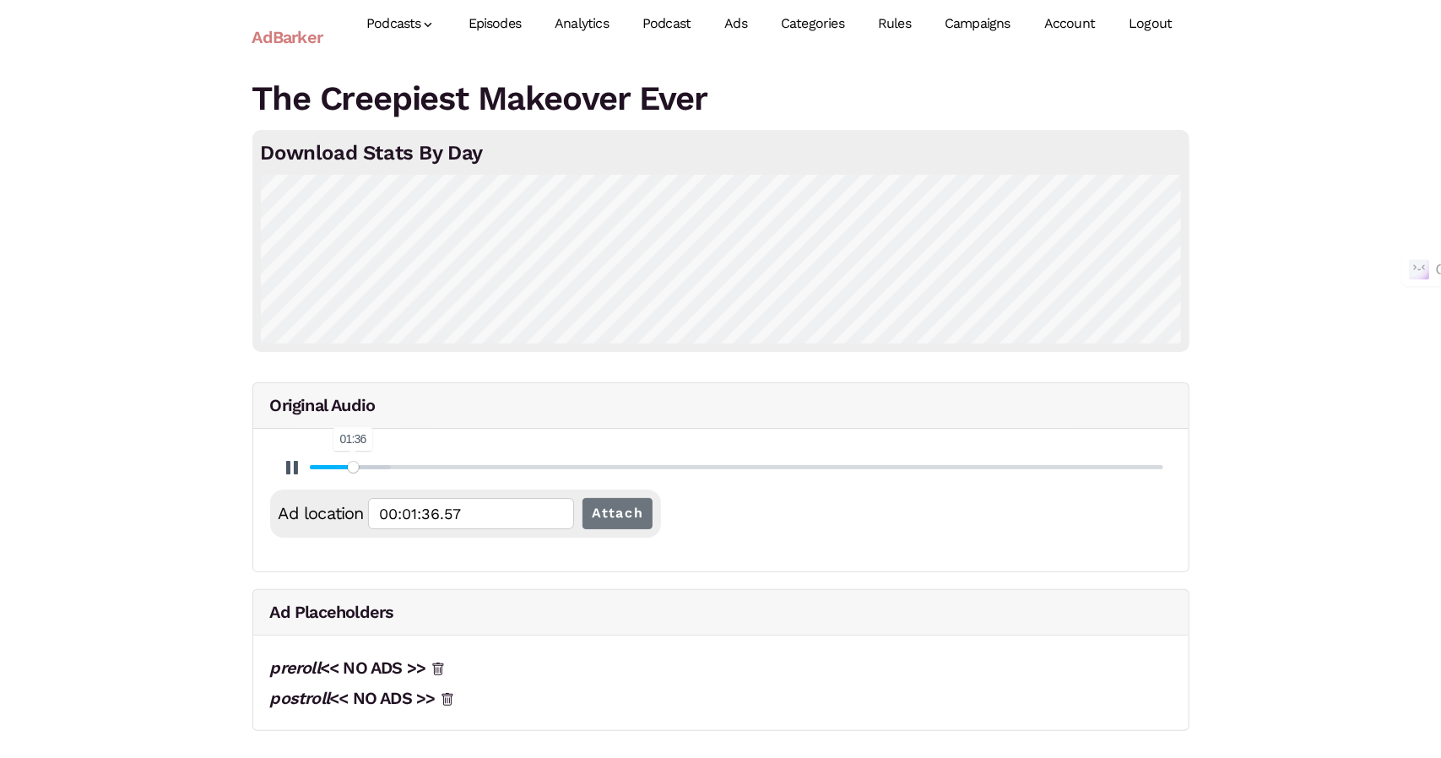
type input "4.53"
type input "00:01:36.77"
type input "4.54"
type input "00:01:37.04"
type input "4.56"
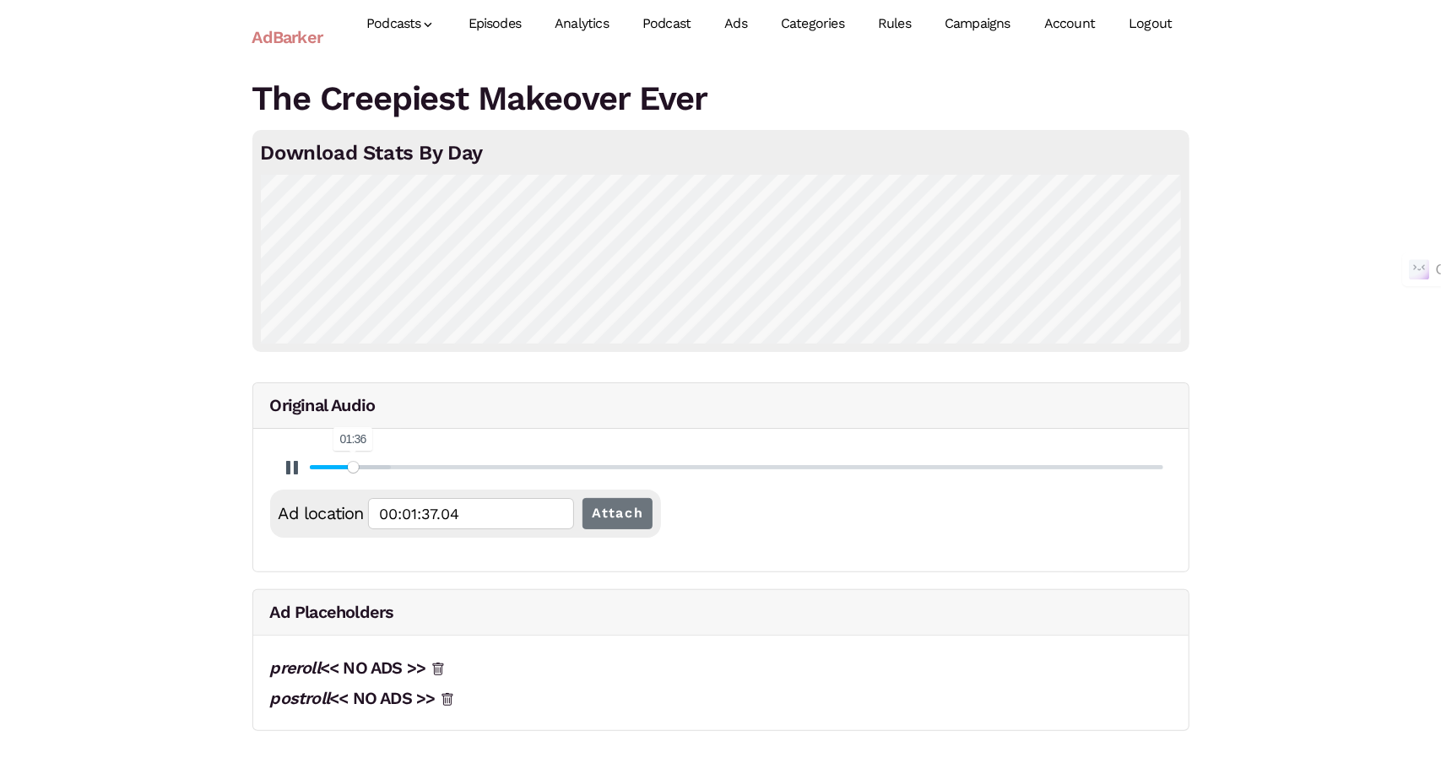
type input "00:01:37.30"
type input "4.57"
type input "00:01:37.57"
type input "4.58"
type input "00:01:37.84"
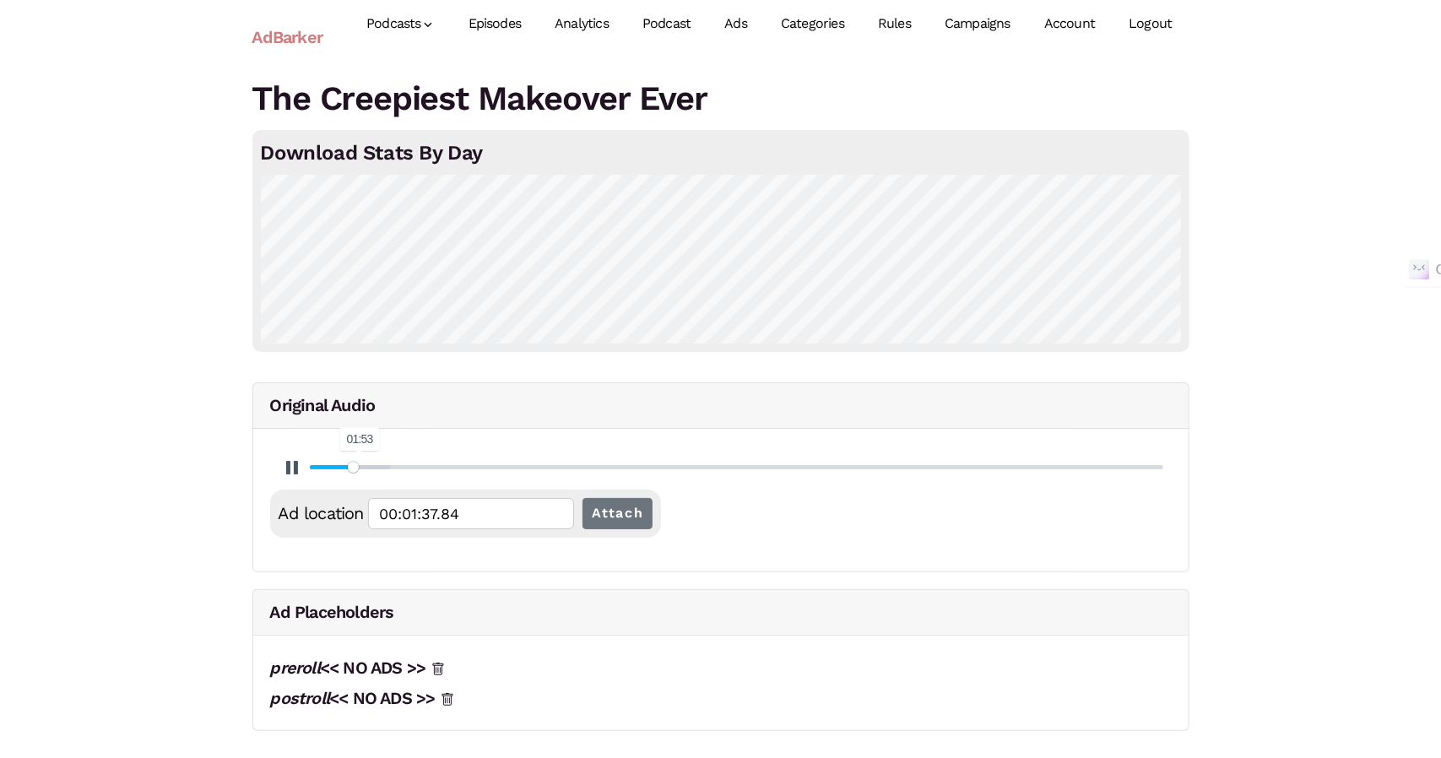
type input "4.59"
type input "00:01:38.10"
type input "4.61"
type input "00:01:38.36"
type input "4.62"
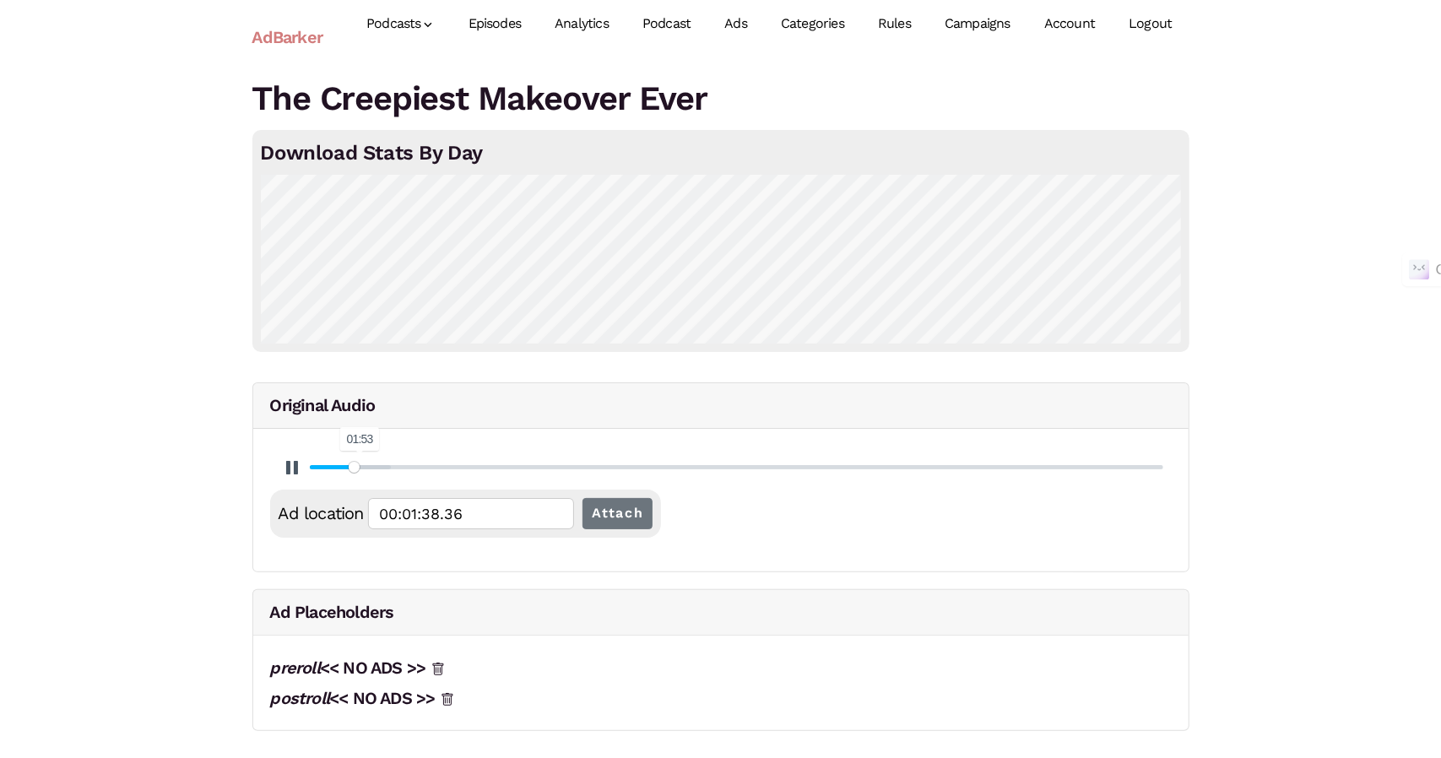
type input "00:01:38.63"
type input "4.63"
type input "00:01:38.90"
type input "4.64"
type input "00:01:39.16"
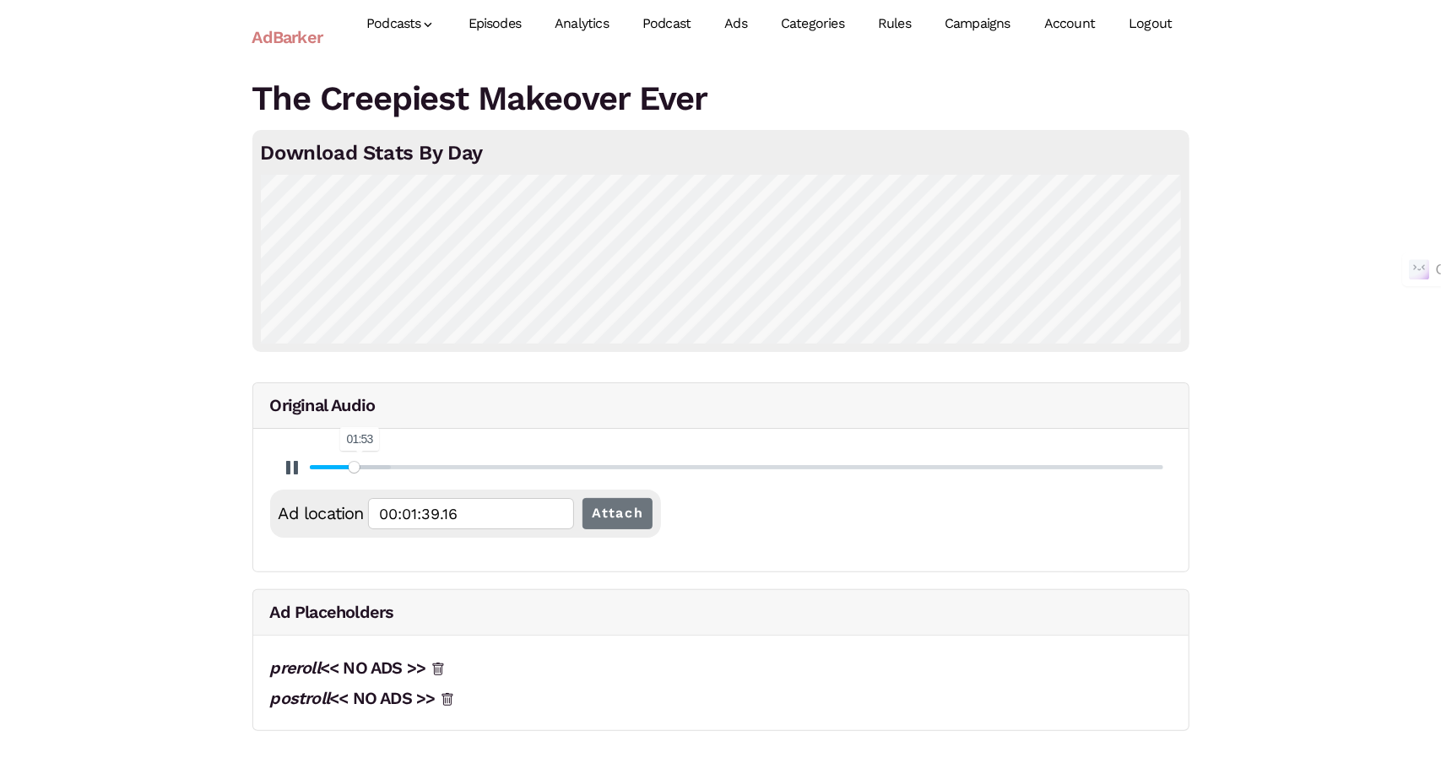
type input "4.66"
type input "00:01:39.42"
type input "4.67"
type input "00:01:39.70"
type input "4.68"
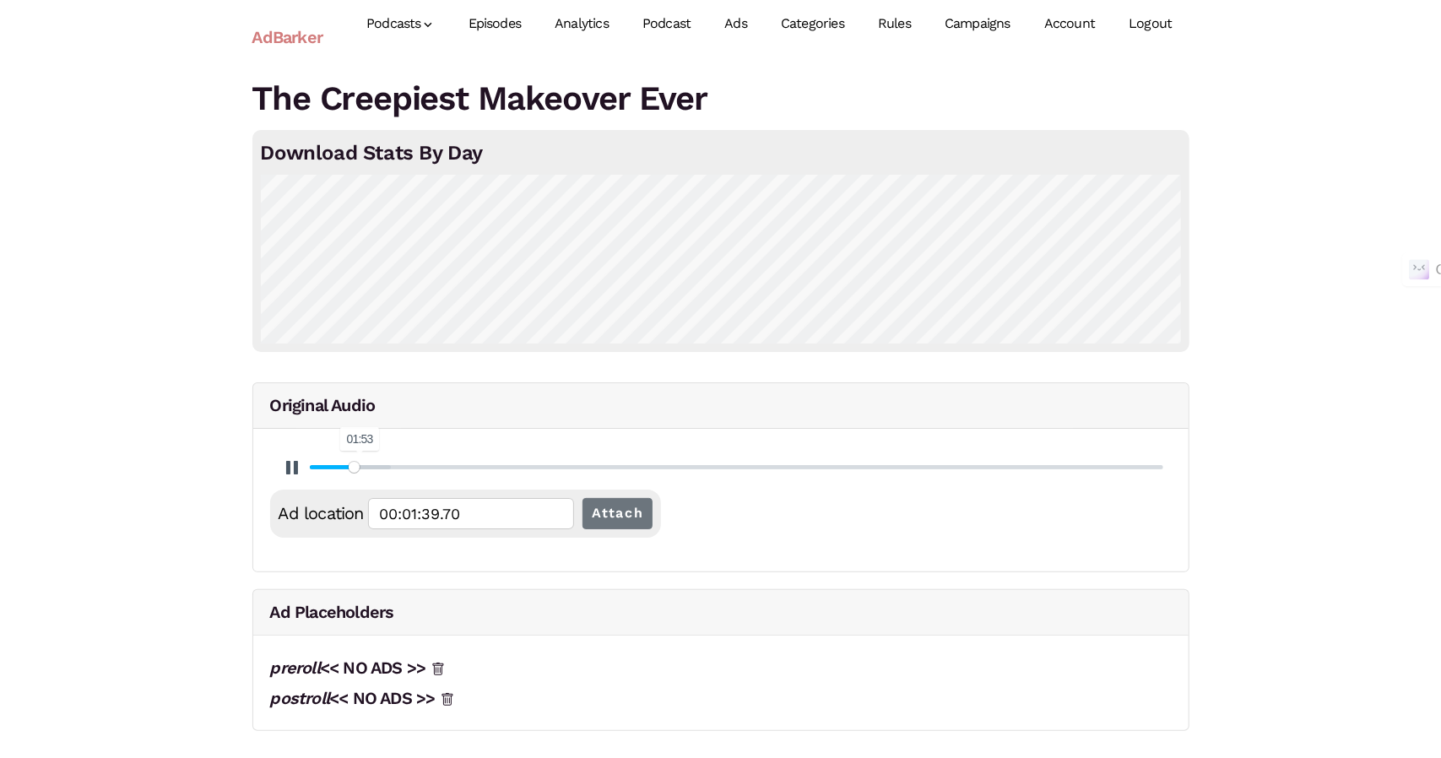
type input "00:01:39.96"
type input "4.69"
type input "00:01:40.22"
type input "4.71"
type input "00:01:40.49"
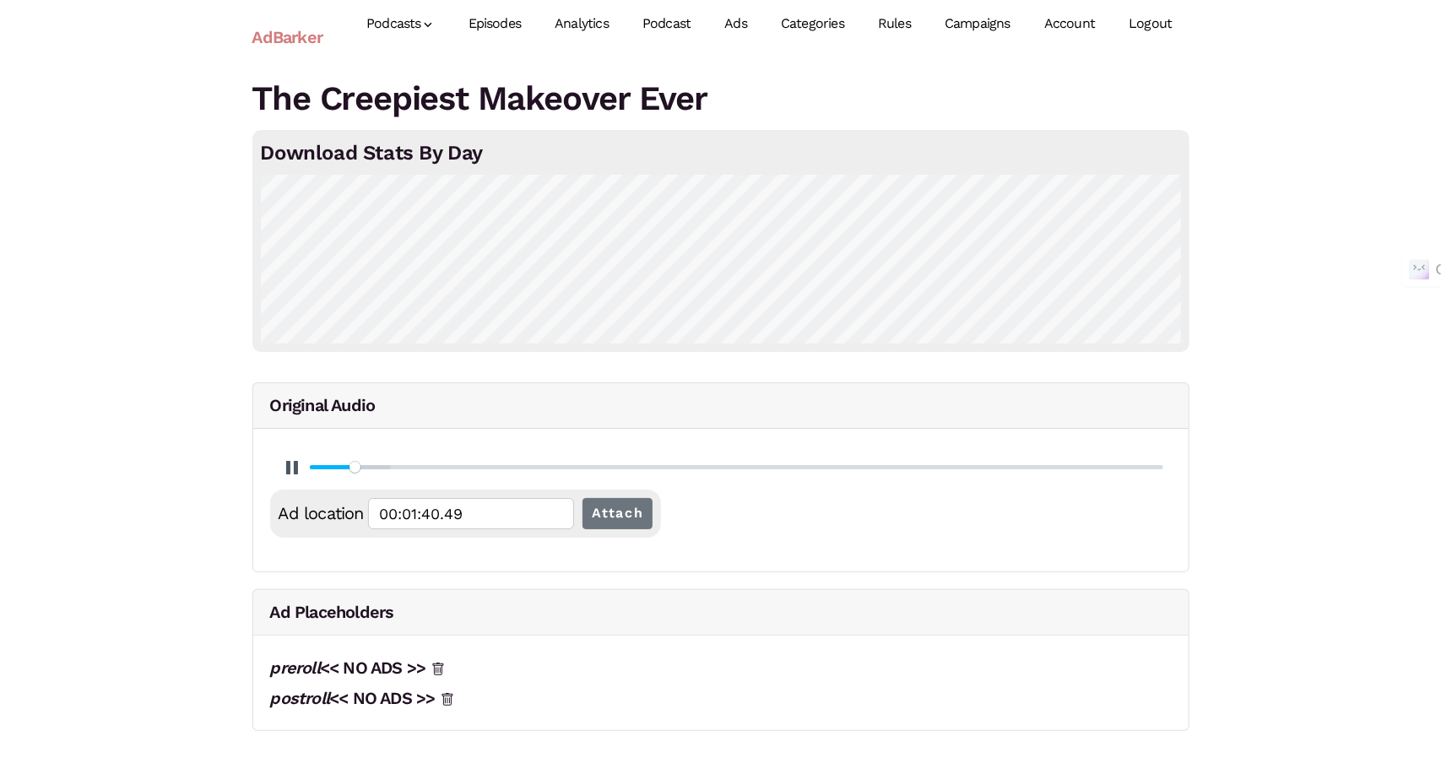
type input "4.72"
type input "00:01:40.76"
type input "4.73"
type input "00:01:41.02"
type input "4.74"
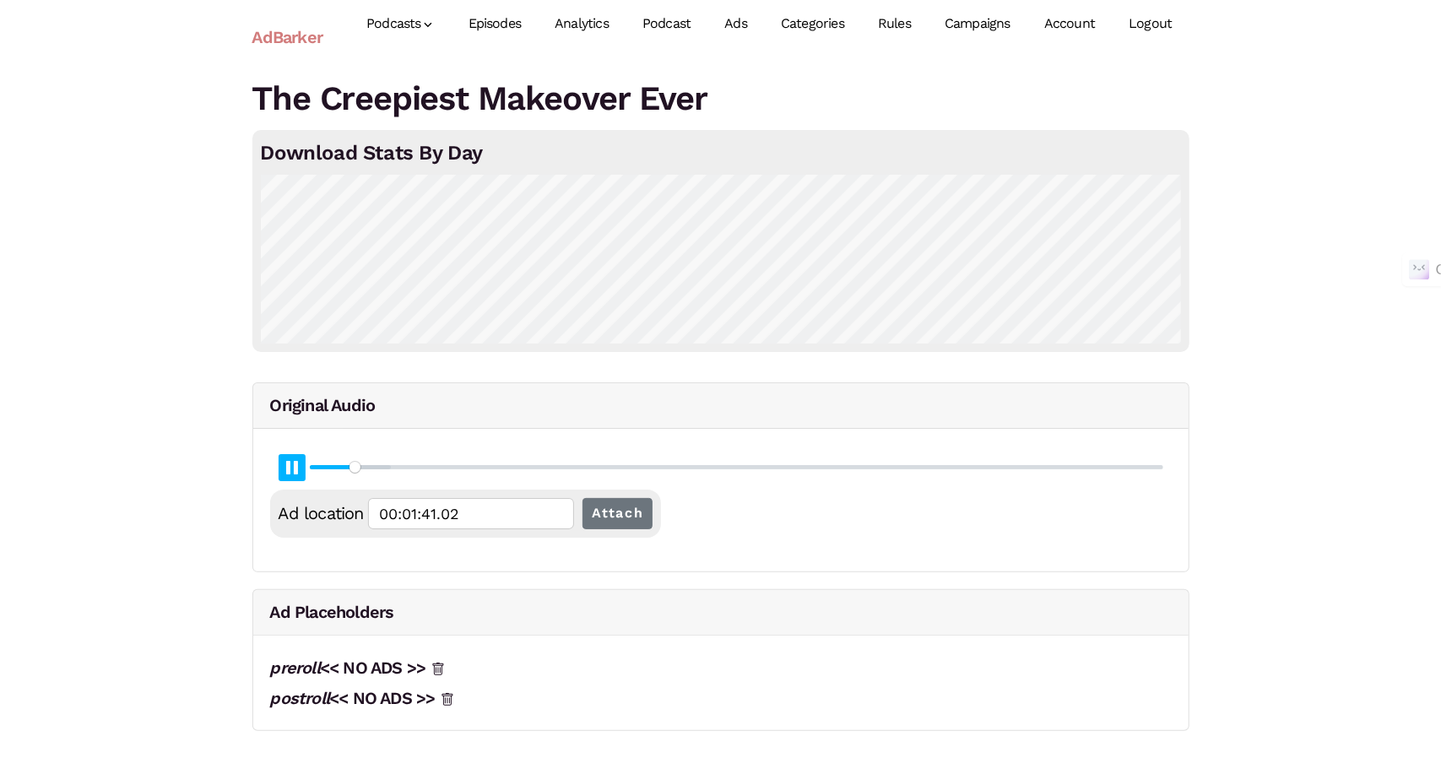
type input "00:01:41.29"
type input "4.76"
type input "00:01:41.55"
type input "4.77"
type input "00:01:41.82"
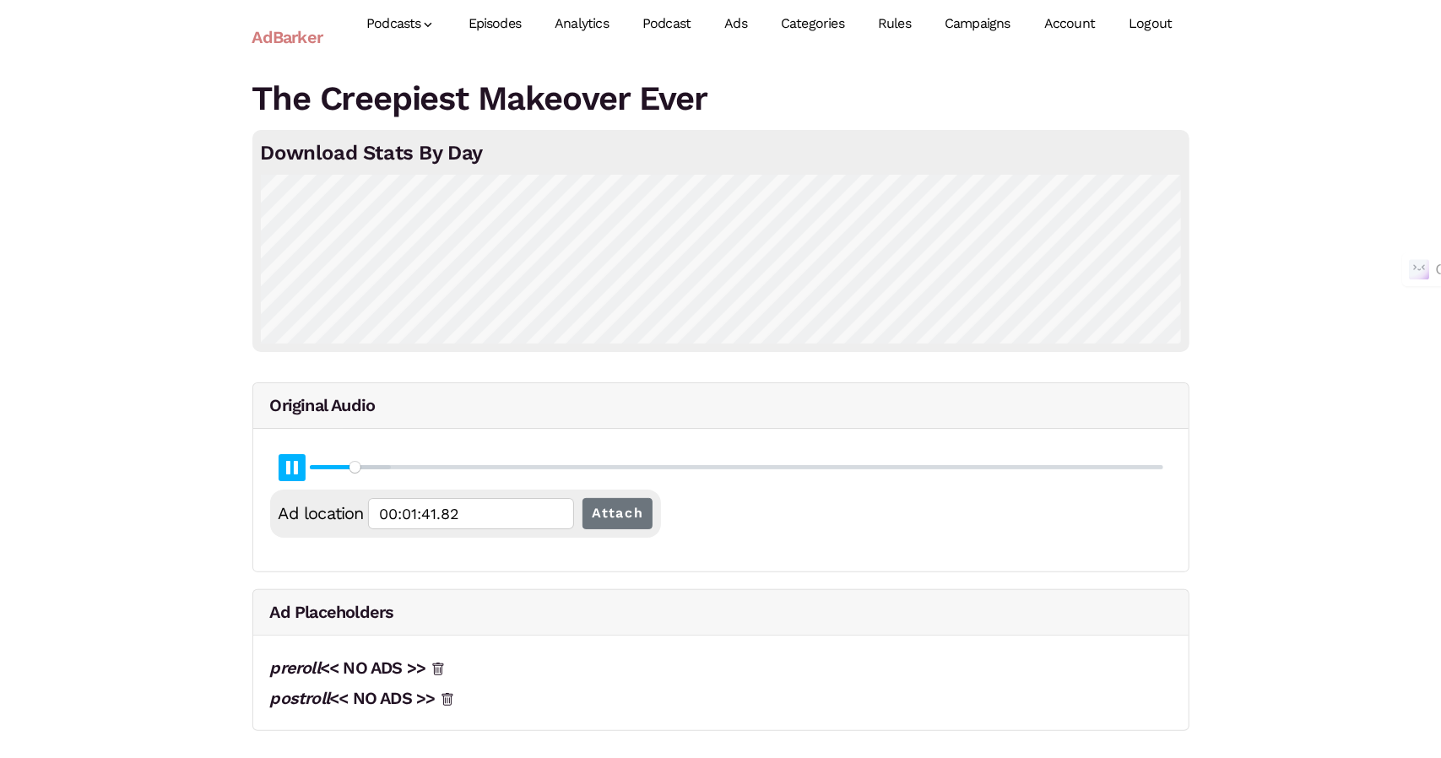
type input "4.78"
type input "00:01:42.08"
type input "4.79"
type input "00:01:42.35"
type input "4.81"
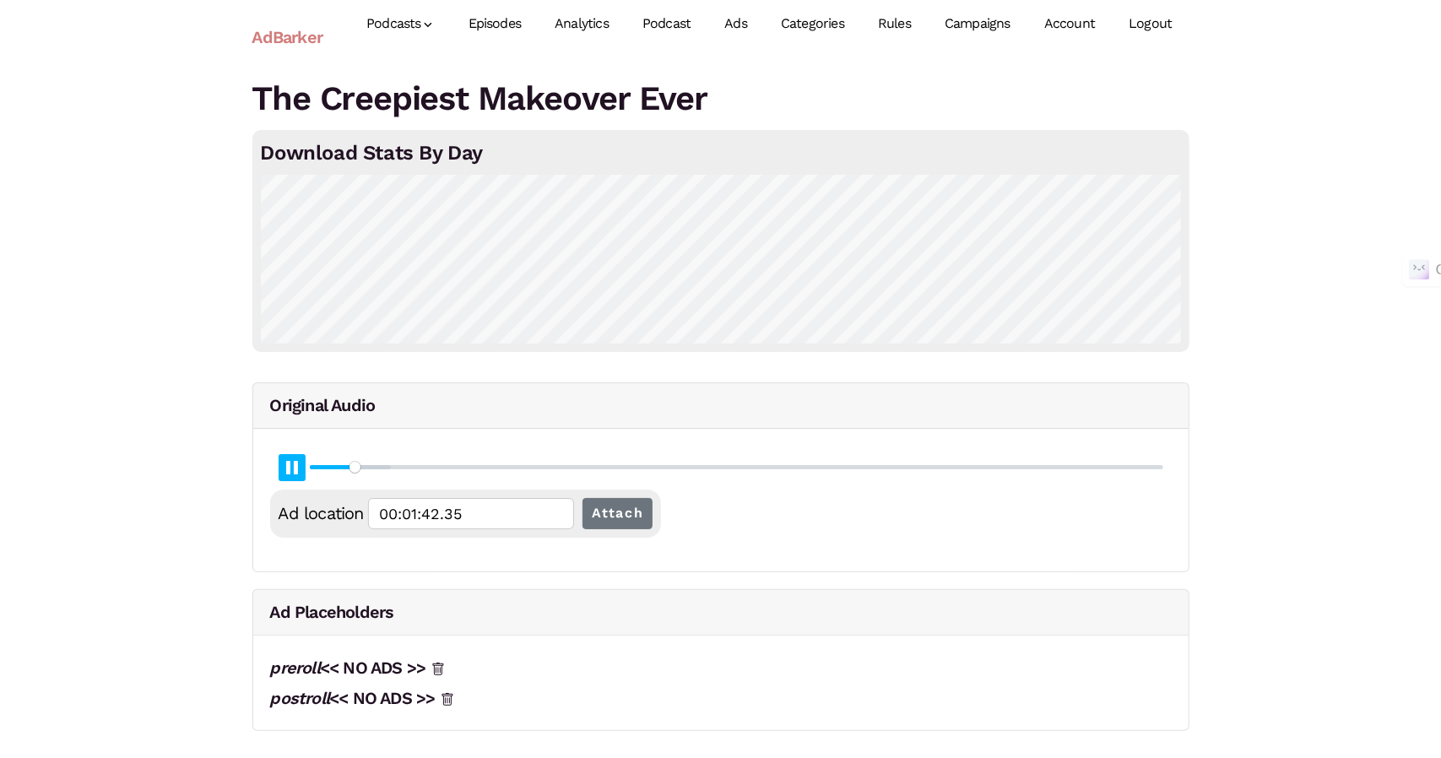
type input "00:01:42.61"
type input "4.82"
type input "00:01:42.89"
type input "4.83"
type input "00:01:43.15"
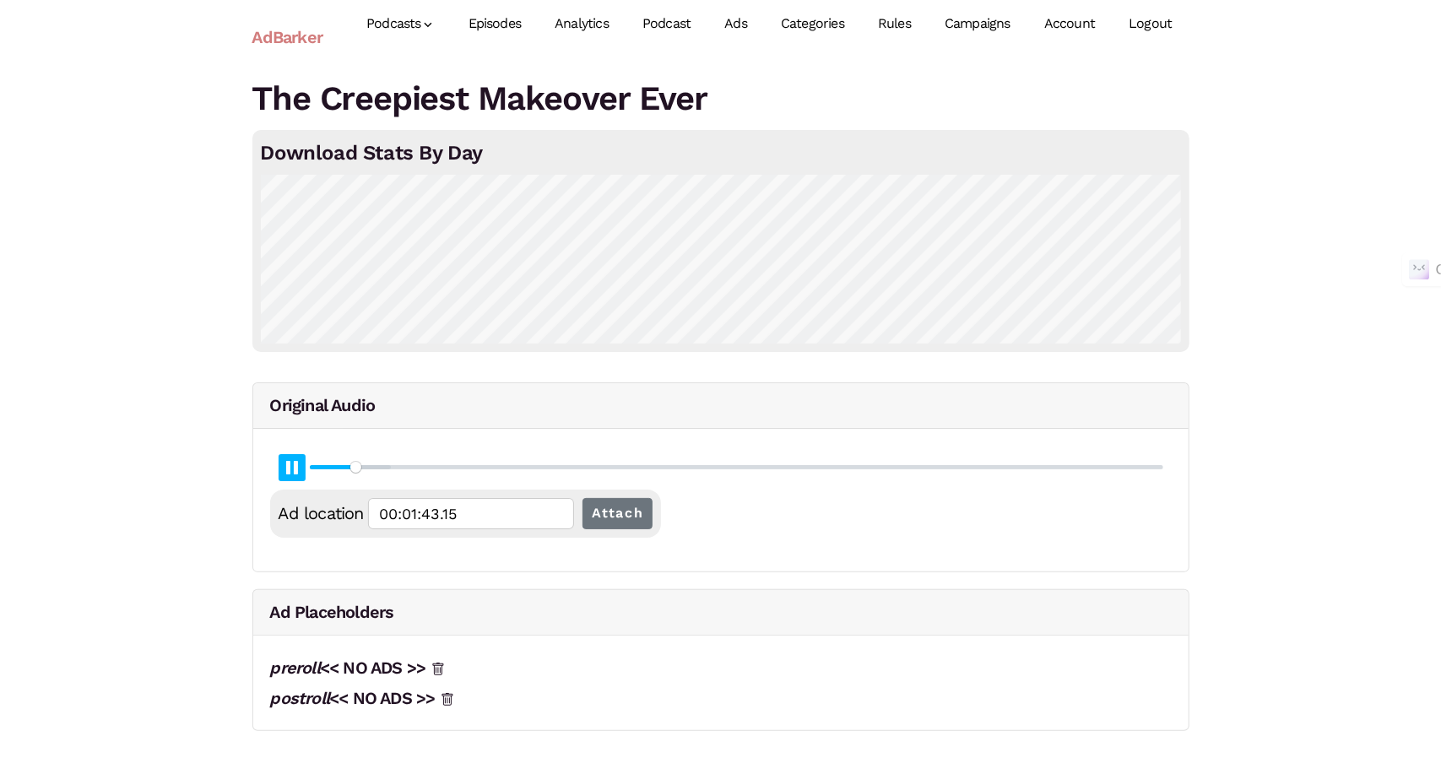
type input "4.84"
type input "00:01:43.41"
type input "4.86"
type input "00:01:43.68"
type input "4.87"
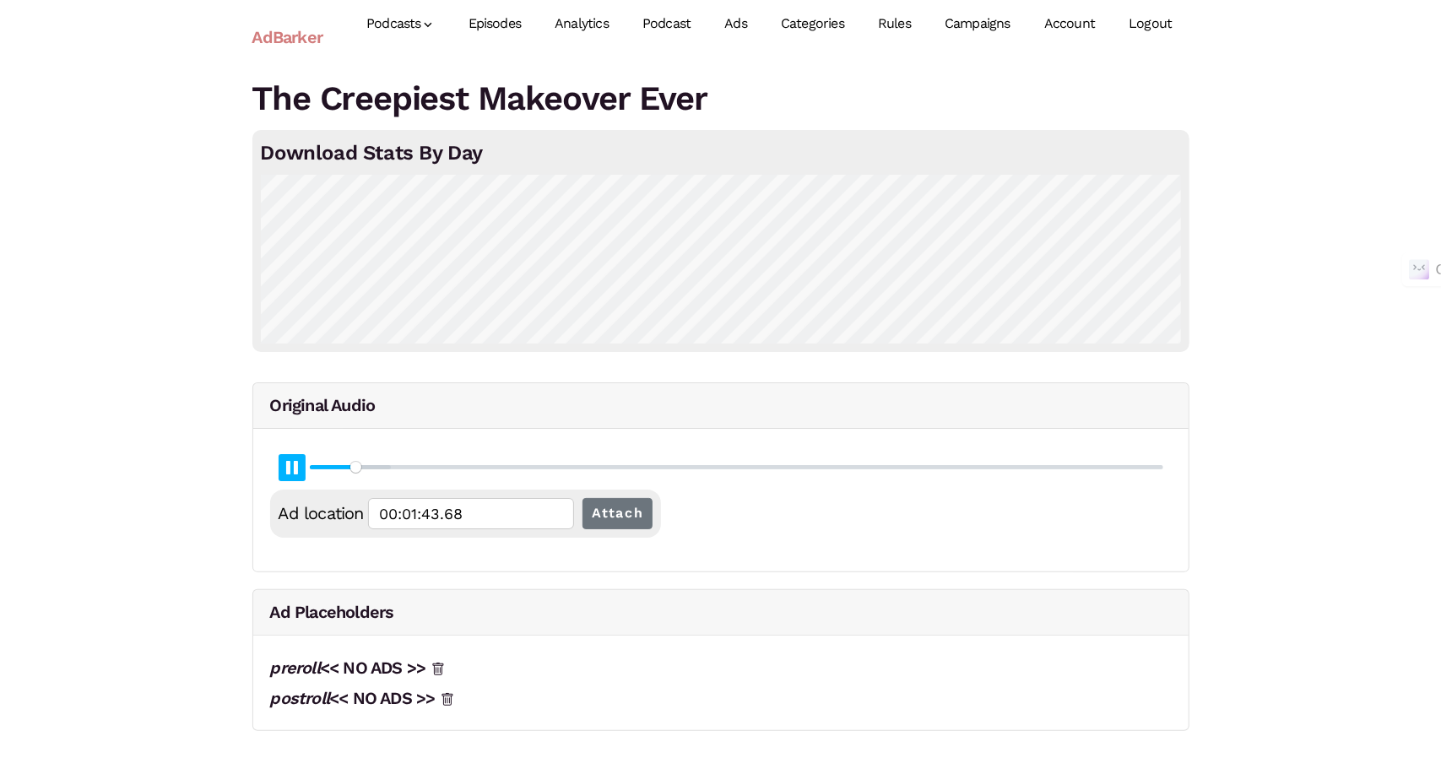
type input "00:01:43.95"
type input "4.88"
type input "00:01:44.21"
type input "4.89"
type input "00:01:44.47"
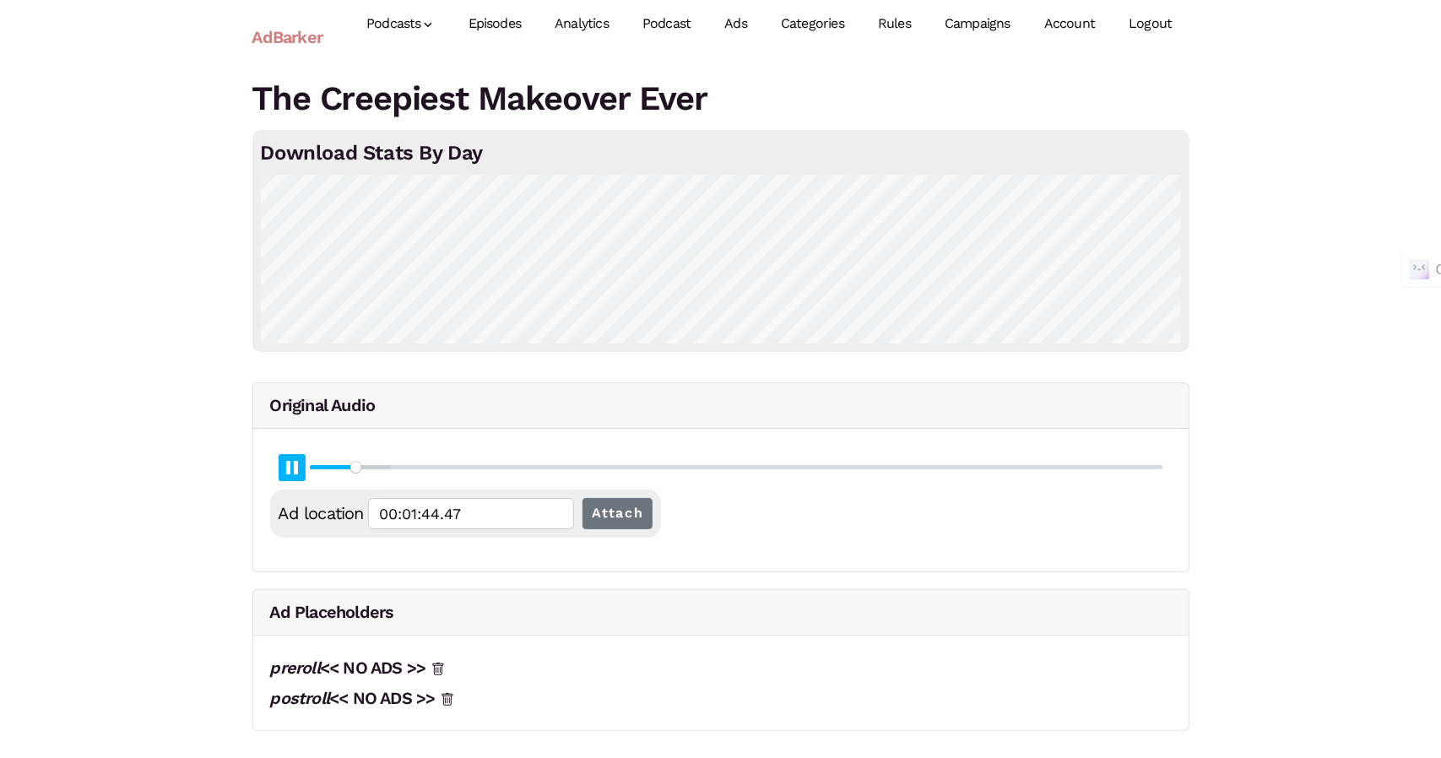
type input "4.91"
type input "00:01:44.74"
type input "4.92"
type input "00:01:45.01"
type input "4.93"
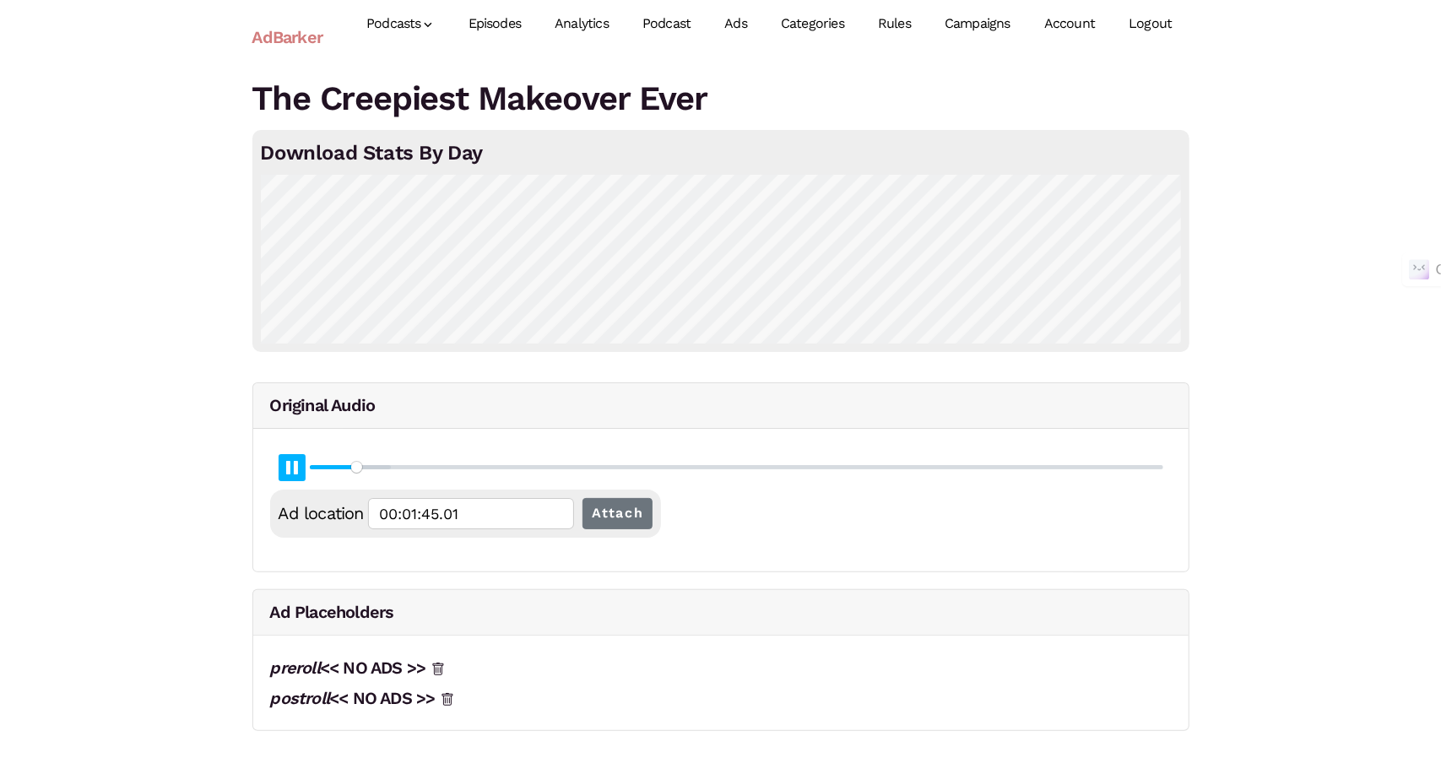
type input "00:01:45.27"
type input "4.94"
type input "00:01:45.54"
type input "4.96"
type input "00:01:45.80"
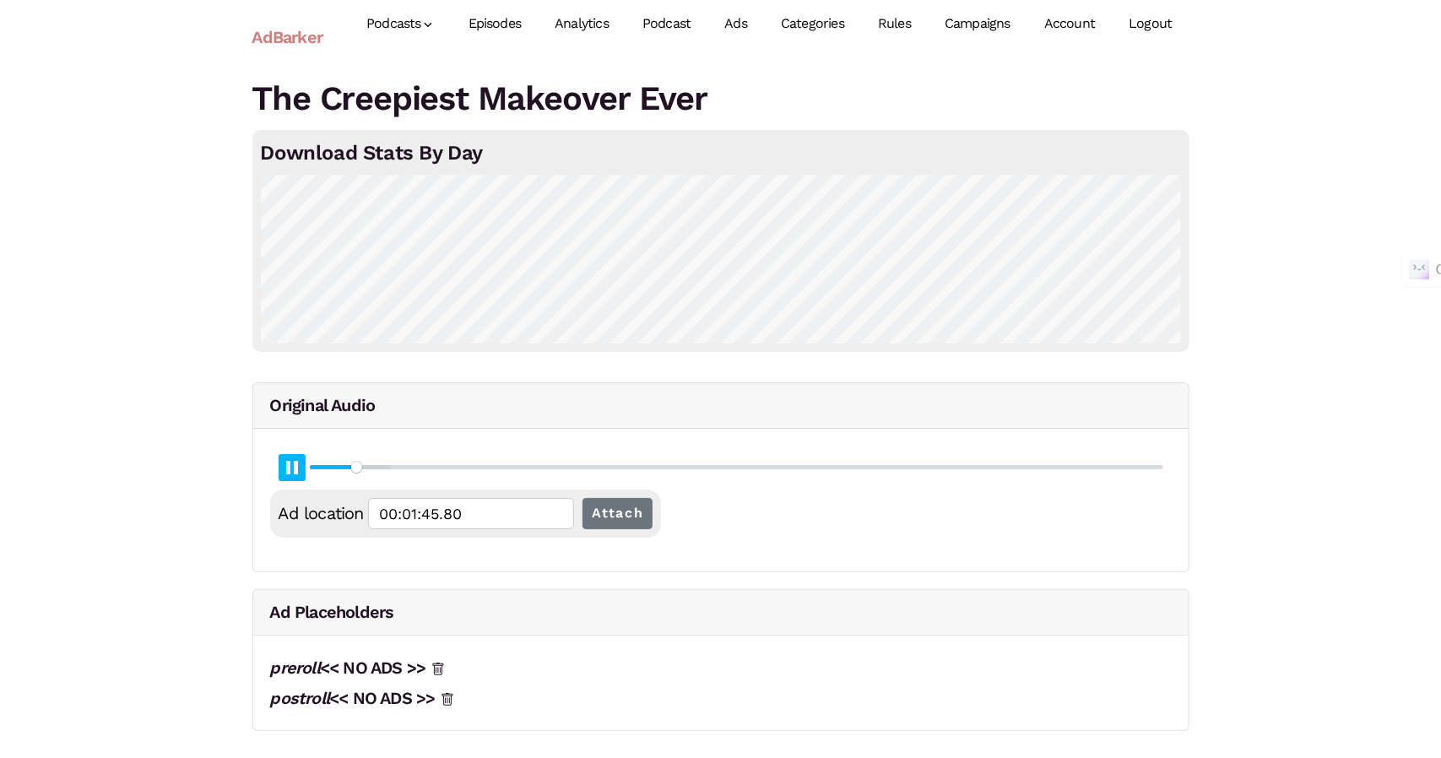
type input "4.97"
type input "00:01:46.07"
type input "4.98"
type input "00:01:46.34"
type input "4.99"
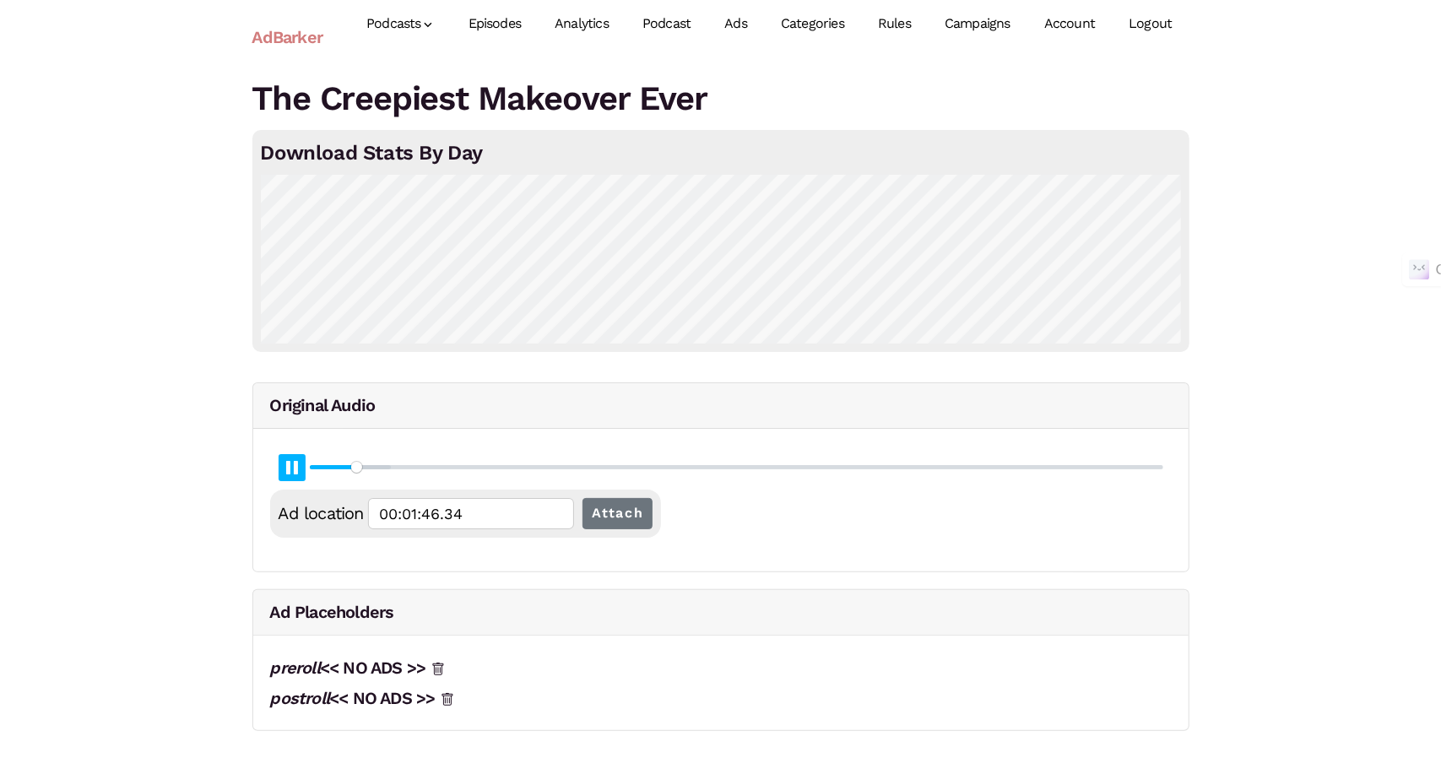
type input "00:01:46.60"
type input "5"
type input "00:01:46.86"
type input "5.02"
type input "00:01:47.14"
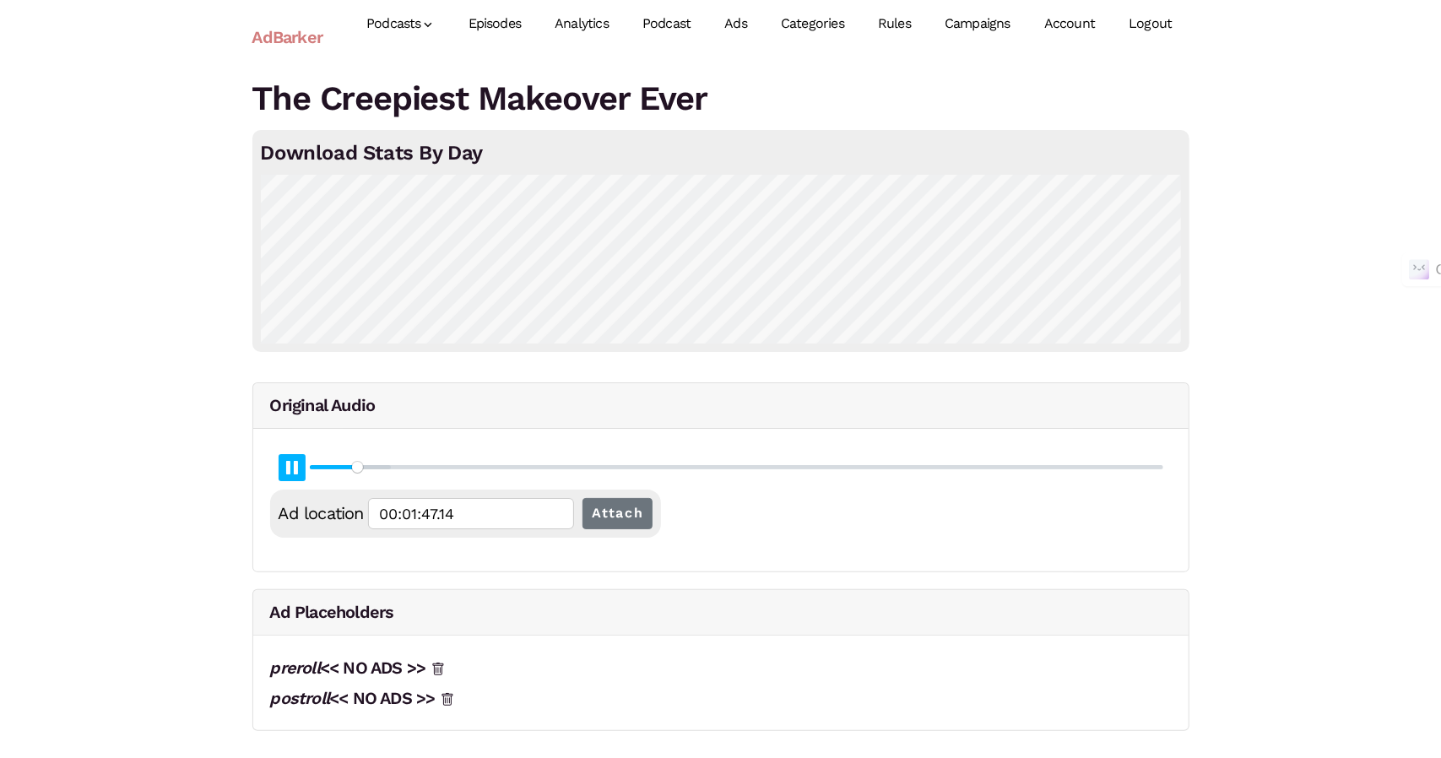
type input "5.03"
type input "00:01:47.41"
type input "5.04"
type input "00:01:47.66"
type input "5.05"
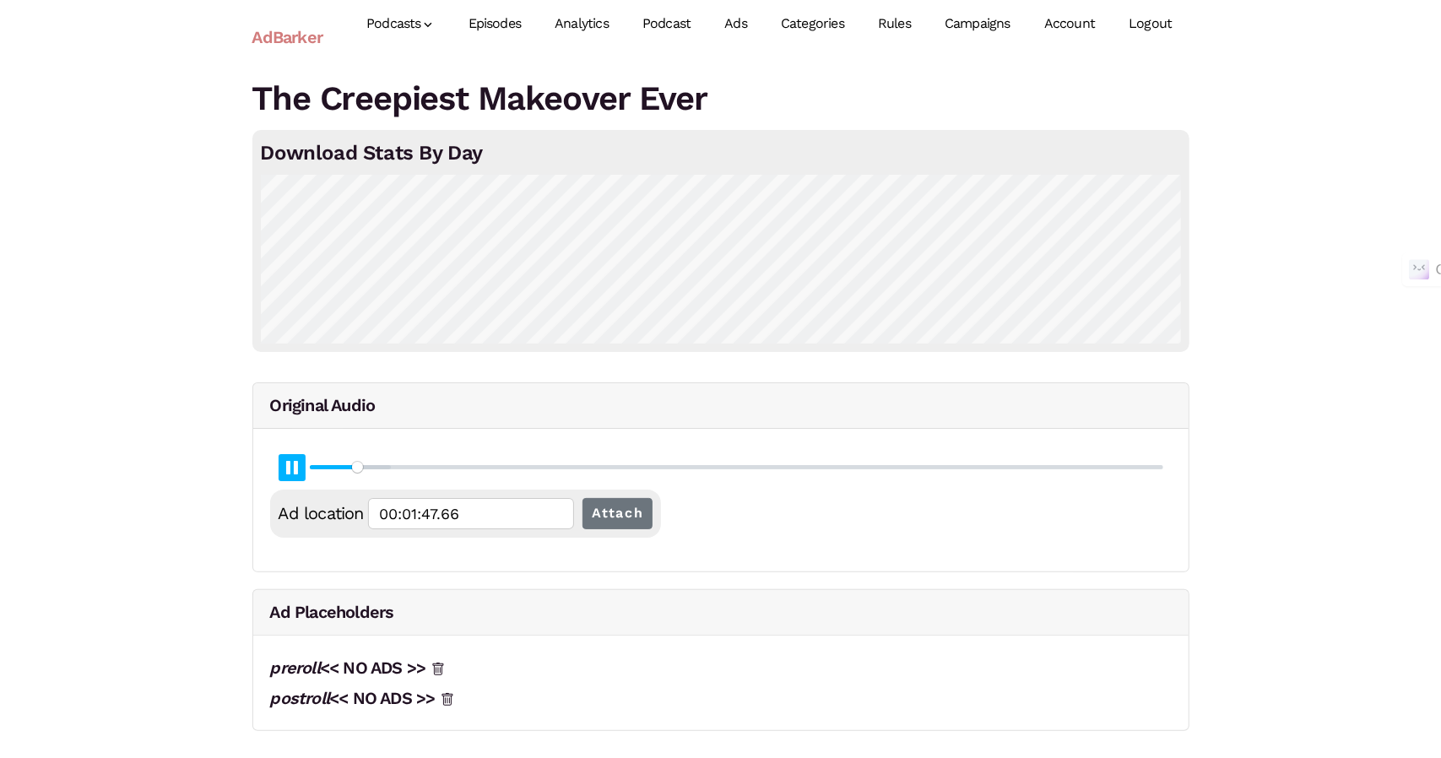
type input "00:01:47.92"
type input "5.07"
type input "00:01:48.19"
type input "5.08"
type input "00:01:48.46"
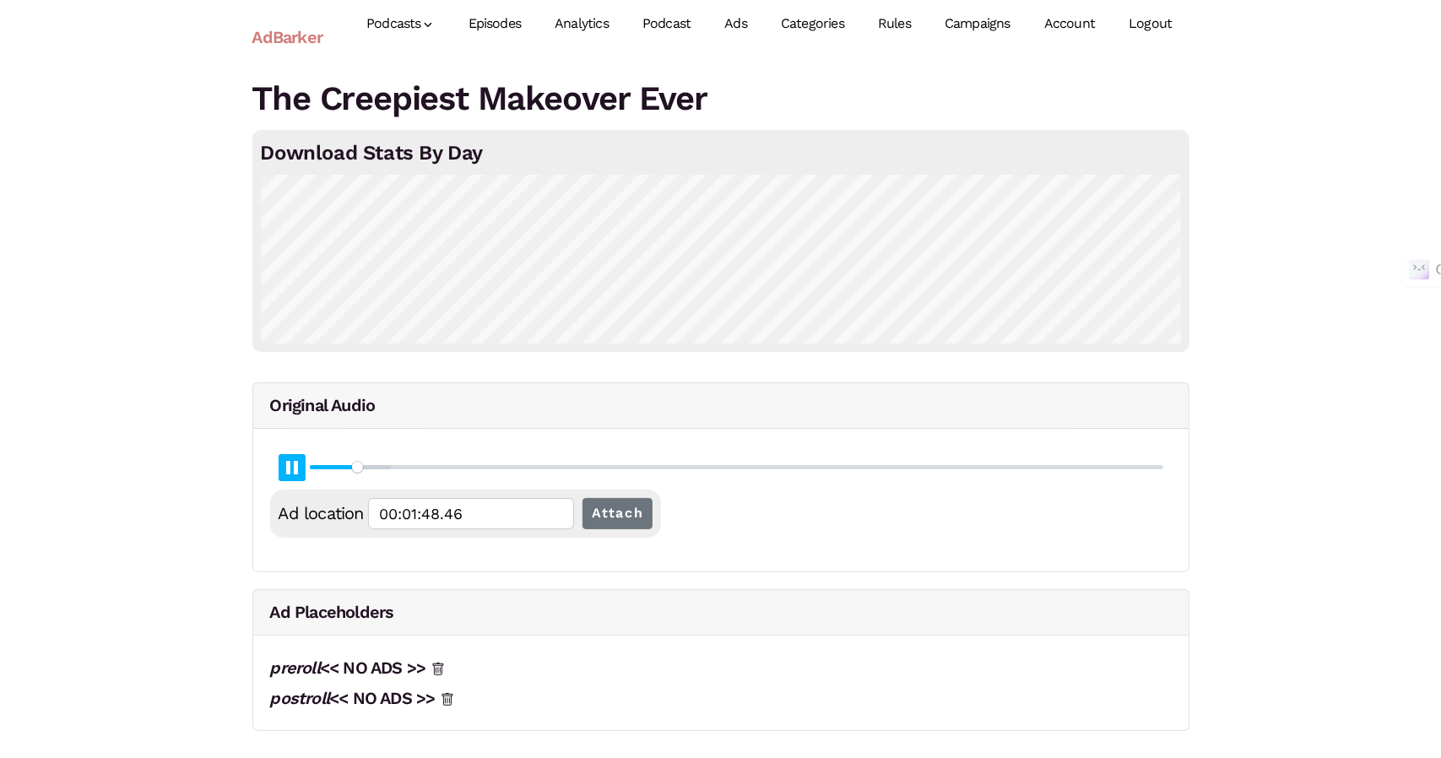
type input "5.09"
type input "00:01:48.72"
type input "5.1"
type input "00:01:48.99"
type input "5.12"
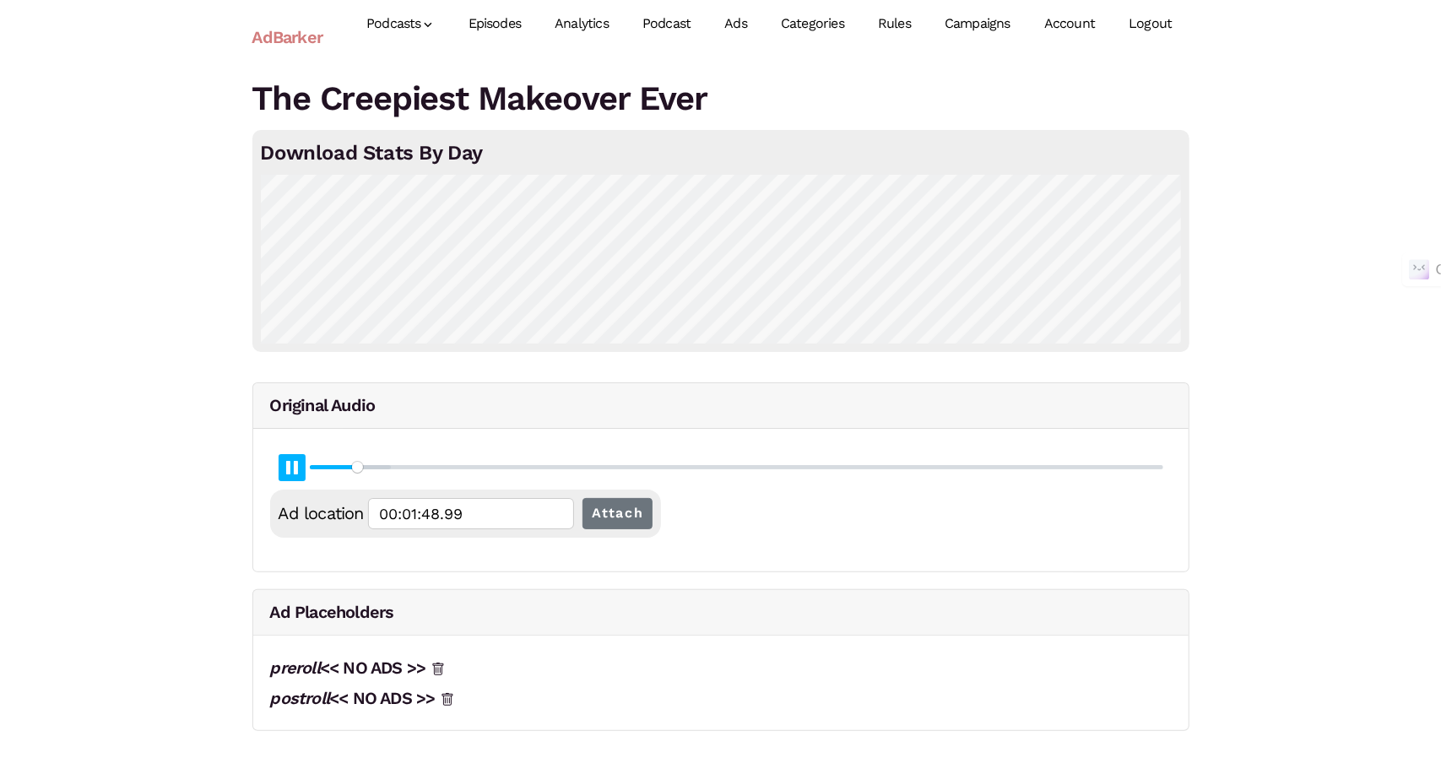
type input "00:01:49.25"
type input "5.13"
type input "00:01:49.52"
type input "5.14"
type input "00:01:49.79"
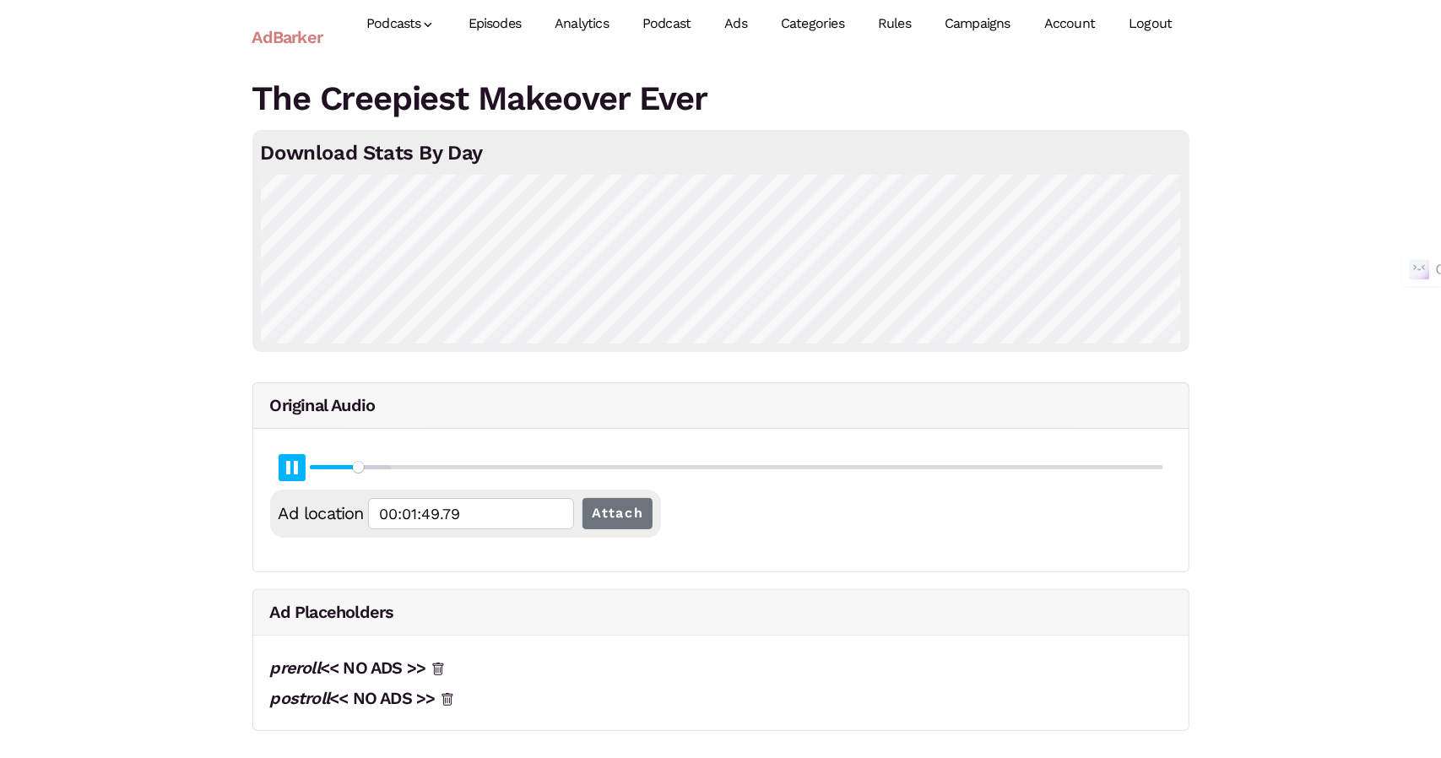
type input "5.15"
type input "00:01:50.05"
type input "5.17"
type input "00:01:50.32"
type input "5.18"
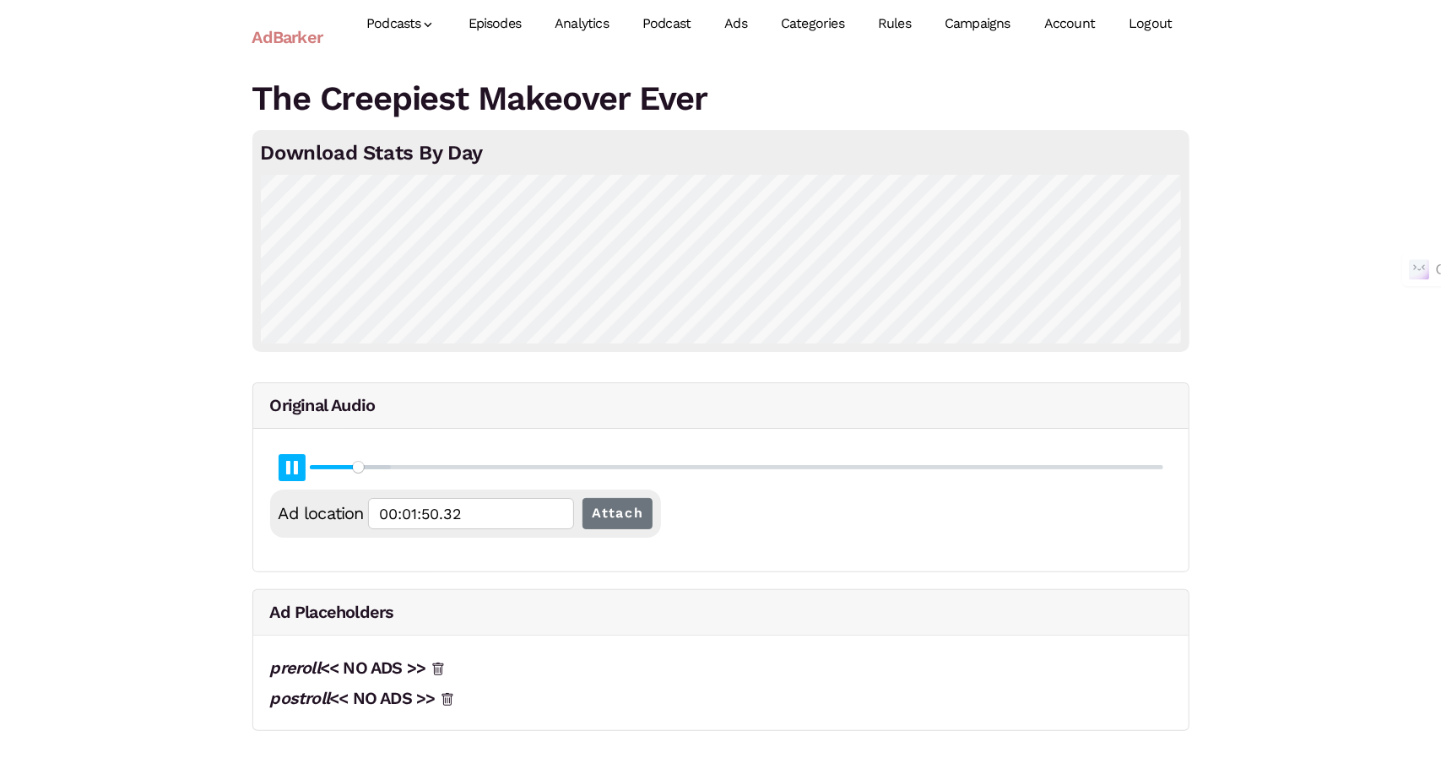
type input "00:01:50.59"
type input "5.19"
type input "00:01:50.85"
type input "5.2"
type input "00:01:51.11"
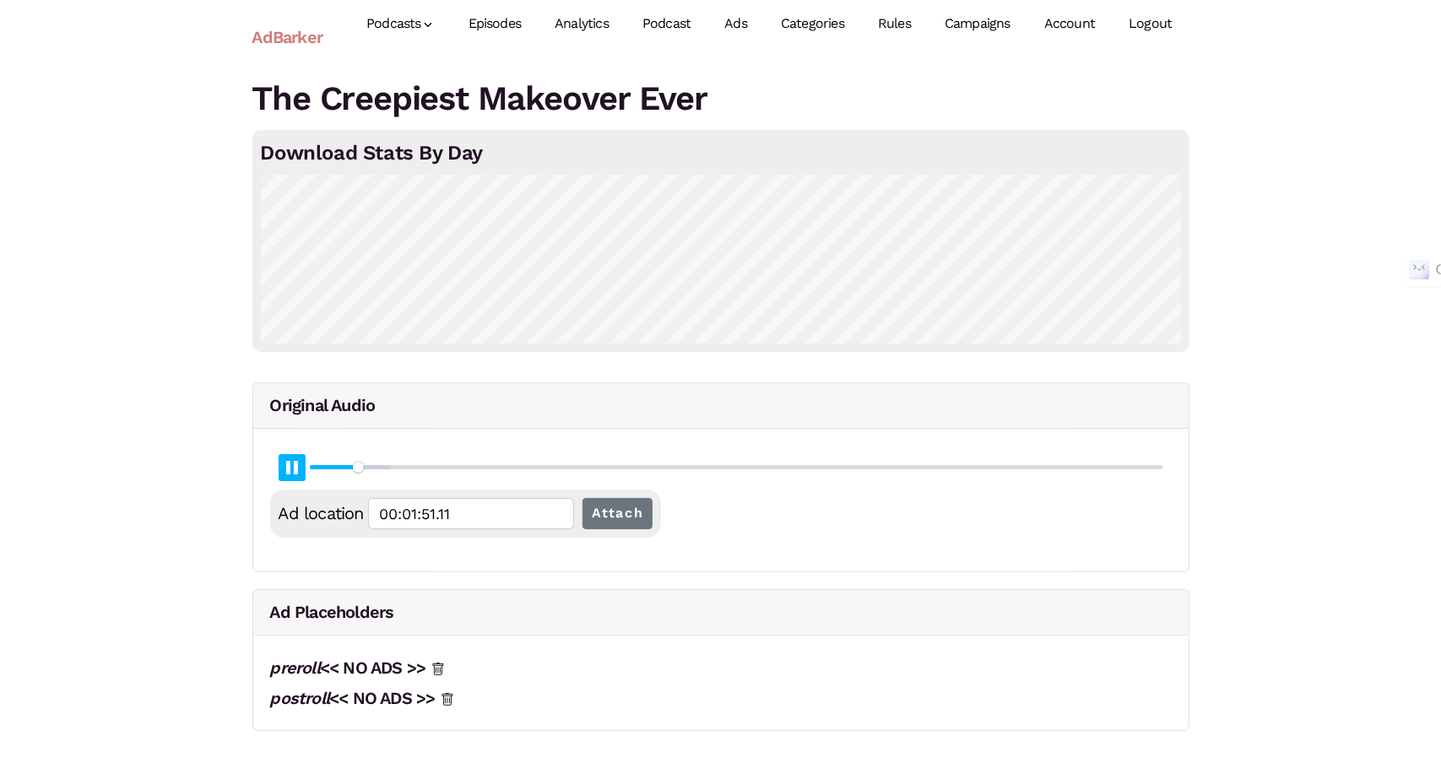
type input "5.22"
drag, startPoint x: 291, startPoint y: 463, endPoint x: 268, endPoint y: 408, distance: 60.2
click at [268, 411] on div "Original Audio Pause Play % buffered 00:00 Ad location 00:02:00.68 Attach" at bounding box center [720, 477] width 937 height 190
click at [295, 466] on button "Pause Play" at bounding box center [292, 467] width 27 height 27
click at [477, 519] on input "00:02:05.71" at bounding box center [471, 513] width 206 height 31
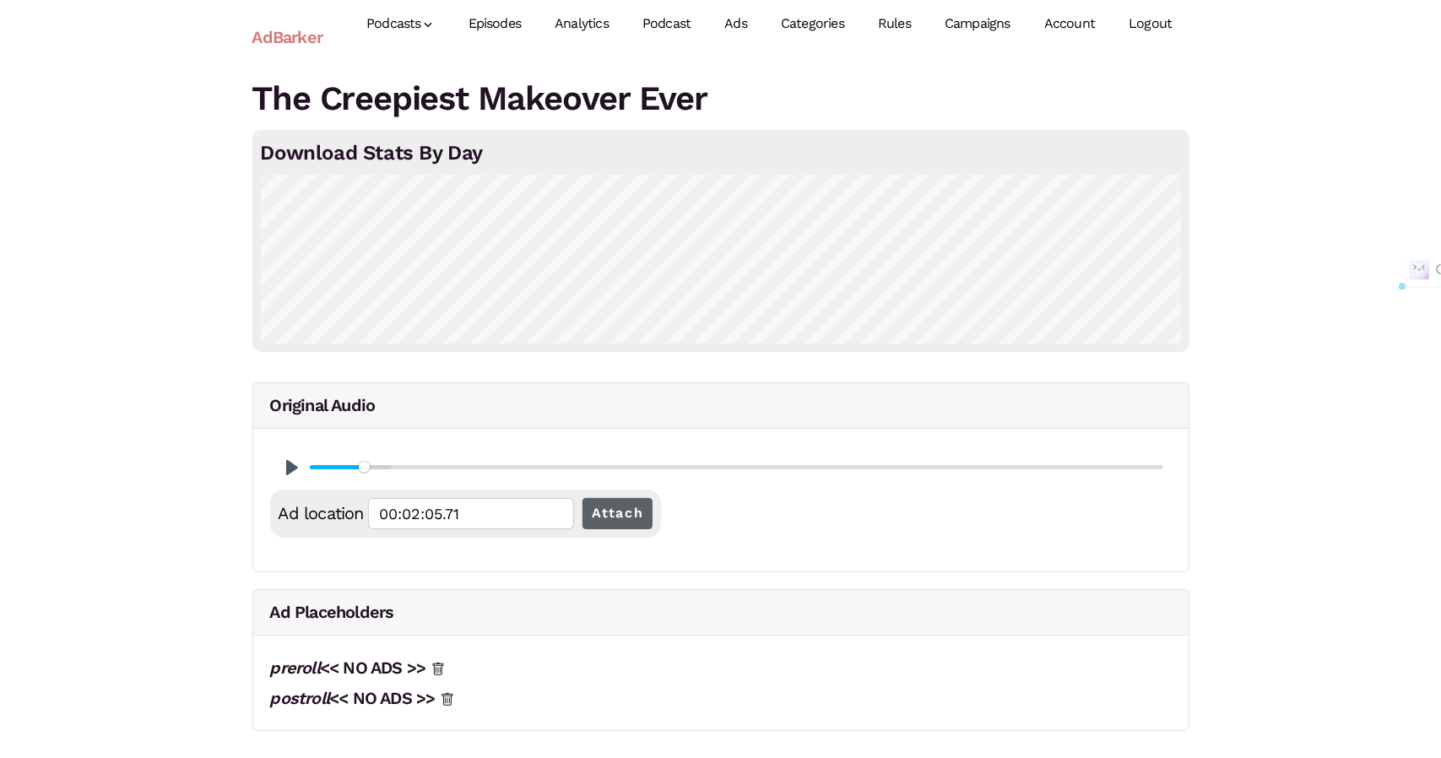
click at [611, 509] on input "Attach" at bounding box center [617, 513] width 71 height 31
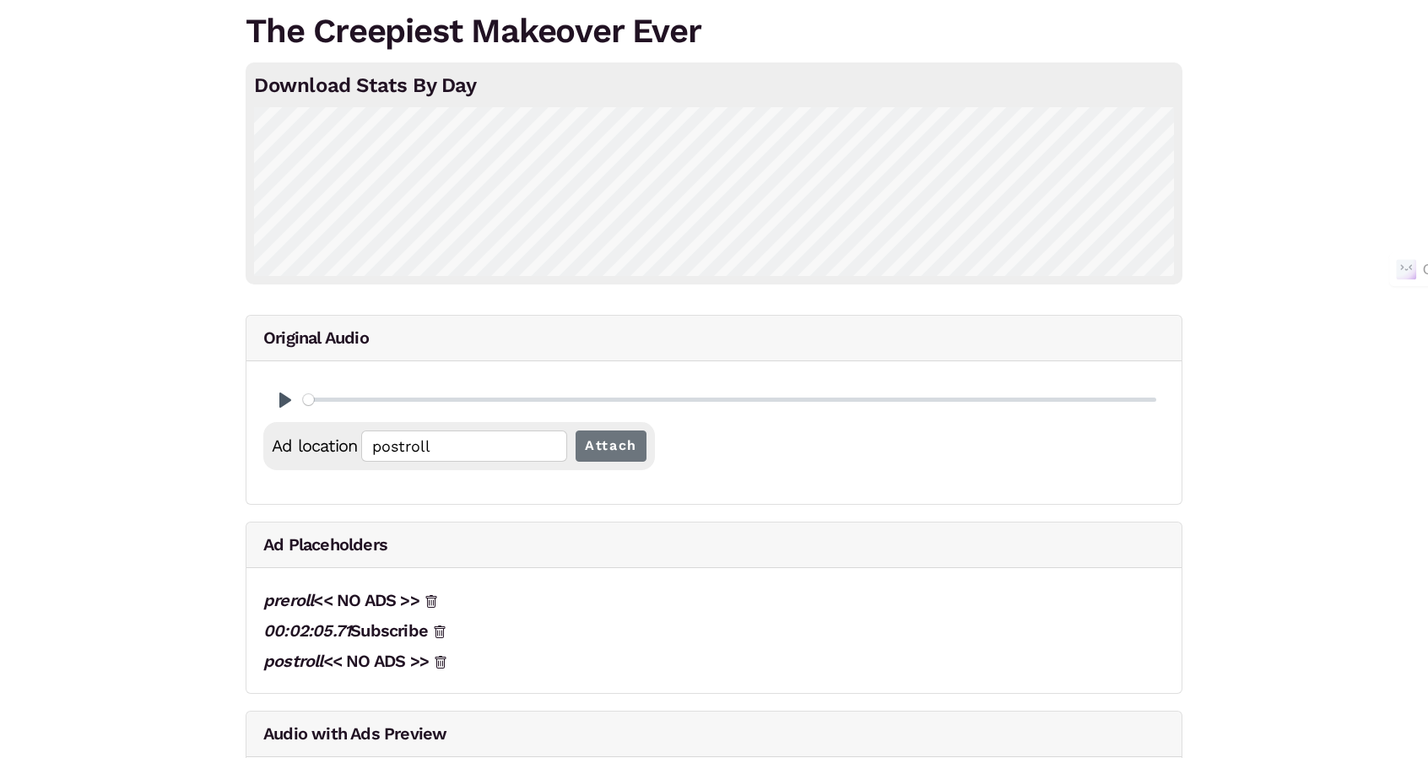
scroll to position [145, 0]
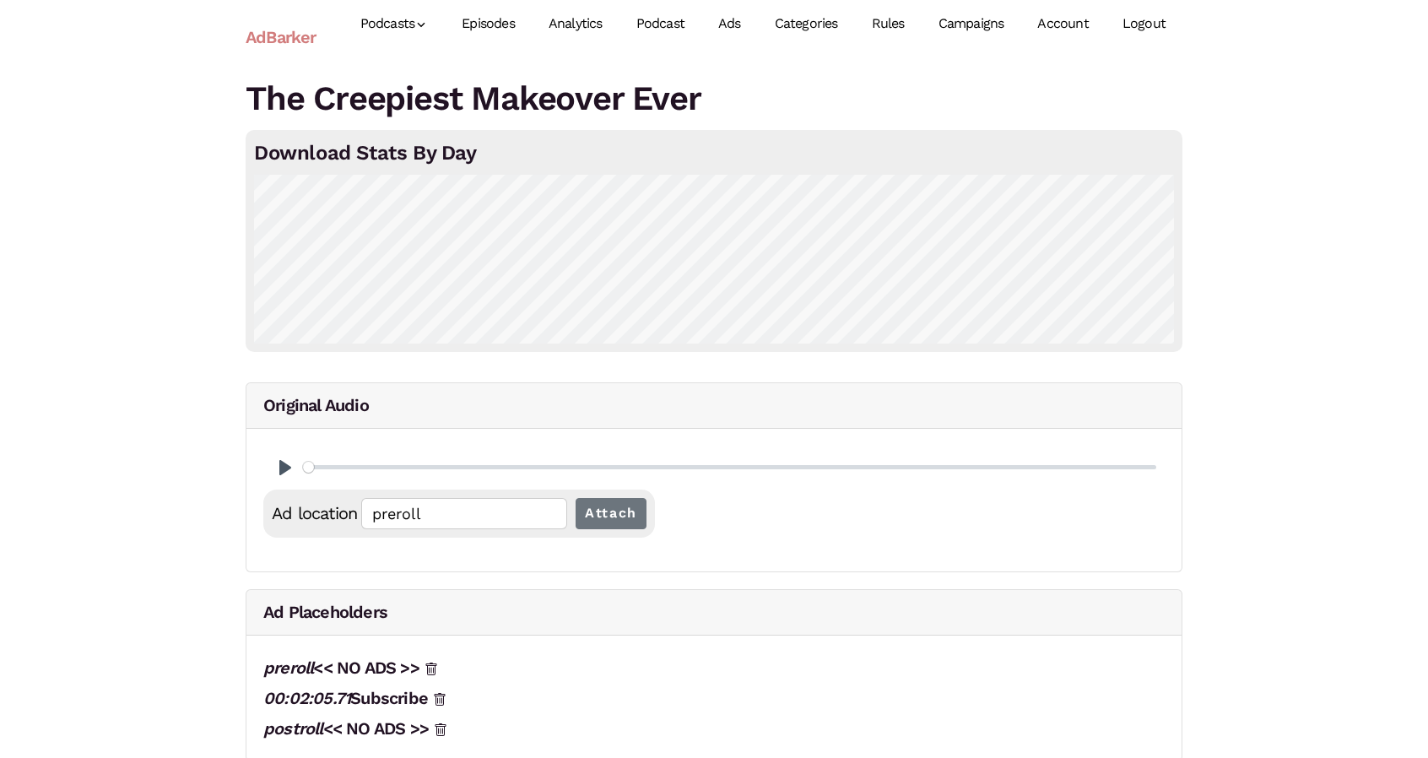
scroll to position [143, 0]
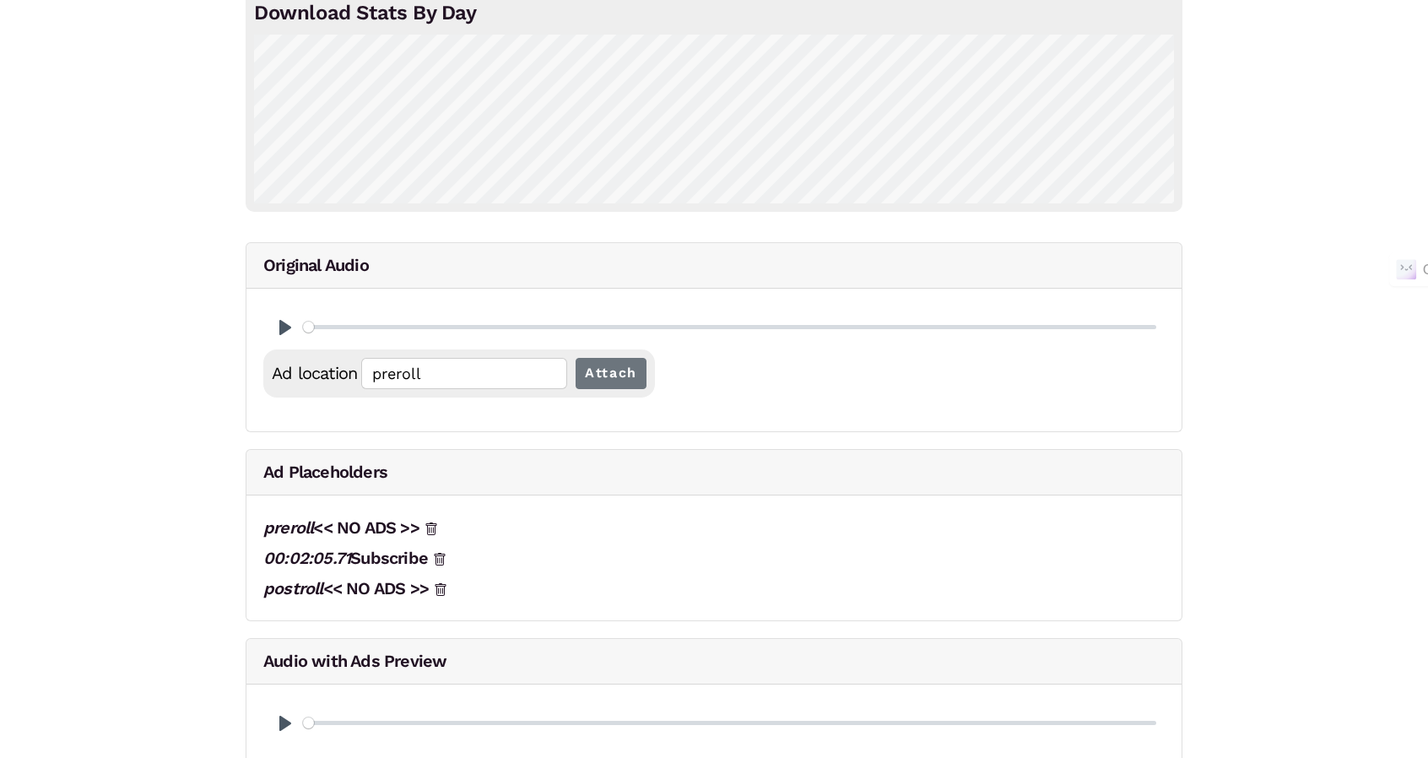
scroll to position [159, 0]
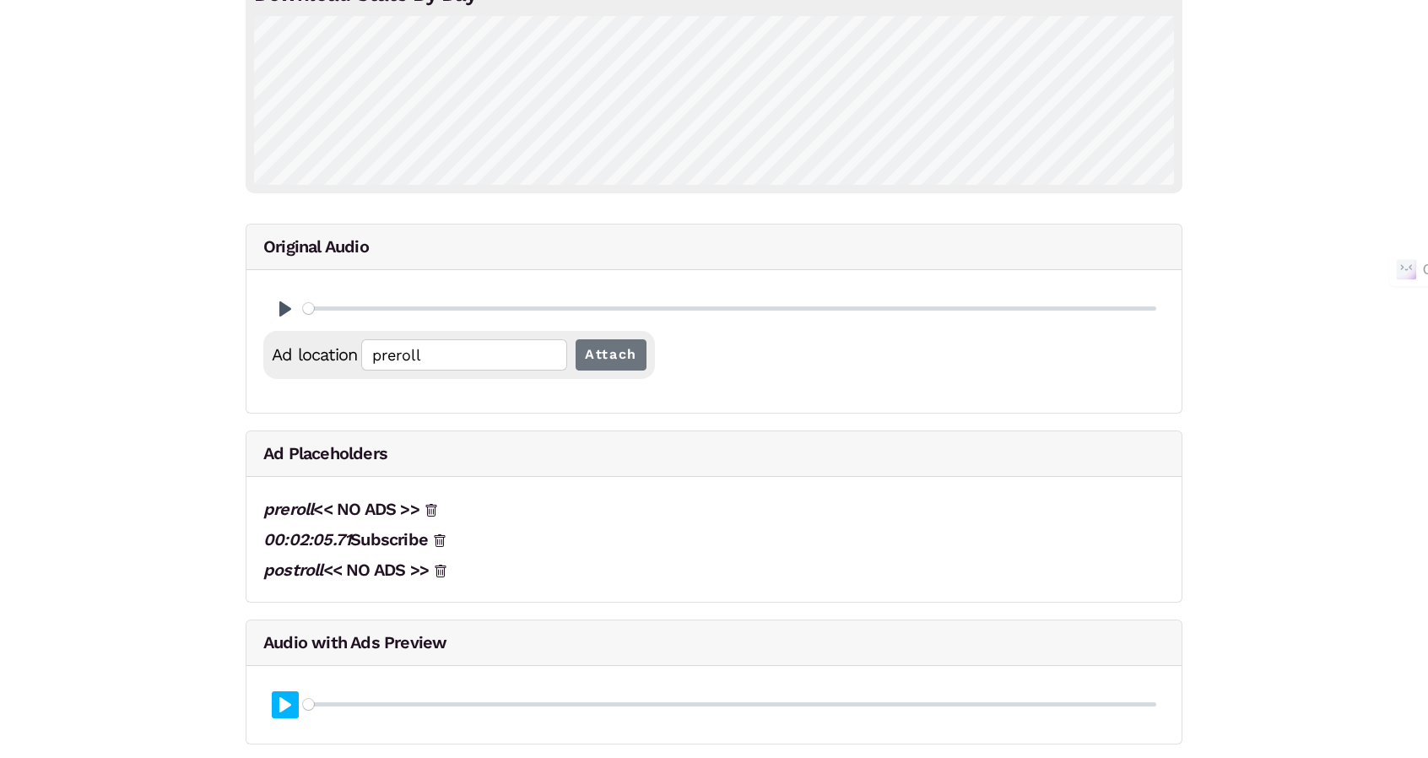
click at [282, 696] on button "Pause Play" at bounding box center [285, 704] width 27 height 27
click at [356, 701] on input "Seek" at bounding box center [729, 704] width 853 height 16
click at [349, 701] on input "Seek" at bounding box center [729, 704] width 853 height 16
type input "6.98"
click at [286, 709] on button "Pause Play" at bounding box center [285, 704] width 27 height 27
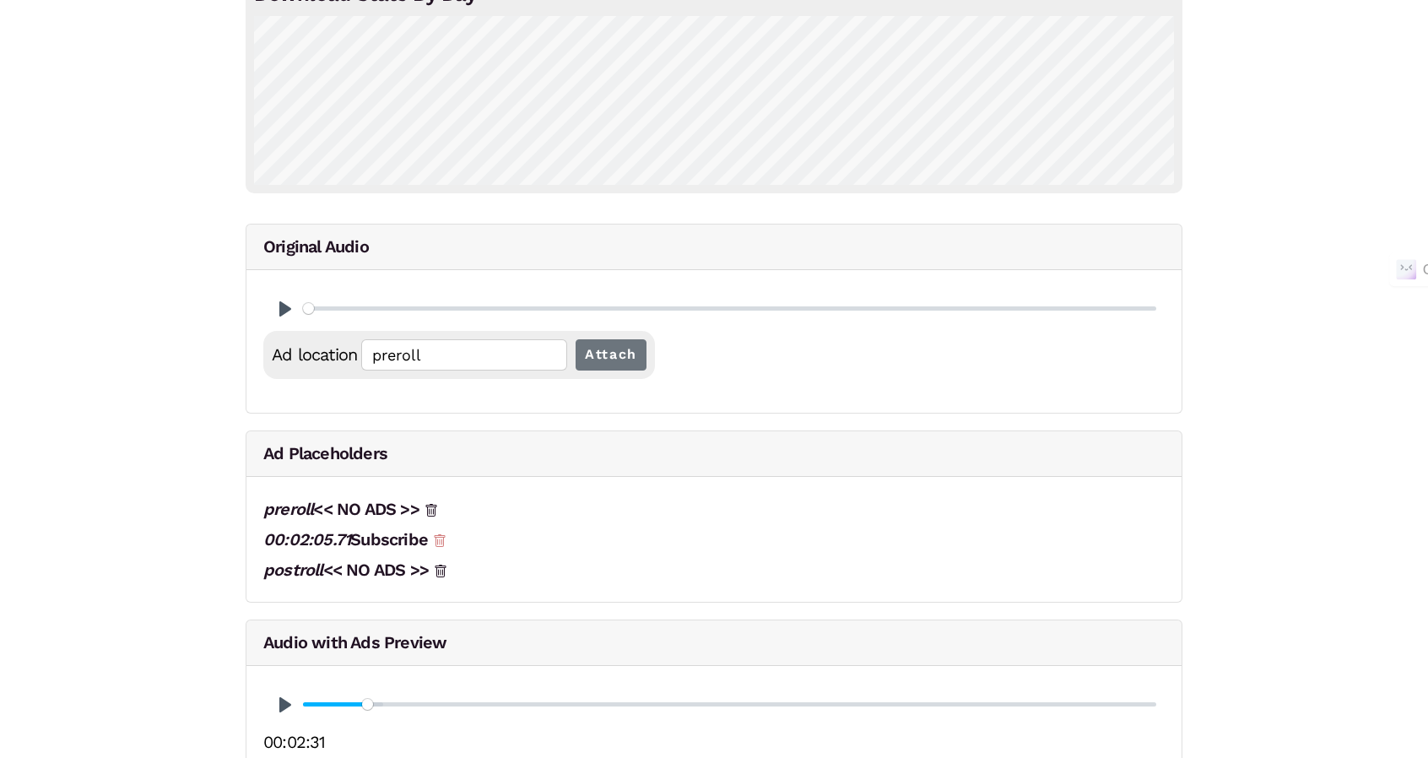
click at [442, 538] on icon at bounding box center [440, 541] width 14 height 14
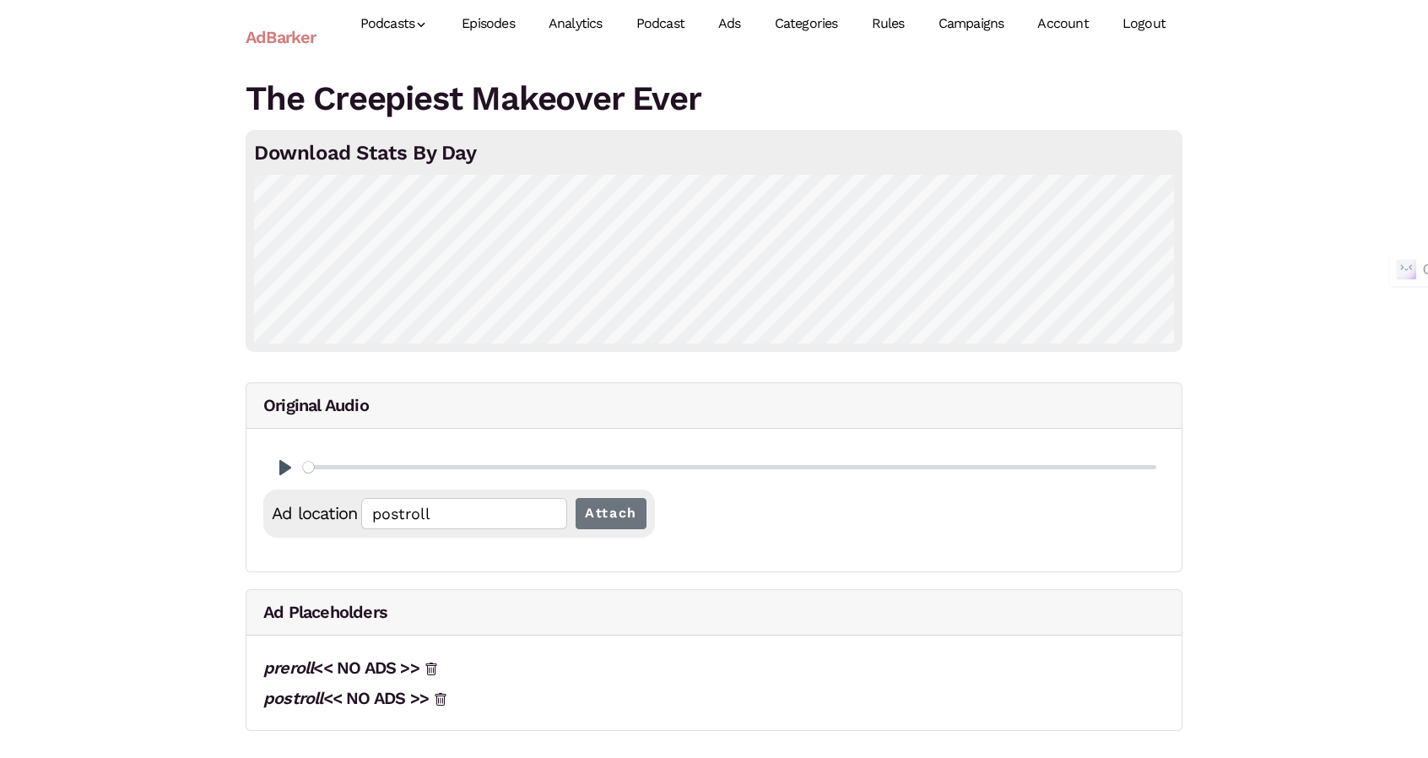
scroll to position [0, 0]
click at [483, 21] on link "Episodes" at bounding box center [495, 23] width 87 height 75
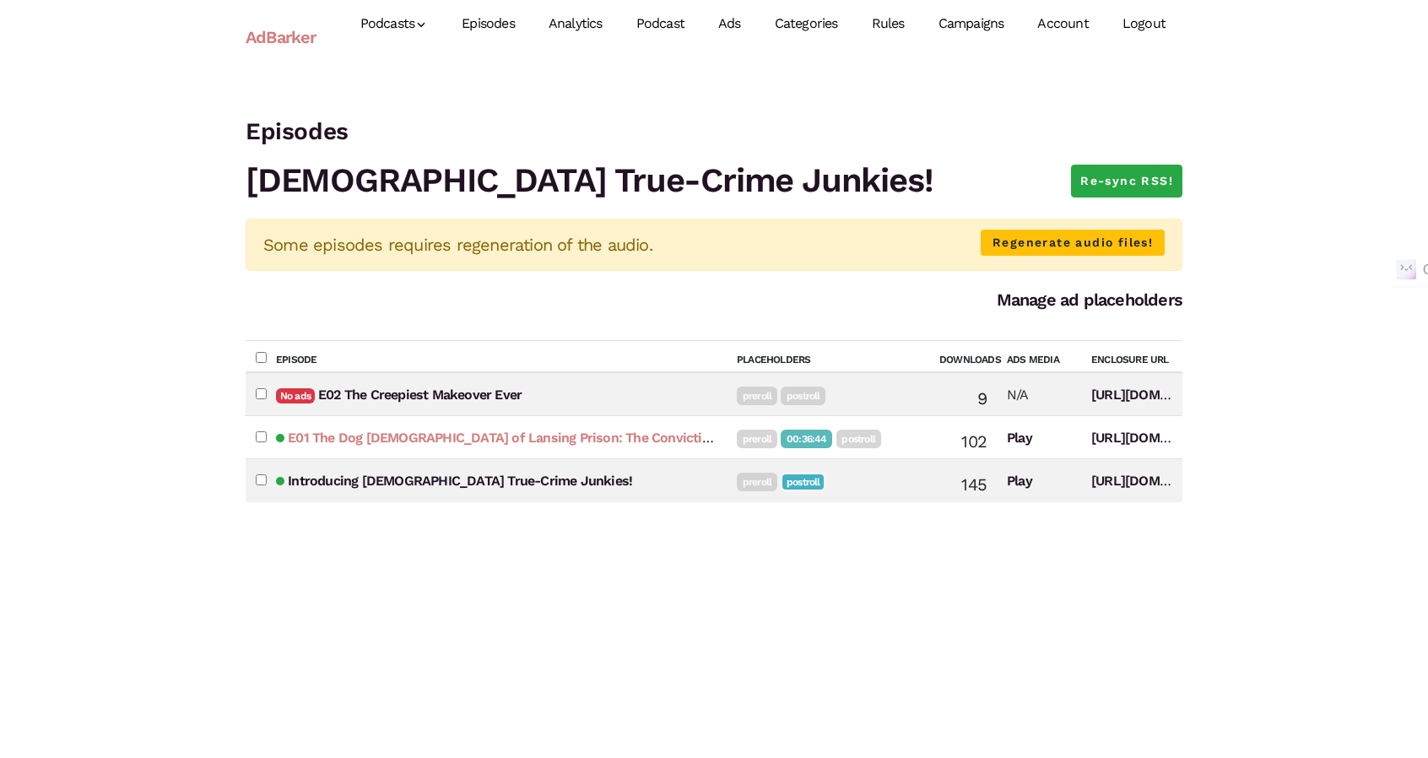
click at [400, 435] on link "E01 The Dog [DEMOGRAPHIC_DATA] of Lansing Prison: The Conviction and Redemption…" at bounding box center [616, 438] width 657 height 16
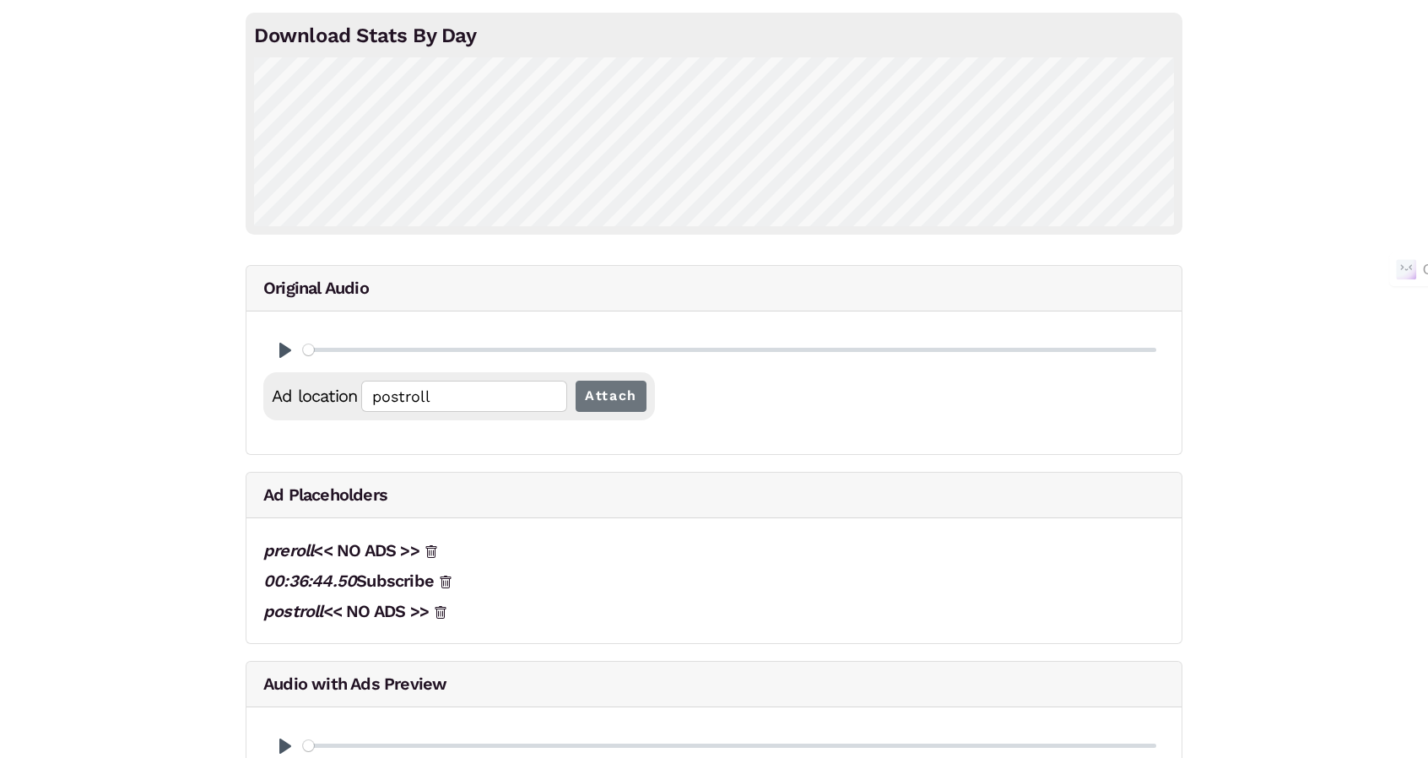
scroll to position [169, 0]
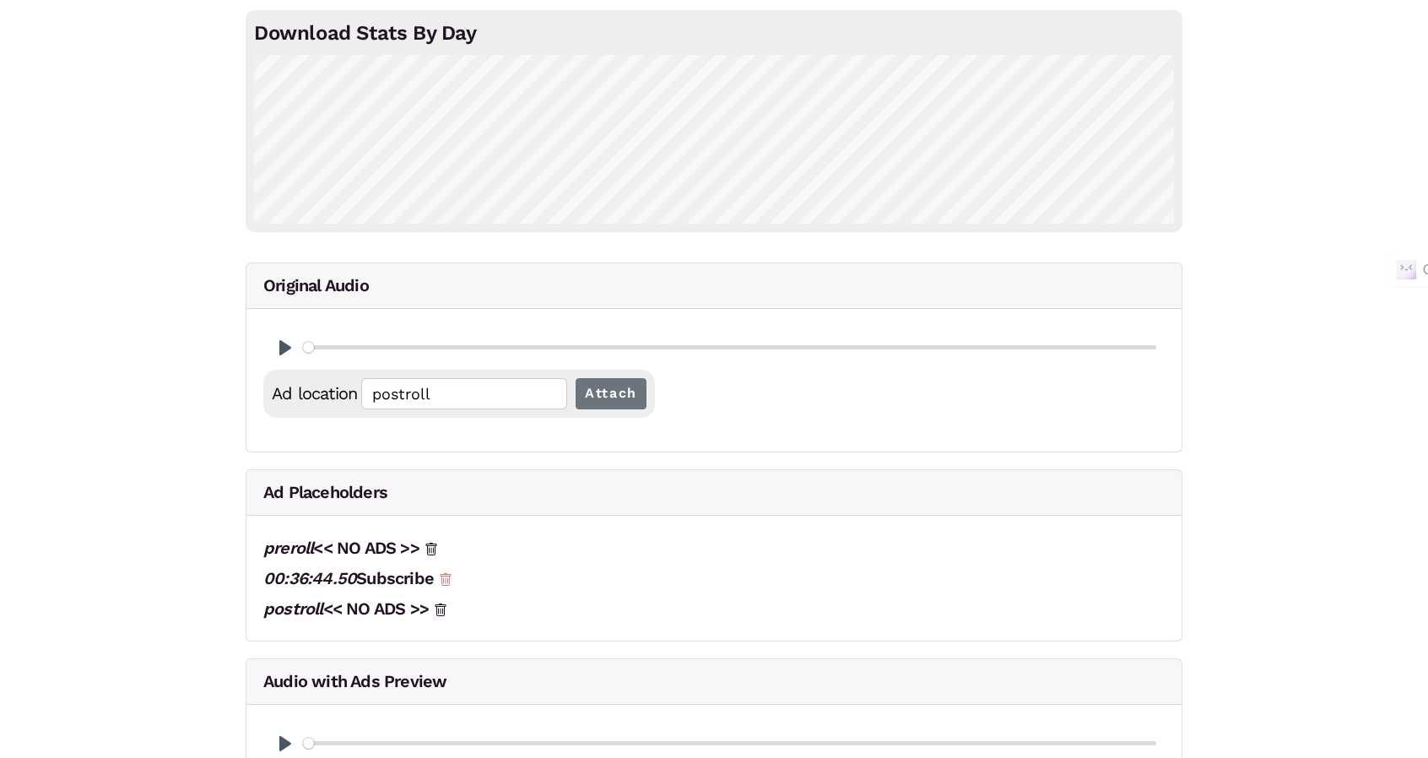
click at [449, 575] on icon at bounding box center [446, 580] width 14 height 14
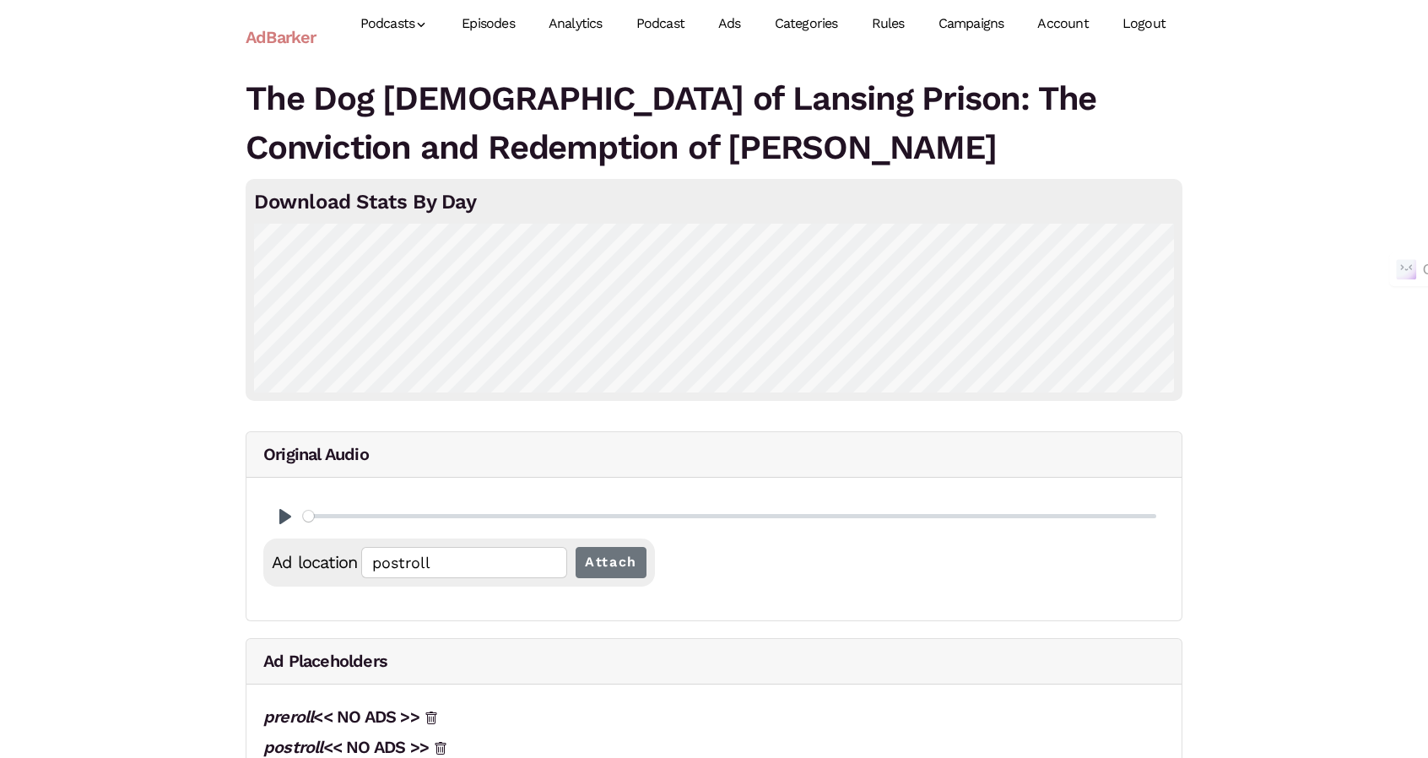
click at [502, 18] on link "Episodes" at bounding box center [488, 23] width 87 height 75
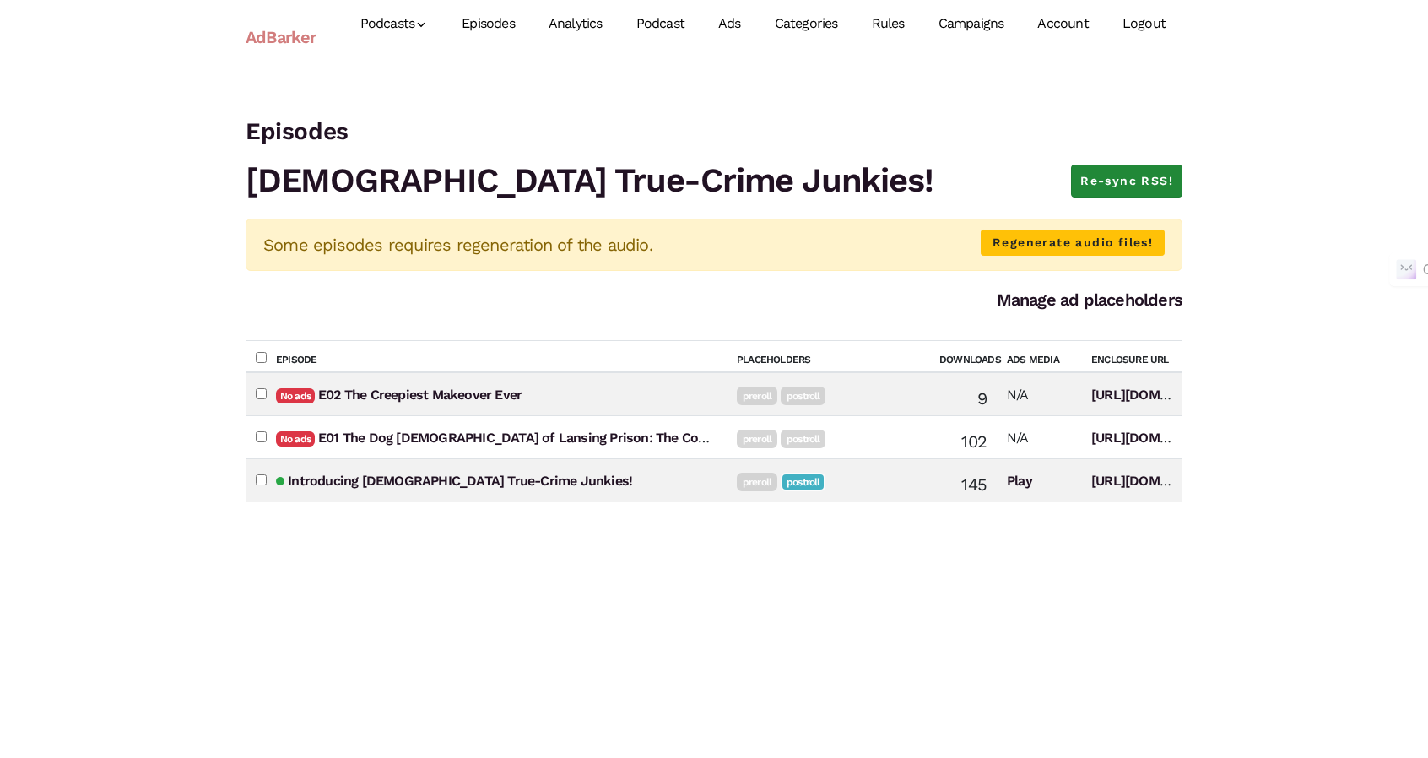
click at [1144, 183] on link "Re-sync RSS!" at bounding box center [1126, 182] width 111 height 34
click at [1066, 242] on link "Regenerate audio files!" at bounding box center [1073, 243] width 184 height 26
